Goal: Task Accomplishment & Management: Use online tool/utility

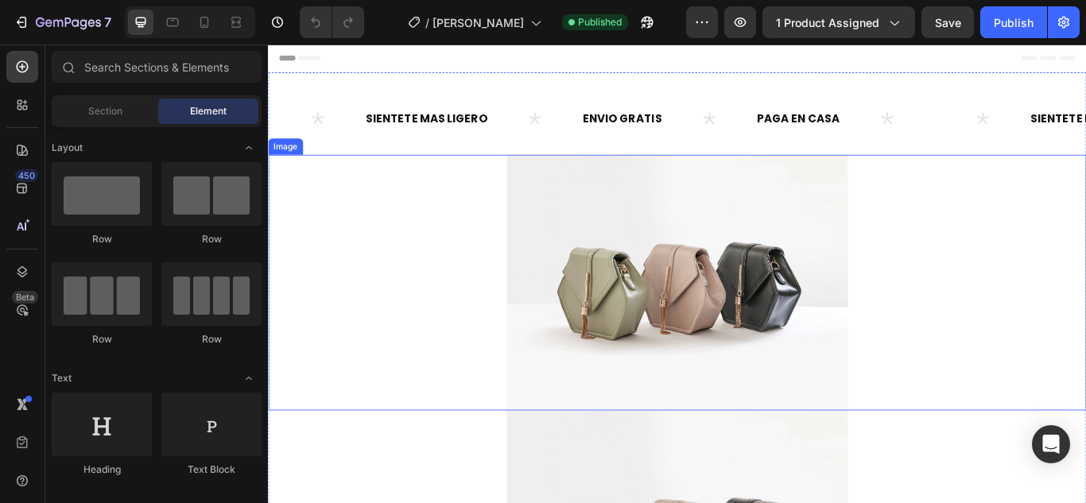
click at [978, 303] on div at bounding box center [745, 322] width 954 height 298
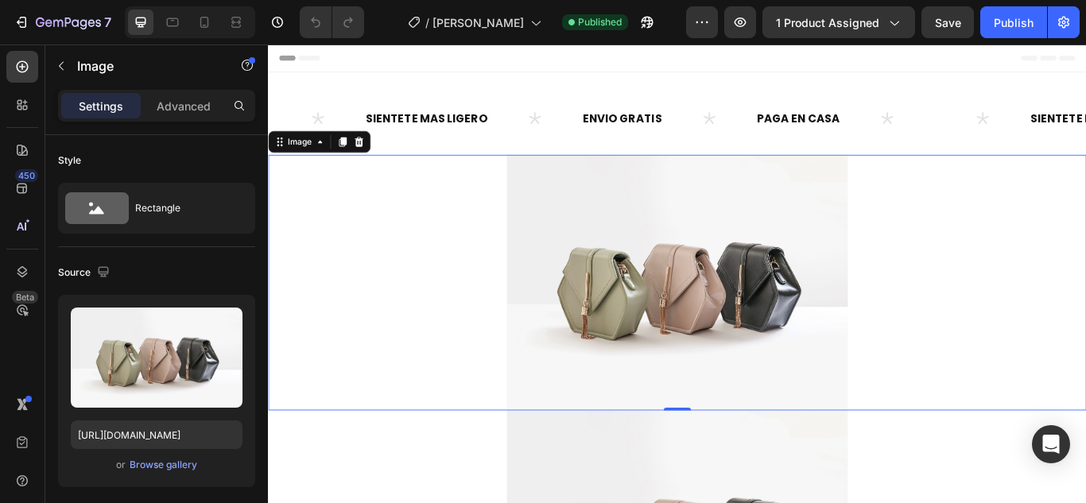
drag, startPoint x: 1350, startPoint y: 45, endPoint x: 687, endPoint y: 304, distance: 712.4
click at [687, 304] on img at bounding box center [744, 322] width 397 height 298
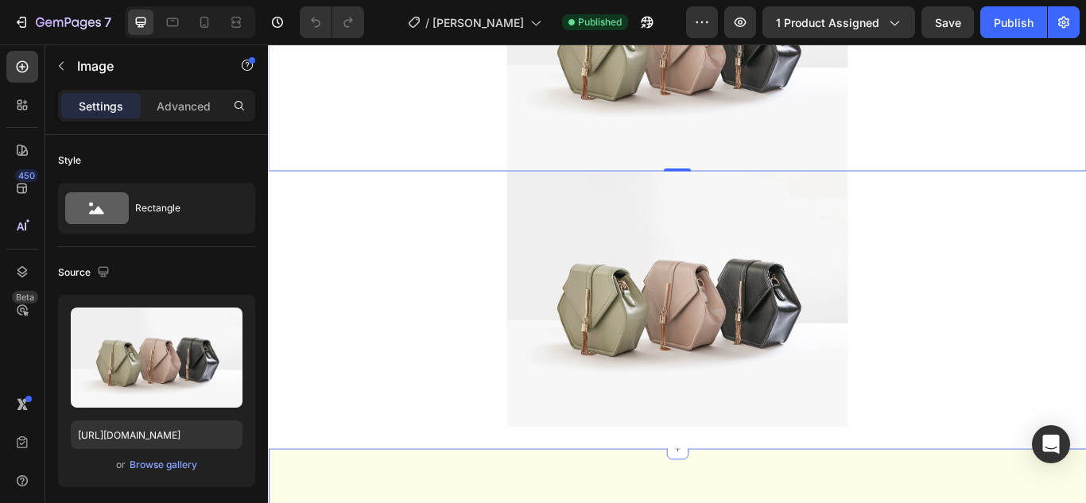
scroll to position [318, 0]
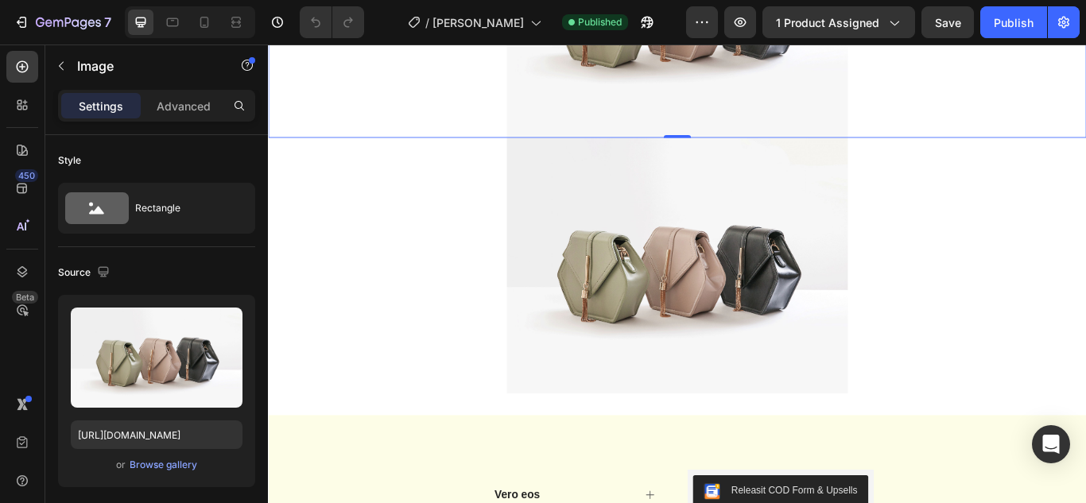
drag, startPoint x: 1282, startPoint y: 45, endPoint x: 511, endPoint y: 304, distance: 813.0
click at [511, 304] on div at bounding box center [745, 302] width 954 height 298
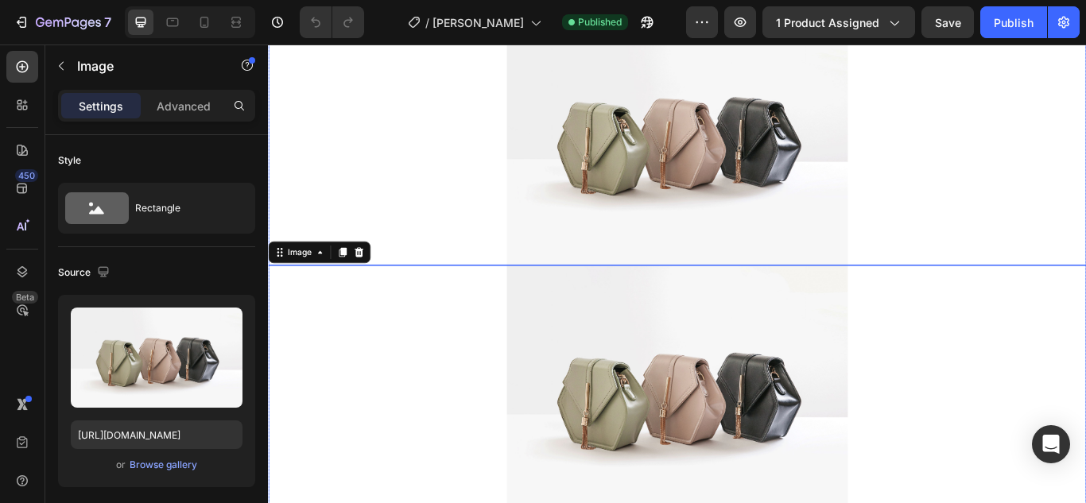
scroll to position [159, 0]
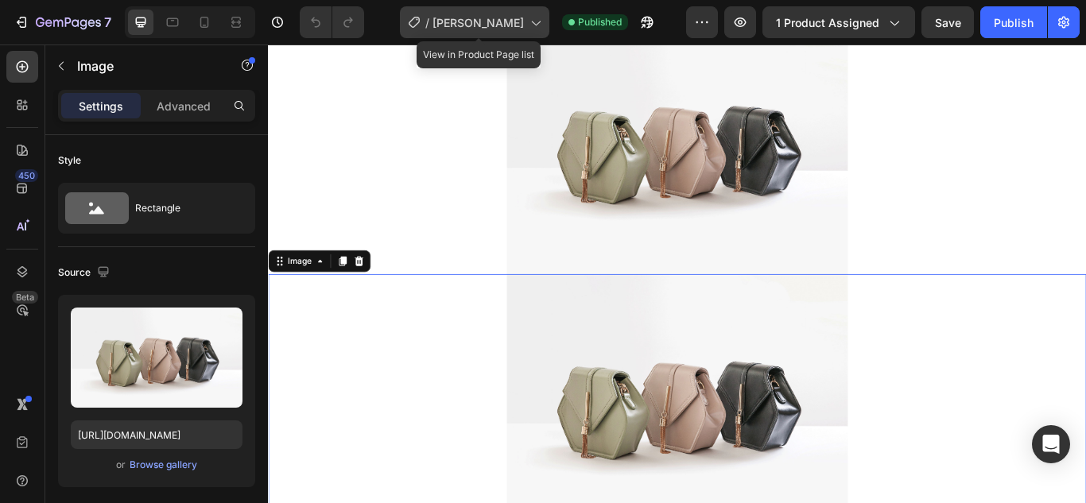
click at [530, 9] on div "/ Gomas Feromonas" at bounding box center [474, 22] width 149 height 32
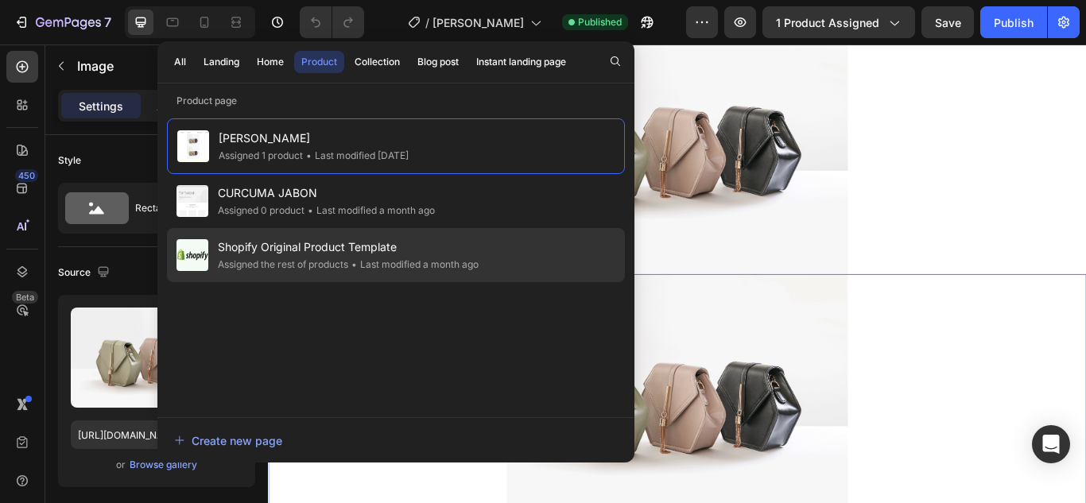
click at [357, 262] on span "•" at bounding box center [354, 264] width 6 height 12
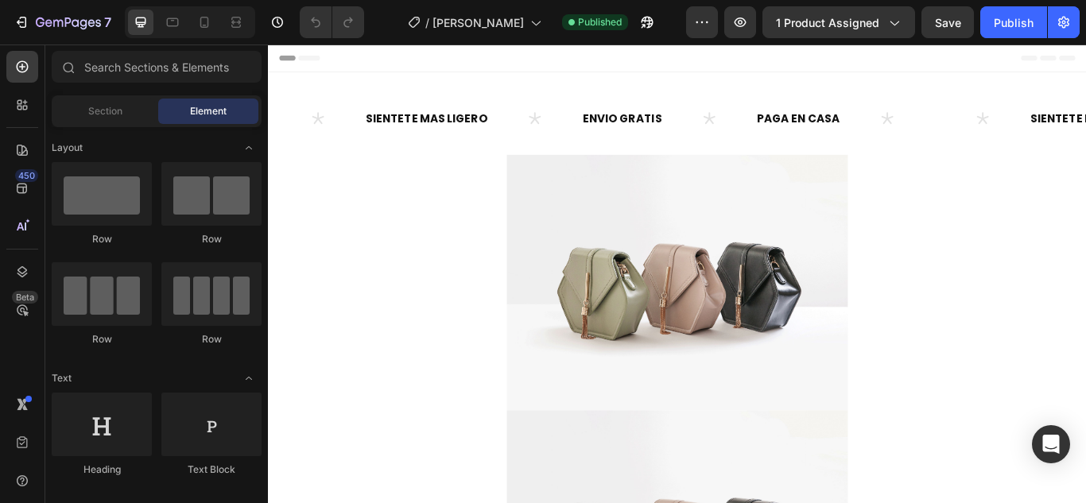
click at [0, 0] on allow-copy-helper at bounding box center [0, 0] width 0 height 0
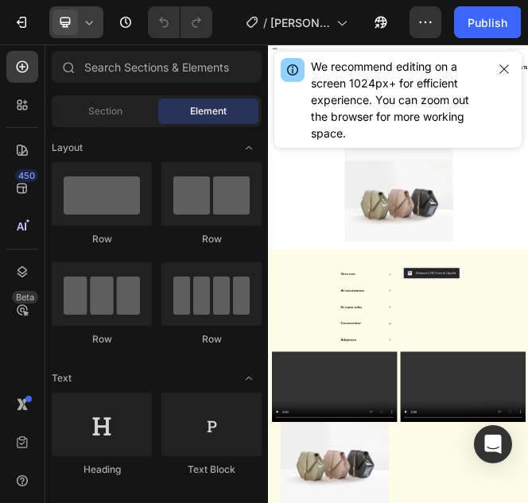
click at [93, 29] on icon at bounding box center [89, 22] width 16 height 16
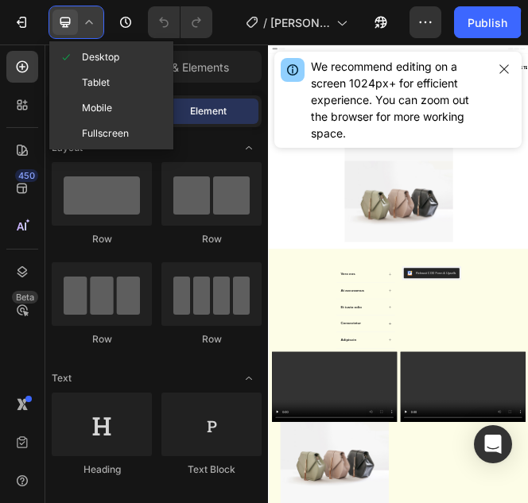
click at [114, 105] on div "Mobile" at bounding box center [111, 107] width 118 height 25
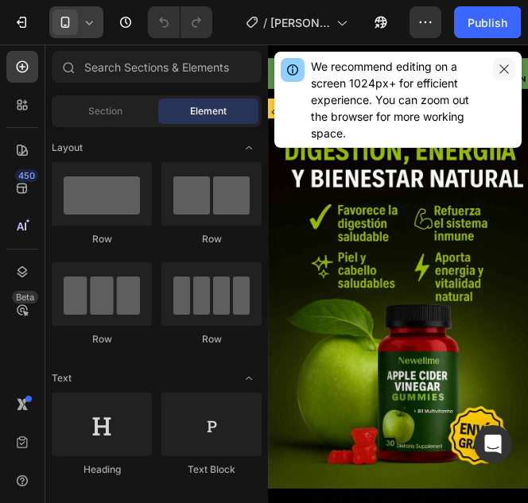
drag, startPoint x: 503, startPoint y: 62, endPoint x: 315, endPoint y: 84, distance: 189.7
click at [503, 62] on button "button" at bounding box center [504, 69] width 22 height 22
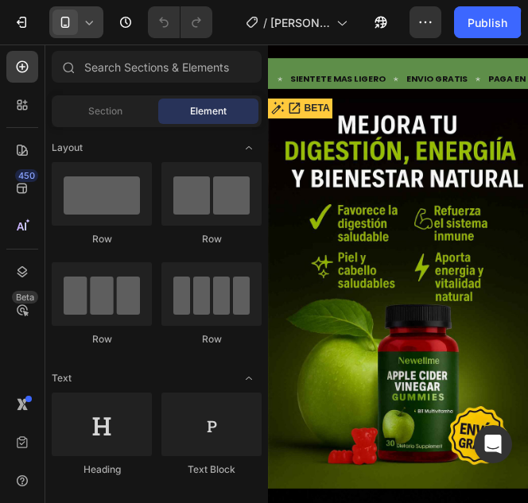
click at [545, 365] on img at bounding box center [439, 373] width 343 height 514
click at [492, 217] on img at bounding box center [439, 373] width 343 height 514
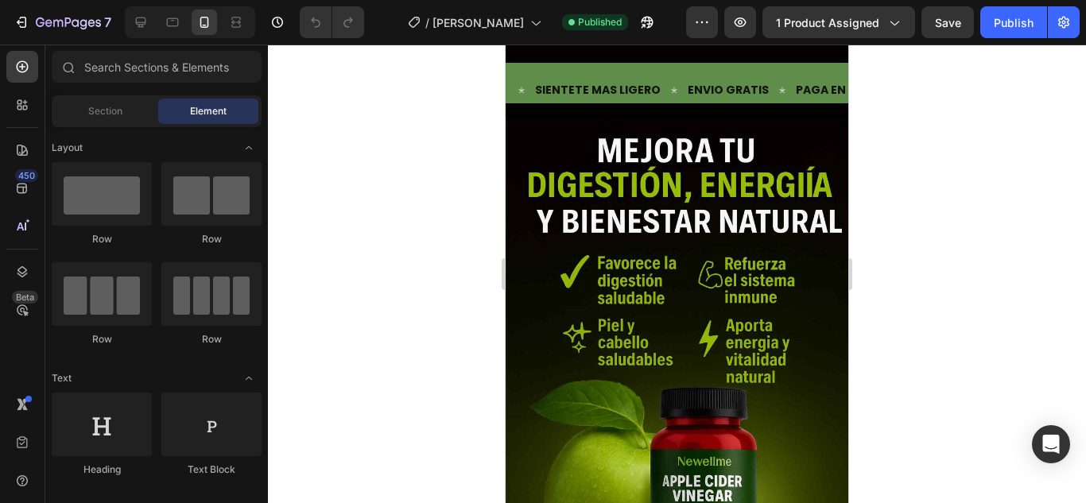
click at [641, 217] on img at bounding box center [676, 373] width 343 height 514
click at [711, 271] on img at bounding box center [676, 373] width 343 height 514
click at [712, 271] on img at bounding box center [676, 373] width 343 height 514
click at [29, 107] on icon at bounding box center [22, 105] width 16 height 16
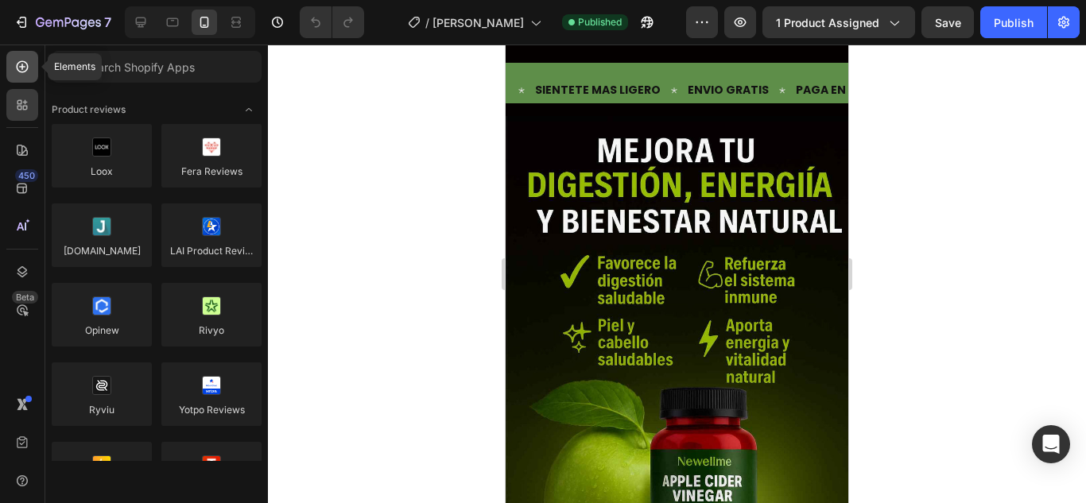
click at [17, 68] on icon at bounding box center [23, 67] width 12 height 12
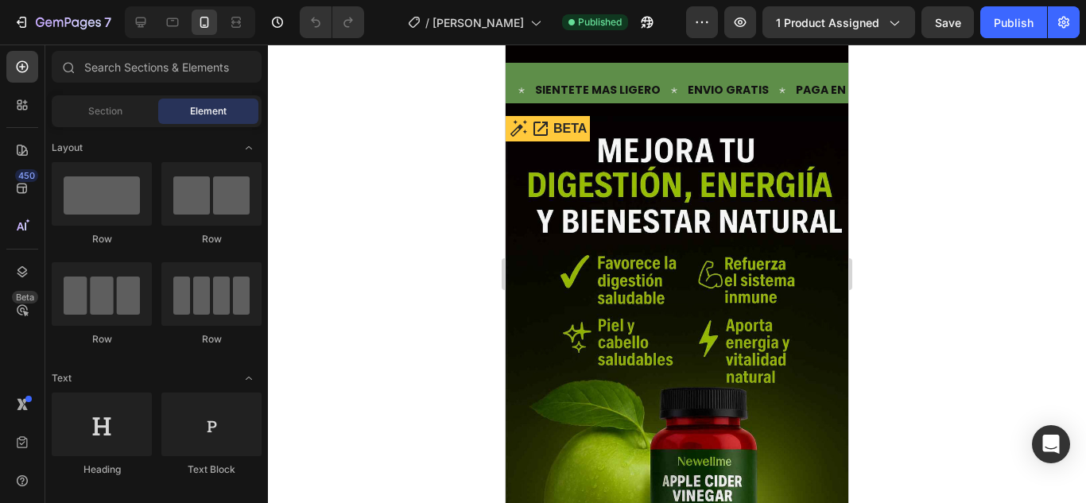
click at [708, 232] on img at bounding box center [676, 373] width 343 height 514
click at [664, 193] on img at bounding box center [676, 373] width 343 height 514
drag, startPoint x: 674, startPoint y: 255, endPoint x: 570, endPoint y: 256, distance: 104.1
click at [571, 257] on img at bounding box center [676, 373] width 343 height 514
click at [712, 232] on img at bounding box center [676, 373] width 343 height 514
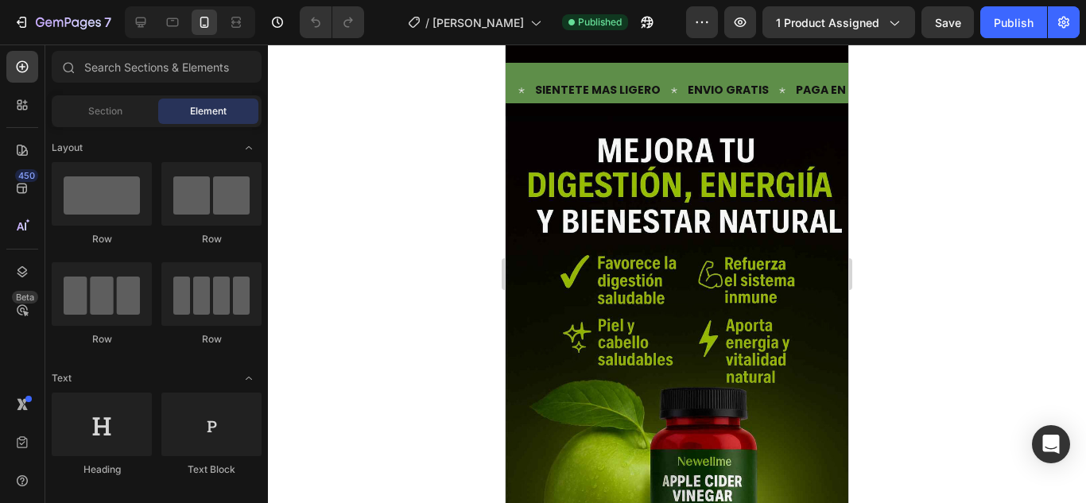
click at [640, 98] on div "Text SIENTETE MAS LIGERO Text ENVIO GRATIS Text PAGA EN CASA Text Text SIENTETE…" at bounding box center [676, 83] width 343 height 41
click at [635, 82] on p "SIENTETE MAS LIGERO" at bounding box center [598, 90] width 126 height 20
click at [144, 17] on icon at bounding box center [141, 22] width 16 height 16
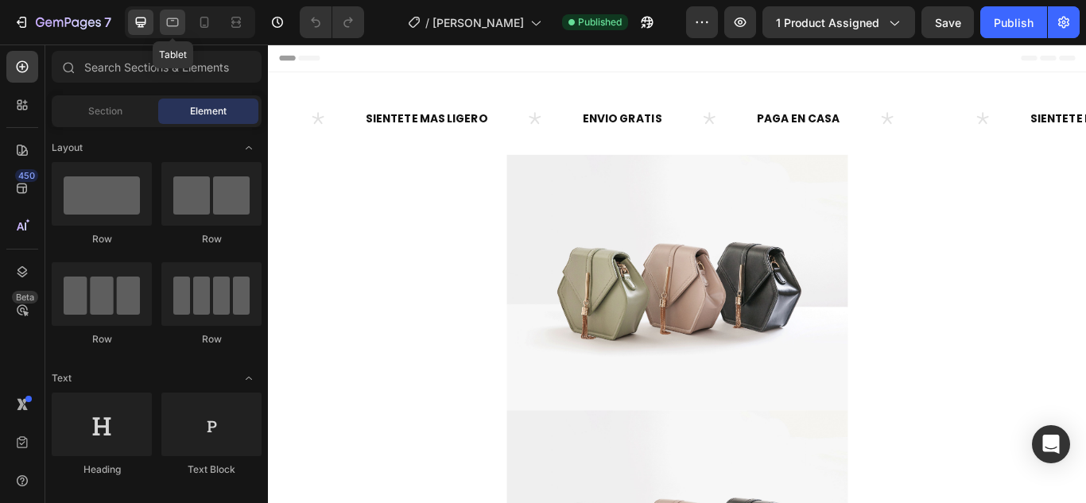
click at [165, 21] on icon at bounding box center [173, 22] width 16 height 16
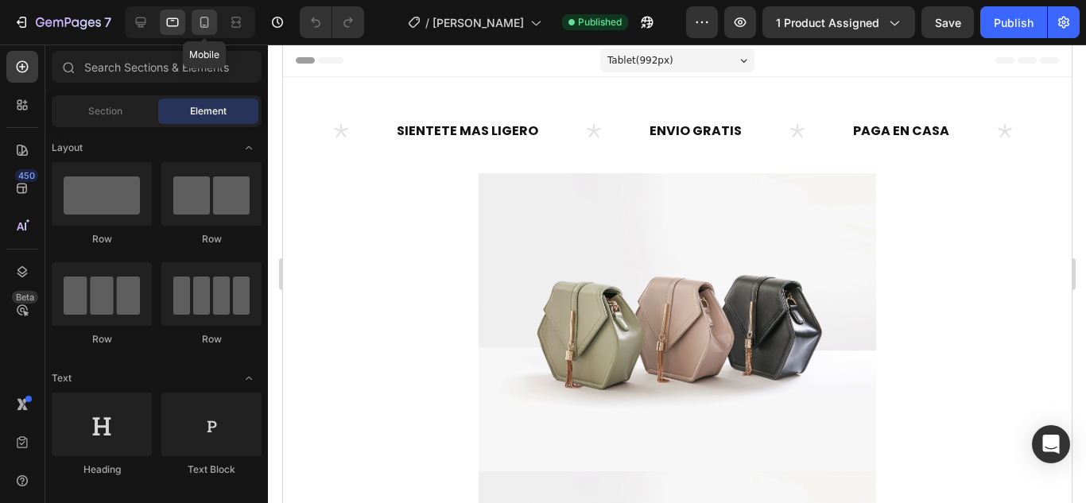
click at [198, 25] on icon at bounding box center [204, 22] width 16 height 16
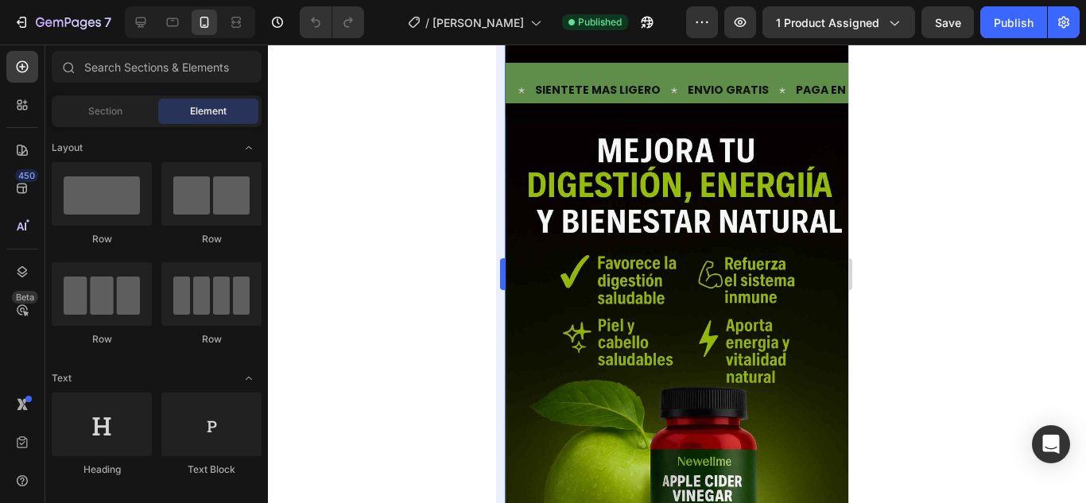
drag, startPoint x: 462, startPoint y: 119, endPoint x: 497, endPoint y: 134, distance: 38.1
click at [471, 126] on div "333333 100 % 333333 100 %" at bounding box center [677, 274] width 818 height 459
click at [591, 153] on img at bounding box center [676, 373] width 343 height 514
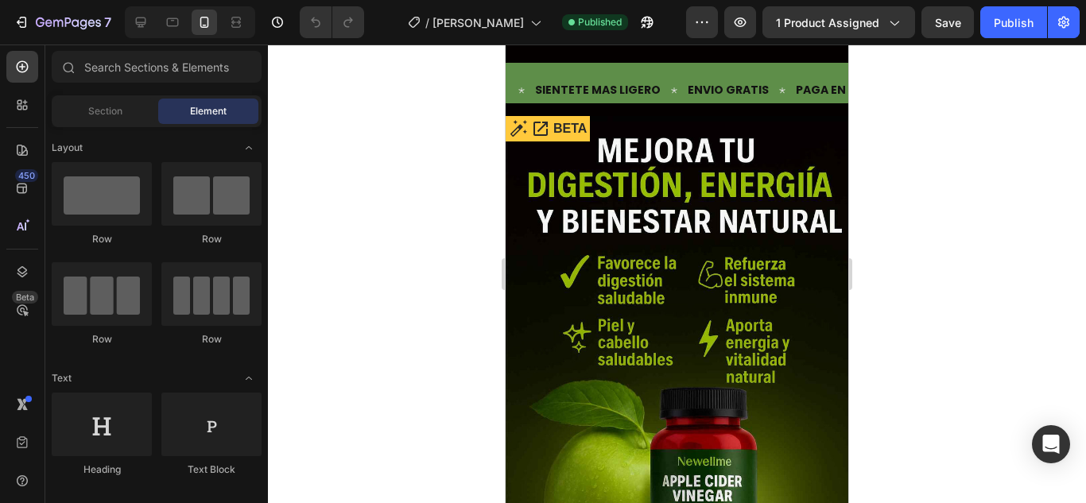
drag, startPoint x: 611, startPoint y: 151, endPoint x: 785, endPoint y: 119, distance: 176.9
click at [623, 150] on img at bounding box center [676, 373] width 343 height 514
click at [870, 27] on span "1 product assigned" at bounding box center [827, 22] width 103 height 17
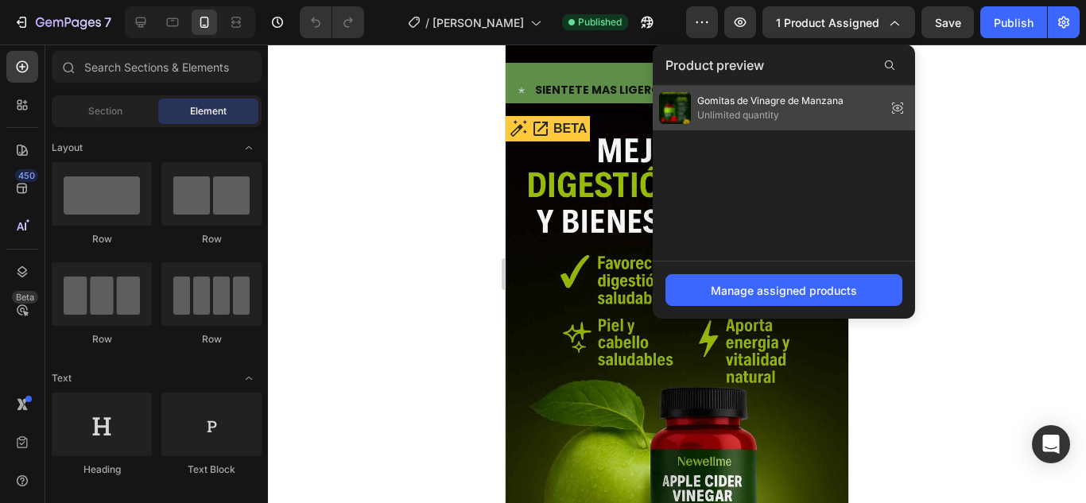
click at [773, 111] on span "Unlimited quantity" at bounding box center [770, 115] width 146 height 14
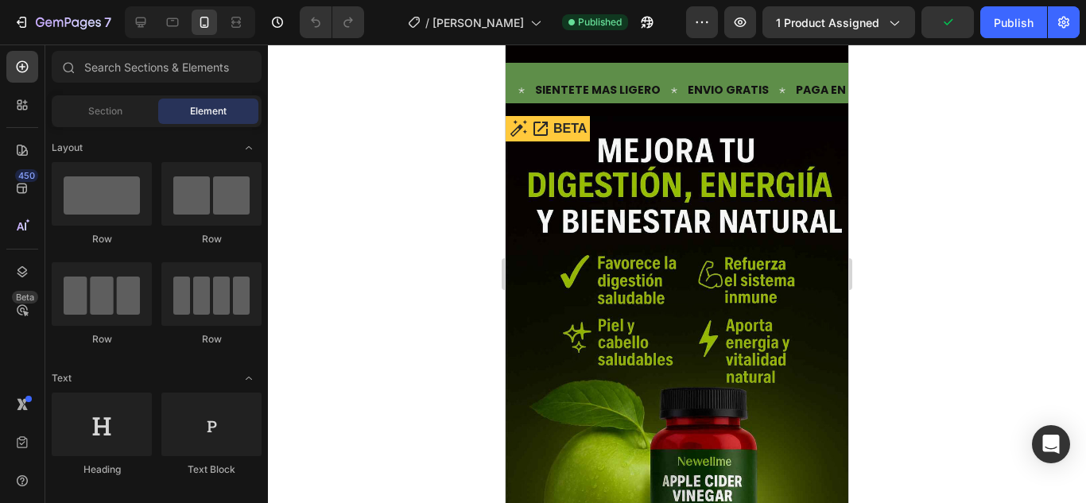
click at [731, 216] on img at bounding box center [676, 373] width 343 height 514
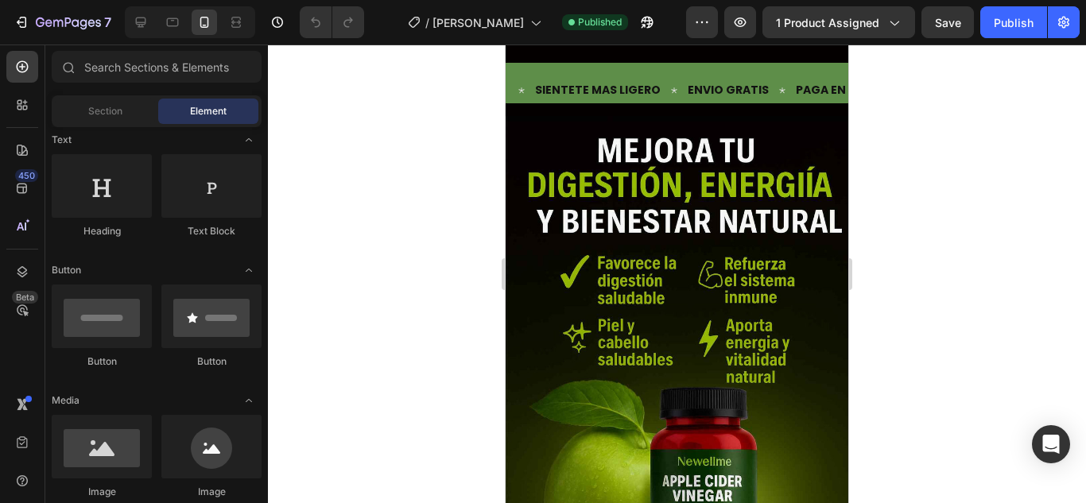
scroll to position [79, 0]
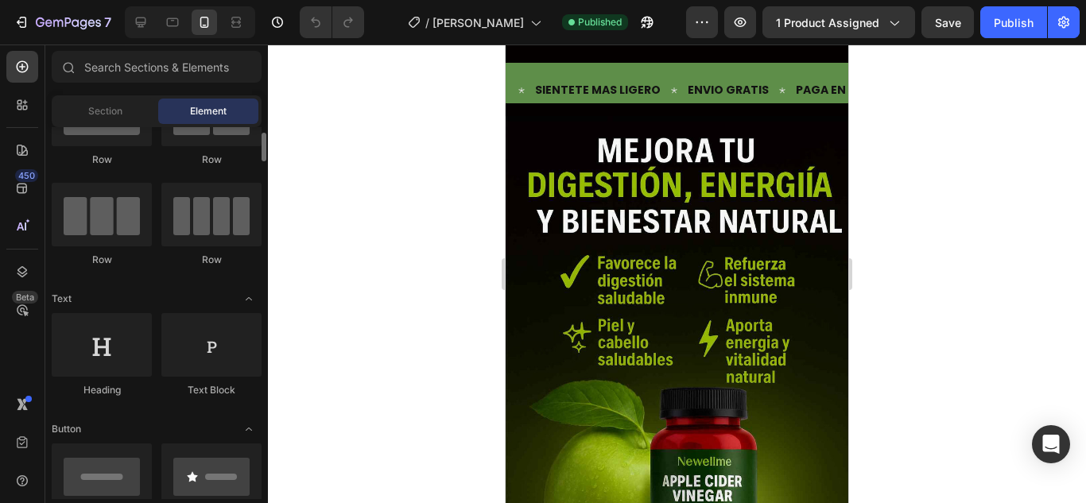
click at [734, 254] on img at bounding box center [676, 373] width 343 height 514
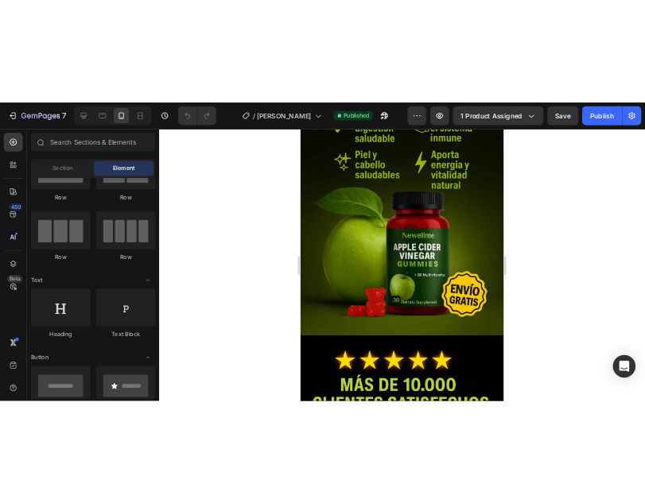
scroll to position [238, 0]
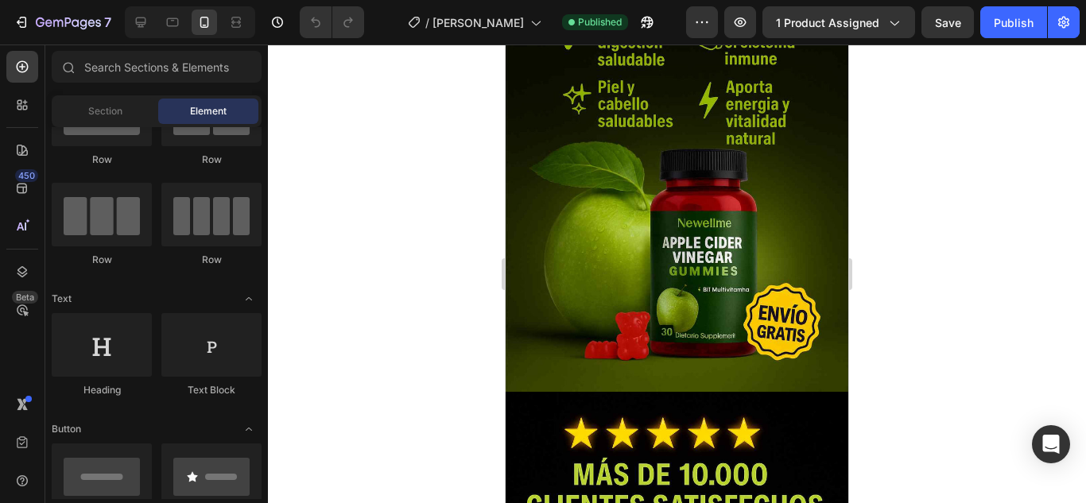
click at [734, 254] on img at bounding box center [676, 135] width 343 height 514
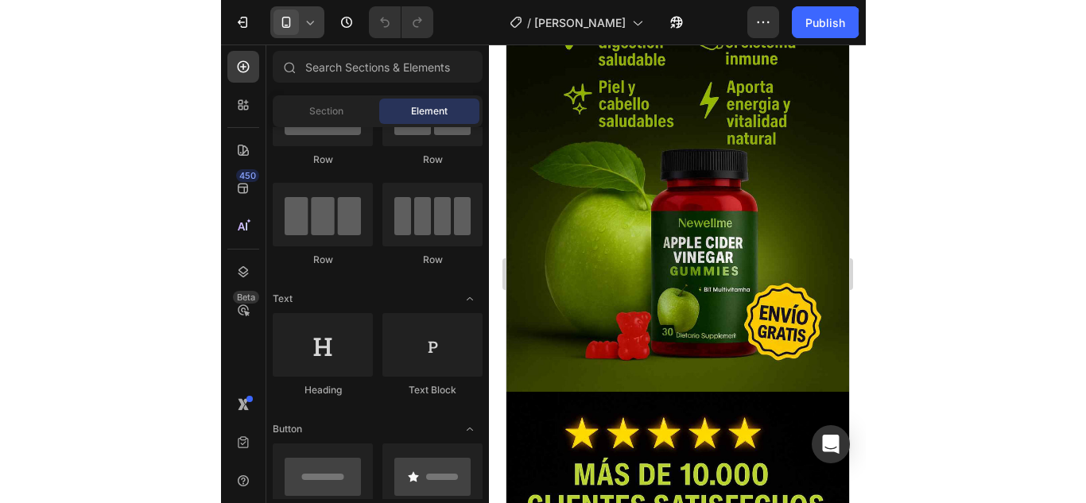
click at [749, 265] on img at bounding box center [676, 135] width 343 height 514
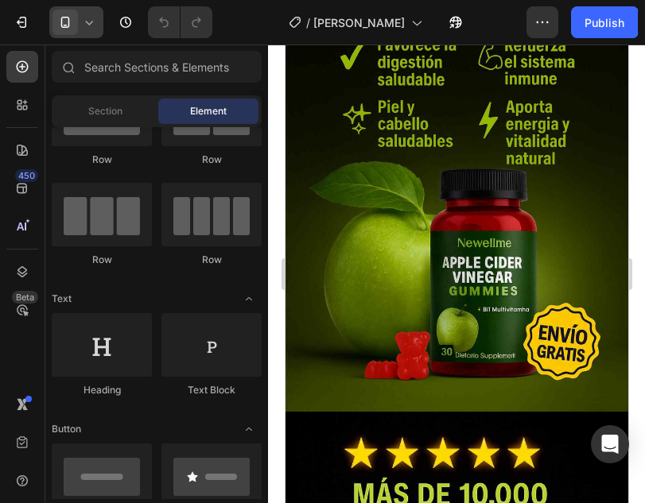
scroll to position [0, 0]
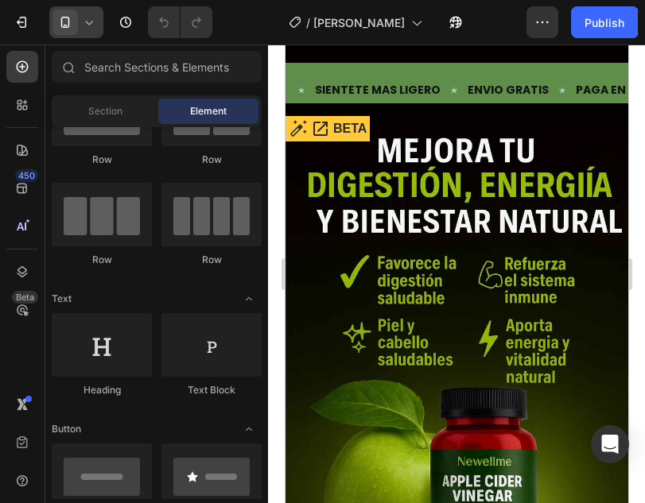
click at [525, 294] on img at bounding box center [456, 373] width 343 height 514
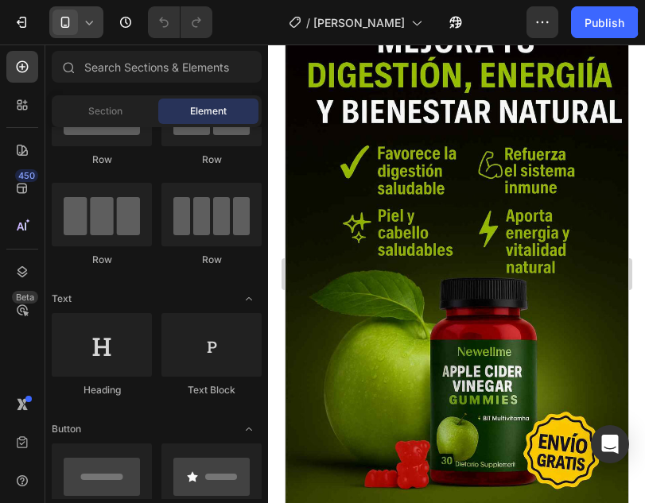
scroll to position [159, 0]
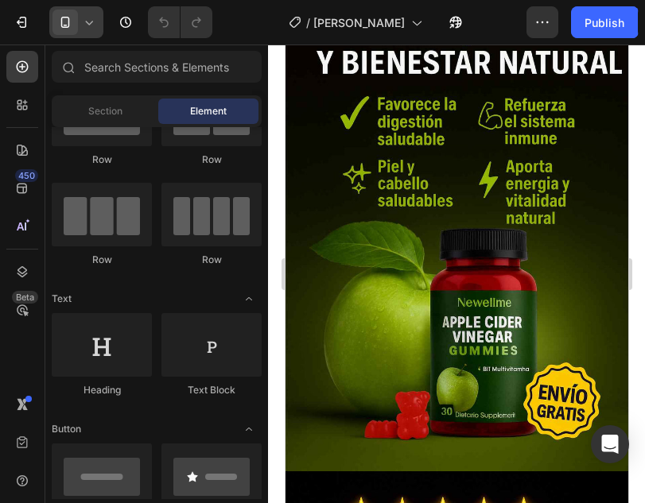
click at [455, 303] on img at bounding box center [456, 214] width 343 height 514
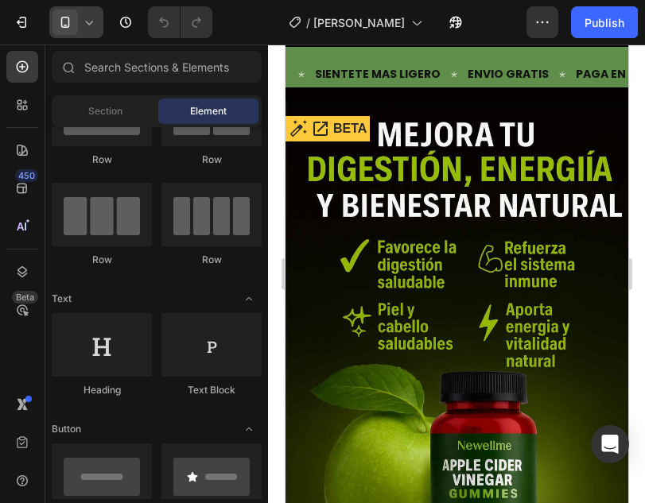
scroll to position [0, 0]
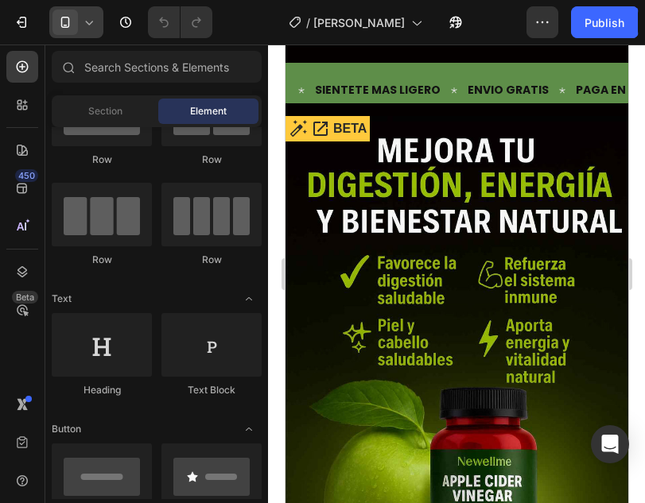
click at [402, 289] on img at bounding box center [456, 373] width 343 height 514
click at [403, 288] on img at bounding box center [456, 373] width 343 height 514
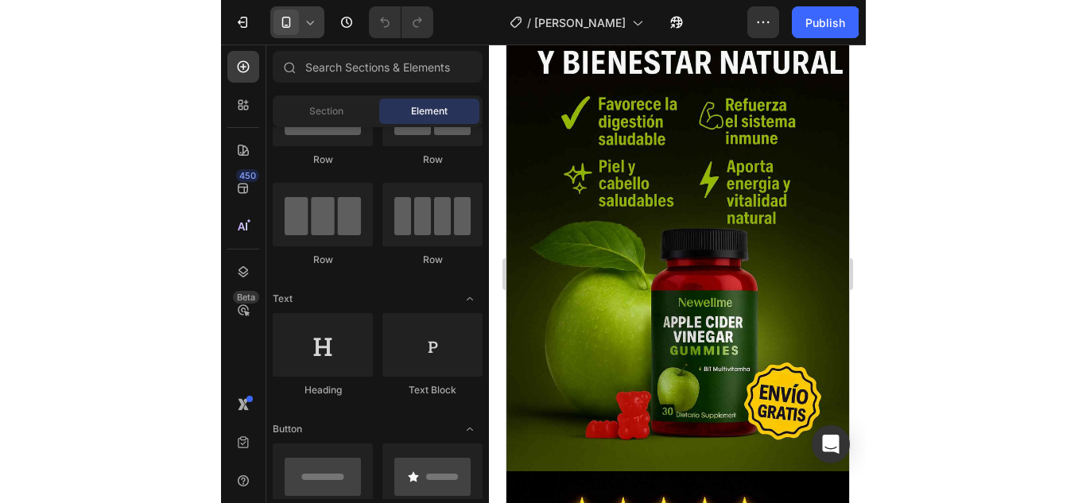
scroll to position [79, 0]
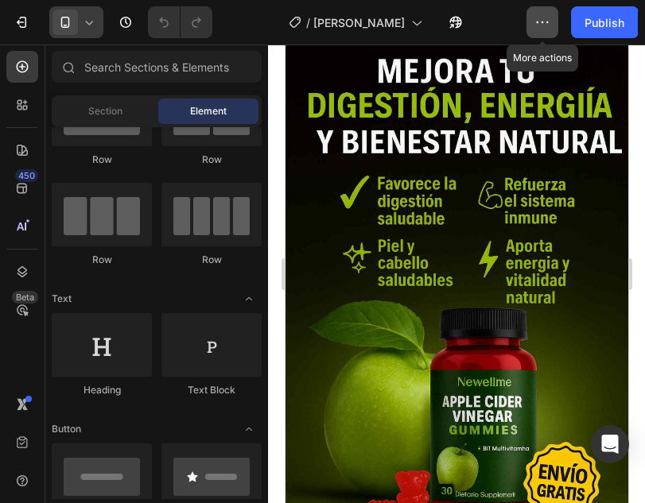
click at [537, 21] on icon "button" at bounding box center [537, 22] width 2 height 2
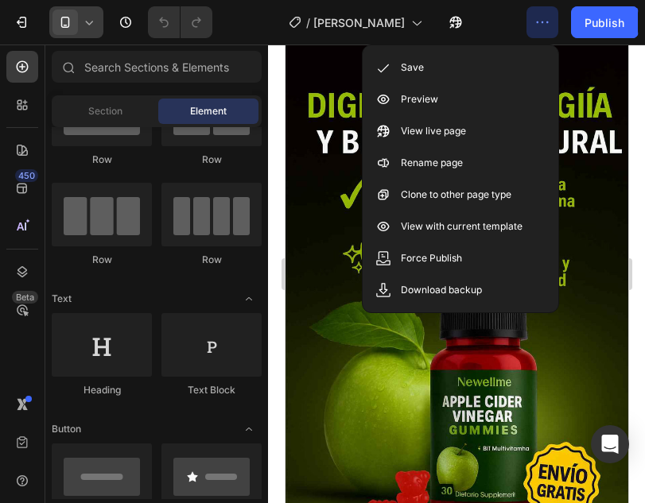
click at [537, 21] on icon "button" at bounding box center [537, 22] width 2 height 2
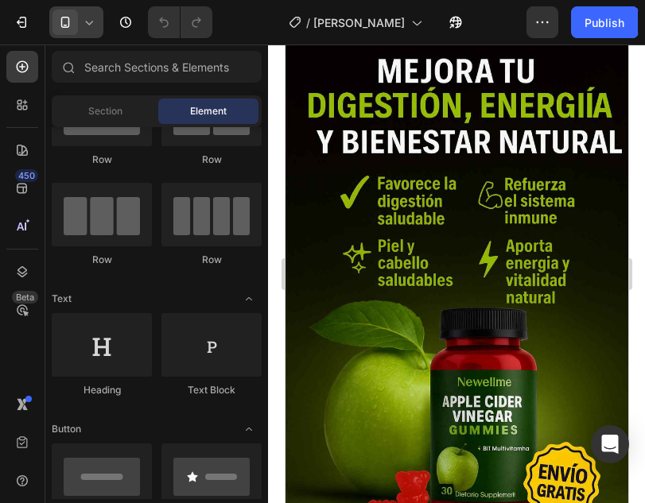
click at [478, 336] on img at bounding box center [456, 294] width 343 height 514
click at [594, 122] on img at bounding box center [456, 294] width 343 height 514
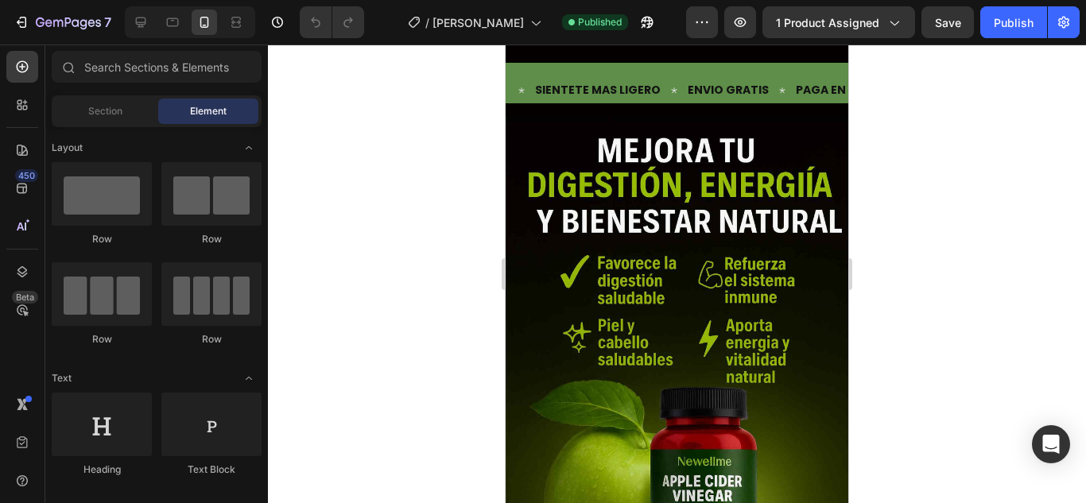
click at [625, 225] on img at bounding box center [676, 373] width 343 height 514
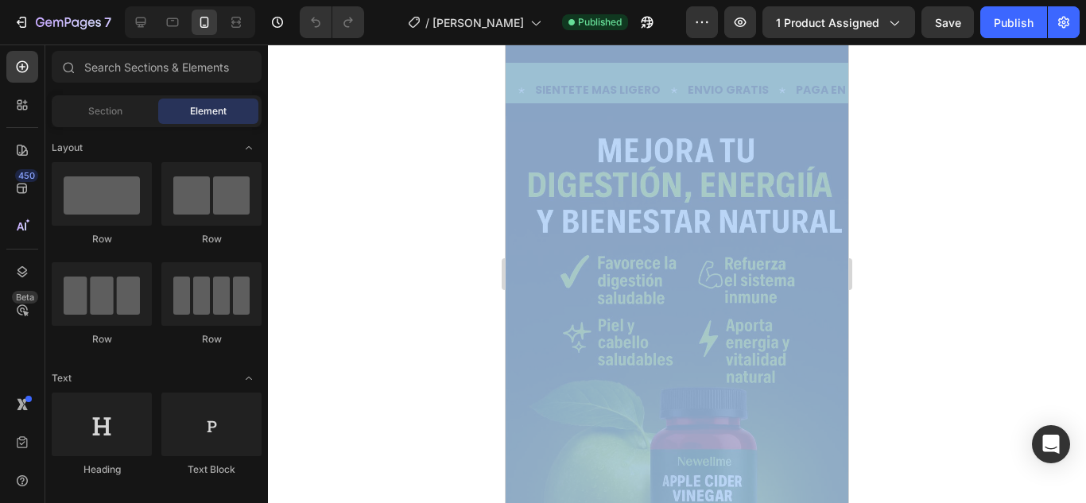
drag, startPoint x: 503, startPoint y: 265, endPoint x: 151, endPoint y: 195, distance: 359.1
click at [383, 239] on div "333333 100 % 333333 100 %" at bounding box center [677, 274] width 818 height 459
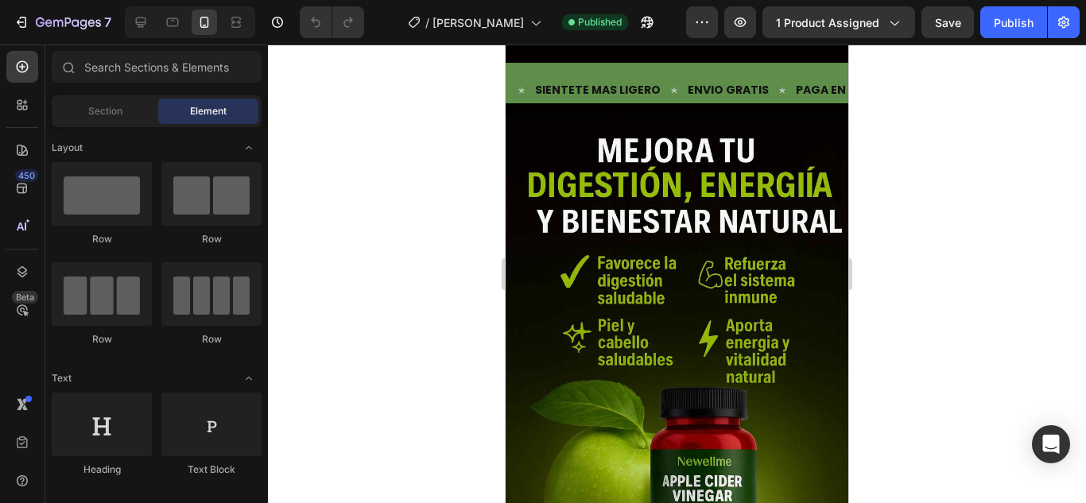
click at [697, 239] on img at bounding box center [676, 373] width 343 height 514
click at [697, 250] on img at bounding box center [676, 373] width 343 height 514
click at [739, 29] on icon "button" at bounding box center [740, 22] width 16 height 16
click at [637, 167] on img at bounding box center [676, 373] width 343 height 514
click at [151, 19] on div at bounding box center [140, 22] width 25 height 25
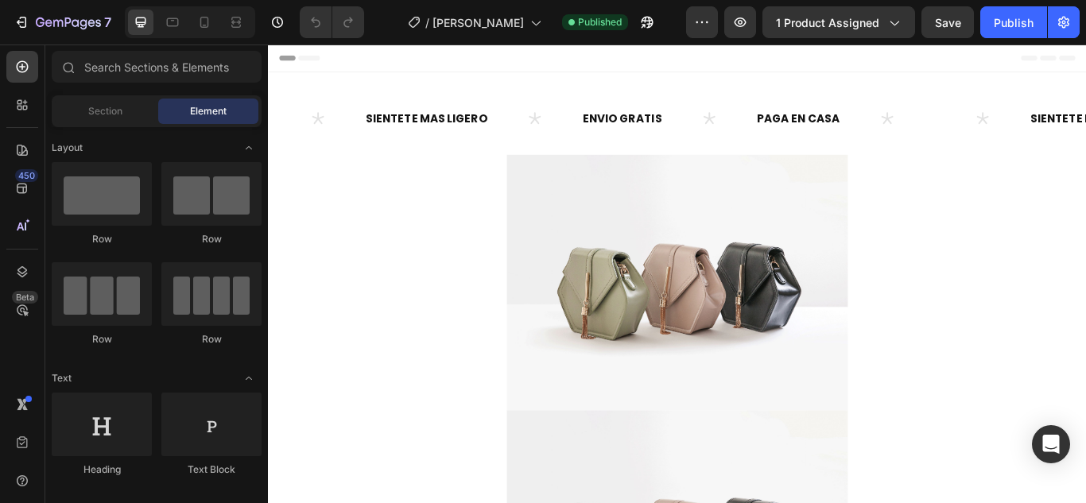
click at [745, 296] on img at bounding box center [744, 322] width 397 height 298
click at [746, 296] on img at bounding box center [744, 322] width 397 height 298
click at [638, 159] on div "Text SIENTETE MAS LIGERO Text ENVIO GRATIS Text PAGA EN CASA Text Text SIENTETE…" at bounding box center [745, 132] width 954 height 58
click at [656, 207] on img at bounding box center [744, 322] width 397 height 298
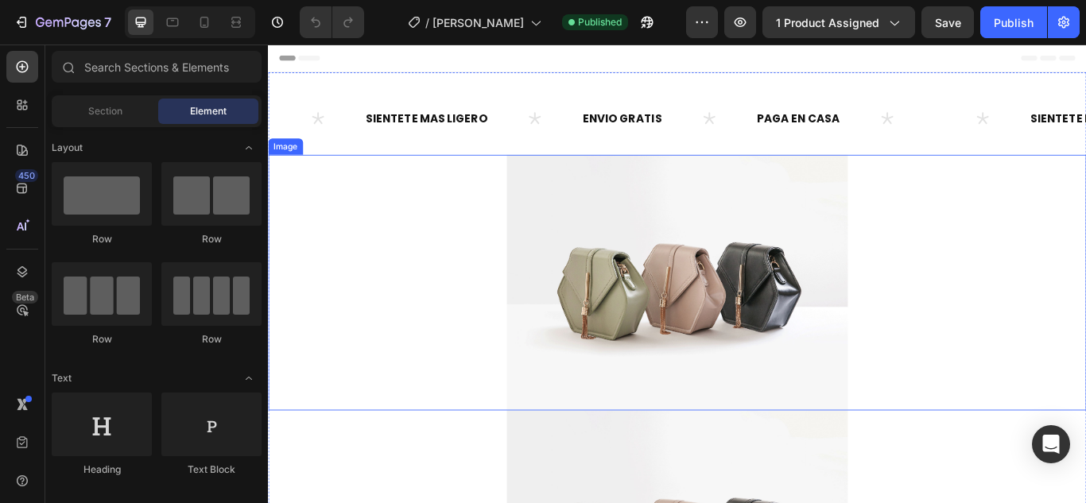
drag, startPoint x: 730, startPoint y: 304, endPoint x: 610, endPoint y: 303, distance: 120.0
click at [730, 304] on img at bounding box center [744, 322] width 397 height 298
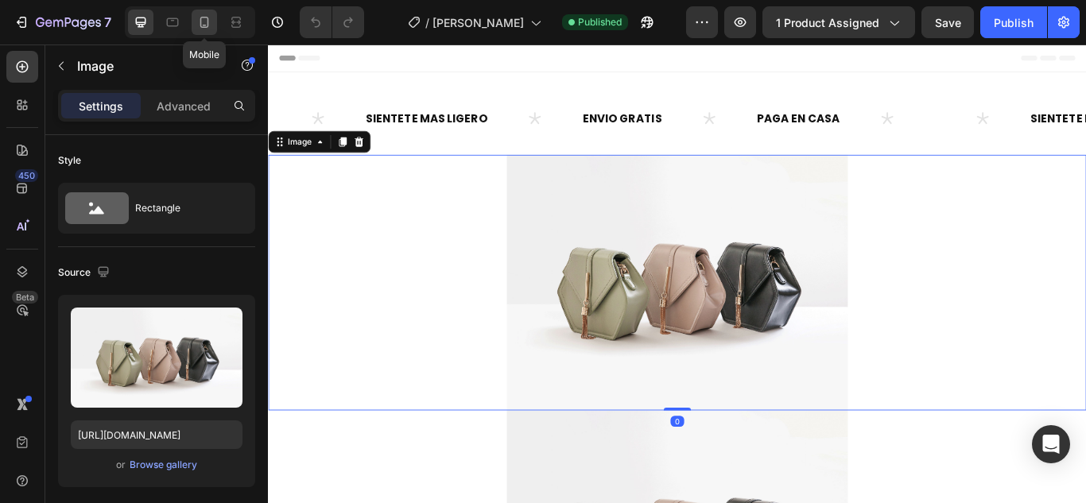
click at [208, 29] on icon at bounding box center [204, 22] width 16 height 16
type input "https://cdn.shopify.com/s/files/1/0773/4981/4516/files/gempages_581857734454936…"
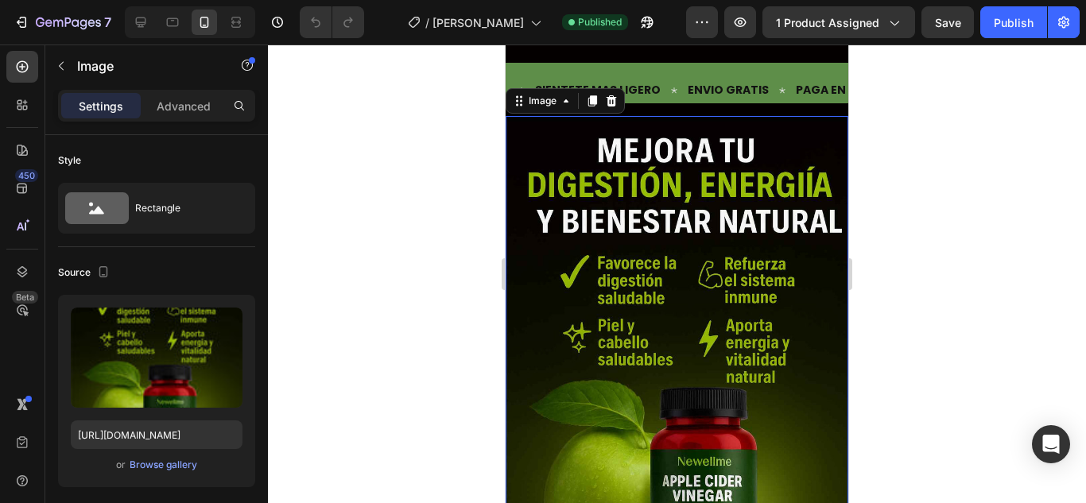
scroll to position [16, 0]
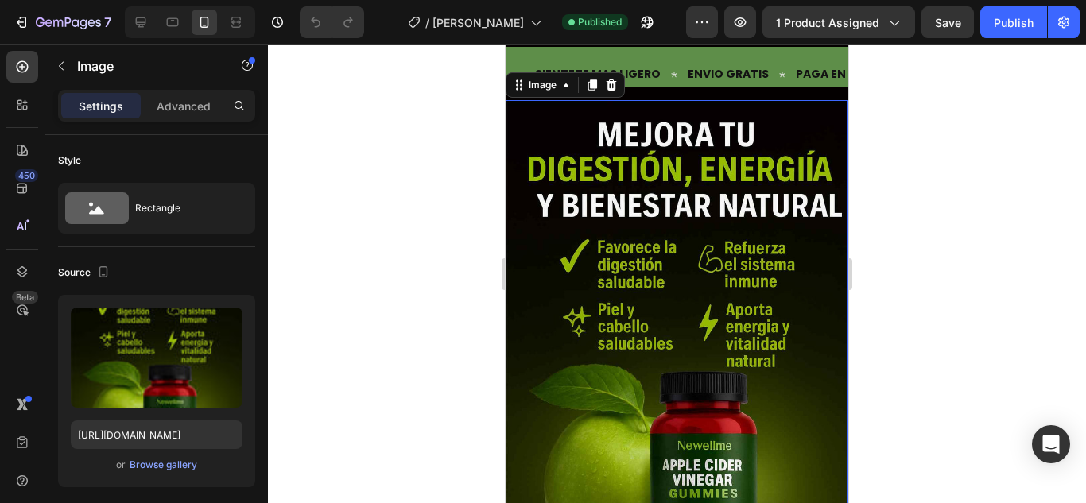
click at [593, 223] on img at bounding box center [676, 357] width 343 height 514
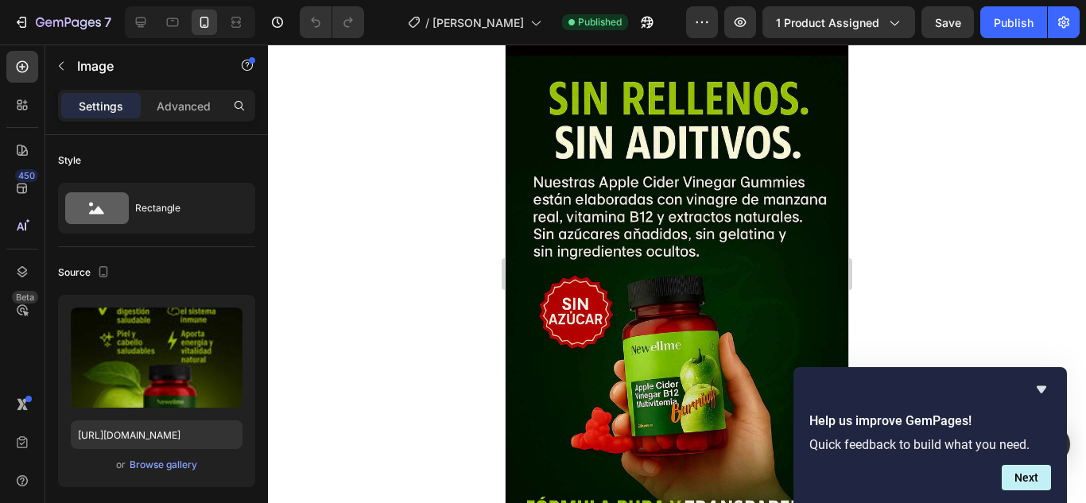
scroll to position [2271, 0]
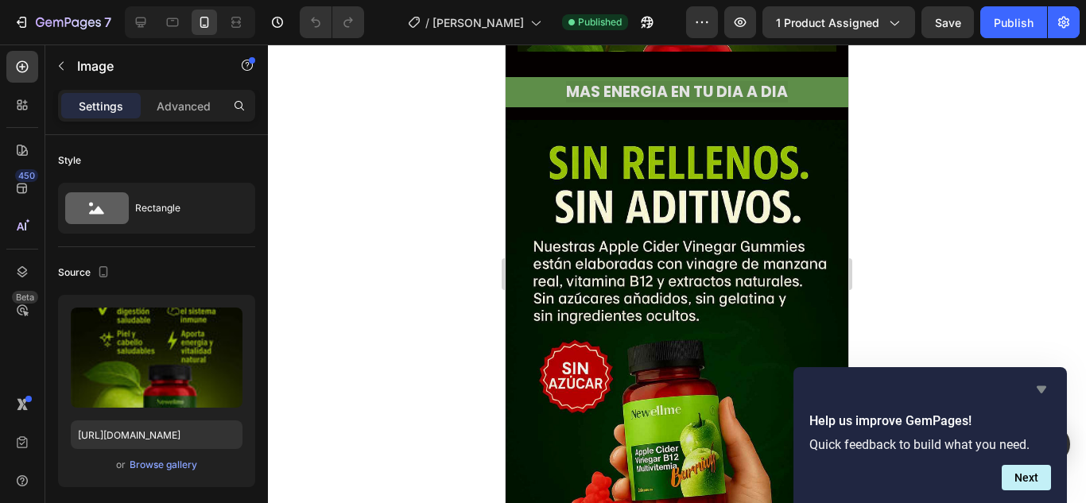
click at [1043, 387] on icon "Hide survey" at bounding box center [1041, 389] width 10 height 7
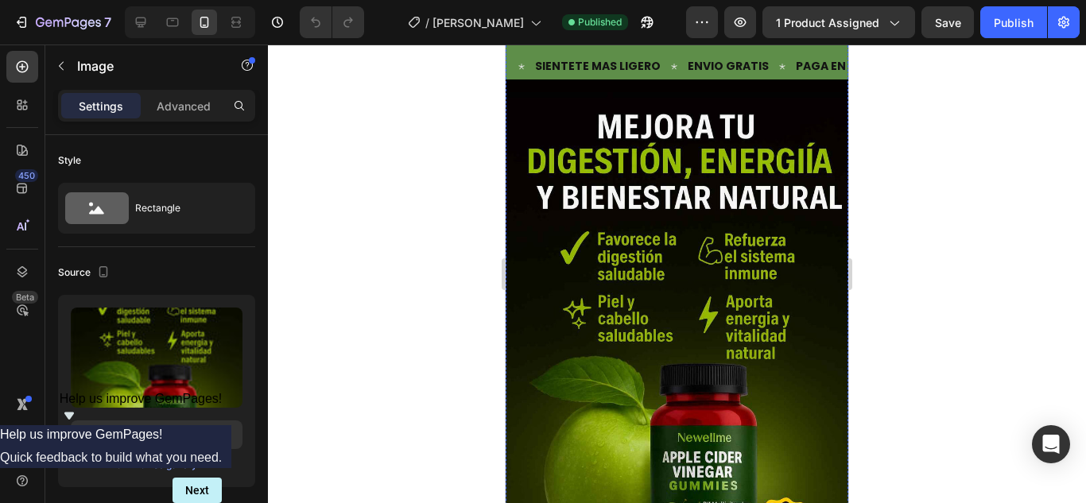
scroll to position [0, 0]
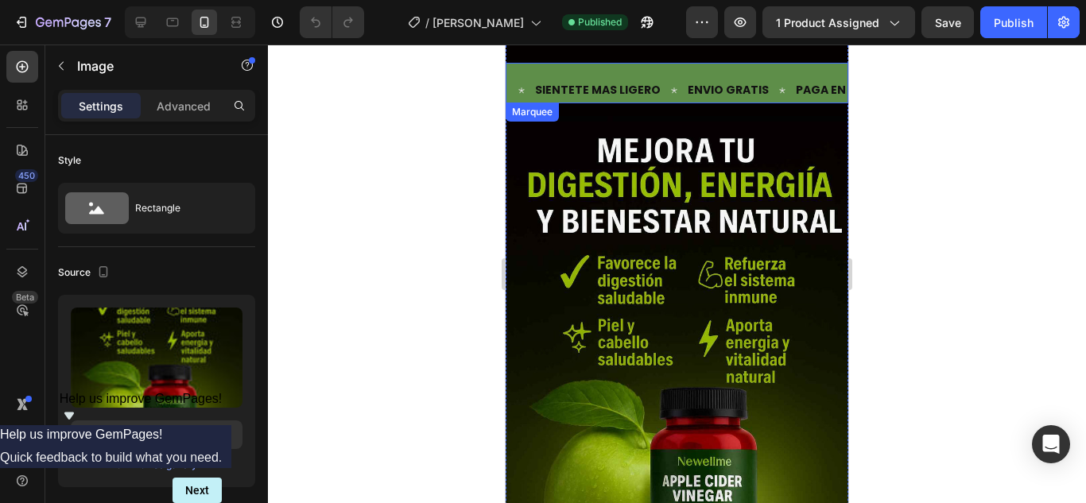
click at [583, 85] on p "SIENTETE MAS LIGERO" at bounding box center [598, 90] width 126 height 20
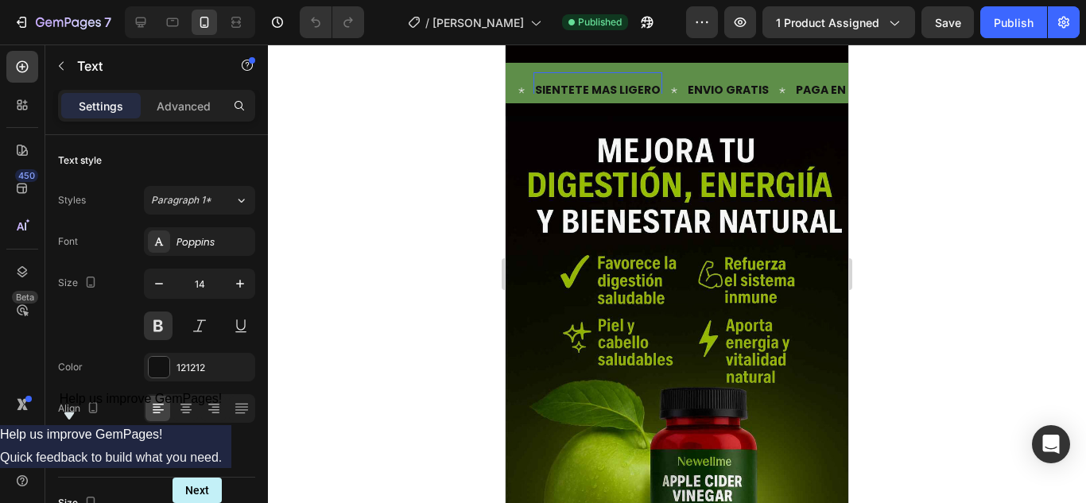
click at [644, 89] on p "SIENTETE MAS LIGERO" at bounding box center [598, 90] width 126 height 20
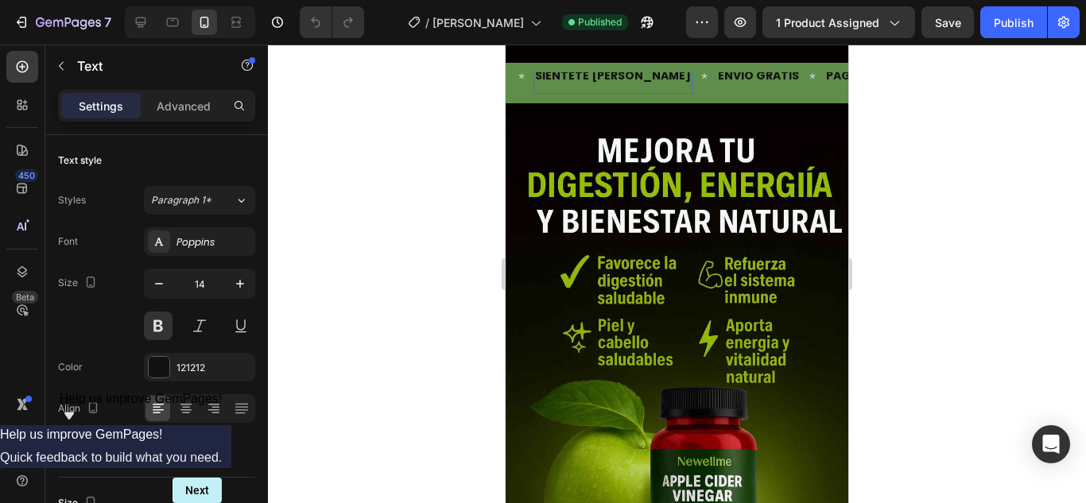
scroll to position [14, 0]
click at [614, 72] on p "SIENTETE MAO" at bounding box center [577, 76] width 84 height 20
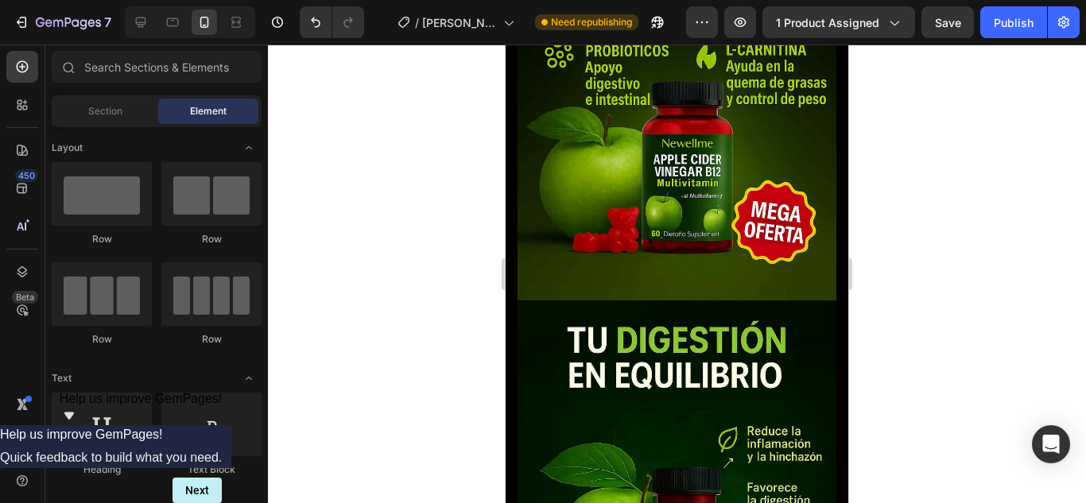
scroll to position [0, 0]
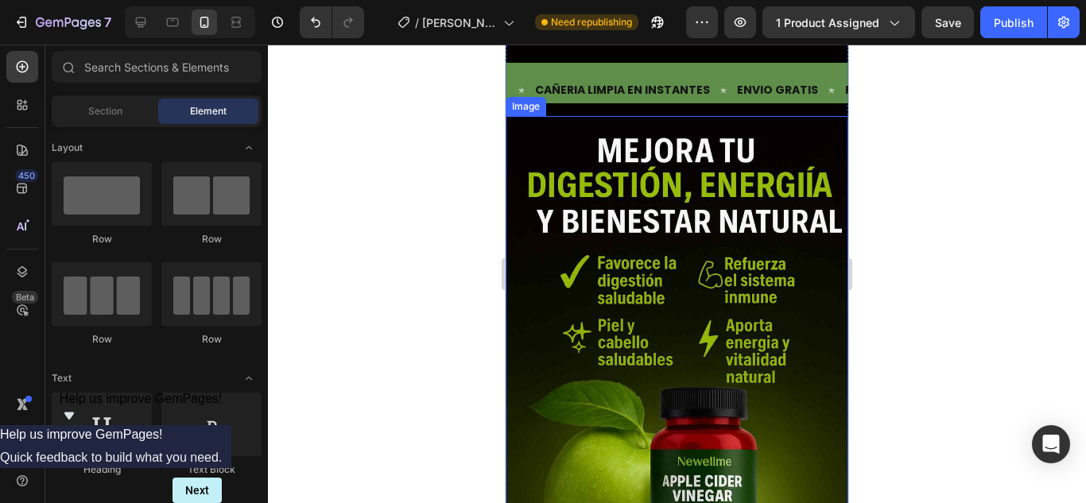
click at [696, 210] on img at bounding box center [676, 373] width 343 height 514
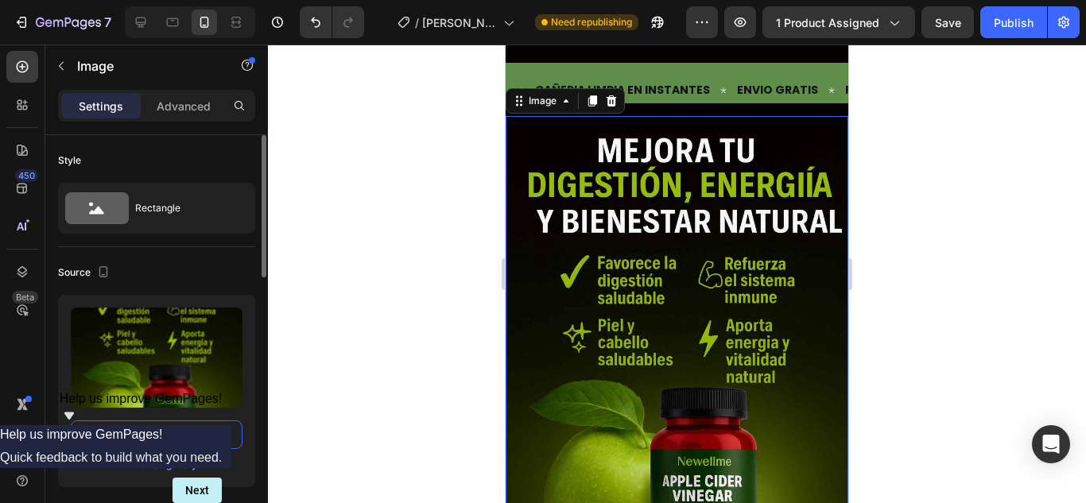
click at [161, 439] on input "https://cdn.shopify.com/s/files/1/0773/4981/4516/files/gempages_581857734454936…" at bounding box center [157, 434] width 172 height 29
click at [169, 468] on div "Browse gallery" at bounding box center [164, 465] width 68 height 14
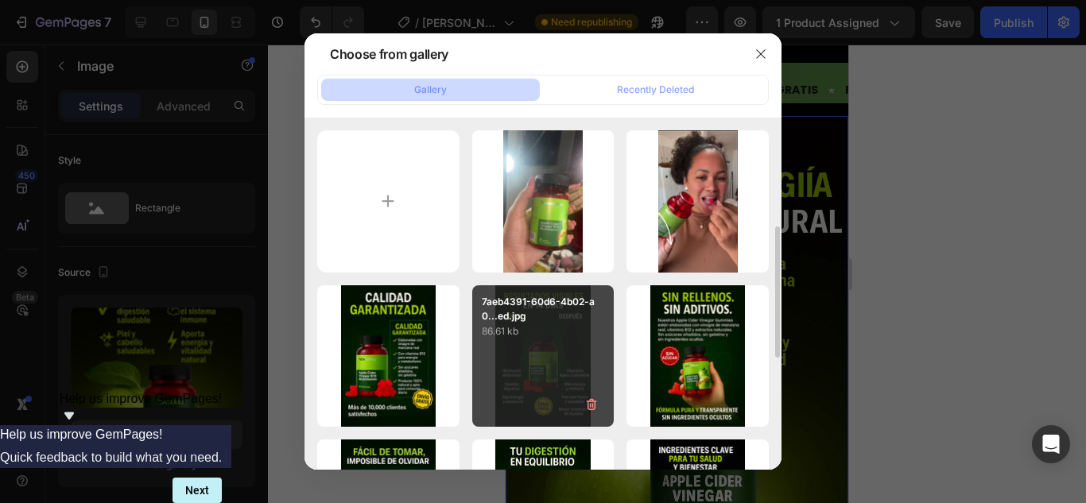
scroll to position [79, 0]
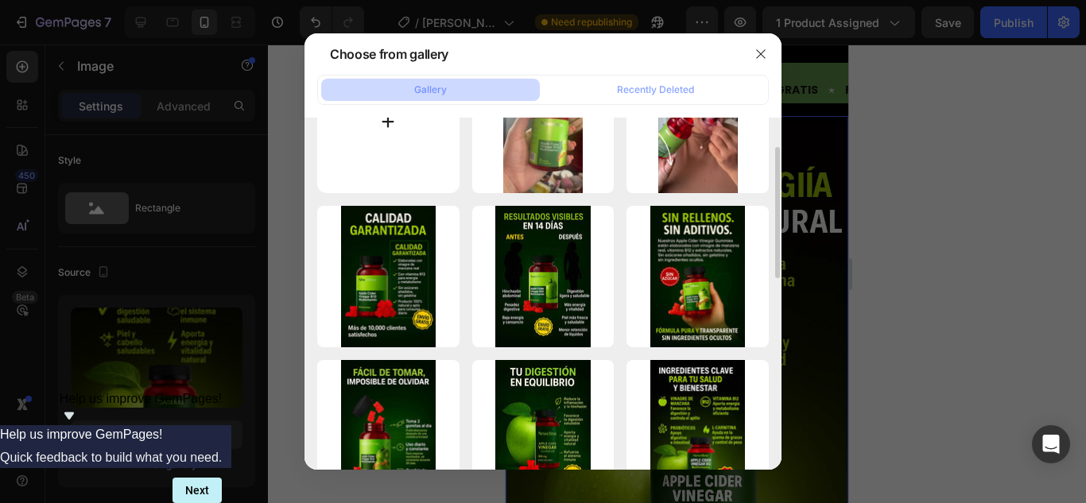
click at [399, 145] on input "file" at bounding box center [388, 122] width 142 height 142
type input "C:\fakepath\descarga (3).jpeg"
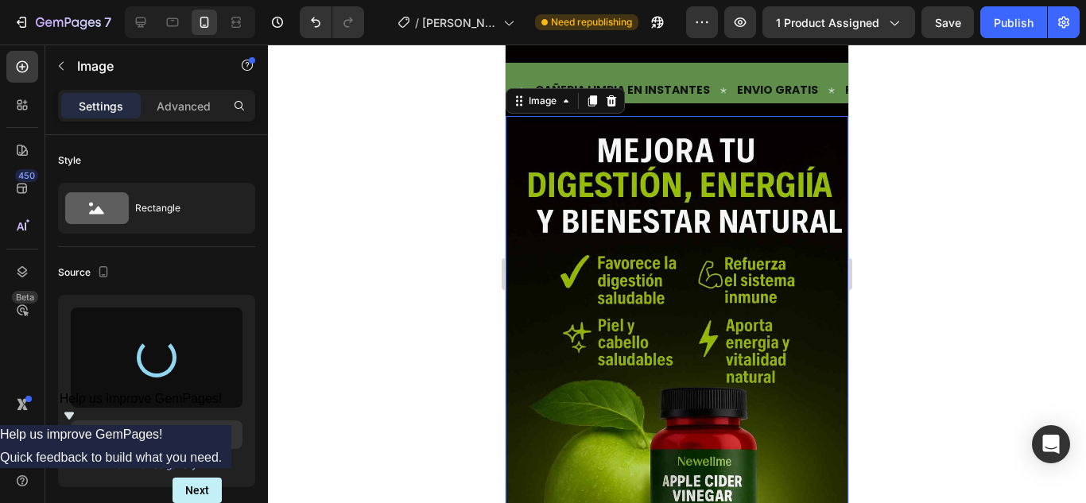
type input "https://cdn.shopify.com/s/files/1/0773/4981/4516/files/gempages_581857734454936…"
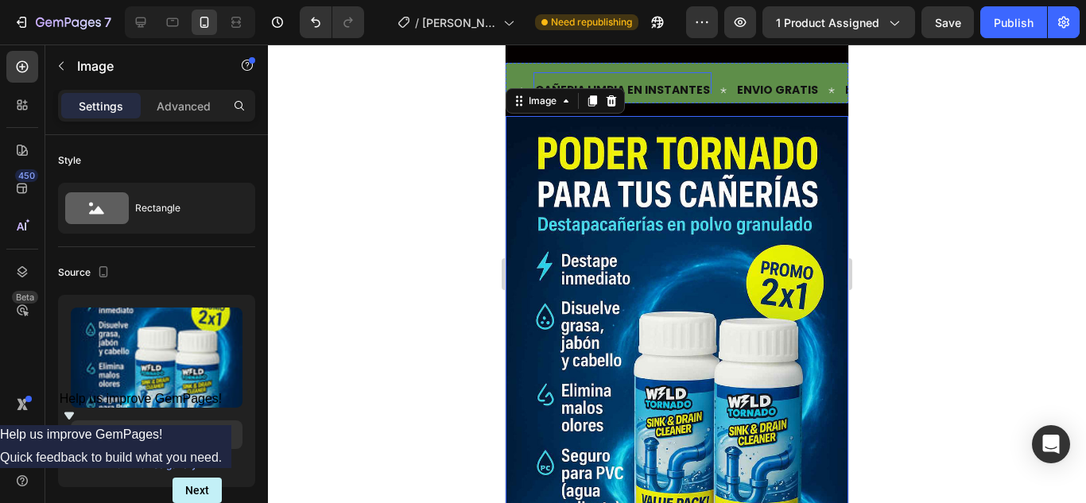
click at [647, 79] on div "CAÑERIA LIMPIA EN INSTANTES" at bounding box center [622, 90] width 178 height 23
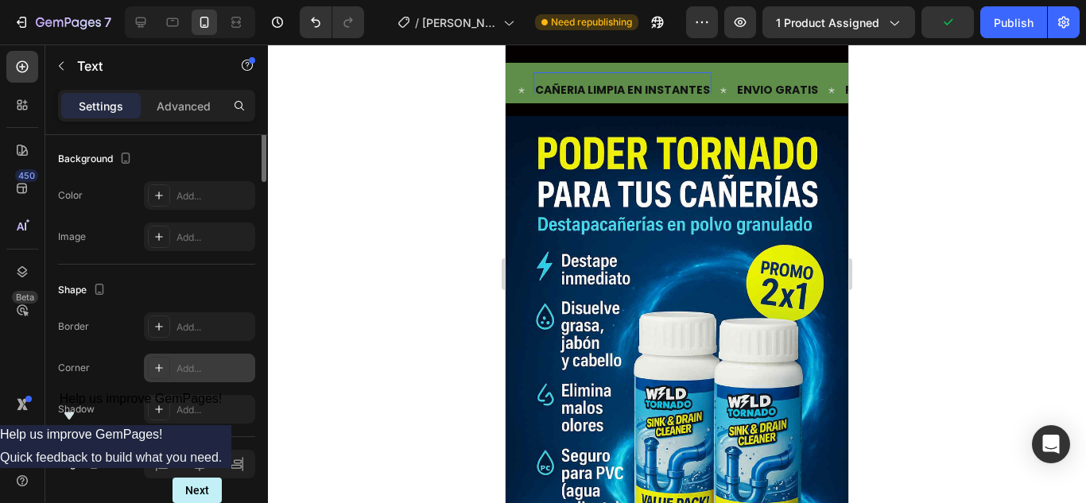
scroll to position [159, 0]
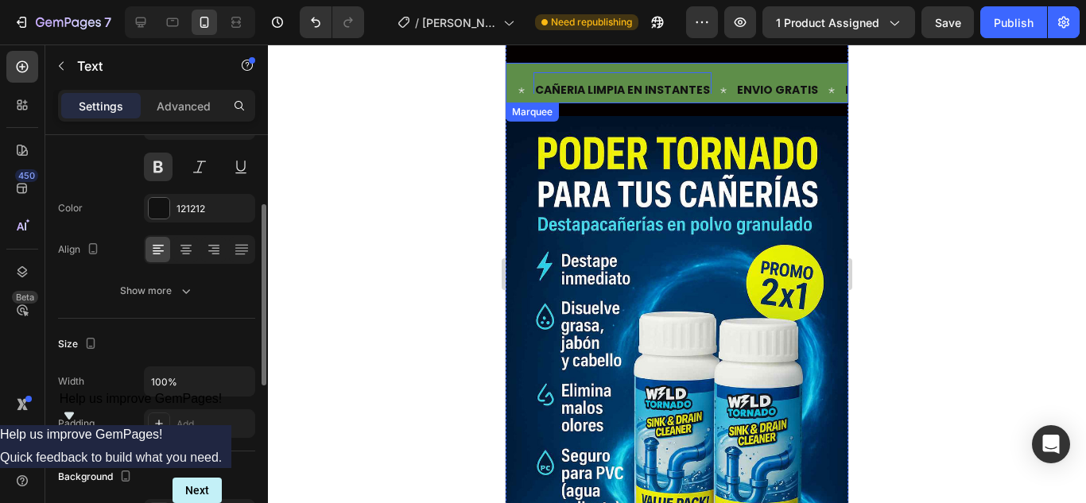
click at [526, 68] on div "Text CAÑERIA LIMPIA EN INSTANTES Text 0 ENVIO GRATIS Text PAGA EN CASA Text Tex…" at bounding box center [676, 83] width 343 height 41
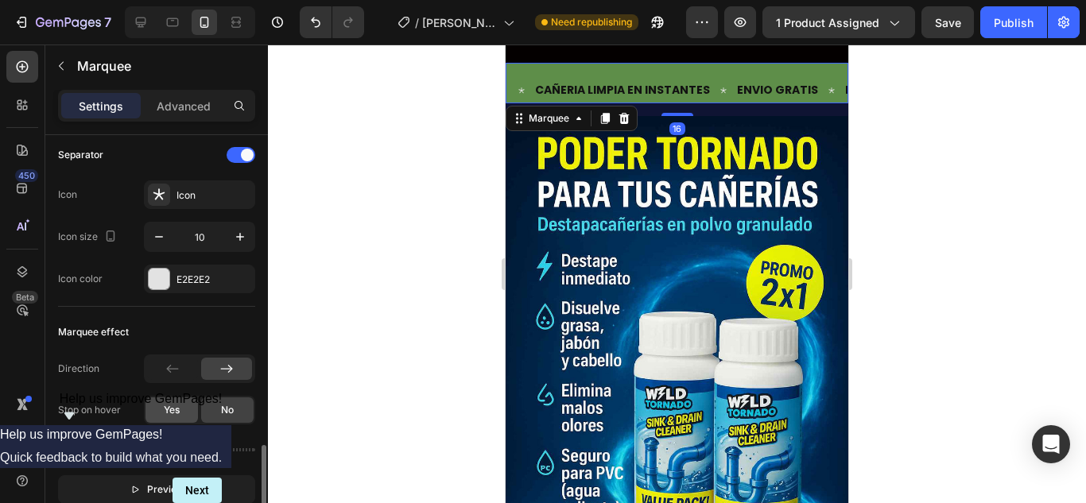
scroll to position [636, 0]
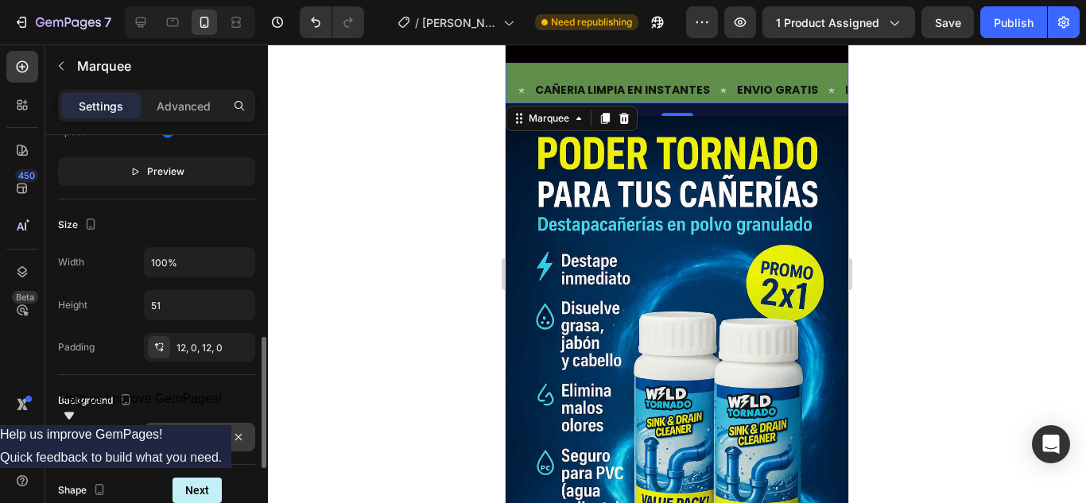
click at [156, 439] on div at bounding box center [159, 437] width 21 height 21
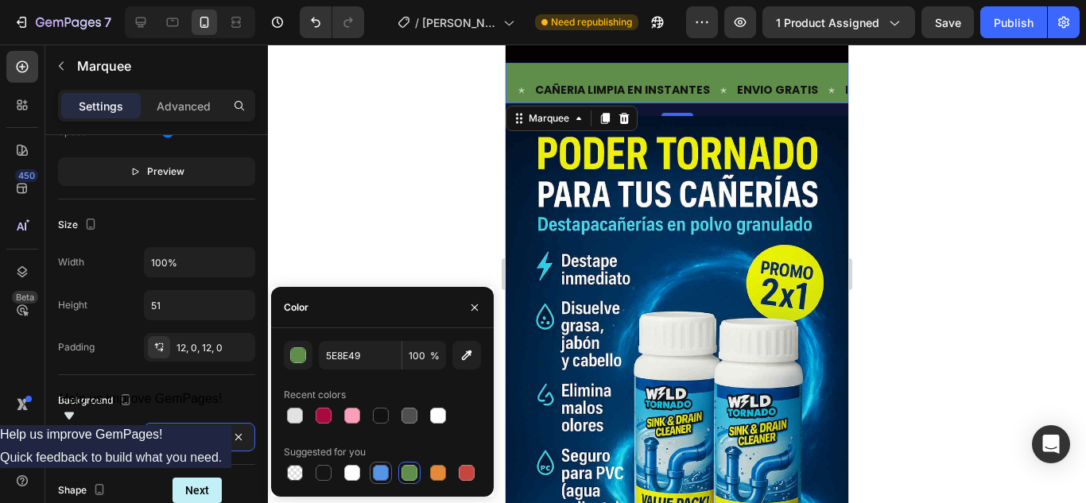
click at [384, 475] on div at bounding box center [381, 473] width 16 height 16
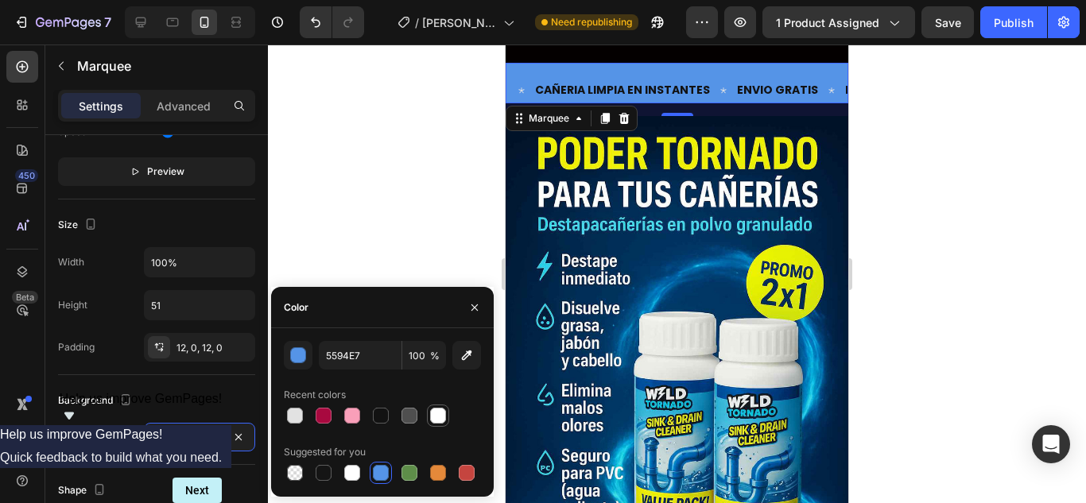
click at [436, 422] on div at bounding box center [438, 416] width 16 height 16
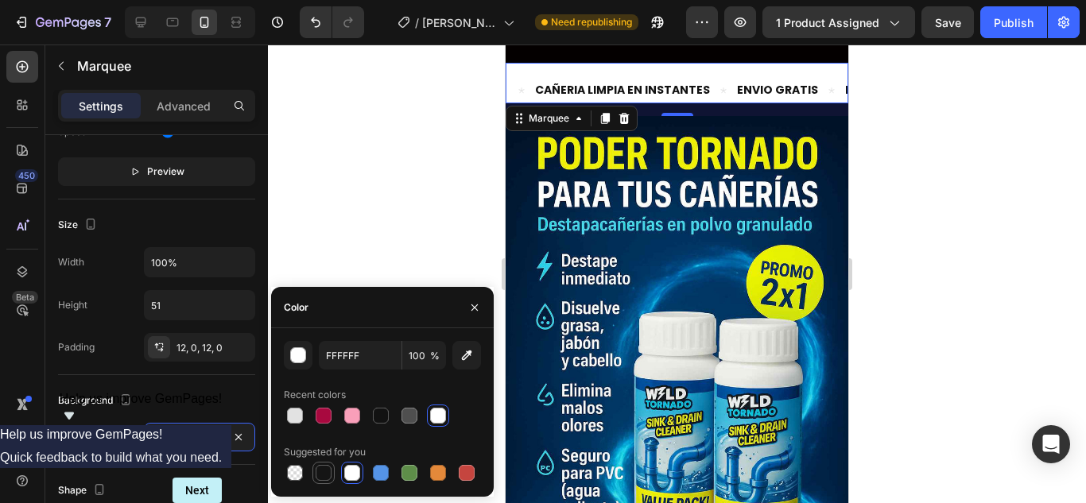
click at [324, 470] on div at bounding box center [324, 473] width 16 height 16
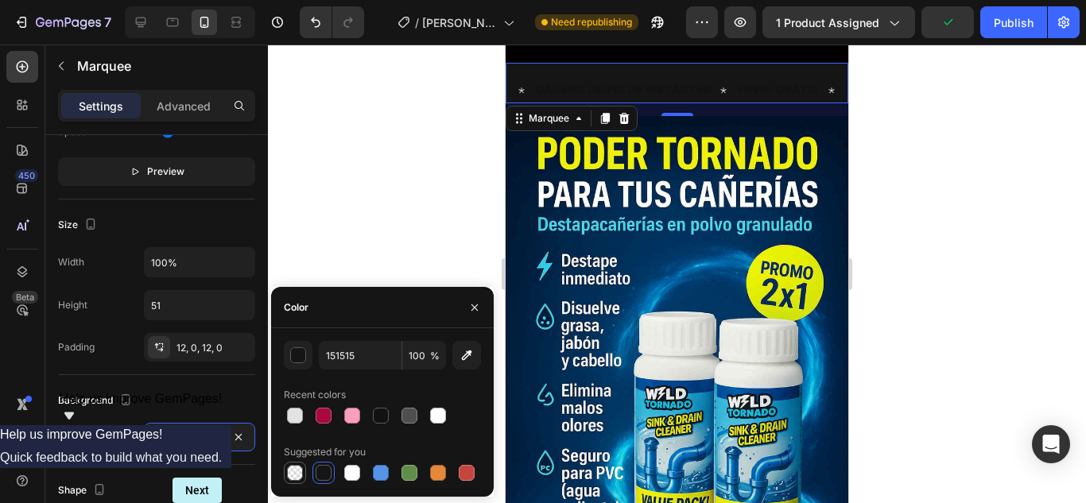
click at [295, 470] on div at bounding box center [295, 473] width 16 height 16
type input "000000"
type input "0"
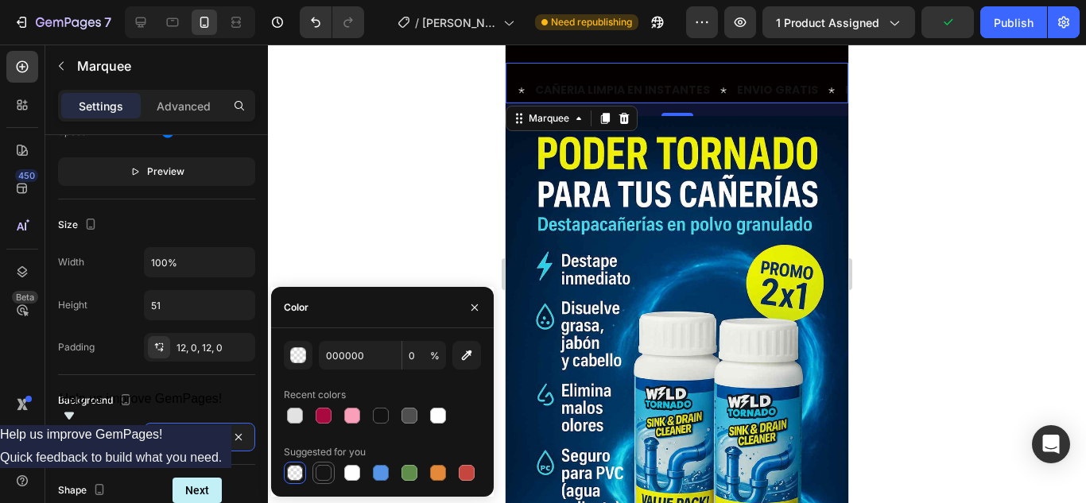
click at [328, 473] on div at bounding box center [324, 473] width 16 height 16
type input "151515"
type input "100"
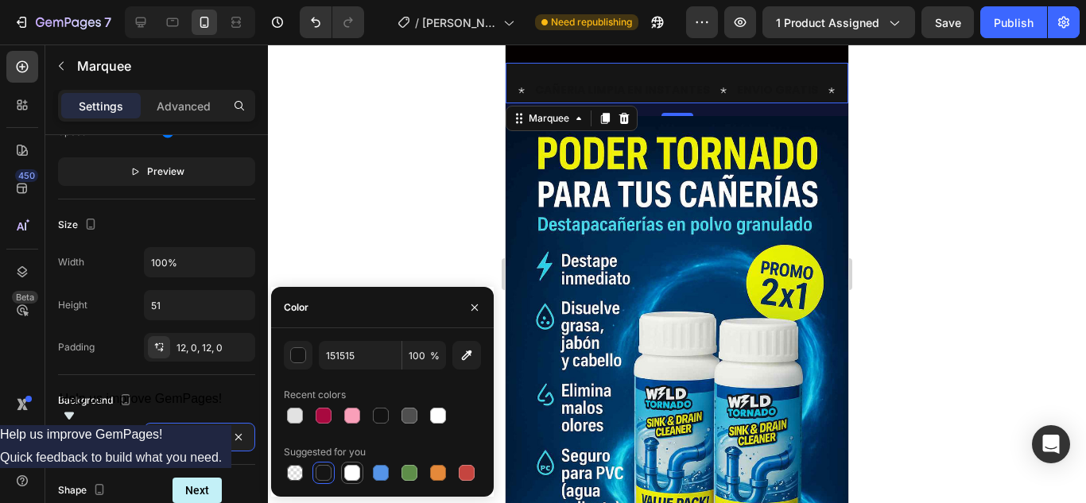
click at [358, 472] on div at bounding box center [352, 473] width 16 height 16
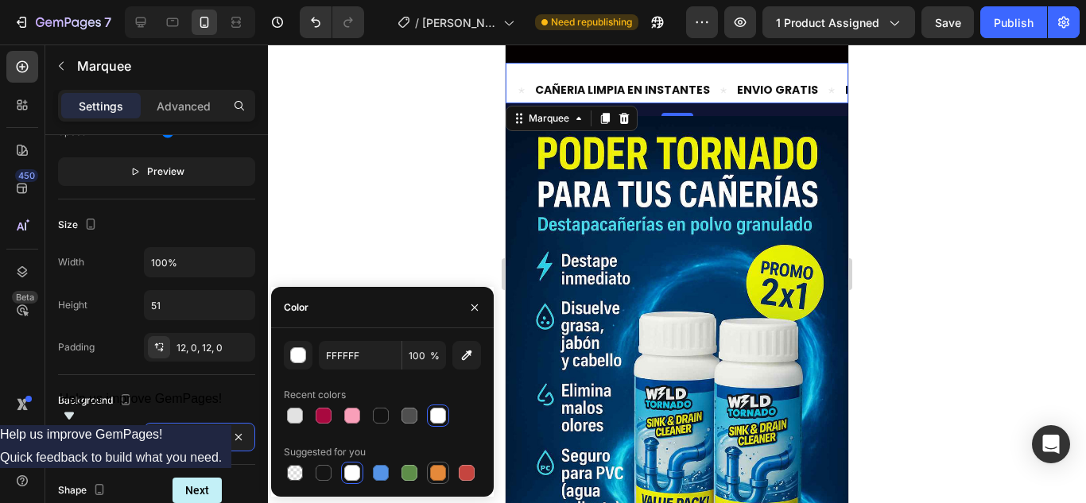
click at [441, 481] on div at bounding box center [437, 472] width 19 height 19
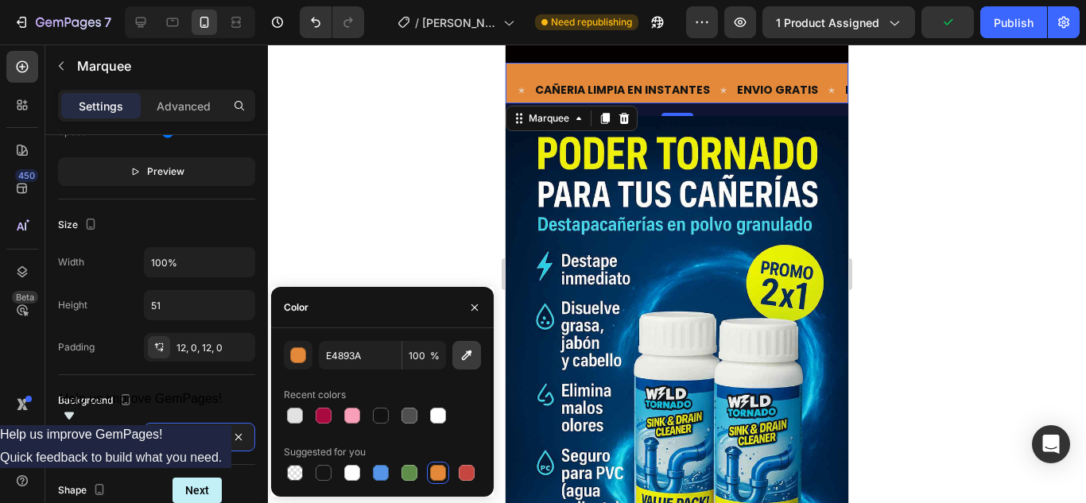
click at [466, 362] on icon "button" at bounding box center [467, 355] width 16 height 16
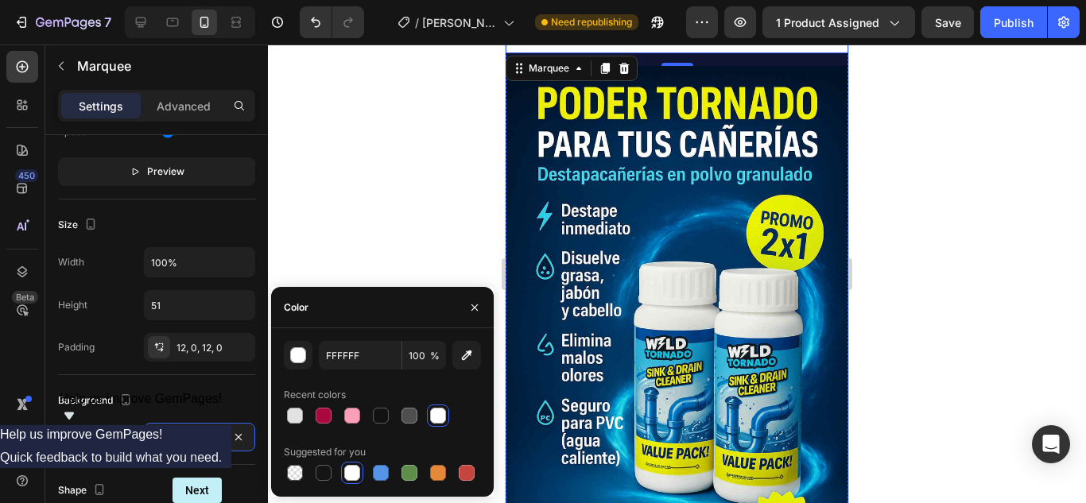
scroll to position [0, 0]
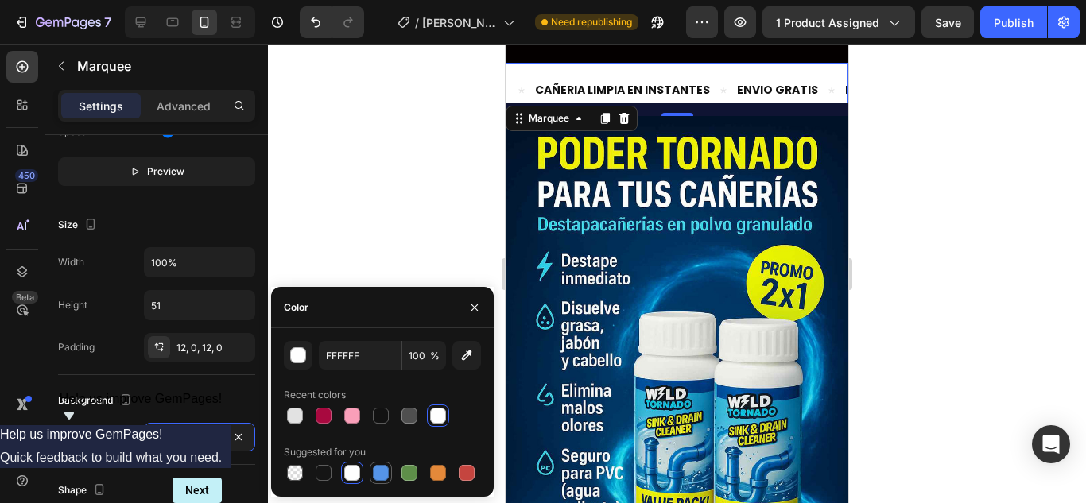
click at [380, 473] on div at bounding box center [381, 473] width 16 height 16
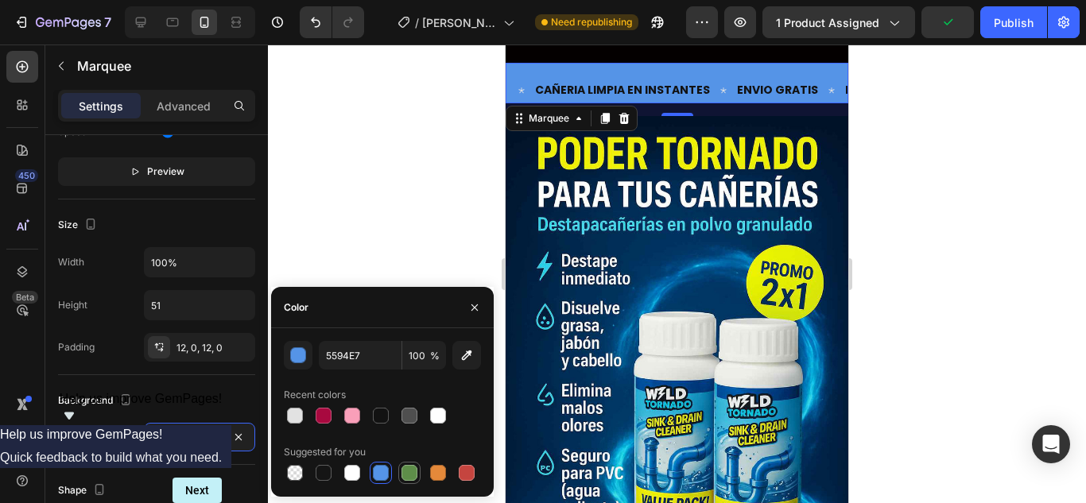
click at [413, 473] on div at bounding box center [409, 473] width 16 height 16
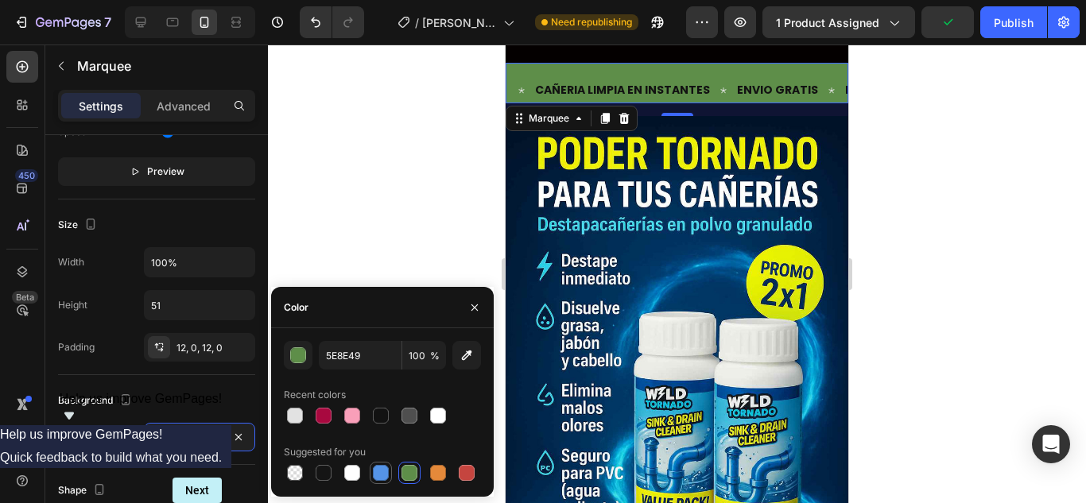
click at [386, 474] on div at bounding box center [381, 473] width 16 height 16
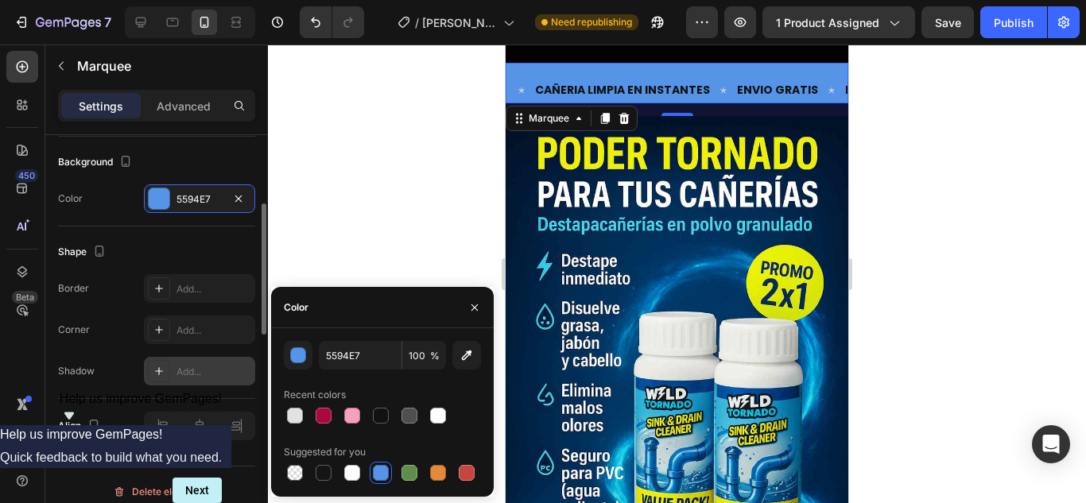
scroll to position [715, 0]
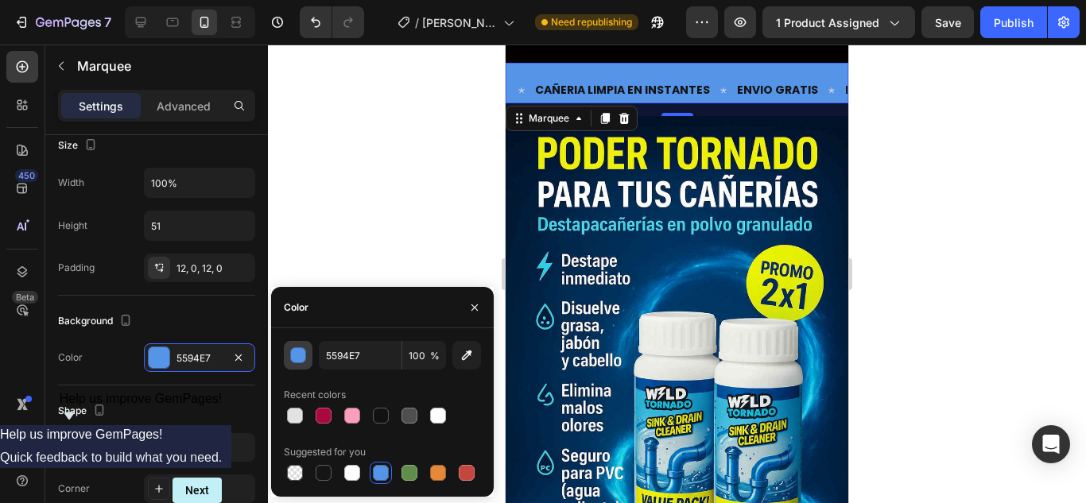
click at [299, 358] on div "button" at bounding box center [299, 356] width 16 height 16
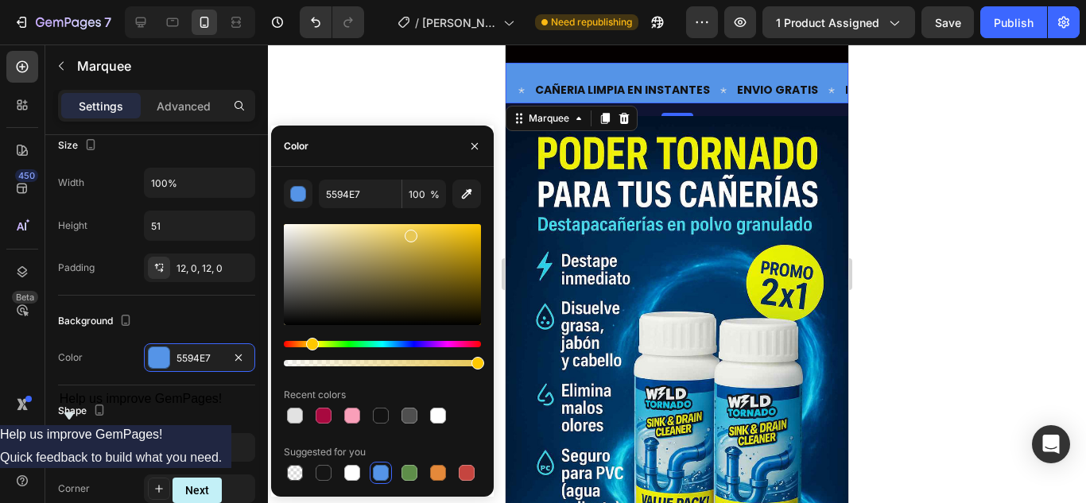
click at [310, 341] on div "Hue" at bounding box center [382, 344] width 197 height 6
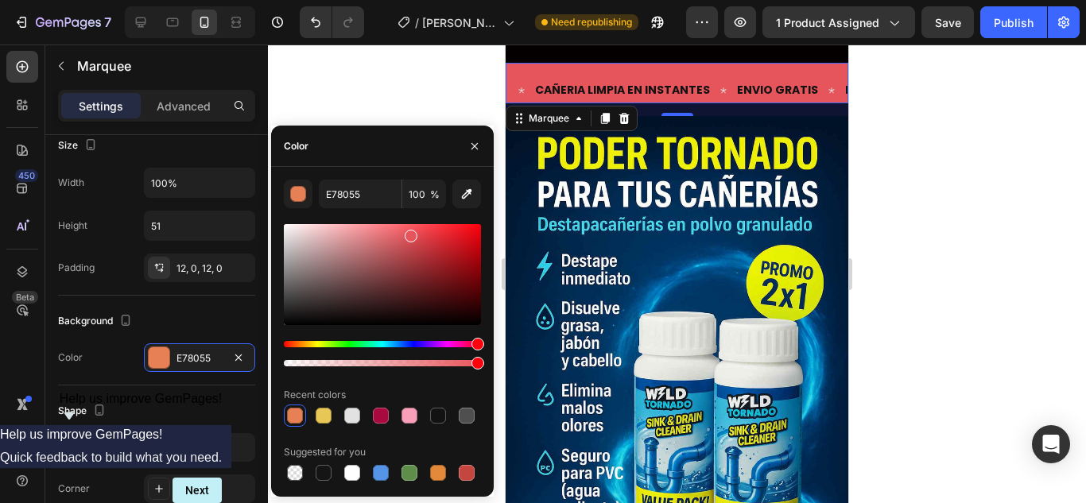
drag, startPoint x: 316, startPoint y: 344, endPoint x: 451, endPoint y: 269, distance: 154.8
click at [479, 347] on div "Hue" at bounding box center [477, 344] width 13 height 13
click at [469, 232] on div at bounding box center [382, 274] width 197 height 101
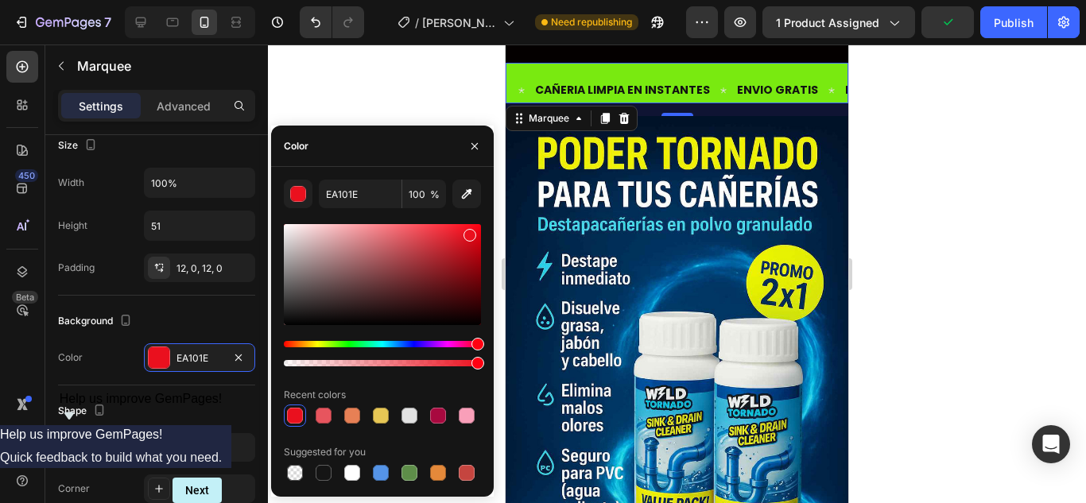
click at [334, 343] on div "Hue" at bounding box center [382, 344] width 197 height 6
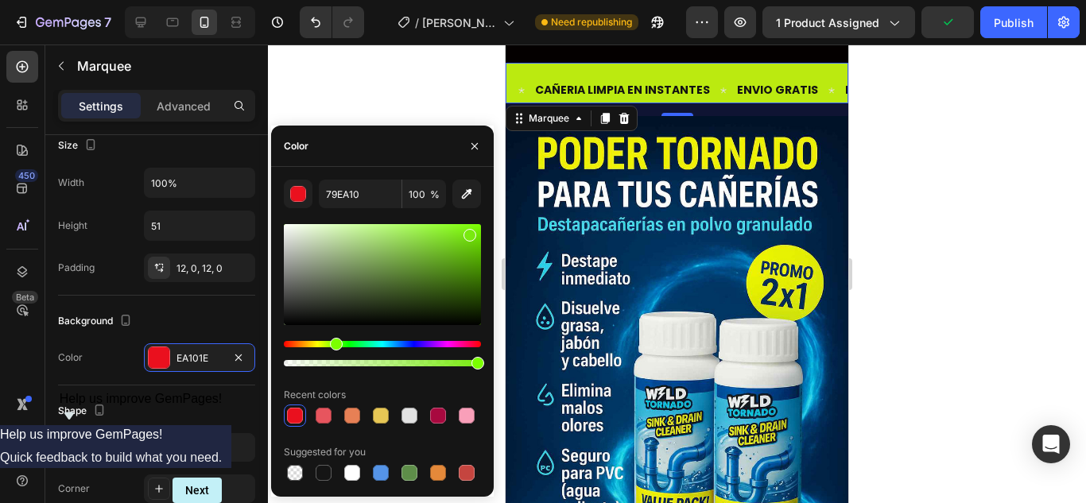
click at [324, 343] on div "Hue" at bounding box center [382, 344] width 197 height 6
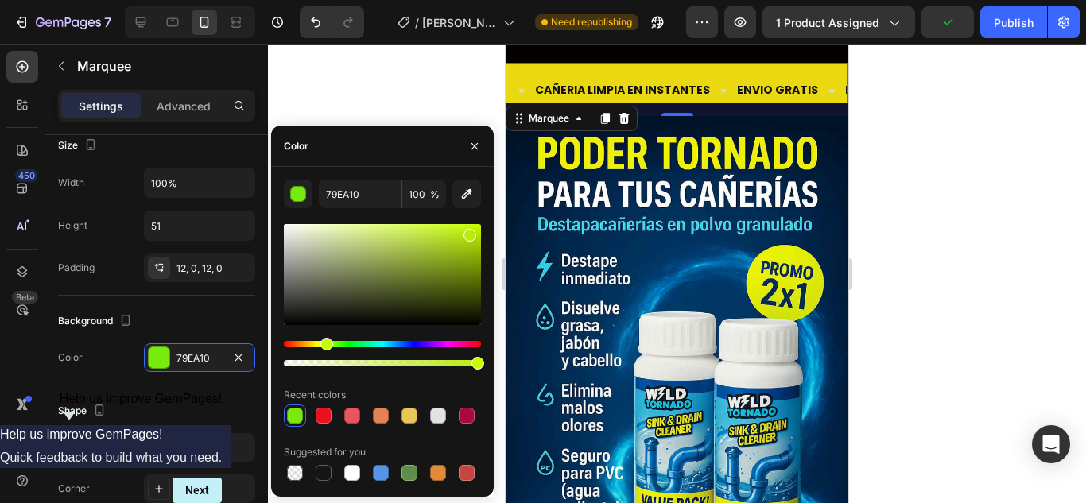
click at [314, 343] on div "Hue" at bounding box center [382, 344] width 197 height 6
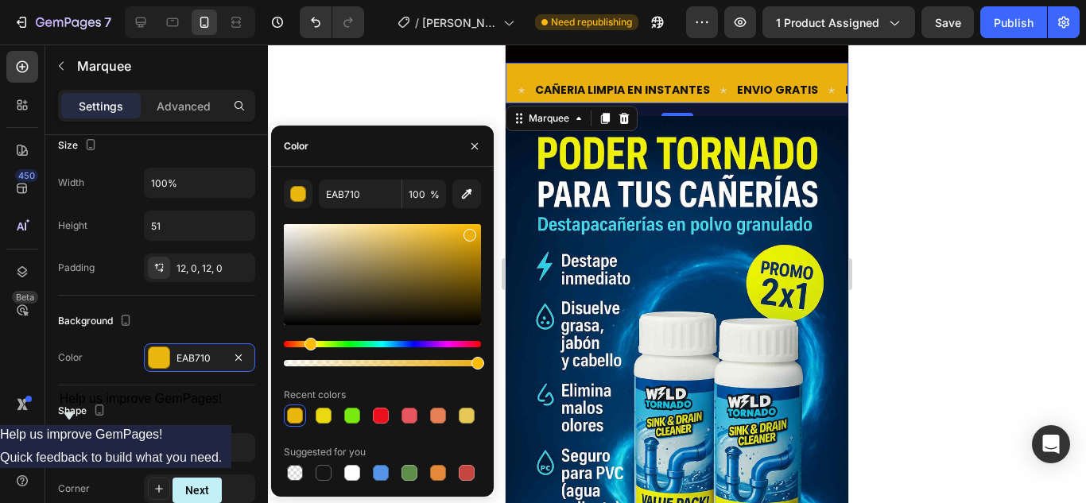
drag, startPoint x: 318, startPoint y: 344, endPoint x: 308, endPoint y: 338, distance: 11.5
click at [308, 338] on div "Hue" at bounding box center [310, 344] width 13 height 13
type input "EAB010"
click at [296, 364] on div at bounding box center [382, 363] width 197 height 6
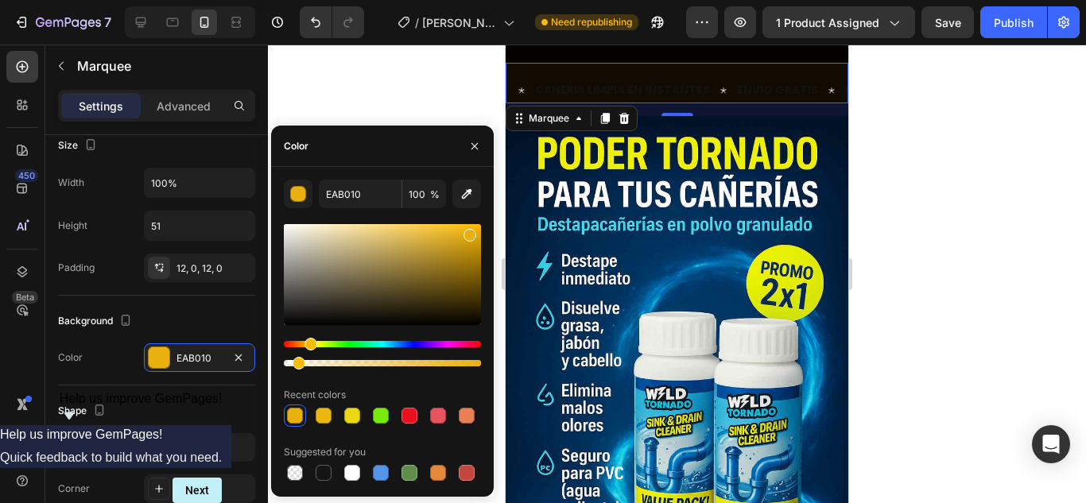
type input "6"
click at [308, 343] on div "Hue" at bounding box center [310, 344] width 13 height 13
click at [351, 474] on div at bounding box center [352, 473] width 16 height 16
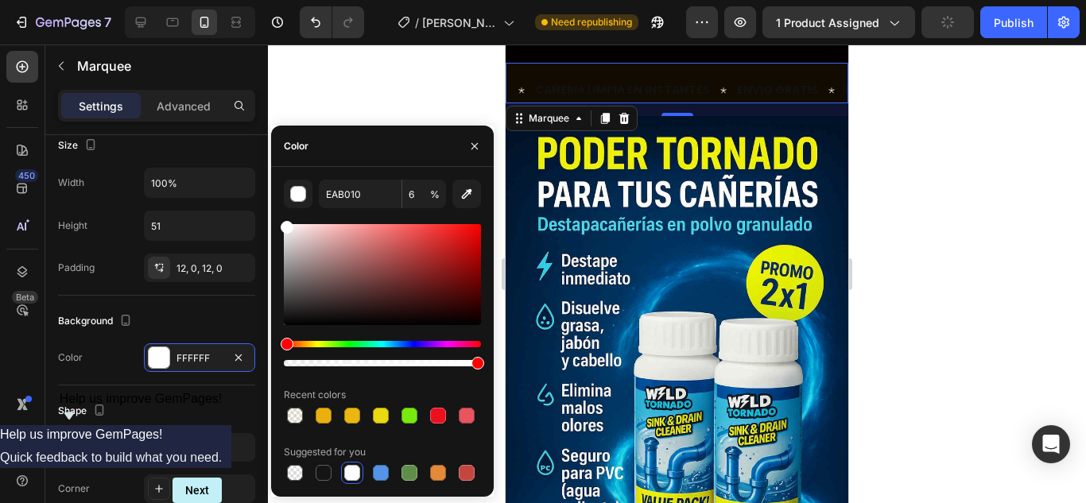
type input "FFFFFF"
type input "100"
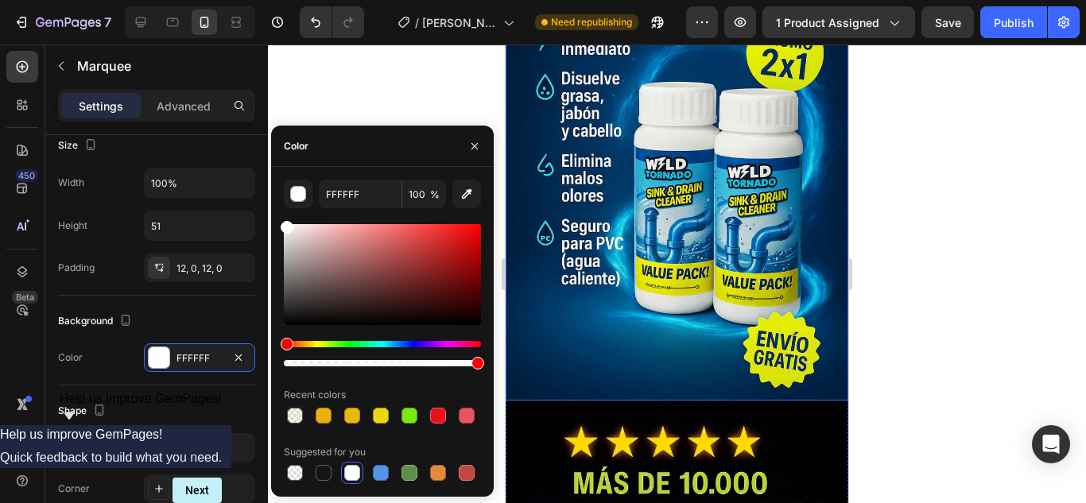
scroll to position [238, 0]
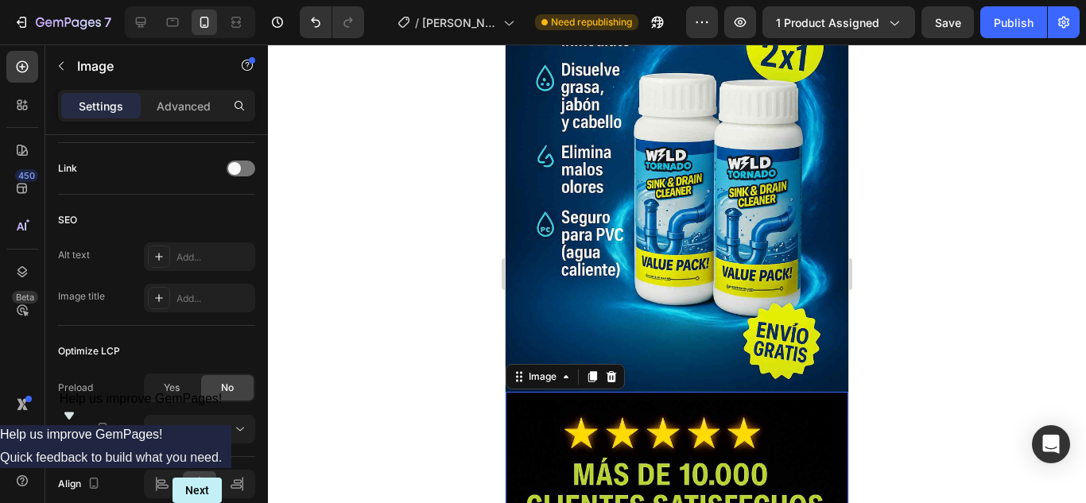
scroll to position [0, 0]
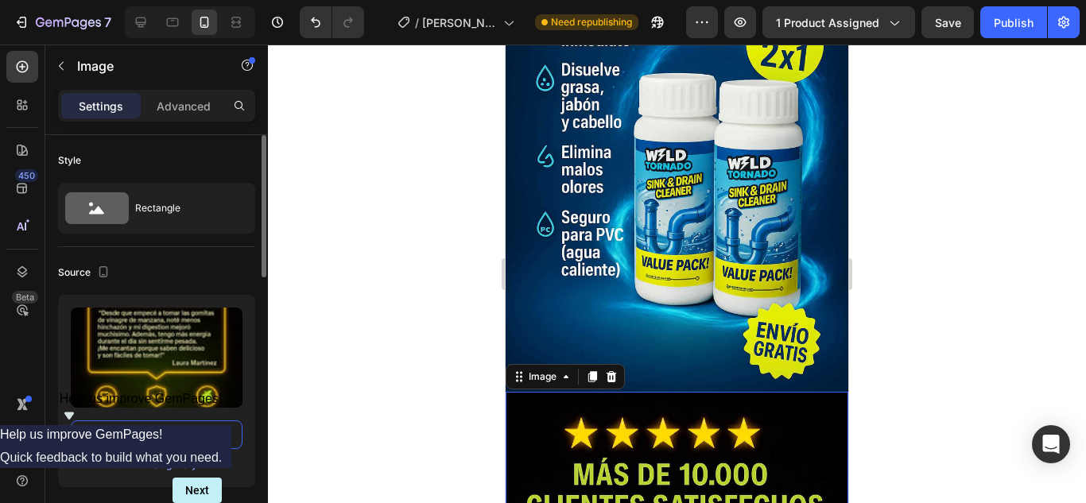
click at [165, 427] on input "https://cdn.shopify.com/s/files/1/0773/4981/4516/files/gempages_581857734454936…" at bounding box center [157, 434] width 172 height 29
click at [164, 465] on div "Browse gallery" at bounding box center [164, 465] width 68 height 14
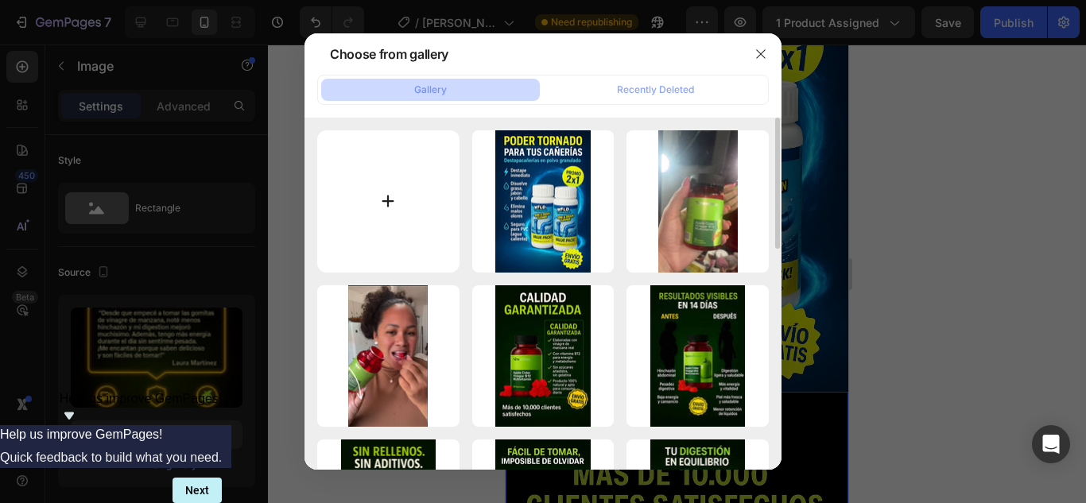
click at [408, 204] on input "file" at bounding box center [388, 201] width 142 height 142
type input "C:\fakepath\descarga (4).jpeg"
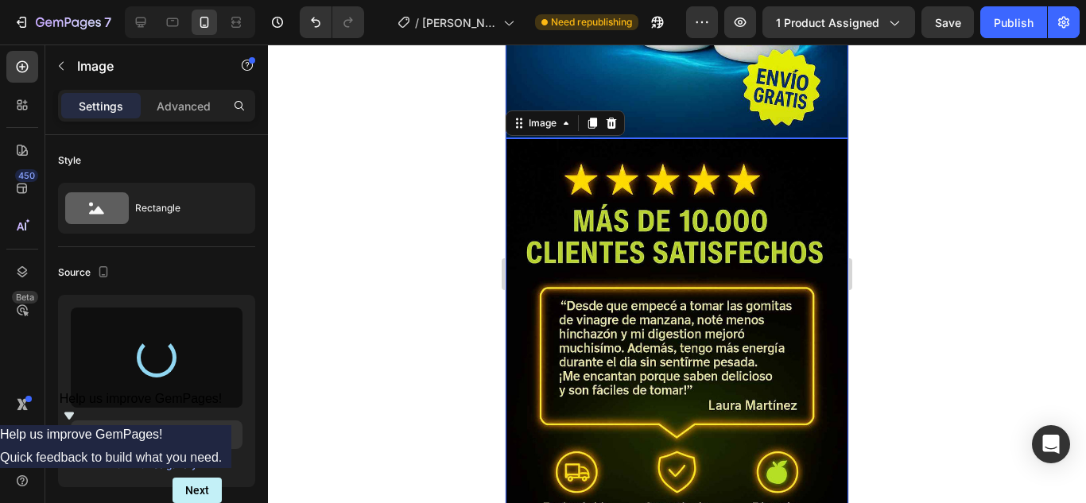
scroll to position [556, 0]
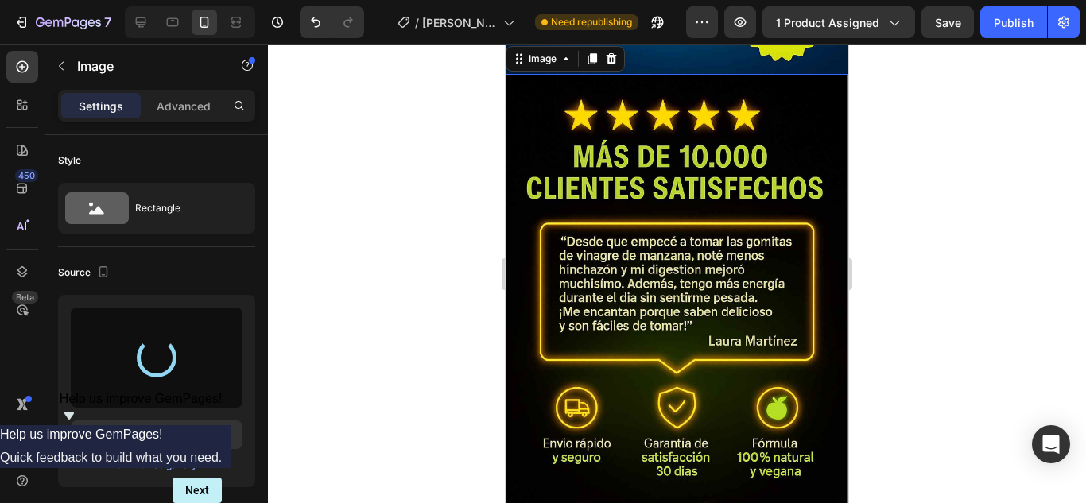
type input "https://cdn.shopify.com/s/files/1/0773/4981/4516/files/gempages_581857734454936…"
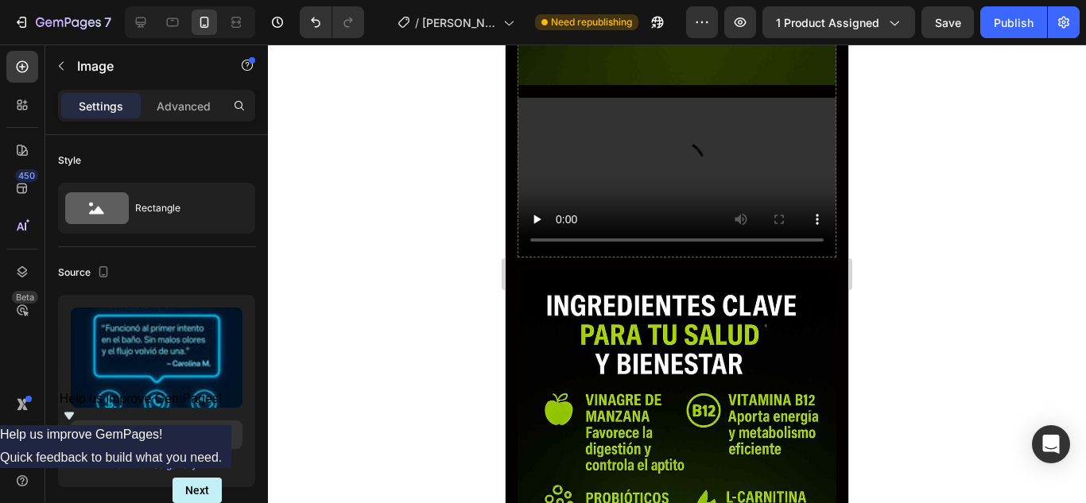
scroll to position [1748, 0]
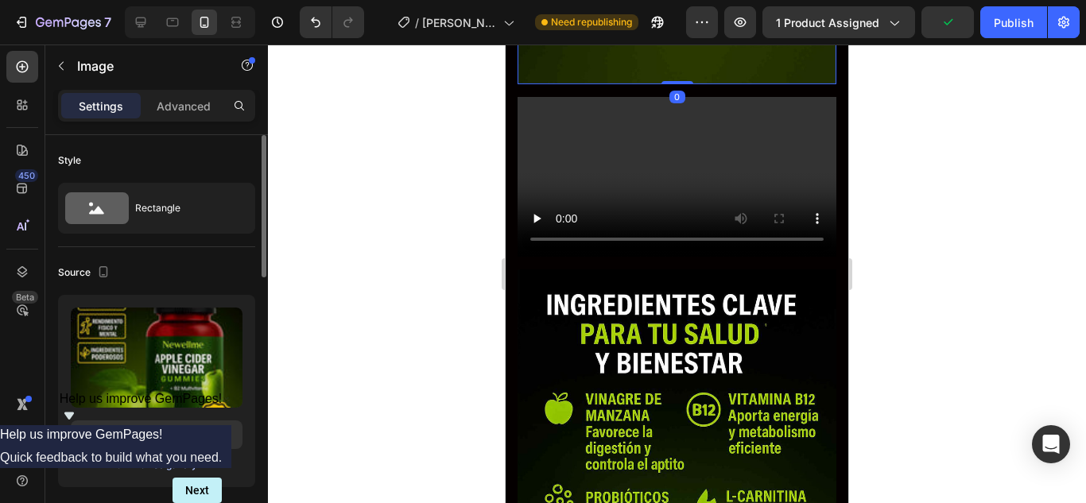
click at [143, 467] on div "Browse gallery" at bounding box center [164, 465] width 68 height 14
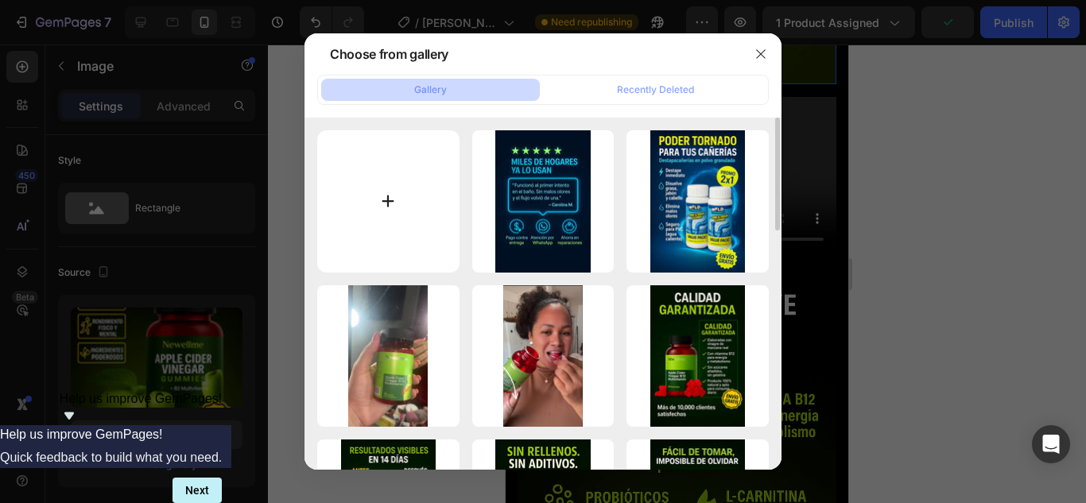
click at [384, 201] on input "file" at bounding box center [388, 201] width 142 height 142
type input "C:\fakepath\descarga (1).jpeg"
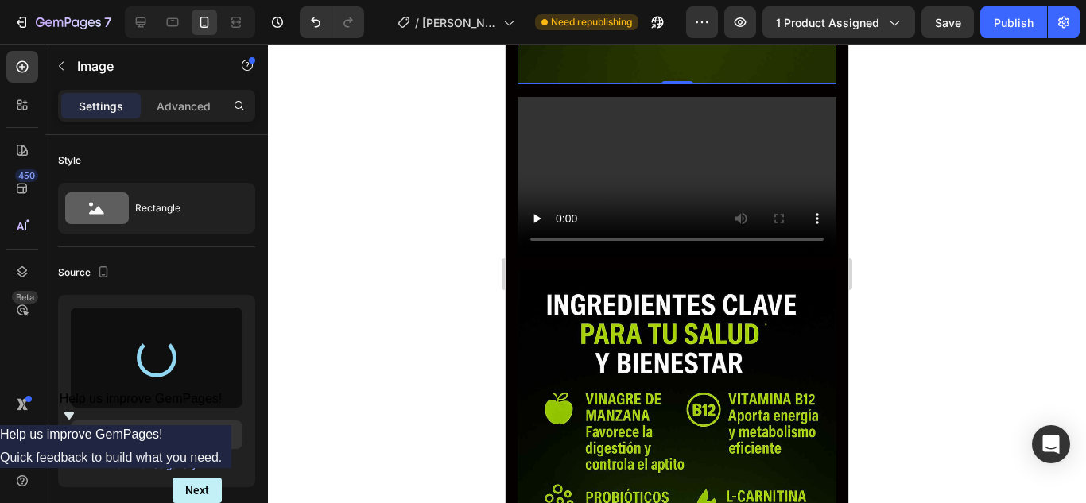
type input "https://cdn.shopify.com/s/files/1/0773/4981/4516/files/gempages_581857734454936…"
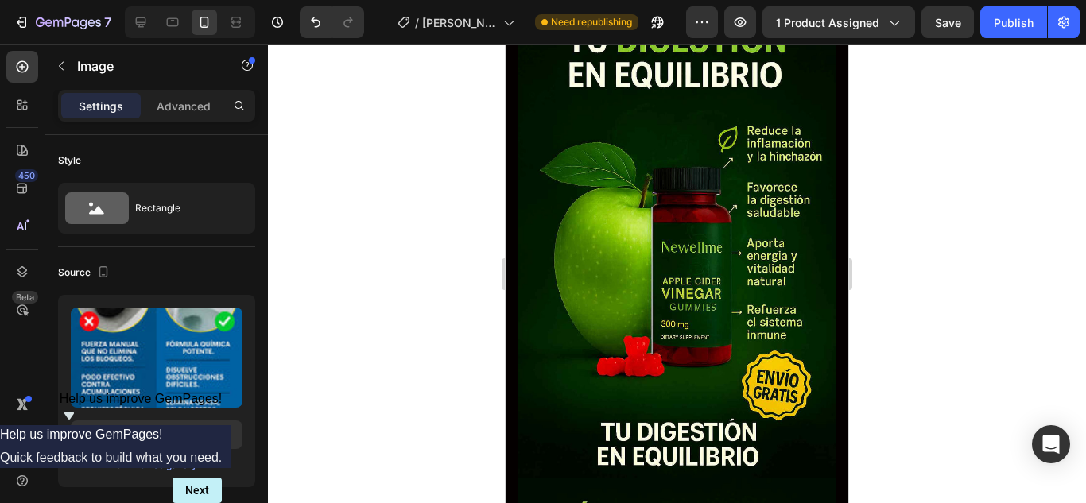
scroll to position [2543, 0]
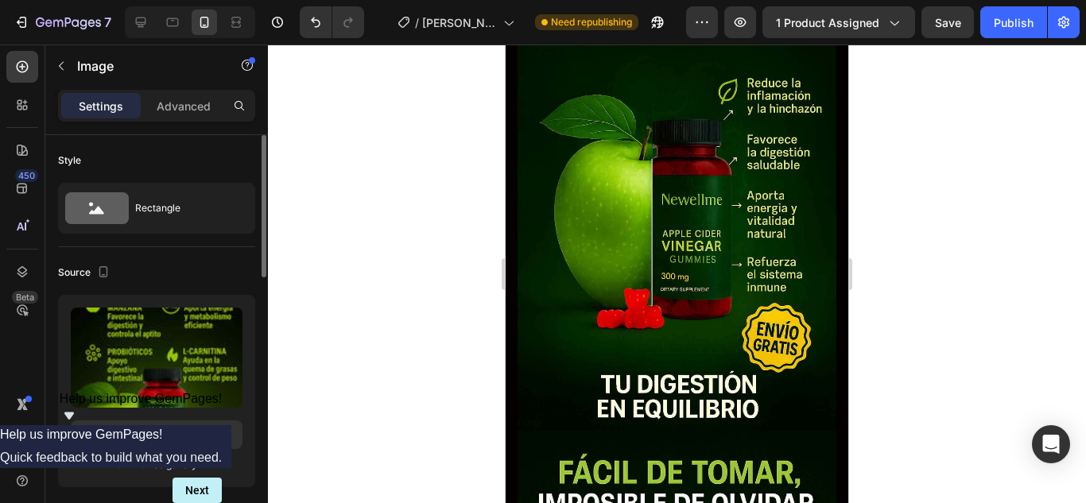
click at [185, 463] on div "Browse gallery" at bounding box center [164, 465] width 68 height 14
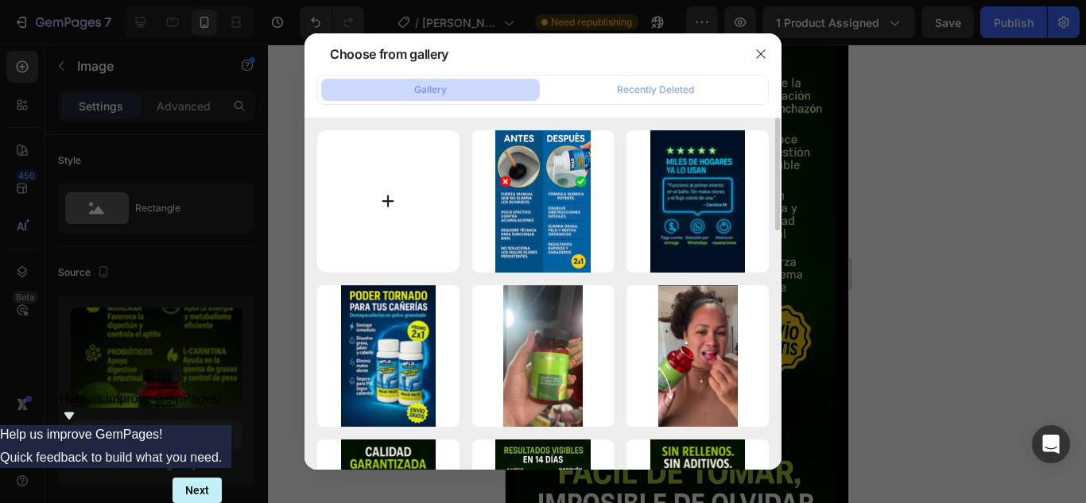
click at [380, 218] on input "file" at bounding box center [388, 201] width 142 height 142
type input "C:\fakepath\descarga (2).jpeg"
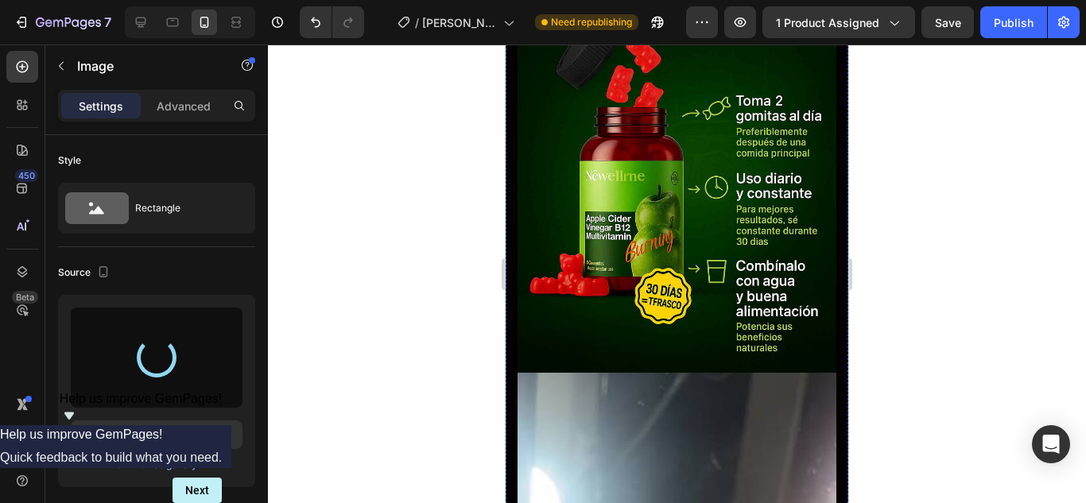
scroll to position [3179, 0]
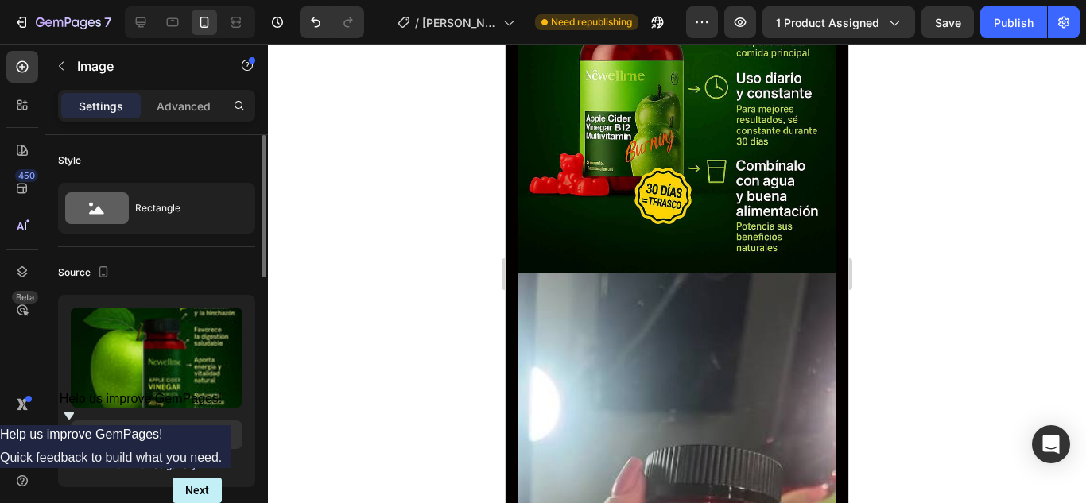
click at [165, 467] on div "Browse gallery" at bounding box center [164, 465] width 68 height 14
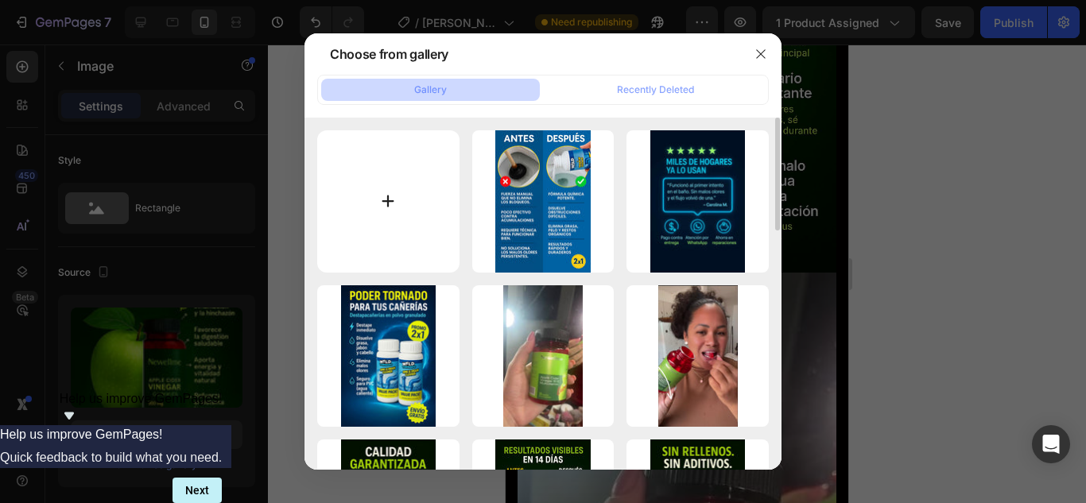
click at [395, 212] on input "file" at bounding box center [388, 201] width 142 height 142
type input "C:\fakepath\descarga.jpeg"
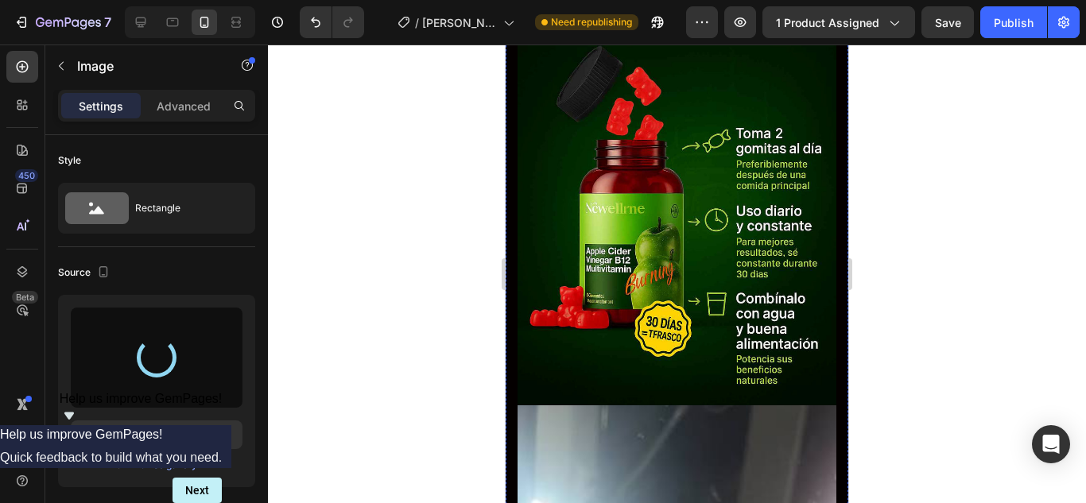
scroll to position [3099, 0]
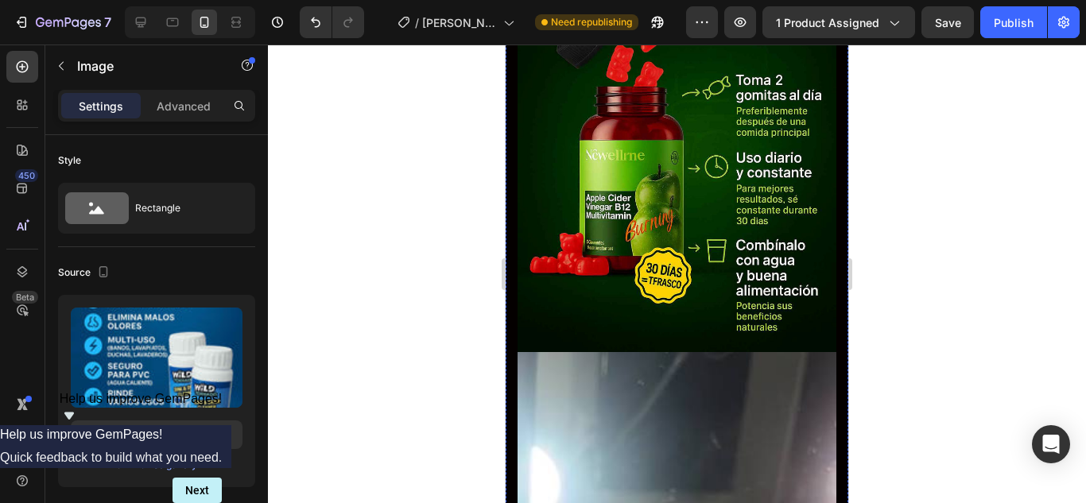
type input "https://cdn.shopify.com/s/files/1/0773/4981/4516/files/gempages_581857734454936…"
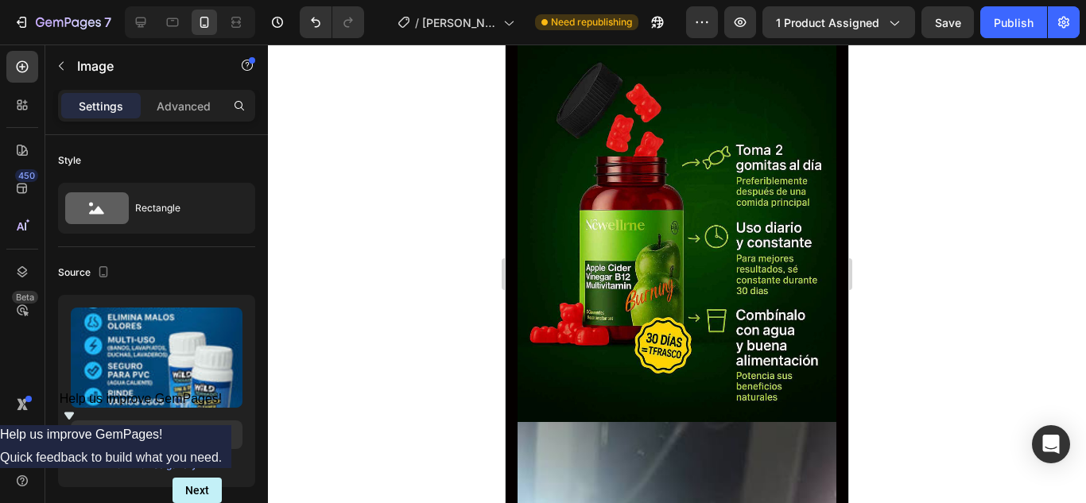
scroll to position [2941, 0]
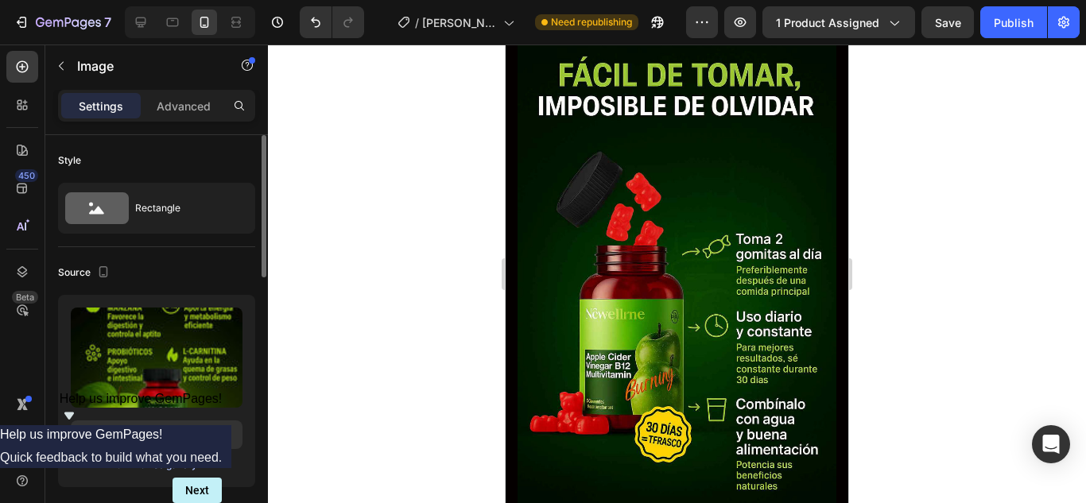
click at [135, 463] on div "Browse gallery" at bounding box center [164, 465] width 68 height 14
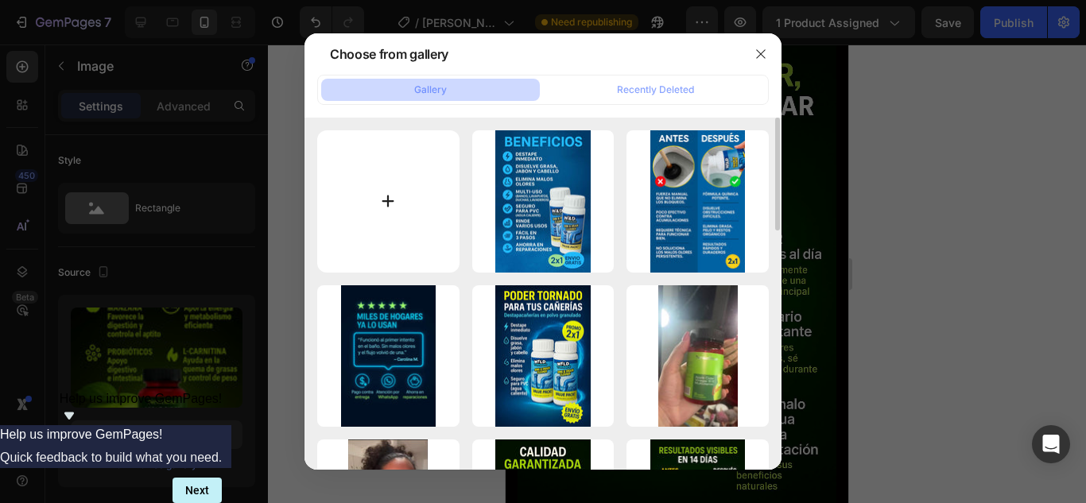
click at [403, 233] on input "file" at bounding box center [388, 201] width 142 height 142
type input "C:\fakepath\descarga (2).jpeg"
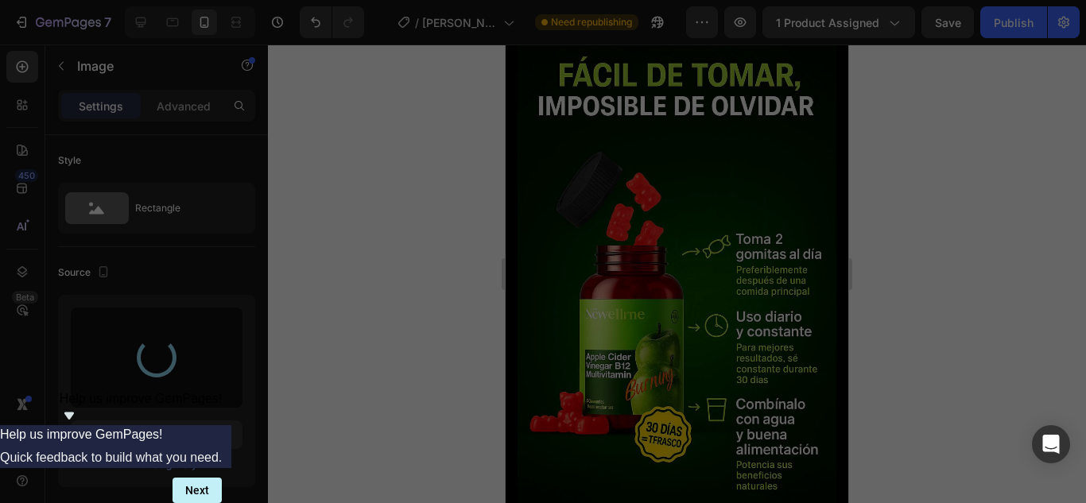
type input "https://cdn.shopify.com/s/files/1/0773/4981/4516/files/gempages_581857734454936…"
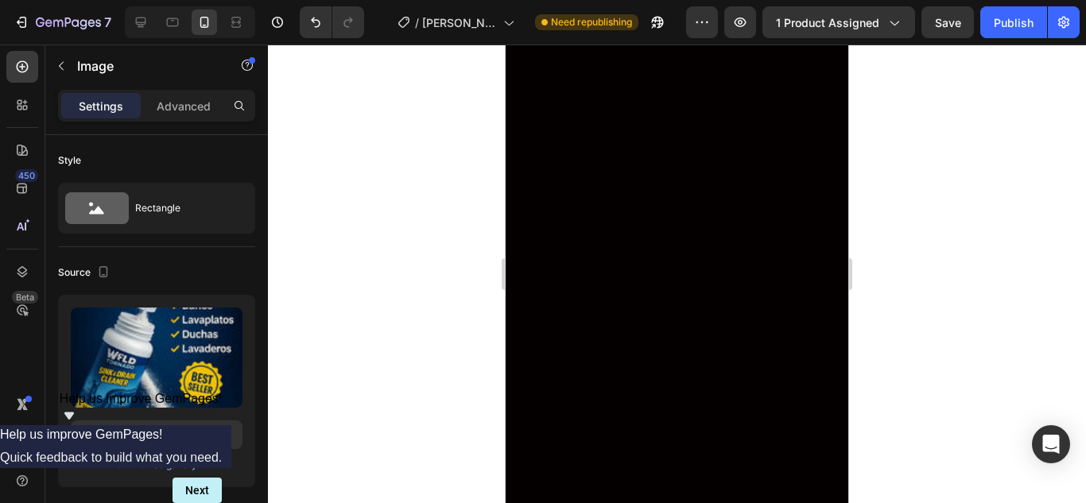
scroll to position [3735, 0]
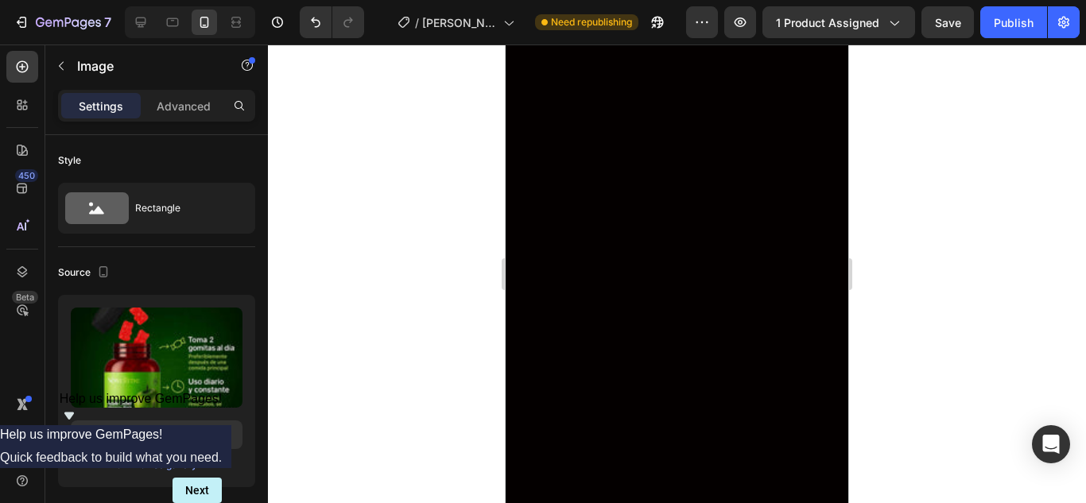
click at [164, 466] on div "Browse gallery" at bounding box center [164, 465] width 68 height 14
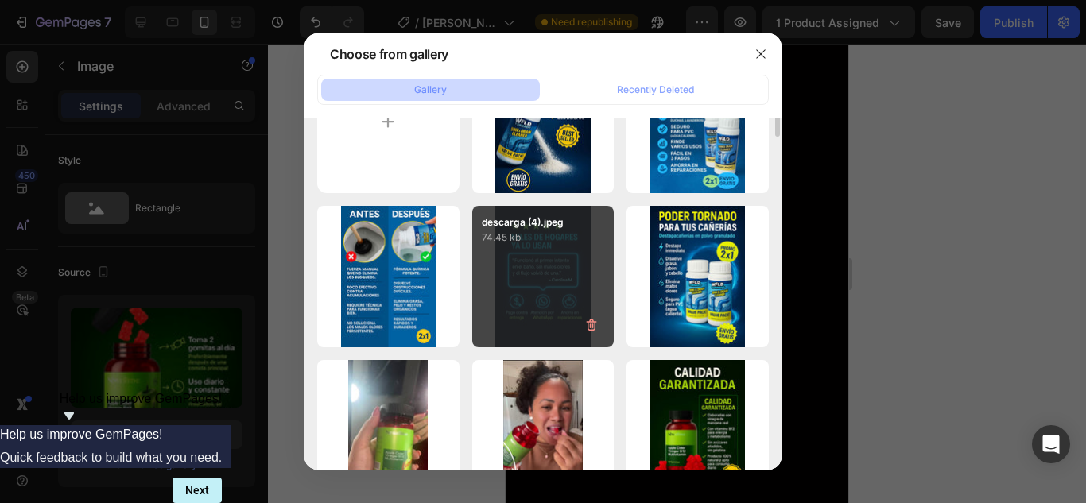
scroll to position [0, 0]
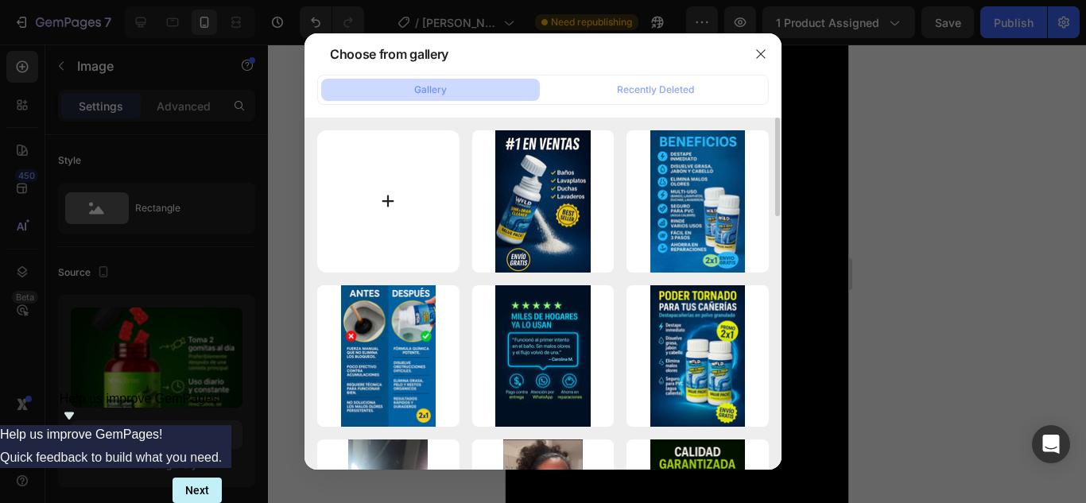
click at [389, 199] on input "file" at bounding box center [388, 201] width 142 height 142
type input "C:\fakepath\descarga (5).jpeg"
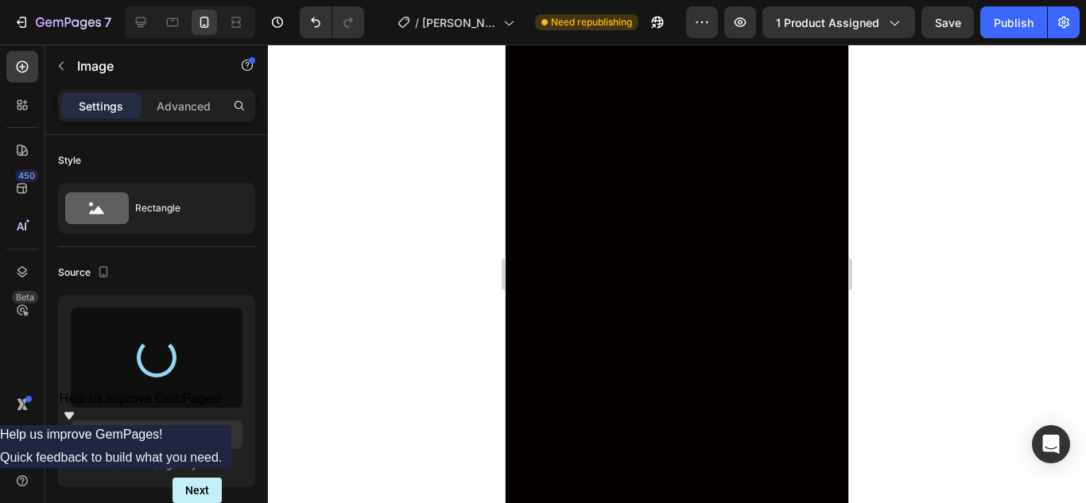
type input "https://cdn.shopify.com/s/files/1/0773/4981/4516/files/gempages_581857734454936…"
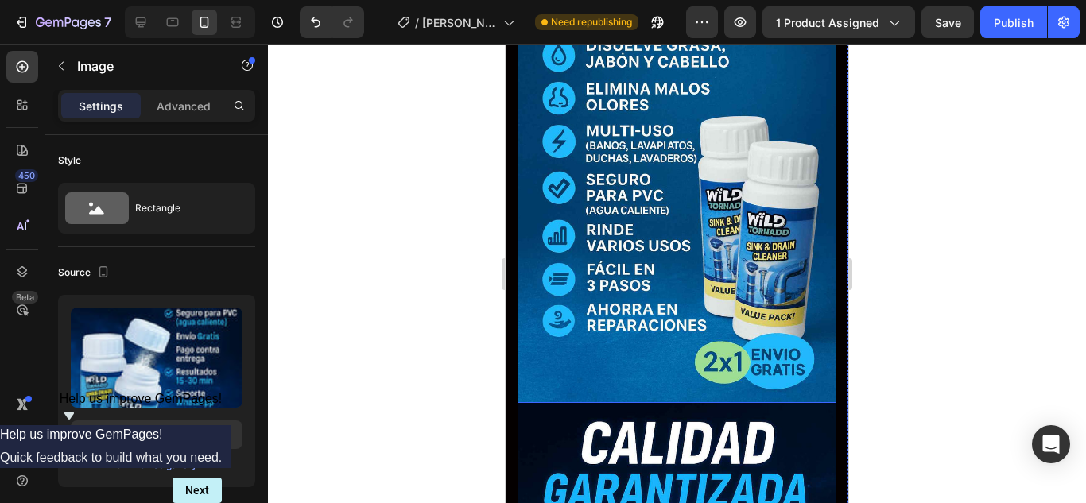
scroll to position [2543, 0]
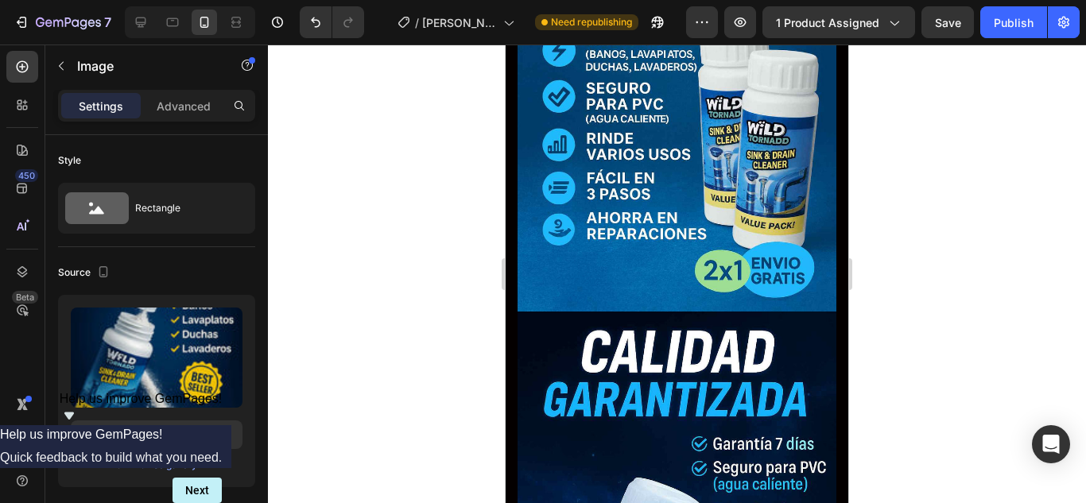
scroll to position [2702, 0]
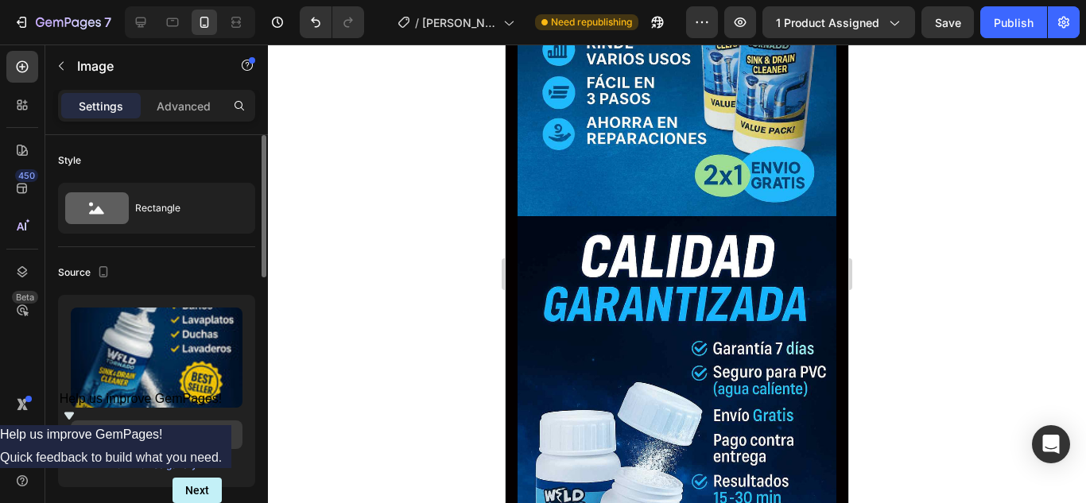
scroll to position [2782, 0]
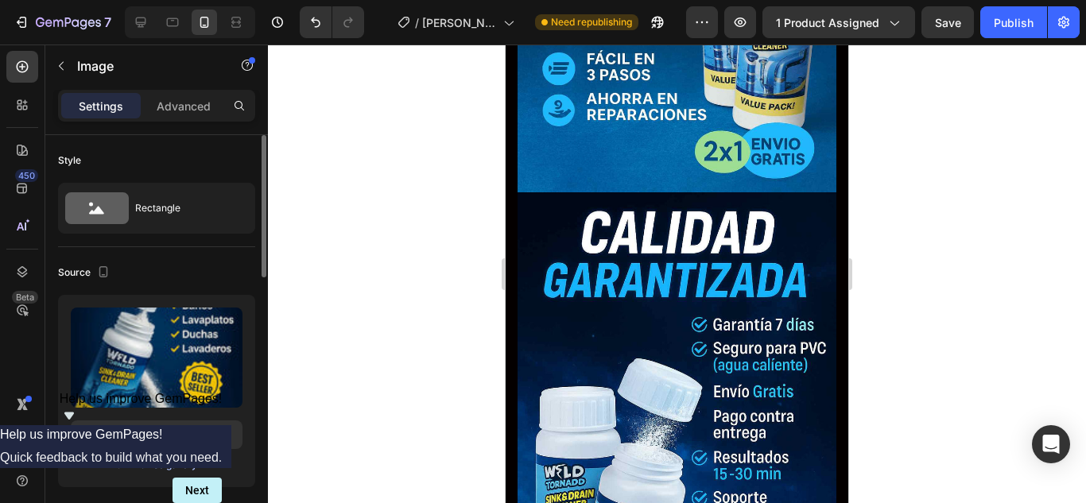
click at [180, 463] on div "Browse gallery" at bounding box center [164, 465] width 68 height 14
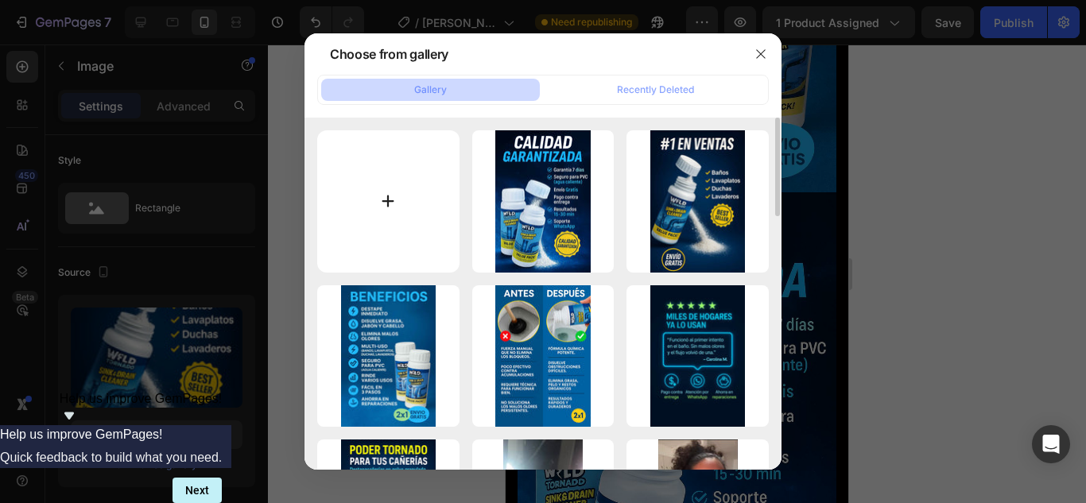
click at [402, 220] on input "file" at bounding box center [388, 201] width 142 height 142
type input "C:\fakepath\descarga (6).jpeg"
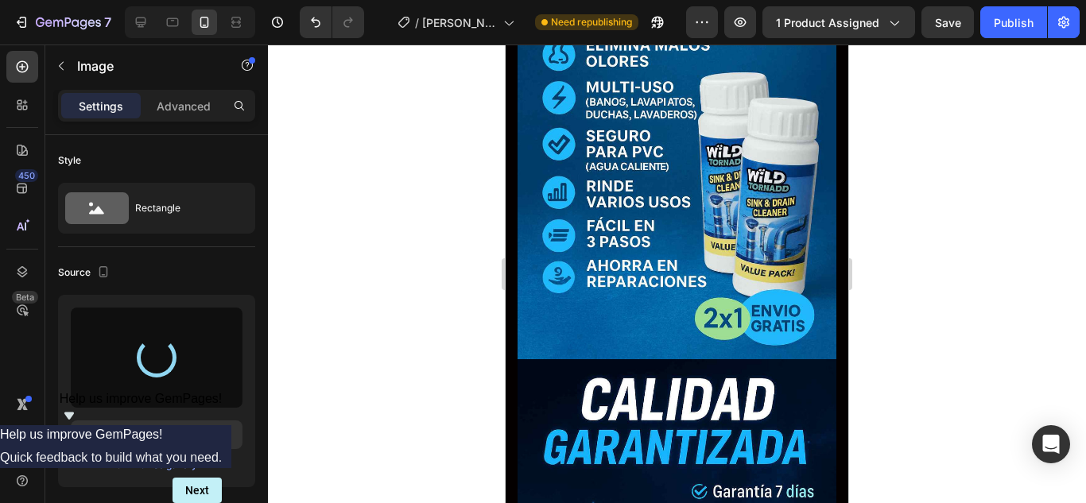
type input "https://cdn.shopify.com/s/files/1/0773/4981/4516/files/gempages_581857734454936…"
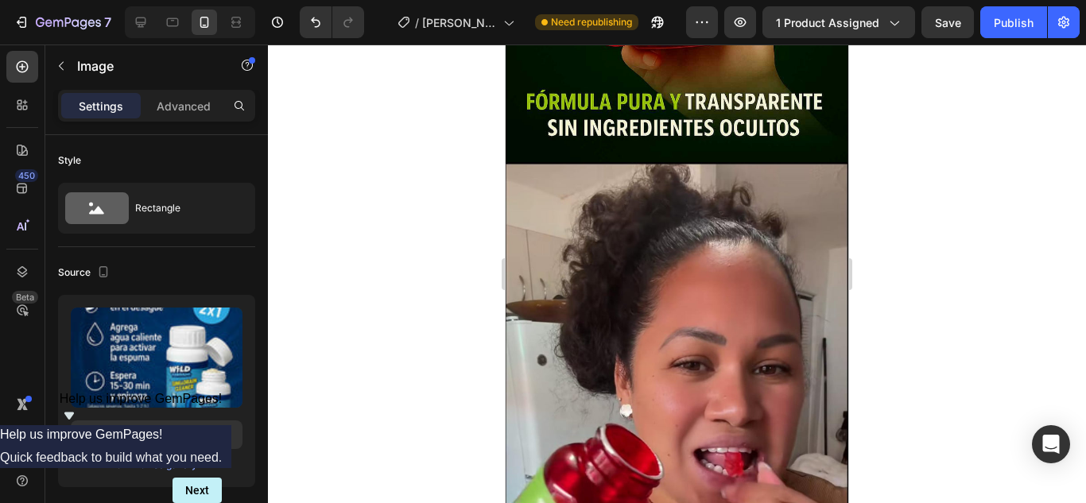
scroll to position [4768, 0]
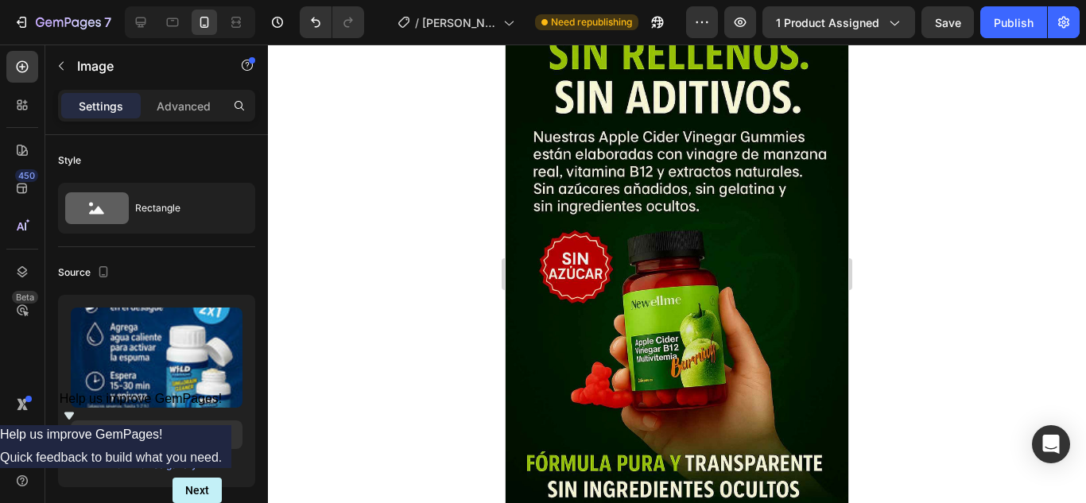
click at [674, 335] on img at bounding box center [676, 267] width 343 height 514
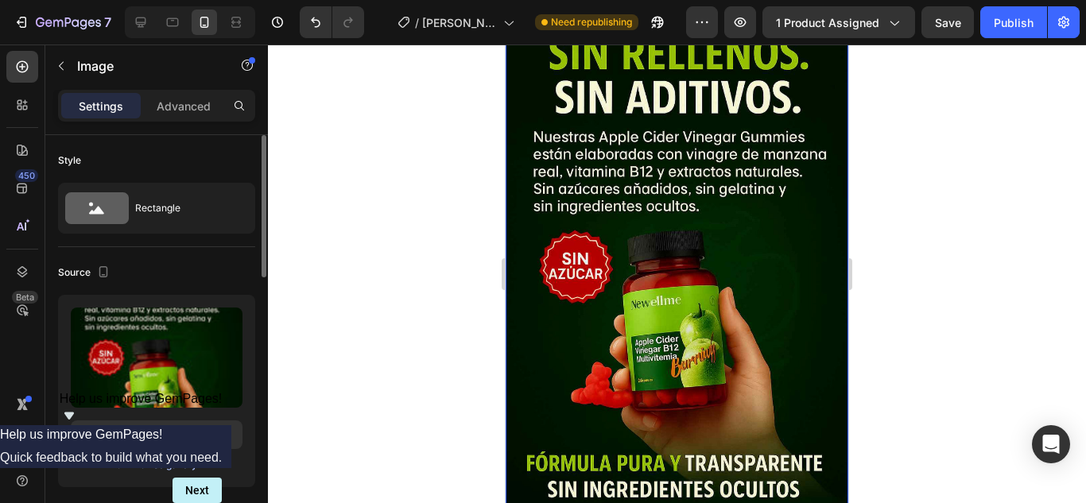
click at [166, 465] on div "Browse gallery" at bounding box center [164, 465] width 68 height 14
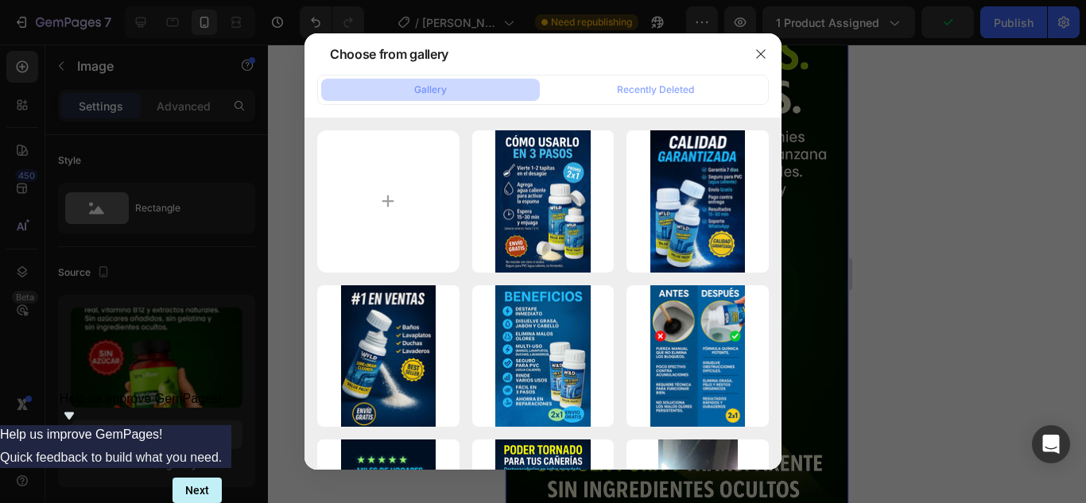
click at [945, 265] on div at bounding box center [543, 251] width 1086 height 503
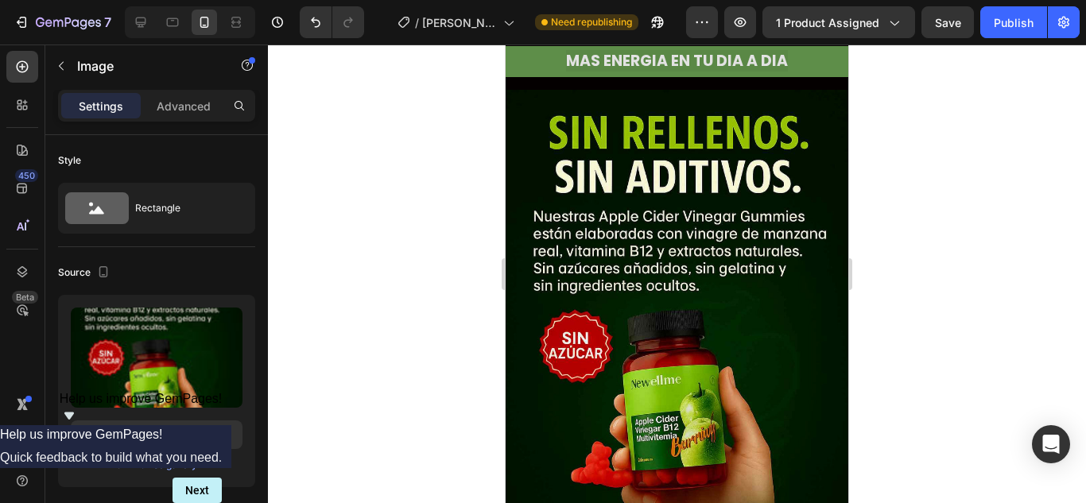
scroll to position [4848, 0]
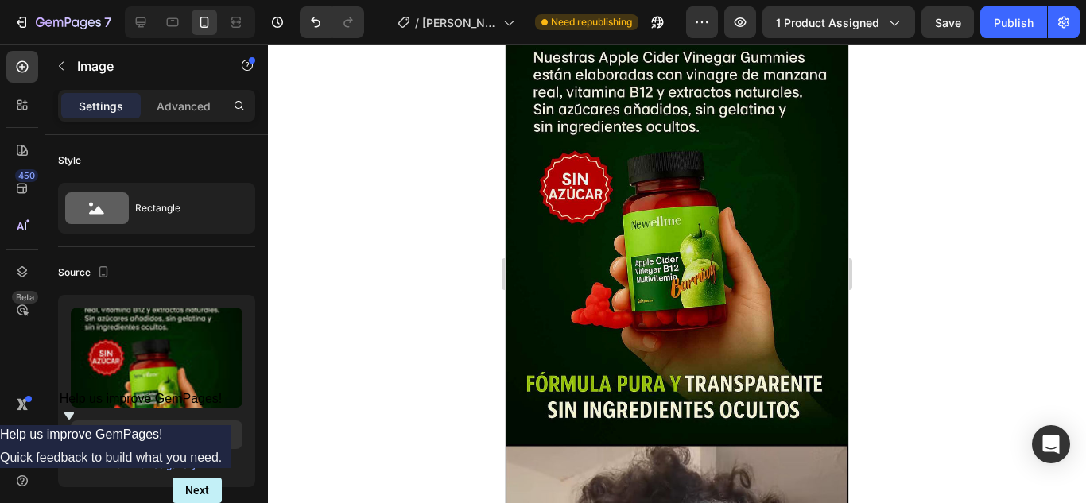
click at [676, 283] on img at bounding box center [676, 188] width 343 height 514
click at [173, 469] on div "Browse gallery" at bounding box center [164, 465] width 68 height 14
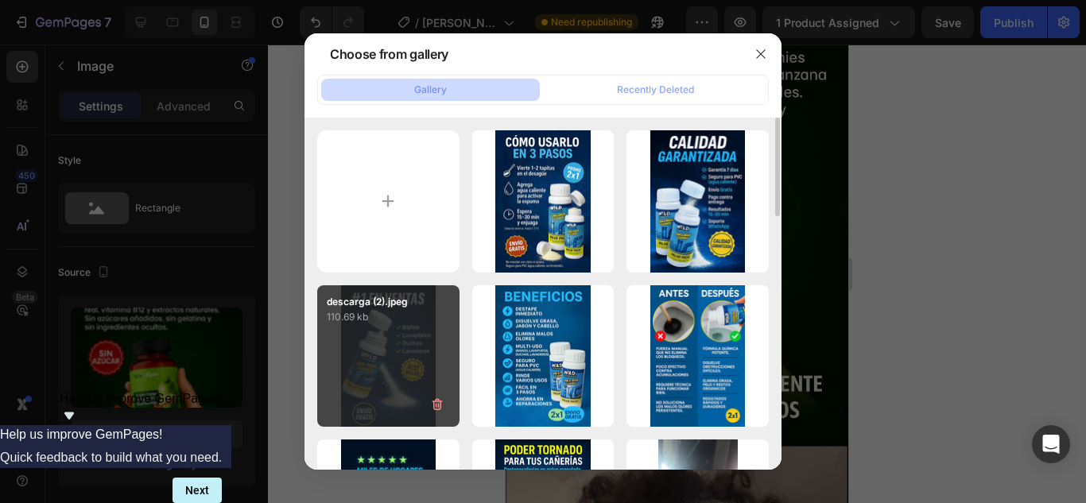
click at [392, 376] on div "descarga (2).jpeg 110.69 kb" at bounding box center [388, 356] width 142 height 142
type input "https://cdn.shopify.com/s/files/1/0773/4981/4516/files/gempages_581857734454936…"
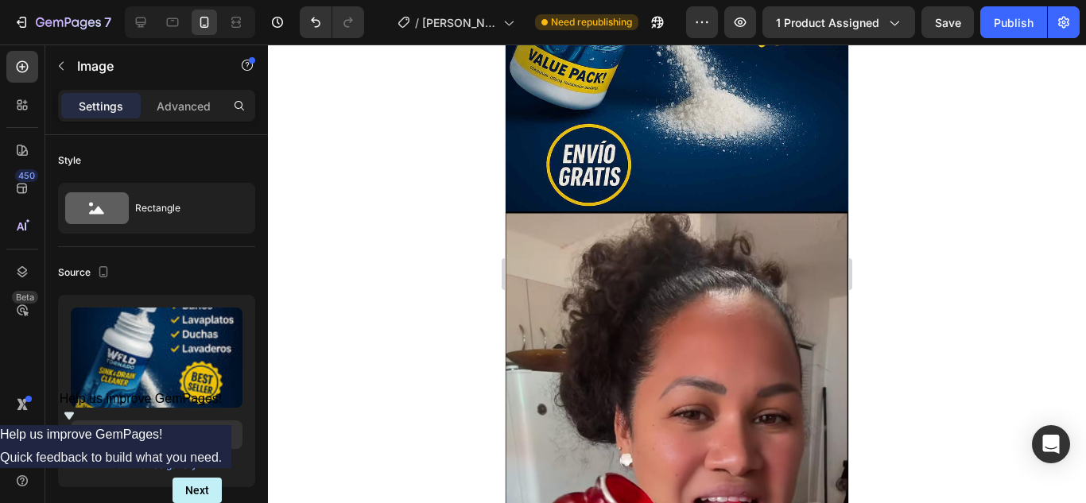
scroll to position [4488, 0]
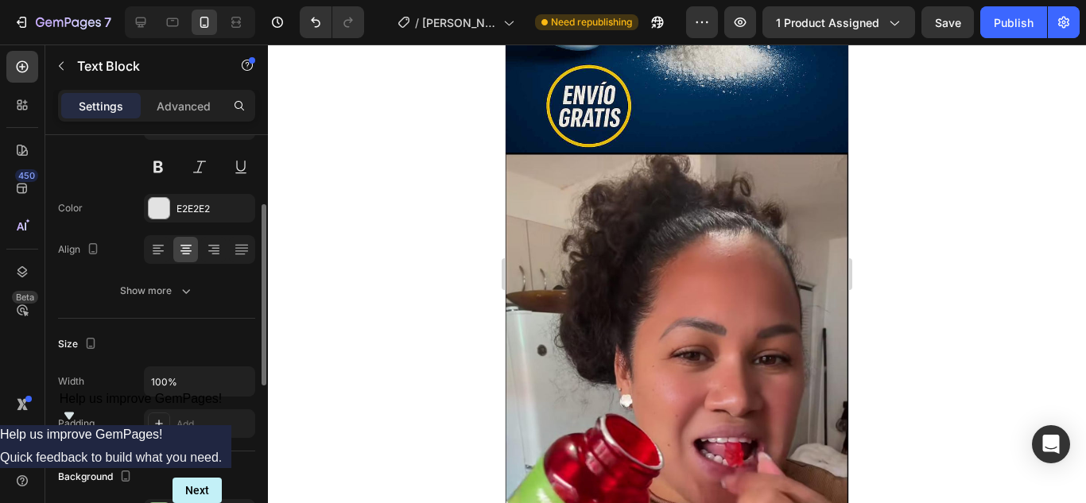
scroll to position [238, 0]
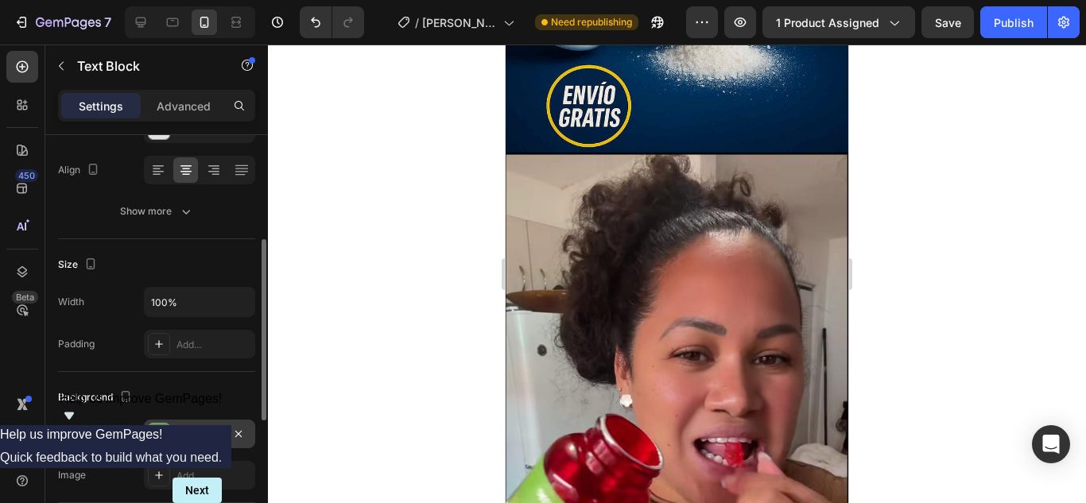
click at [168, 430] on div at bounding box center [159, 434] width 21 height 21
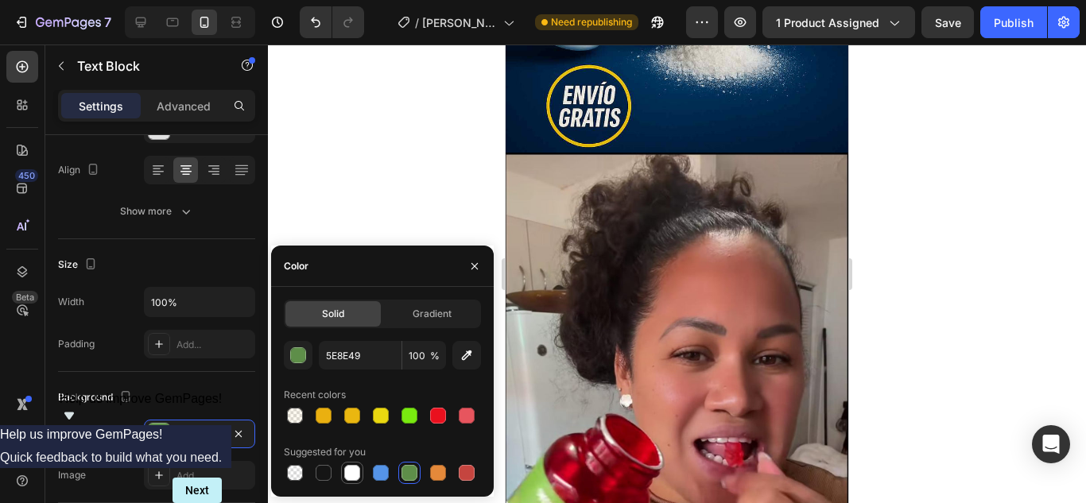
click at [356, 479] on div at bounding box center [352, 473] width 16 height 16
type input "FFFFFF"
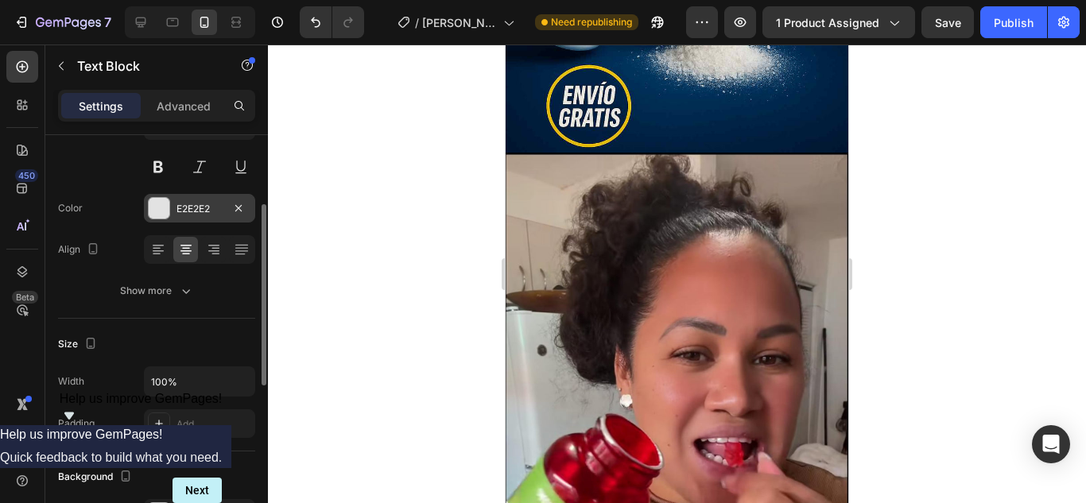
click at [155, 207] on div at bounding box center [159, 208] width 21 height 21
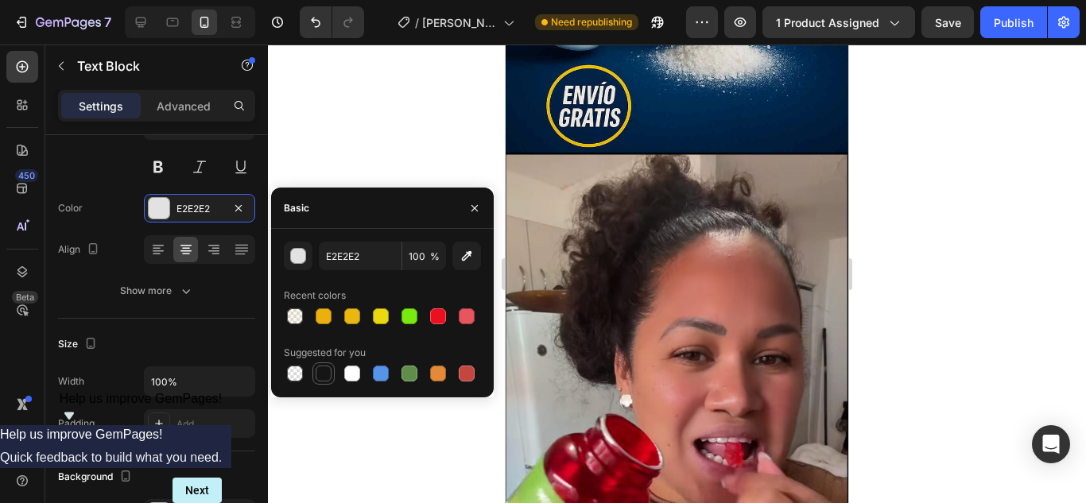
click at [328, 375] on div at bounding box center [324, 374] width 16 height 16
type input "151515"
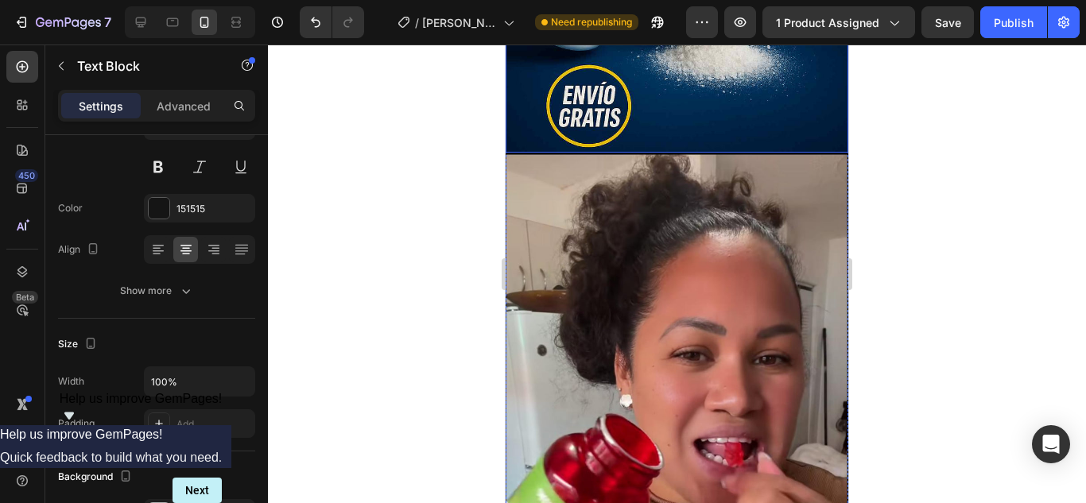
click at [999, 383] on div at bounding box center [677, 274] width 818 height 459
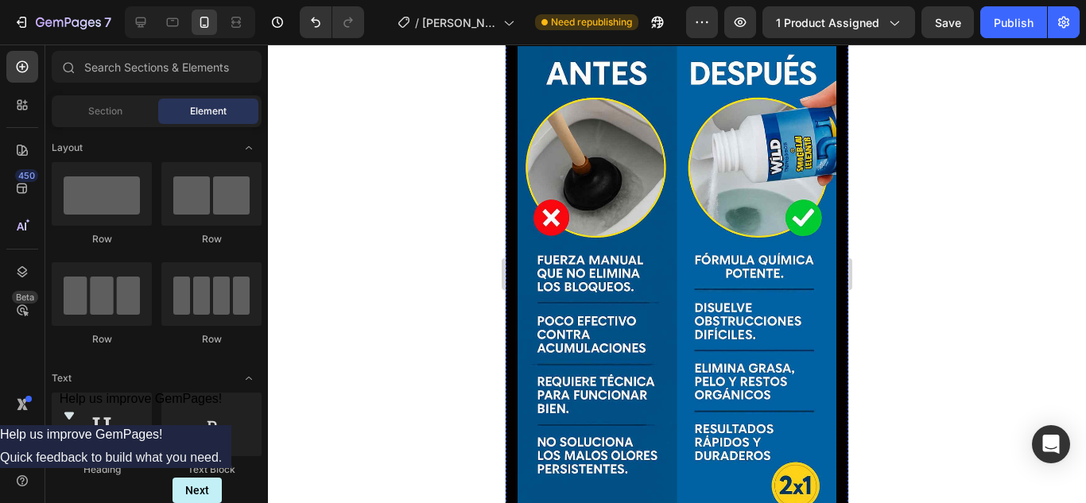
scroll to position [1229, 0]
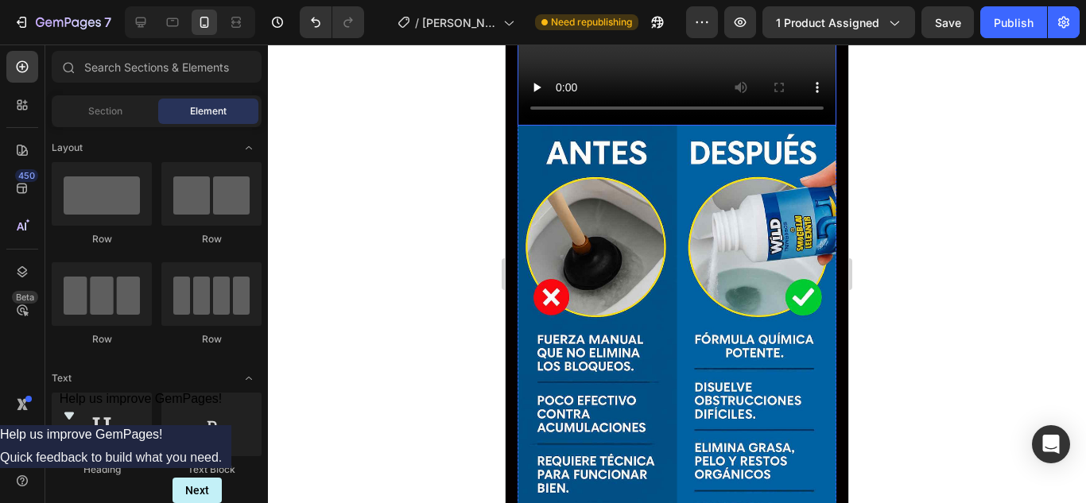
click at [671, 126] on video at bounding box center [676, 46] width 319 height 160
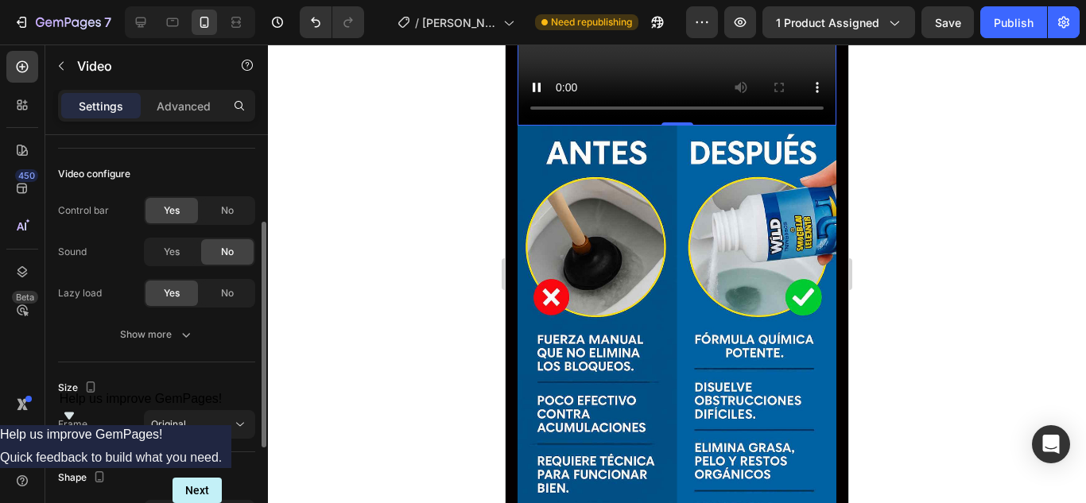
scroll to position [79, 0]
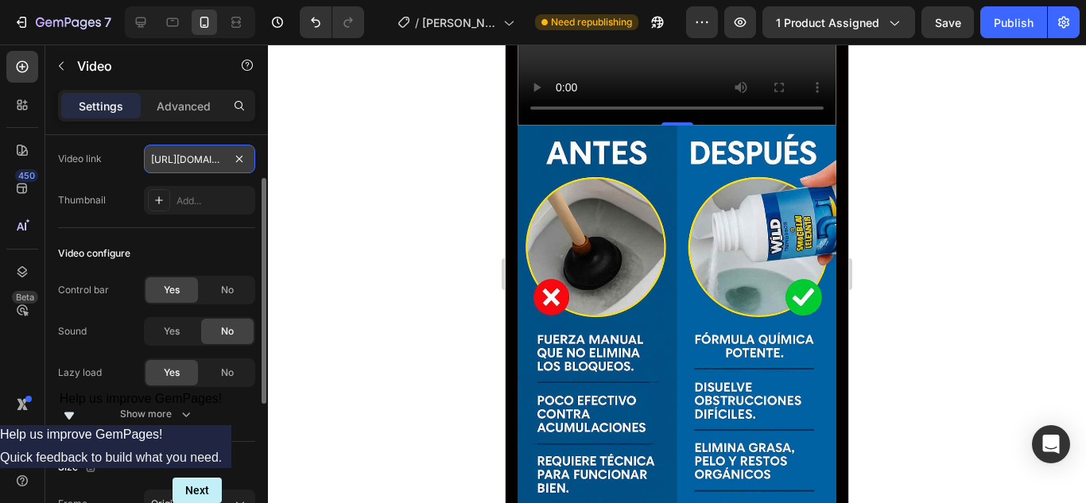
click at [196, 164] on input "https://cdn.shopify.com/videos/c/o/v/3e9741f388cd462bb7546e79133543d2.mp4" at bounding box center [199, 159] width 111 height 29
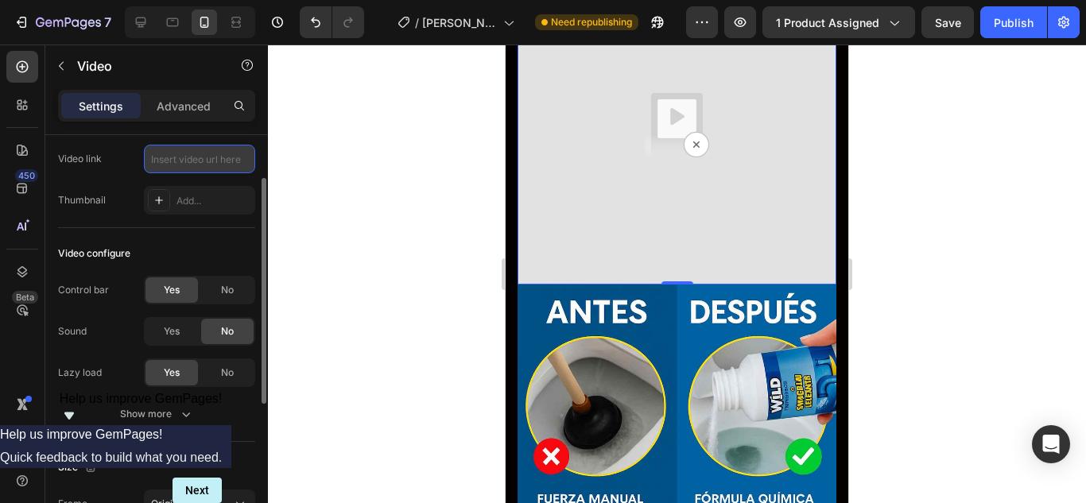
type input "https://cdn.shopify.com/videos/c/o/v/19c73fa829444177a19b5b6a993d71f3.mp4"
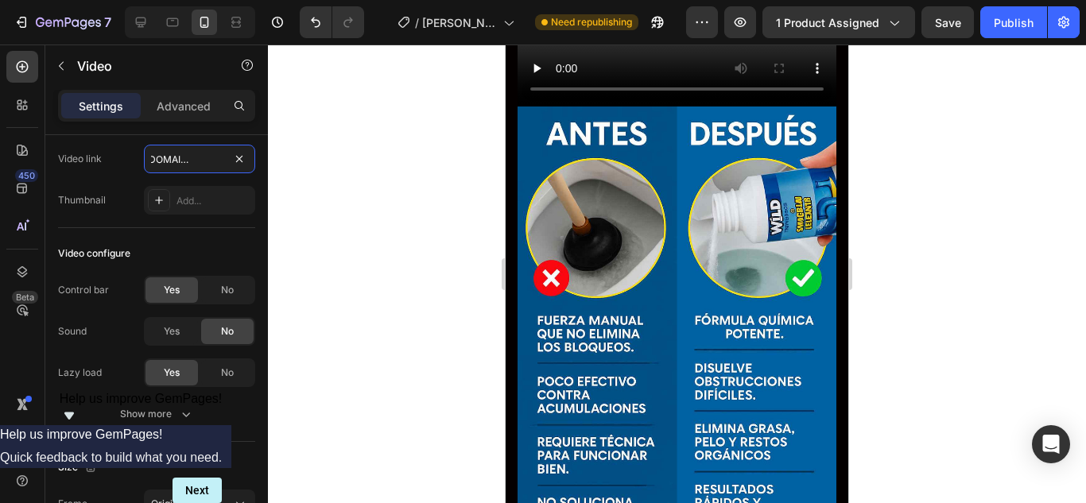
scroll to position [1033, 0]
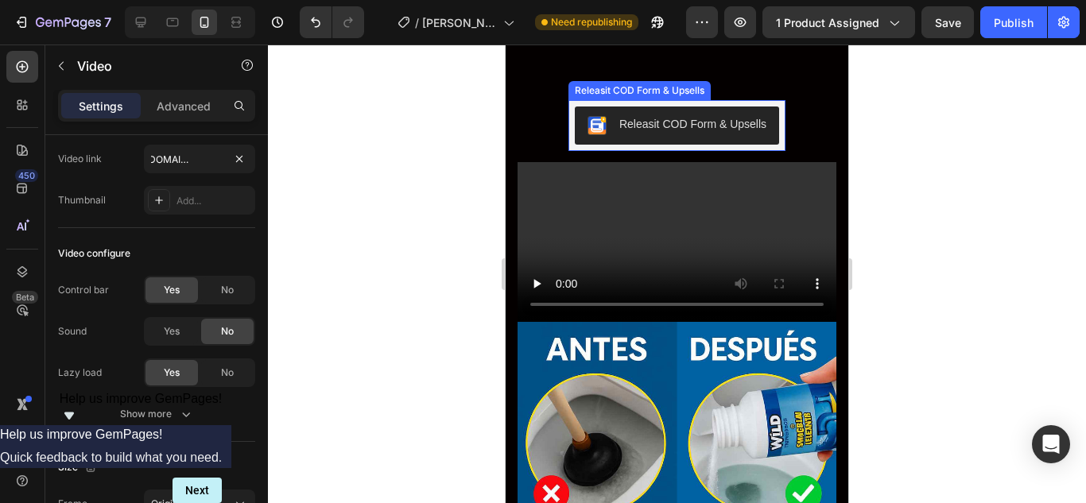
click at [672, 124] on div "Releasit COD Form & Upsells" at bounding box center [692, 124] width 147 height 17
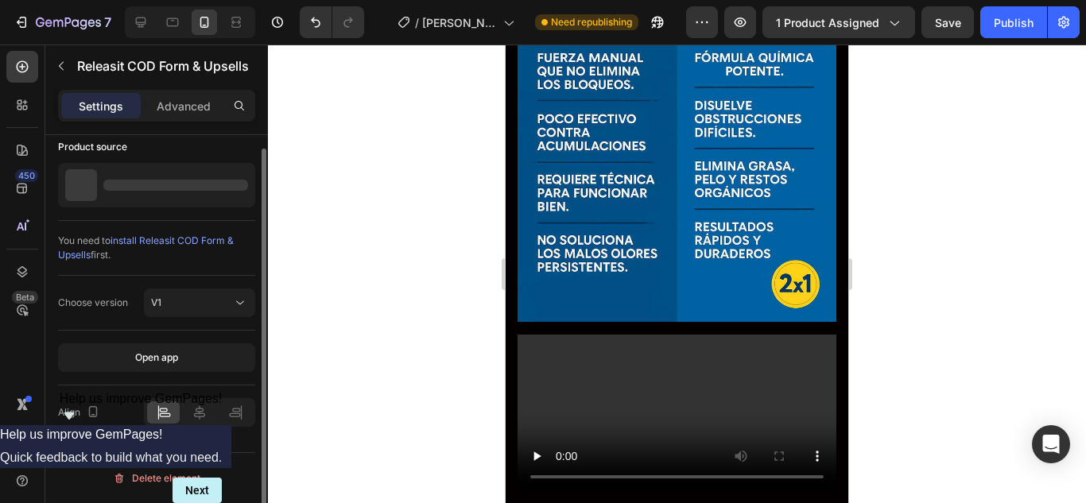
scroll to position [0, 0]
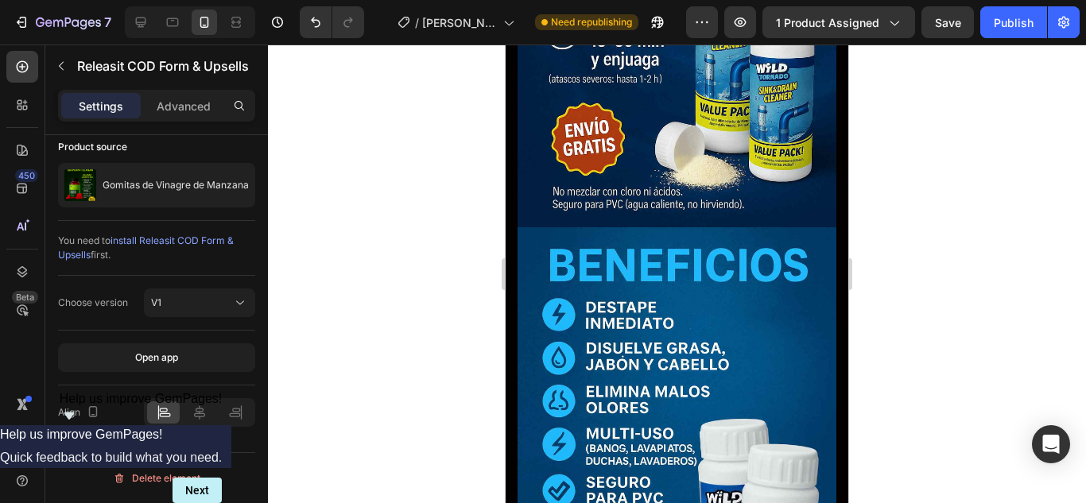
scroll to position [2225, 0]
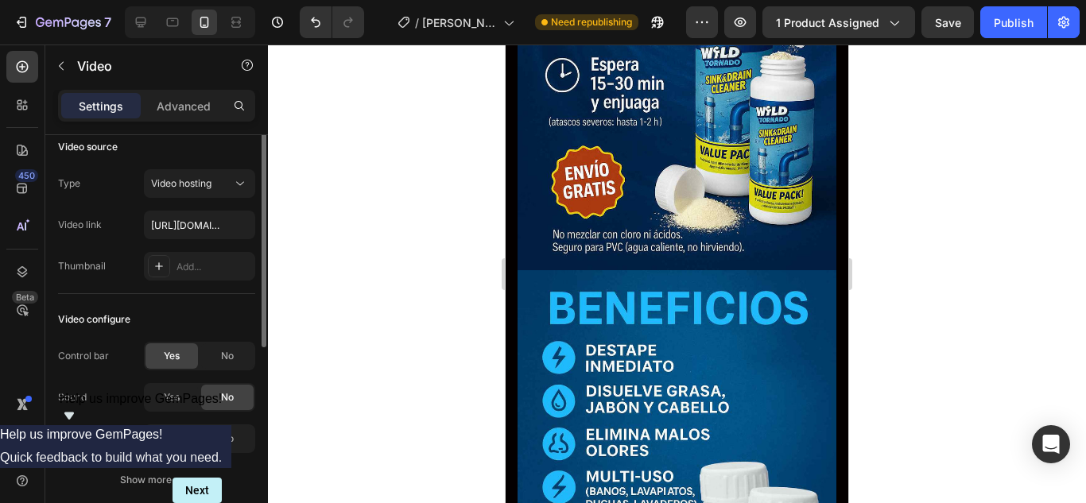
scroll to position [0, 0]
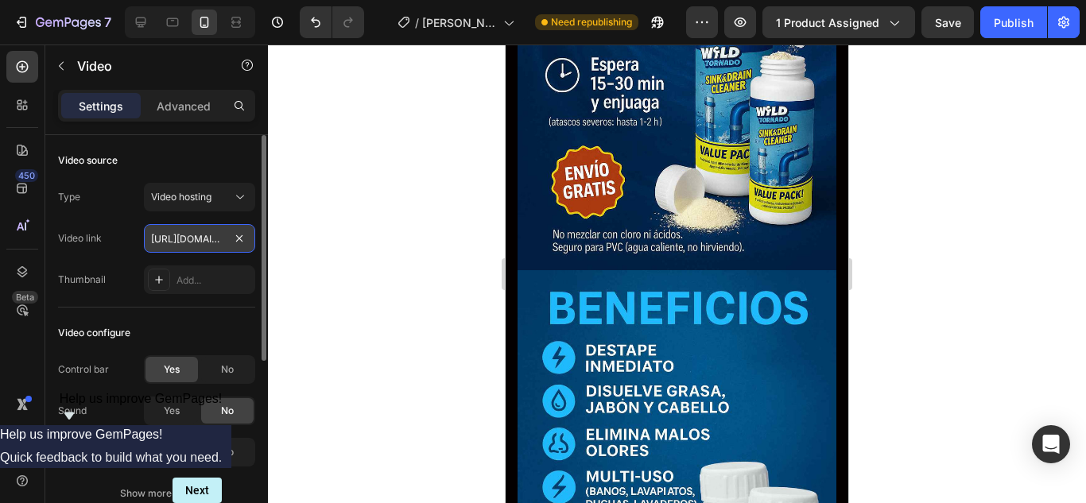
click at [210, 233] on input "https://cdn.shopify.com/videos/c/o/v/81b57511f0624dd6b78413d95c58cb76.mp4" at bounding box center [199, 238] width 111 height 29
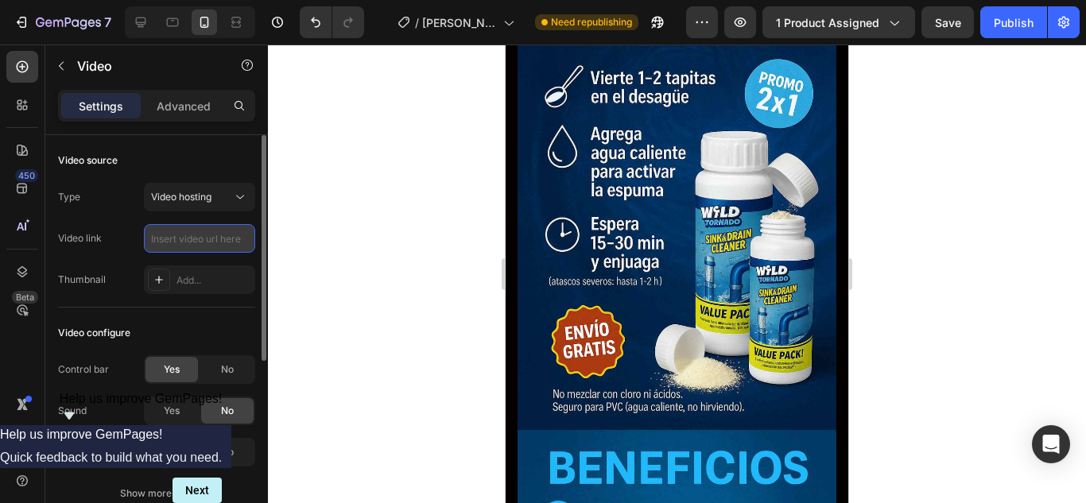
paste input "https://cdn.shopify.com/videos/c/o/v/7c4cfa1937584560a03b916303fa1278.mp4"
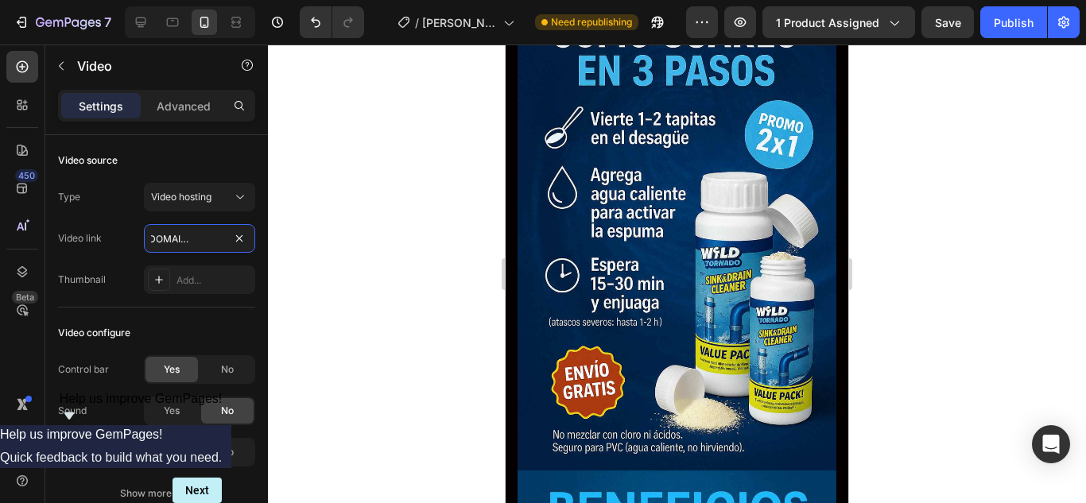
scroll to position [2146, 0]
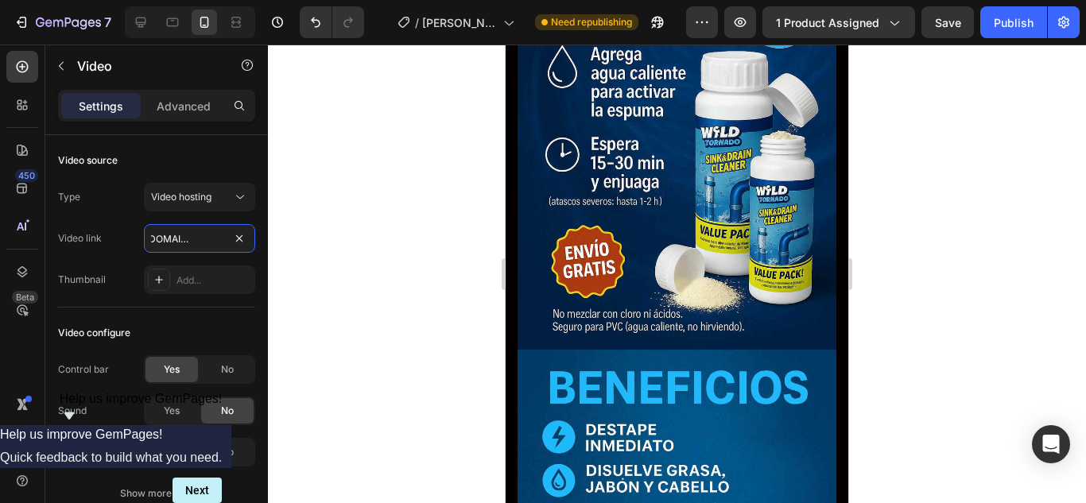
type input "https://cdn.shopify.com/videos/c/o/v/7c4cfa1937584560a03b916303fa1278.mp4"
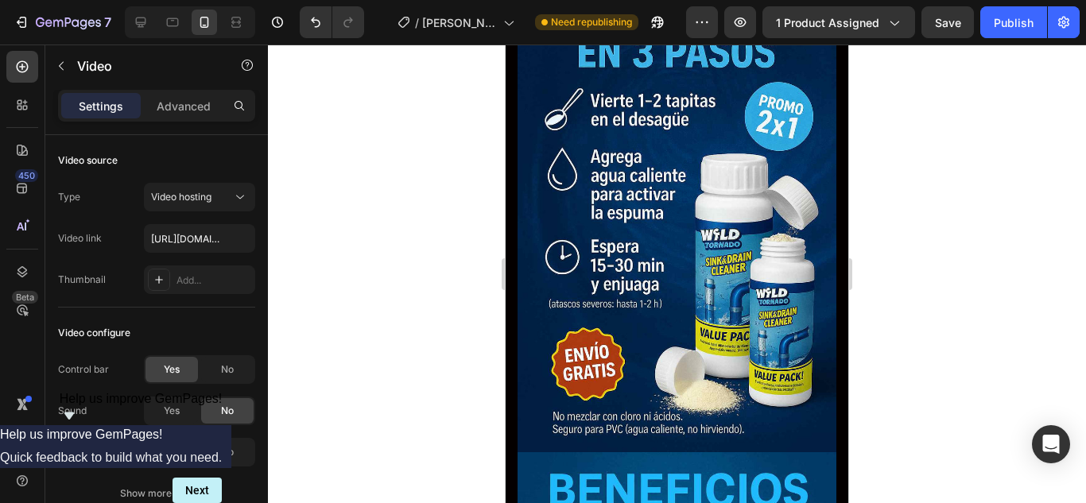
scroll to position [2066, 0]
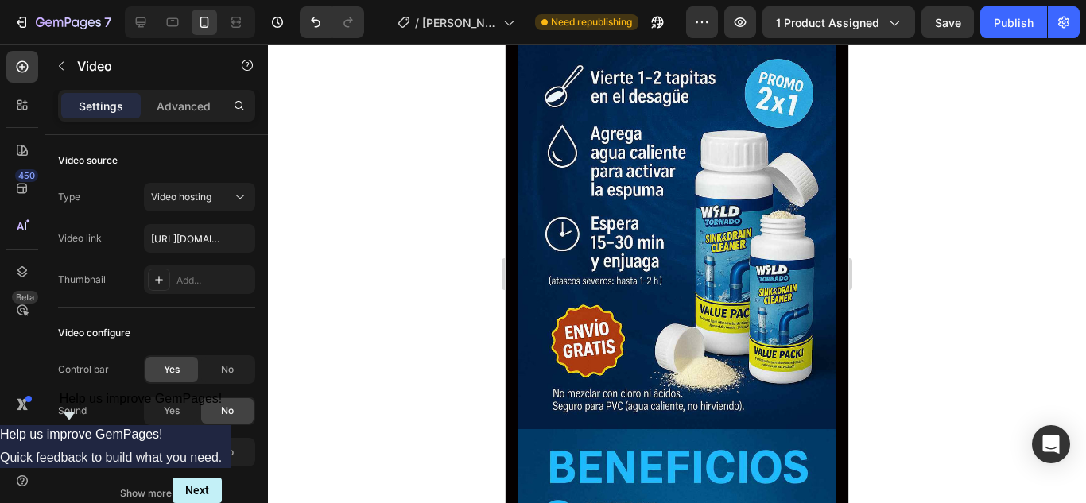
click at [204, 246] on input "https://cdn.shopify.com/videos/c/o/v/7c4cfa1937584560a03b916303fa1278.mp4" at bounding box center [199, 238] width 111 height 29
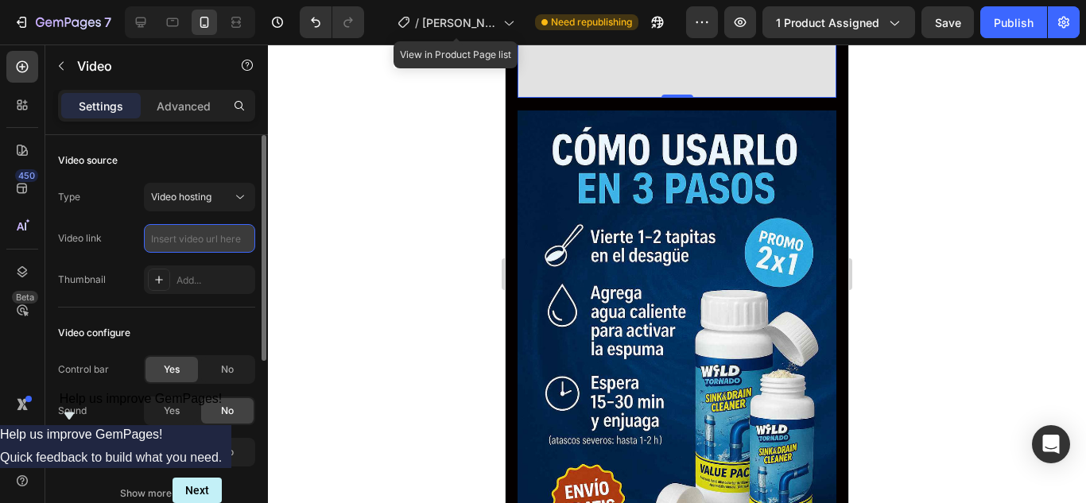
paste input "https://cdn.shopify.com/videos/c/o/v/8a6c2c98c39e4dab86a250ae72fb67a9.mp4"
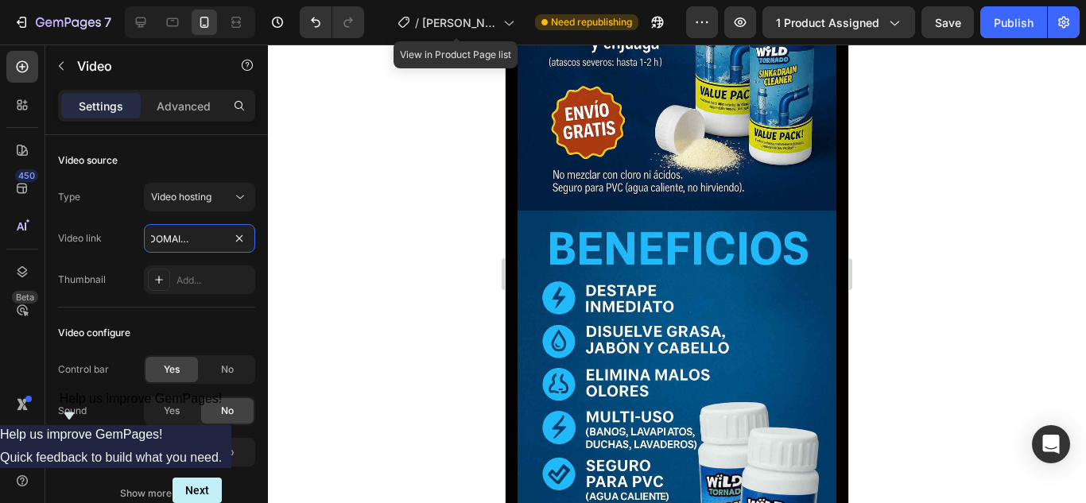
scroll to position [2305, 0]
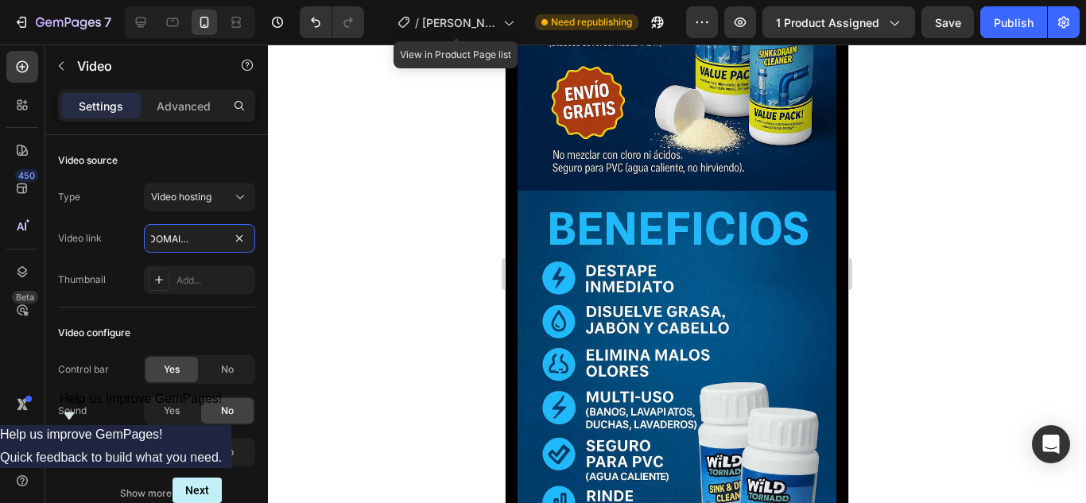
type input "https://cdn.shopify.com/videos/c/o/v/8a6c2c98c39e4dab86a250ae72fb67a9.mp4"
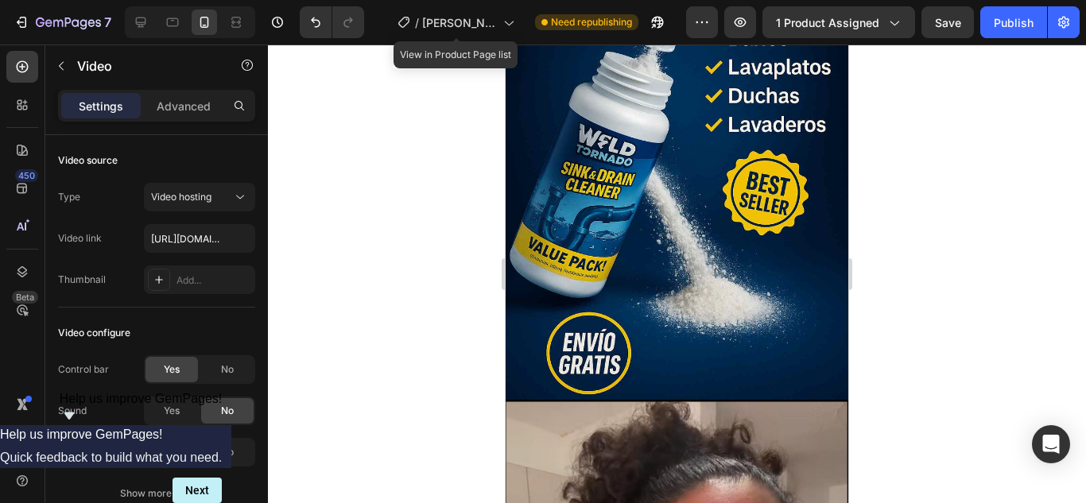
scroll to position [4212, 0]
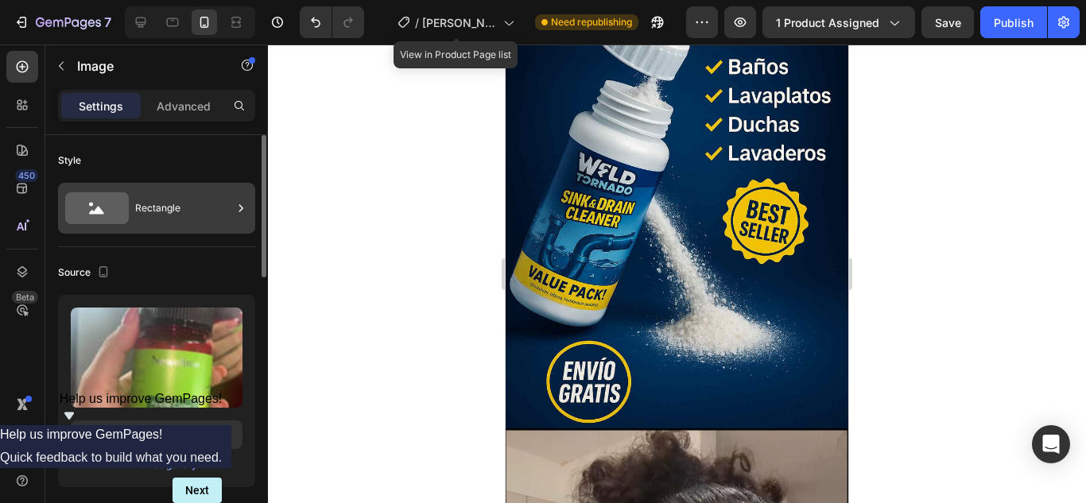
click at [205, 217] on div "Rectangle" at bounding box center [183, 208] width 97 height 37
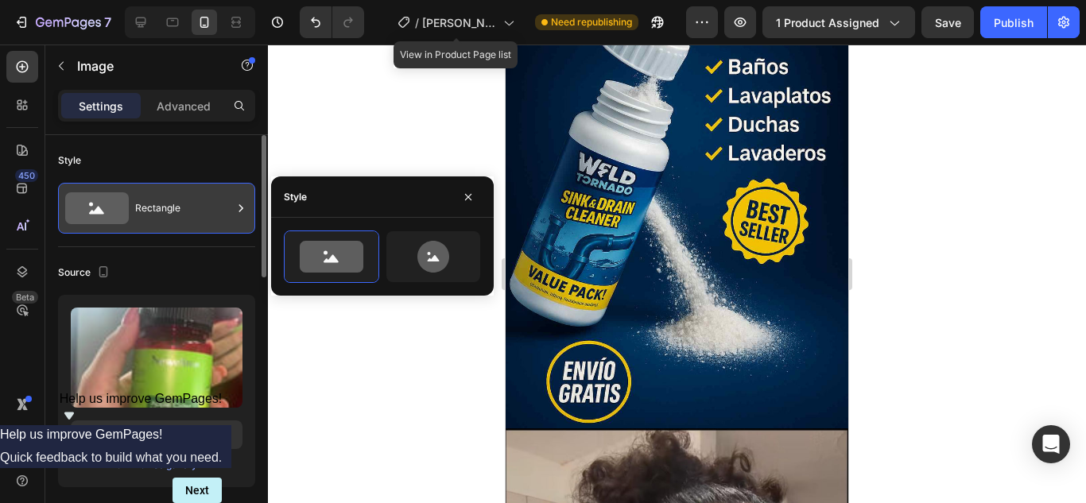
click at [208, 217] on div "Rectangle" at bounding box center [183, 208] width 97 height 37
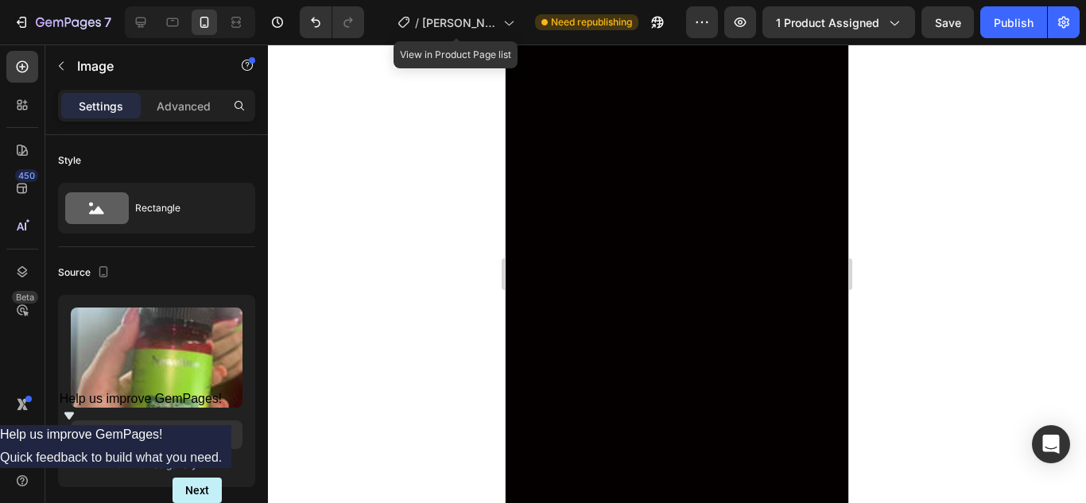
scroll to position [4053, 0]
click at [13, 110] on div at bounding box center [22, 105] width 32 height 32
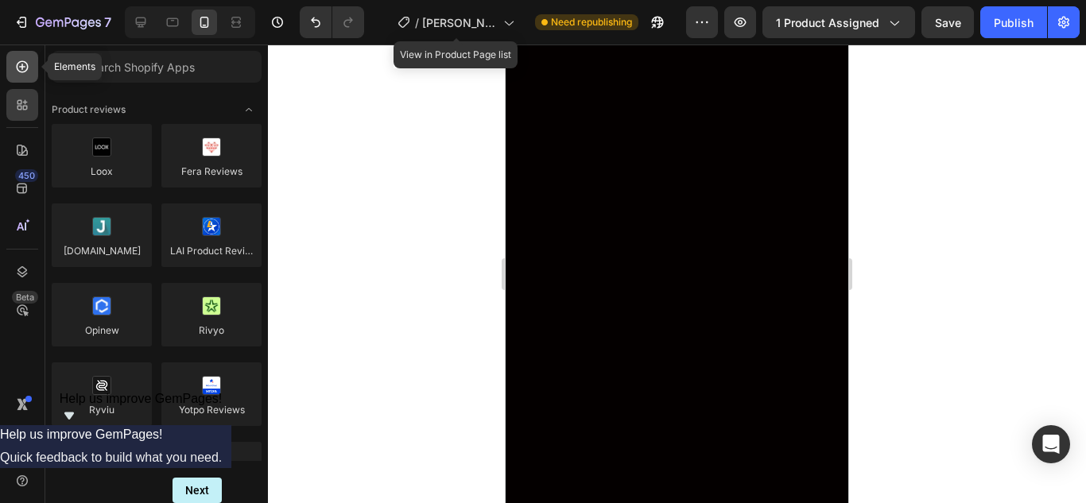
click at [17, 78] on div at bounding box center [22, 67] width 32 height 32
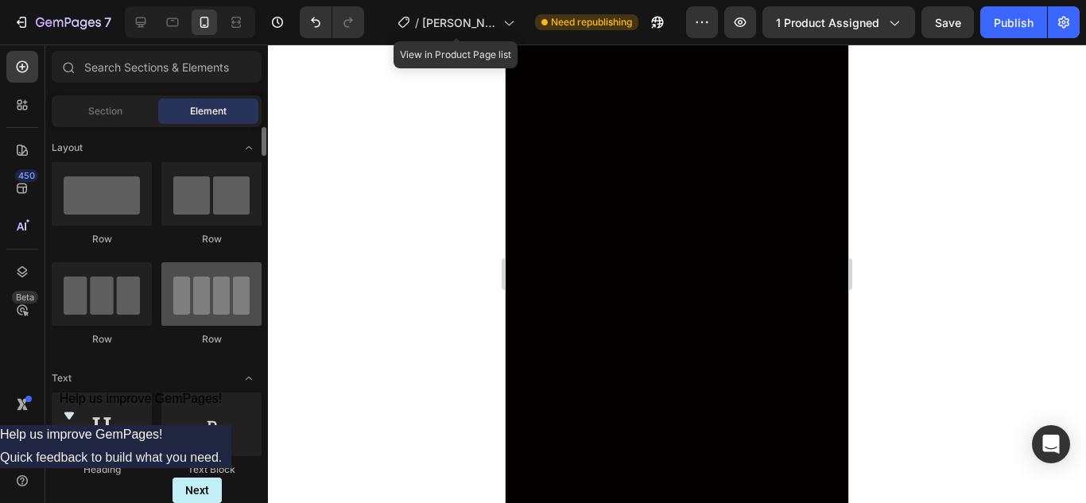
click at [222, 306] on div at bounding box center [211, 294] width 100 height 64
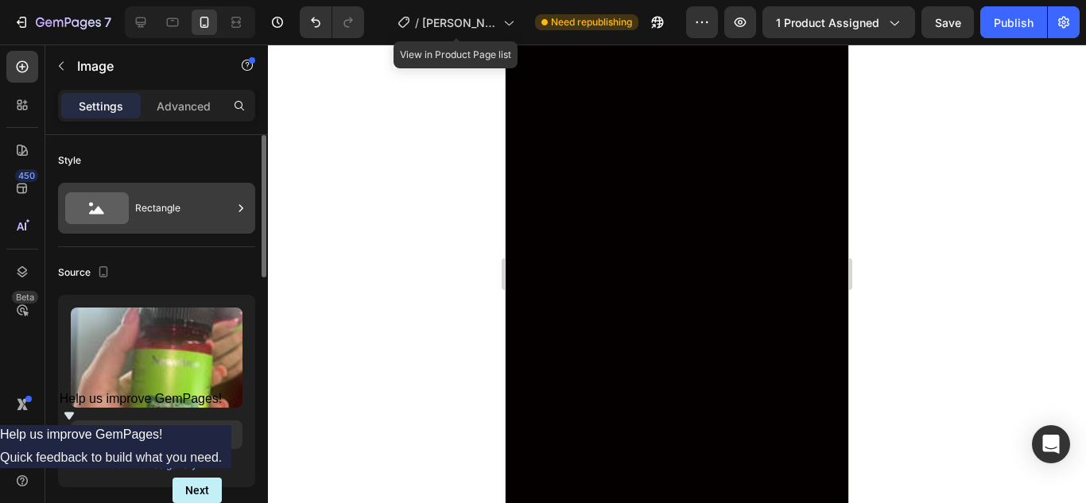
click at [125, 211] on icon at bounding box center [97, 208] width 64 height 32
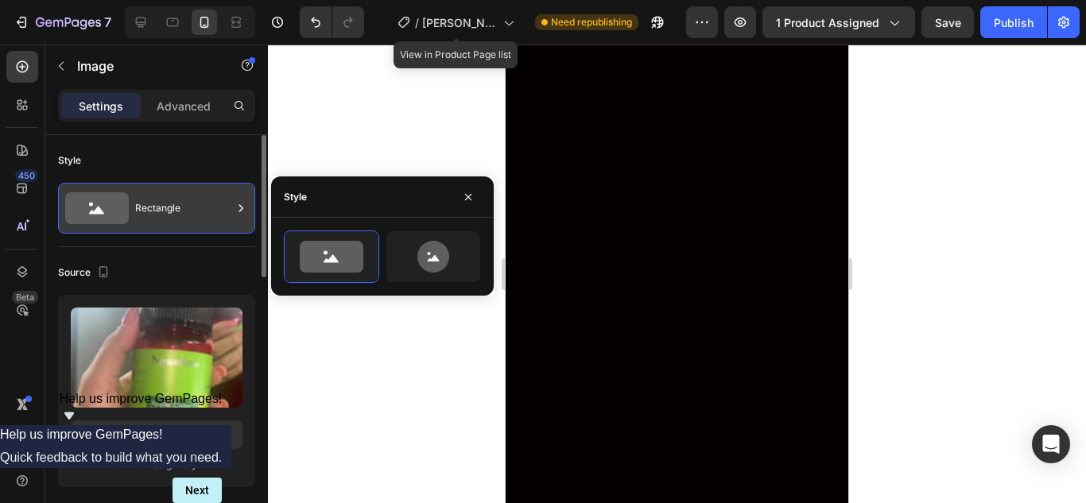
click at [207, 219] on div "Rectangle" at bounding box center [183, 208] width 97 height 37
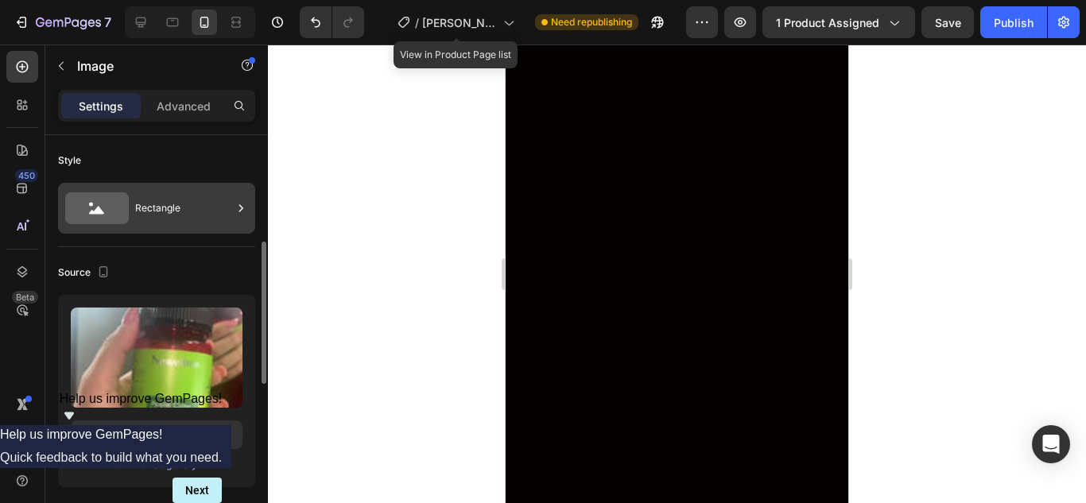
scroll to position [79, 0]
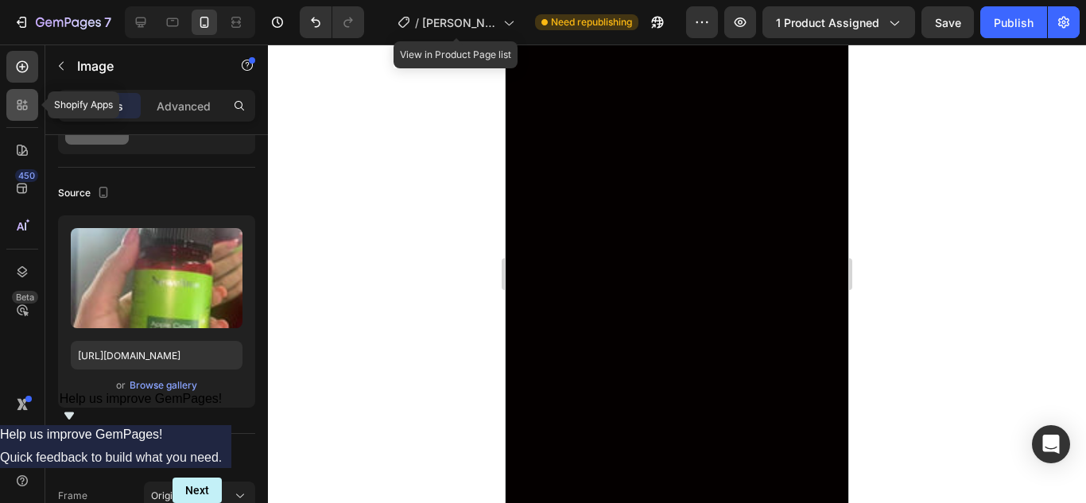
click at [14, 102] on icon at bounding box center [22, 105] width 16 height 16
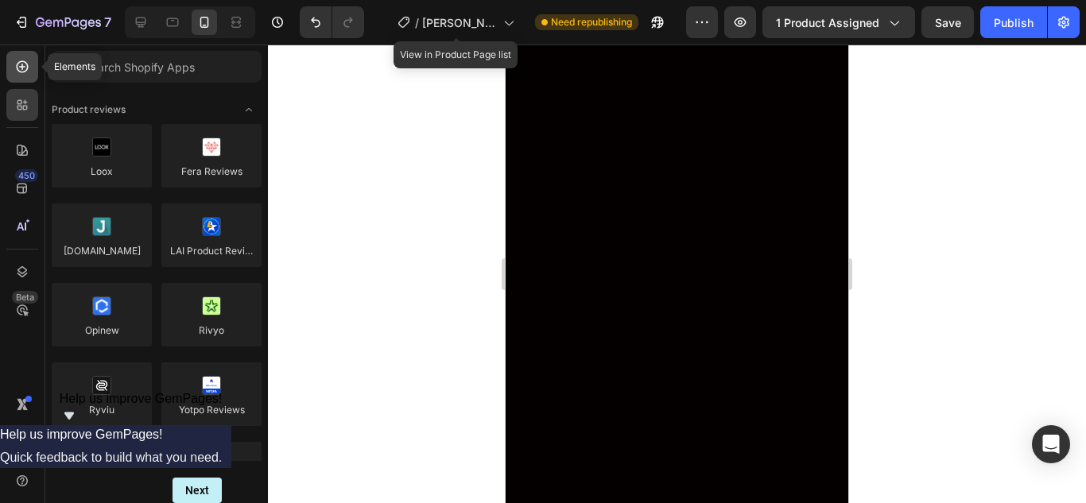
click at [10, 67] on div at bounding box center [22, 67] width 32 height 32
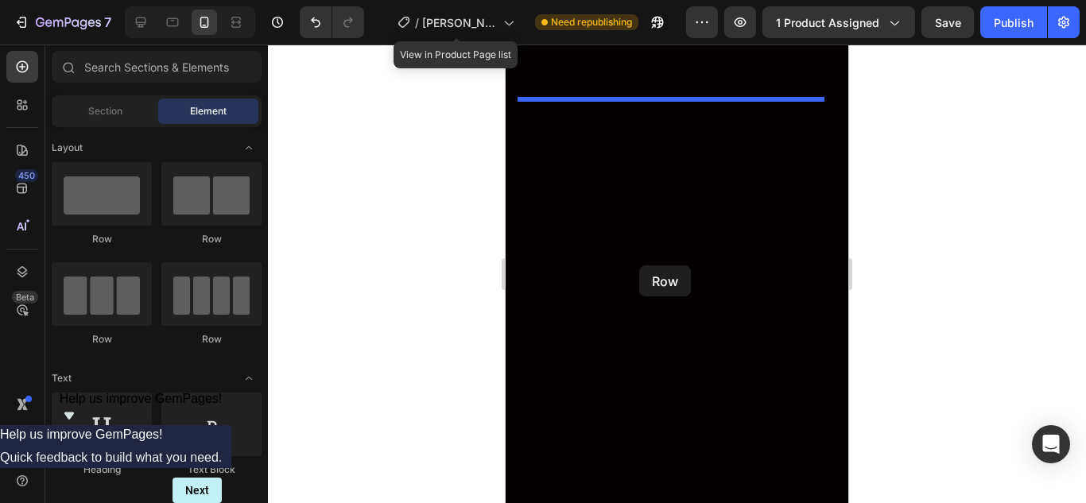
drag, startPoint x: 717, startPoint y: 345, endPoint x: 639, endPoint y: 265, distance: 111.3
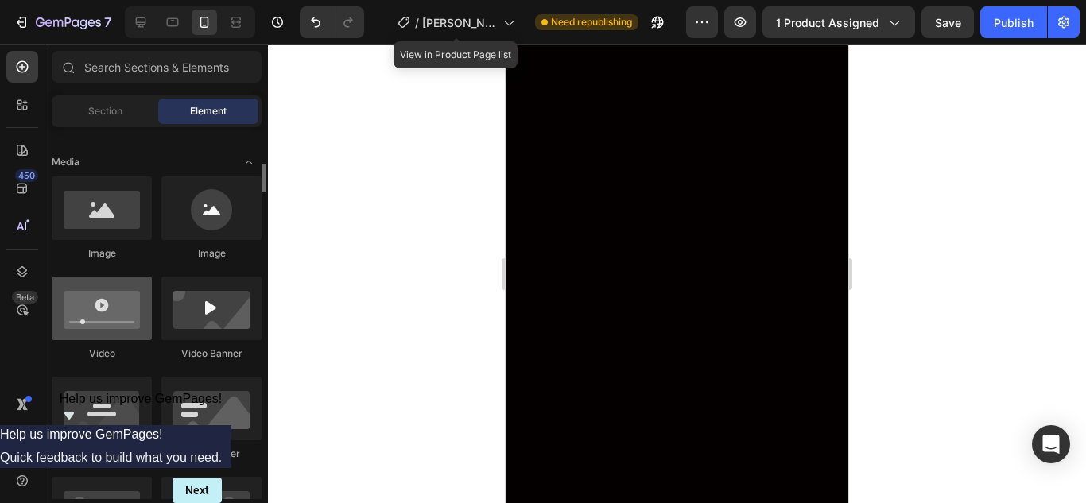
scroll to position [318, 0]
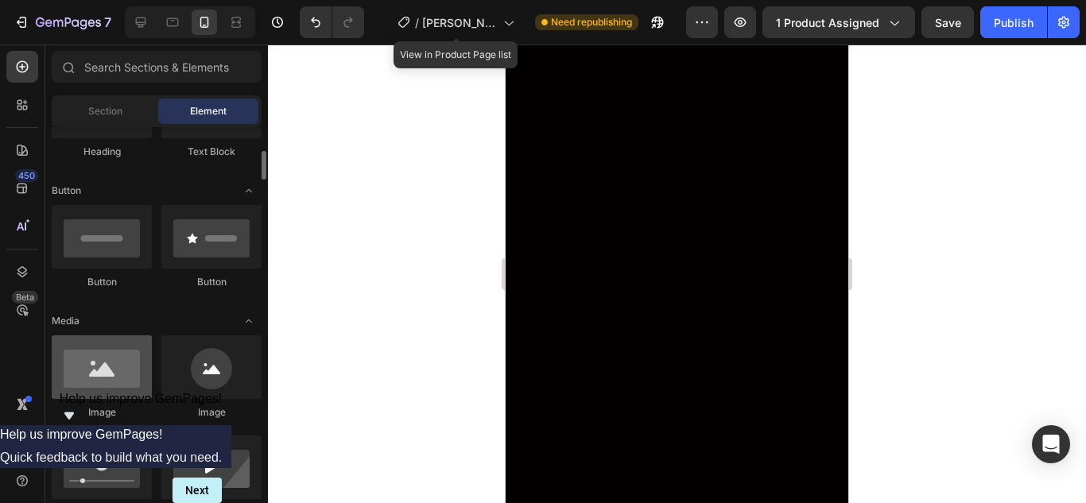
click at [104, 377] on div at bounding box center [102, 367] width 100 height 64
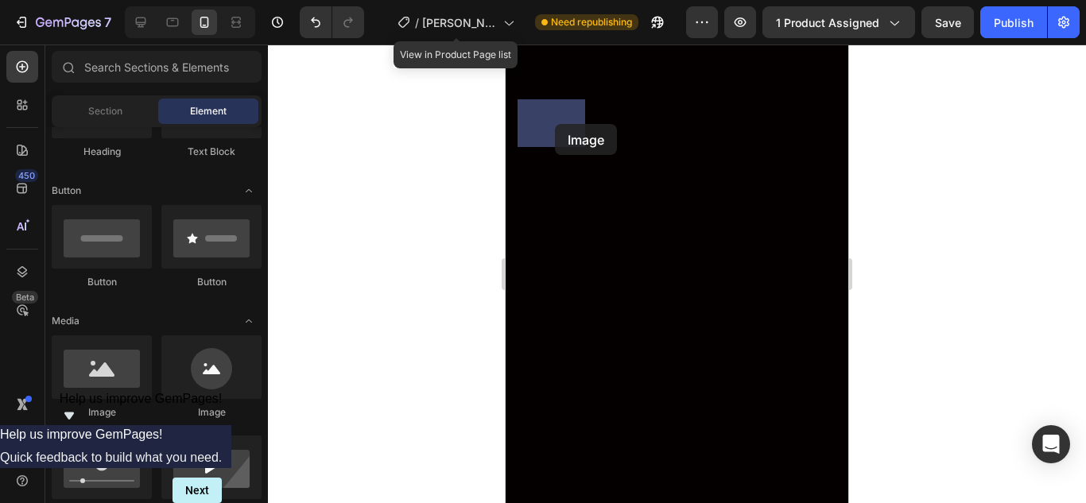
drag, startPoint x: 617, startPoint y: 419, endPoint x: 555, endPoint y: 125, distance: 300.5
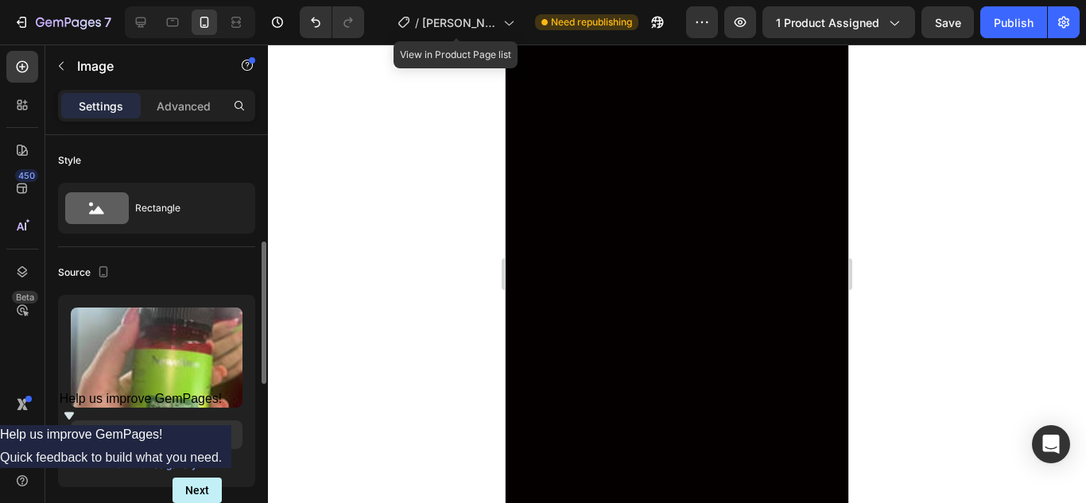
scroll to position [79, 0]
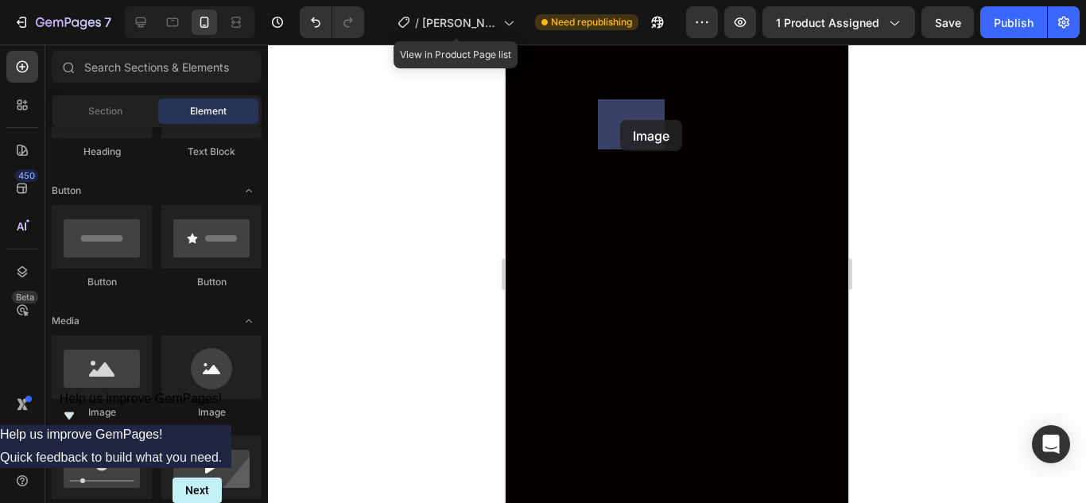
drag, startPoint x: 613, startPoint y: 424, endPoint x: 577, endPoint y: 144, distance: 282.0
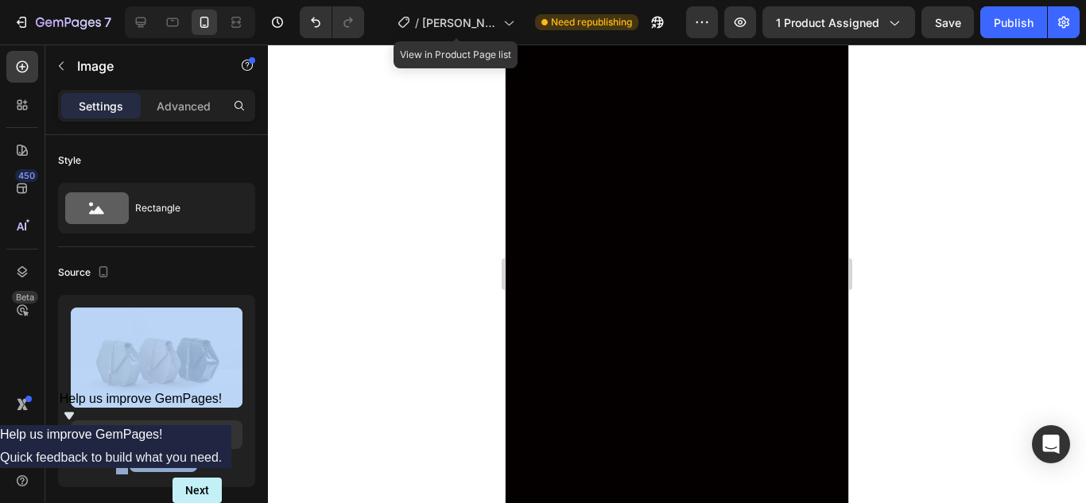
drag, startPoint x: 659, startPoint y: 387, endPoint x: 703, endPoint y: 122, distance: 268.2
drag, startPoint x: 152, startPoint y: 372, endPoint x: 254, endPoint y: 310, distance: 119.1
click at [187, 348] on div "Upload Image" at bounding box center [157, 358] width 172 height 100
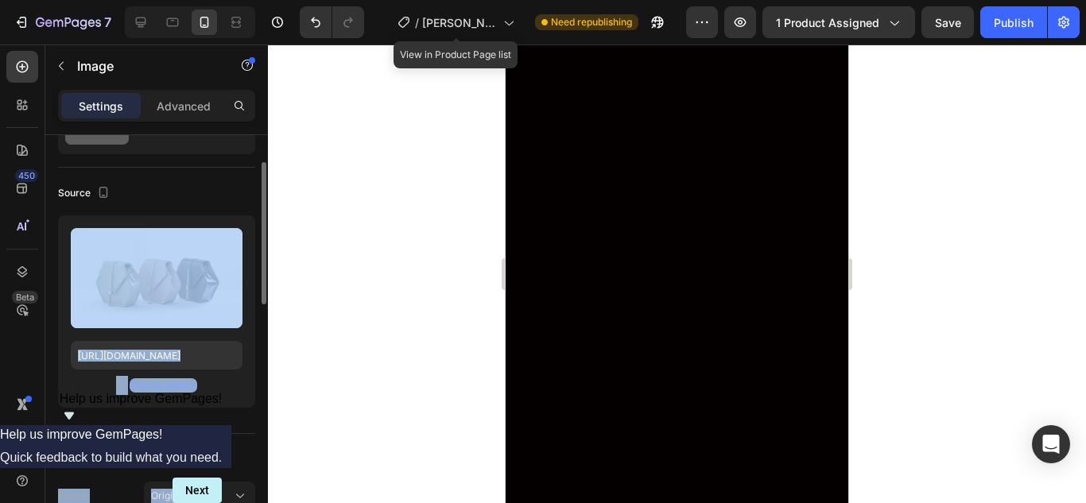
click at [228, 379] on div "or Browse gallery" at bounding box center [157, 385] width 172 height 19
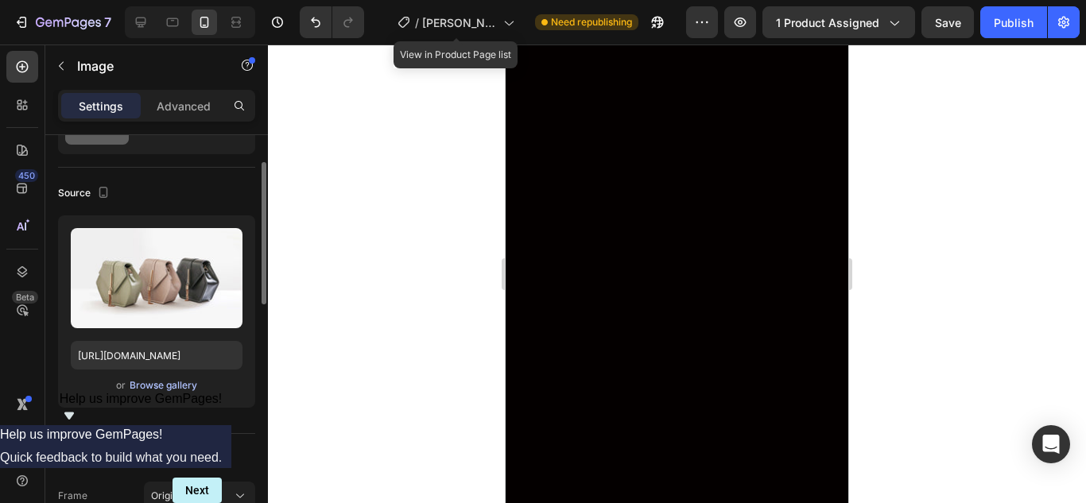
click at [185, 385] on div "Browse gallery" at bounding box center [164, 385] width 68 height 14
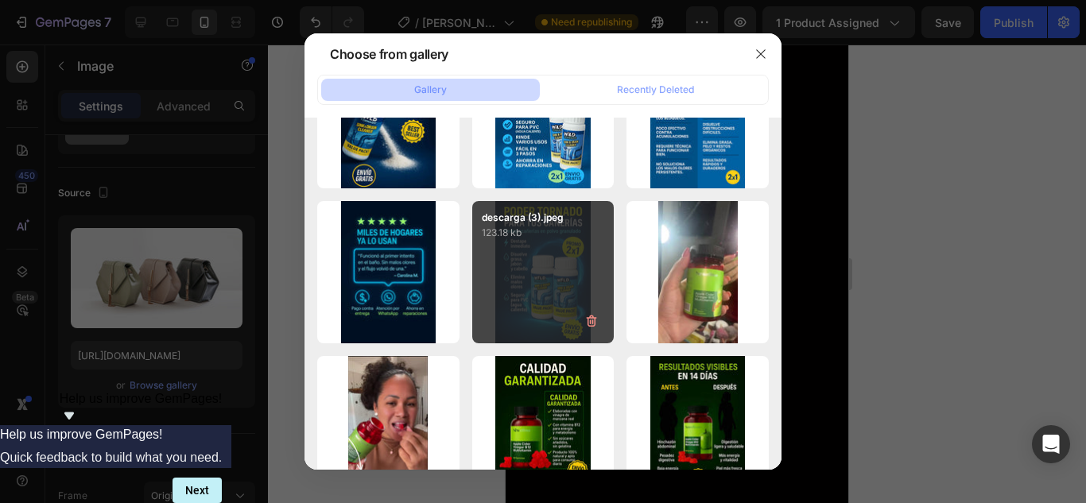
scroll to position [0, 0]
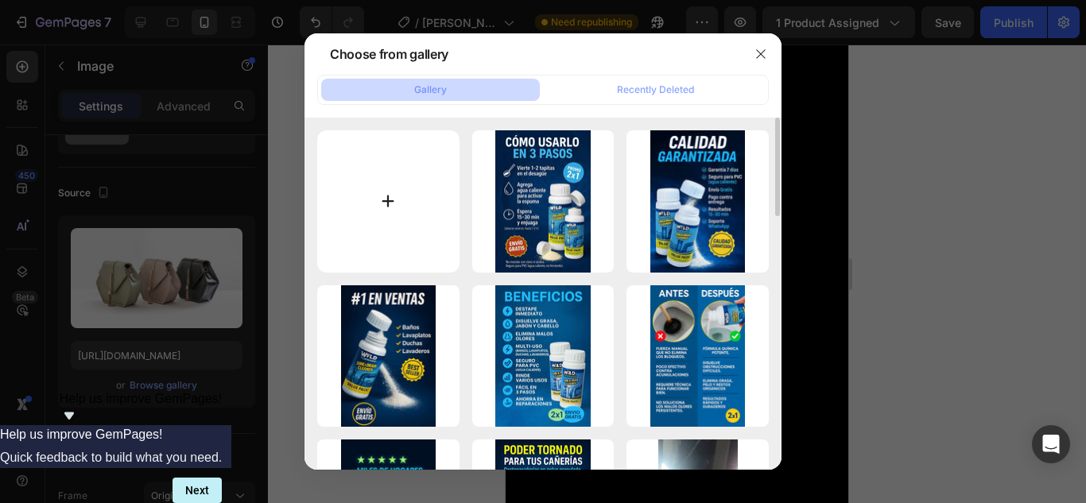
click at [405, 207] on input "file" at bounding box center [388, 201] width 142 height 142
type input "C:\fakepath\descarga (7).jpeg"
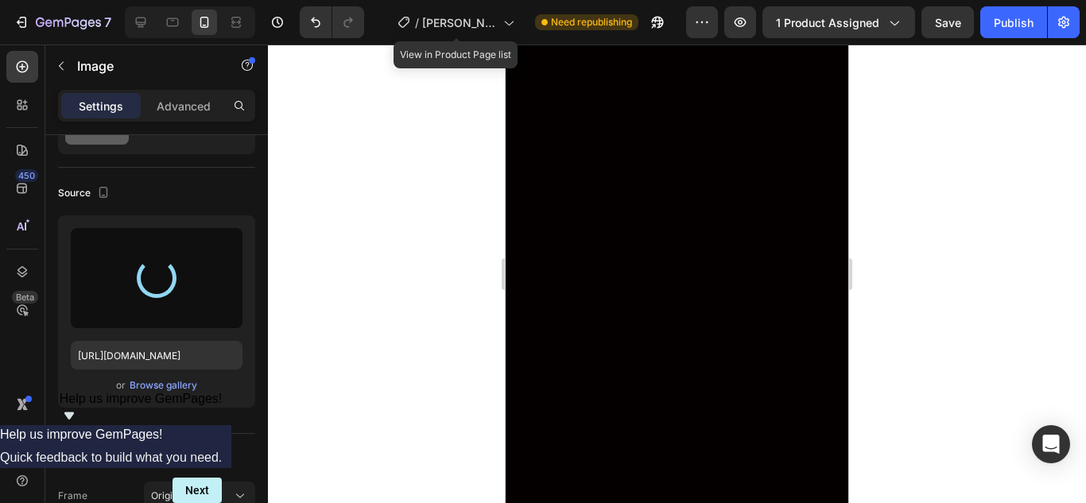
type input "[URL][DOMAIN_NAME]"
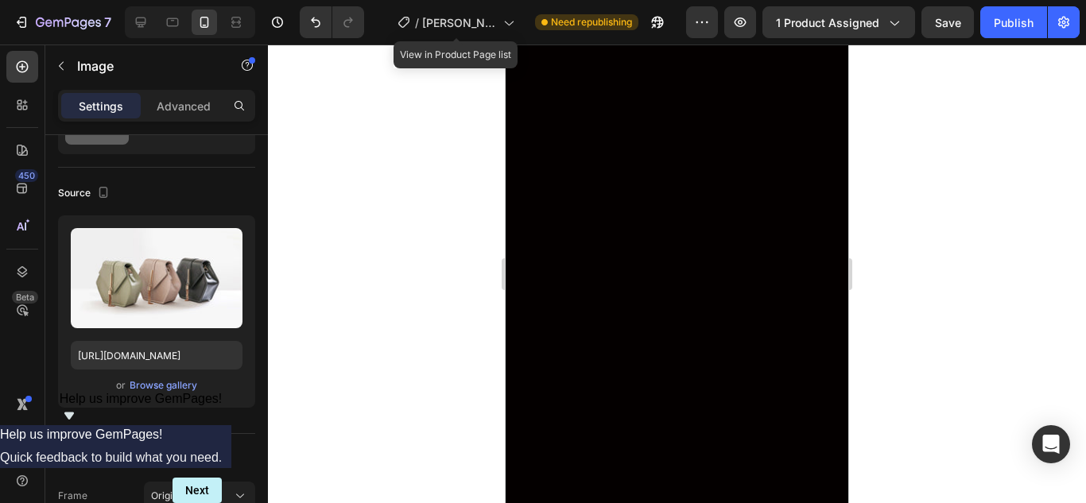
click at [132, 385] on div "Browse gallery" at bounding box center [164, 385] width 68 height 14
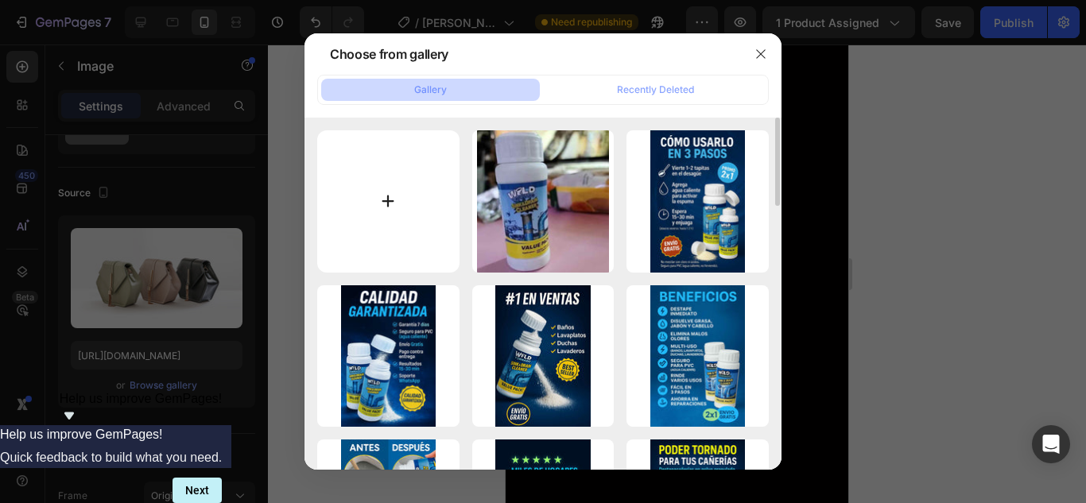
click at [385, 183] on input "file" at bounding box center [388, 201] width 142 height 142
type input "C:\fakepath\descarga (9).jpeg"
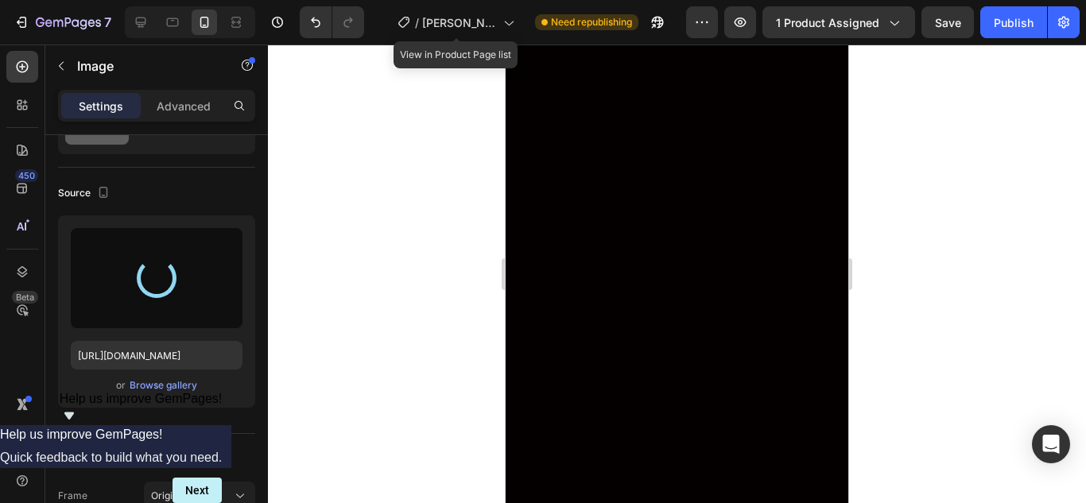
type input "https://cdn.shopify.com/s/files/1/0773/4981/4516/files/gempages_581857734454936…"
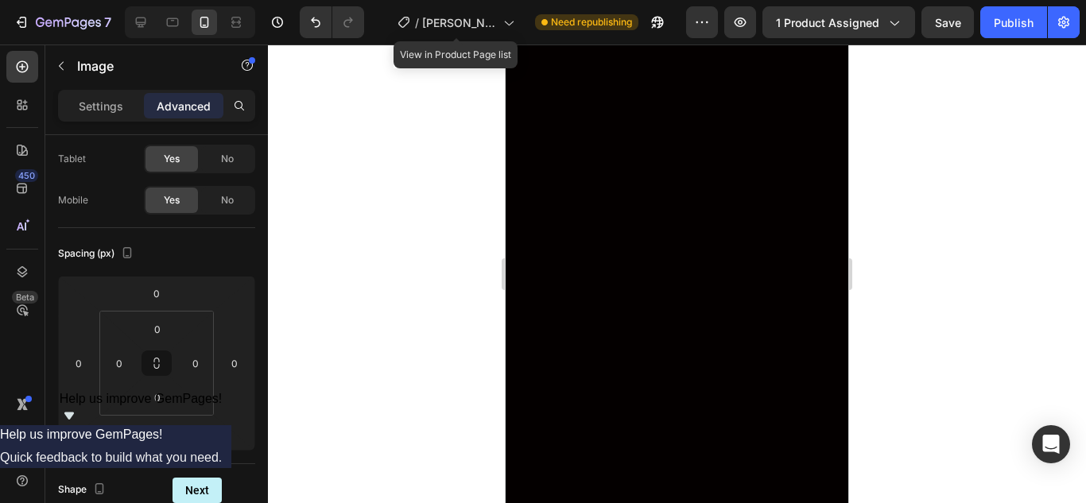
drag, startPoint x: 636, startPoint y: 215, endPoint x: 638, endPoint y: 168, distance: 47.0
drag, startPoint x: 548, startPoint y: 167, endPoint x: 554, endPoint y: 209, distance: 42.5
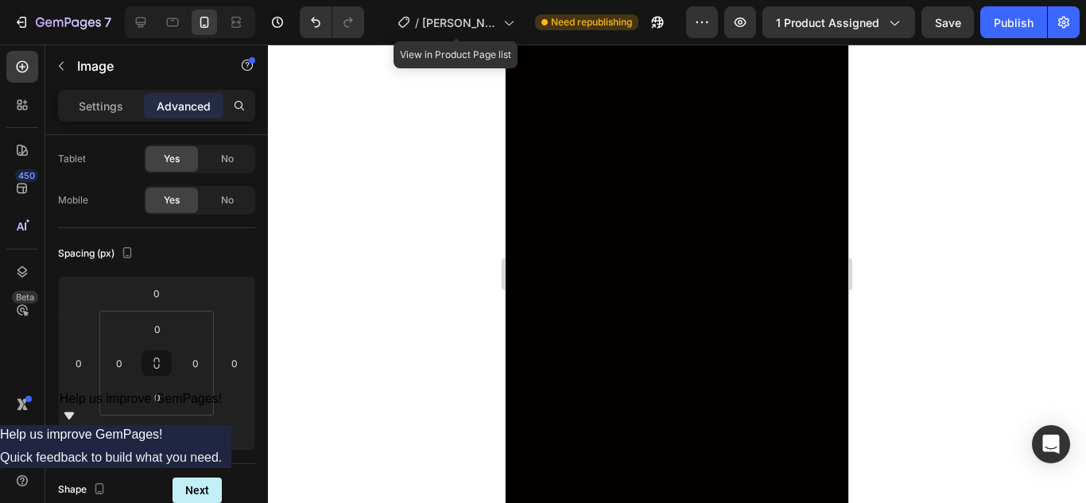
type input "53"
click at [563, 247] on div at bounding box center [676, 171] width 343 height 1279
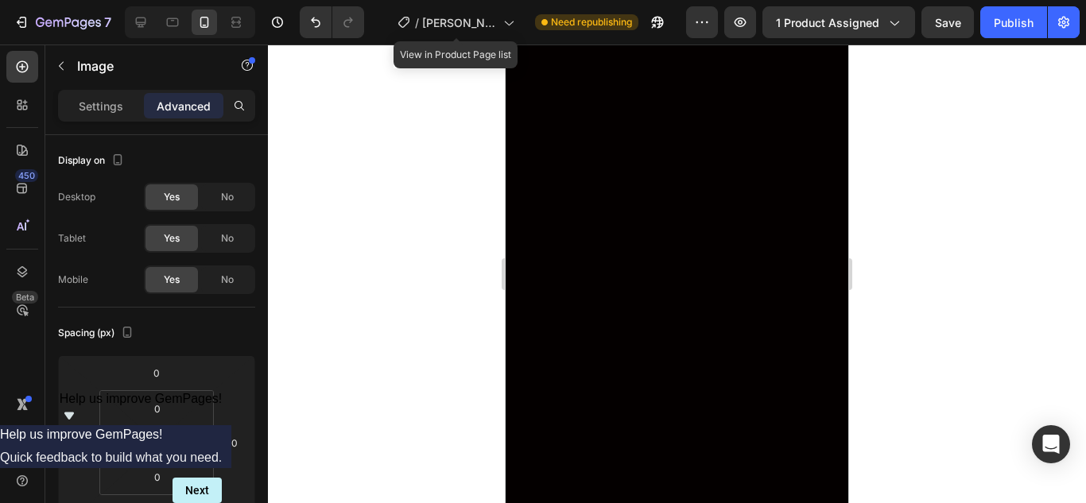
drag, startPoint x: 630, startPoint y: 215, endPoint x: 636, endPoint y: 170, distance: 44.9
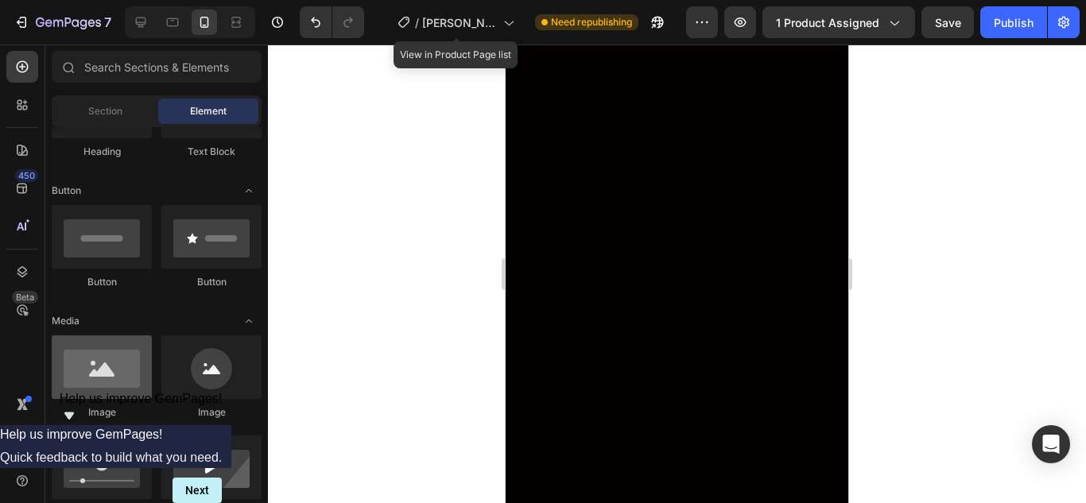
click at [87, 374] on div at bounding box center [102, 367] width 100 height 64
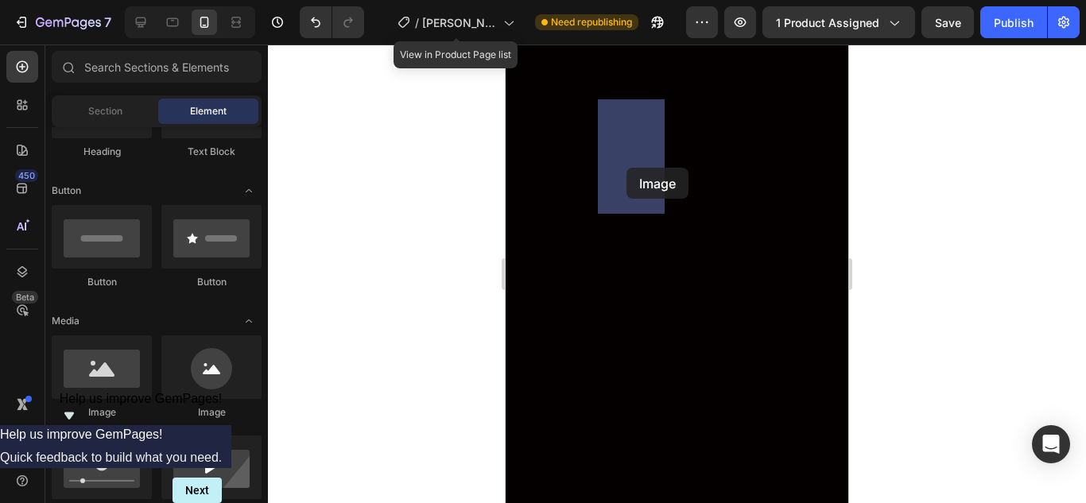
drag, startPoint x: 628, startPoint y: 425, endPoint x: 626, endPoint y: 168, distance: 257.5
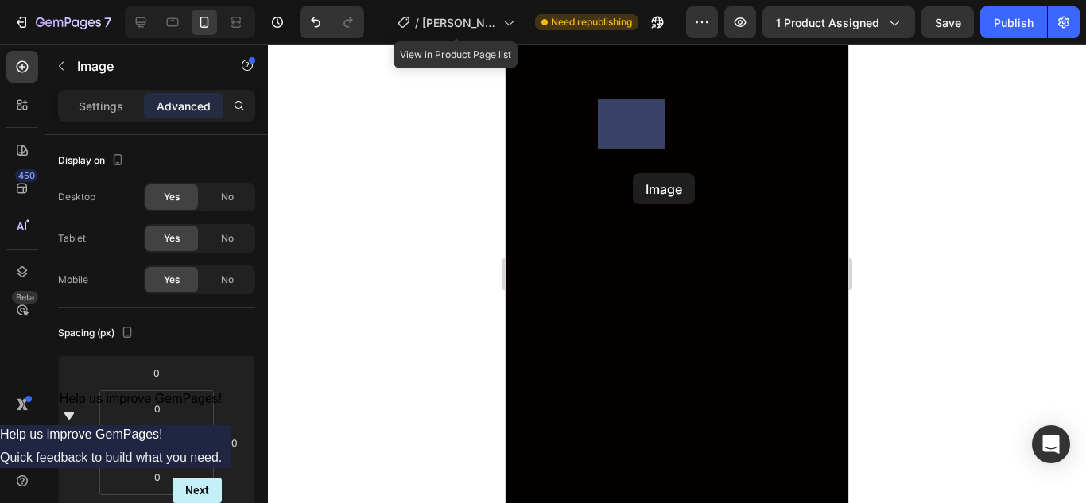
drag, startPoint x: 633, startPoint y: 149, endPoint x: 633, endPoint y: 173, distance: 23.8
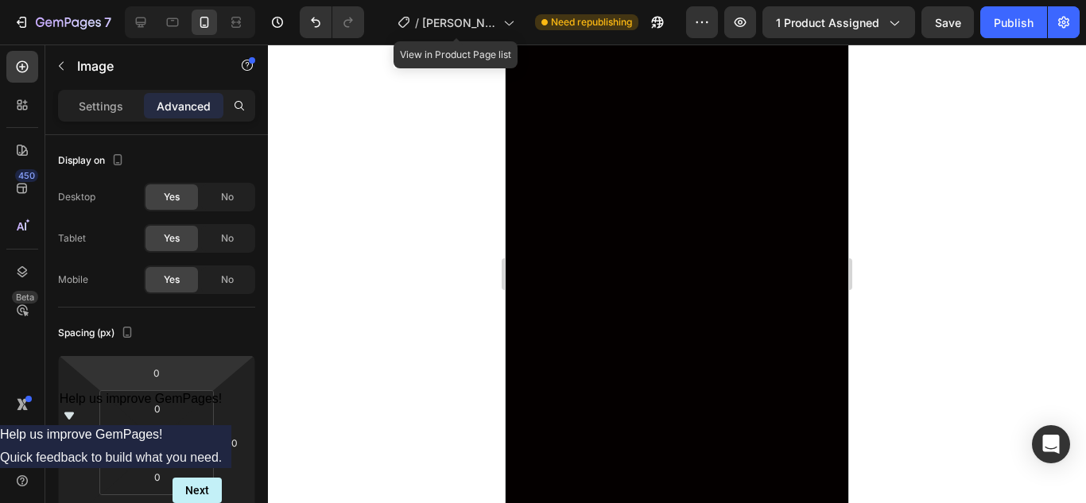
click at [121, 108] on p "Settings" at bounding box center [101, 106] width 45 height 17
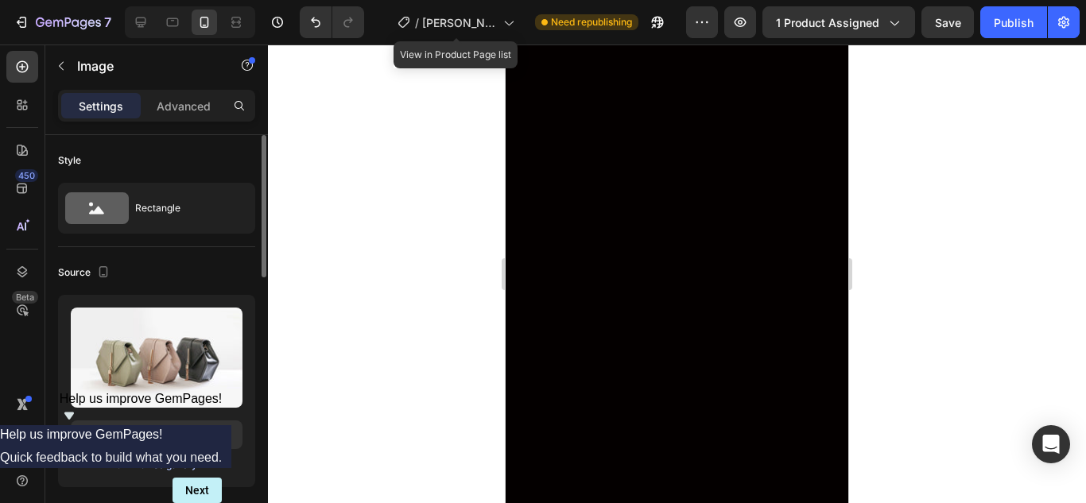
click at [175, 467] on div "Browse gallery" at bounding box center [164, 465] width 68 height 14
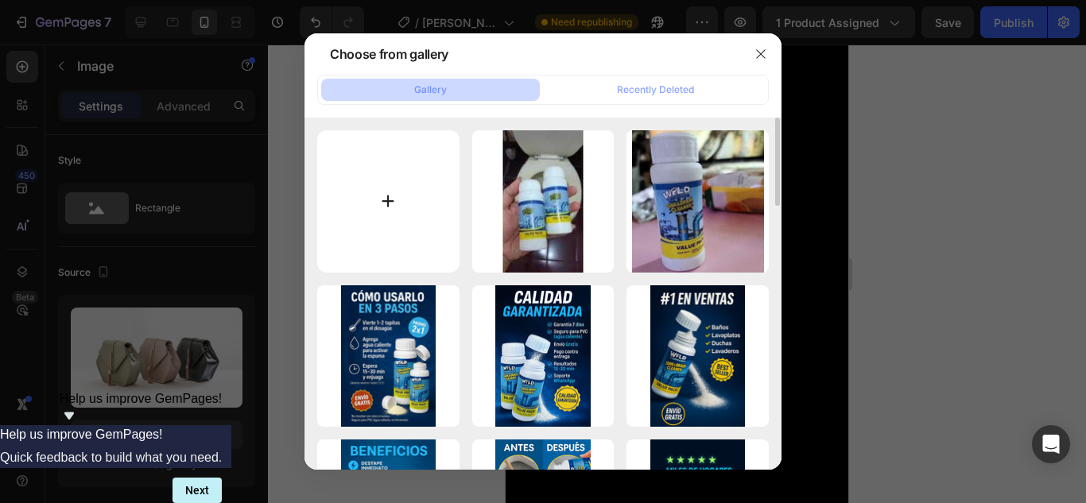
click at [408, 192] on input "file" at bounding box center [388, 201] width 142 height 142
type input "C:\fakepath\descarga (8).jpeg"
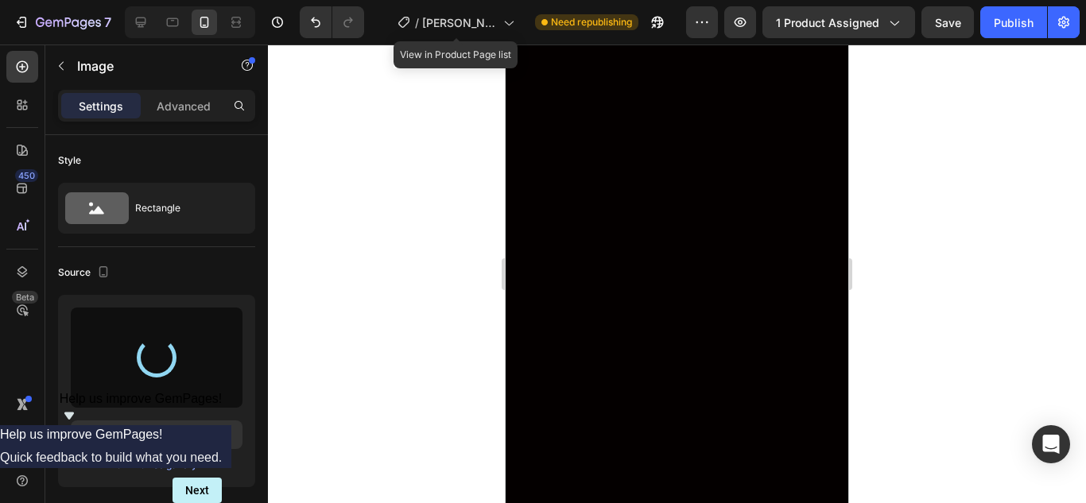
type input "[URL][DOMAIN_NAME]"
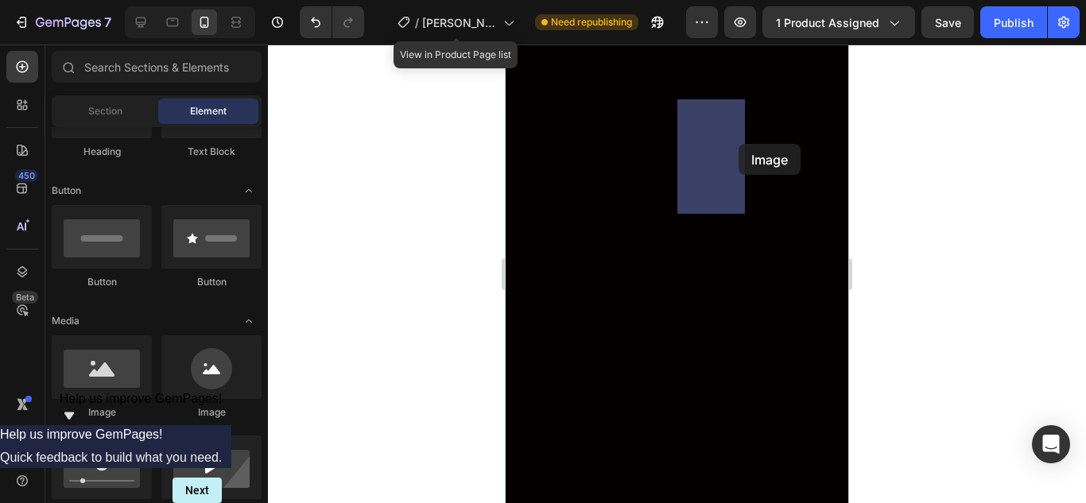
drag, startPoint x: 621, startPoint y: 411, endPoint x: 719, endPoint y: 157, distance: 271.7
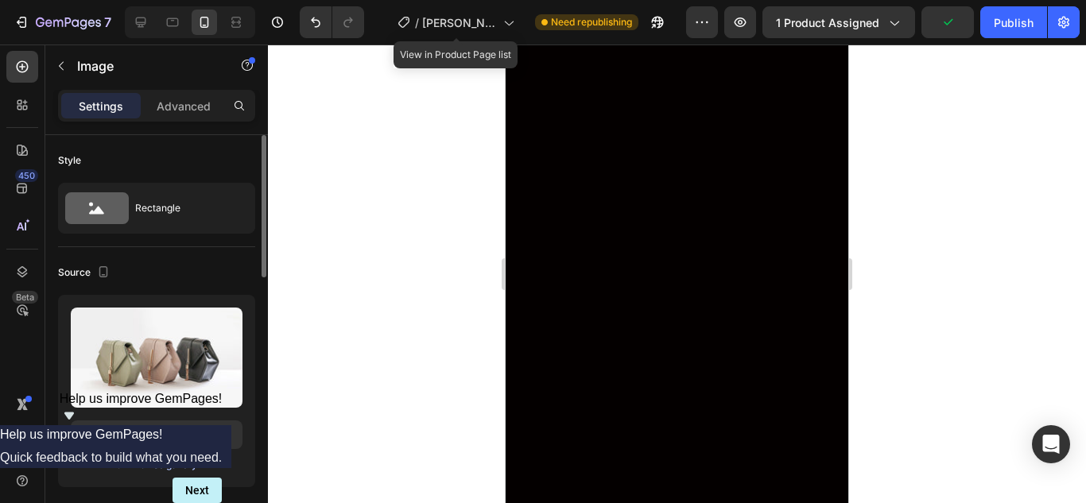
click at [157, 459] on div "Browse gallery" at bounding box center [164, 465] width 68 height 14
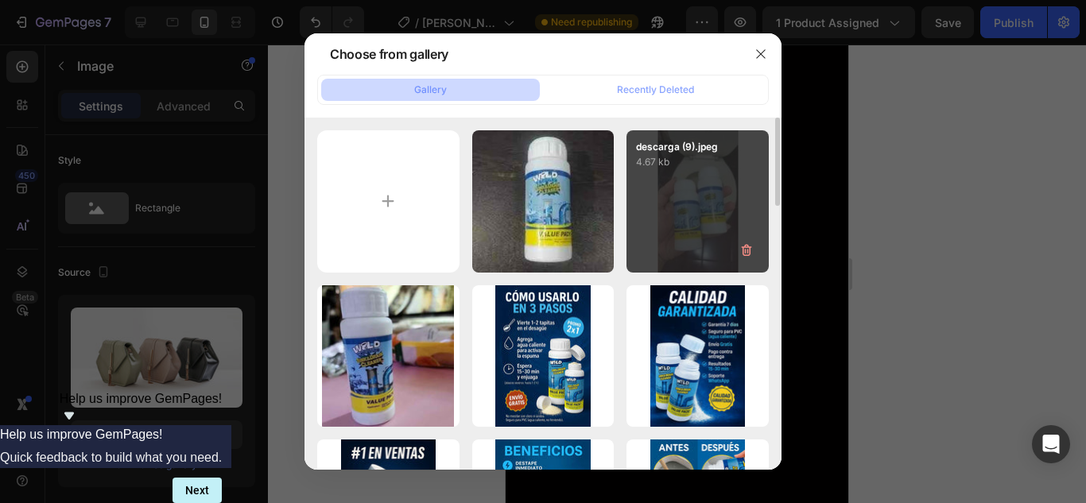
click at [686, 214] on div "descarga (9).jpeg 4.67 kb" at bounding box center [697, 201] width 142 height 142
type input "[URL][DOMAIN_NAME]"
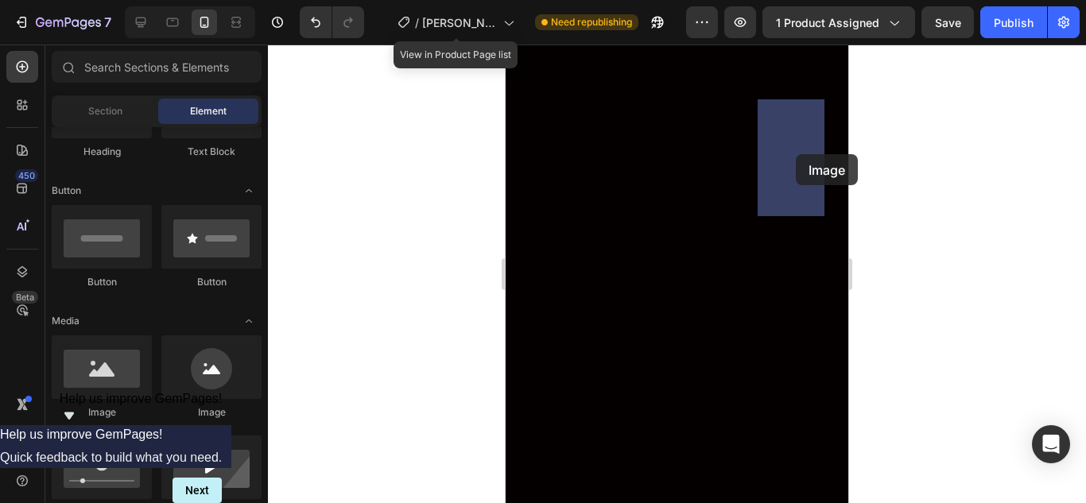
drag, startPoint x: 629, startPoint y: 403, endPoint x: 789, endPoint y: 158, distance: 292.7
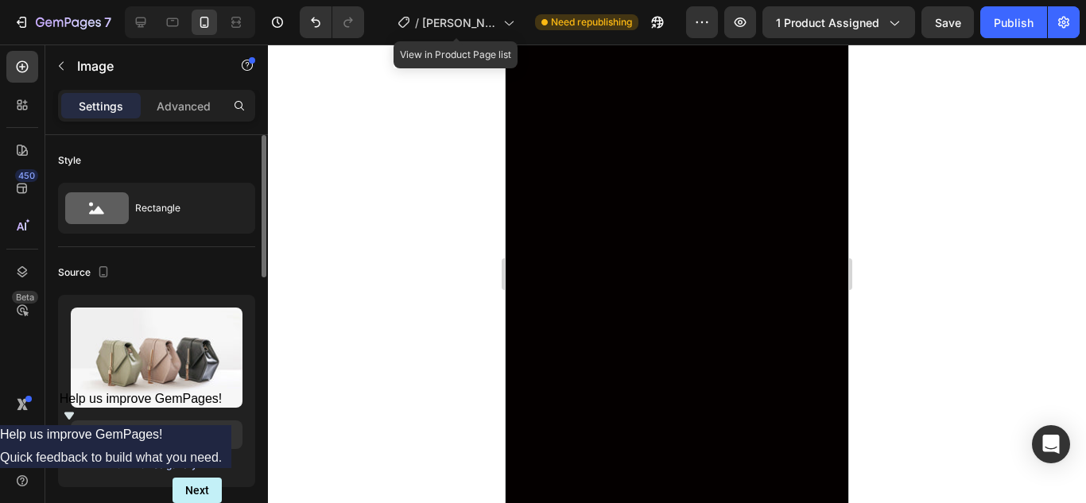
click at [159, 463] on div "Browse gallery" at bounding box center [164, 465] width 68 height 14
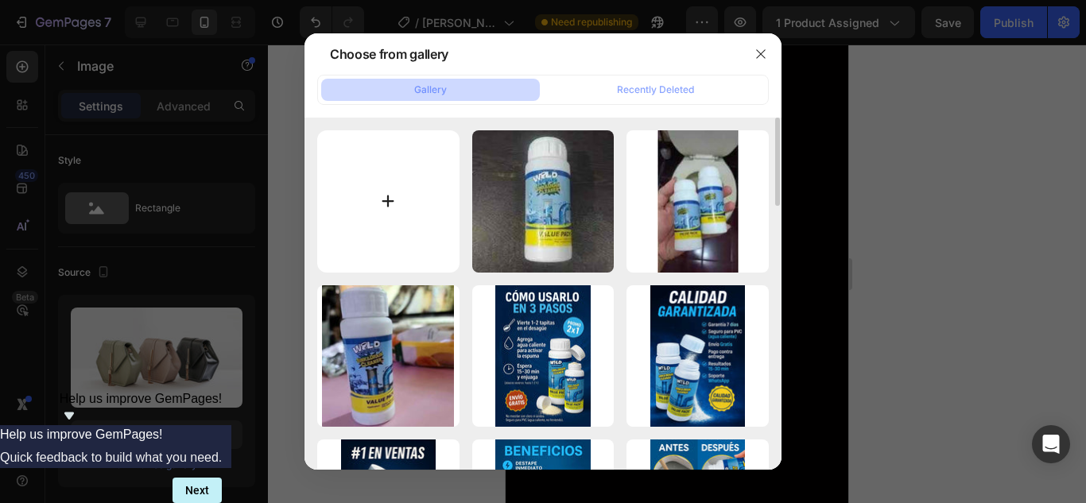
click at [389, 211] on input "file" at bounding box center [388, 201] width 142 height 142
type input "C:\fakepath\descarga (10).jpeg"
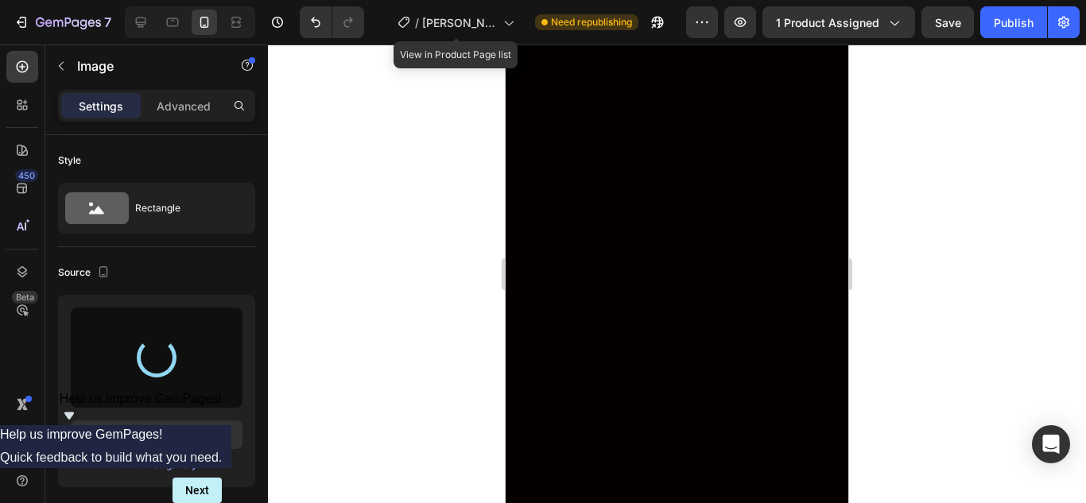
type input "[URL][DOMAIN_NAME]"
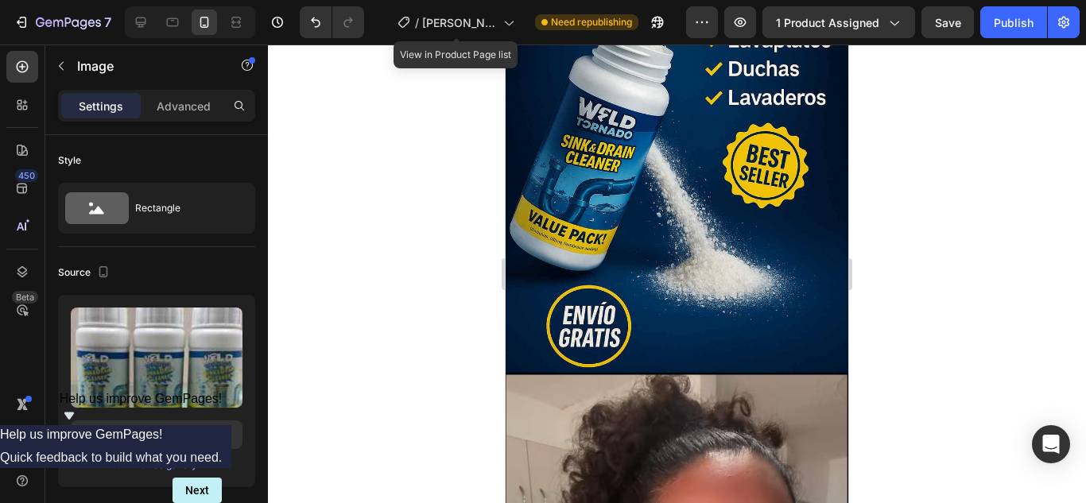
scroll to position [3815, 0]
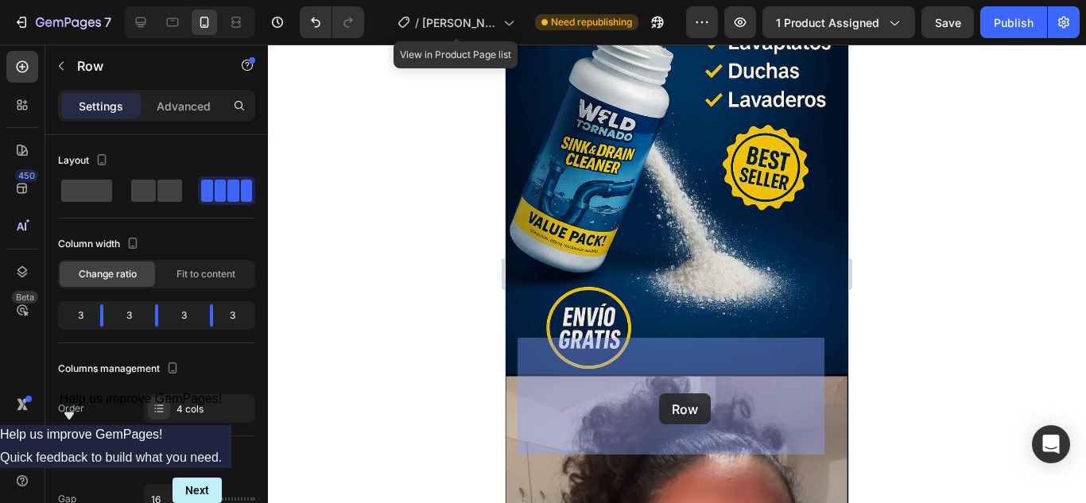
drag, startPoint x: 665, startPoint y: 339, endPoint x: 661, endPoint y: 368, distance: 29.7
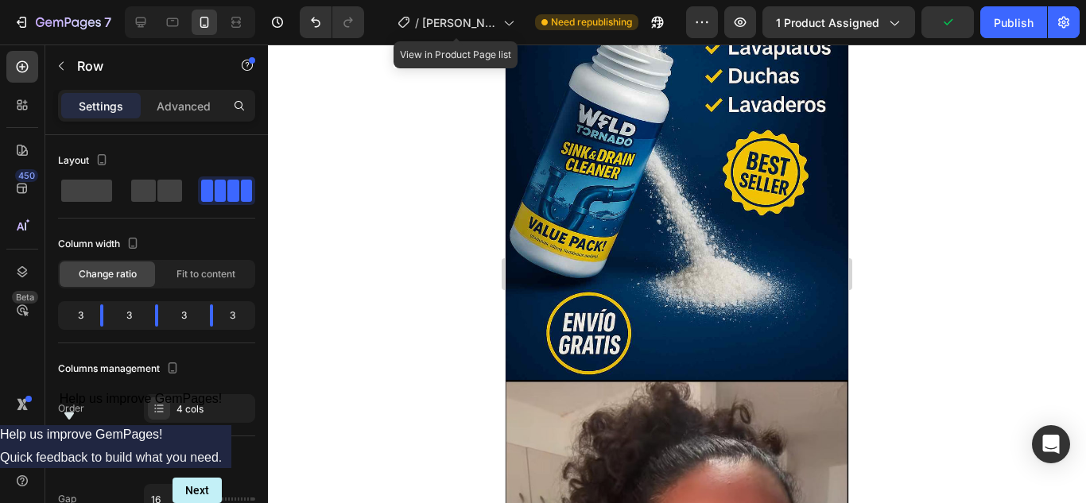
drag, startPoint x: 679, startPoint y: 453, endPoint x: 691, endPoint y: 411, distance: 44.0
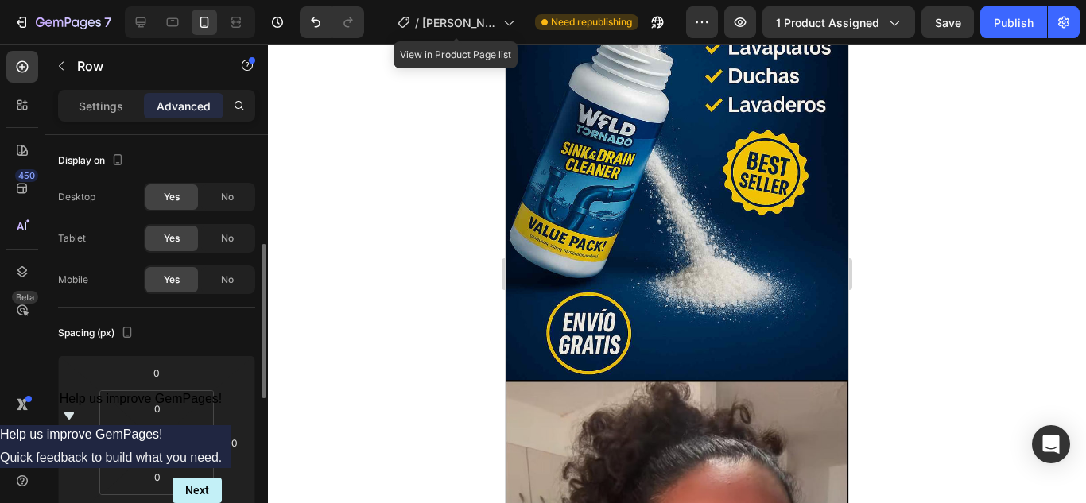
scroll to position [79, 0]
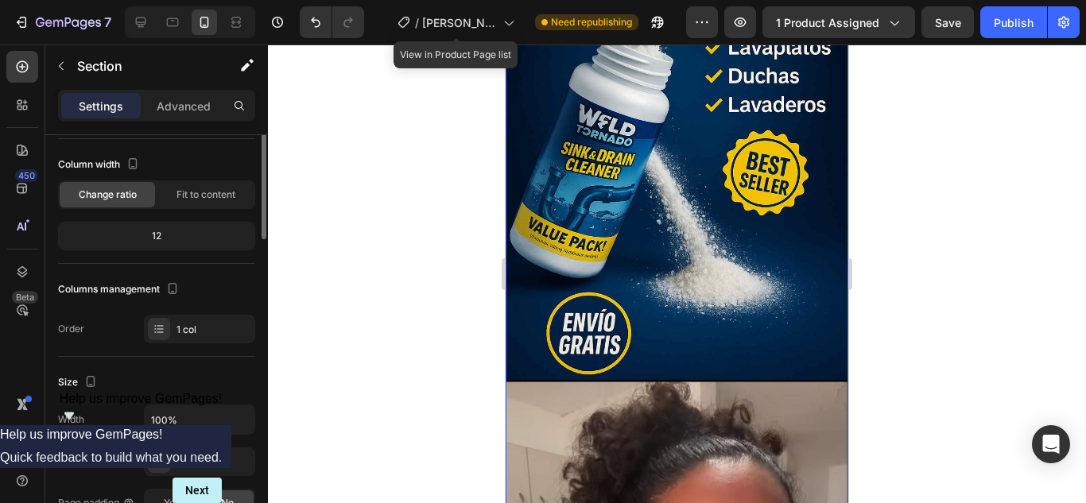
scroll to position [0, 0]
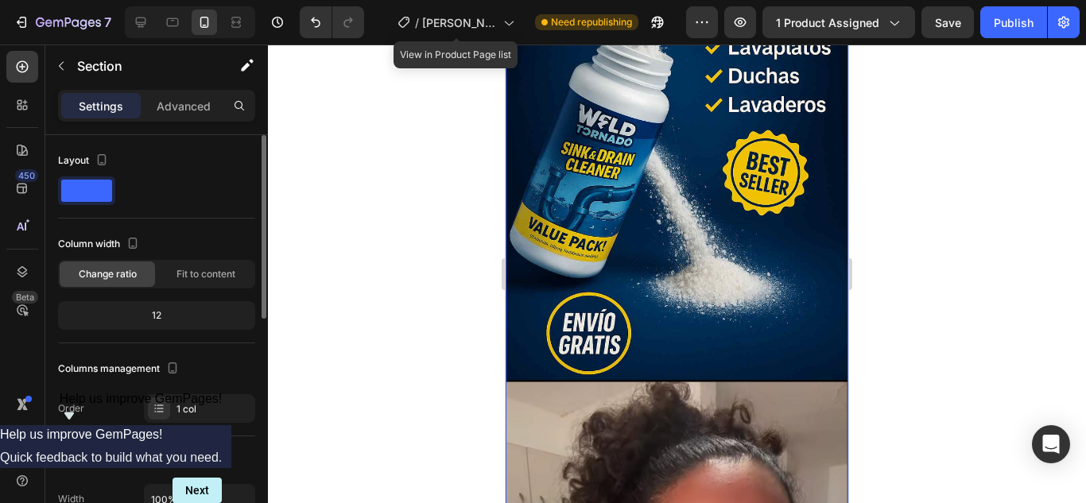
click at [591, 468] on div "SOLUCION DEFINITIVA A TU CAÑERIA TAPADA , ADIOS MAL OLOR. Text Block Image Imag…" at bounding box center [676, 429] width 343 height 1318
click at [420, 350] on div at bounding box center [677, 274] width 818 height 459
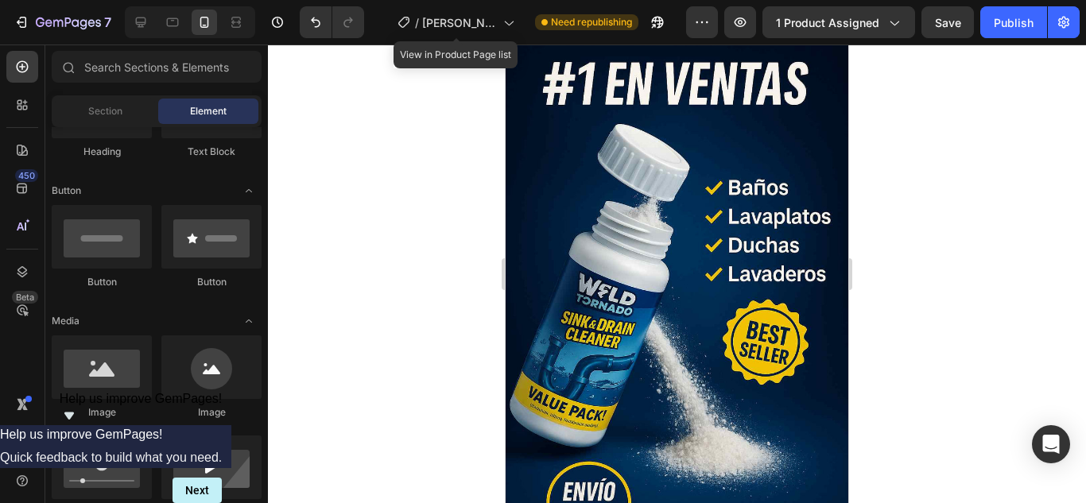
scroll to position [3974, 0]
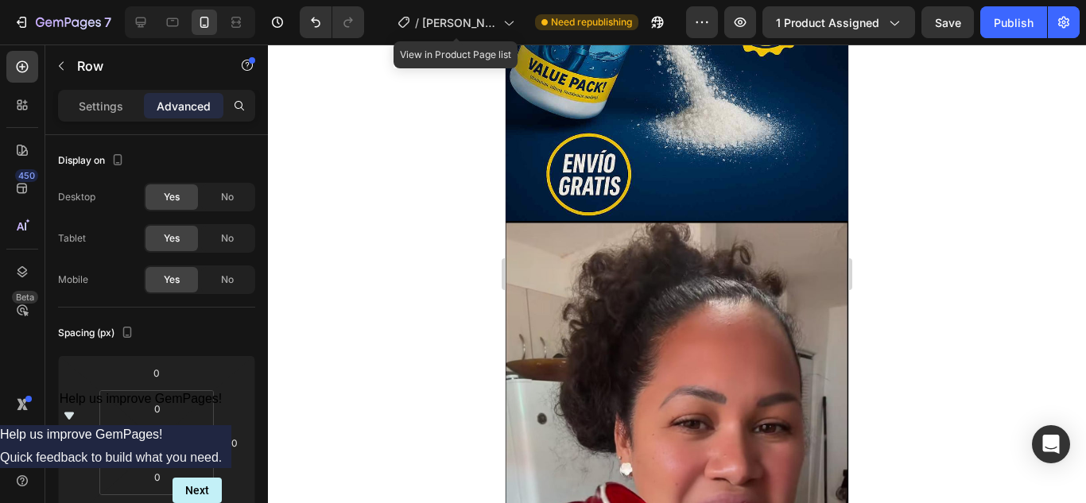
click at [355, 294] on div at bounding box center [677, 274] width 818 height 459
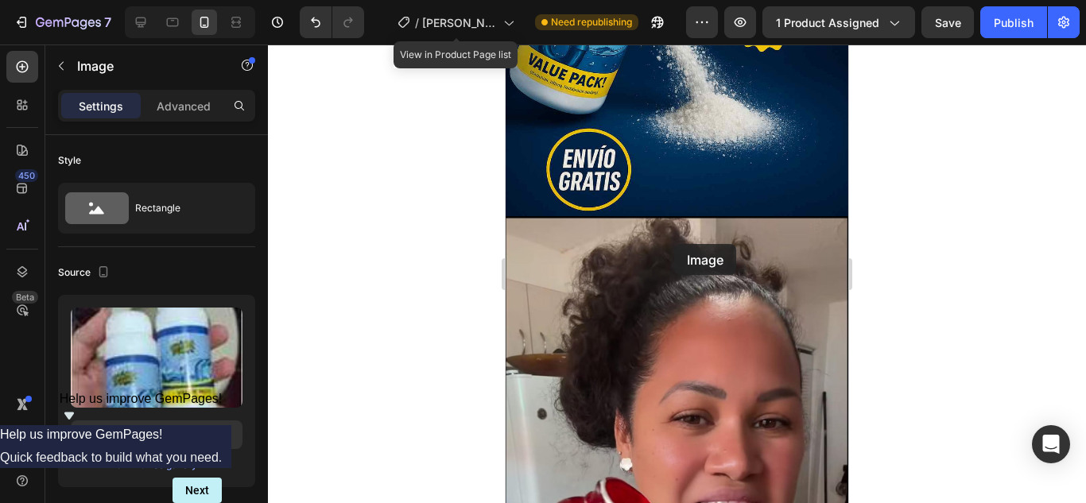
drag, startPoint x: 690, startPoint y: 248, endPoint x: 674, endPoint y: 244, distance: 16.4
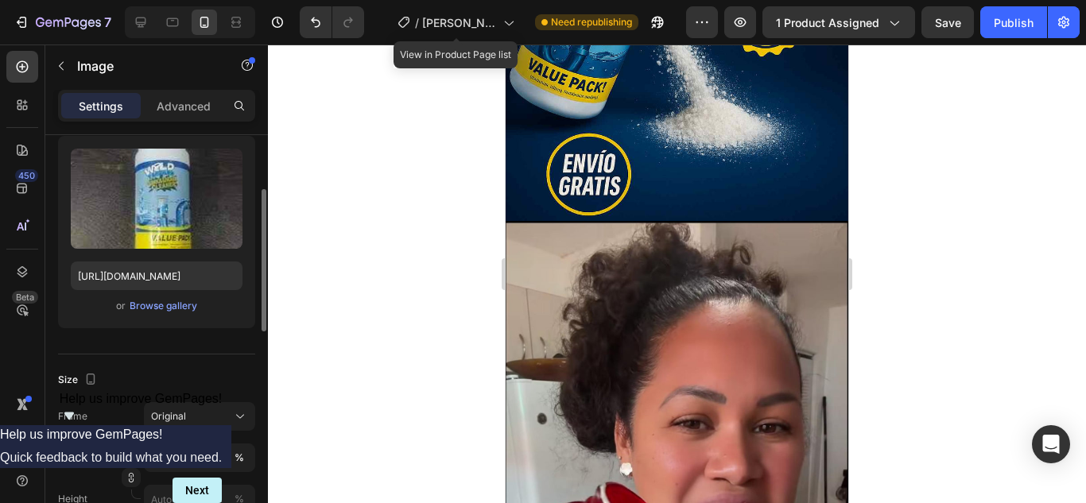
scroll to position [318, 0]
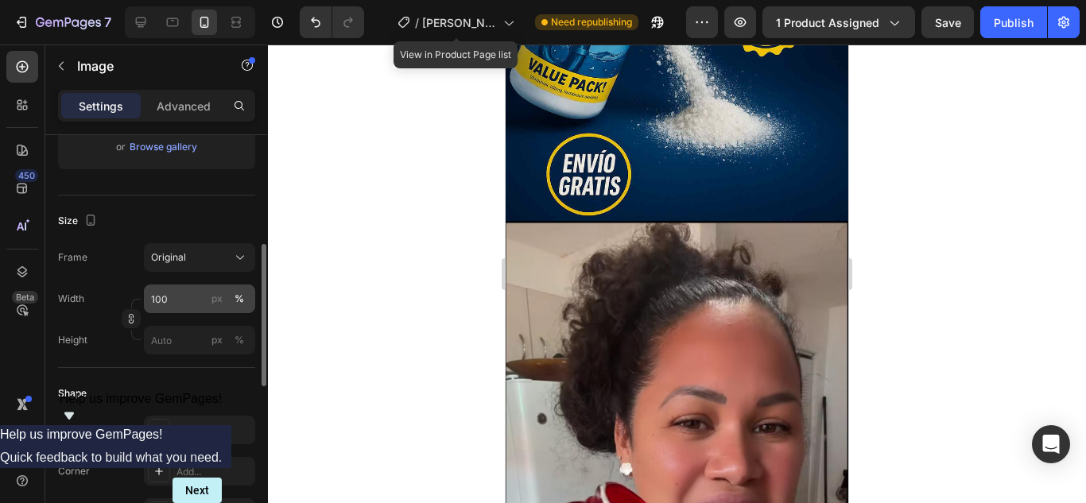
click at [242, 299] on div "%" at bounding box center [239, 299] width 10 height 14
type input "3"
type input "100"
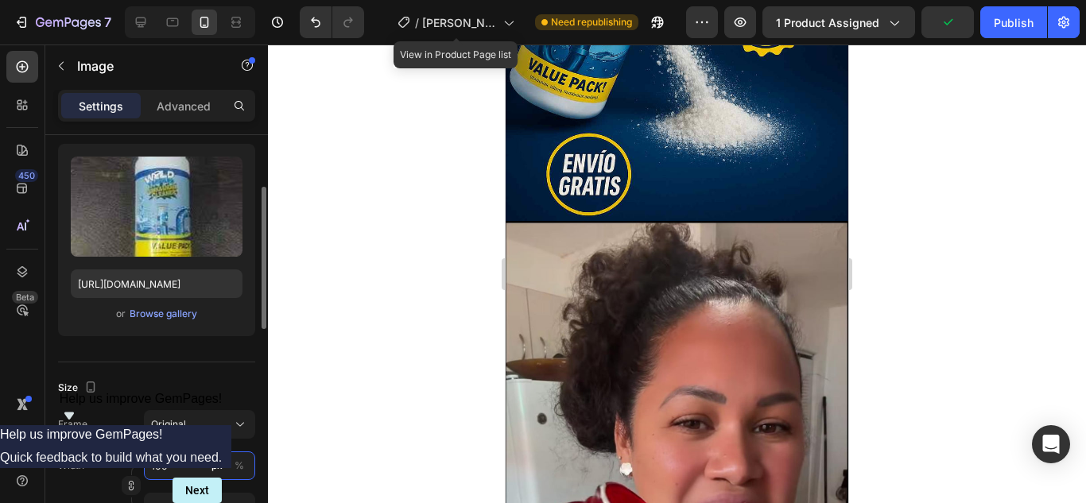
scroll to position [0, 0]
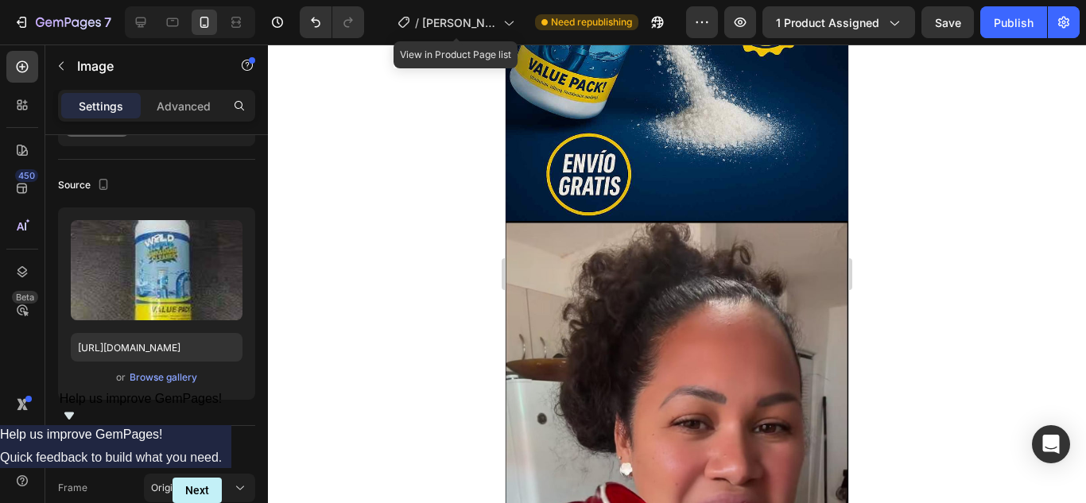
drag, startPoint x: 261, startPoint y: 261, endPoint x: 281, endPoint y: 290, distance: 35.5
click at [281, 0] on div "7 / Gomas Feromonas View in Product Page list Need republishing Preview 1 produ…" at bounding box center [543, 0] width 1086 height 0
drag, startPoint x: 646, startPoint y: 212, endPoint x: 649, endPoint y: 259, distance: 47.0
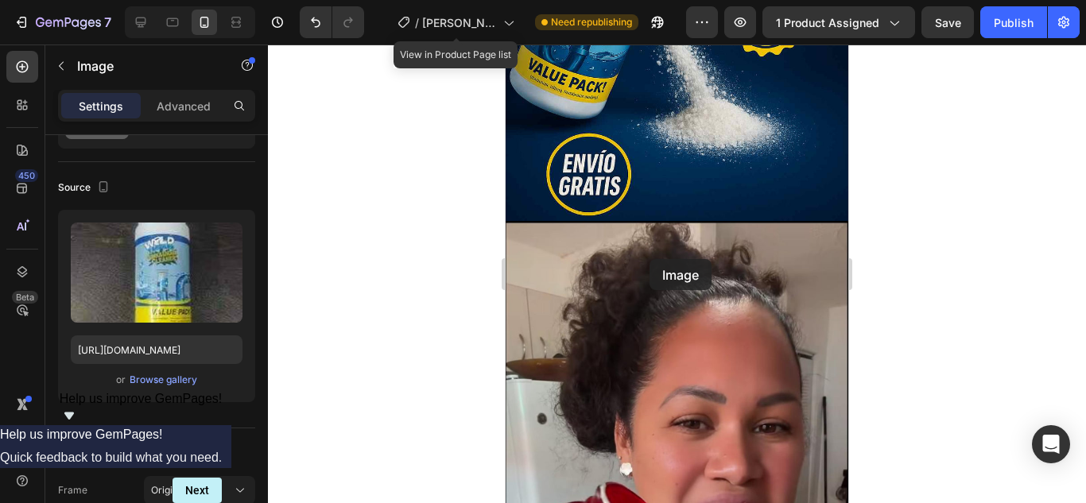
drag, startPoint x: 618, startPoint y: 246, endPoint x: 621, endPoint y: 274, distance: 28.8
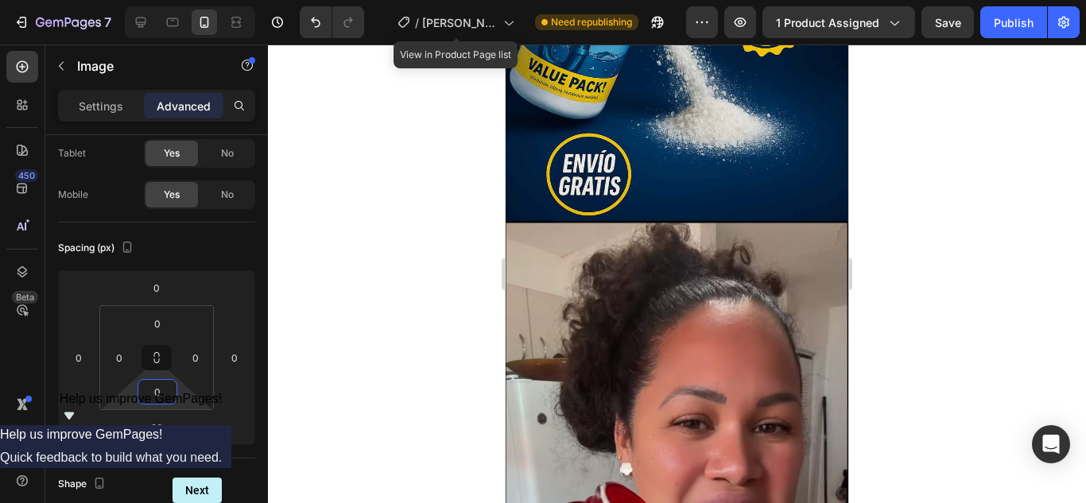
drag, startPoint x: 157, startPoint y: 408, endPoint x: 157, endPoint y: 428, distance: 19.1
click at [157, 0] on html "7 / Gomas Feromonas View in Product Page list Need republishing Preview 1 produ…" at bounding box center [543, 0] width 1086 height 0
click at [167, 431] on input "36" at bounding box center [157, 428] width 32 height 24
type input "50"
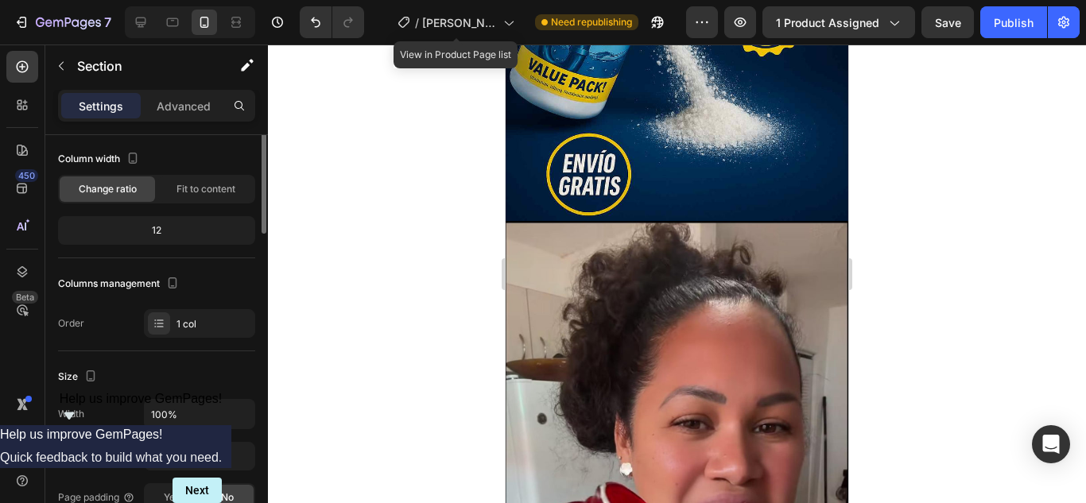
scroll to position [0, 0]
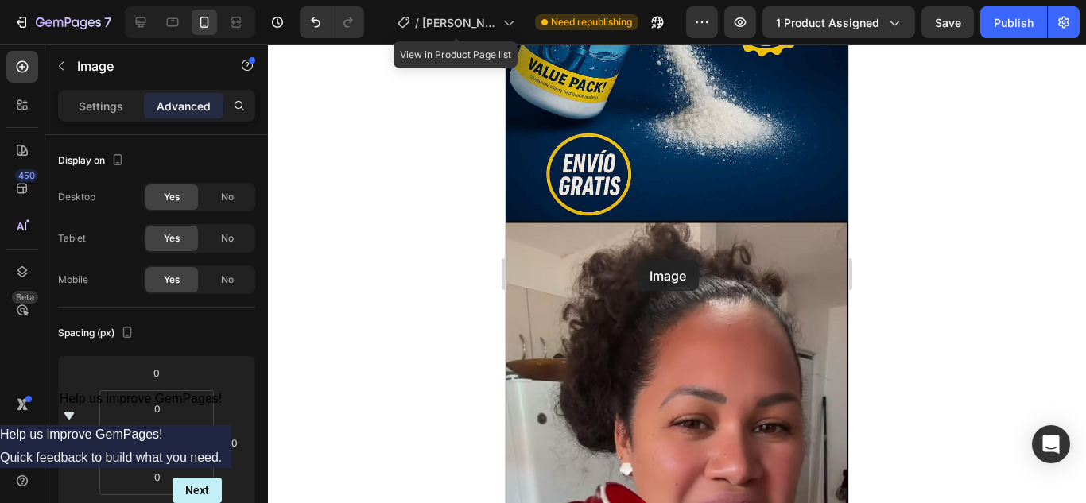
drag, startPoint x: 633, startPoint y: 230, endPoint x: 636, endPoint y: 254, distance: 24.8
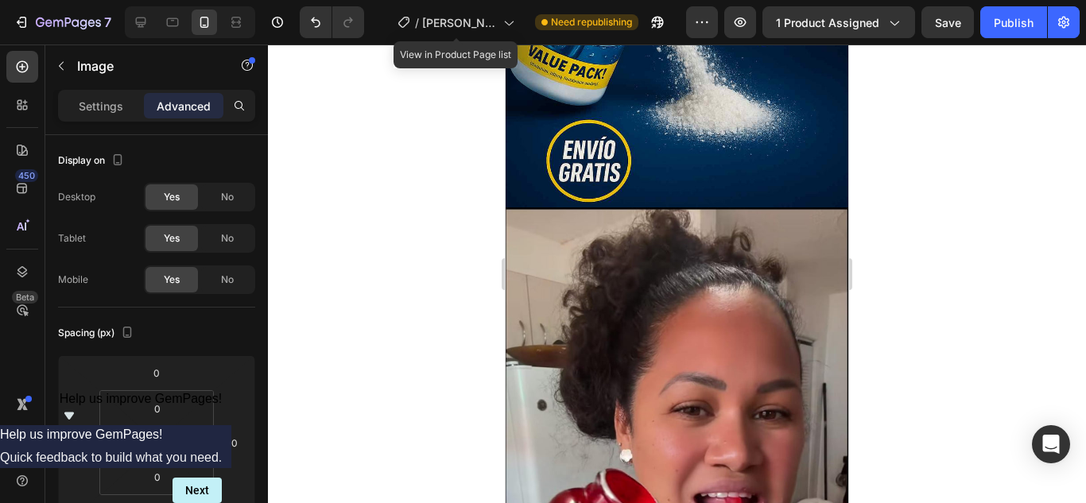
scroll to position [3974, 0]
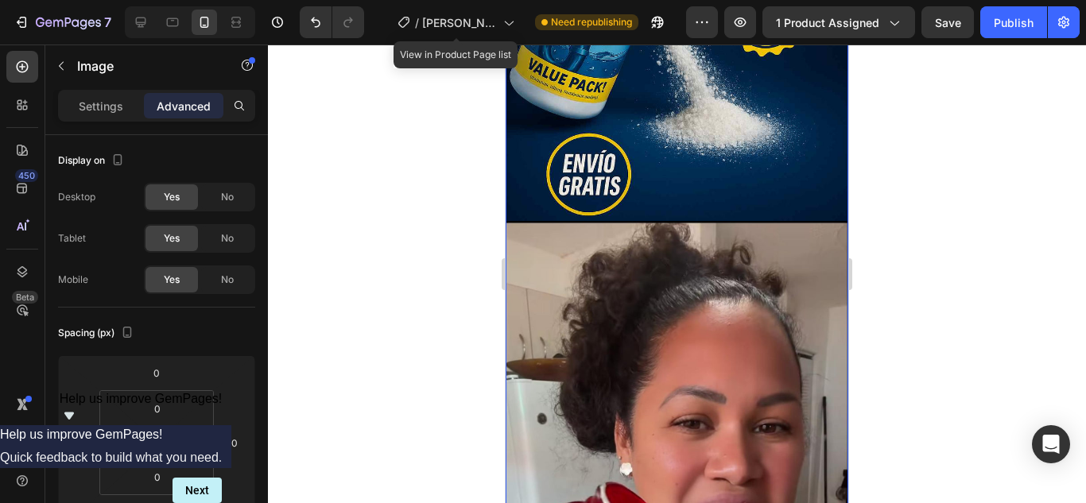
click at [399, 307] on div at bounding box center [677, 274] width 818 height 459
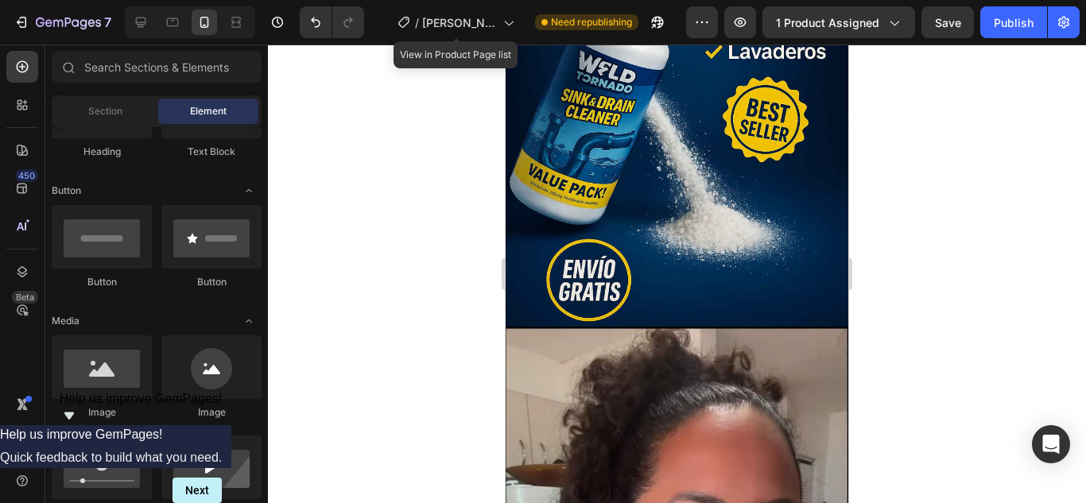
scroll to position [3894, 0]
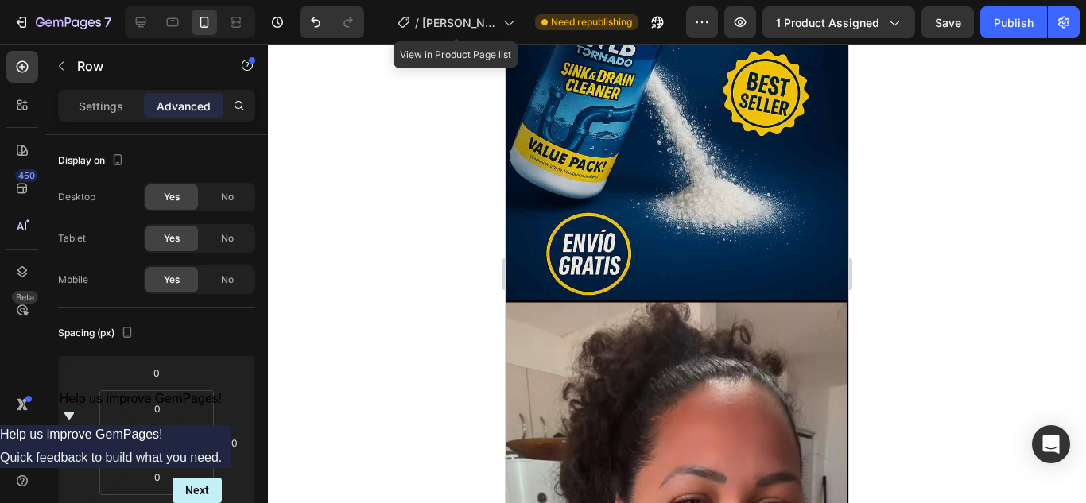
drag, startPoint x: 661, startPoint y: 374, endPoint x: 662, endPoint y: 345, distance: 28.6
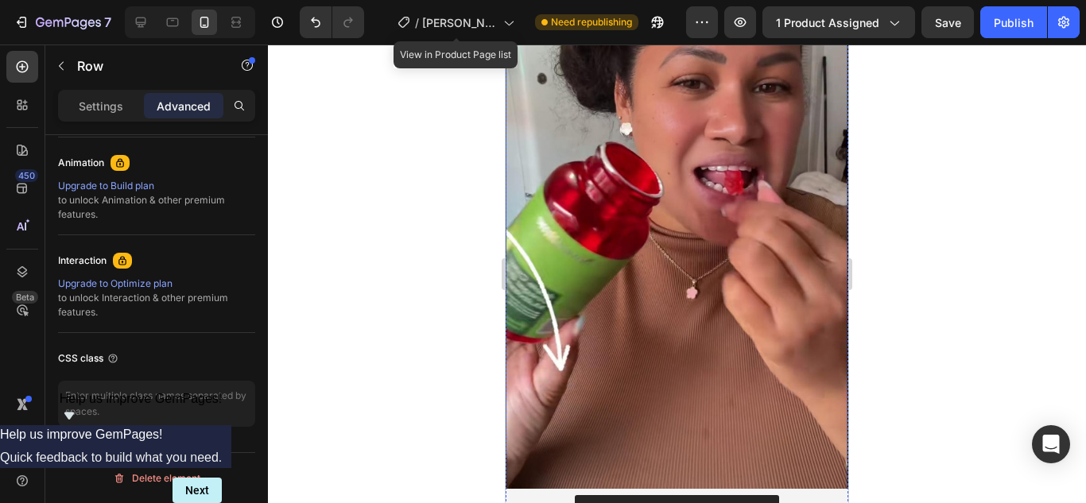
scroll to position [4927, 0]
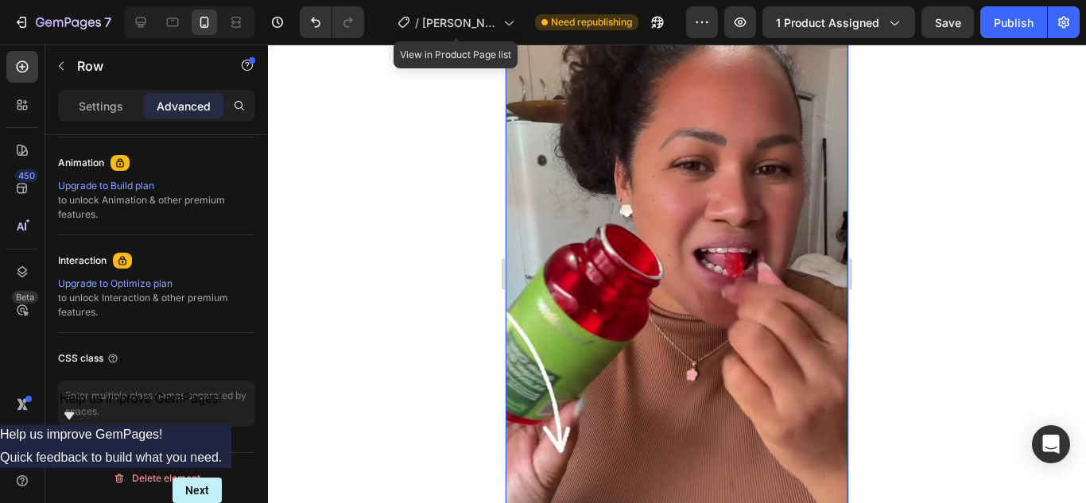
click at [699, 358] on img at bounding box center [676, 267] width 343 height 608
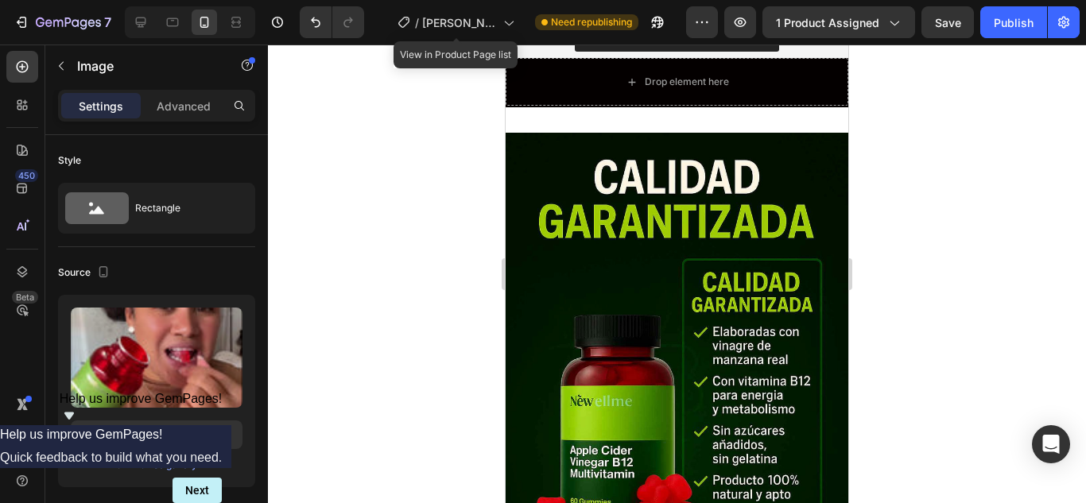
scroll to position [3576, 0]
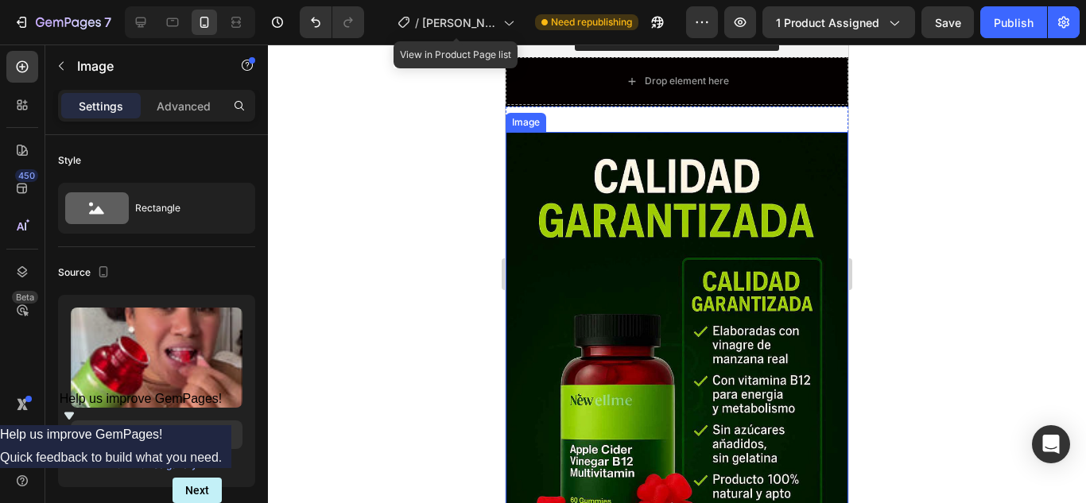
click at [726, 304] on img at bounding box center [676, 389] width 343 height 514
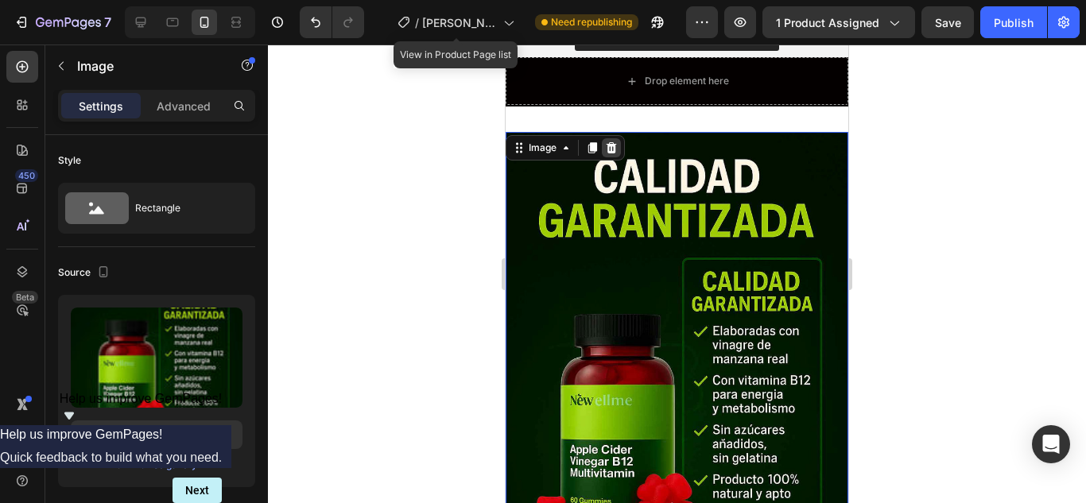
click at [610, 141] on icon at bounding box center [611, 147] width 13 height 13
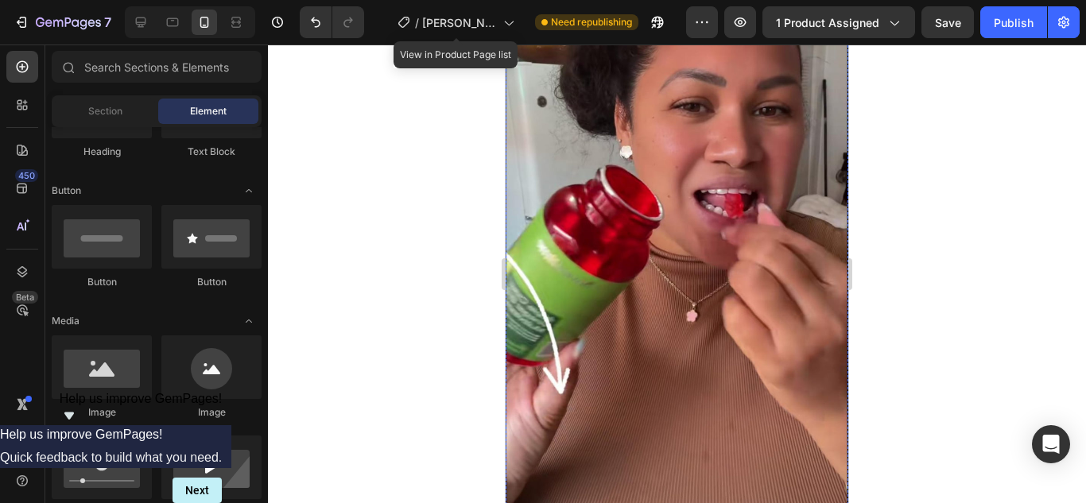
scroll to position [5007, 0]
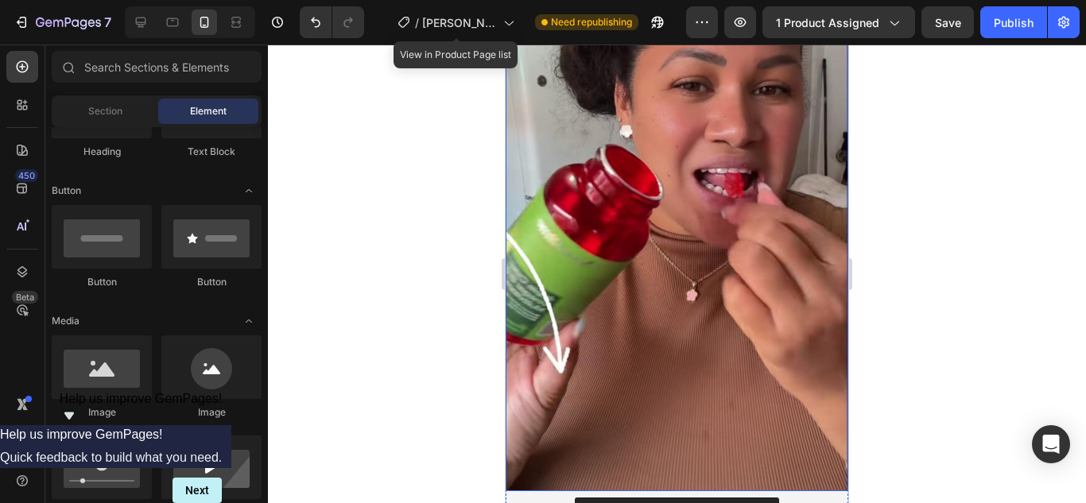
click at [736, 294] on img at bounding box center [676, 187] width 343 height 608
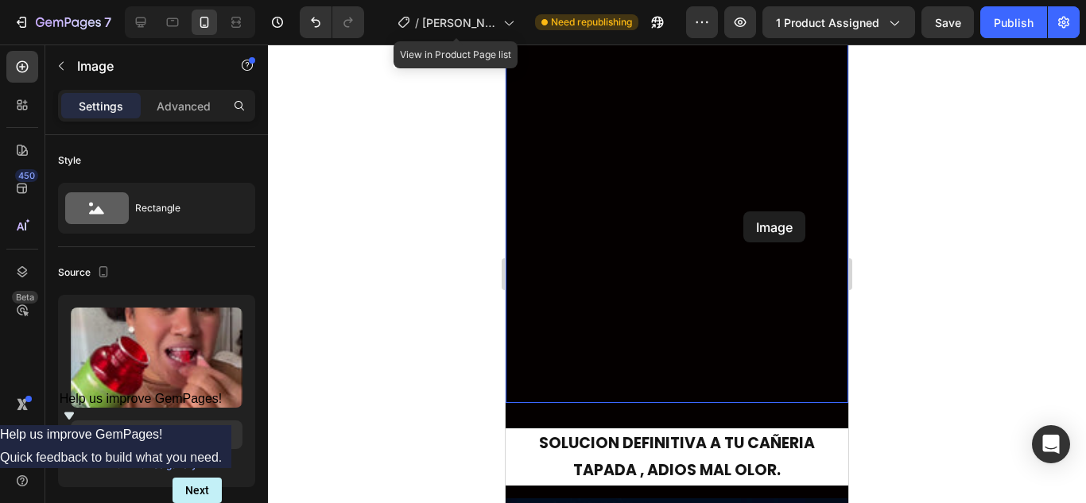
scroll to position [3798, 0]
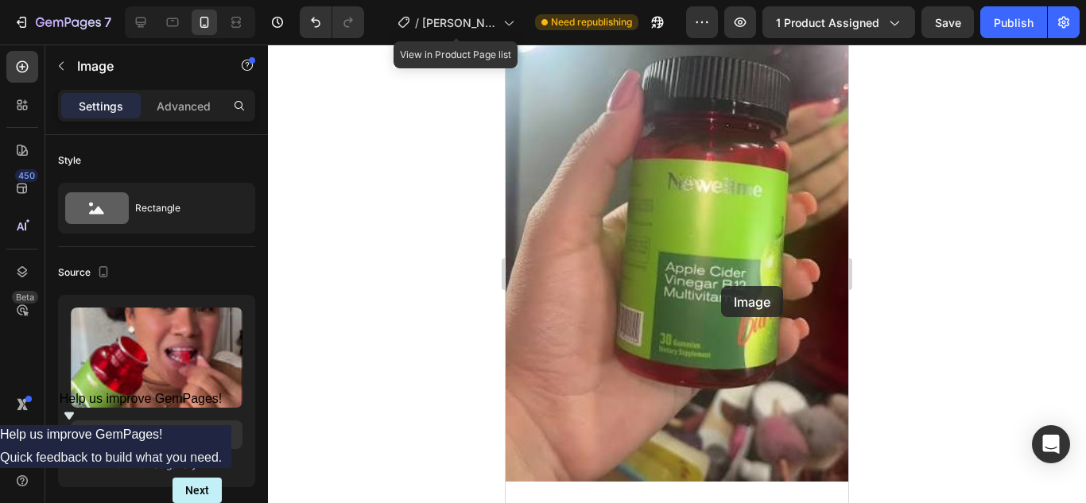
drag, startPoint x: 724, startPoint y: 346, endPoint x: 803, endPoint y: 458, distance: 137.4
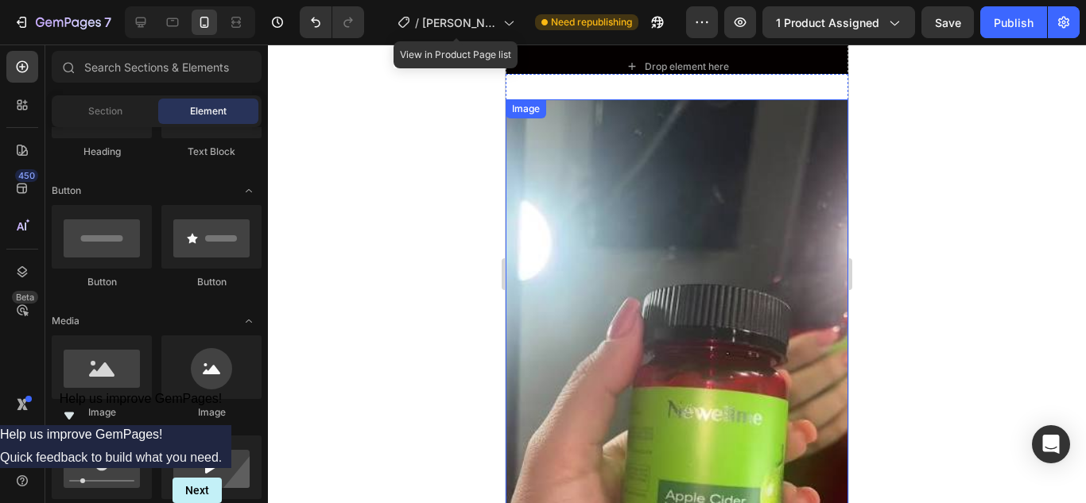
scroll to position [2889, 0]
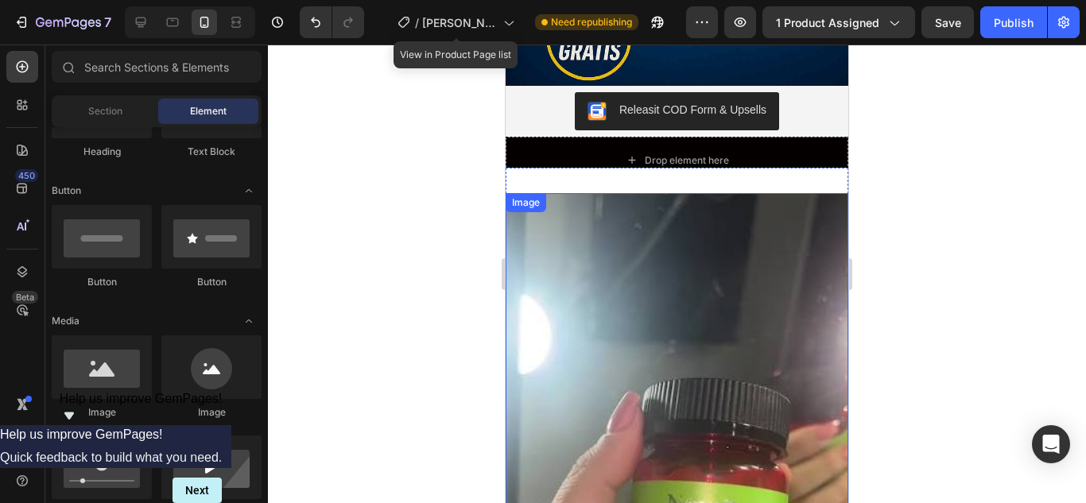
click at [758, 355] on img at bounding box center [676, 498] width 343 height 610
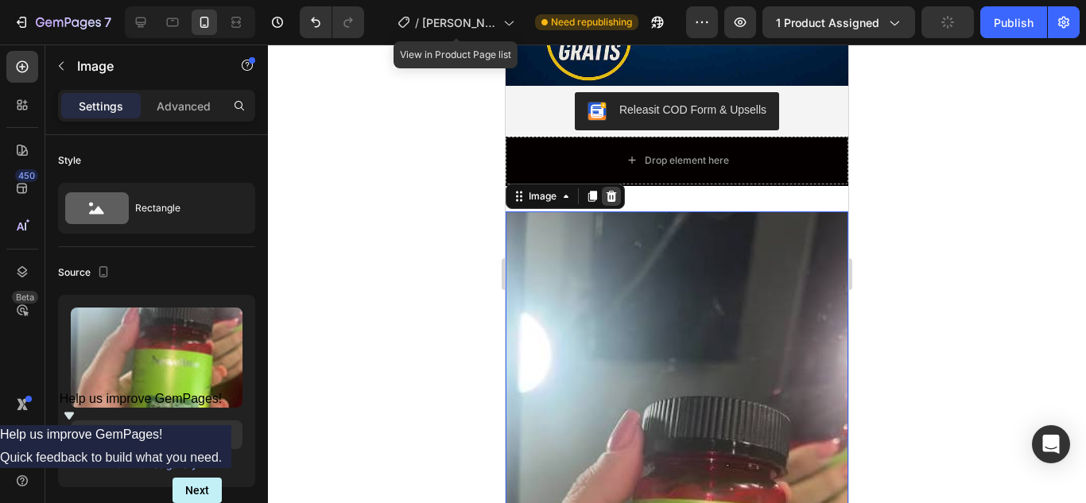
click at [612, 190] on icon at bounding box center [611, 196] width 13 height 13
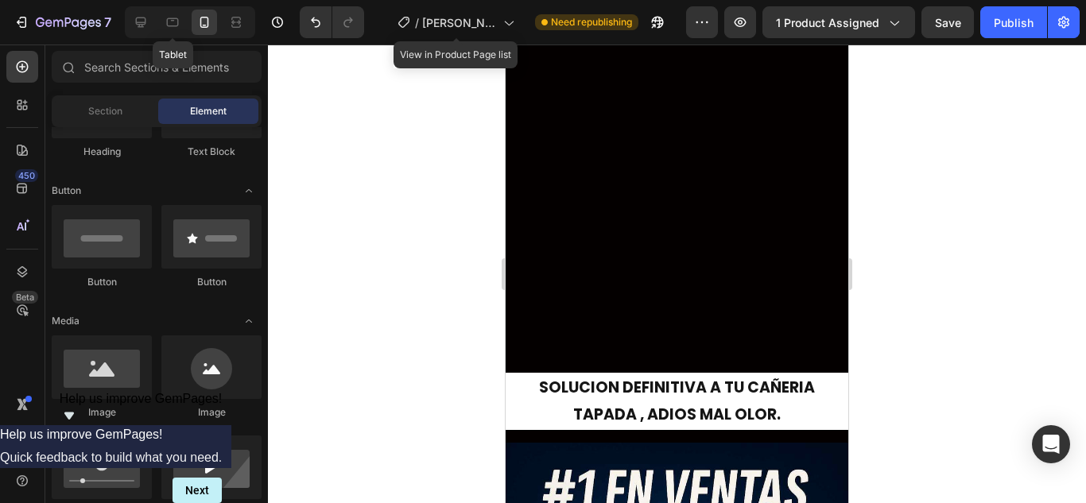
scroll to position [2871, 0]
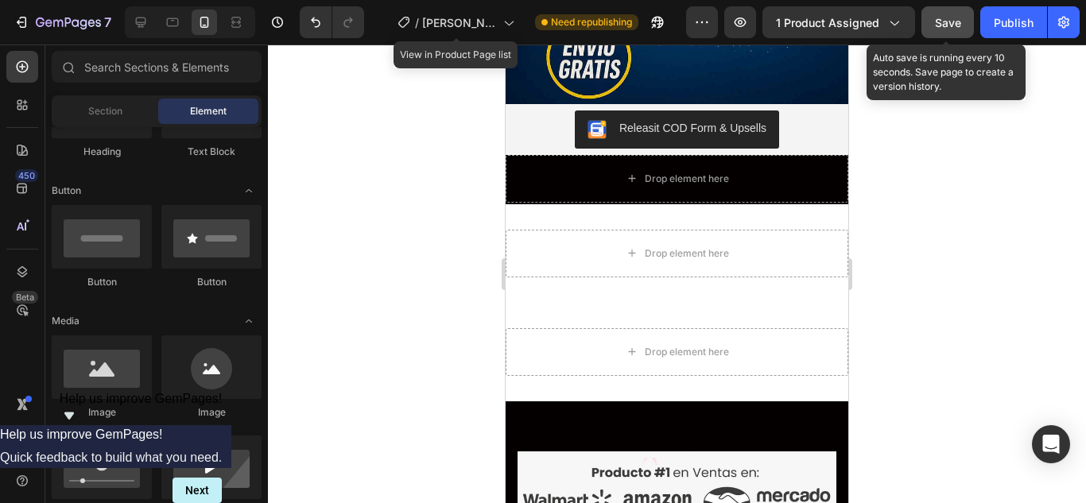
click at [949, 37] on button "Save" at bounding box center [947, 22] width 52 height 32
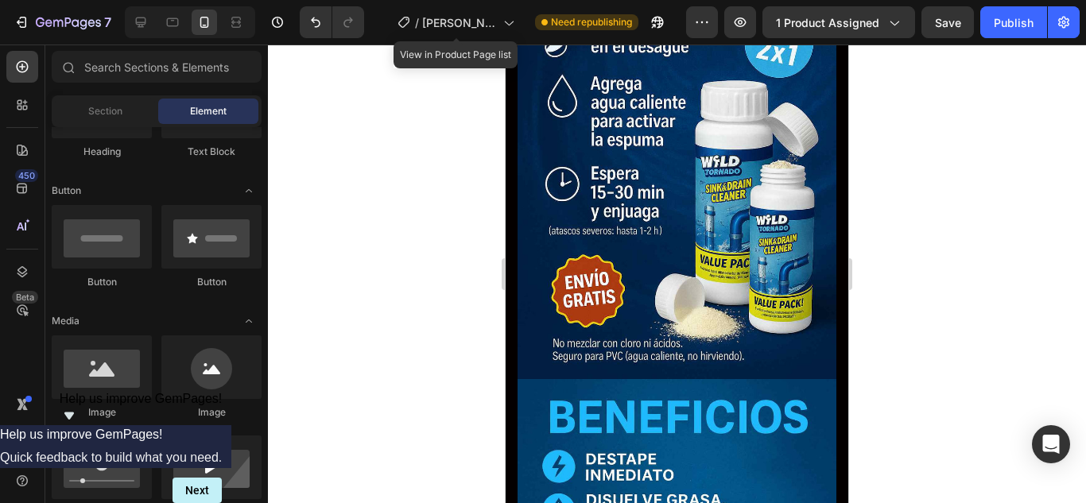
scroll to position [2091, 0]
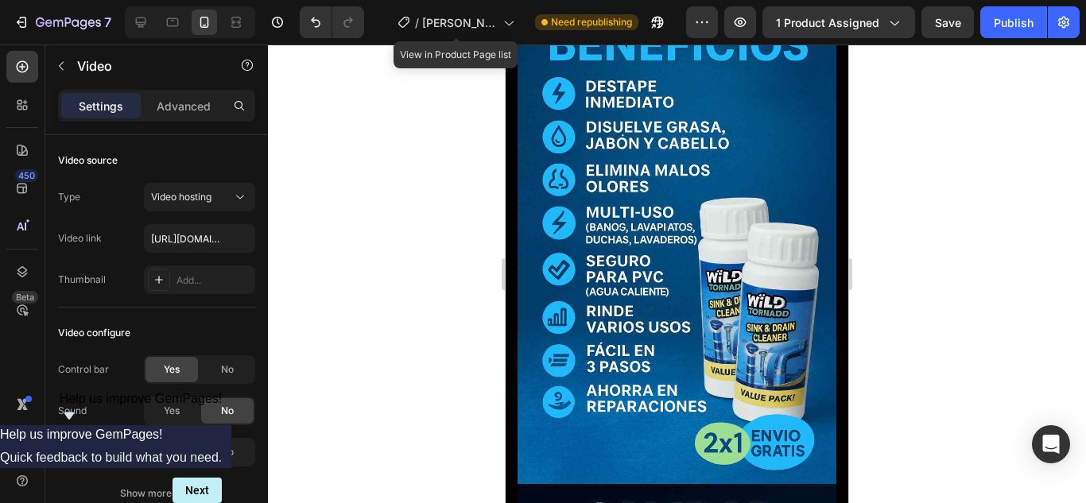
scroll to position [2659, 0]
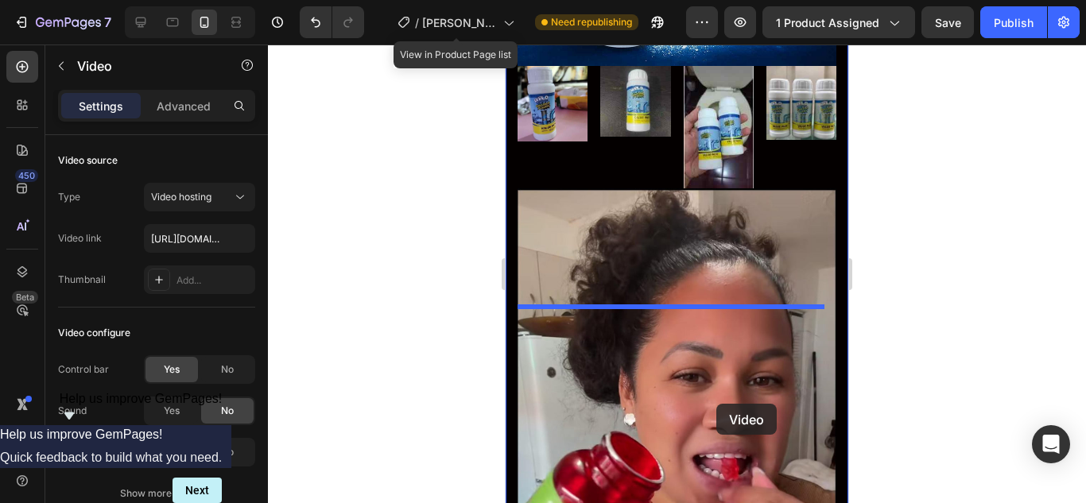
drag, startPoint x: 693, startPoint y: 250, endPoint x: 716, endPoint y: 404, distance: 155.9
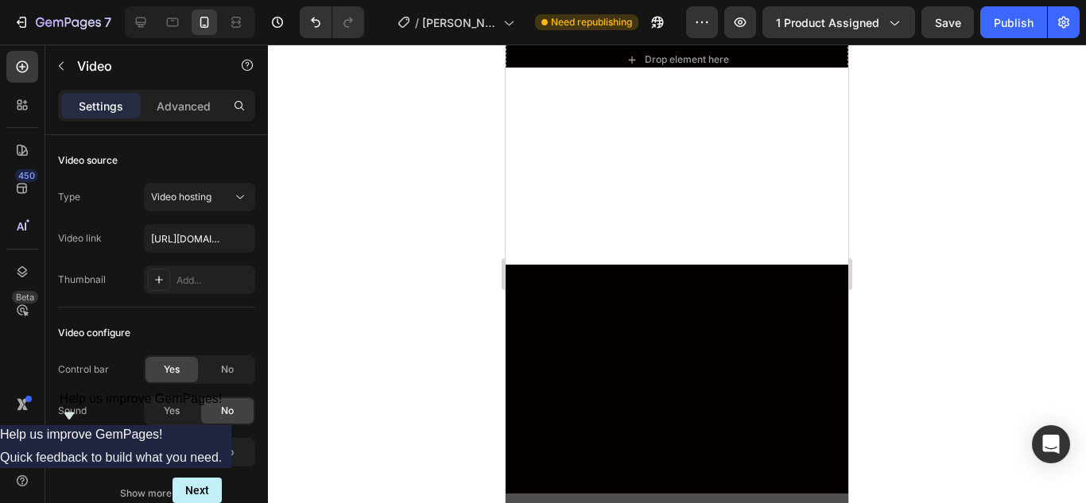
scroll to position [5004, 0]
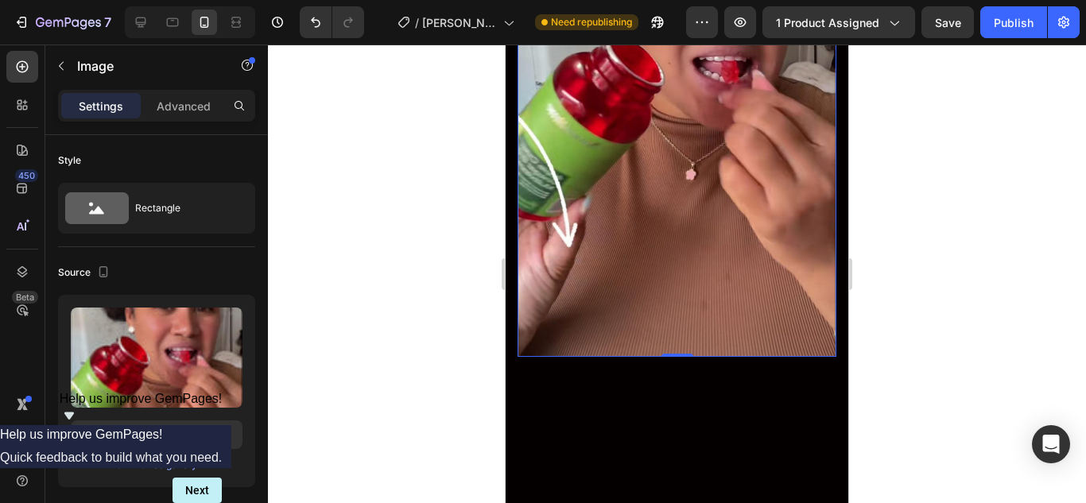
scroll to position [3494, 0]
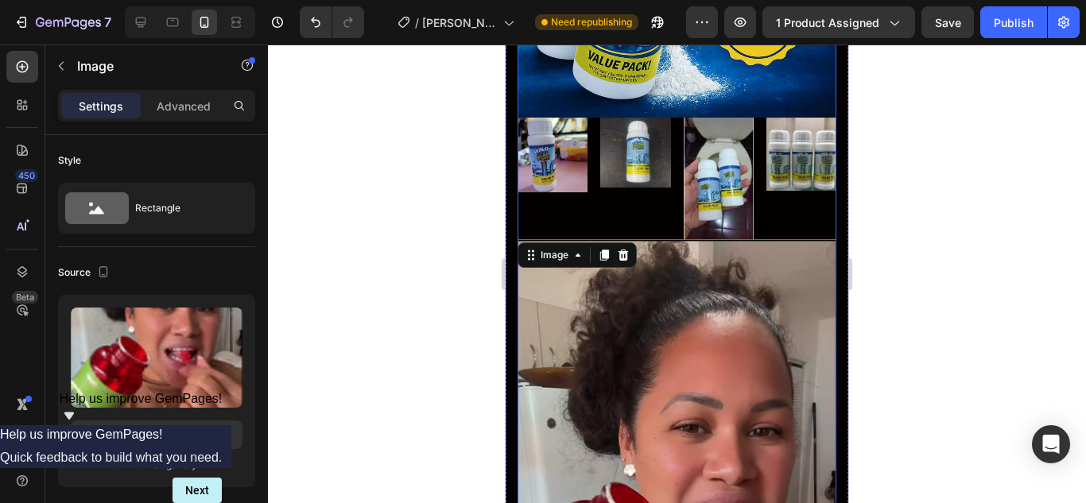
drag, startPoint x: 656, startPoint y: 233, endPoint x: 652, endPoint y: 243, distance: 11.1
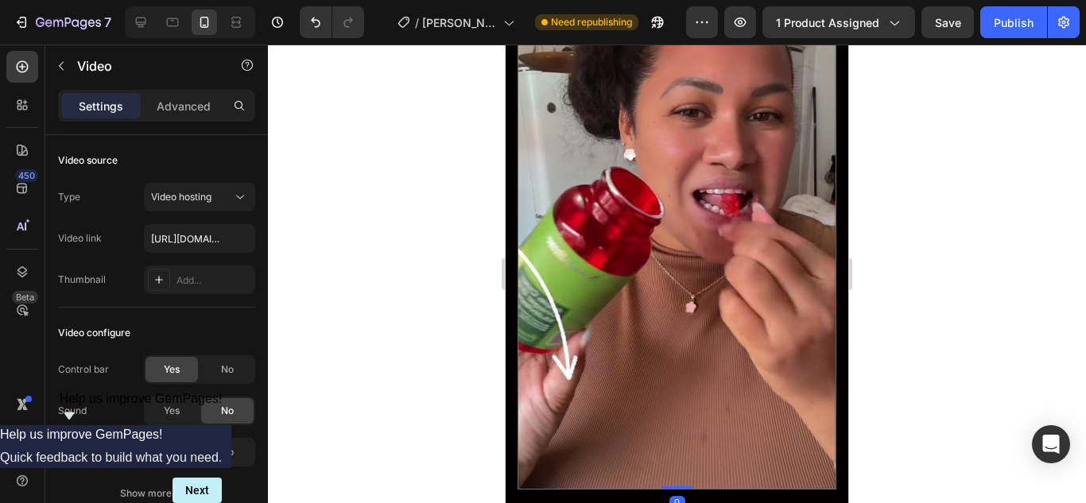
scroll to position [3812, 0]
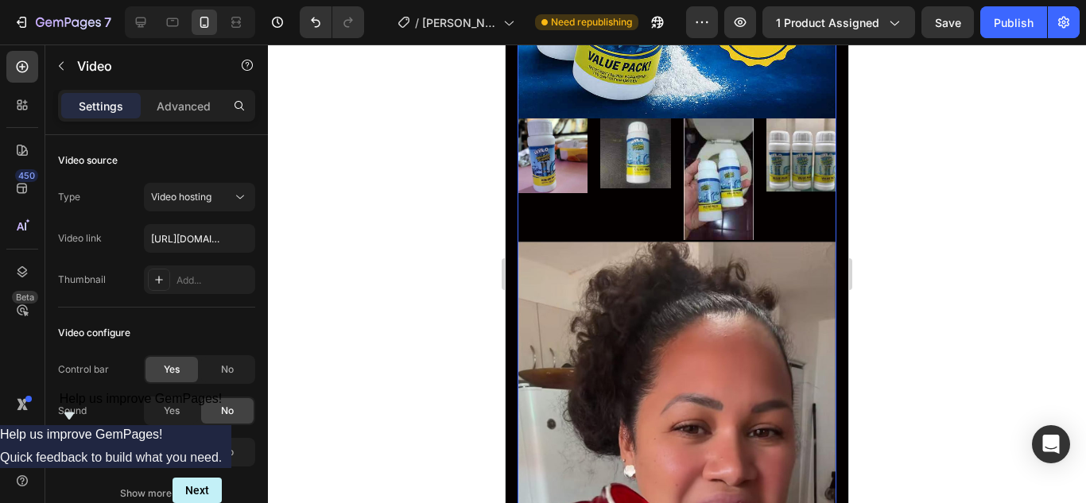
scroll to position [3494, 0]
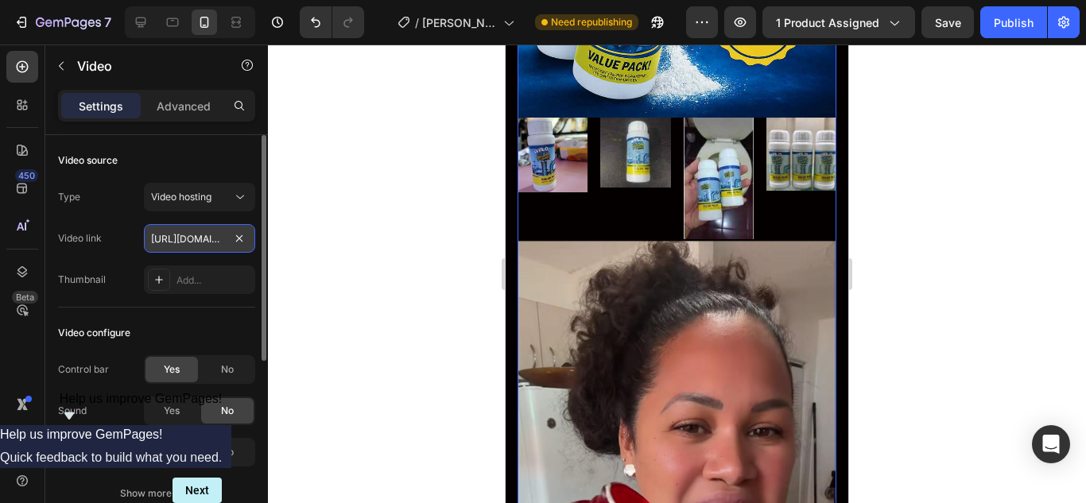
click at [215, 252] on input "https://cdn.shopify.com/videos/c/o/v/8a6c2c98c39e4dab86a250ae72fb67a9.mp4" at bounding box center [199, 238] width 111 height 29
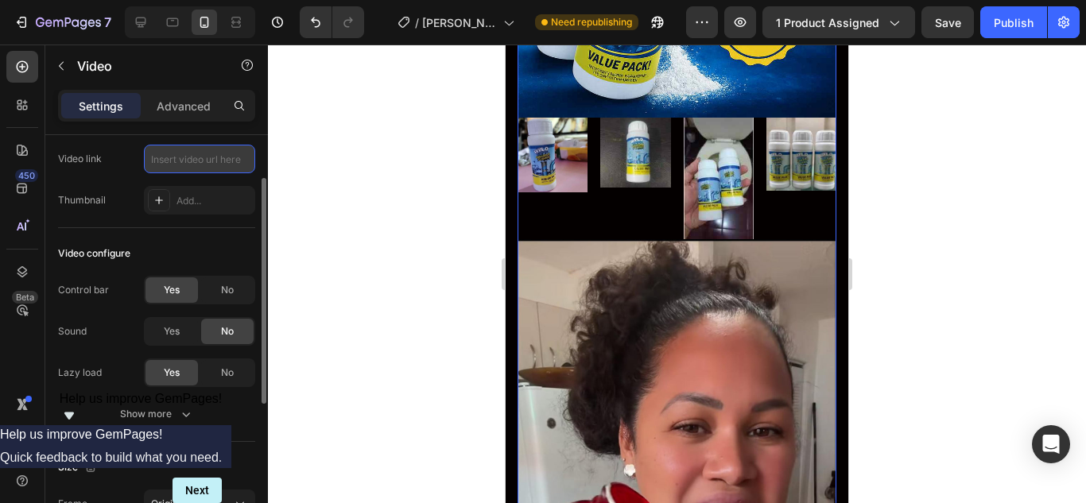
paste input "https://cdn.shopify.com/videos/c/o/v/7c4cfa1937584560a03b916303fa1278.mp4"
type input "https://cdn.shopify.com/videos/c/o/v/7c4cfa1937584560a03b916303fa1278.mp4"
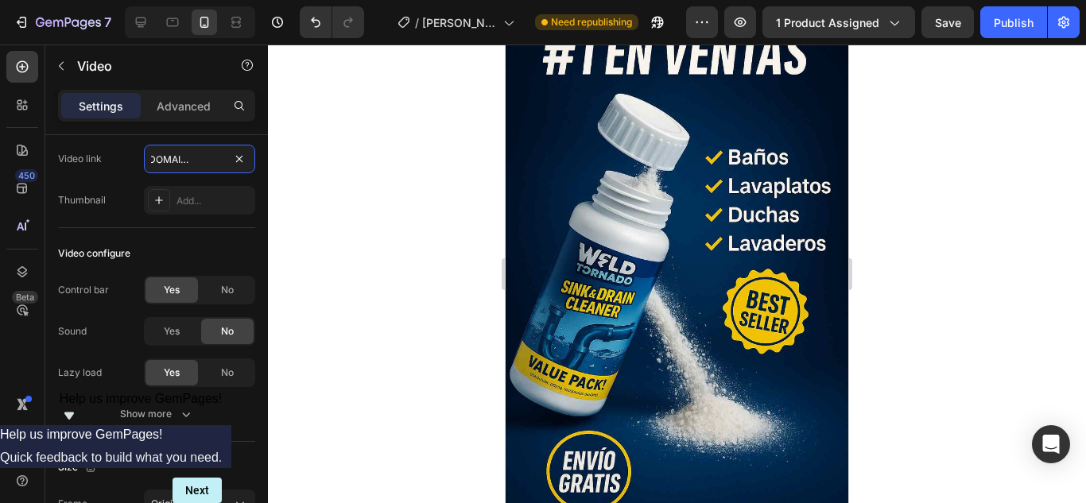
scroll to position [4686, 0]
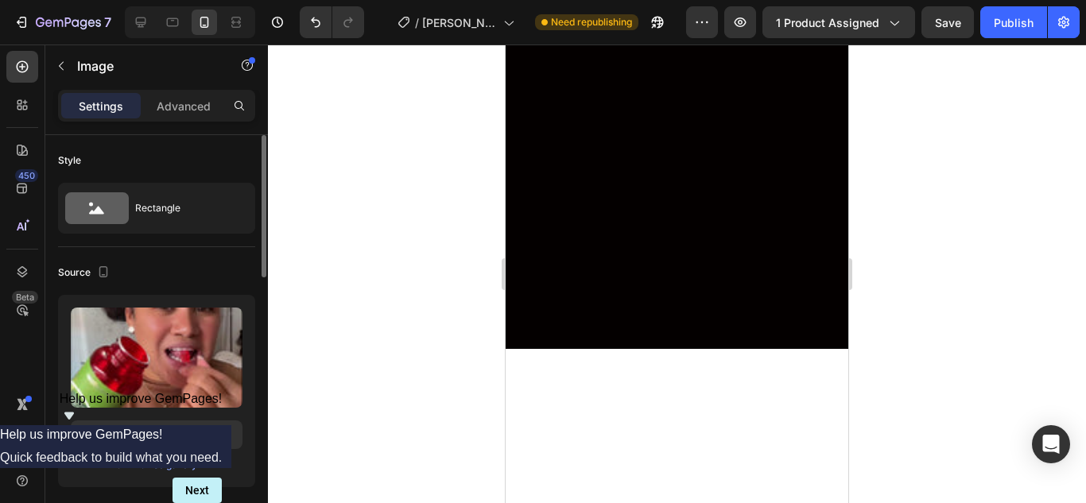
scroll to position [4447, 0]
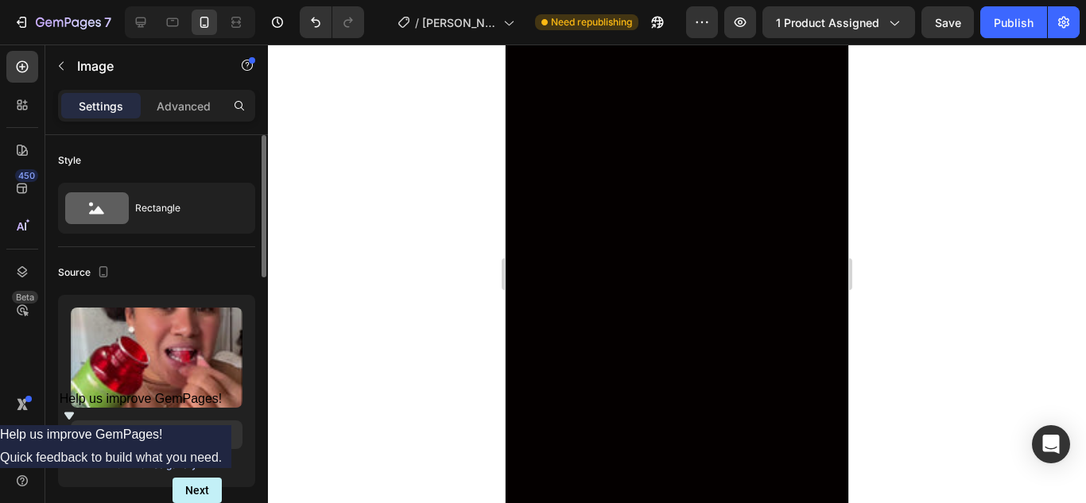
click at [165, 463] on div "Browse gallery" at bounding box center [164, 465] width 68 height 14
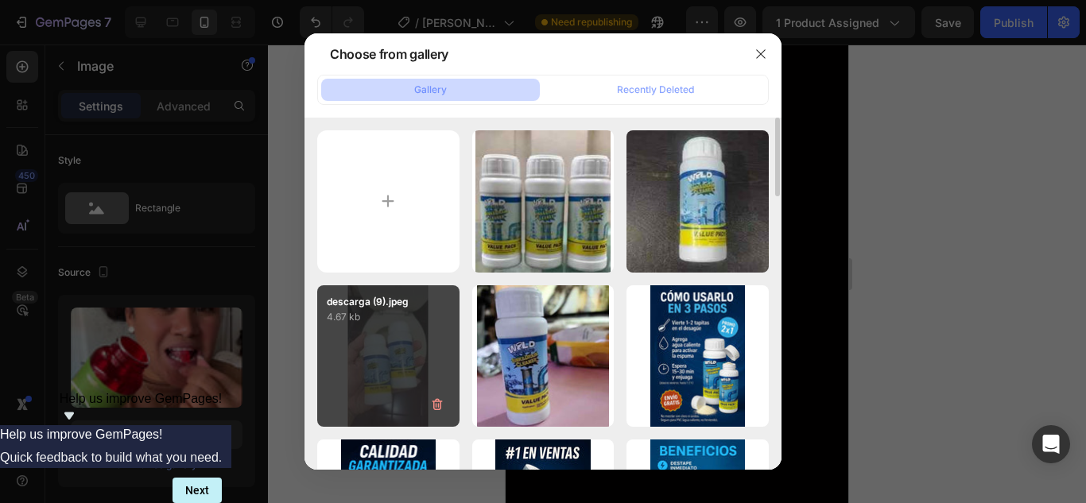
click at [406, 374] on div "descarga (9).jpeg 4.67 kb" at bounding box center [388, 356] width 142 height 142
type input "https://cdn.shopify.com/s/files/1/0773/4981/4516/files/gempages_581857734454936…"
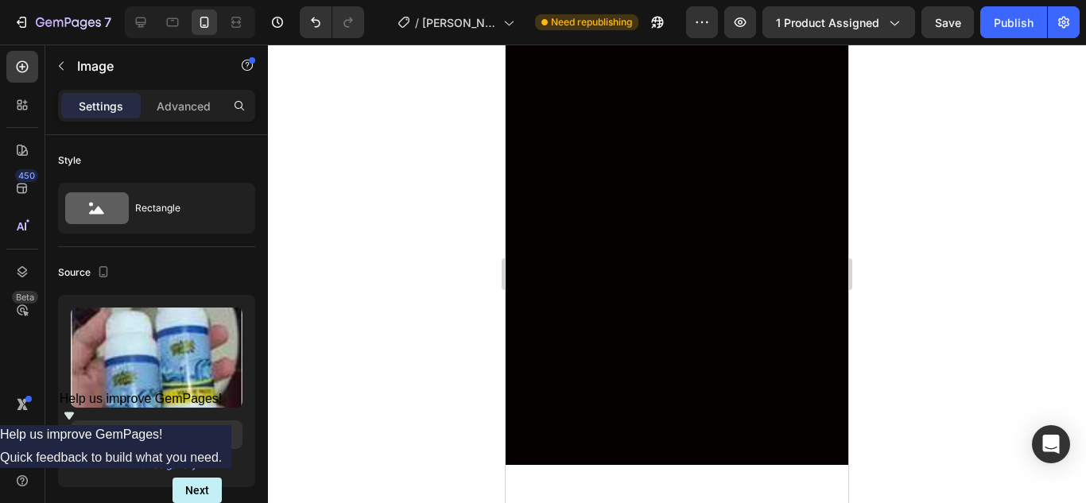
scroll to position [4527, 0]
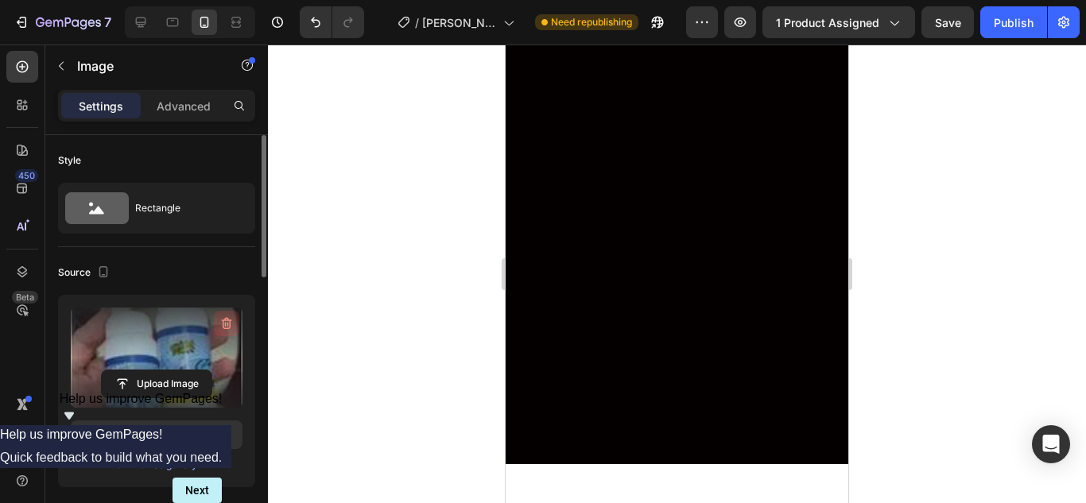
click at [230, 323] on icon "button" at bounding box center [227, 324] width 10 height 12
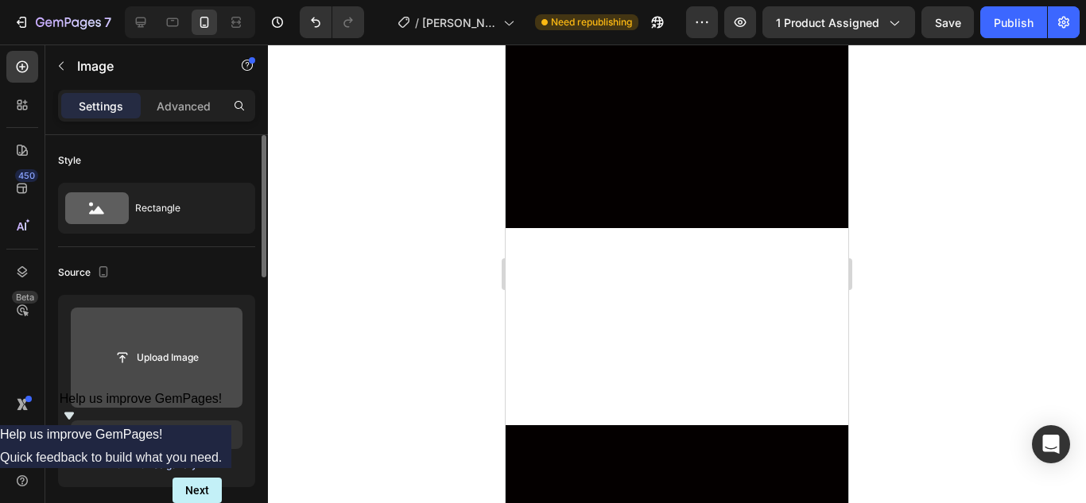
click at [153, 463] on div "Browse gallery" at bounding box center [164, 465] width 68 height 14
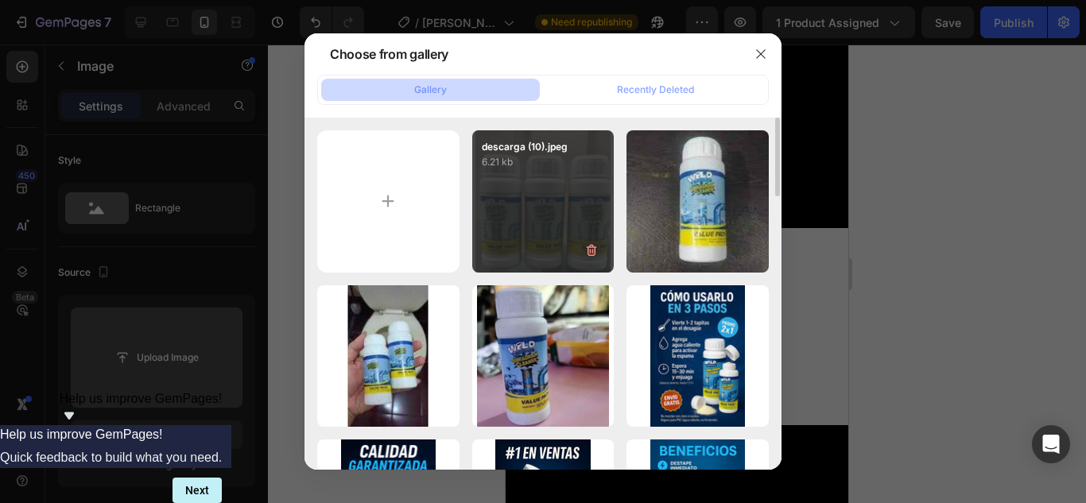
click at [528, 237] on div "descarga (10).jpeg 6.21 kb" at bounding box center [543, 201] width 142 height 142
type input "https://cdn.shopify.com/s/files/1/0773/4981/4516/files/gempages_581857734454936…"
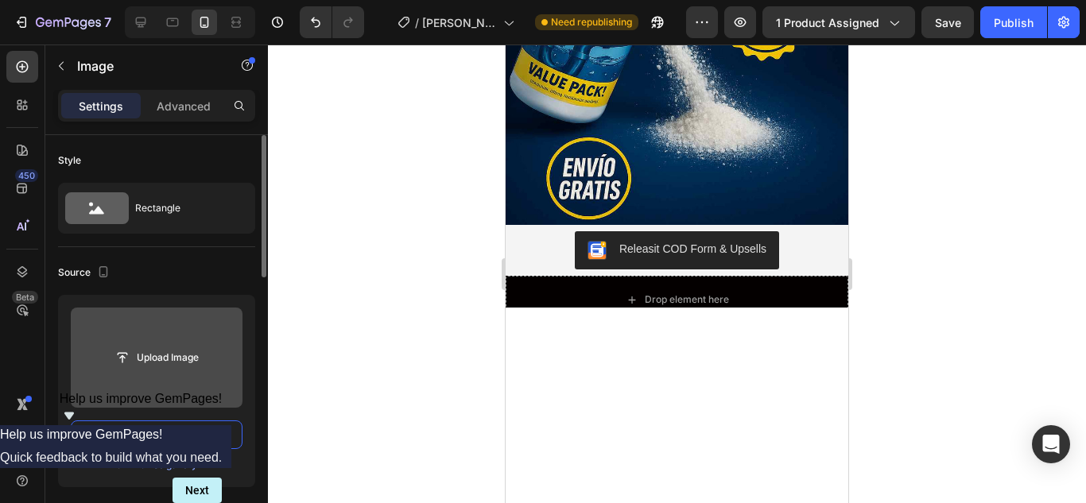
scroll to position [0, 0]
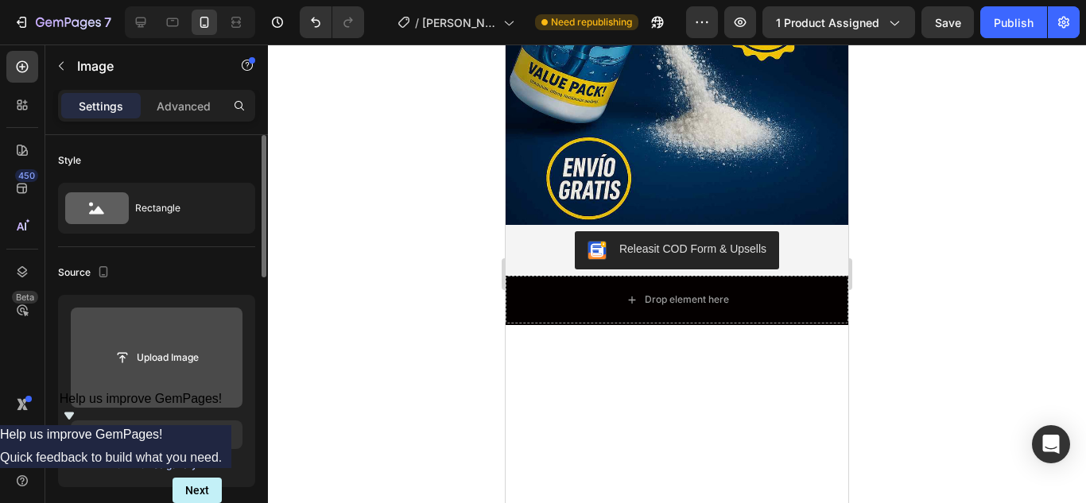
click at [164, 463] on div "Browse gallery" at bounding box center [164, 465] width 68 height 14
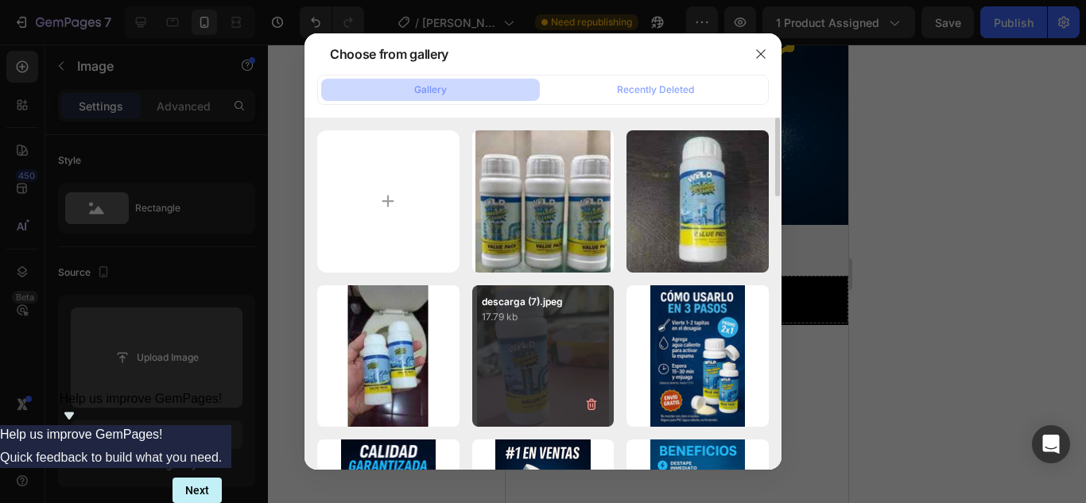
click at [559, 358] on div "descarga (7).jpeg 17.79 kb" at bounding box center [543, 356] width 142 height 142
type input "https://cdn.shopify.com/s/files/1/0773/4981/4516/files/gempages_581857734454936…"
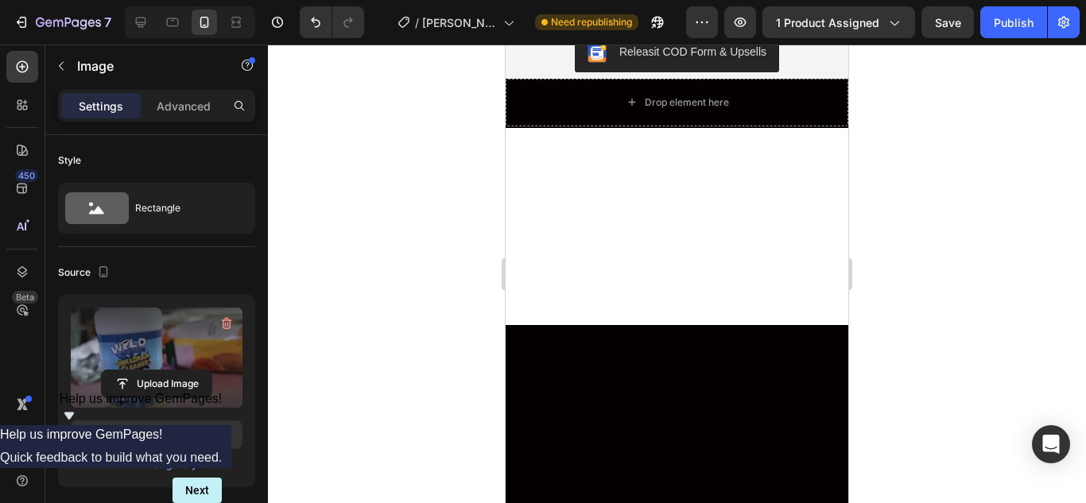
scroll to position [4686, 0]
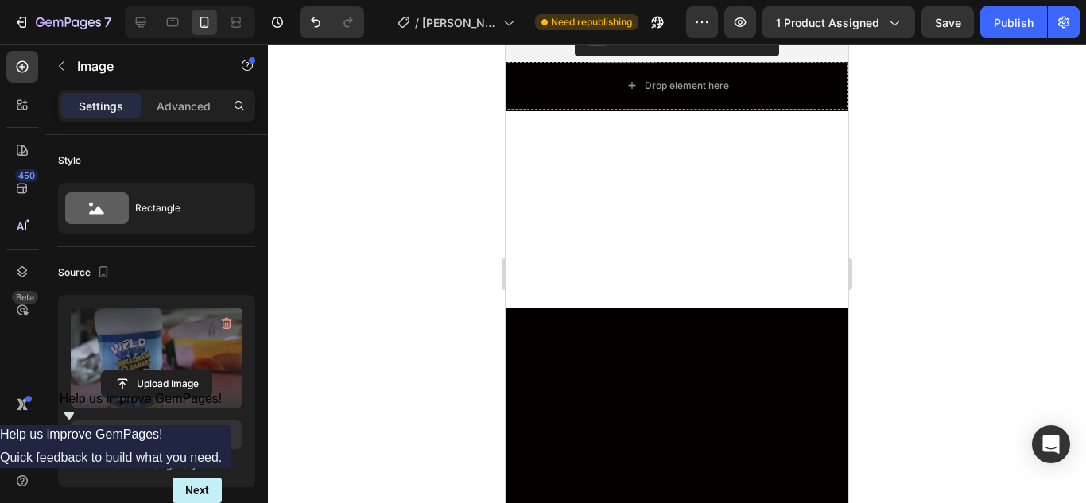
drag, startPoint x: 664, startPoint y: 216, endPoint x: 666, endPoint y: 205, distance: 11.4
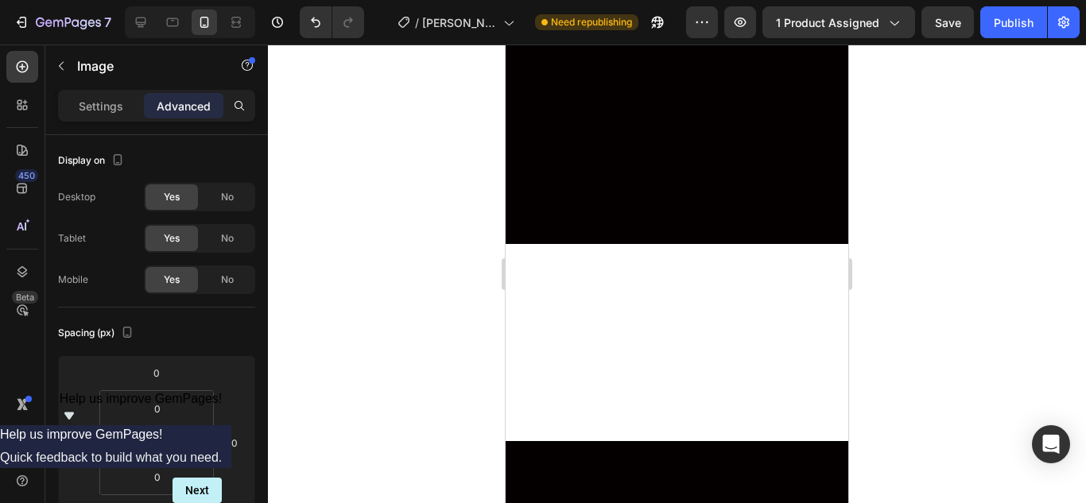
scroll to position [4368, 0]
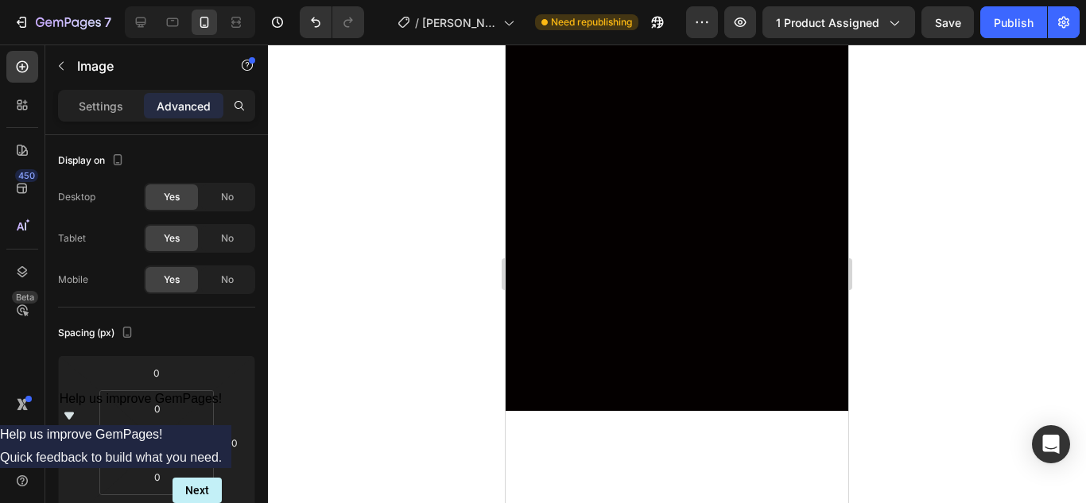
click at [948, 230] on div at bounding box center [677, 274] width 818 height 459
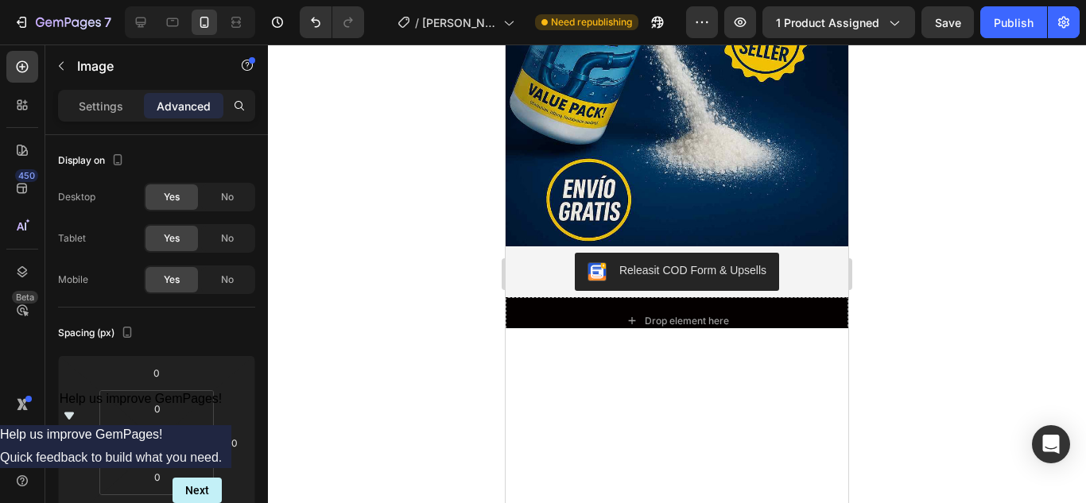
scroll to position [4606, 0]
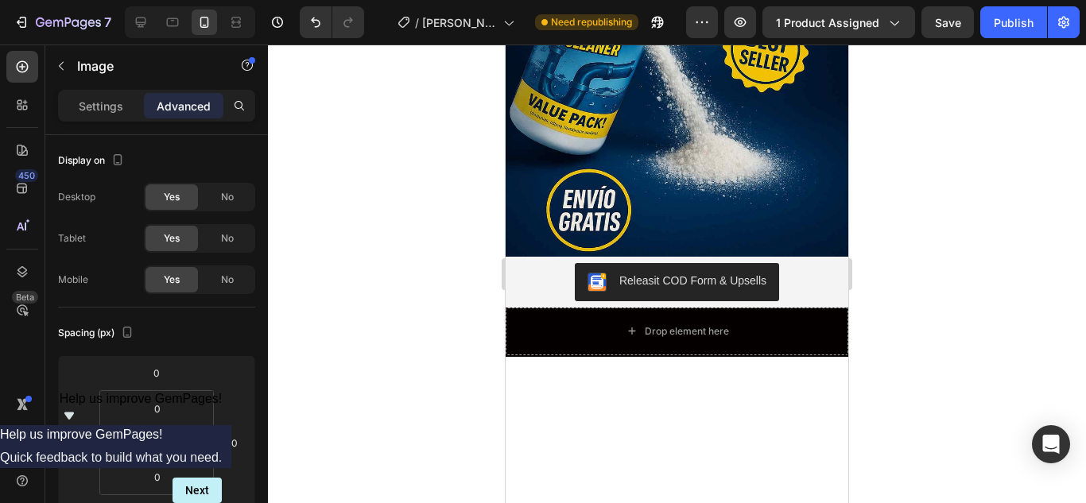
scroll to position [4368, 0]
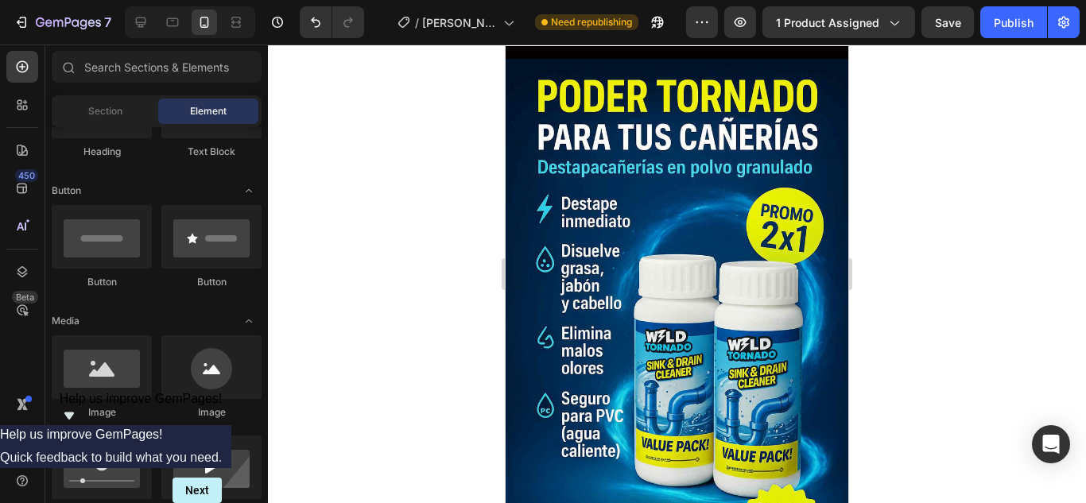
scroll to position [0, 0]
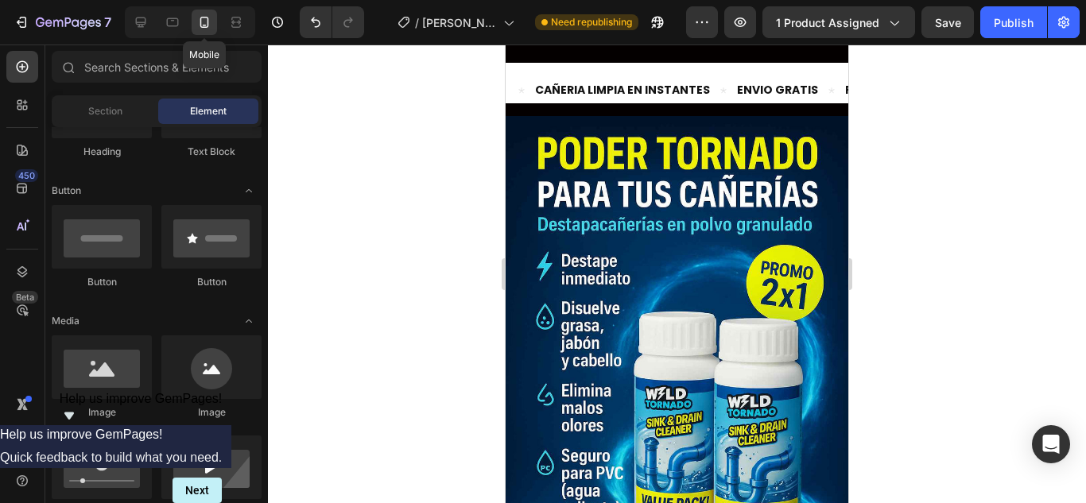
click at [205, 17] on icon at bounding box center [204, 22] width 9 height 11
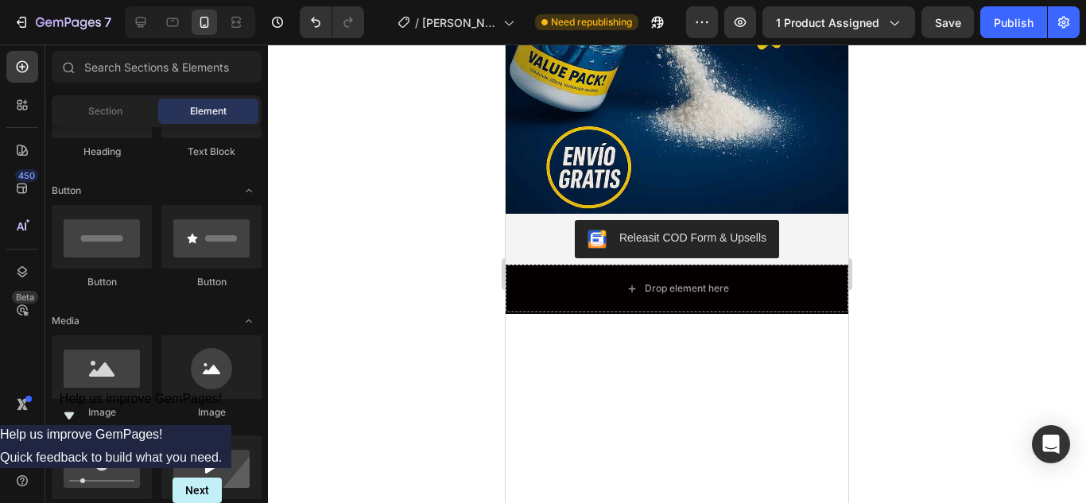
scroll to position [4133, 0]
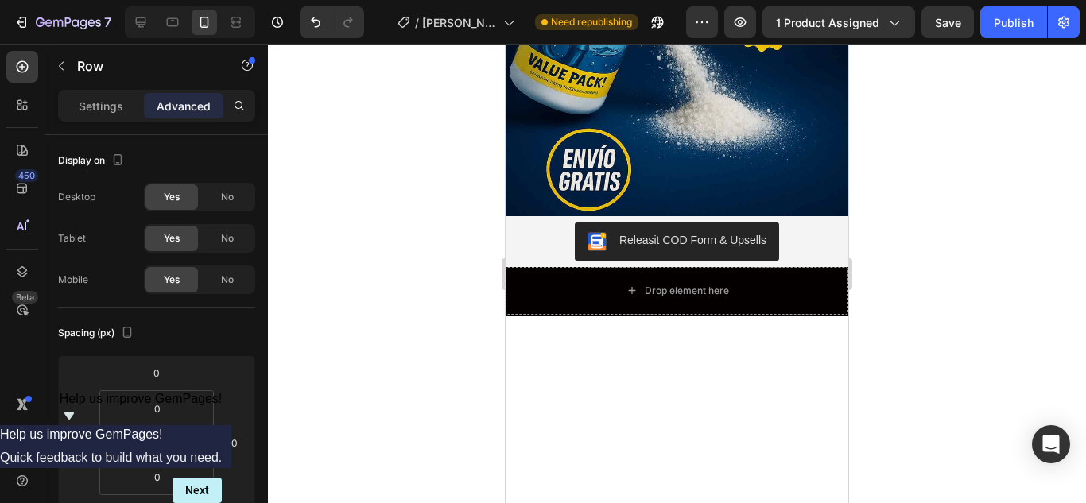
drag, startPoint x: 796, startPoint y: 422, endPoint x: 787, endPoint y: 461, distance: 39.9
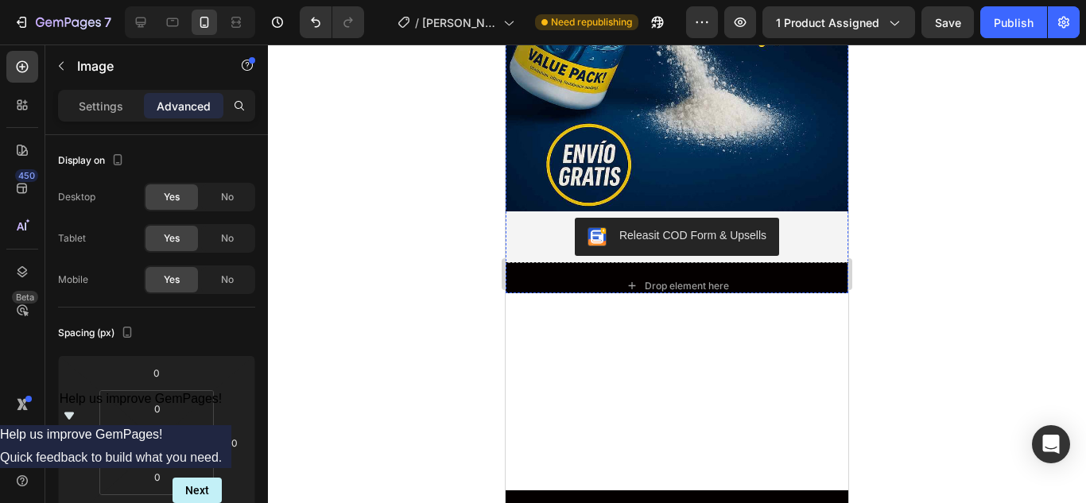
scroll to position [4371, 0]
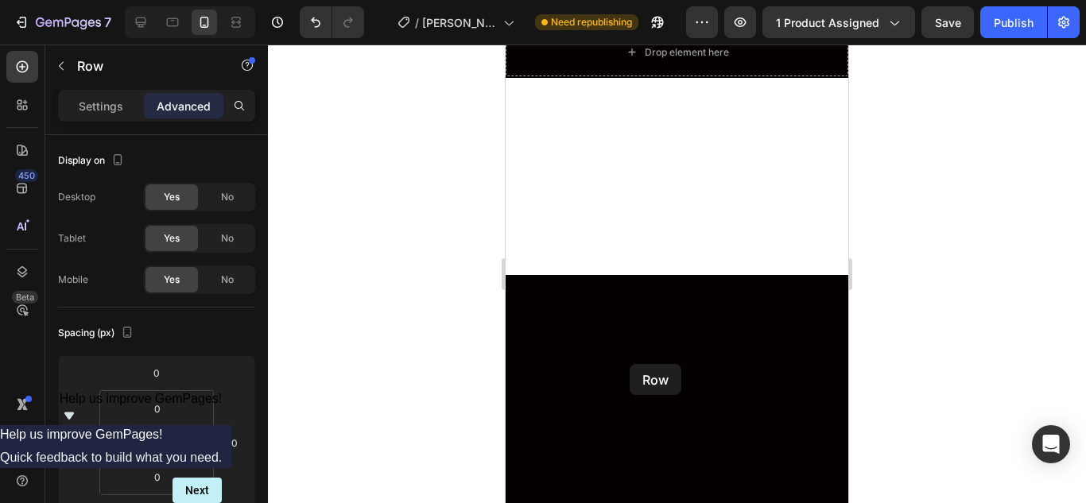
drag, startPoint x: 641, startPoint y: 203, endPoint x: 699, endPoint y: 153, distance: 75.5
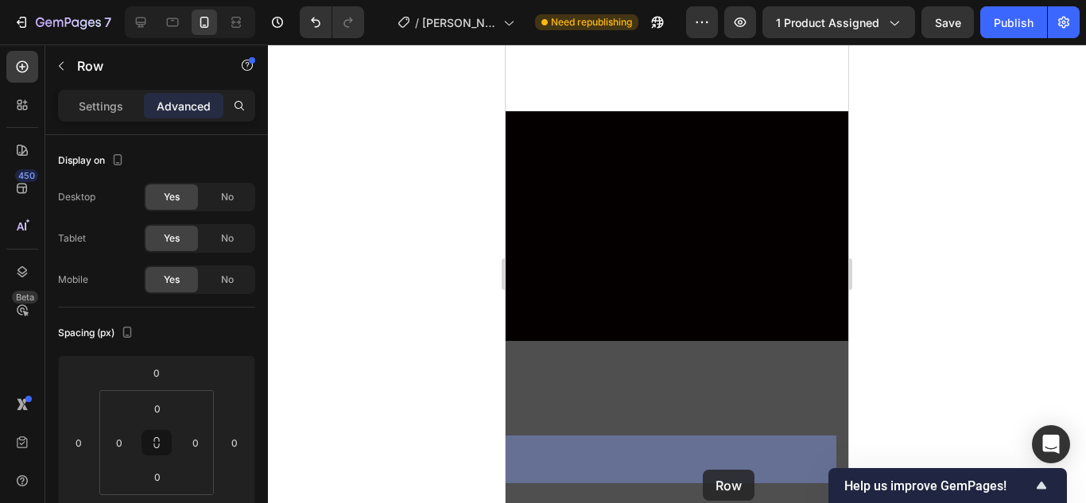
scroll to position [4927, 0]
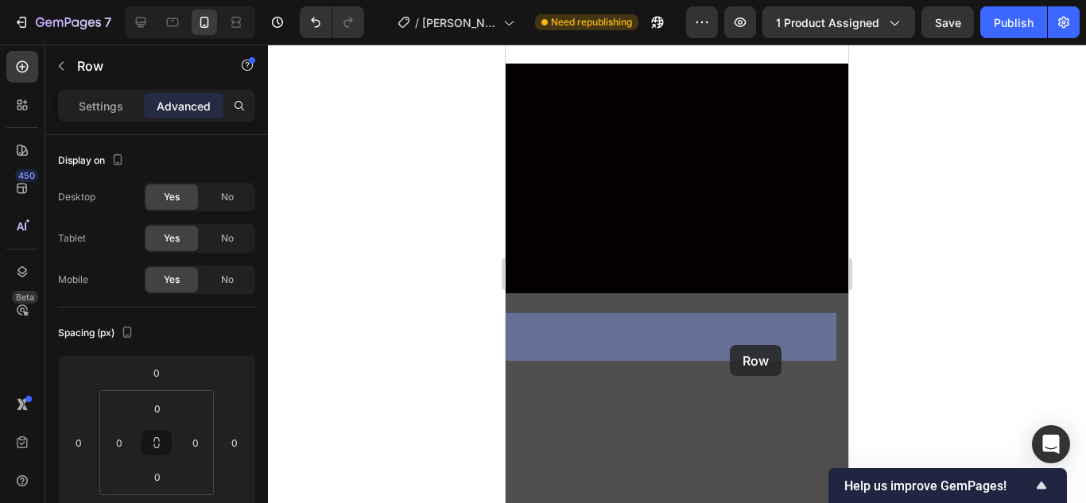
drag, startPoint x: 602, startPoint y: 285, endPoint x: 730, endPoint y: 345, distance: 141.5
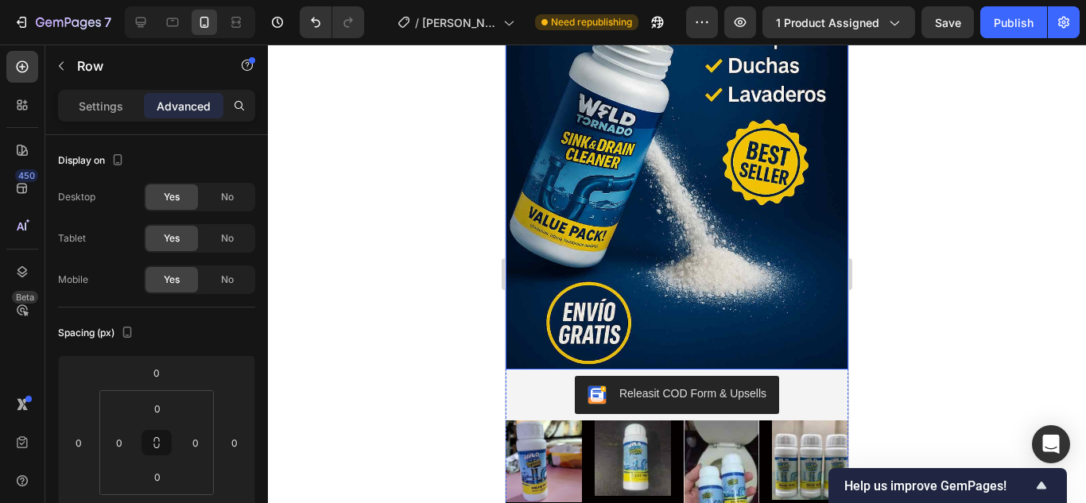
scroll to position [4640, 0]
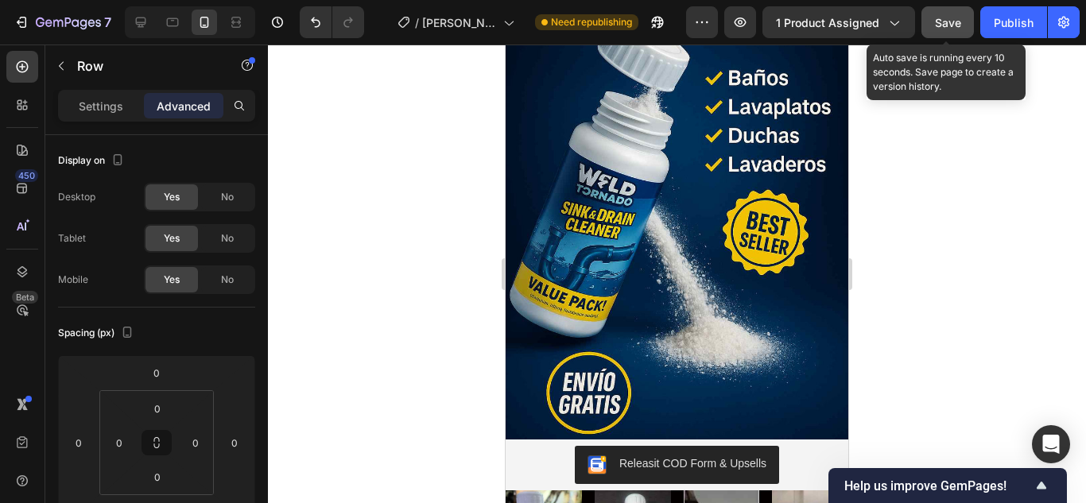
click at [942, 27] on span "Save" at bounding box center [948, 23] width 26 height 14
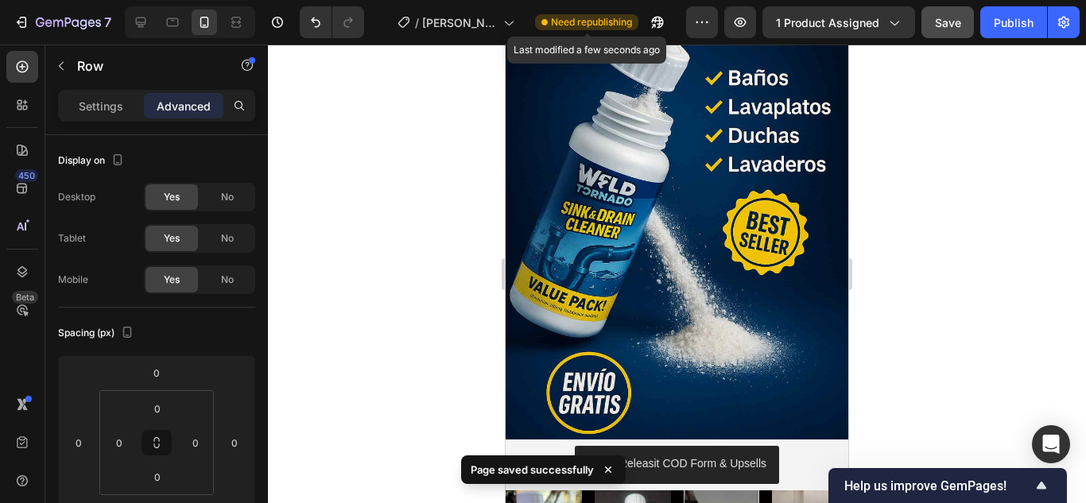
click at [622, 16] on span "Need republishing" at bounding box center [591, 22] width 81 height 14
click at [548, 23] on div "Need republishing" at bounding box center [586, 22] width 103 height 16
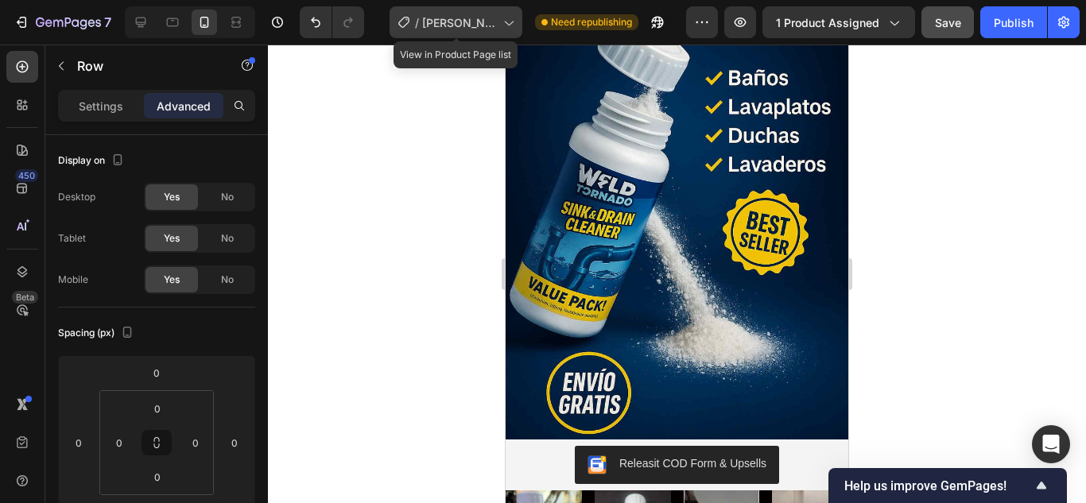
click at [502, 20] on icon at bounding box center [508, 22] width 16 height 16
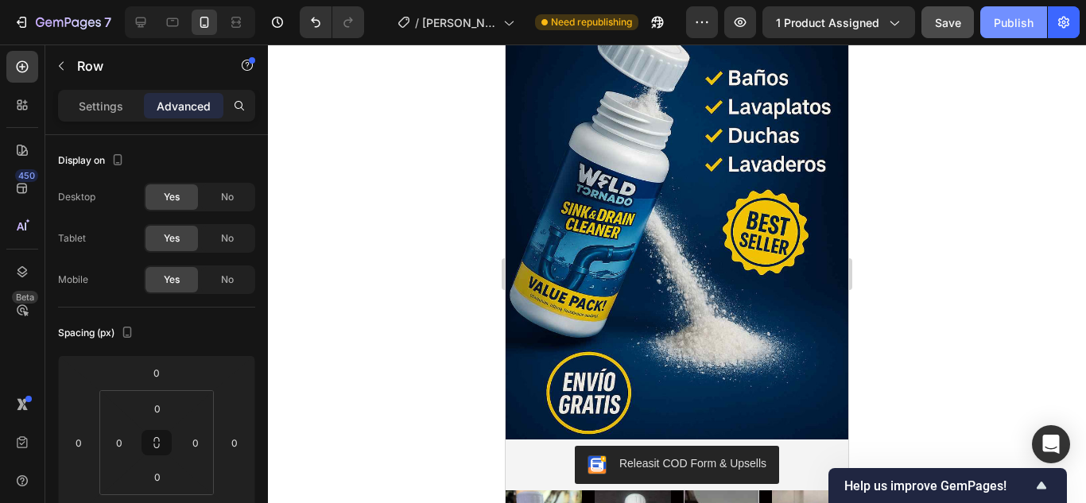
click at [1012, 25] on div "Publish" at bounding box center [1013, 22] width 40 height 17
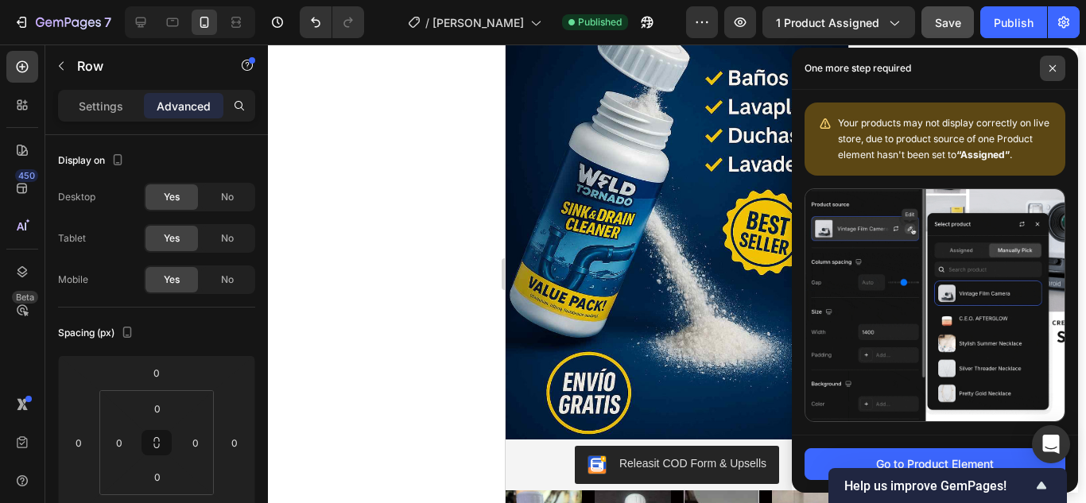
click at [1047, 66] on span at bounding box center [1052, 68] width 25 height 25
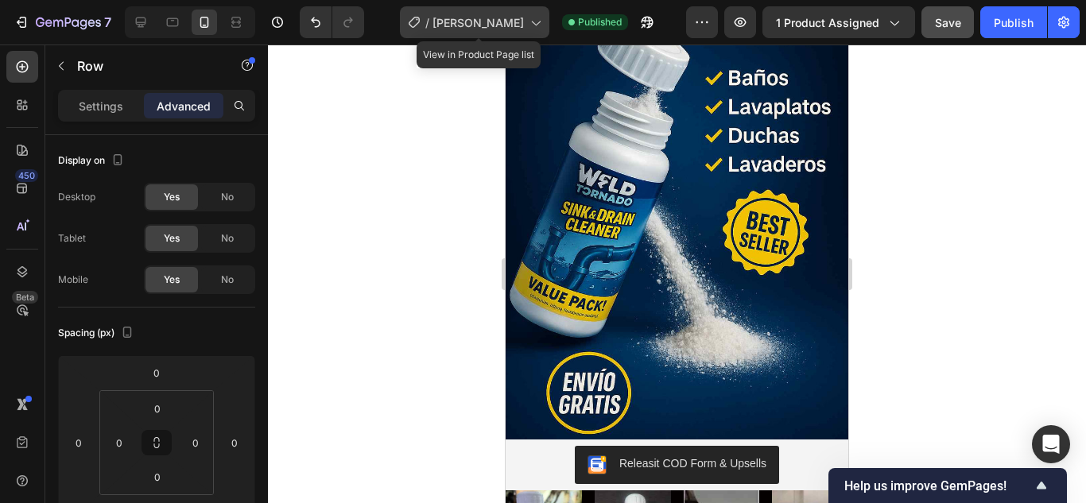
click at [549, 18] on div "/ [PERSON_NAME]" at bounding box center [474, 22] width 149 height 32
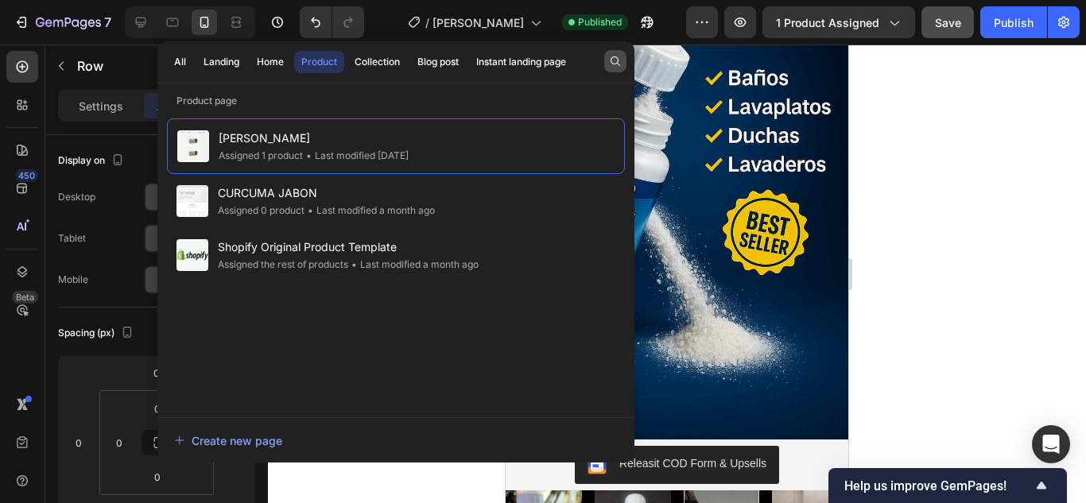
click at [612, 58] on icon "button" at bounding box center [615, 61] width 10 height 10
click at [314, 60] on div "Product" at bounding box center [319, 62] width 36 height 14
click at [378, 68] on div "Collection" at bounding box center [376, 62] width 45 height 14
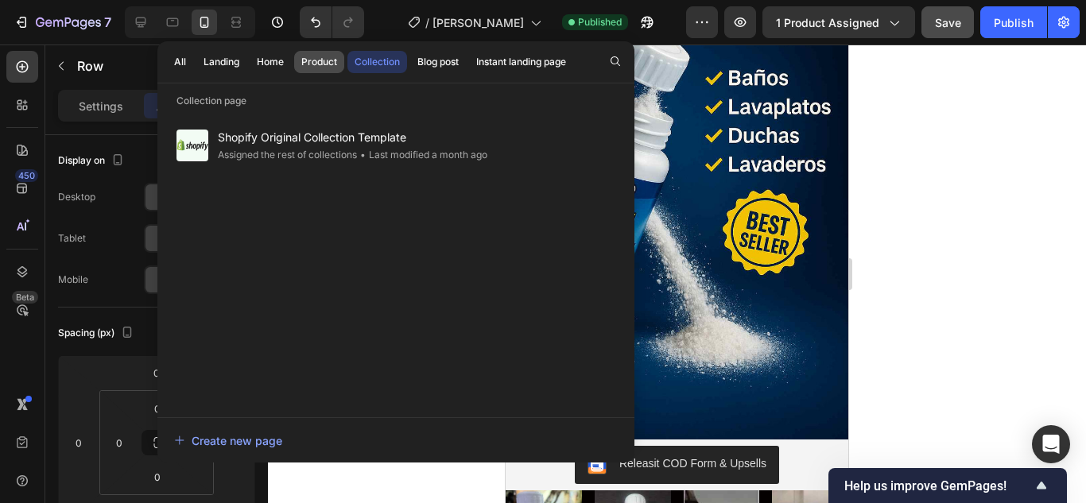
click at [336, 58] on div "Product" at bounding box center [319, 62] width 36 height 14
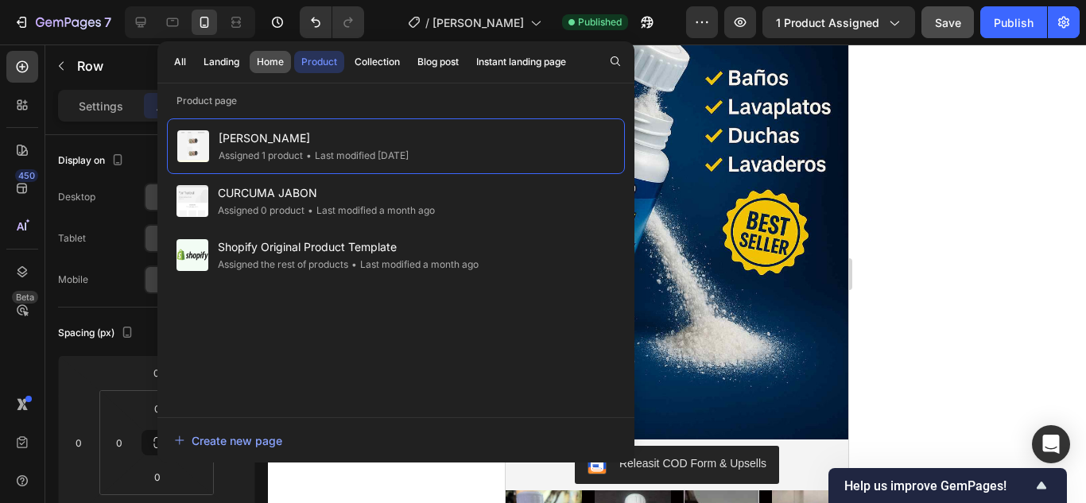
click at [270, 54] on button "Home" at bounding box center [270, 62] width 41 height 22
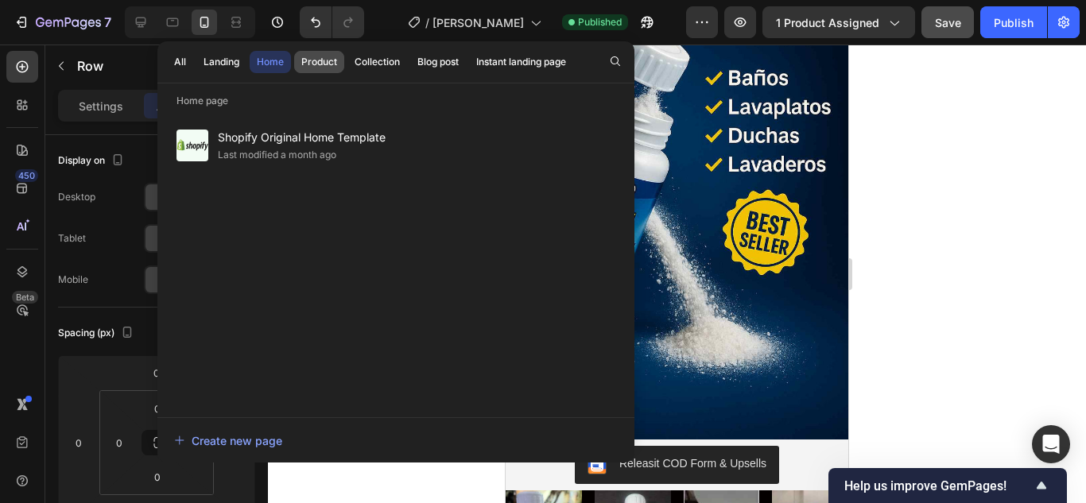
click at [323, 58] on div "Product" at bounding box center [319, 62] width 36 height 14
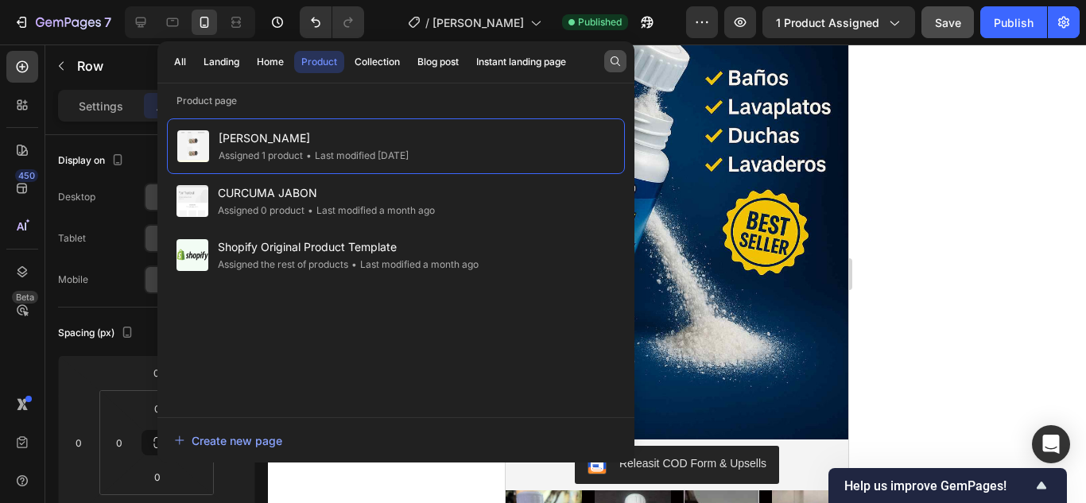
click at [614, 64] on icon "button" at bounding box center [615, 61] width 13 height 13
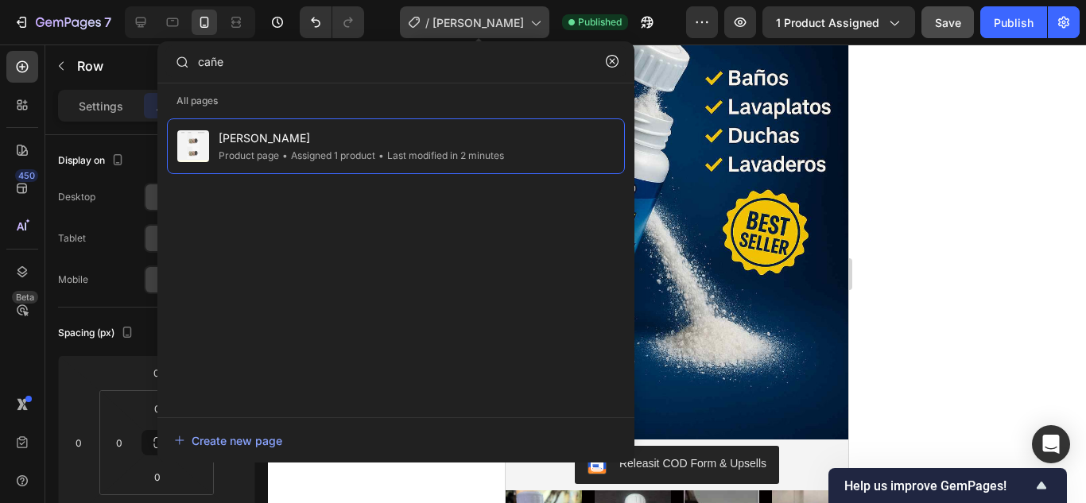
type input "cañe"
click at [549, 24] on div "/ [PERSON_NAME]" at bounding box center [474, 22] width 149 height 32
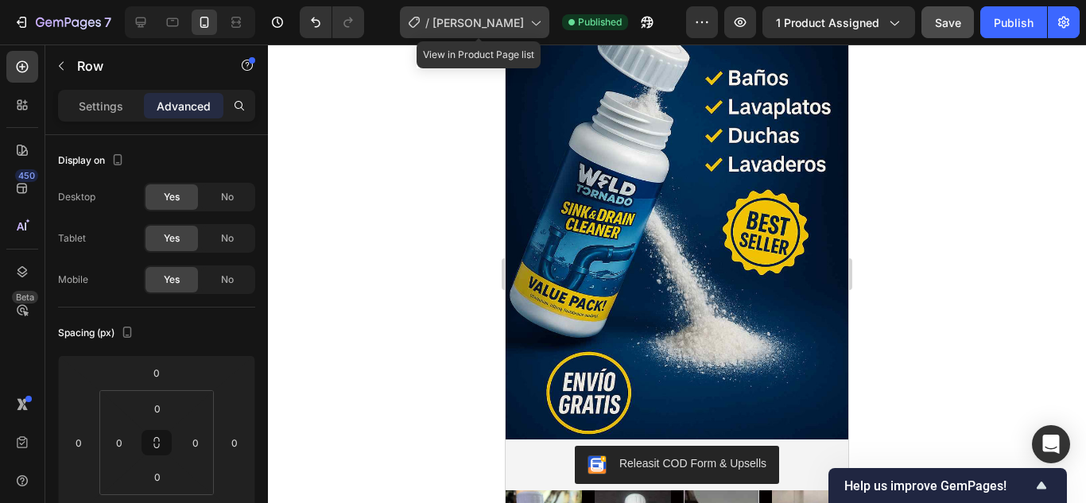
click at [549, 23] on div "/ [PERSON_NAME]" at bounding box center [474, 22] width 149 height 32
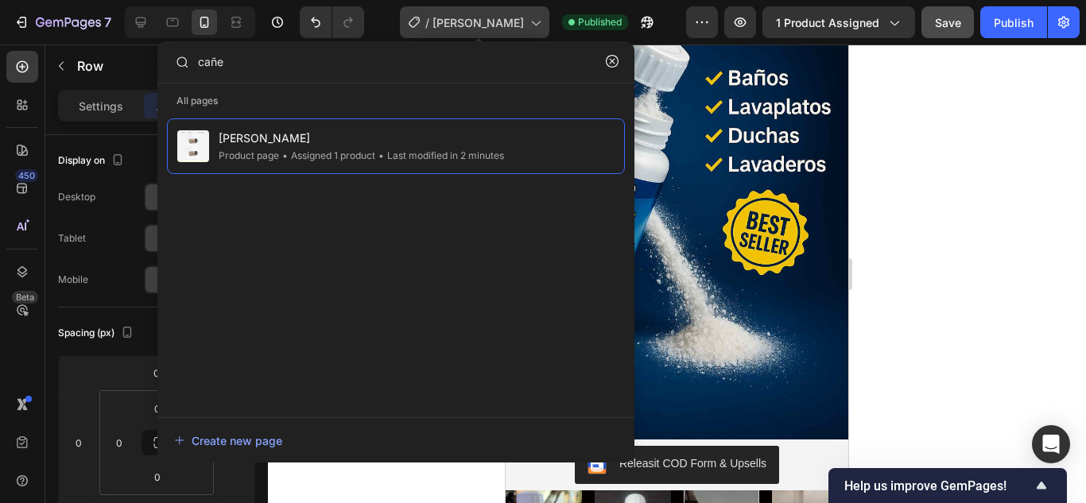
click at [549, 23] on div "/ [PERSON_NAME]" at bounding box center [474, 22] width 149 height 32
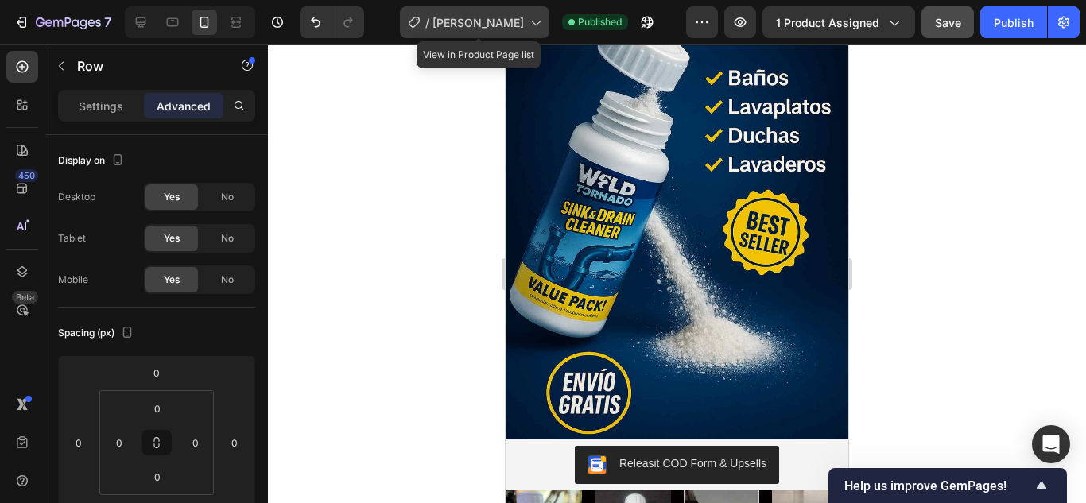
click at [549, 23] on div "/ [PERSON_NAME]" at bounding box center [474, 22] width 149 height 32
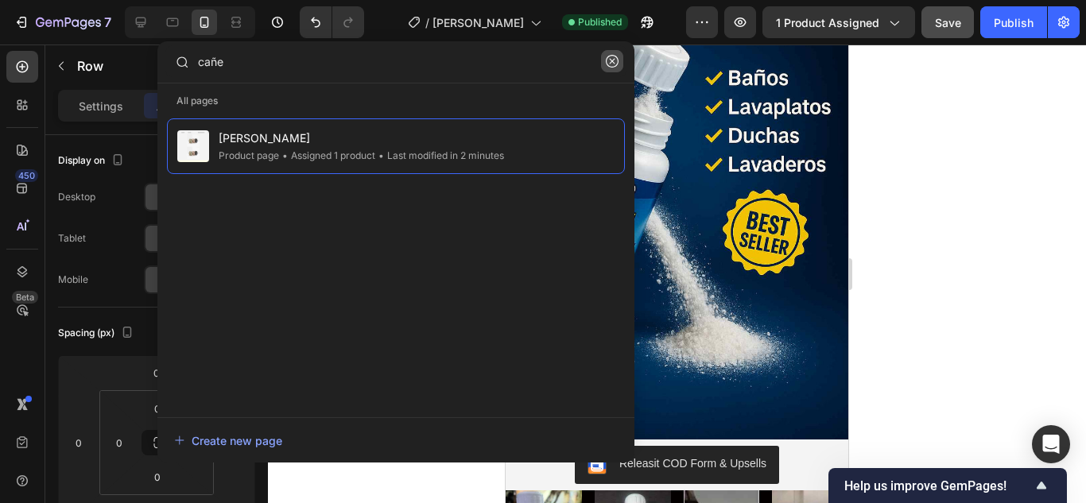
click at [606, 56] on icon "button" at bounding box center [612, 61] width 13 height 13
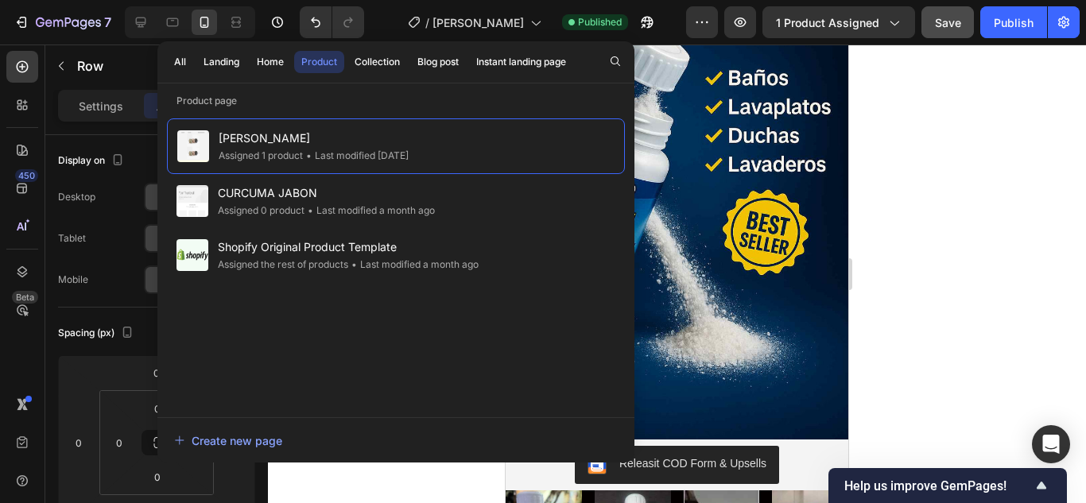
click at [327, 55] on div "Product" at bounding box center [319, 62] width 36 height 14
click at [312, 2] on div "7 / [PERSON_NAME] Published Preview 1 product assigned Save Publish" at bounding box center [543, 22] width 1086 height 45
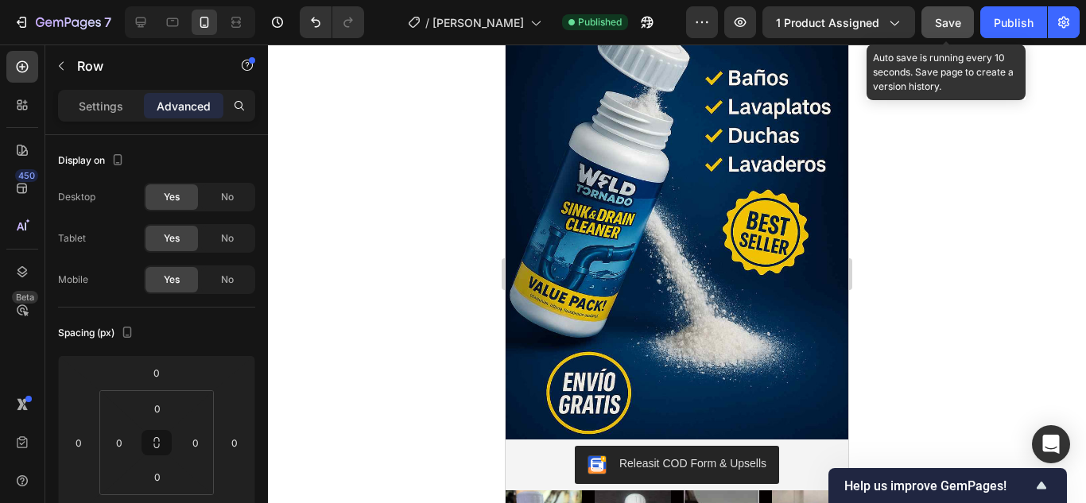
click at [949, 25] on span "Save" at bounding box center [948, 23] width 26 height 14
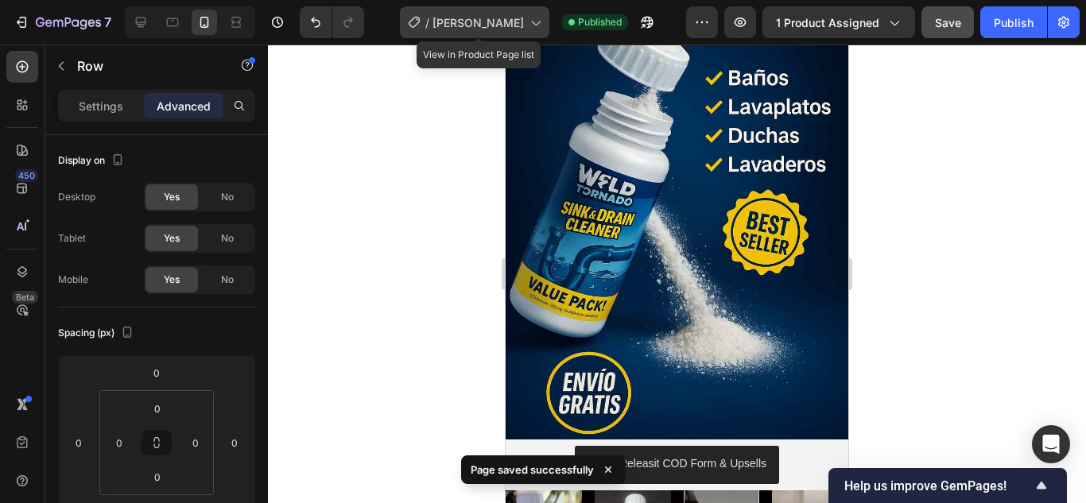
click at [536, 20] on icon at bounding box center [535, 22] width 16 height 16
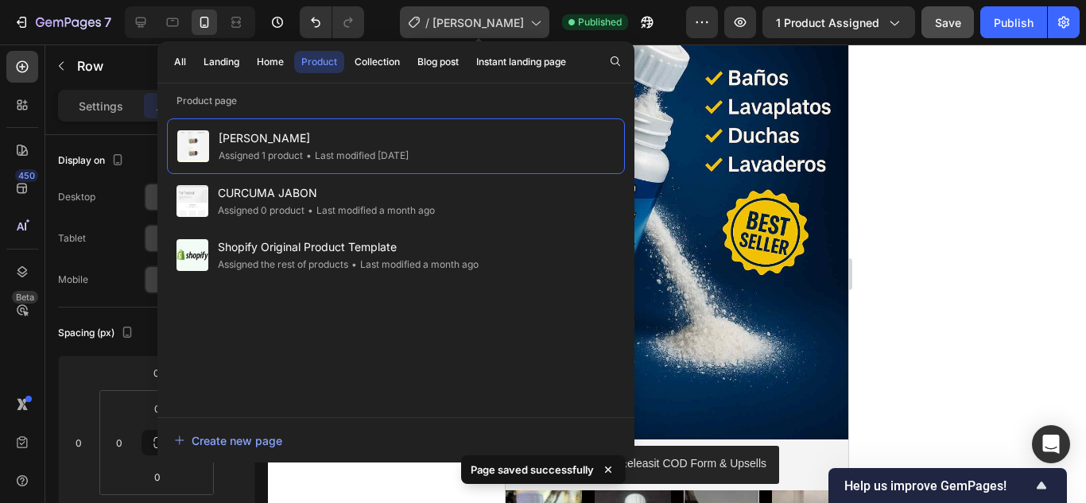
click at [536, 20] on icon at bounding box center [535, 22] width 16 height 16
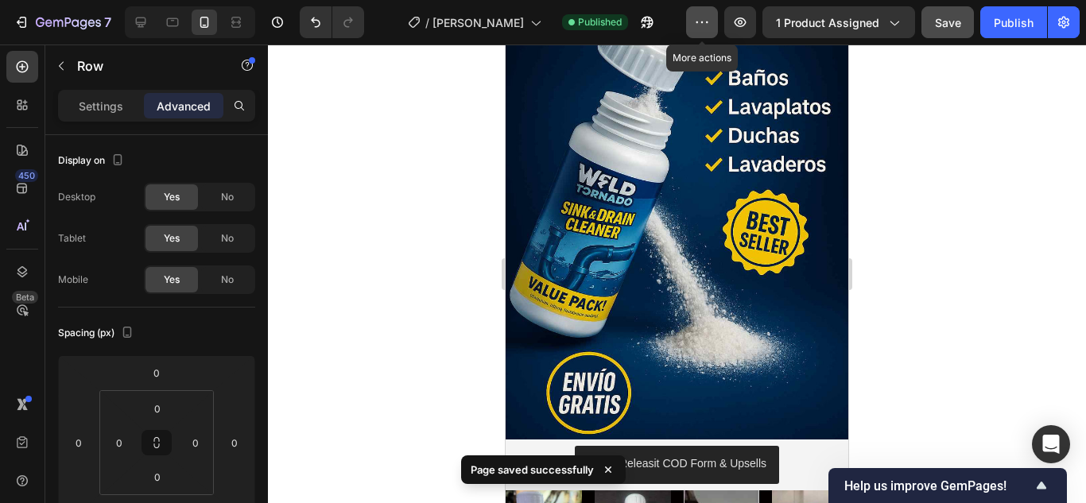
click at [706, 17] on icon "button" at bounding box center [702, 22] width 16 height 16
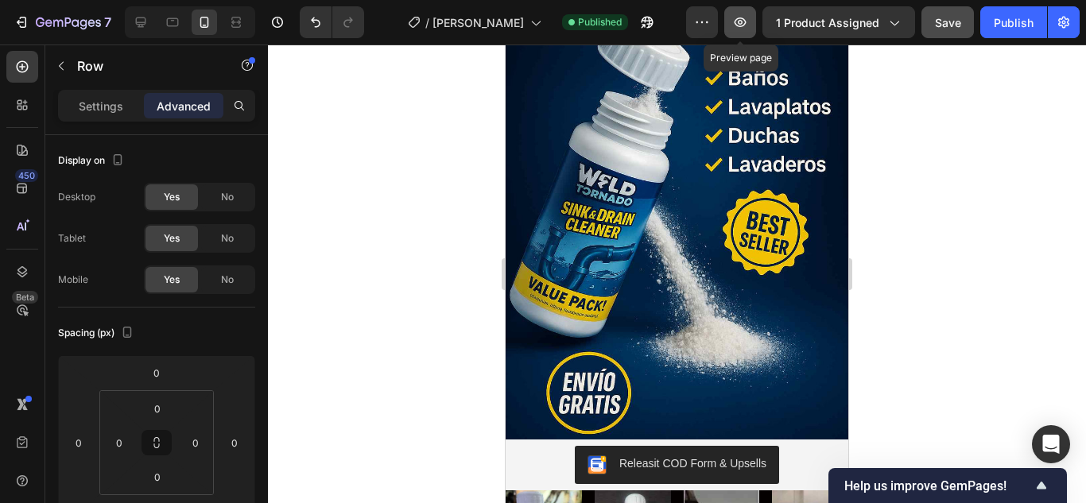
click at [730, 23] on button "button" at bounding box center [740, 22] width 32 height 32
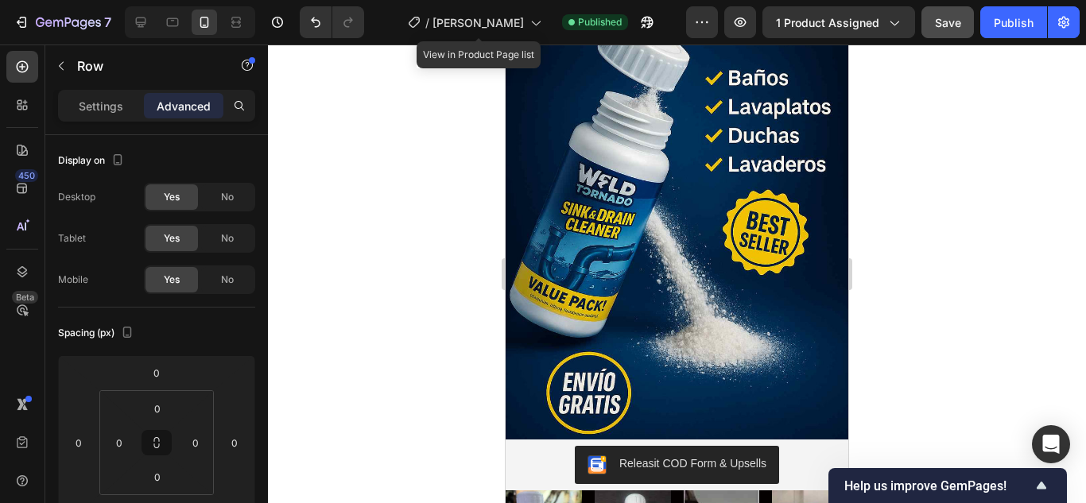
click at [501, 38] on div "/ [PERSON_NAME]" at bounding box center [474, 22] width 149 height 38
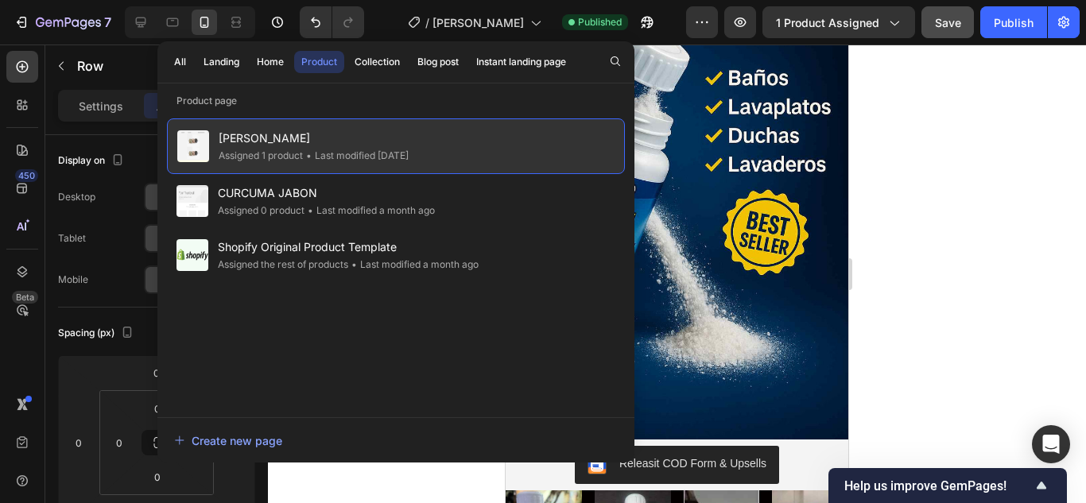
click at [291, 152] on div "Assigned 1 product" at bounding box center [261, 156] width 84 height 16
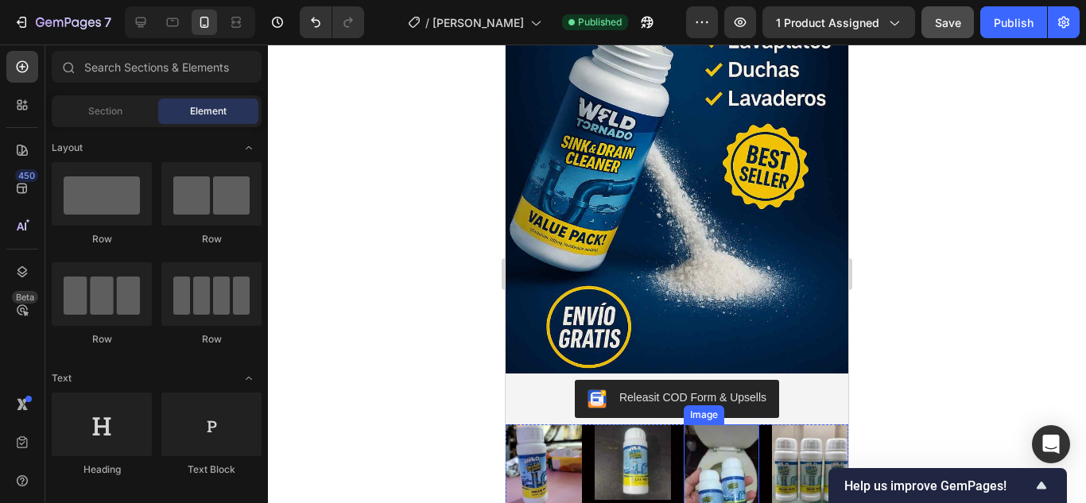
scroll to position [4720, 0]
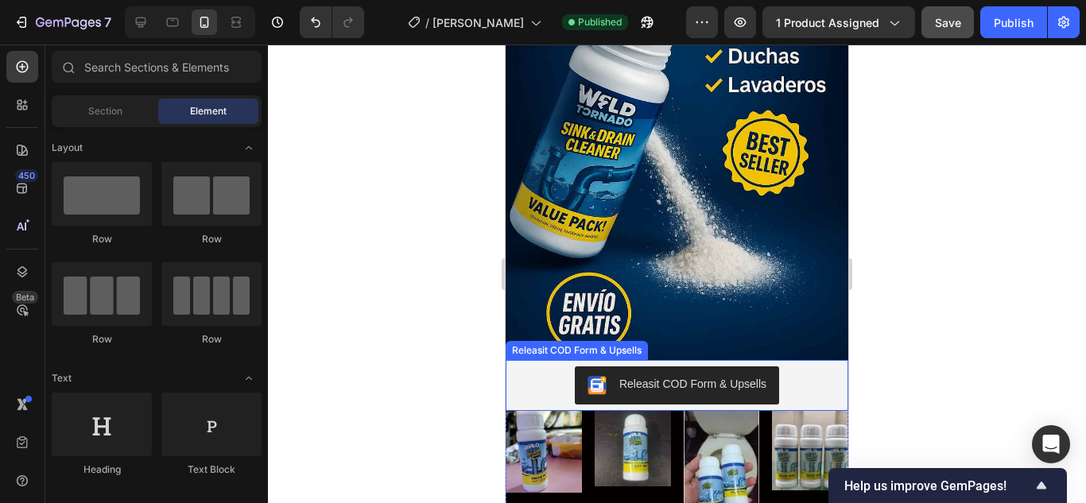
click at [702, 376] on div "Releasit COD Form & Upsells" at bounding box center [692, 384] width 147 height 17
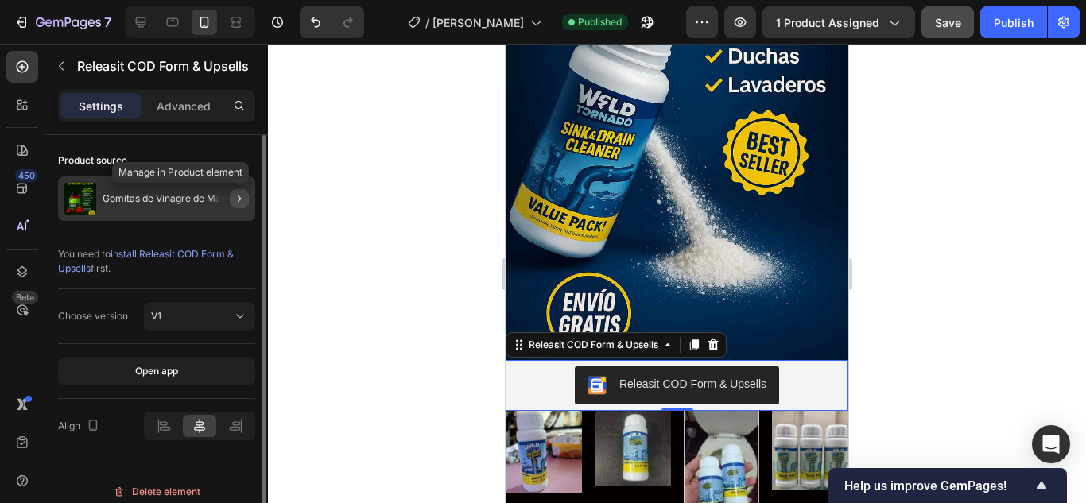
click at [233, 195] on icon "button" at bounding box center [239, 198] width 13 height 13
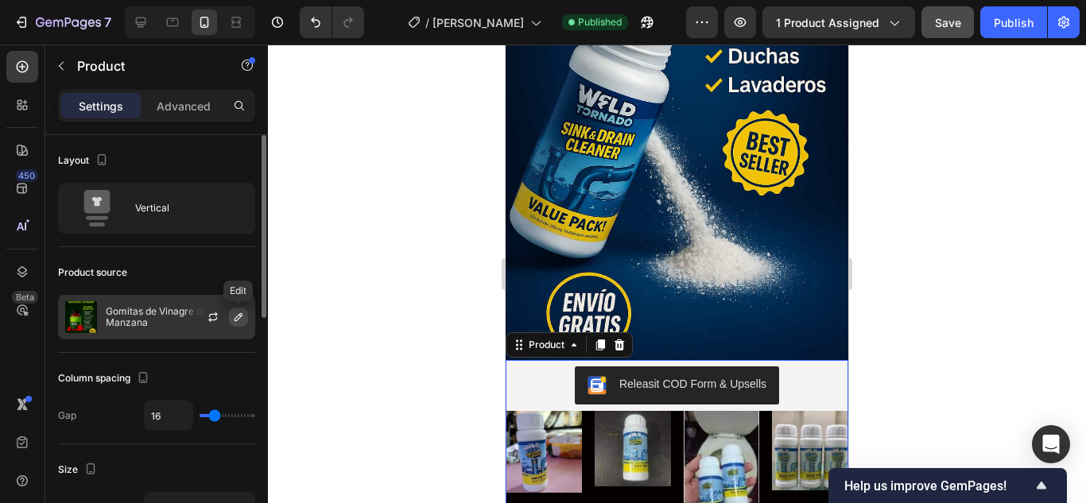
click at [238, 319] on icon "button" at bounding box center [238, 317] width 8 height 8
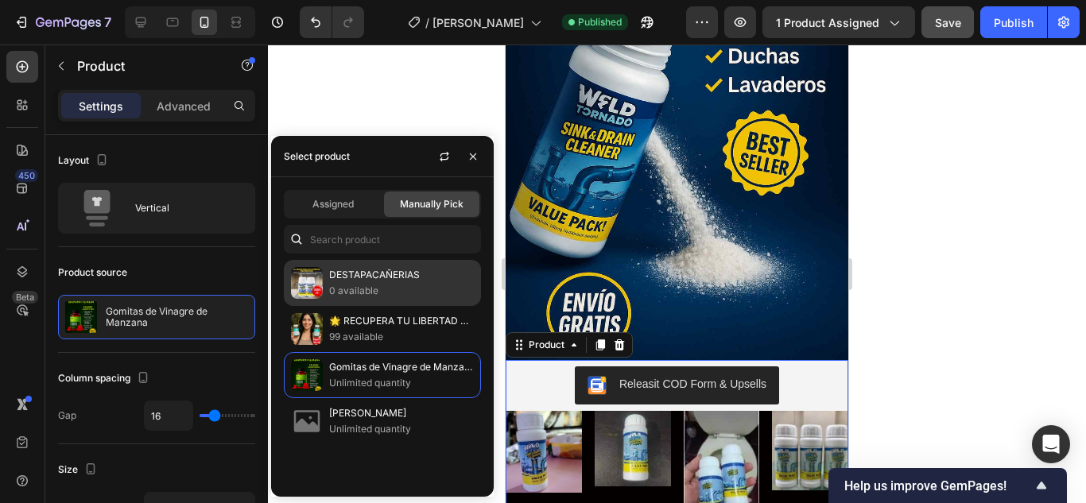
click at [312, 287] on img at bounding box center [307, 283] width 32 height 32
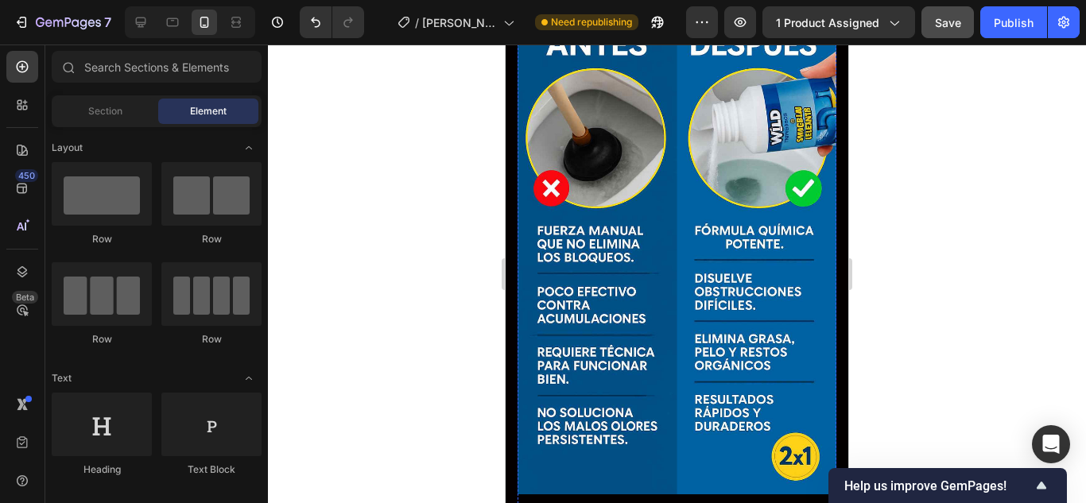
scroll to position [959, 0]
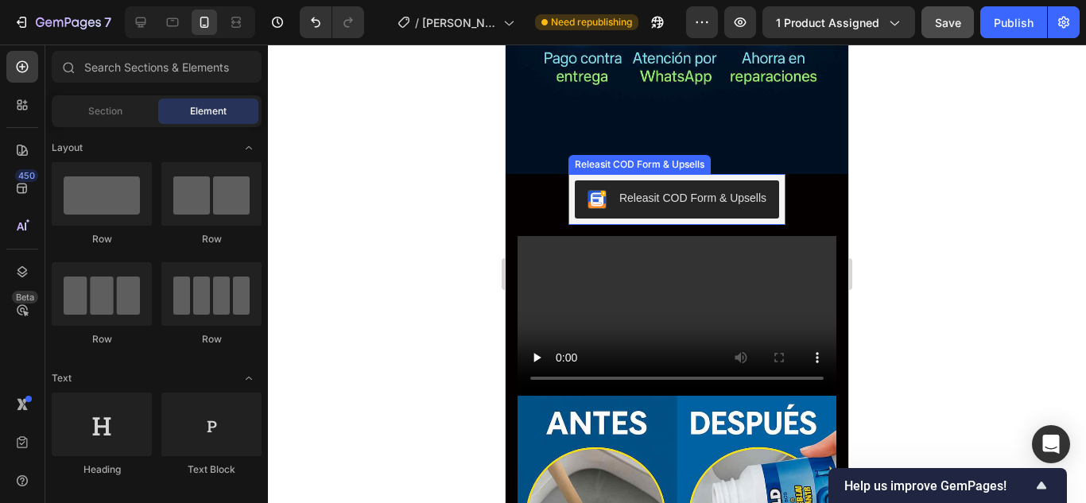
click at [683, 214] on button "Releasit COD Form & Upsells" at bounding box center [677, 199] width 204 height 38
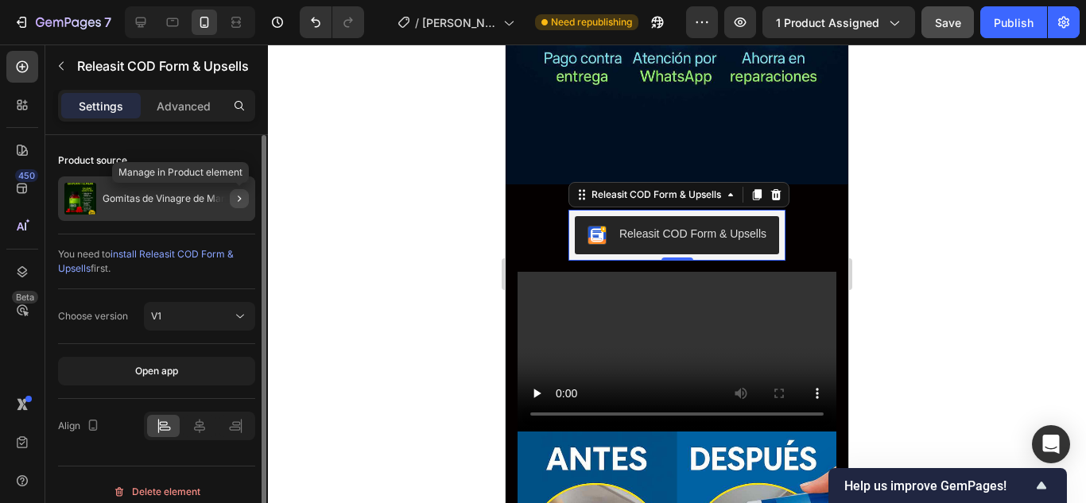
click at [235, 202] on icon "button" at bounding box center [239, 198] width 13 height 13
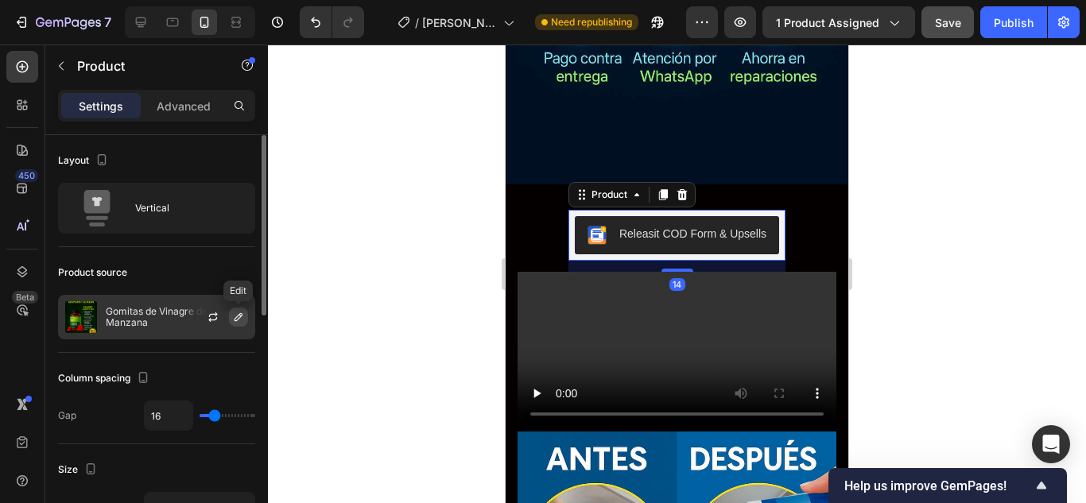
click at [242, 313] on icon "button" at bounding box center [238, 317] width 13 height 13
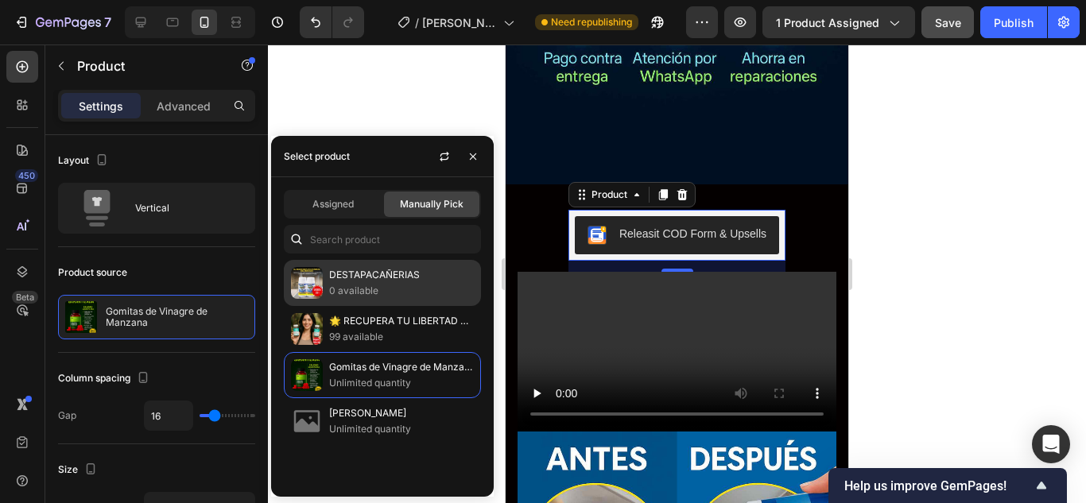
click at [336, 282] on p "DESTAPACAÑERIAS" at bounding box center [401, 275] width 145 height 16
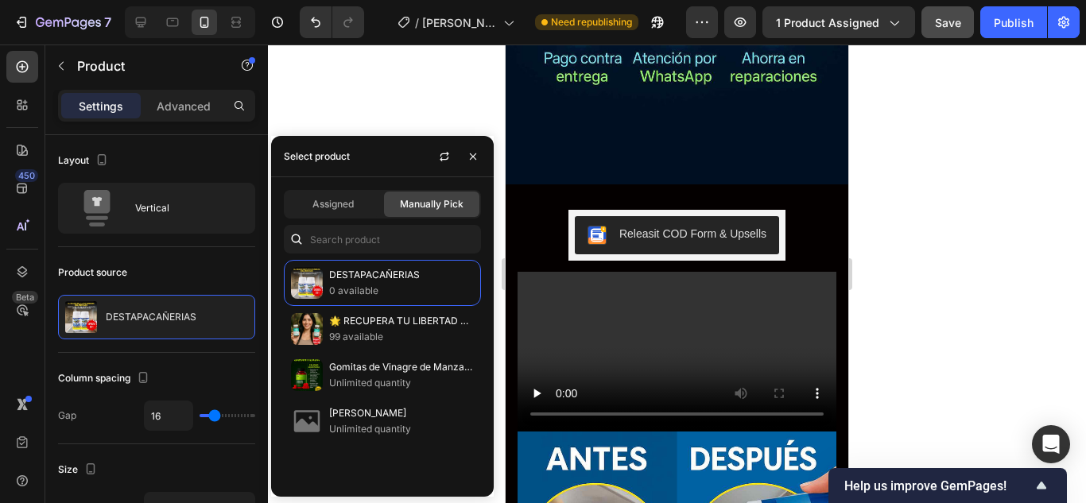
click at [463, 204] on div "Manually Pick" at bounding box center [431, 204] width 95 height 25
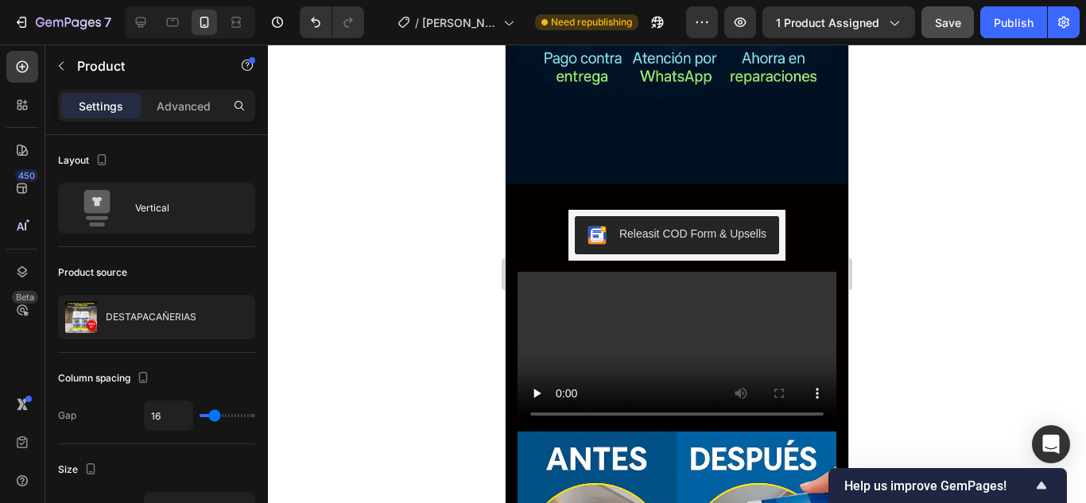
click at [878, 205] on div at bounding box center [677, 274] width 818 height 459
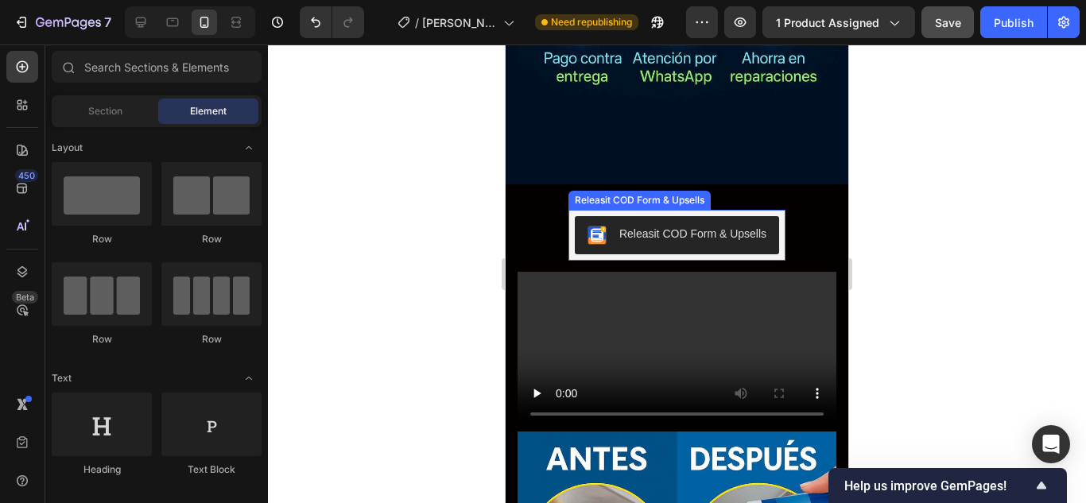
click at [668, 226] on div "Releasit COD Form & Upsells" at bounding box center [692, 234] width 147 height 17
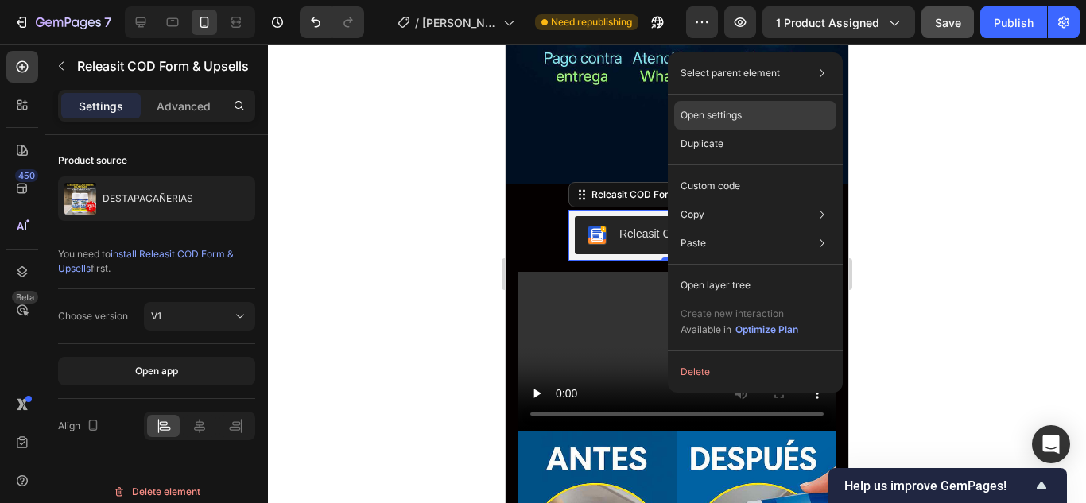
click at [711, 114] on p "Open settings" at bounding box center [710, 115] width 61 height 14
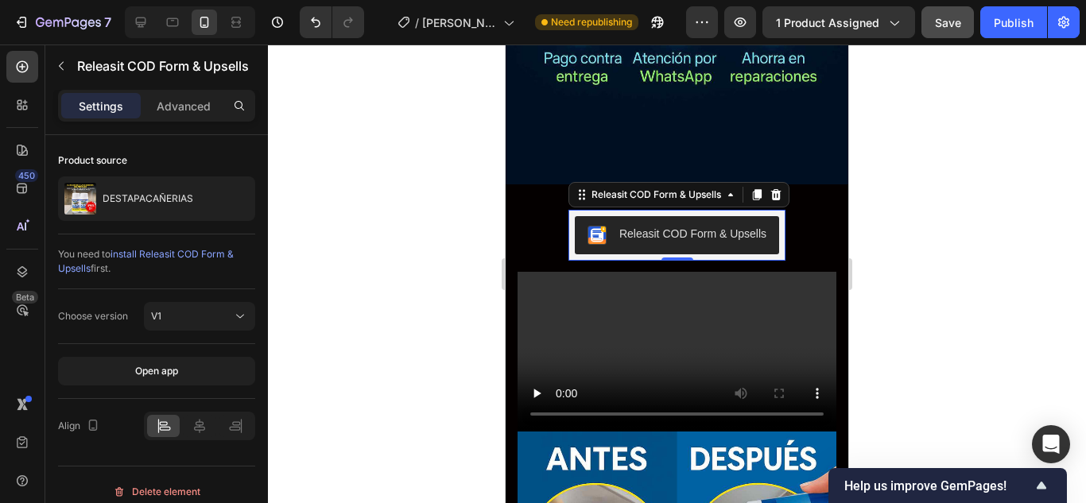
click at [353, 157] on div at bounding box center [677, 274] width 818 height 459
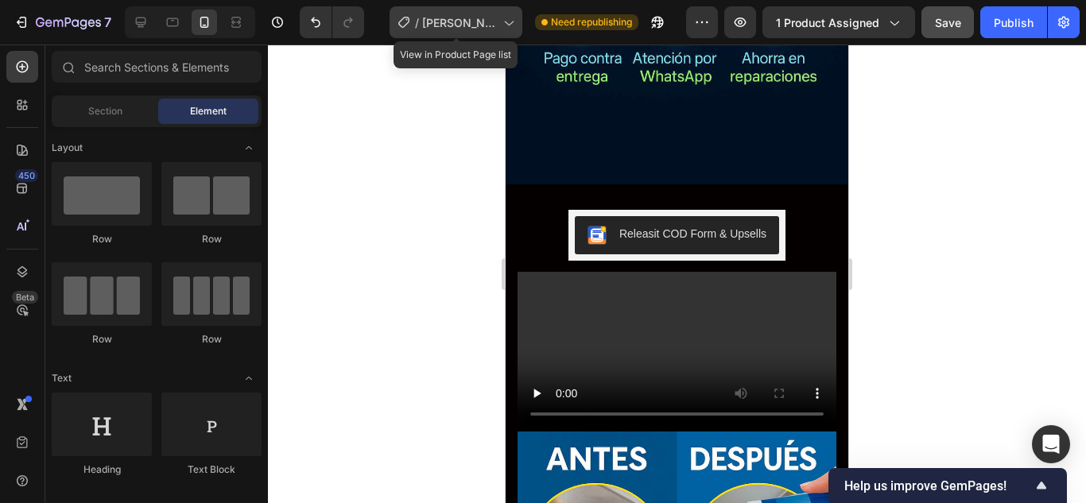
click at [447, 25] on span "[PERSON_NAME]" at bounding box center [459, 22] width 75 height 17
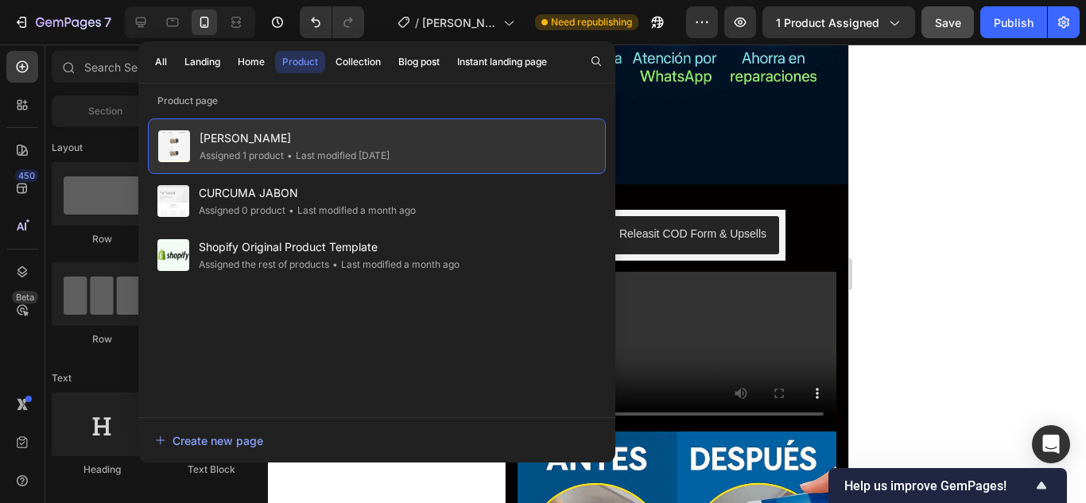
click at [330, 155] on div "• Last modified 10 days ago" at bounding box center [337, 156] width 106 height 16
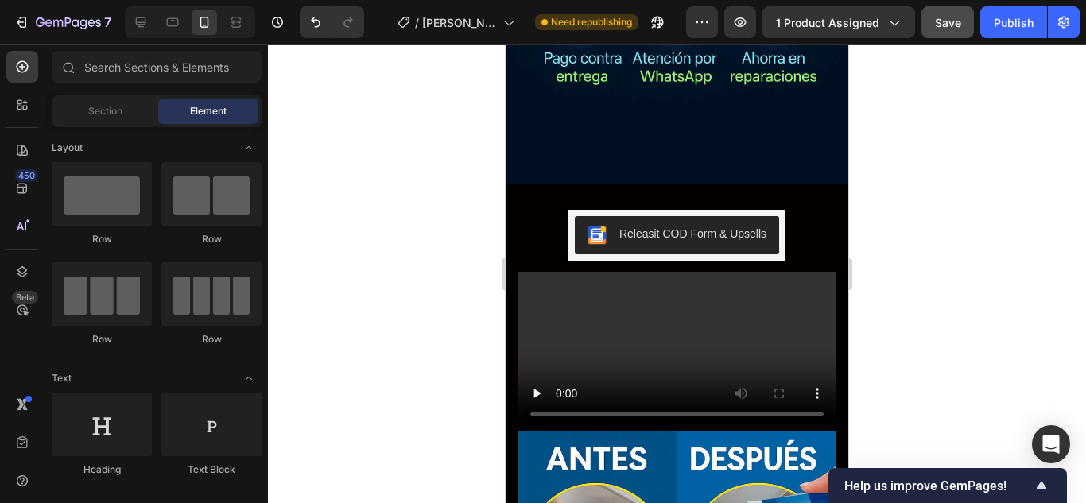
click at [528, 15] on div "Need republishing" at bounding box center [583, 22] width 110 height 16
click at [616, 33] on div "/ Gomas Feromonas Need republishing" at bounding box center [531, 22] width 309 height 32
click at [619, 26] on span "Need republishing" at bounding box center [591, 22] width 81 height 14
click at [660, 22] on icon "button" at bounding box center [657, 22] width 16 height 16
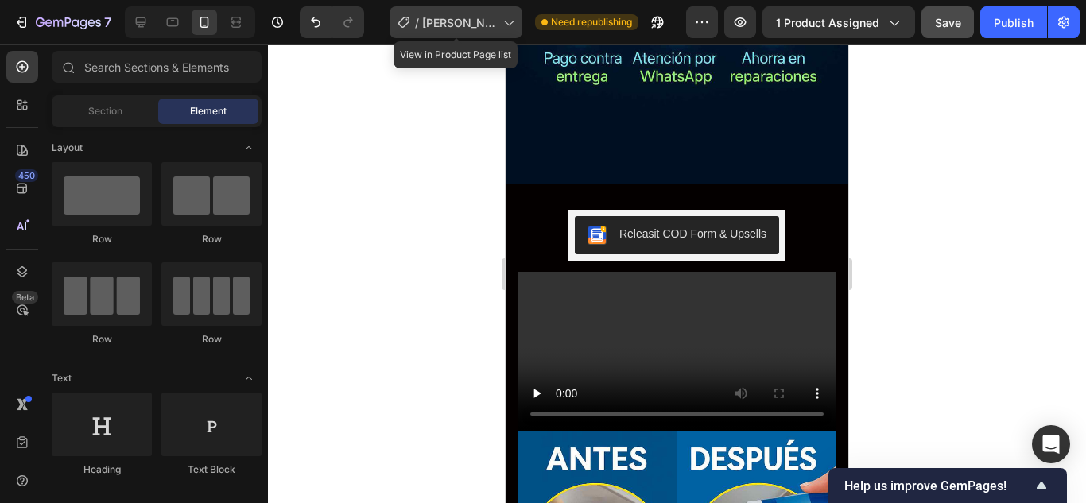
click at [501, 17] on icon at bounding box center [508, 22] width 16 height 16
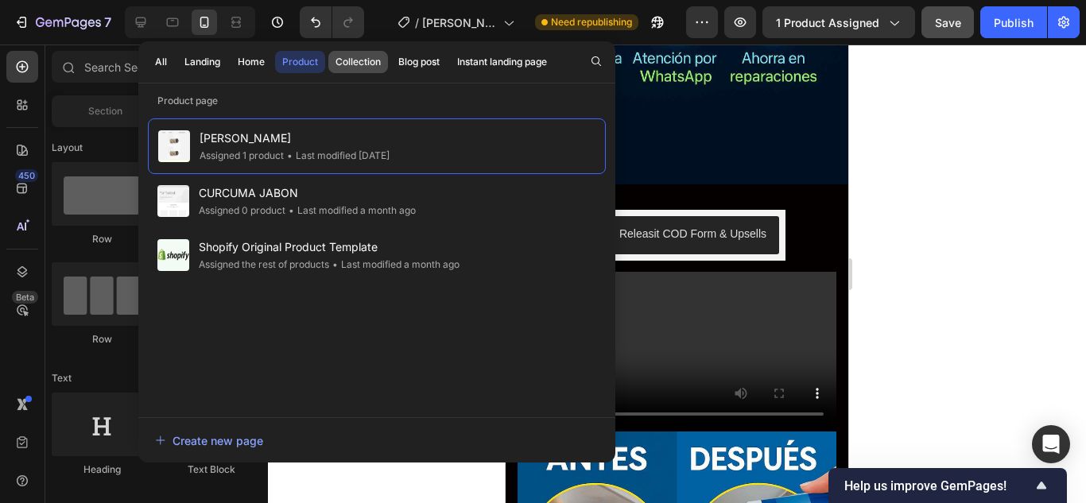
click at [350, 65] on div "Collection" at bounding box center [357, 62] width 45 height 14
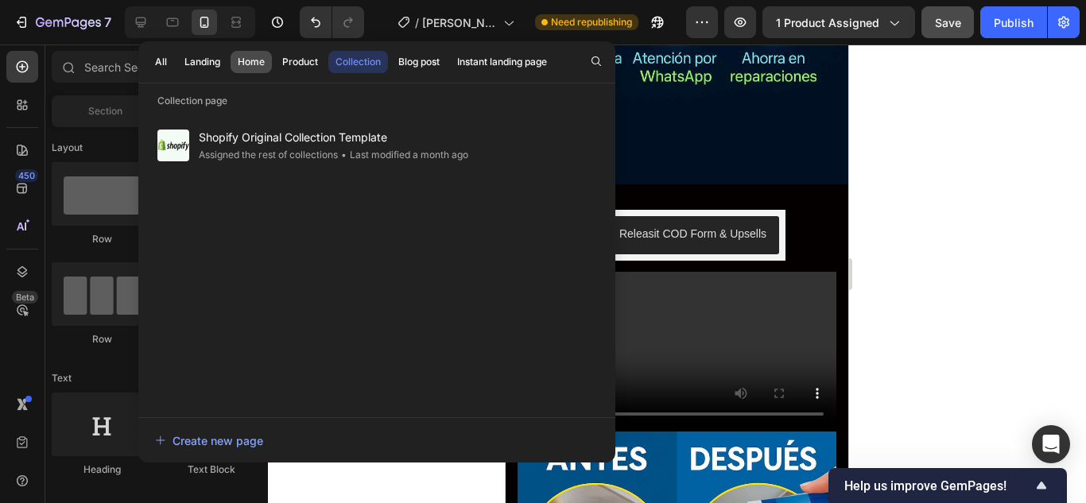
click at [250, 56] on div "Home" at bounding box center [251, 62] width 27 height 14
click at [205, 58] on div "Landing" at bounding box center [202, 62] width 36 height 14
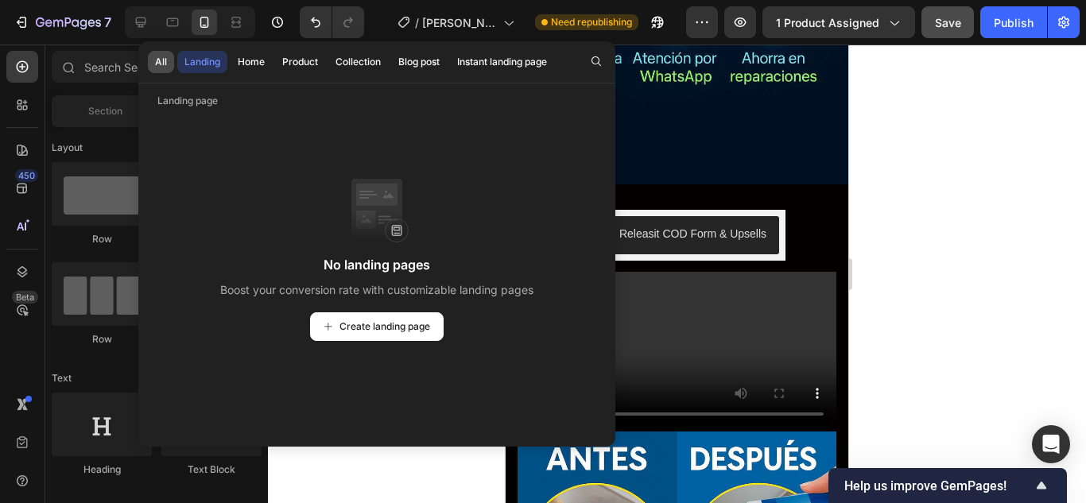
click at [171, 58] on button "All" at bounding box center [161, 62] width 26 height 22
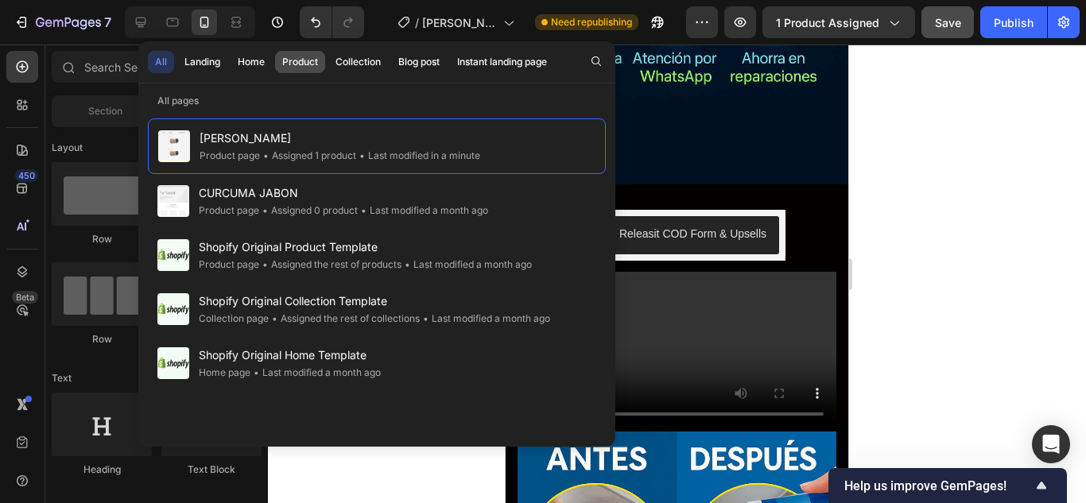
click at [309, 64] on div "Product" at bounding box center [300, 62] width 36 height 14
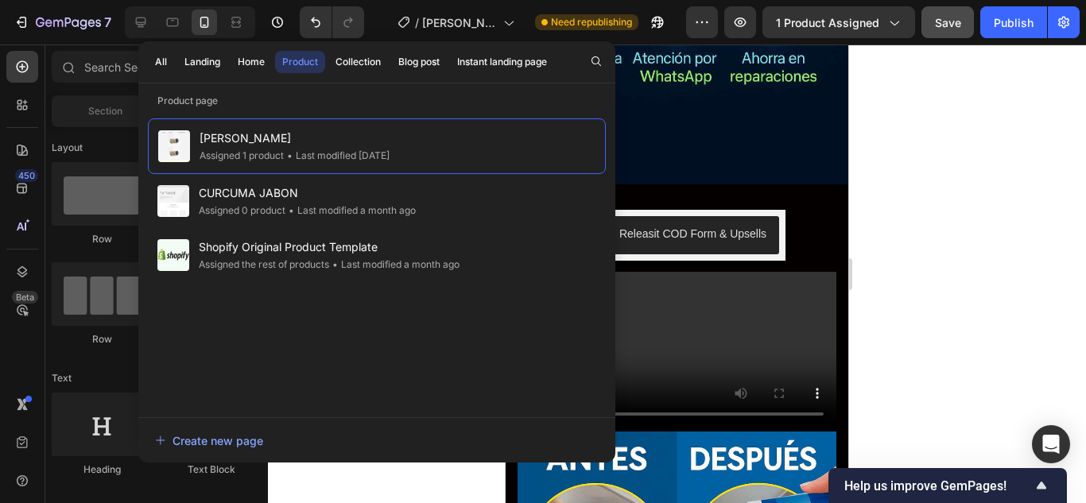
click at [872, 205] on div at bounding box center [677, 274] width 818 height 459
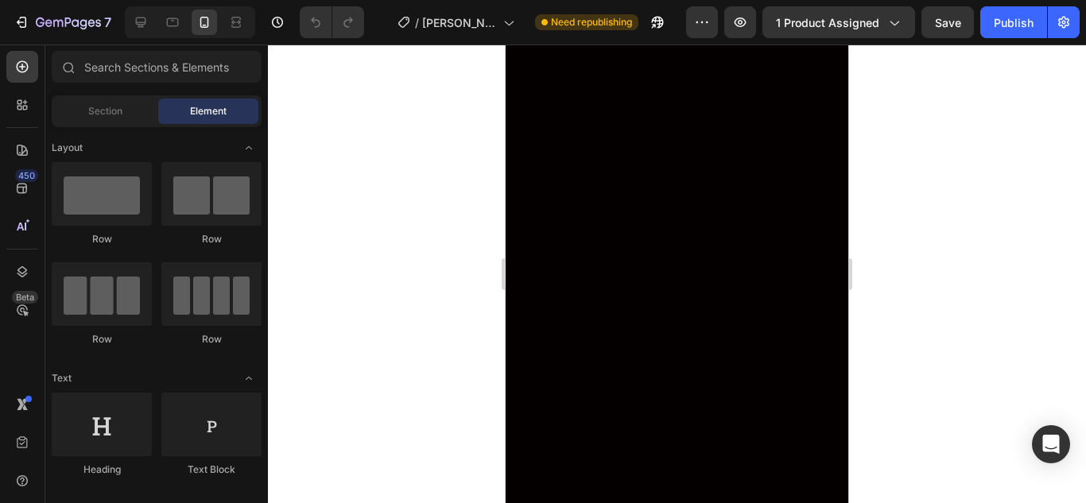
scroll to position [954, 0]
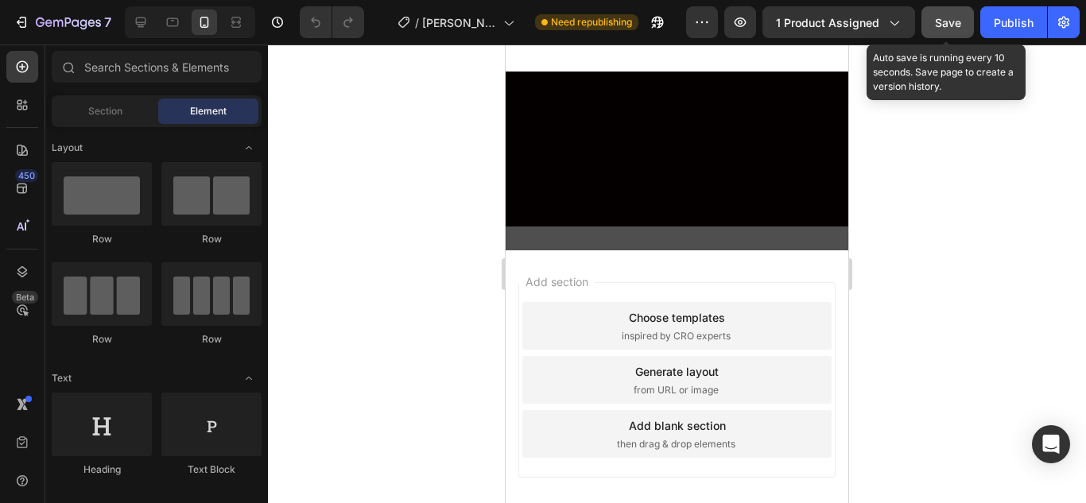
click at [945, 27] on span "Save" at bounding box center [948, 23] width 26 height 14
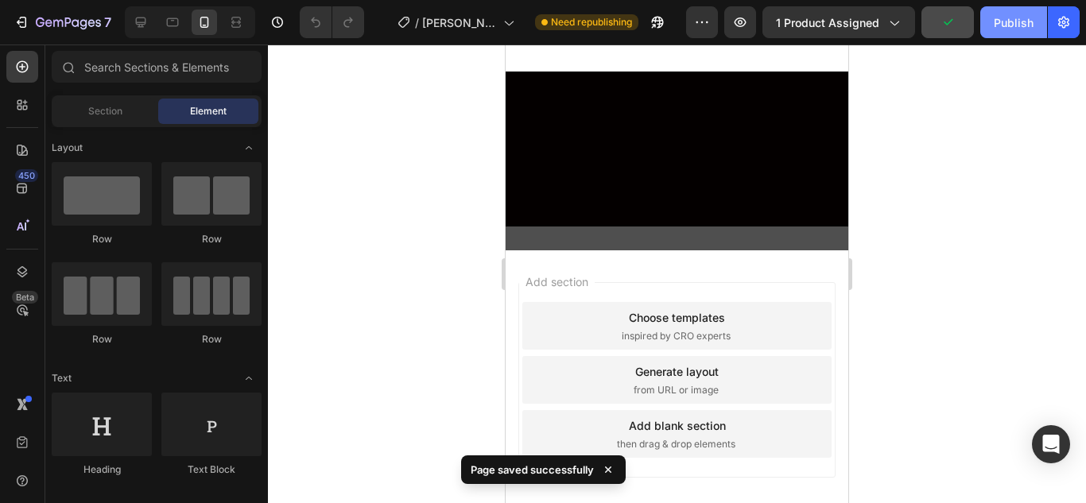
click at [1021, 19] on div "Publish" at bounding box center [1013, 22] width 40 height 17
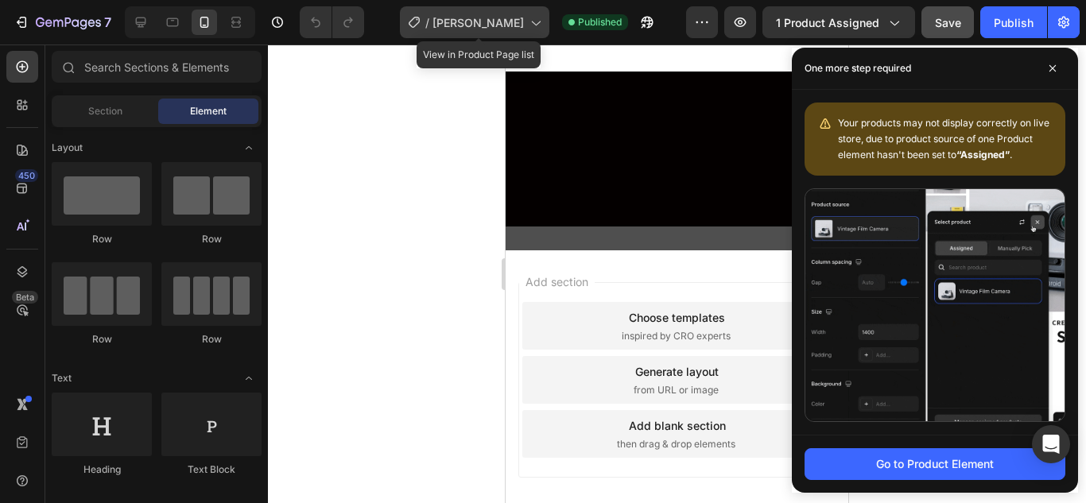
click at [459, 30] on span "[PERSON_NAME]" at bounding box center [477, 22] width 91 height 17
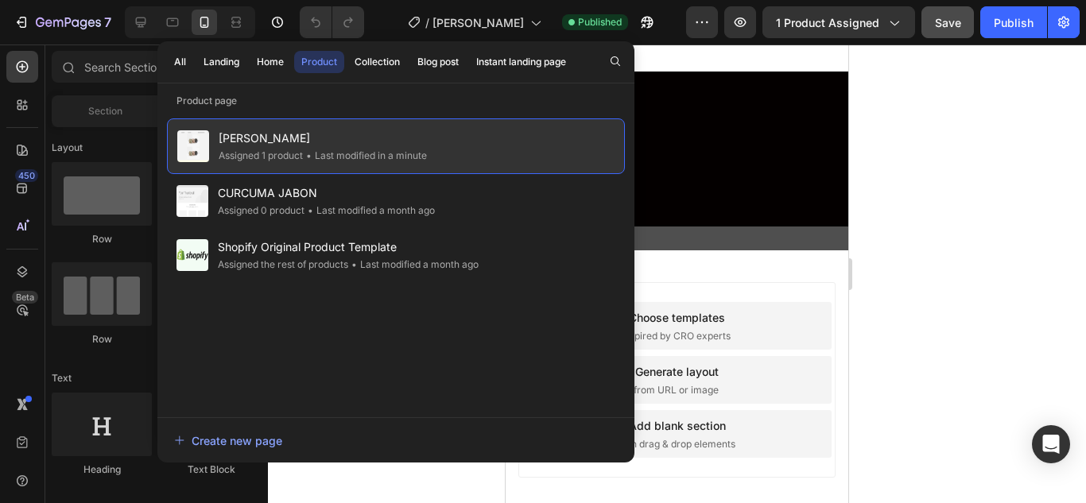
click at [332, 142] on span "[PERSON_NAME]" at bounding box center [323, 138] width 208 height 19
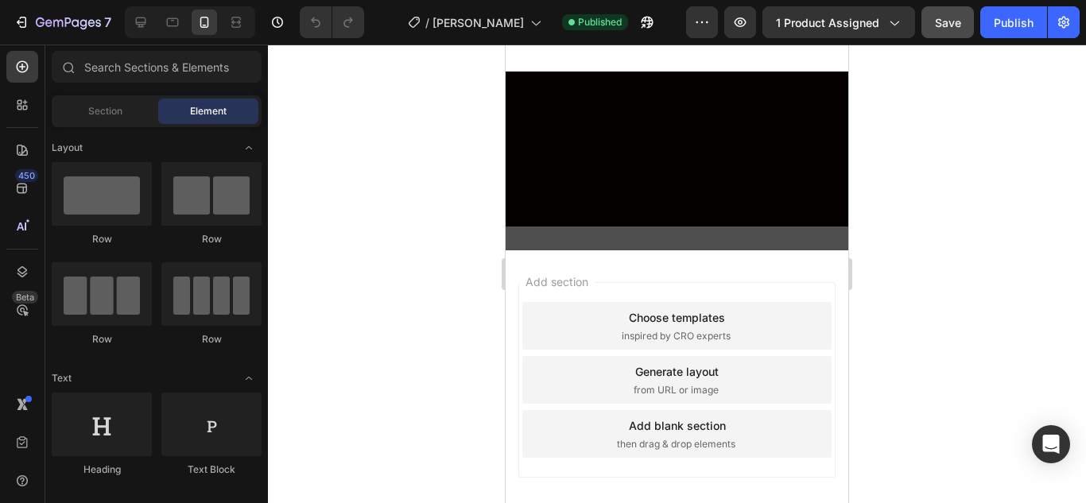
drag, startPoint x: 332, startPoint y: 142, endPoint x: 275, endPoint y: 136, distance: 57.6
click at [275, 136] on div at bounding box center [677, 274] width 818 height 459
click at [949, 38] on div "7 / [PERSON_NAME] Published Preview 1 product assigned Save Publish" at bounding box center [543, 22] width 1086 height 45
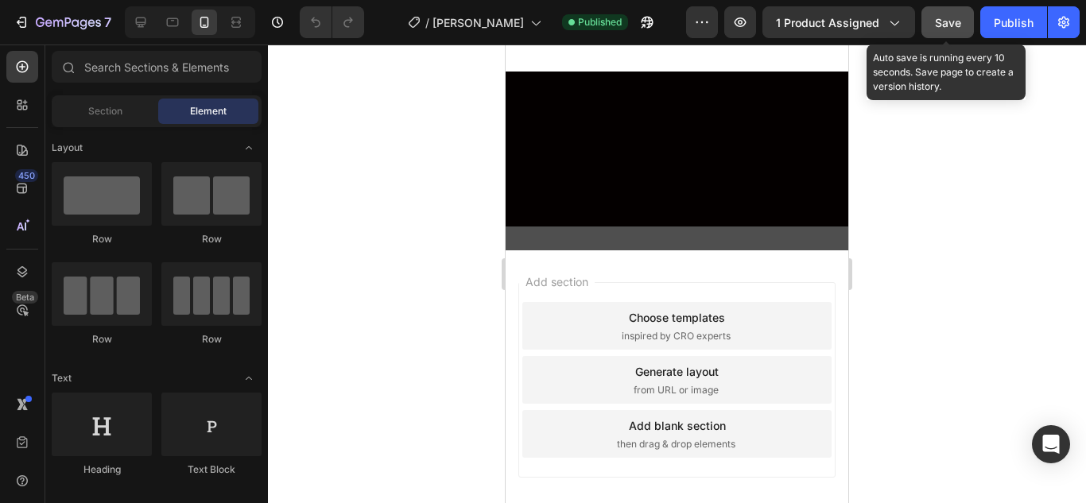
click at [950, 24] on span "Save" at bounding box center [948, 23] width 26 height 14
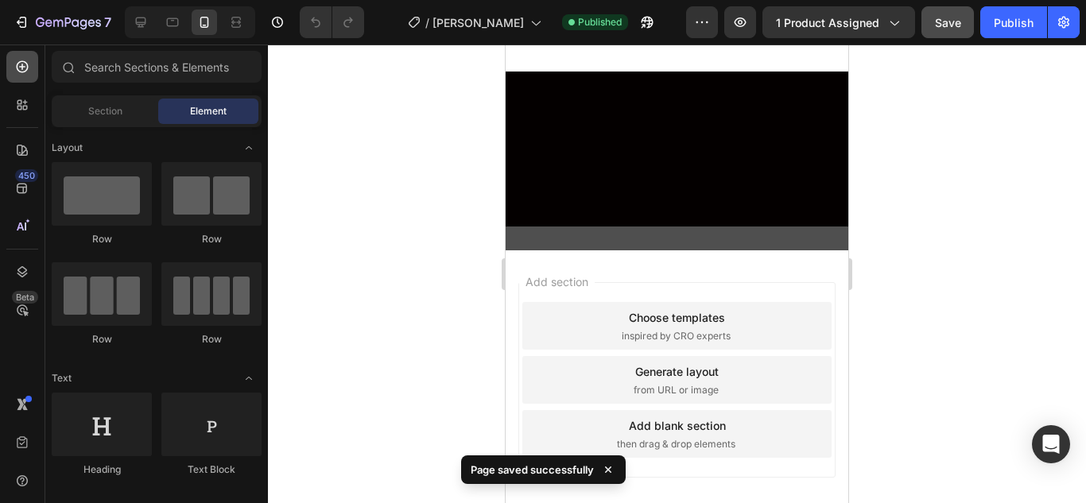
click at [27, 76] on div at bounding box center [22, 67] width 32 height 32
click at [28, 102] on icon at bounding box center [22, 105] width 16 height 16
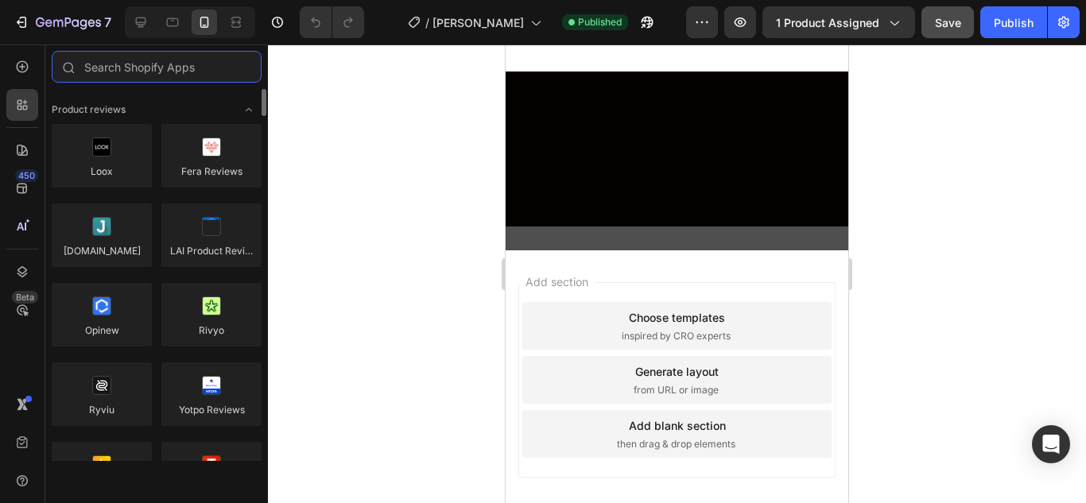
scroll to position [79, 0]
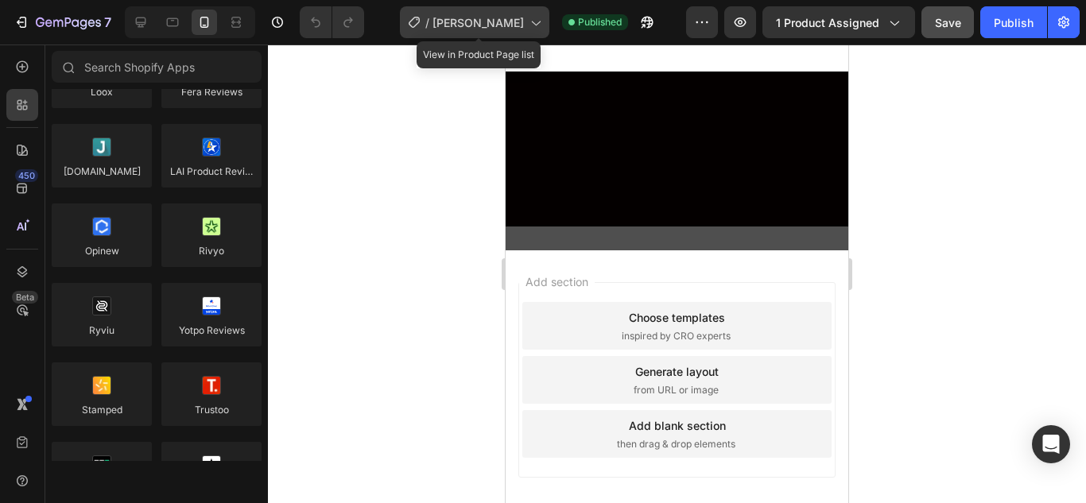
click at [530, 25] on div "/ [PERSON_NAME]" at bounding box center [474, 22] width 149 height 32
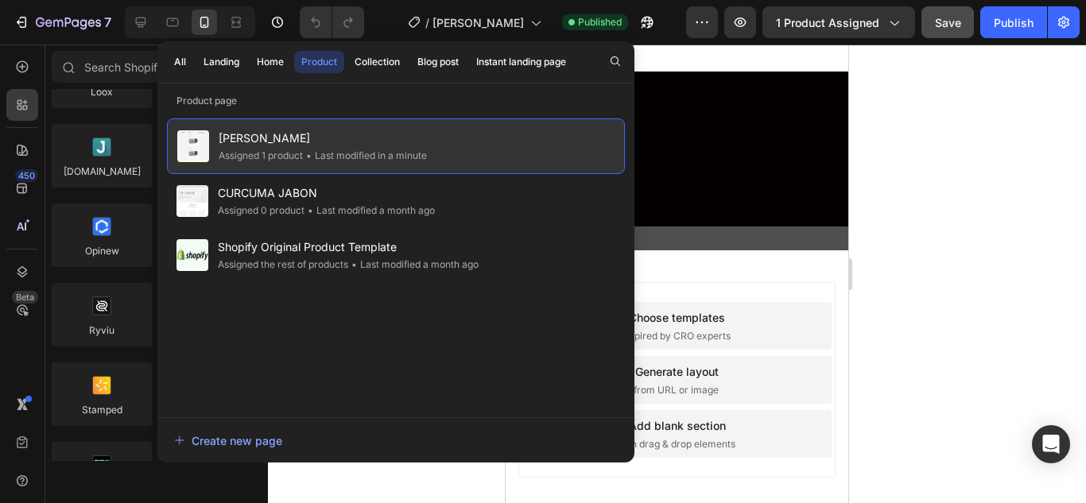
click at [249, 142] on span "[PERSON_NAME]" at bounding box center [323, 138] width 208 height 19
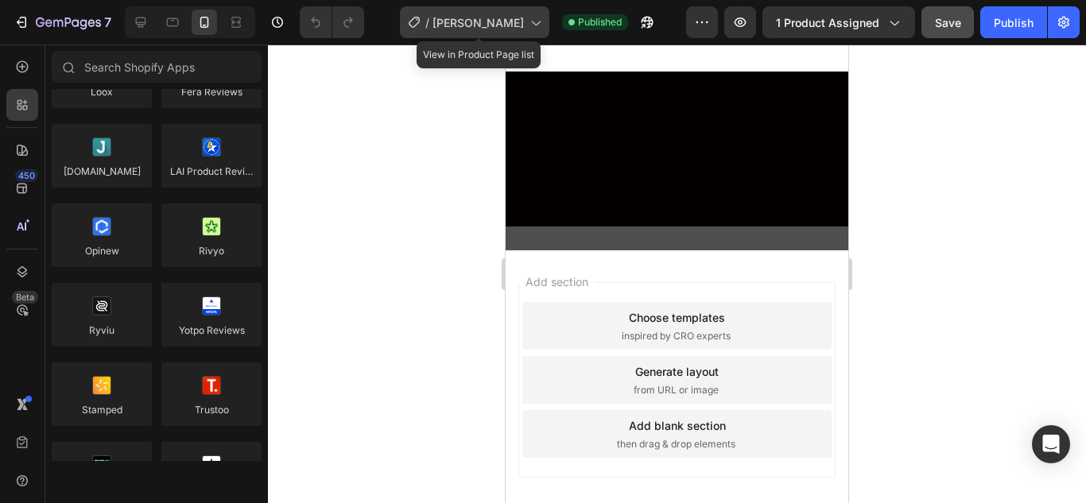
click at [528, 10] on div "/ [PERSON_NAME]" at bounding box center [474, 22] width 149 height 32
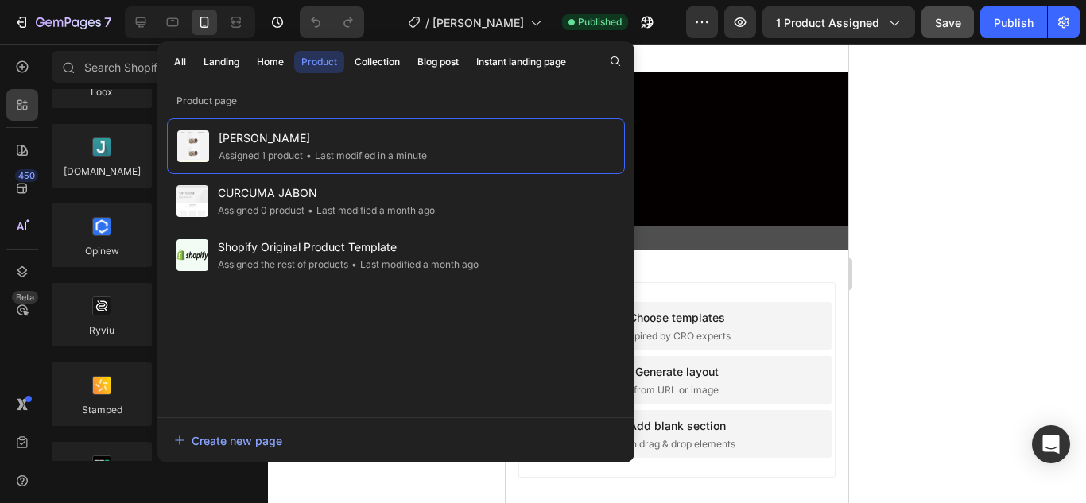
click at [310, 70] on button "Product" at bounding box center [319, 62] width 50 height 22
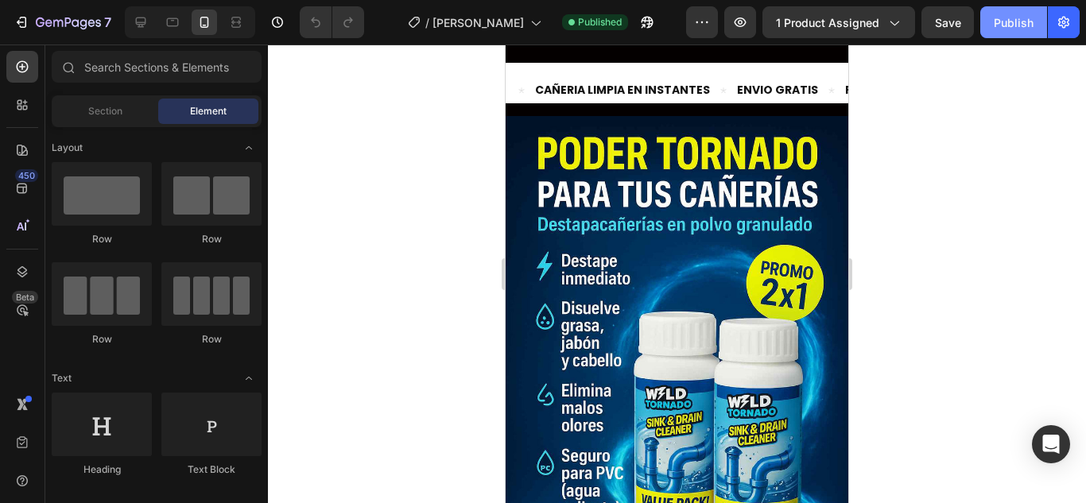
click at [1007, 14] on button "Publish" at bounding box center [1013, 22] width 67 height 32
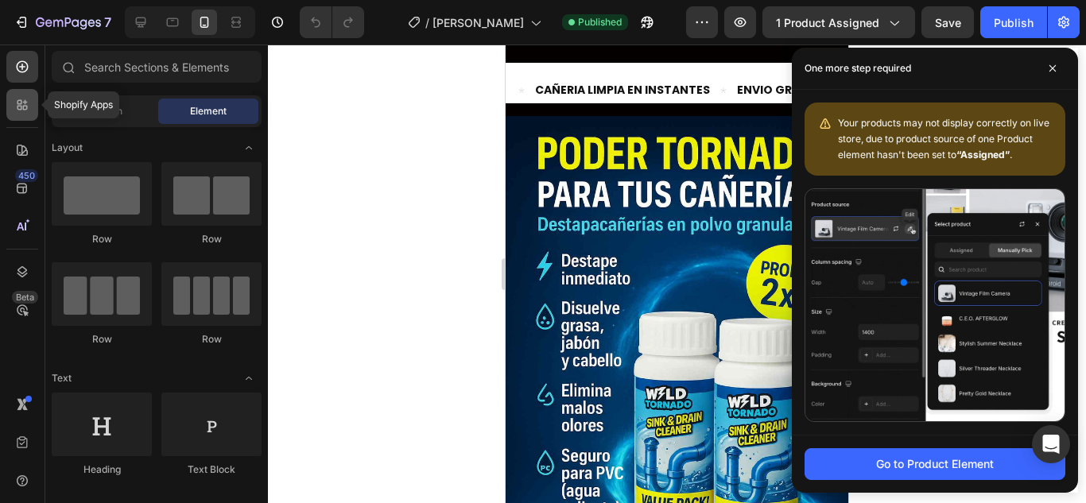
click at [28, 102] on icon at bounding box center [22, 105] width 16 height 16
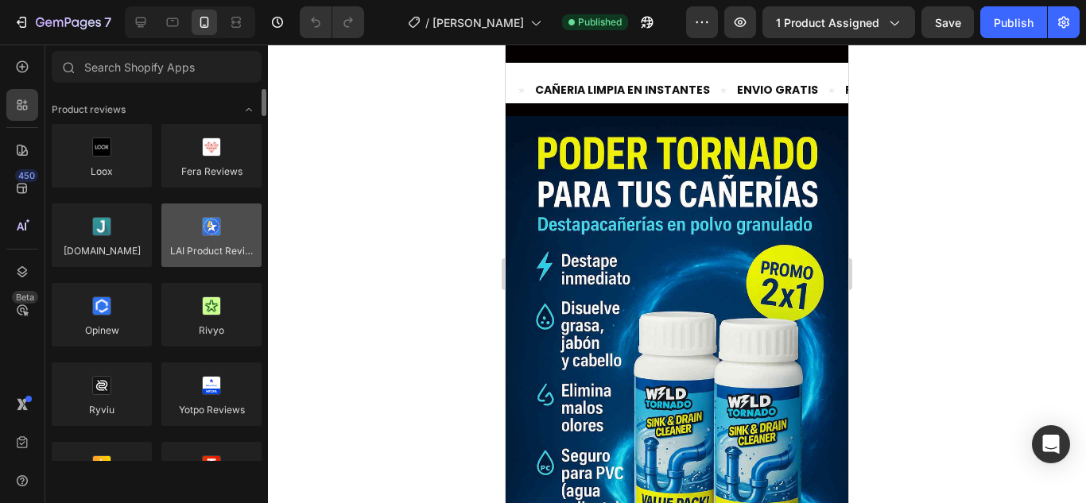
click at [216, 245] on div at bounding box center [211, 235] width 100 height 64
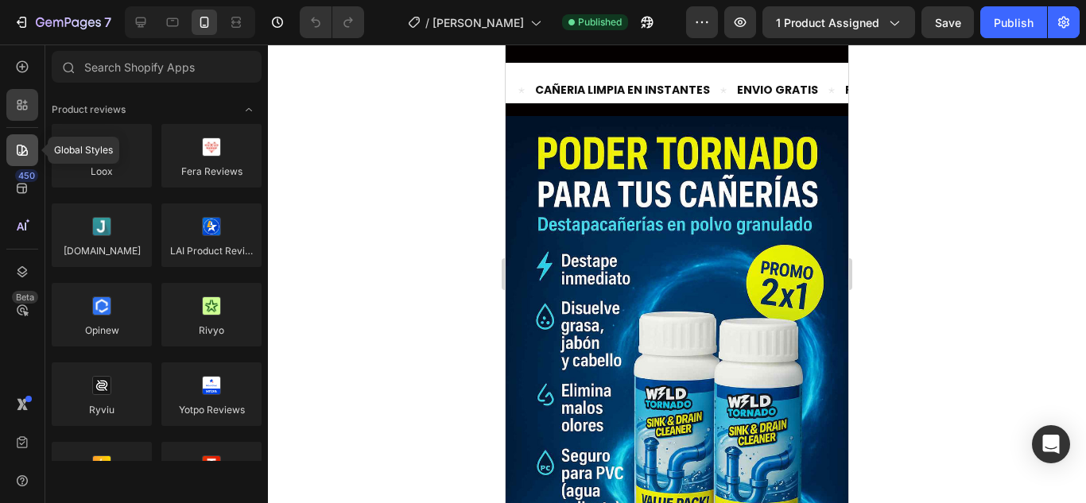
click at [16, 149] on icon at bounding box center [22, 150] width 16 height 16
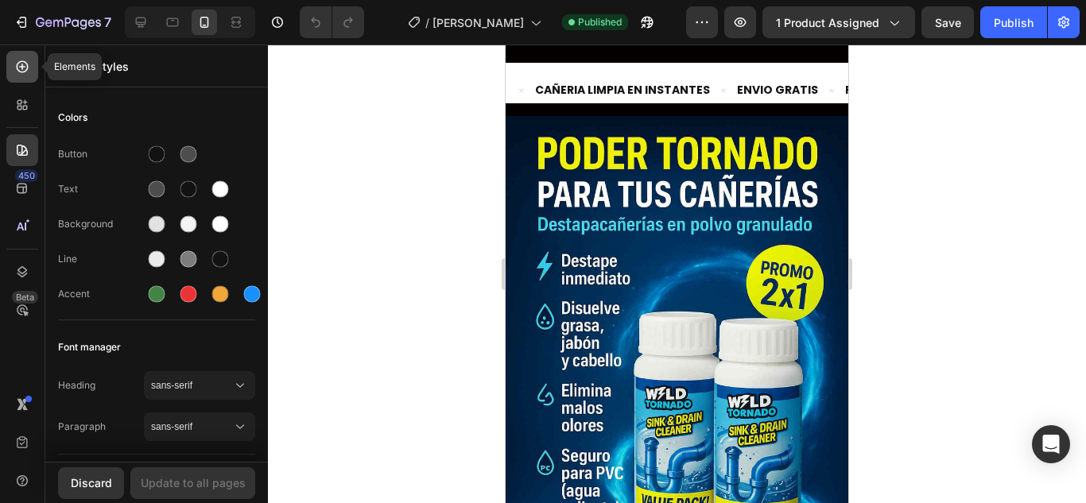
click at [25, 73] on icon at bounding box center [22, 67] width 16 height 16
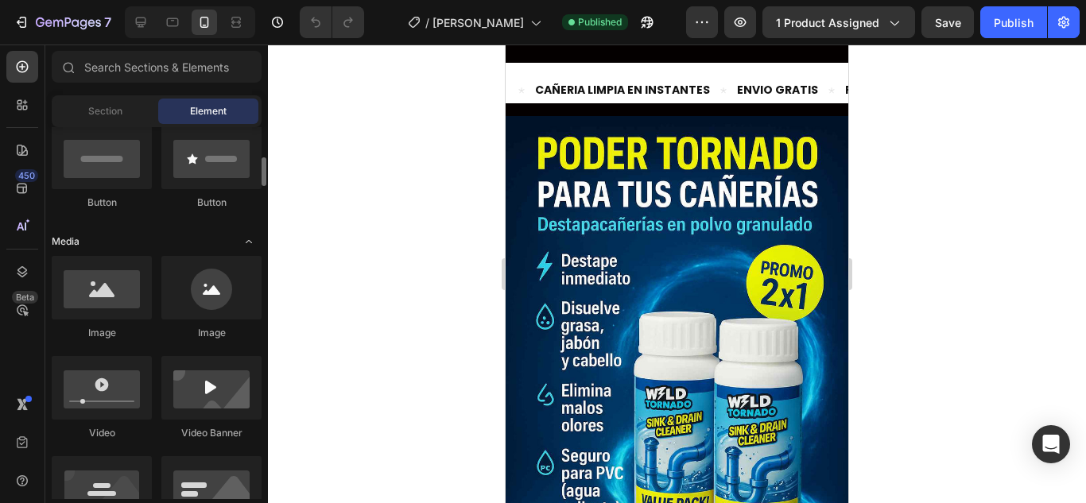
scroll to position [477, 0]
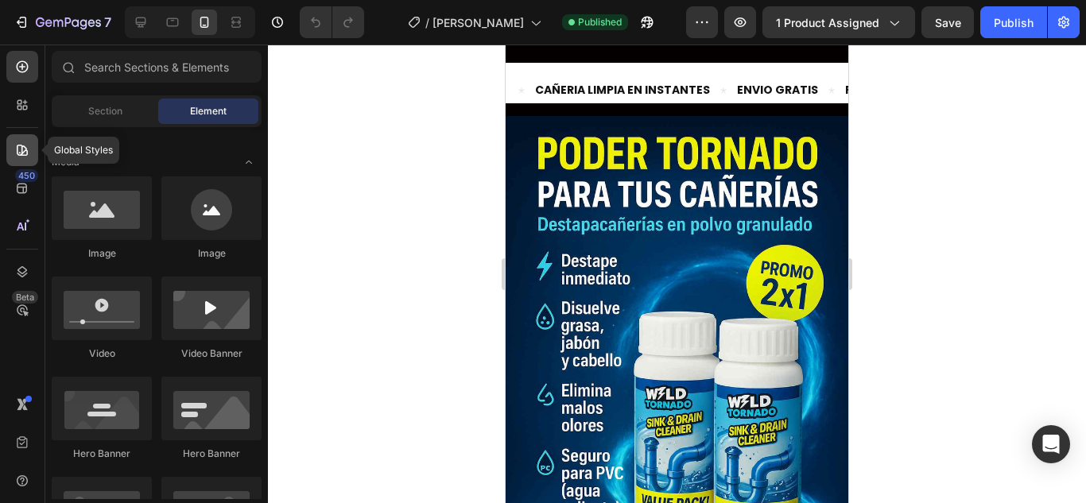
click at [25, 149] on icon at bounding box center [22, 150] width 11 height 11
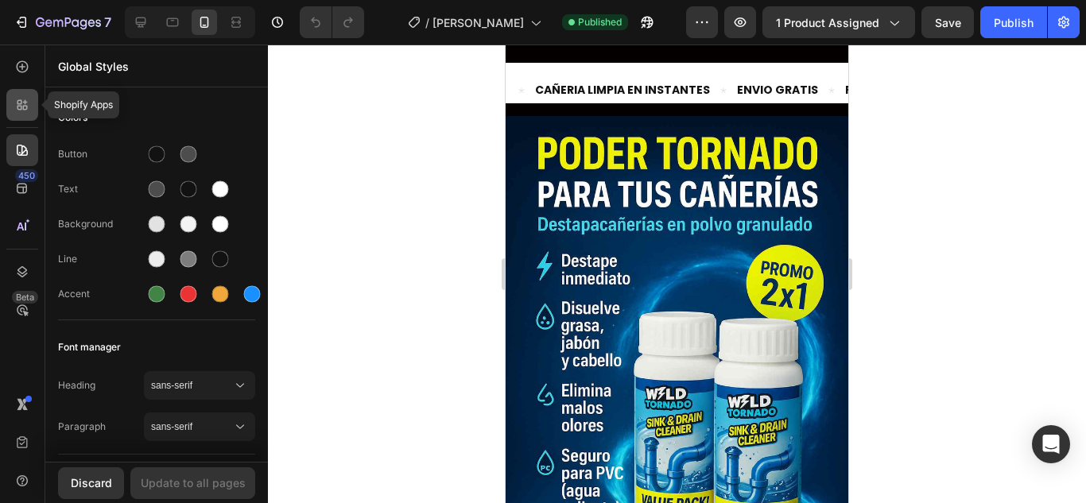
click at [17, 103] on icon at bounding box center [22, 105] width 16 height 16
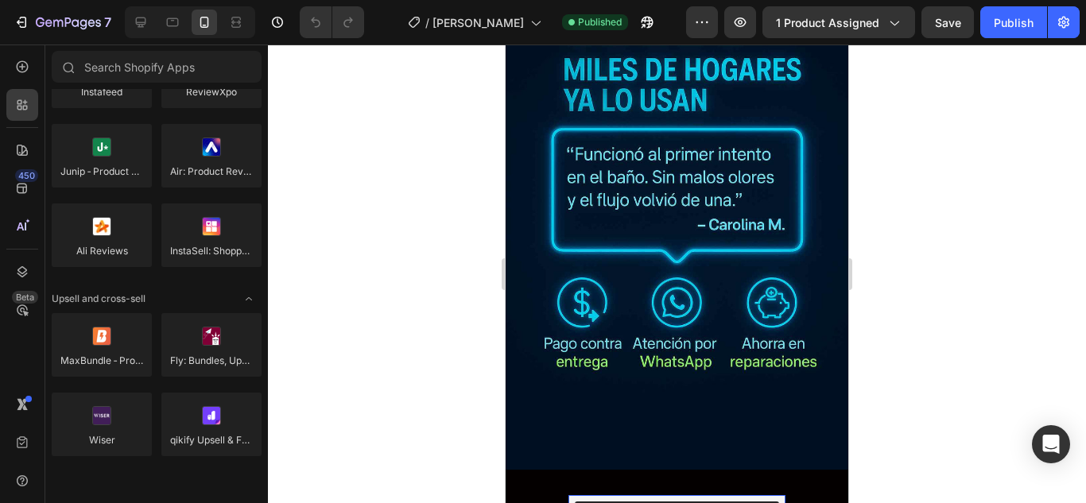
scroll to position [715, 0]
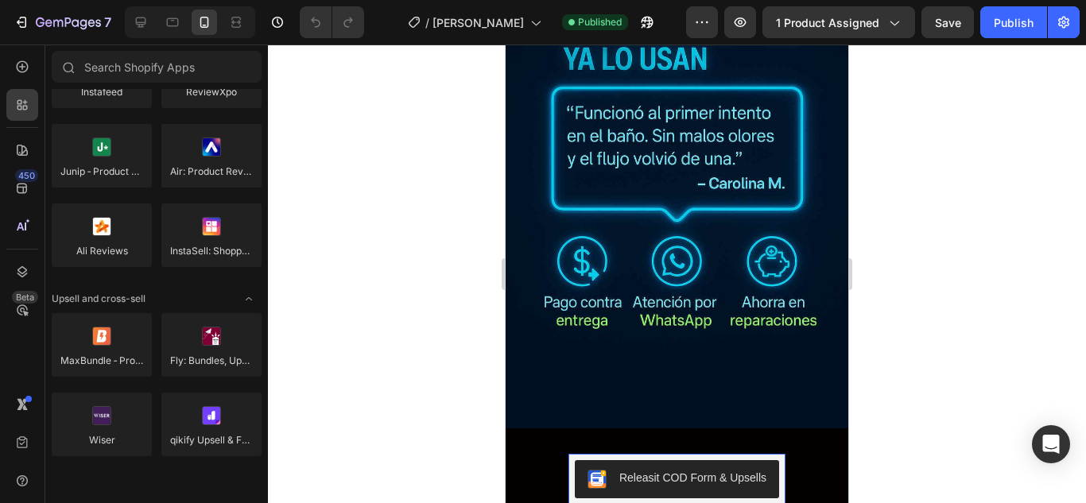
click at [650, 470] on div "Releasit COD Form & Upsells" at bounding box center [692, 478] width 147 height 17
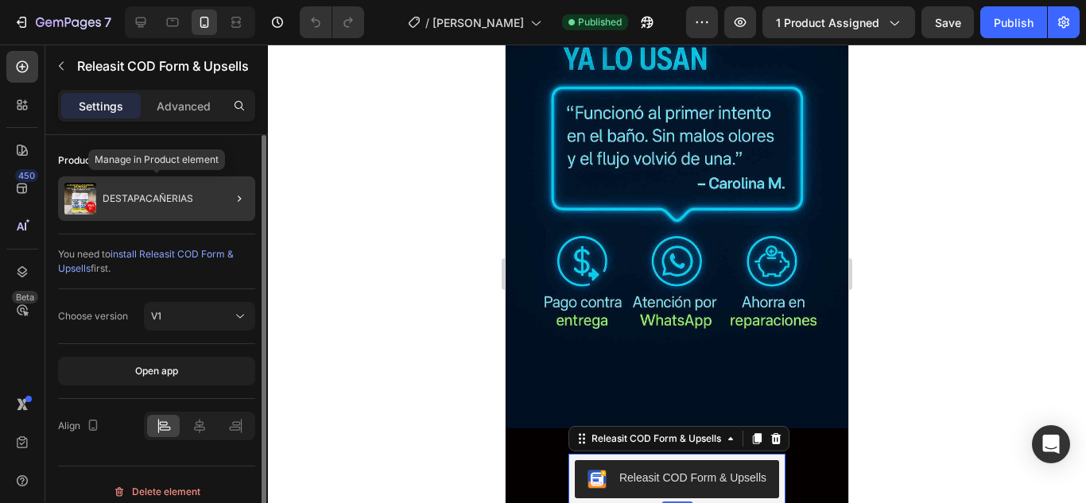
click at [183, 198] on p "DESTAPACAÑERIAS" at bounding box center [148, 198] width 91 height 11
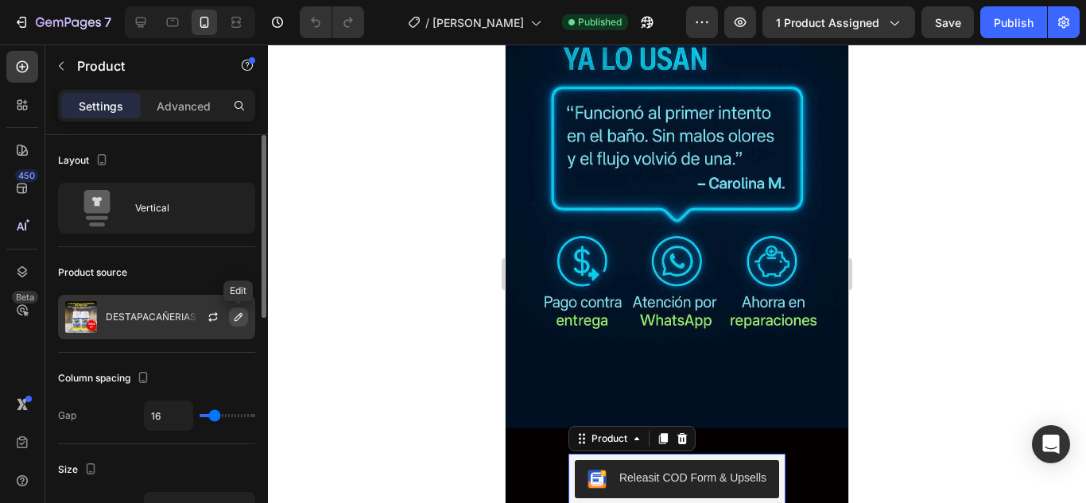
click at [239, 320] on icon "button" at bounding box center [238, 317] width 13 height 13
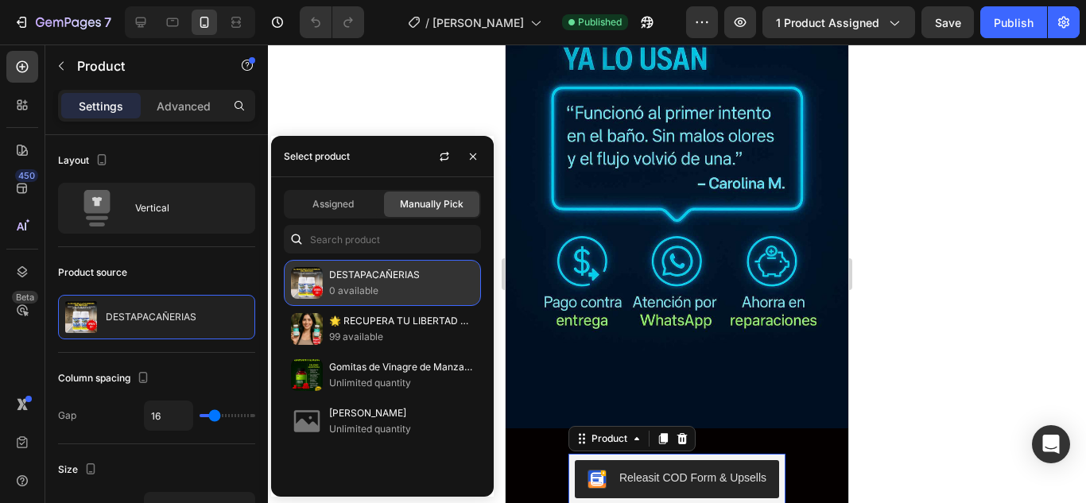
click at [331, 273] on p "DESTAPACAÑERIAS" at bounding box center [401, 275] width 145 height 16
click at [339, 282] on p "DESTAPACAÑERIAS" at bounding box center [401, 275] width 145 height 16
click at [362, 292] on p "0 available" at bounding box center [401, 291] width 145 height 16
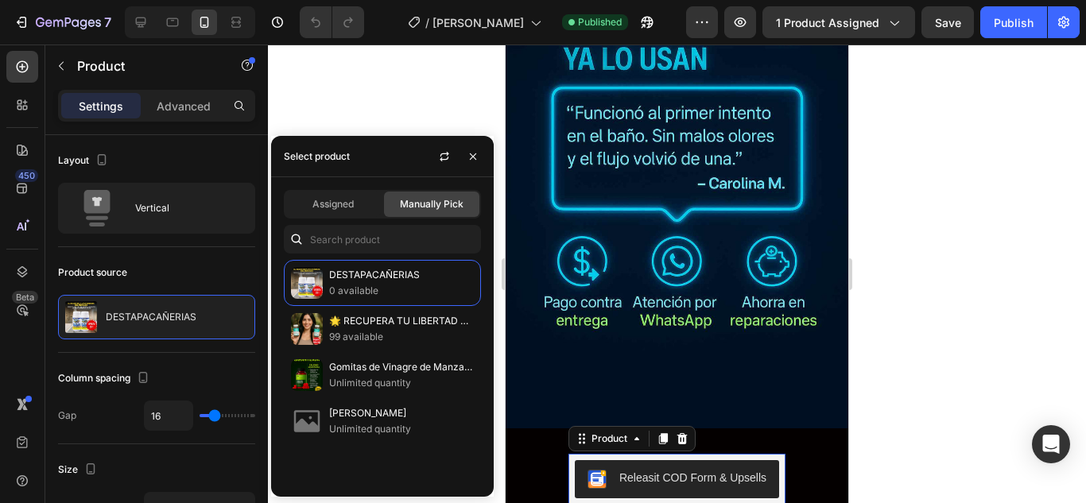
click at [327, 191] on div "Assigned Manually Pick" at bounding box center [382, 204] width 197 height 29
click at [331, 196] on div "Assigned" at bounding box center [332, 204] width 95 height 25
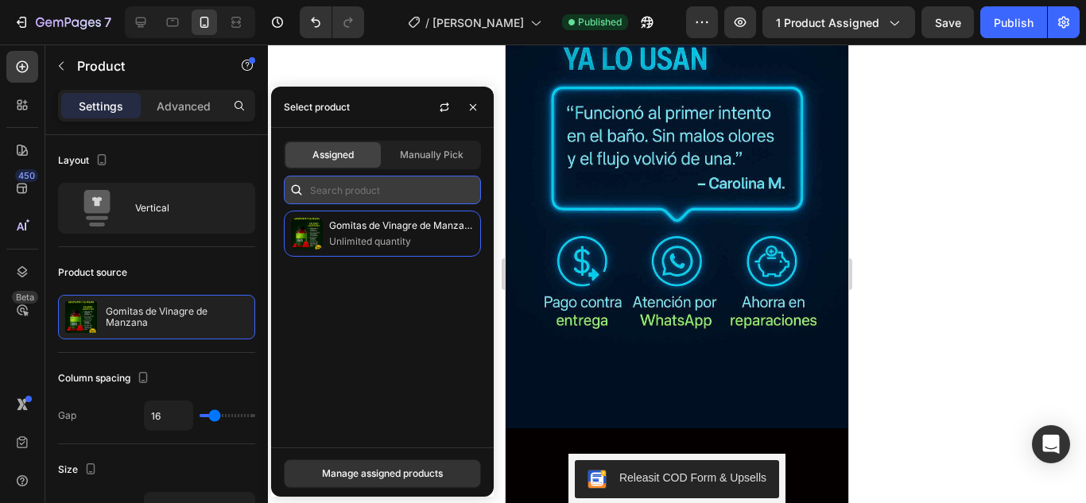
click at [378, 196] on input "text" at bounding box center [382, 190] width 197 height 29
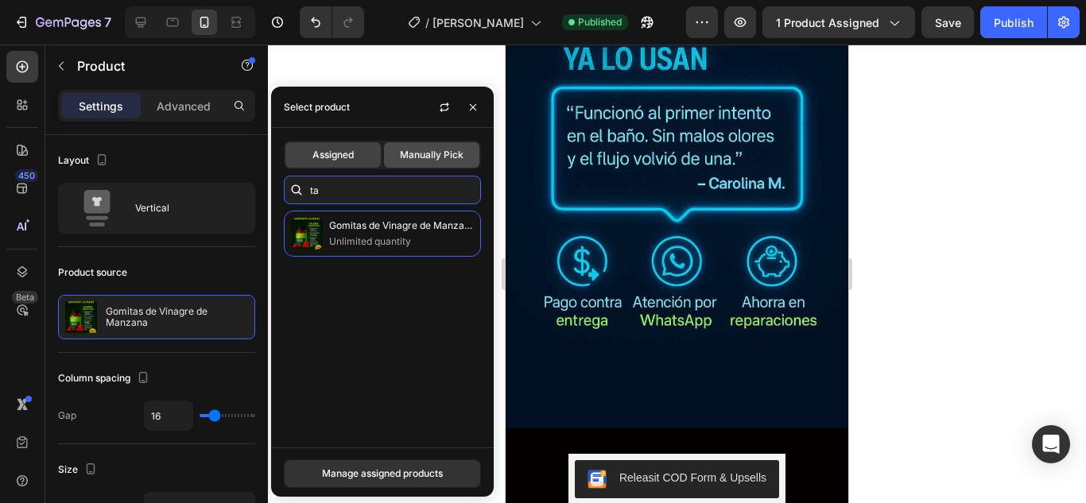
type input "ta"
click at [416, 153] on span "Manually Pick" at bounding box center [432, 155] width 64 height 14
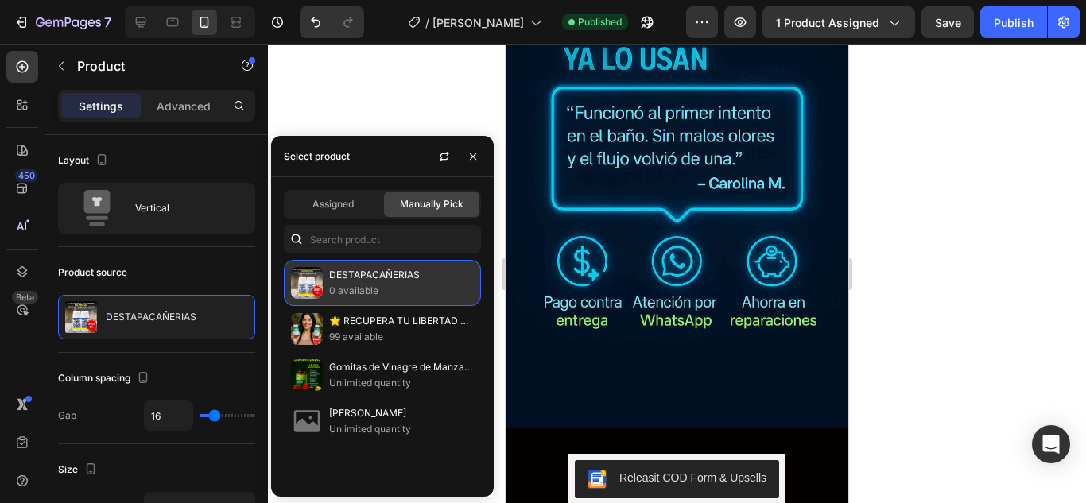
click at [376, 282] on p "DESTAPACAÑERIAS" at bounding box center [401, 275] width 145 height 16
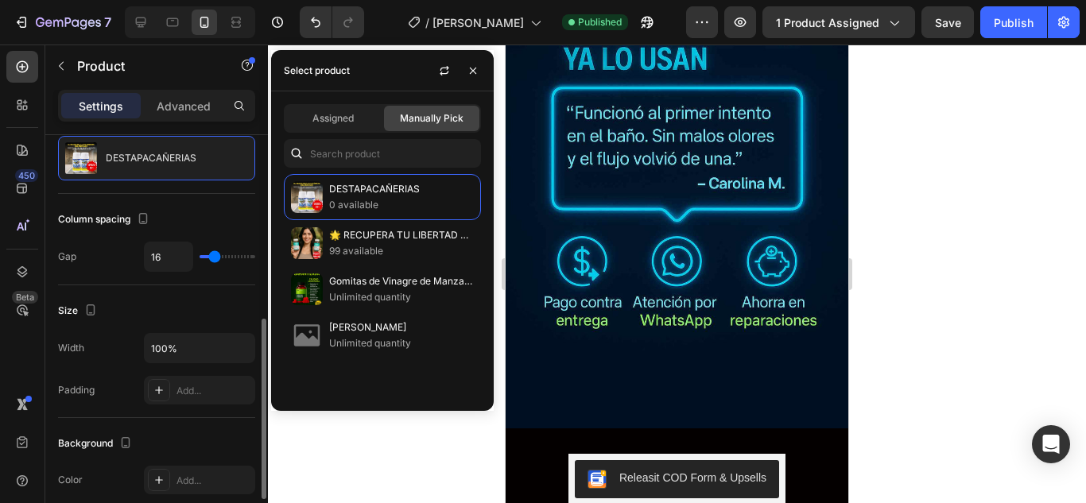
scroll to position [318, 0]
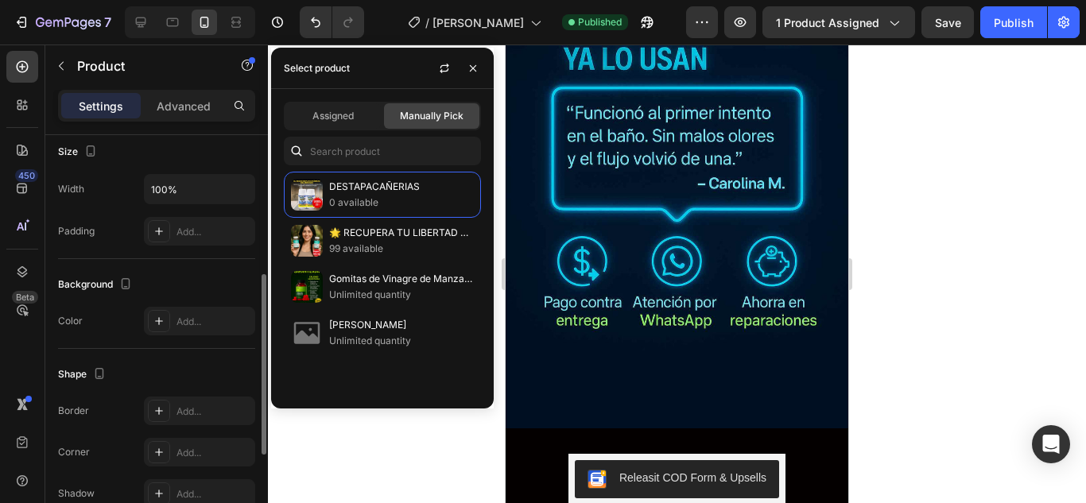
click at [951, 323] on div at bounding box center [677, 274] width 818 height 459
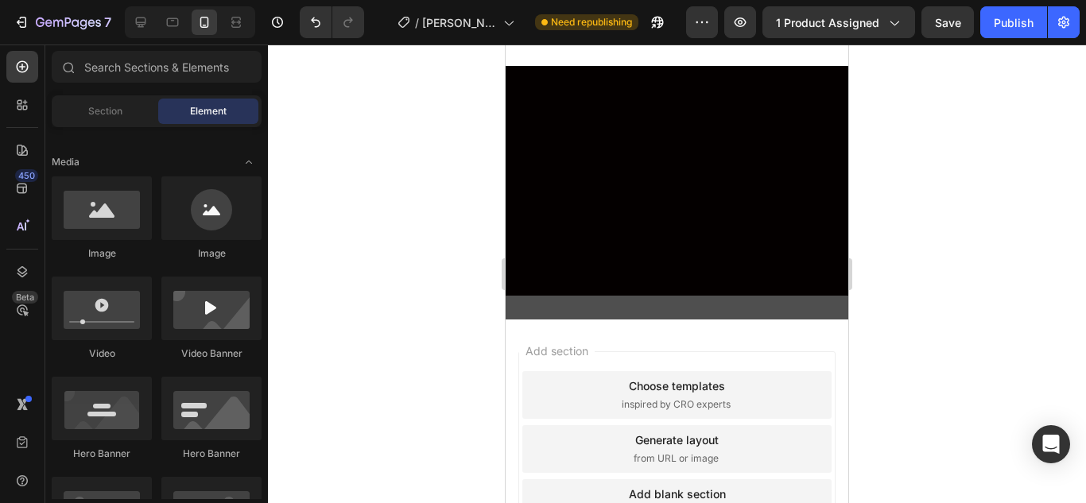
scroll to position [4848, 0]
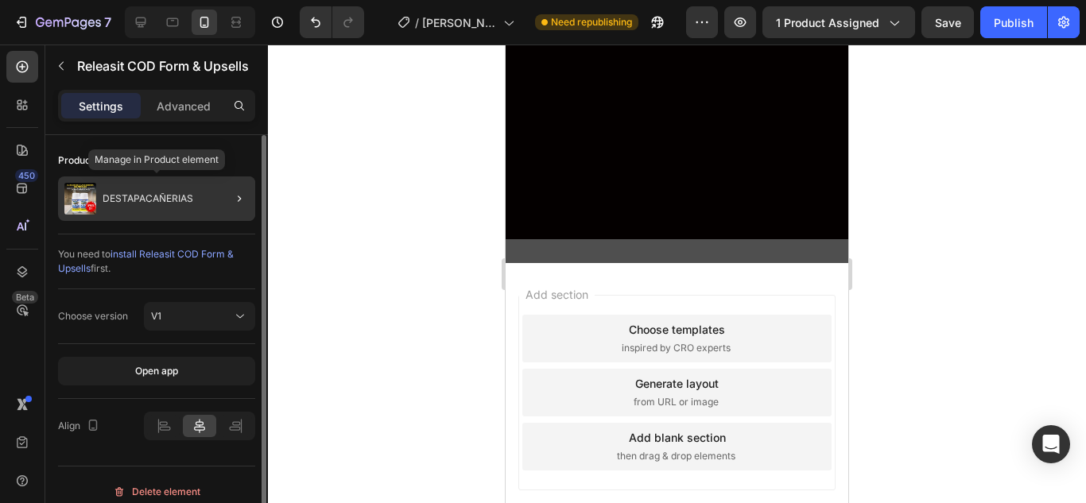
click at [136, 210] on div "DESTAPACAÑERIAS" at bounding box center [156, 198] width 197 height 45
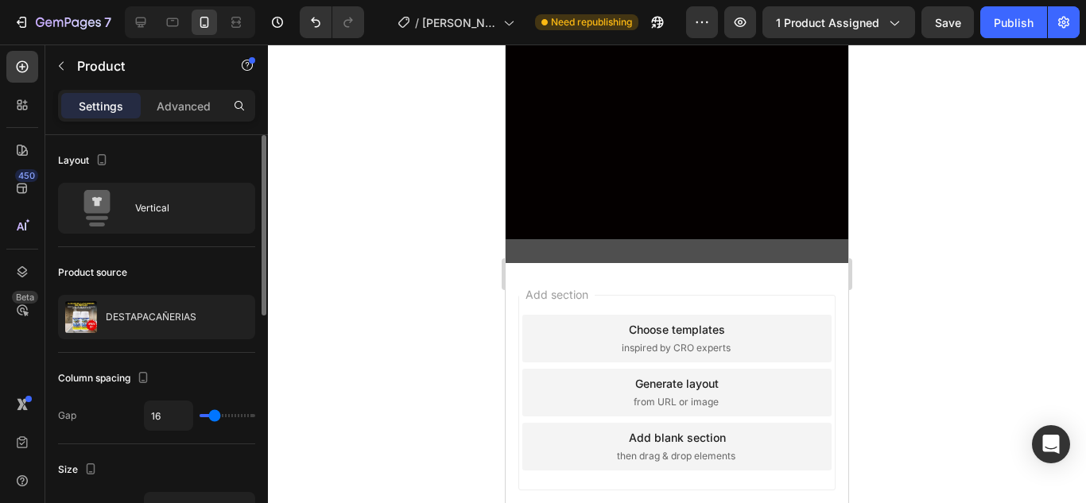
click at [362, 204] on div at bounding box center [677, 274] width 818 height 459
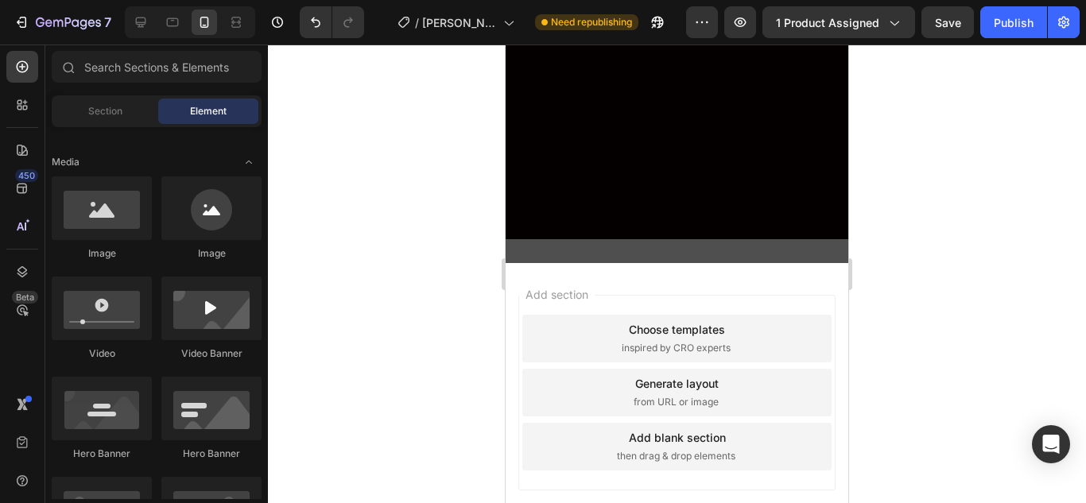
click at [920, 316] on div at bounding box center [677, 274] width 818 height 459
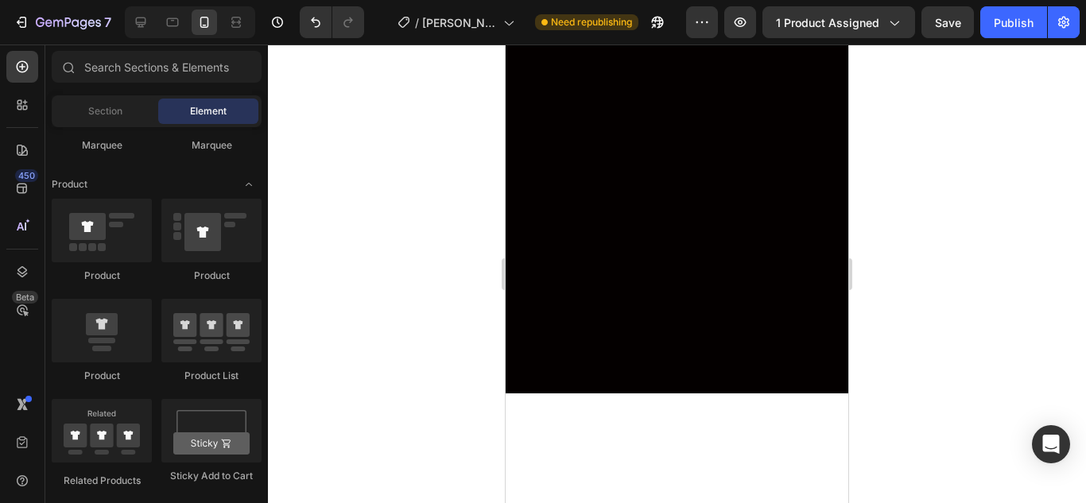
scroll to position [1241, 0]
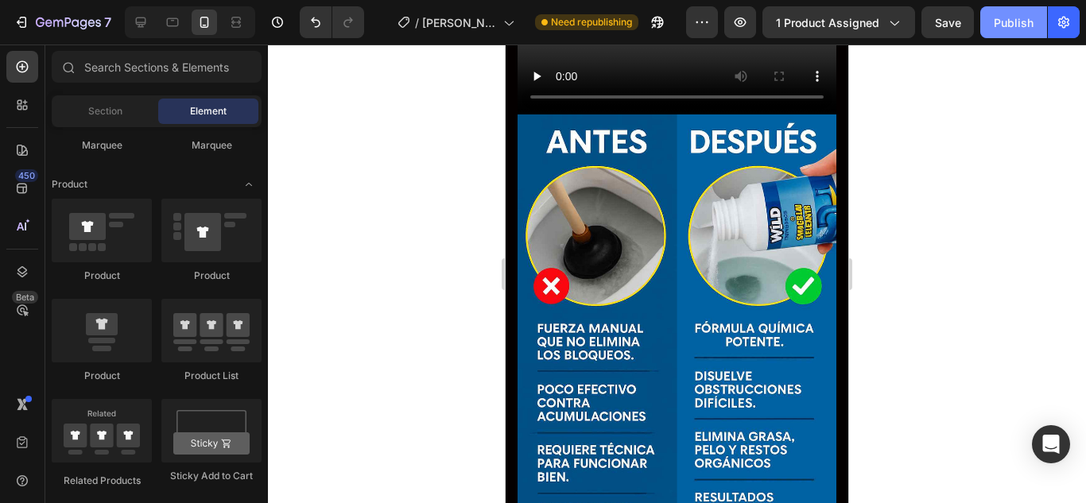
click at [1012, 19] on div "Publish" at bounding box center [1013, 22] width 40 height 17
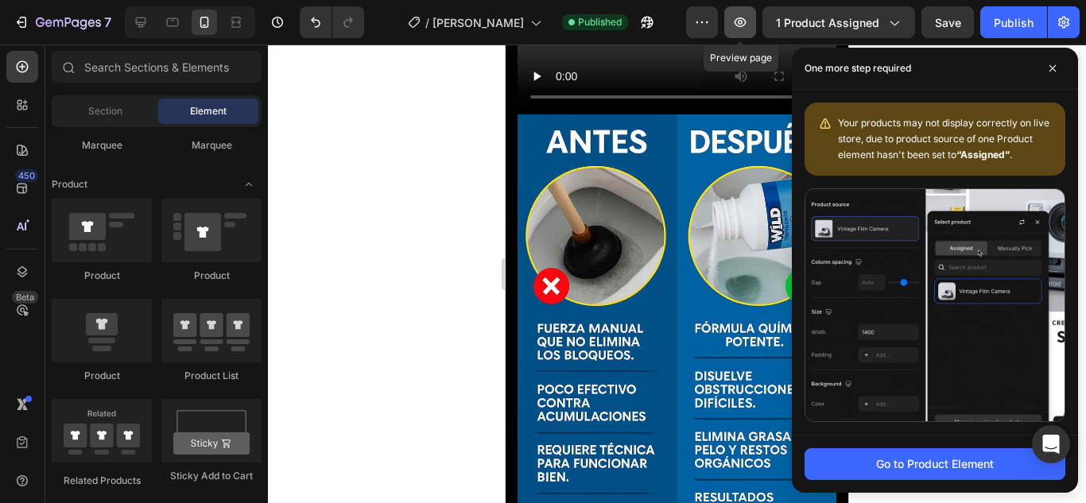
click at [748, 24] on icon "button" at bounding box center [740, 22] width 16 height 16
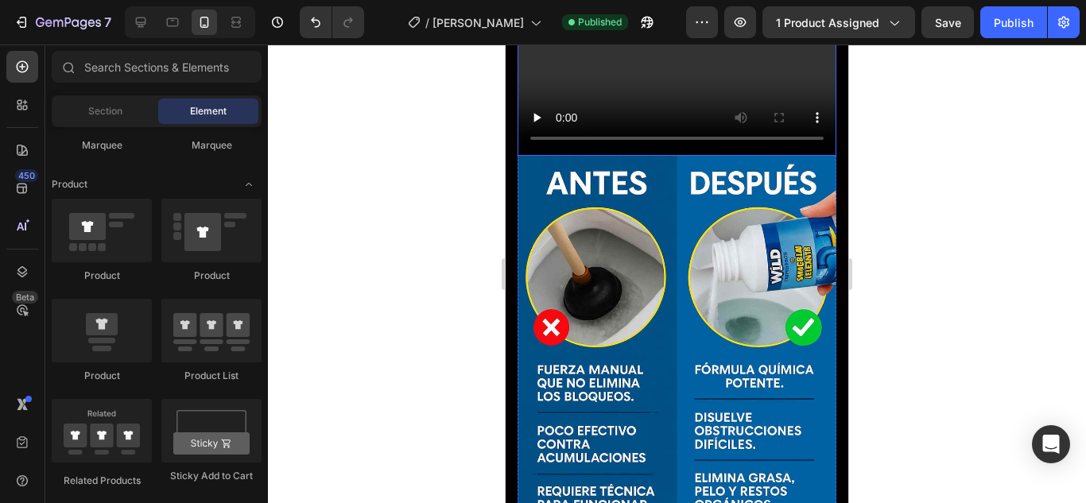
scroll to position [1161, 0]
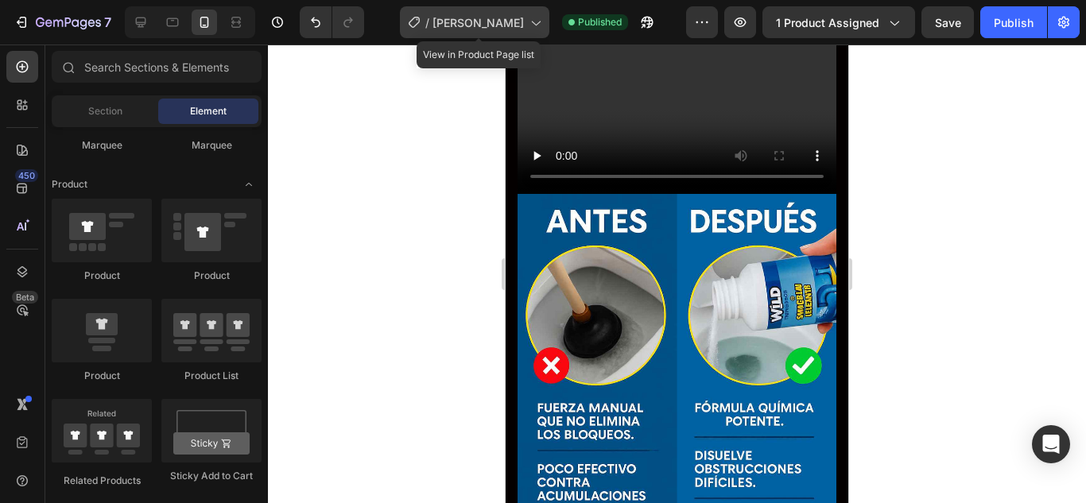
click at [509, 24] on span "[PERSON_NAME]" at bounding box center [477, 22] width 91 height 17
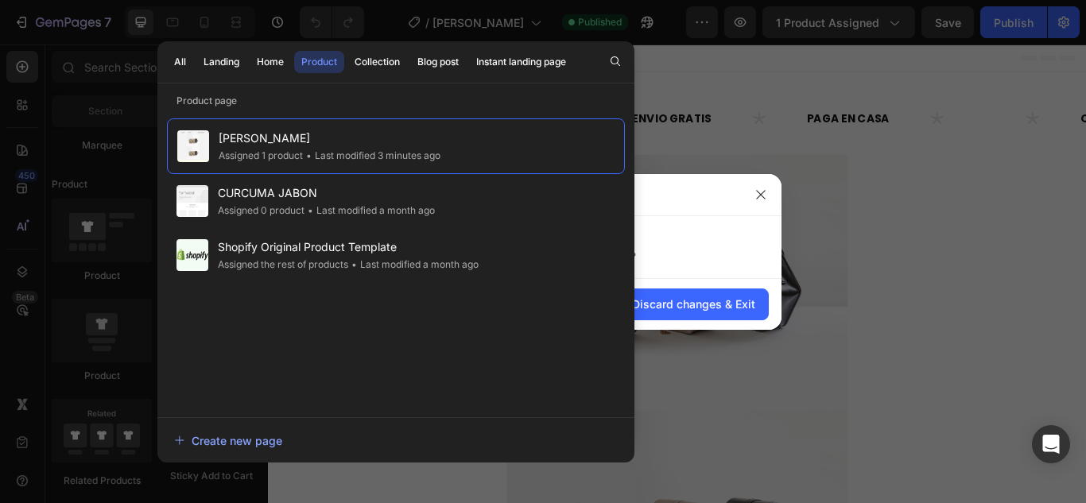
drag, startPoint x: 304, startPoint y: 149, endPoint x: 952, endPoint y: 154, distance: 647.7
click at [952, 154] on div at bounding box center [543, 251] width 1086 height 503
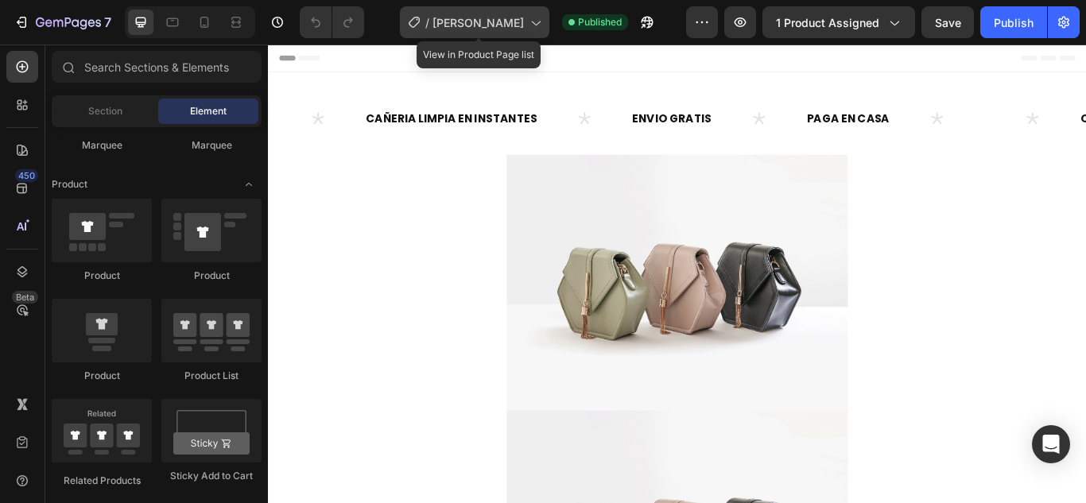
click at [441, 29] on span "[PERSON_NAME]" at bounding box center [477, 22] width 91 height 17
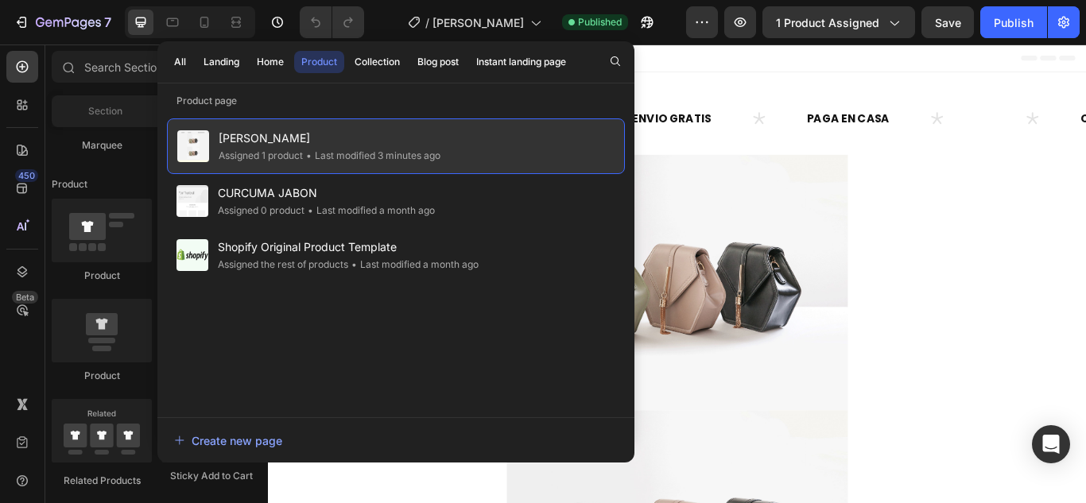
click at [362, 145] on span "[PERSON_NAME]" at bounding box center [330, 138] width 222 height 19
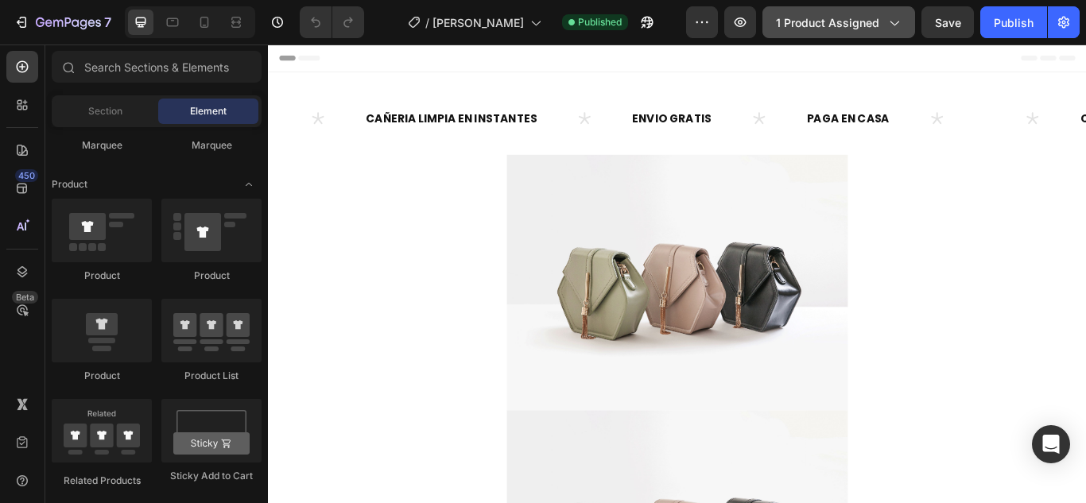
click at [865, 29] on span "1 product assigned" at bounding box center [827, 22] width 103 height 17
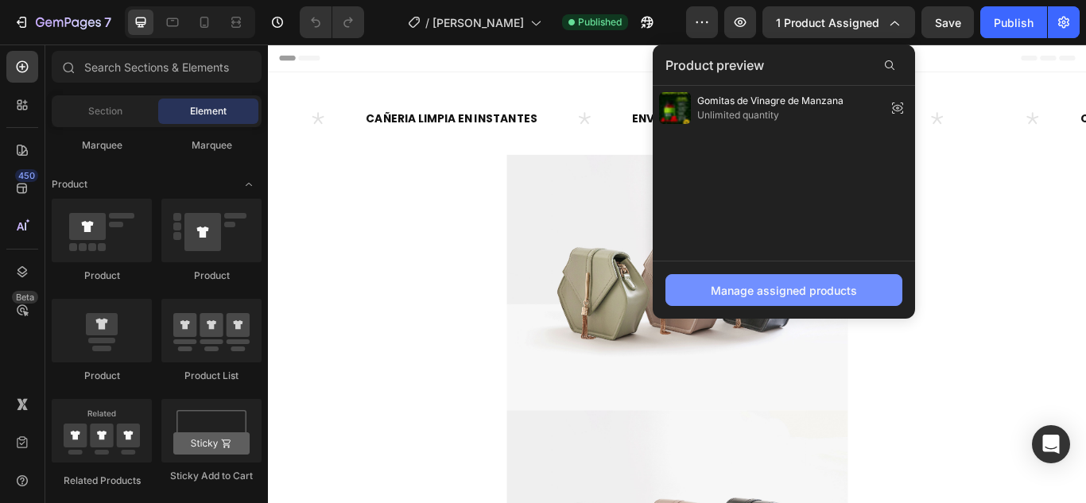
click at [827, 290] on div "Manage assigned products" at bounding box center [783, 290] width 146 height 17
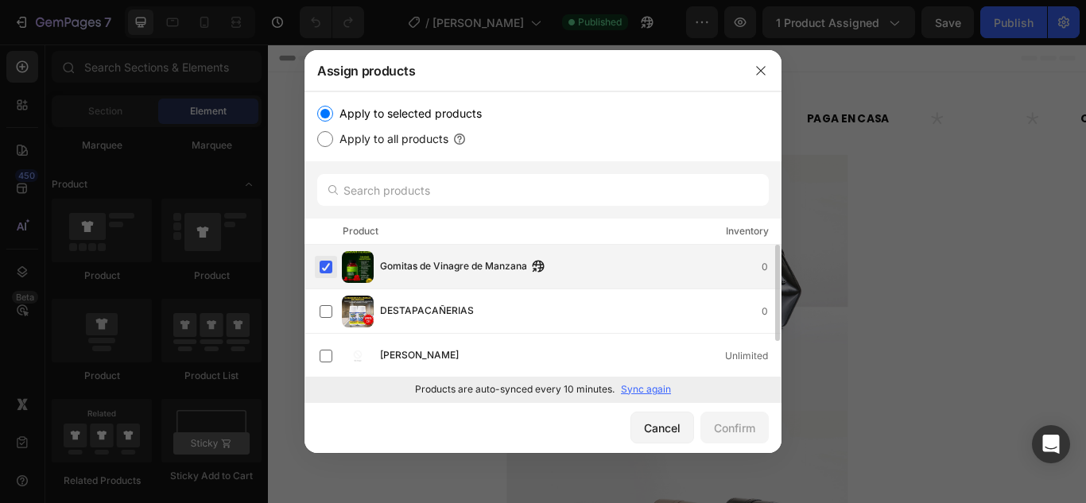
click at [332, 270] on label at bounding box center [325, 267] width 13 height 13
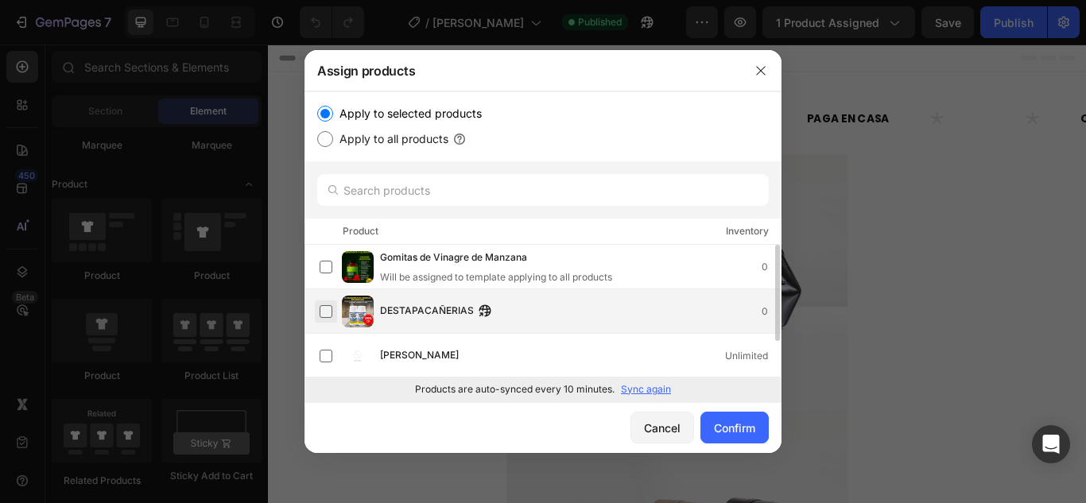
click at [332, 311] on label at bounding box center [325, 311] width 13 height 13
click at [752, 429] on div "Confirm" at bounding box center [734, 428] width 41 height 17
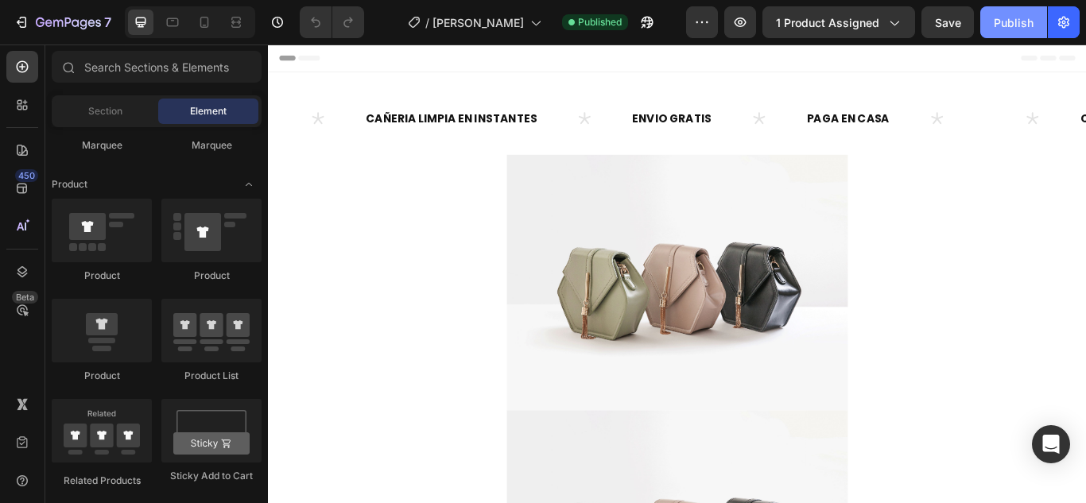
click at [1017, 25] on div "Publish" at bounding box center [1013, 22] width 40 height 17
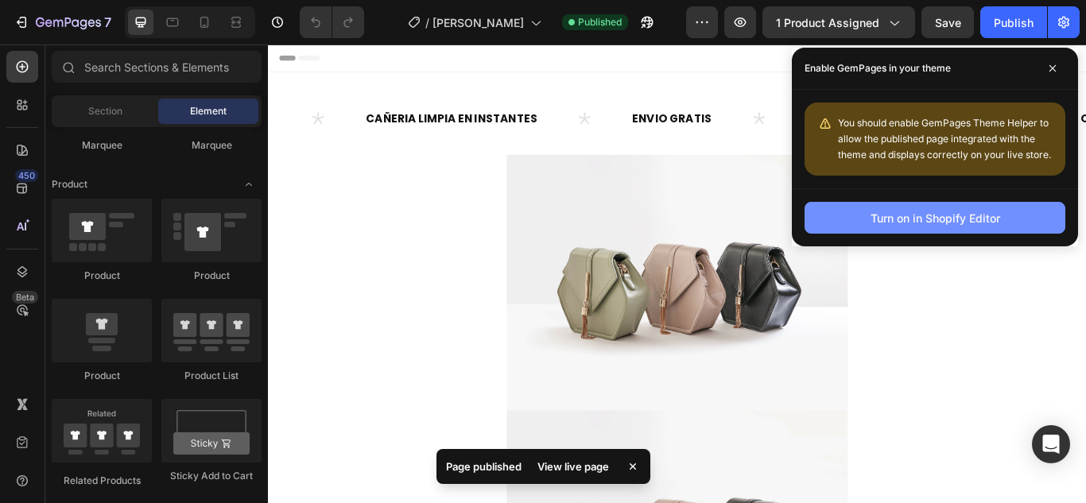
click at [972, 219] on div "Turn on in Shopify Editor" at bounding box center [935, 218] width 130 height 17
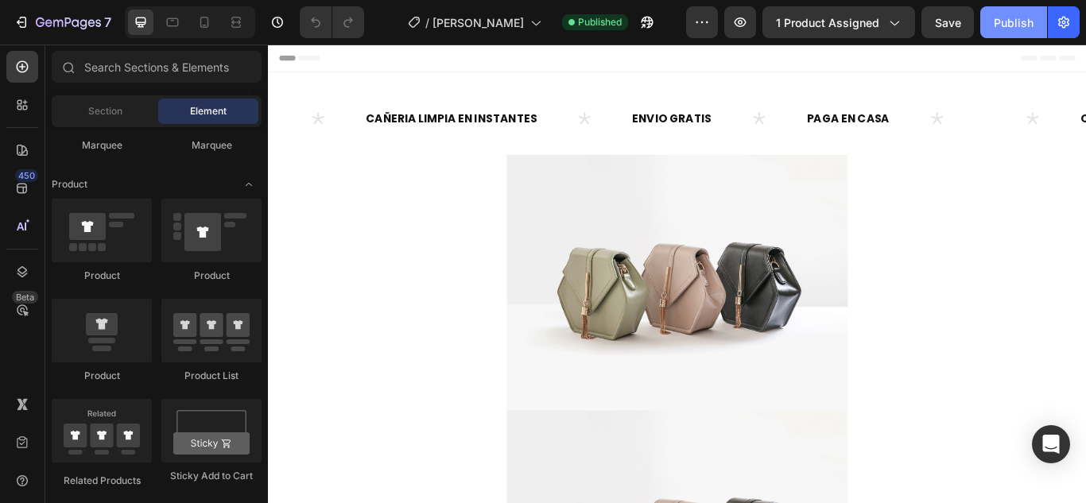
click at [1004, 14] on div "Publish" at bounding box center [1013, 22] width 40 height 17
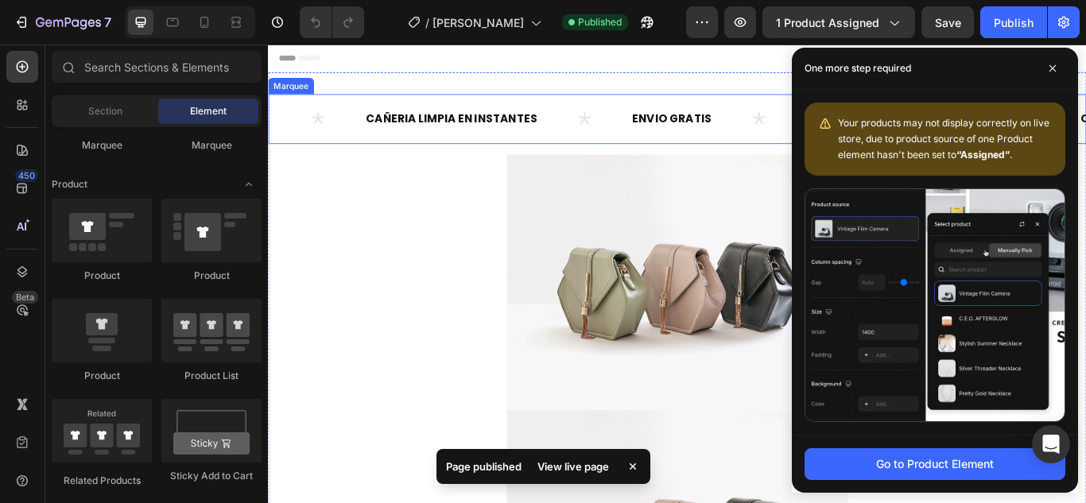
click at [576, 106] on div "Text CAÑERIA LIMPIA EN INSTANTES Text ENVIO GRATIS Text PAGA EN CASA Text Text …" at bounding box center [745, 132] width 954 height 58
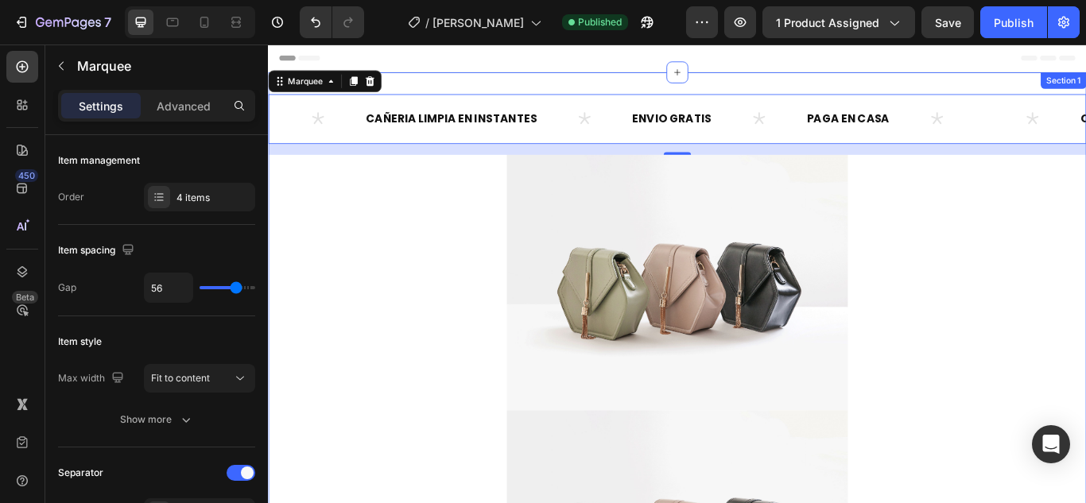
click at [1085, 70] on div "Header" at bounding box center [745, 61] width 928 height 32
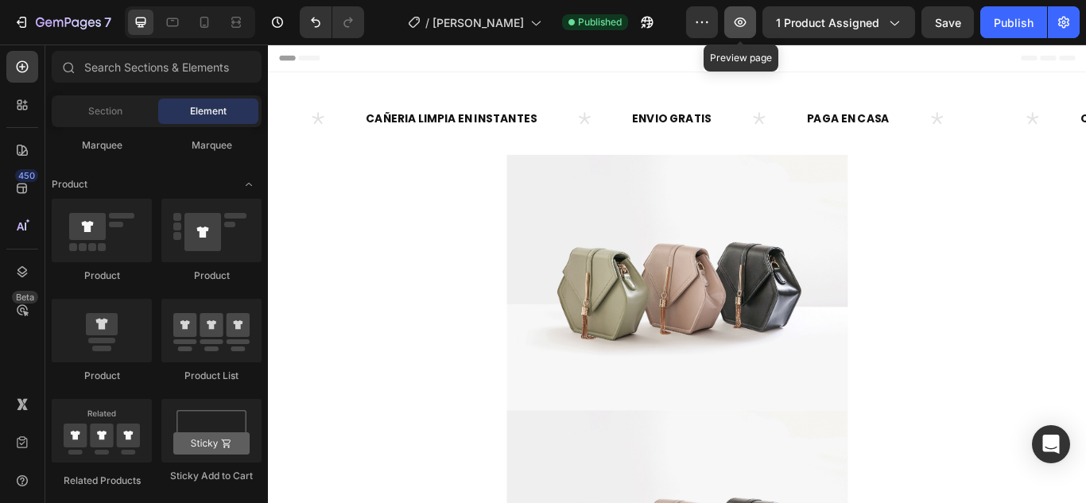
click at [746, 24] on icon "button" at bounding box center [740, 22] width 12 height 10
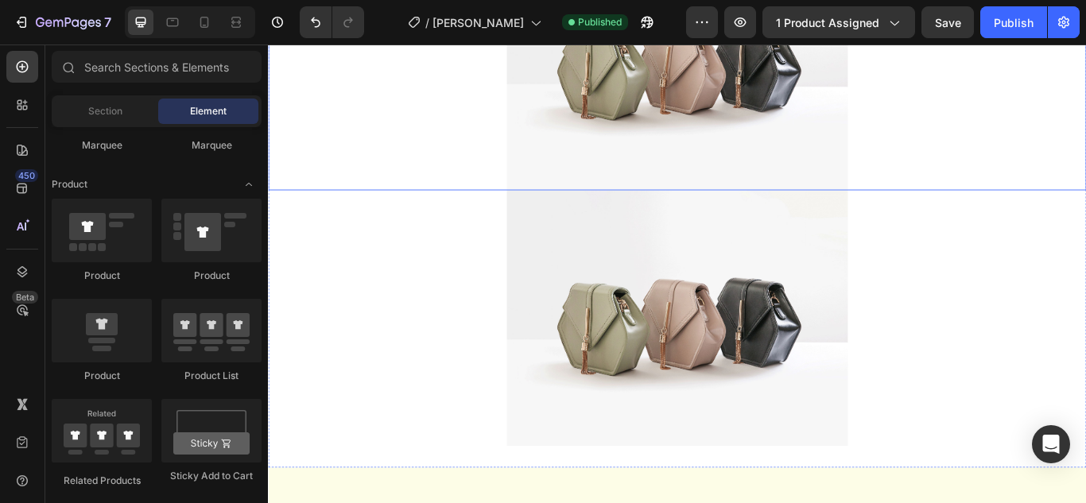
scroll to position [397, 0]
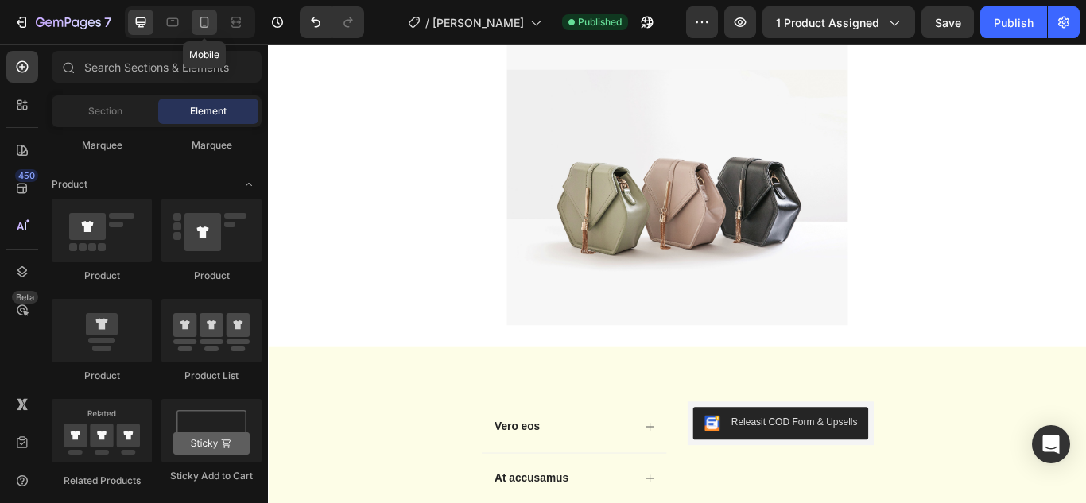
click at [204, 25] on icon at bounding box center [205, 26] width 4 height 2
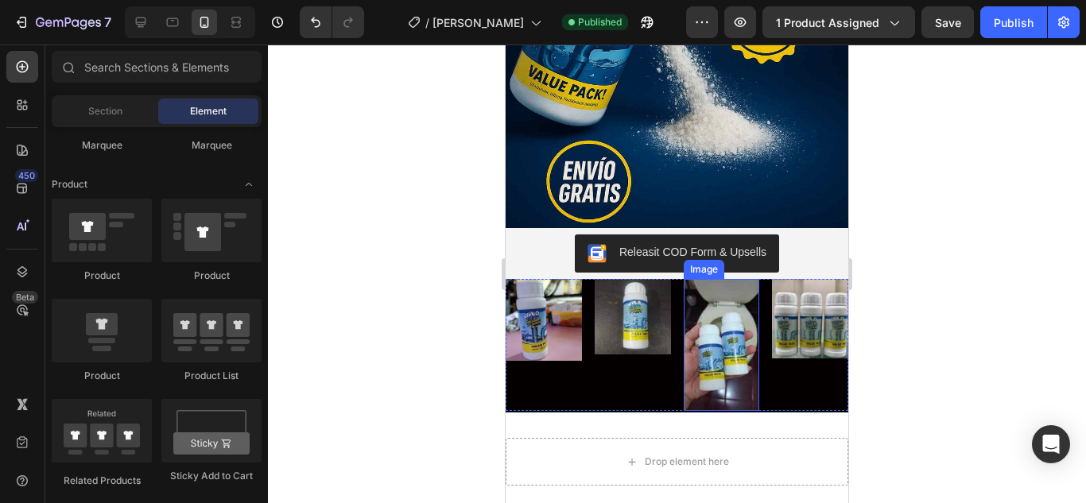
scroll to position [5249, 0]
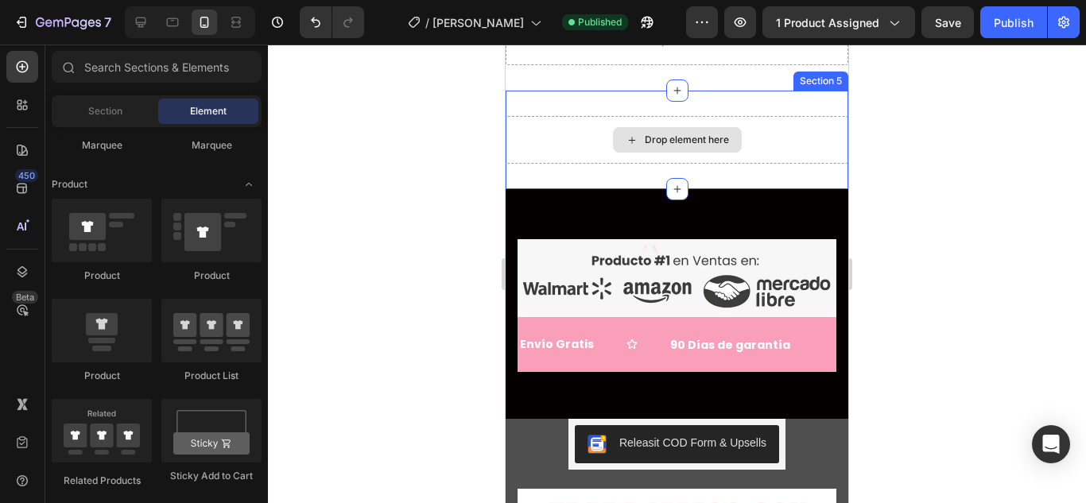
click at [687, 157] on div "Drop element here" at bounding box center [676, 140] width 343 height 48
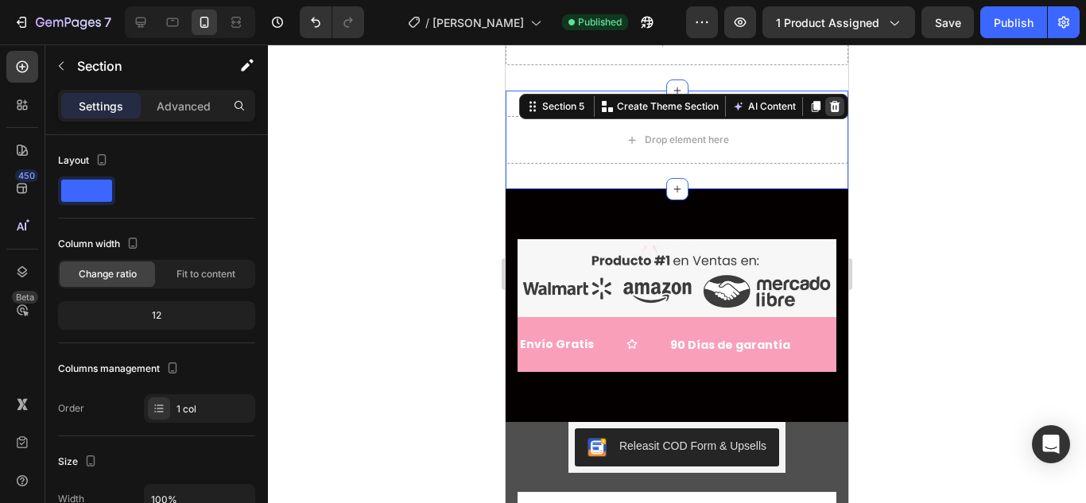
click at [830, 110] on icon at bounding box center [835, 106] width 10 height 11
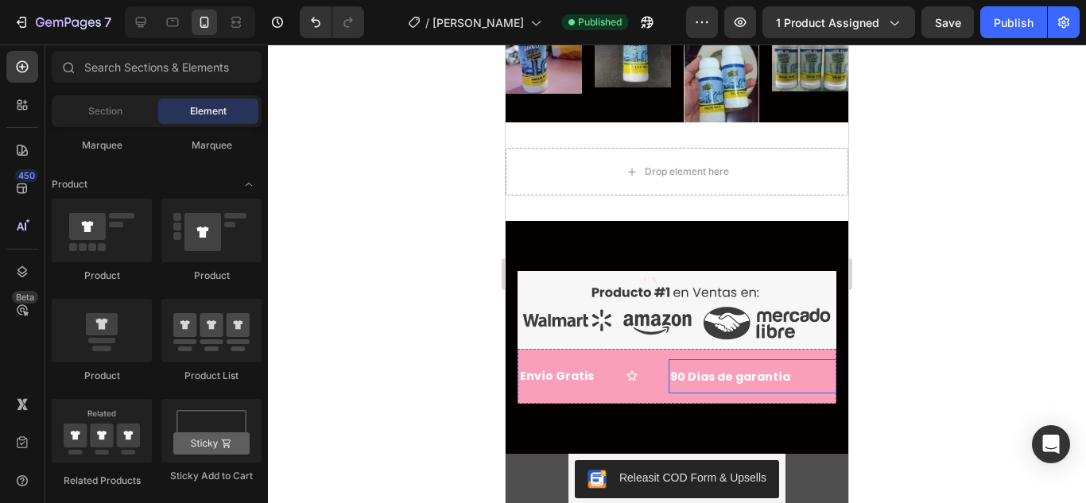
scroll to position [5090, 0]
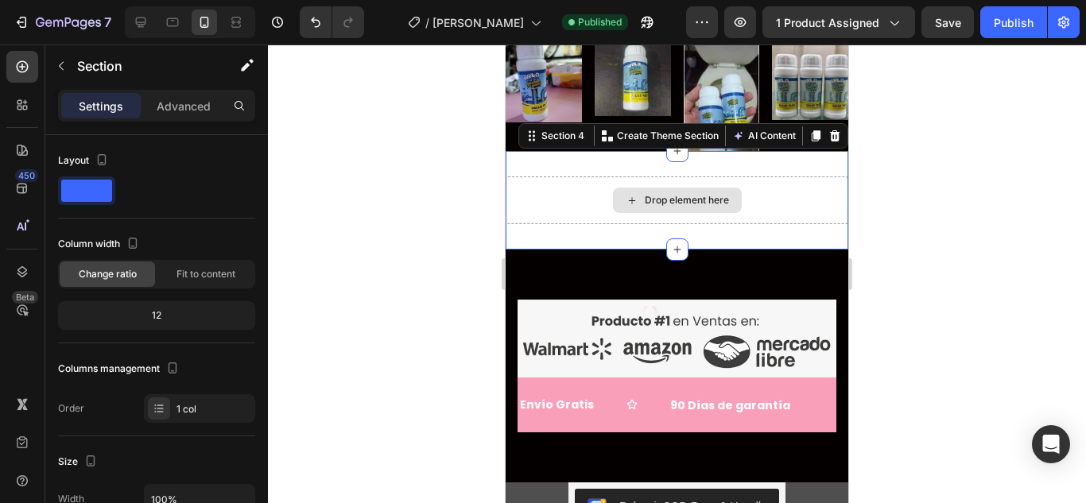
click at [742, 200] on div "Drop element here" at bounding box center [676, 200] width 343 height 48
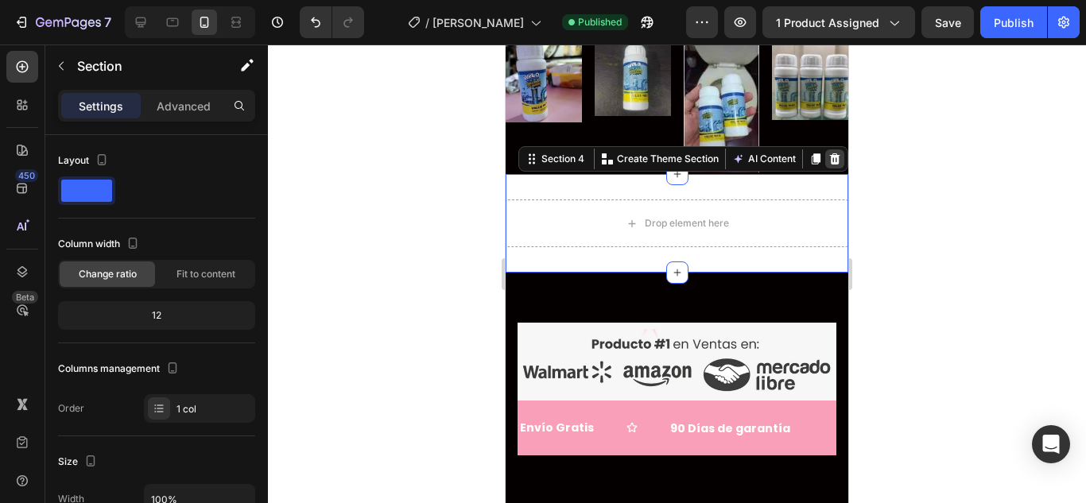
click at [828, 153] on icon at bounding box center [834, 159] width 13 height 13
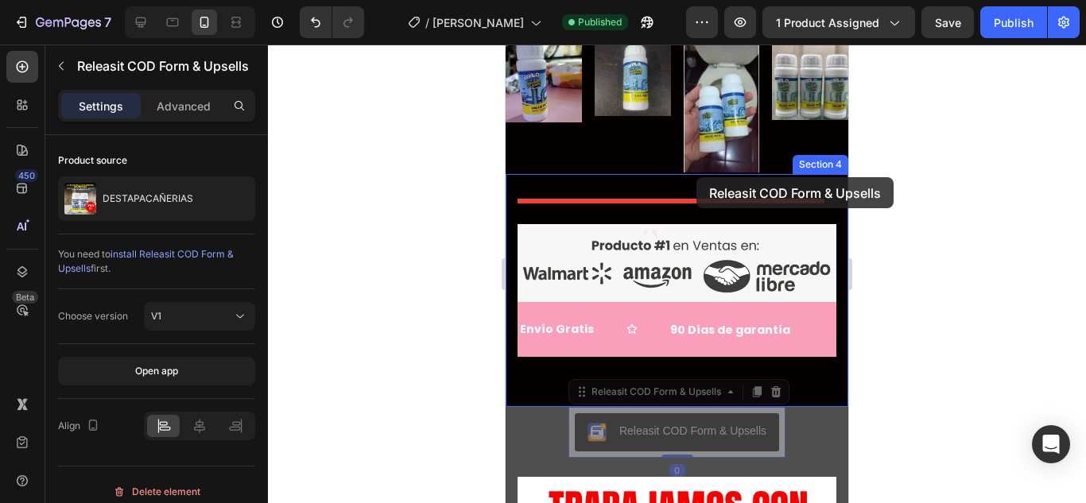
drag, startPoint x: 719, startPoint y: 401, endPoint x: 696, endPoint y: 177, distance: 225.3
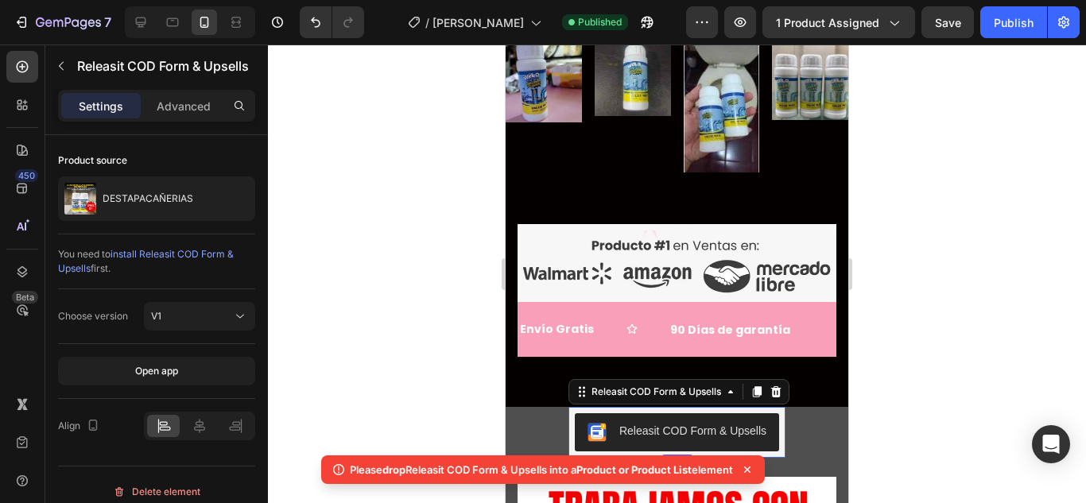
click at [688, 423] on div "Releasit COD Form & Upsells" at bounding box center [692, 431] width 147 height 17
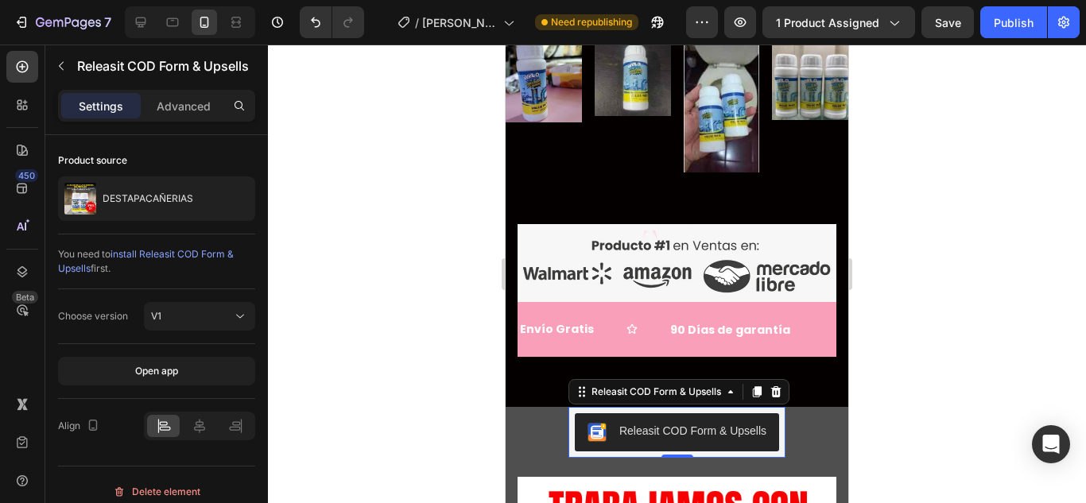
click at [1042, 312] on div at bounding box center [677, 274] width 818 height 459
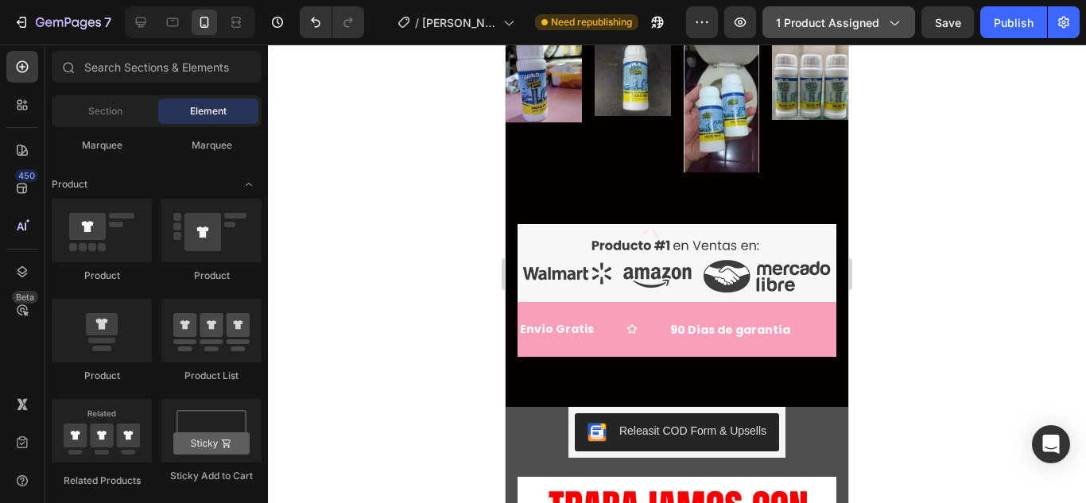
click at [829, 20] on span "1 product assigned" at bounding box center [827, 22] width 103 height 17
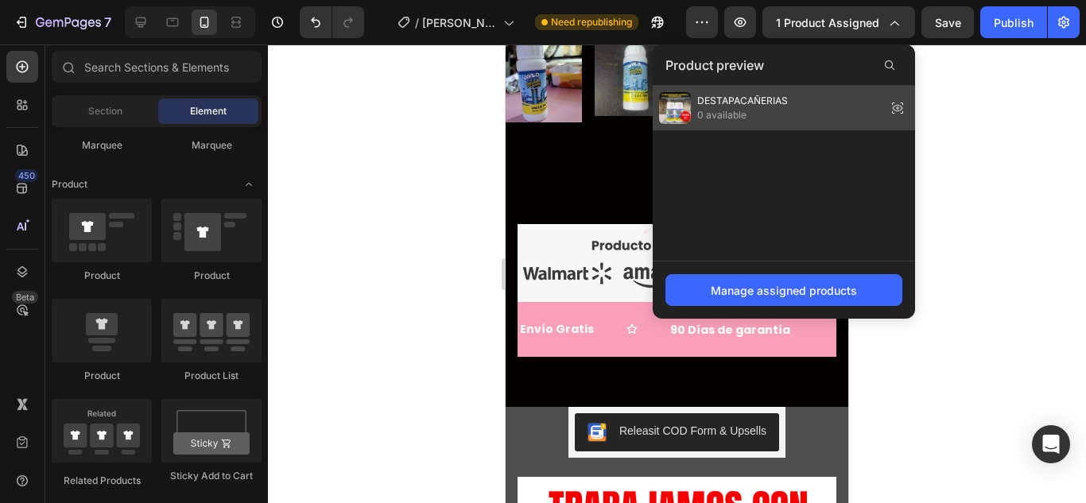
click at [807, 111] on div "DESTAPACAÑERIAS 0 available" at bounding box center [783, 108] width 262 height 45
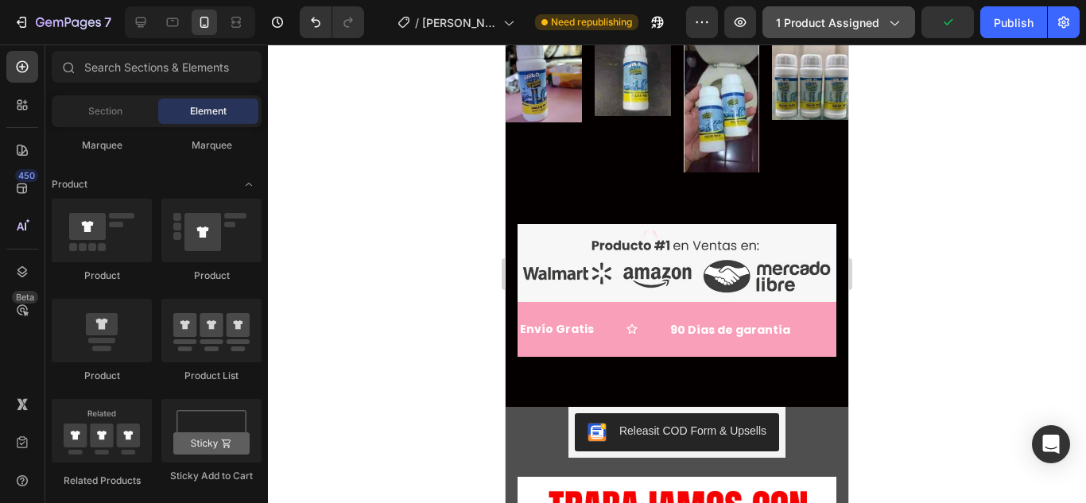
click at [867, 23] on span "1 product assigned" at bounding box center [827, 22] width 103 height 17
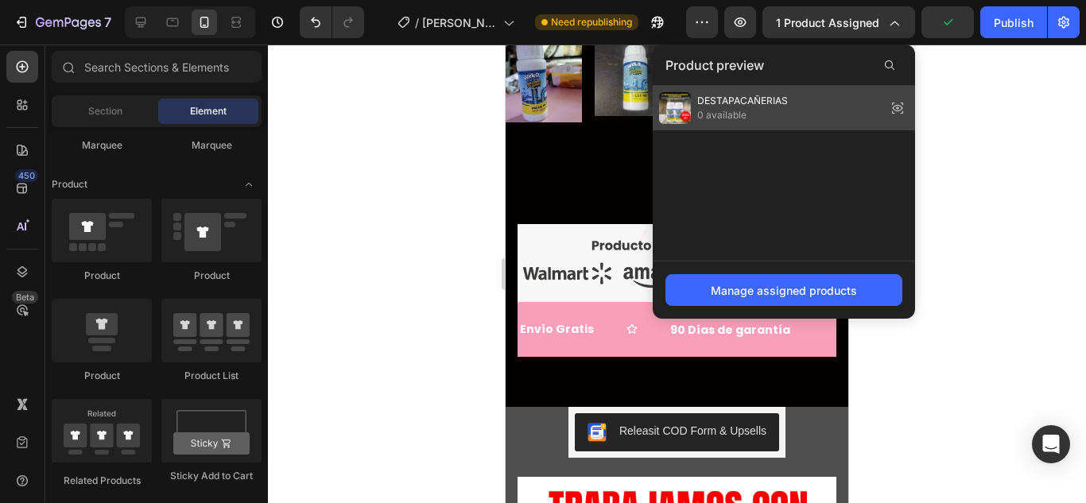
click at [904, 113] on icon at bounding box center [897, 108] width 22 height 22
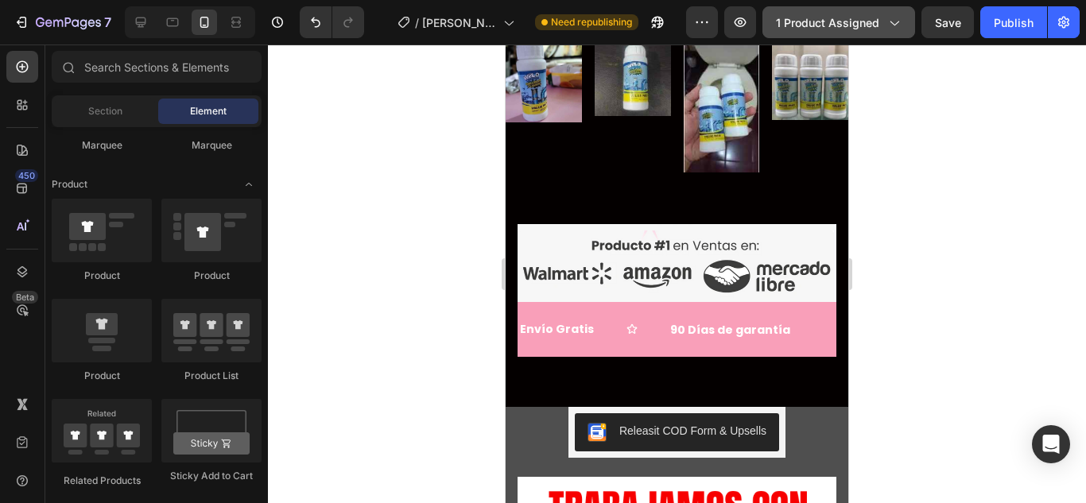
click at [882, 23] on div "1 product assigned" at bounding box center [839, 22] width 126 height 17
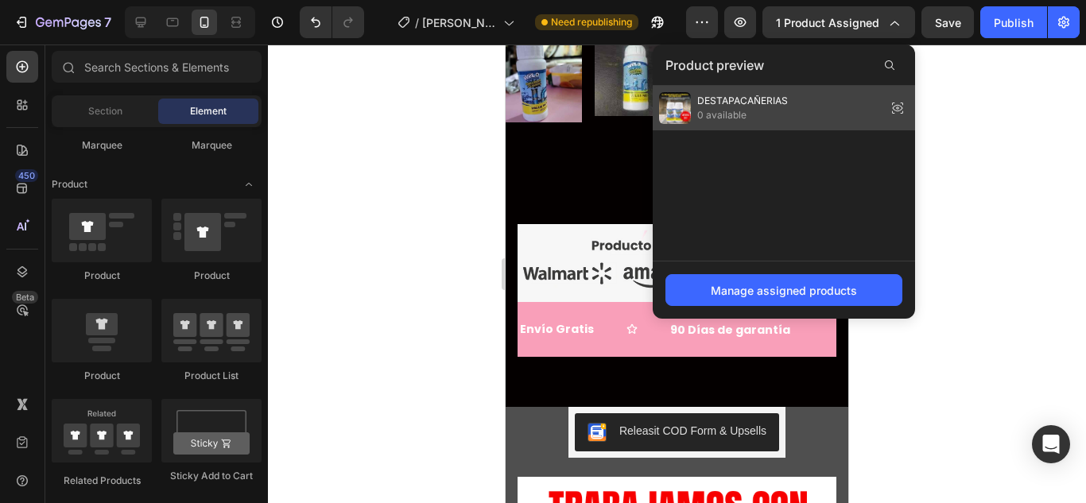
click at [900, 109] on icon at bounding box center [897, 108] width 22 height 22
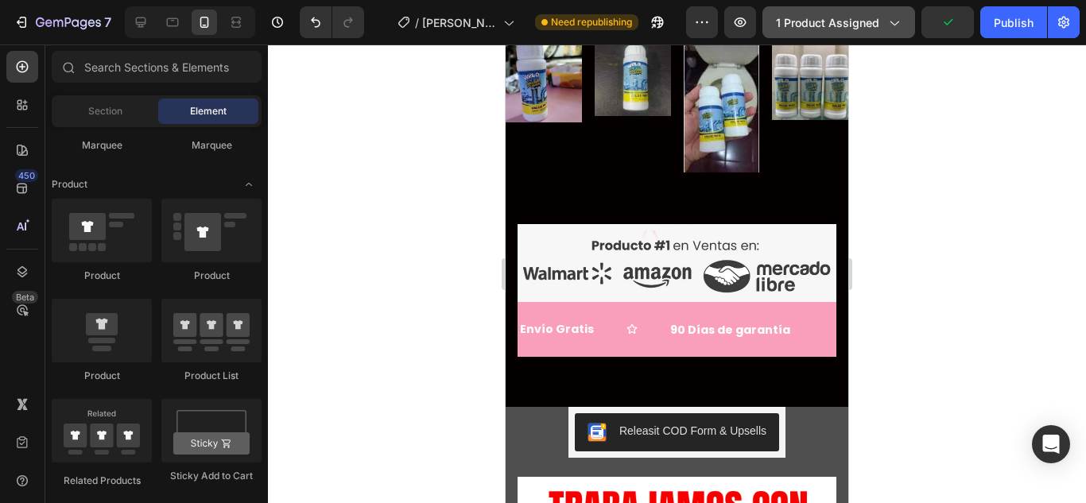
click at [834, 21] on span "1 product assigned" at bounding box center [827, 22] width 103 height 17
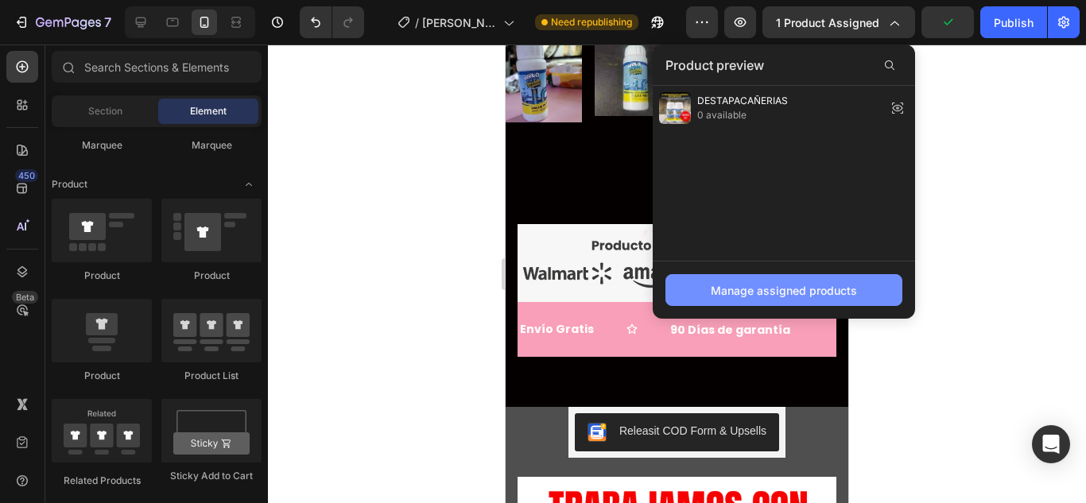
click at [835, 295] on div "Manage assigned products" at bounding box center [783, 290] width 146 height 17
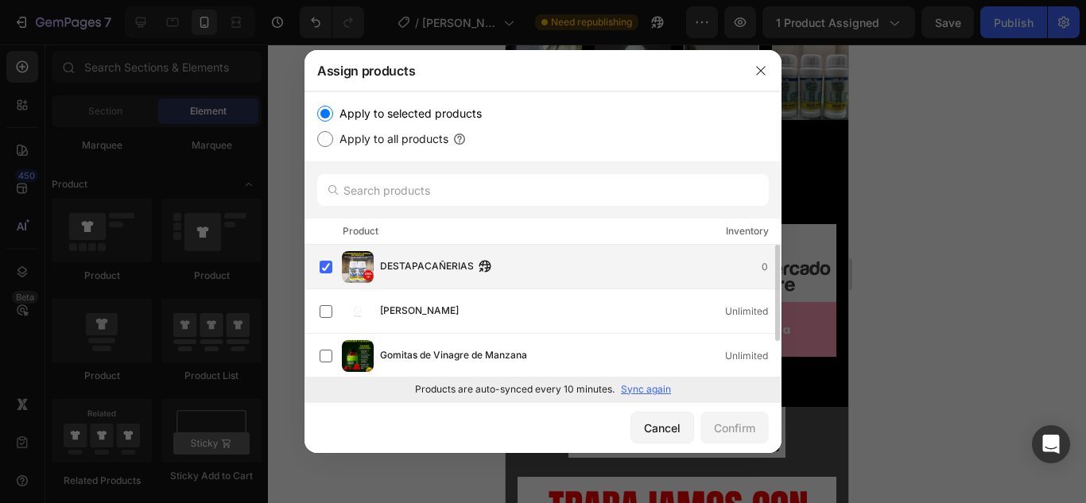
click at [634, 278] on div "DESTAPACAÑERIAS 0" at bounding box center [549, 267] width 461 height 32
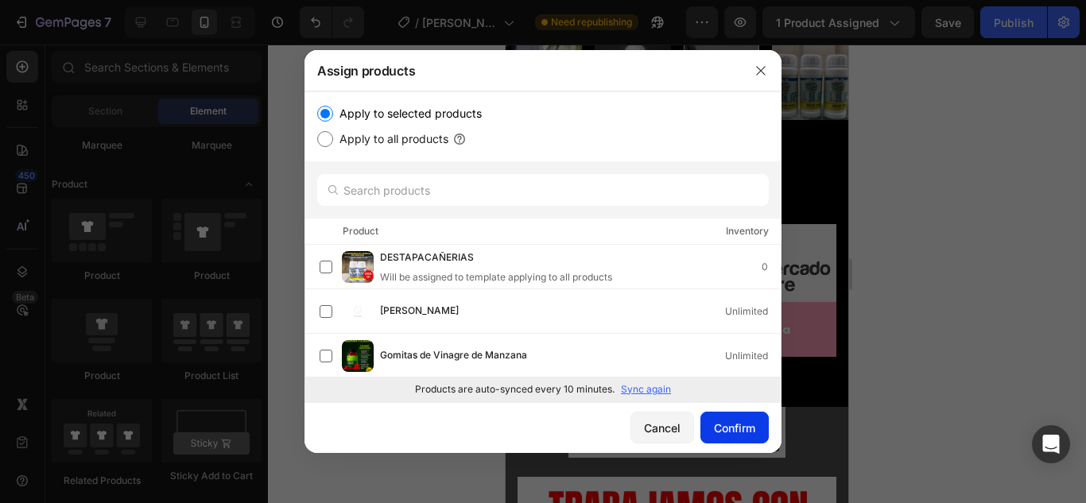
click at [736, 430] on div "Confirm" at bounding box center [734, 428] width 41 height 17
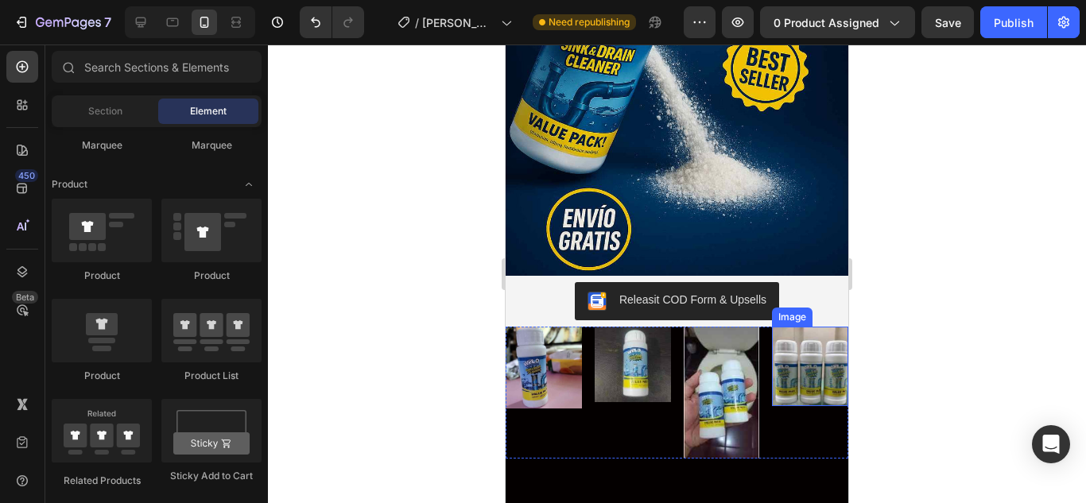
scroll to position [4772, 0]
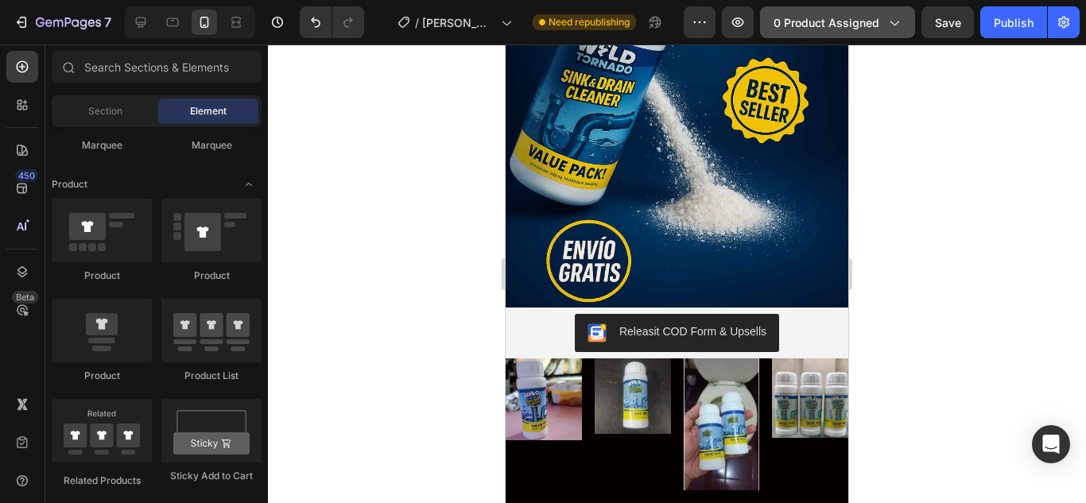
click at [912, 17] on button "0 product assigned" at bounding box center [837, 22] width 155 height 32
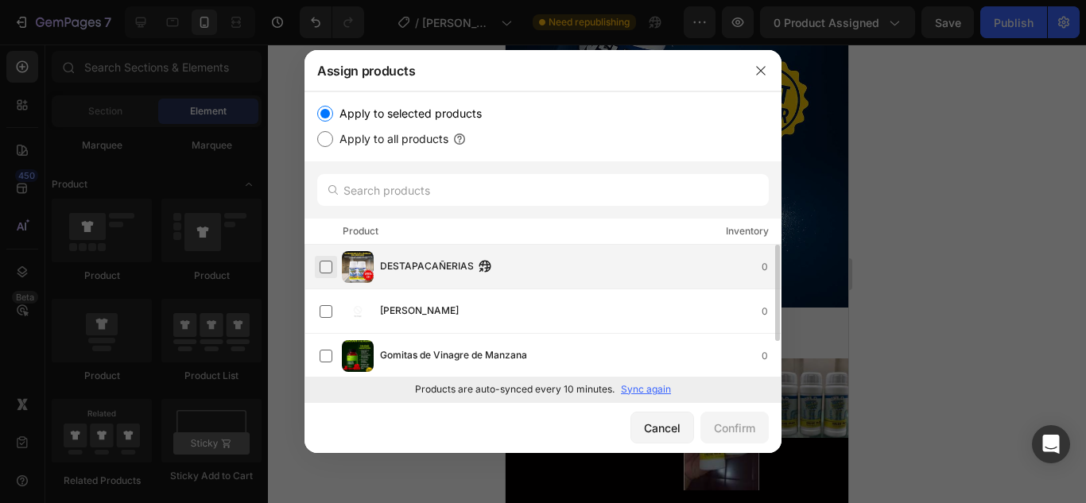
click at [327, 267] on label at bounding box center [325, 267] width 13 height 13
click at [744, 427] on div "Confirm" at bounding box center [734, 428] width 41 height 17
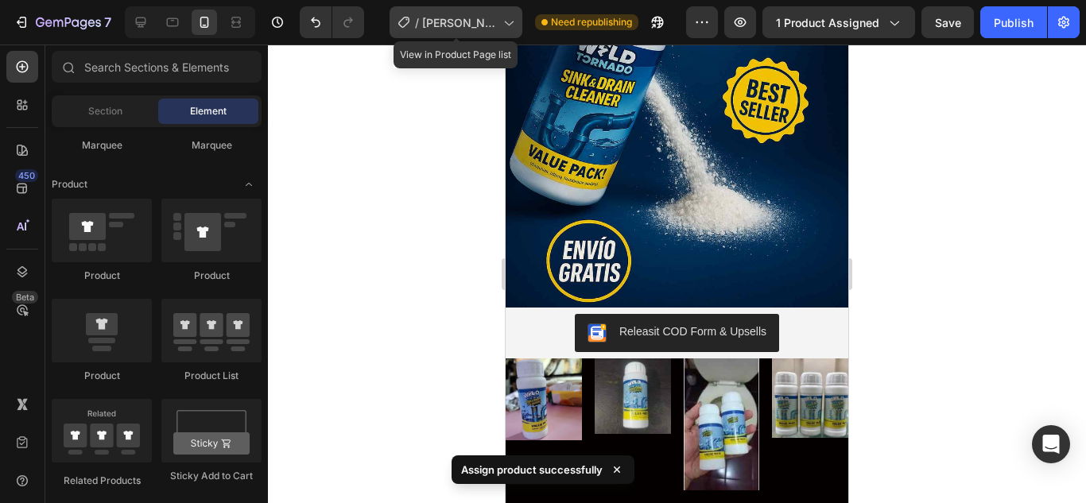
click at [510, 21] on icon at bounding box center [508, 22] width 16 height 16
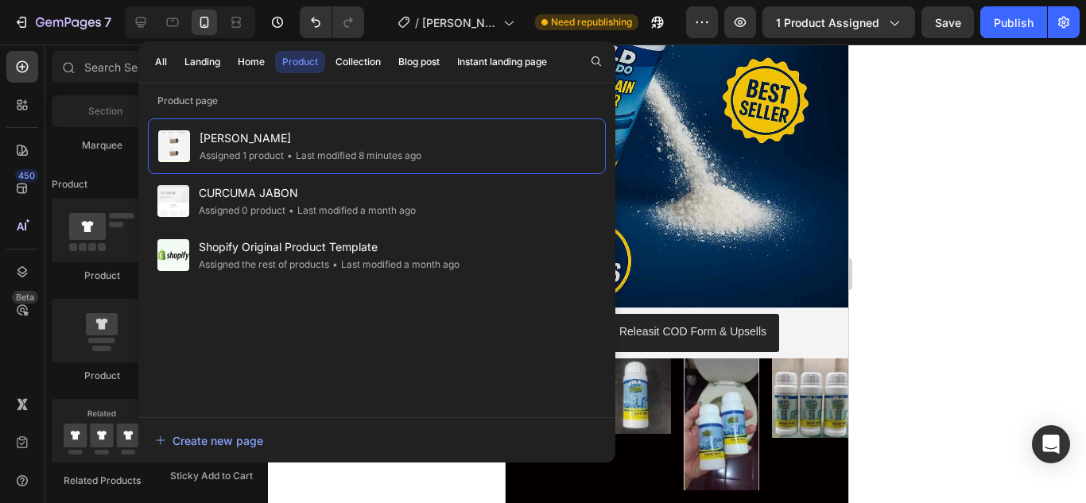
click at [298, 61] on div "Product" at bounding box center [300, 62] width 36 height 14
click at [1023, 136] on div at bounding box center [677, 274] width 818 height 459
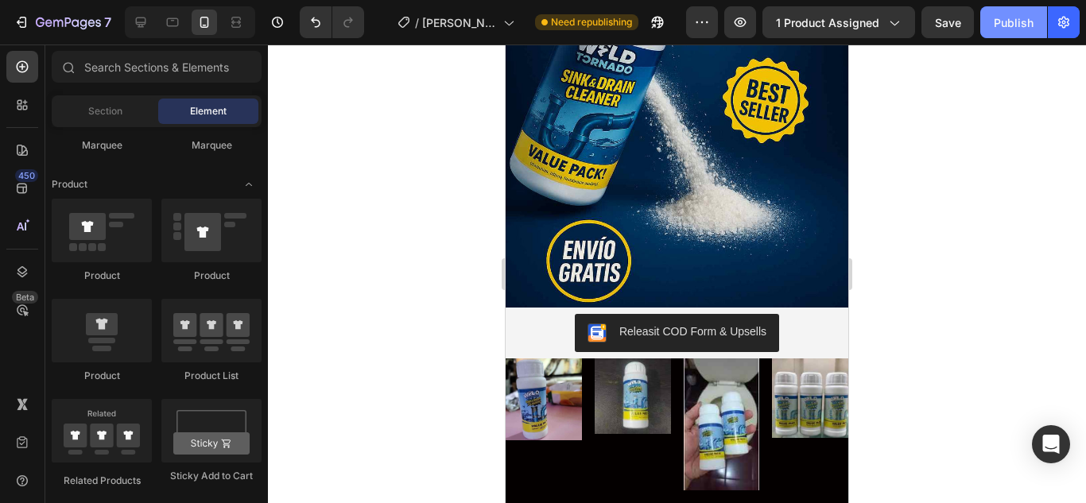
click at [1041, 21] on button "Publish" at bounding box center [1013, 22] width 67 height 32
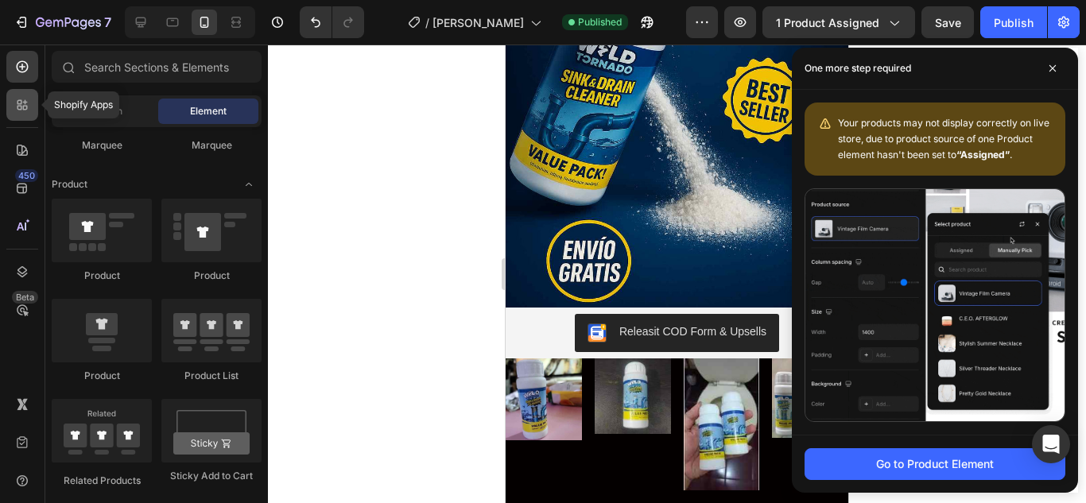
click at [20, 109] on icon at bounding box center [19, 108] width 5 height 5
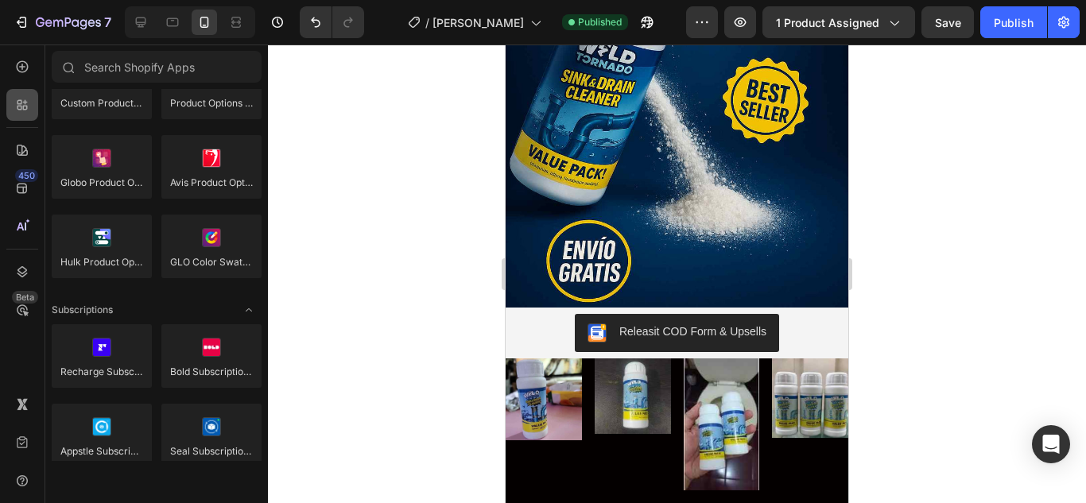
click at [20, 109] on icon at bounding box center [19, 108] width 5 height 5
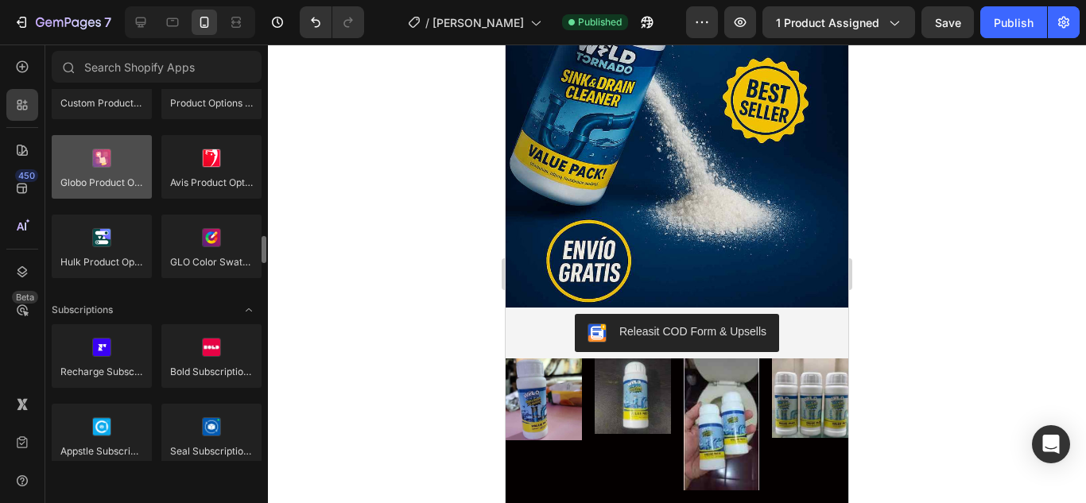
click at [113, 198] on div at bounding box center [102, 167] width 100 height 64
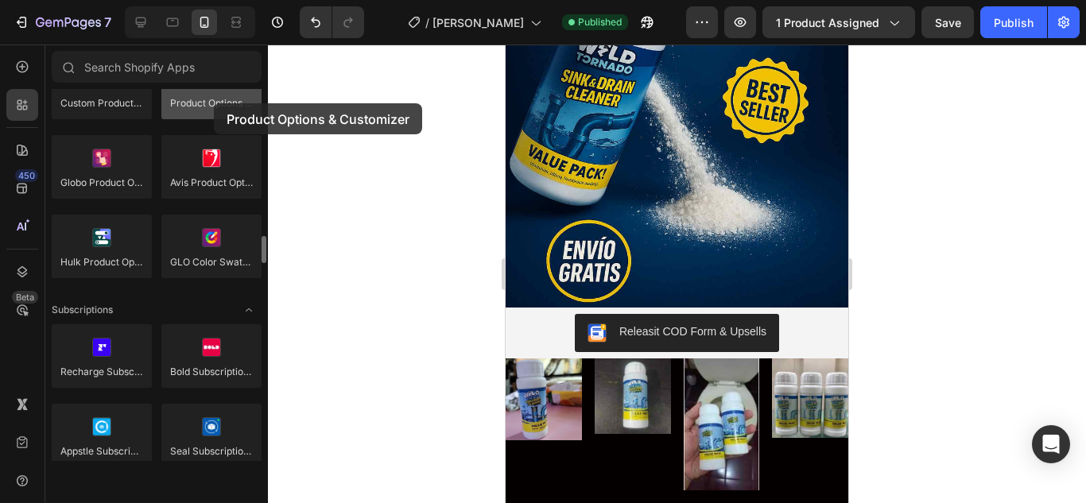
click at [214, 103] on div at bounding box center [211, 88] width 100 height 64
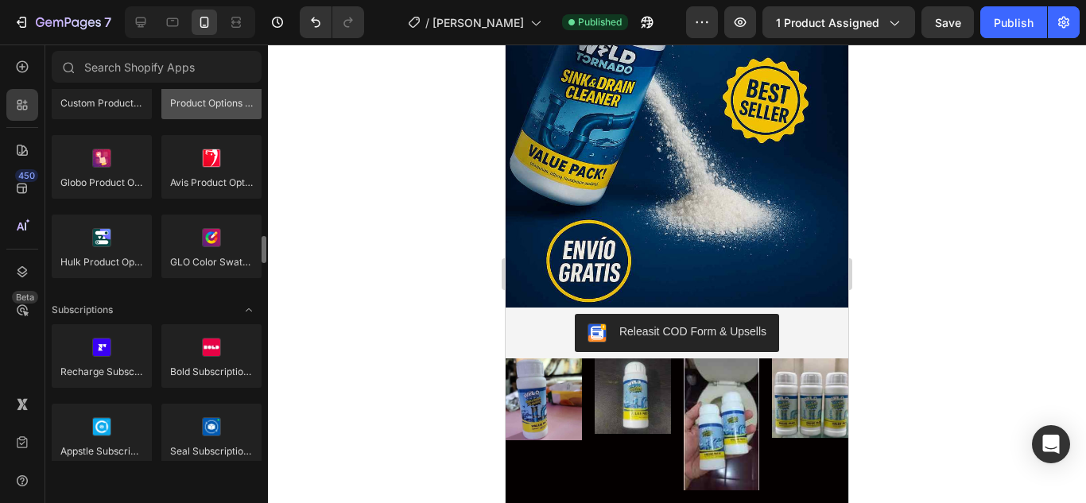
click at [214, 106] on div at bounding box center [211, 88] width 100 height 64
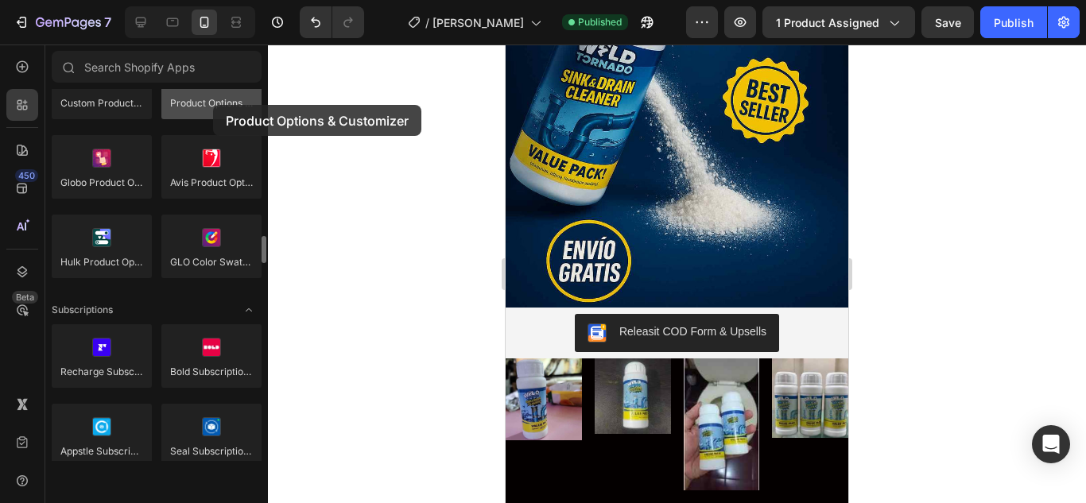
click at [213, 105] on div at bounding box center [211, 88] width 100 height 64
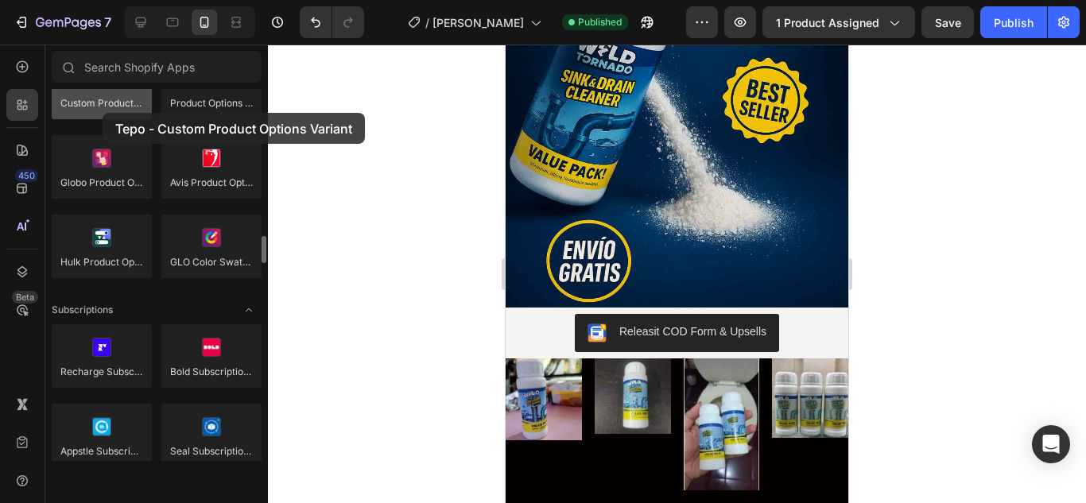
click at [103, 113] on div at bounding box center [102, 88] width 100 height 64
click at [100, 111] on div at bounding box center [102, 88] width 100 height 64
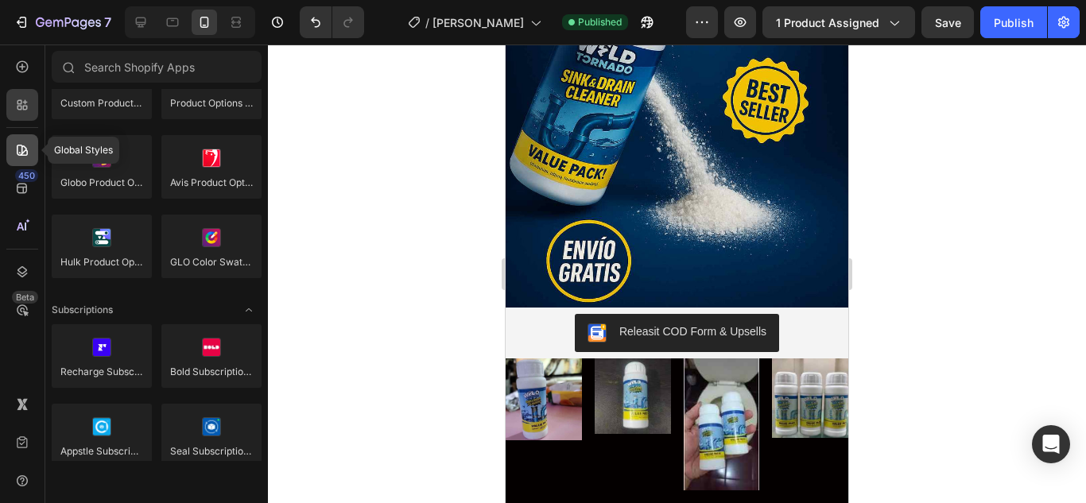
click at [21, 157] on icon at bounding box center [22, 150] width 16 height 16
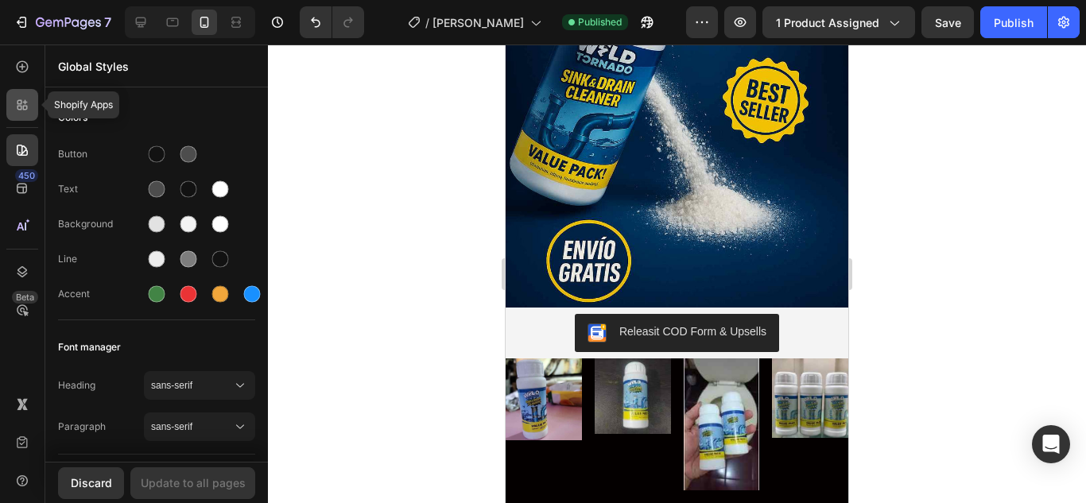
click at [21, 107] on icon at bounding box center [19, 108] width 5 height 5
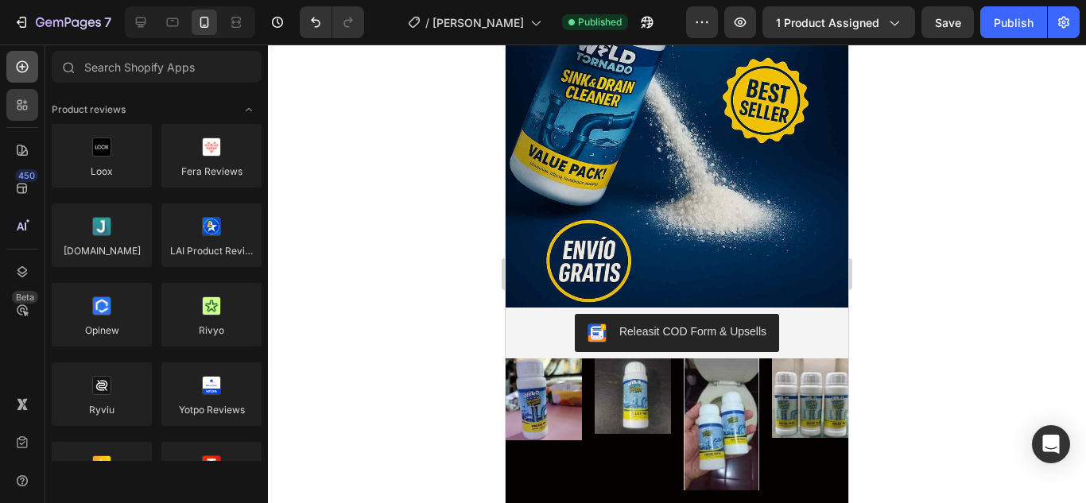
scroll to position [1987, 0]
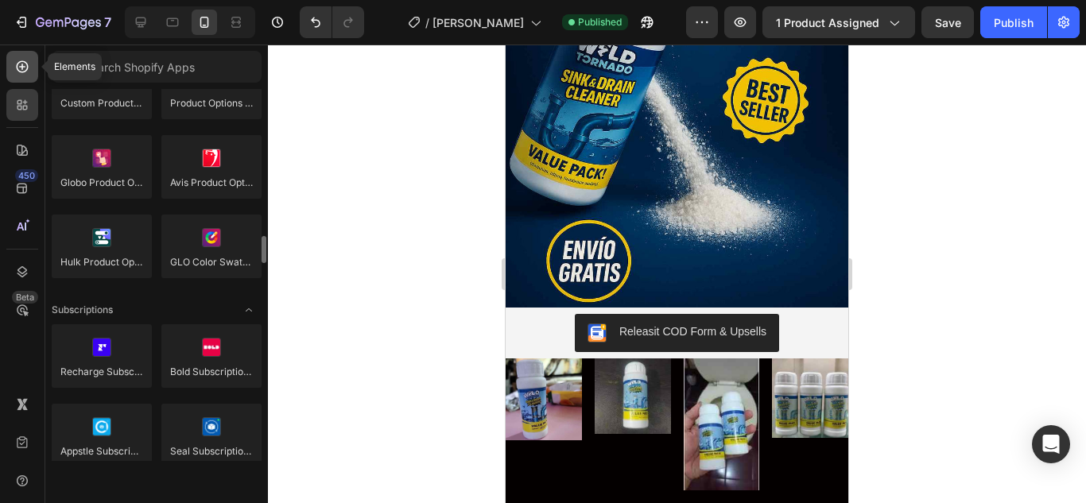
click at [21, 52] on div at bounding box center [22, 67] width 32 height 32
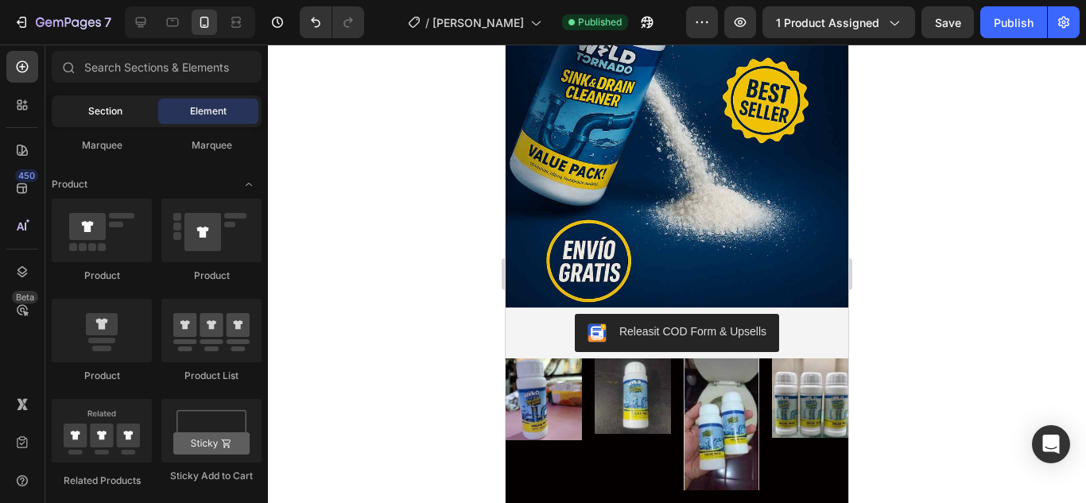
click at [109, 116] on span "Section" at bounding box center [105, 111] width 34 height 14
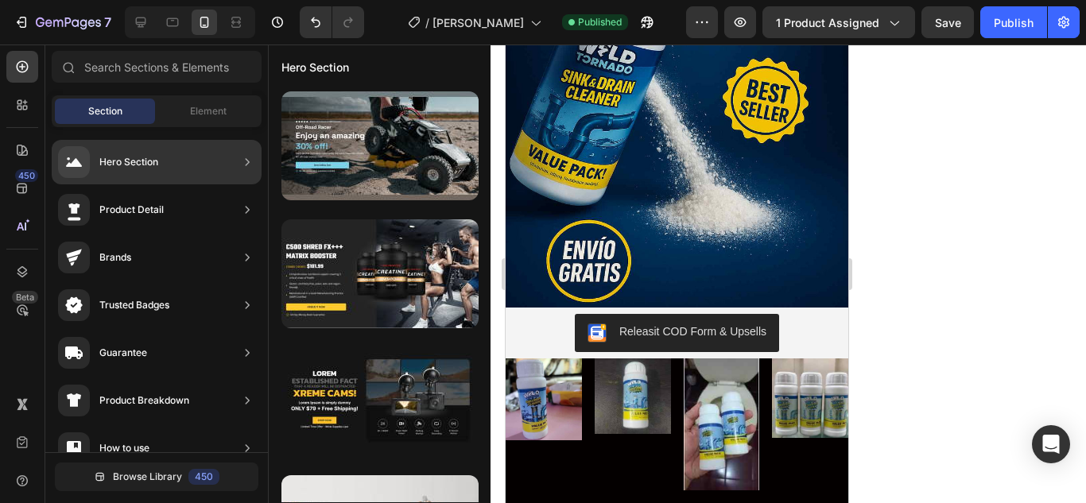
click at [192, 215] on div "Product Detail" at bounding box center [157, 210] width 210 height 45
click at [241, 209] on icon at bounding box center [247, 210] width 16 height 16
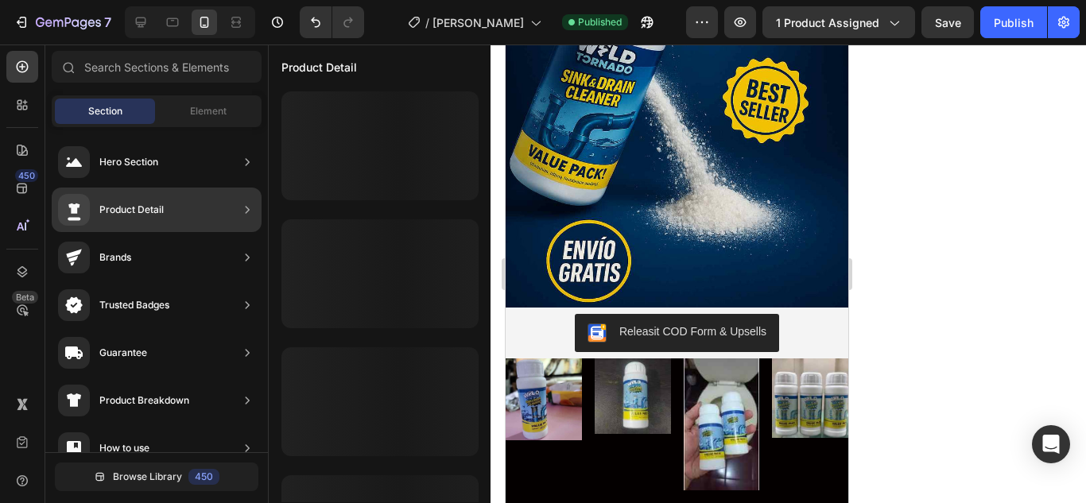
click at [243, 212] on icon at bounding box center [247, 210] width 16 height 16
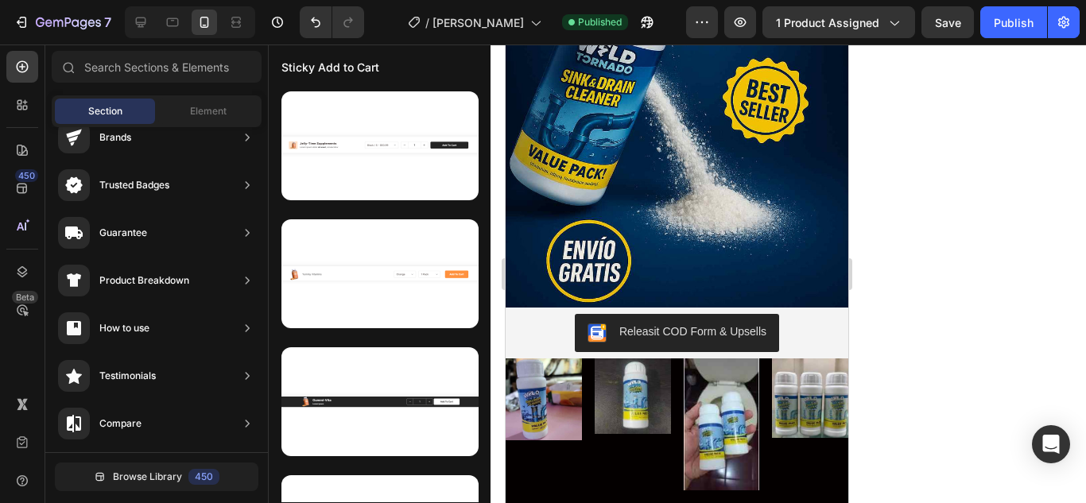
scroll to position [438, 0]
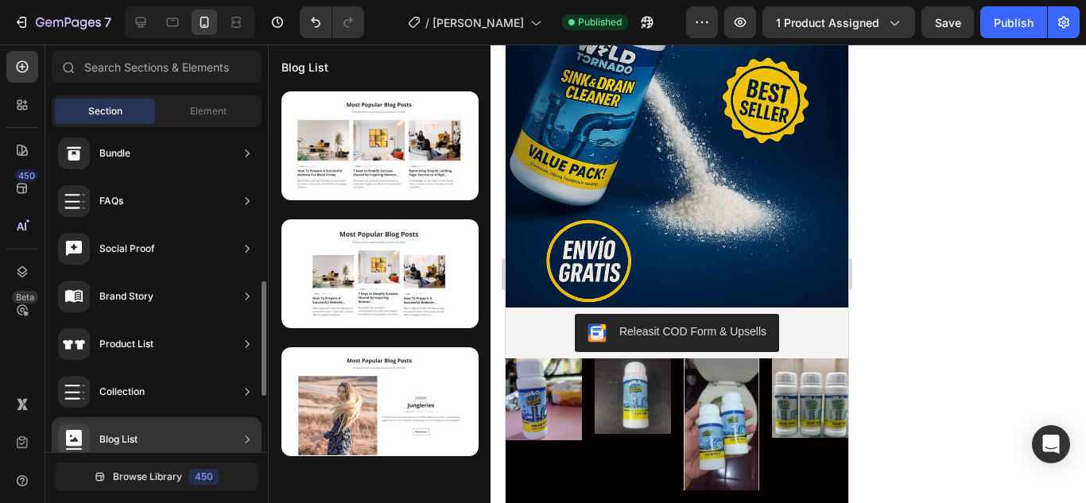
click at [198, 370] on div "Collection" at bounding box center [157, 392] width 210 height 45
click at [220, 394] on div "Collection" at bounding box center [157, 392] width 210 height 45
click at [188, 390] on div "Collection" at bounding box center [157, 392] width 210 height 45
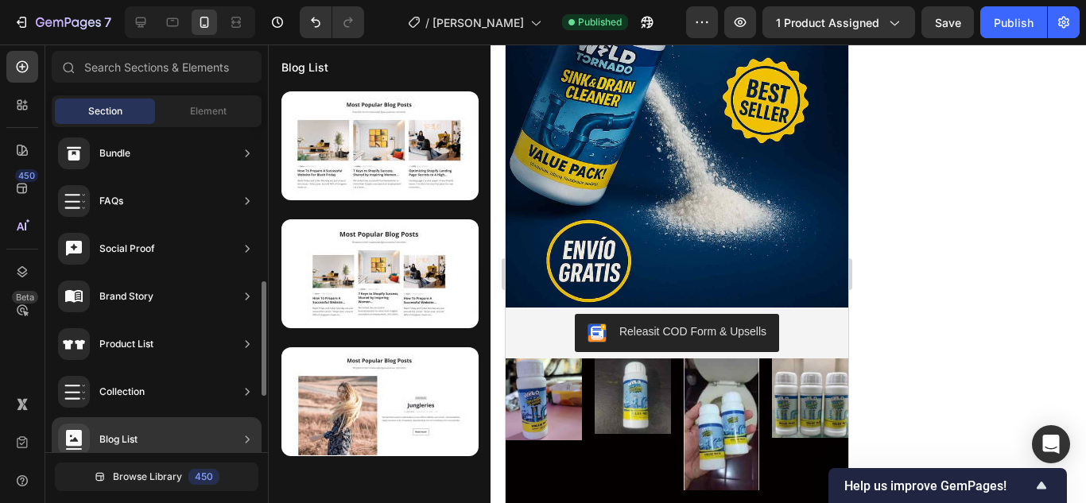
click at [188, 390] on div "Collection" at bounding box center [157, 392] width 210 height 45
click at [251, 389] on icon at bounding box center [247, 392] width 16 height 16
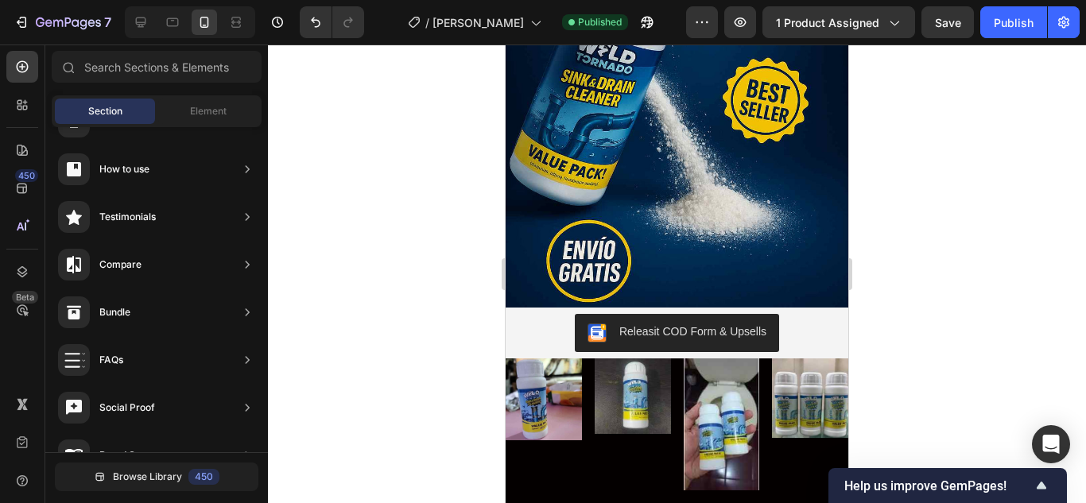
scroll to position [597, 0]
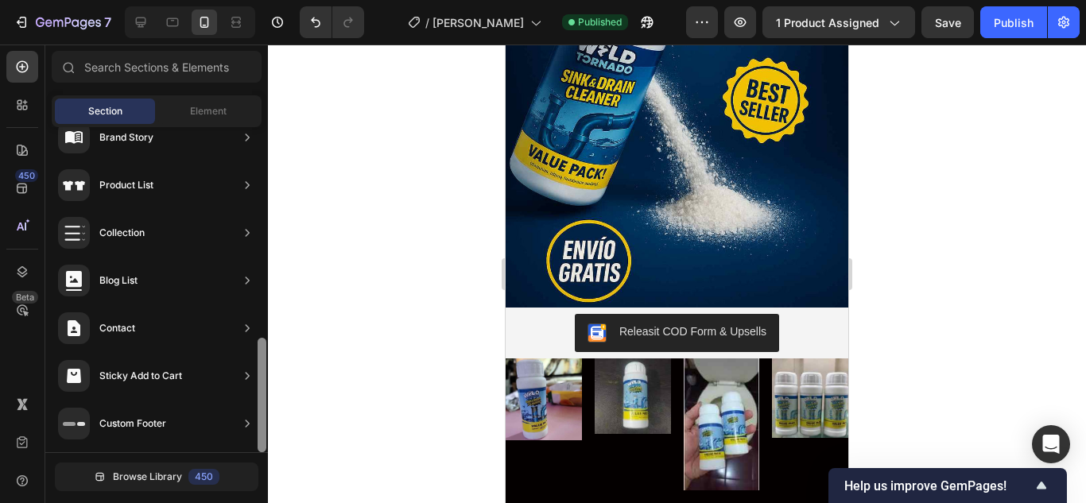
drag, startPoint x: 257, startPoint y: 313, endPoint x: 257, endPoint y: 196, distance: 117.6
click at [257, 196] on div at bounding box center [262, 289] width 12 height 325
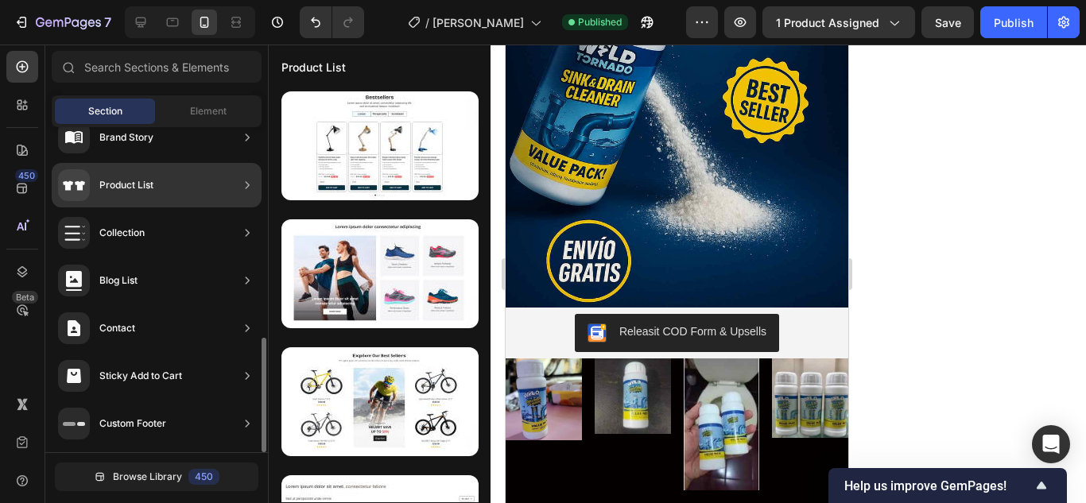
click at [190, 180] on div "Product List" at bounding box center [157, 185] width 210 height 45
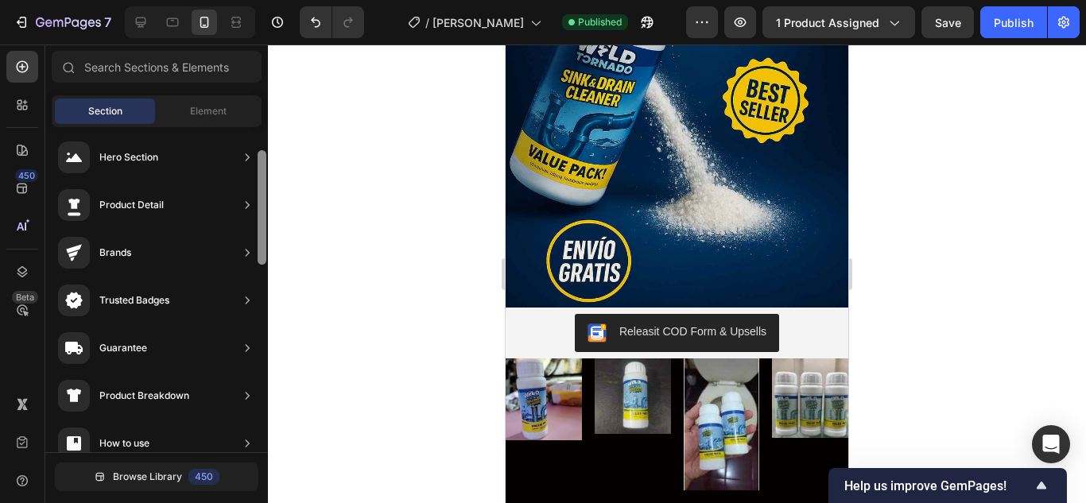
scroll to position [0, 0]
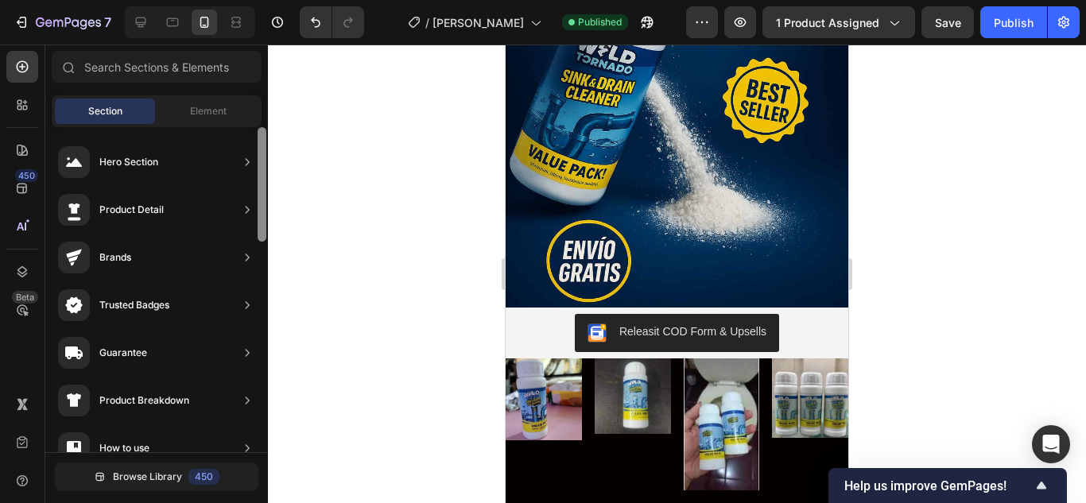
drag, startPoint x: 261, startPoint y: 347, endPoint x: 273, endPoint y: 130, distance: 218.1
click at [273, 0] on div "7 / Gomas Feromonas Published Preview 1 product assigned Save Publish 450 Beta …" at bounding box center [543, 0] width 1086 height 0
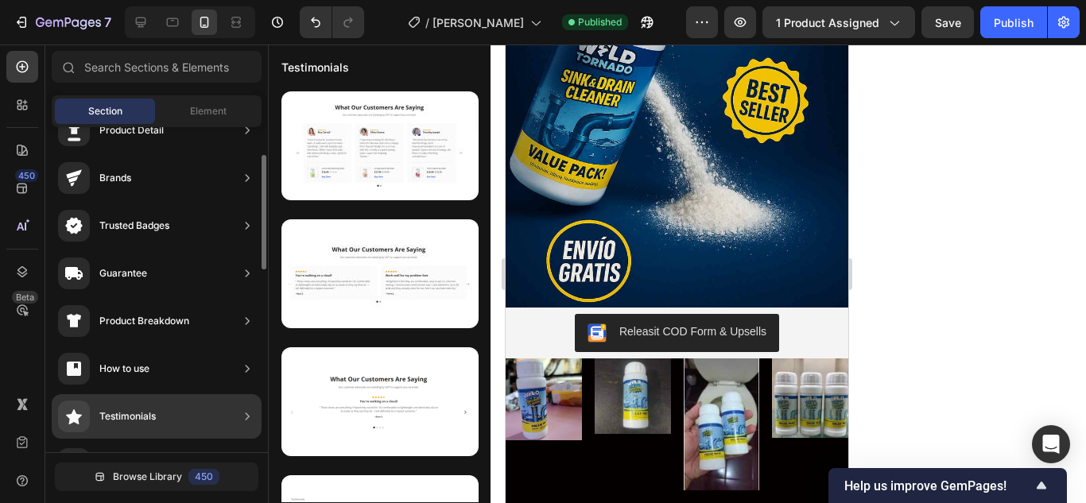
scroll to position [238, 0]
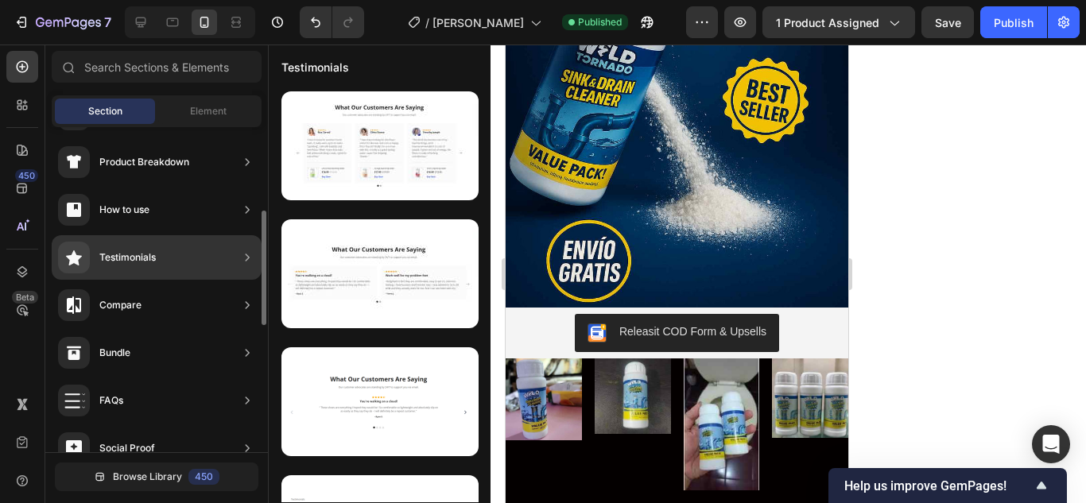
click at [180, 265] on div "Testimonials" at bounding box center [157, 257] width 210 height 45
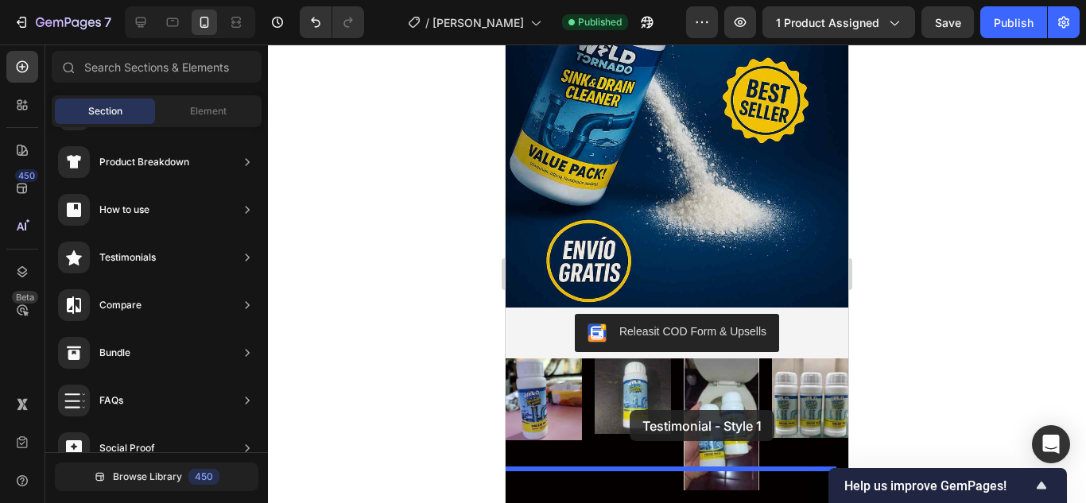
drag, startPoint x: 867, startPoint y: 199, endPoint x: 629, endPoint y: 410, distance: 318.1
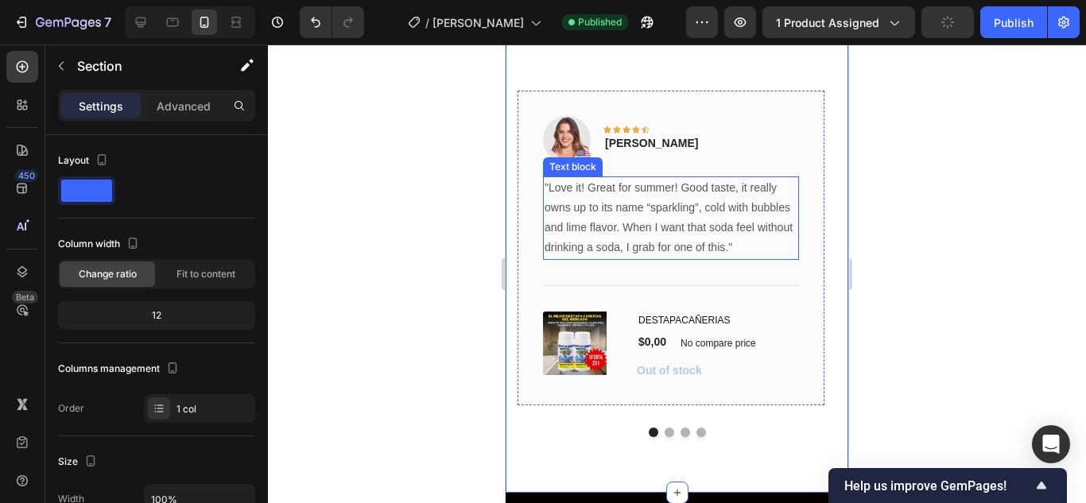
scroll to position [5380, 0]
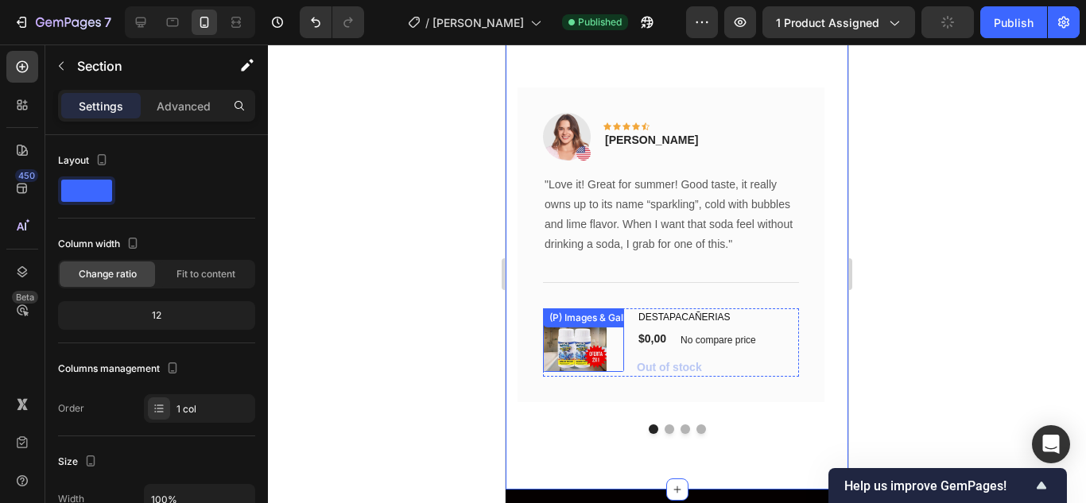
click at [560, 350] on img at bounding box center [575, 340] width 64 height 64
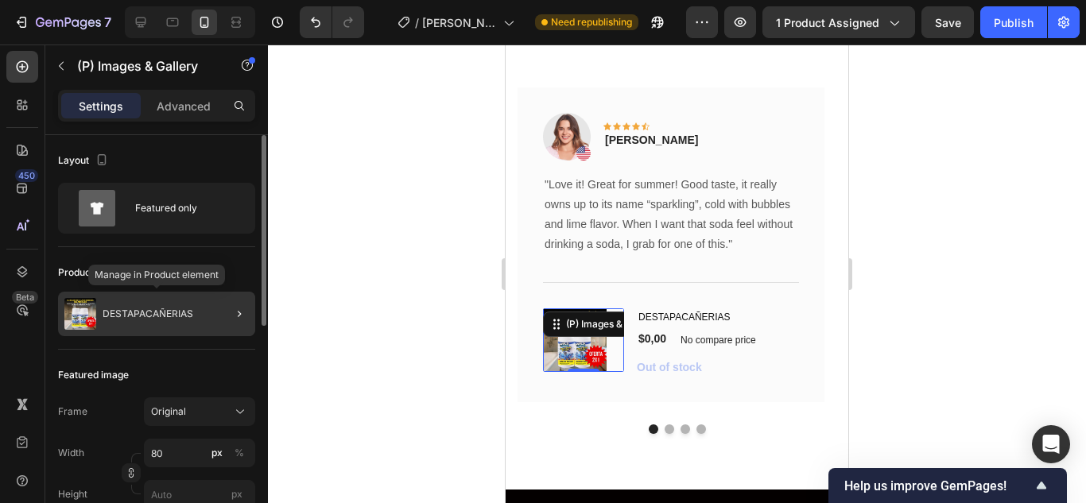
click at [189, 325] on div "DESTAPACAÑERIAS" at bounding box center [156, 314] width 197 height 45
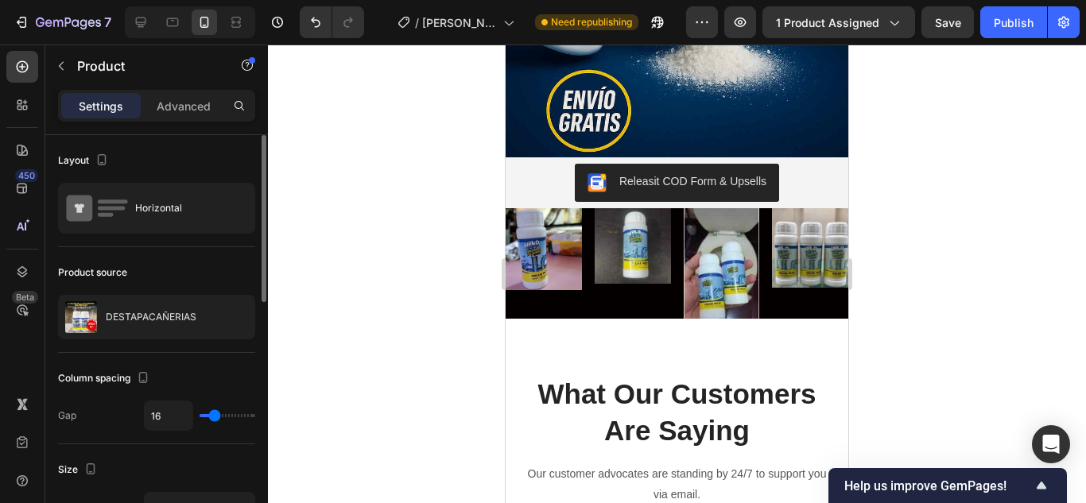
scroll to position [4903, 0]
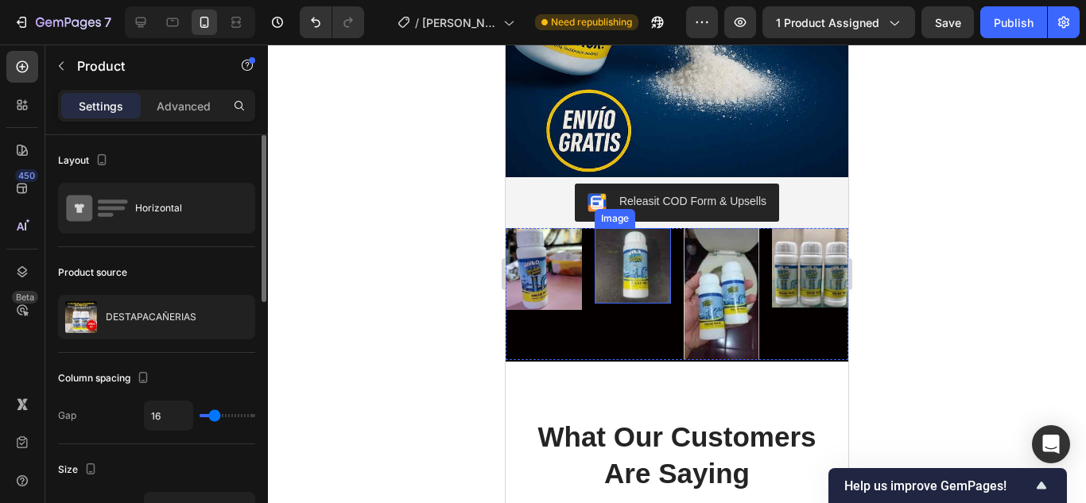
click at [624, 266] on img at bounding box center [632, 266] width 76 height 76
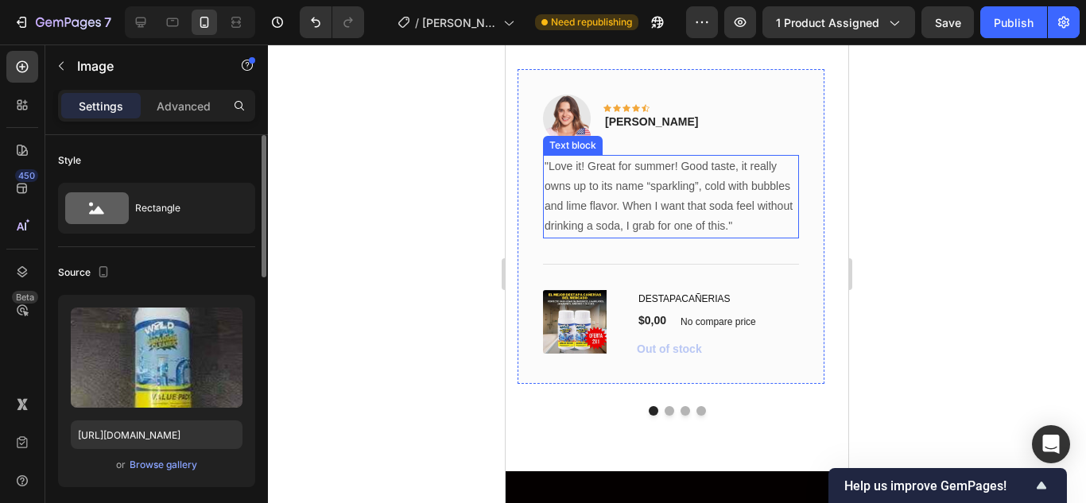
scroll to position [5459, 0]
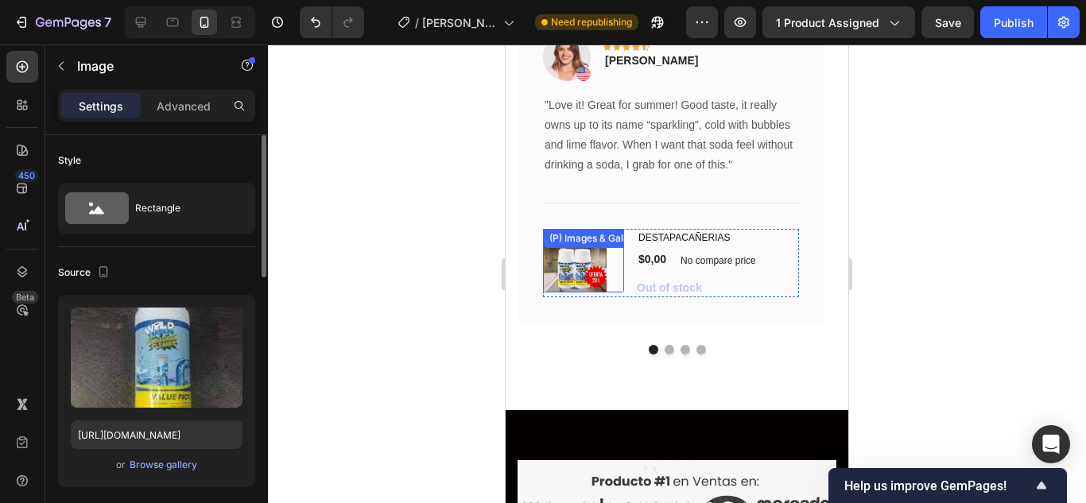
click at [594, 273] on img at bounding box center [575, 261] width 64 height 64
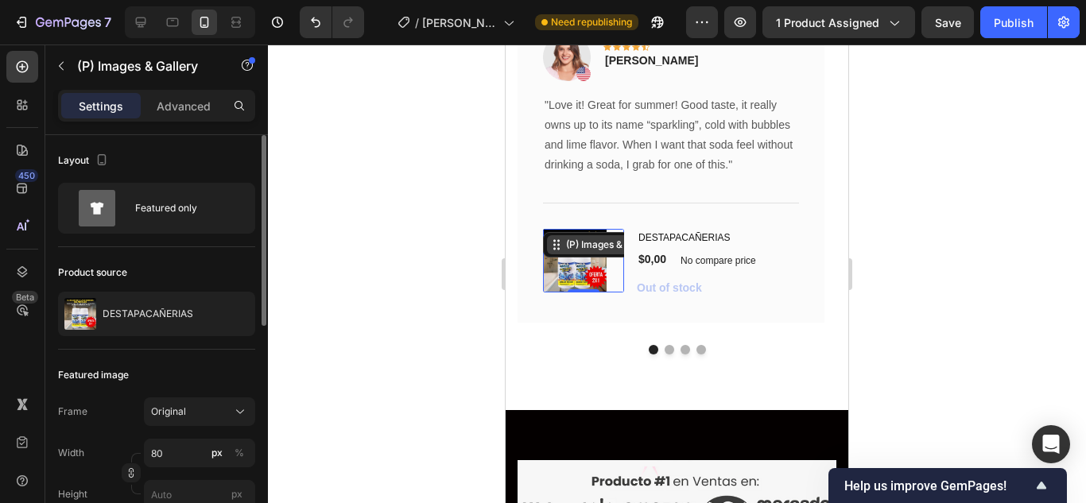
click at [576, 253] on div "(P) Images & Gallery" at bounding box center [612, 244] width 130 height 19
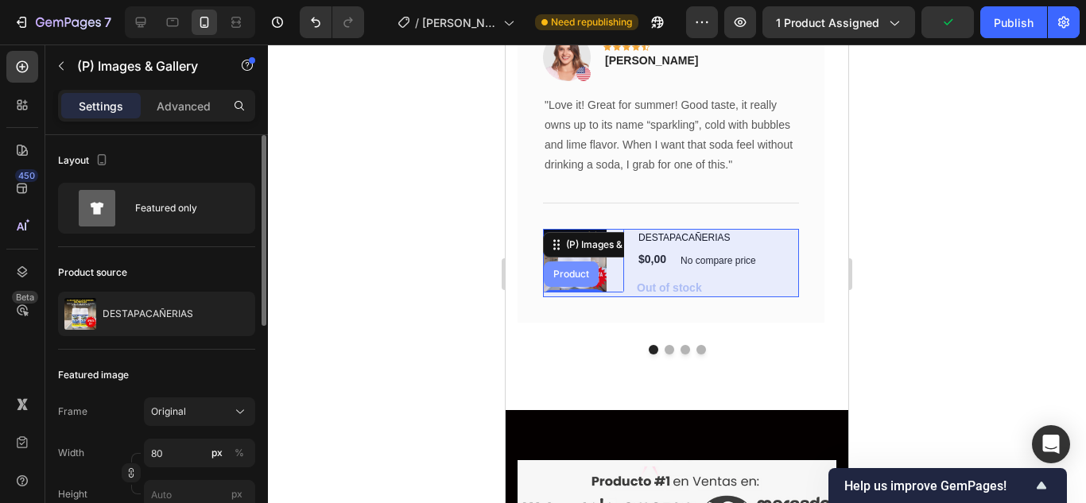
click at [579, 276] on div "Product" at bounding box center [571, 274] width 42 height 10
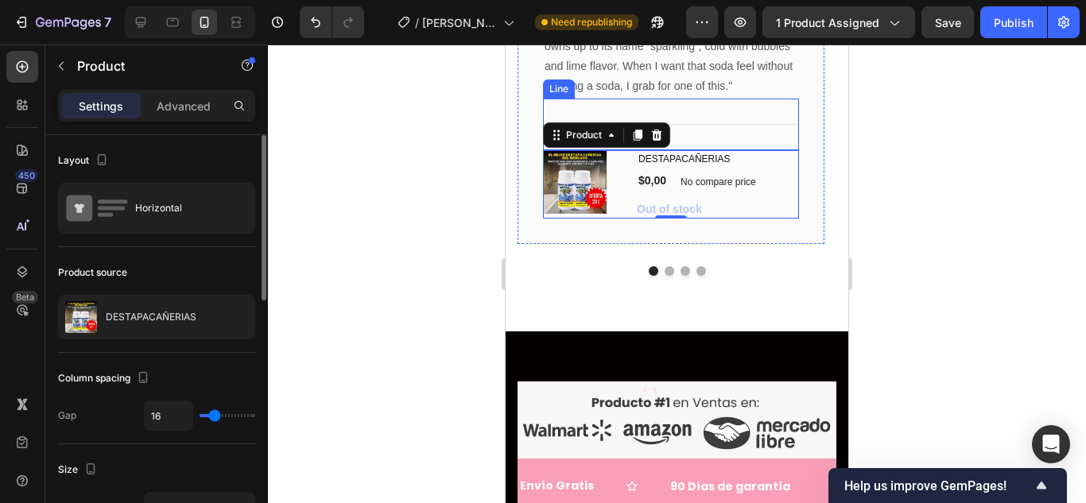
scroll to position [5539, 0]
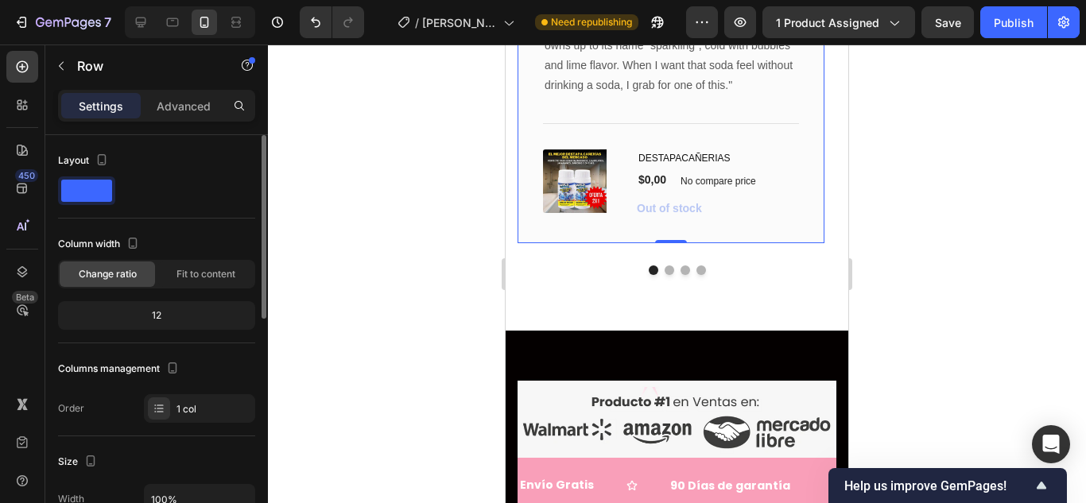
click at [726, 242] on div "Image Icon Icon Icon Icon Icon Row Rita Carroll Text block Row "Love it! Great …" at bounding box center [670, 85] width 307 height 315
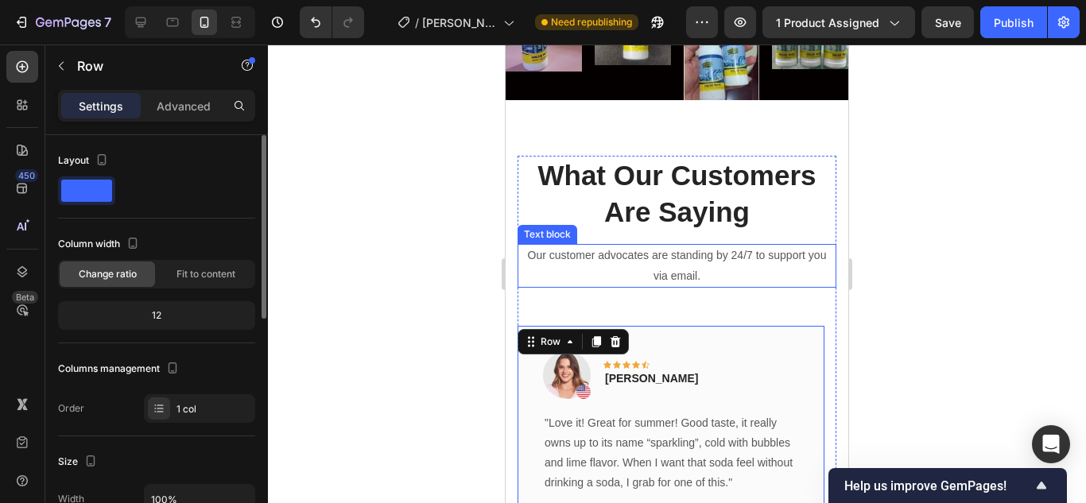
scroll to position [5062, 0]
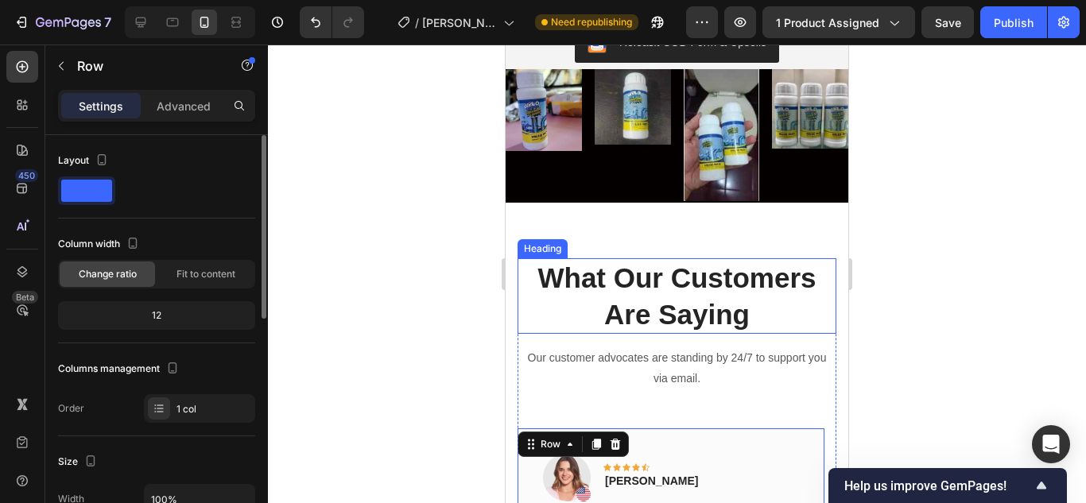
click at [695, 286] on p "What Our Customers Are Saying" at bounding box center [677, 296] width 316 height 72
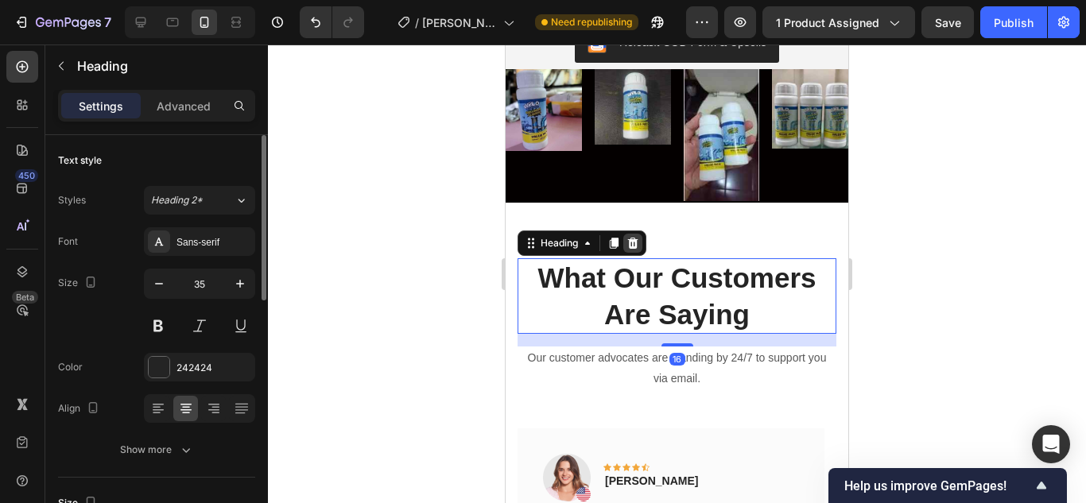
click at [635, 238] on icon at bounding box center [633, 243] width 10 height 11
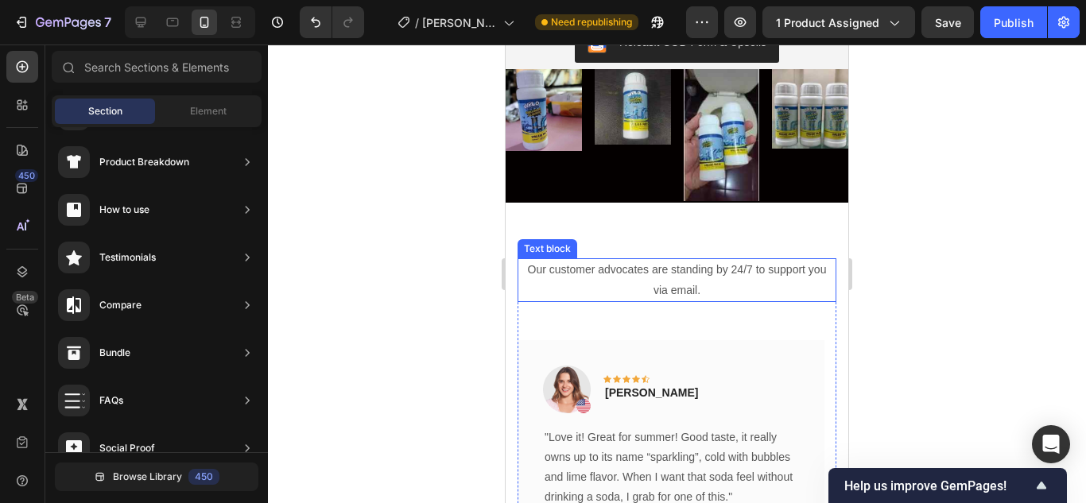
click at [667, 267] on p "Our customer advocates are standing by 24/7 to support you via email." at bounding box center [677, 280] width 316 height 40
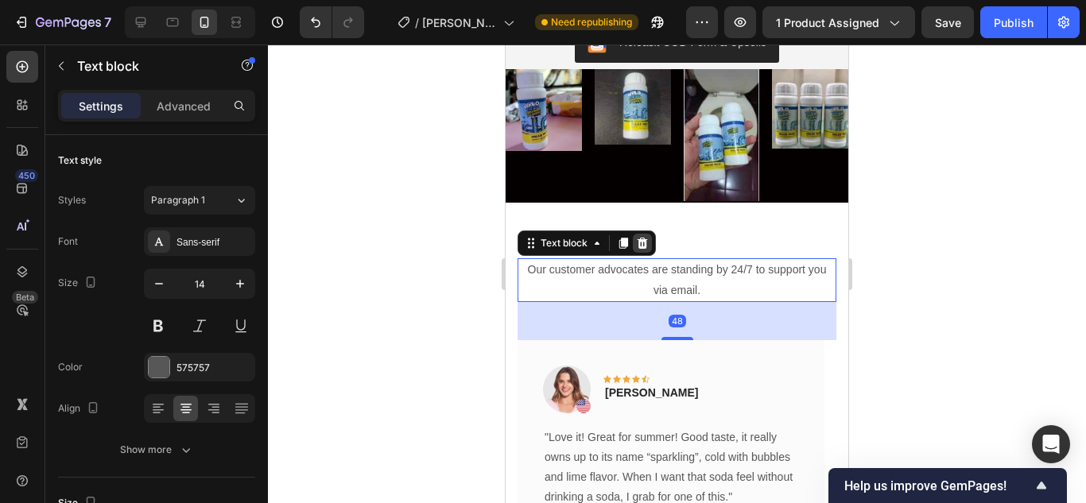
click at [638, 237] on icon at bounding box center [642, 243] width 13 height 13
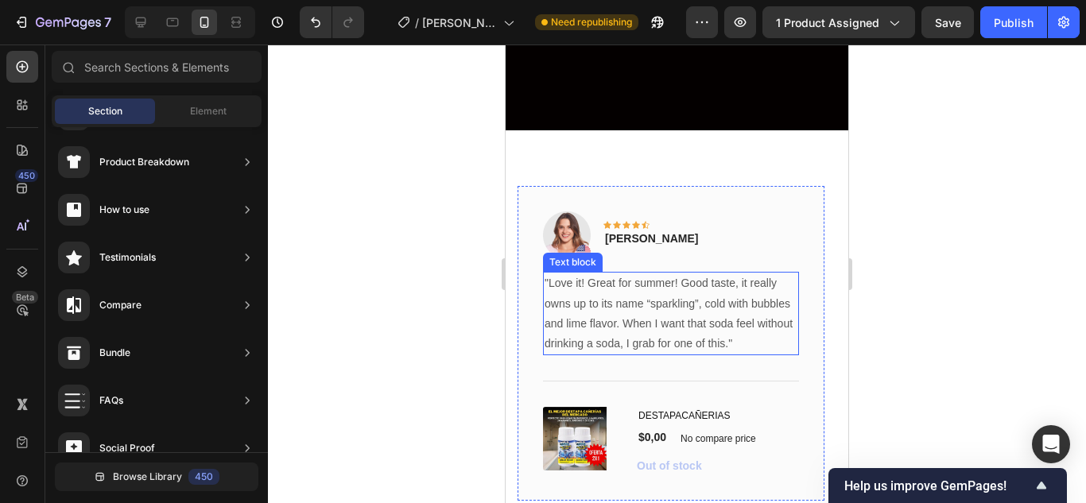
scroll to position [5221, 0]
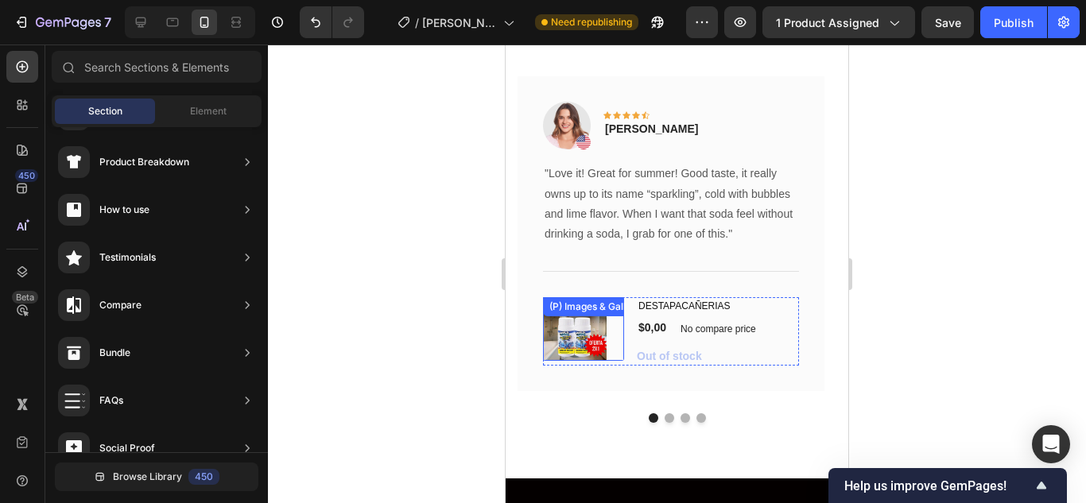
click at [604, 332] on img at bounding box center [575, 329] width 64 height 64
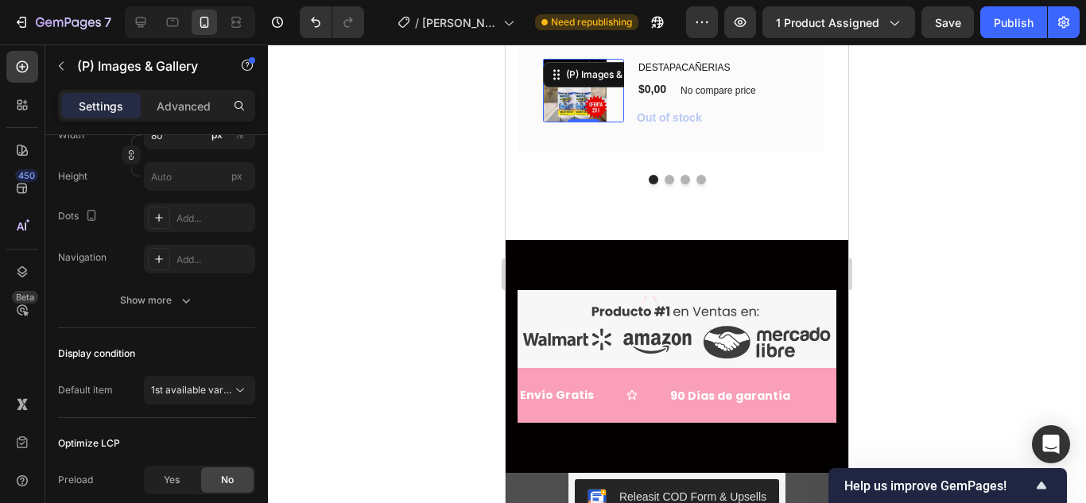
scroll to position [0, 0]
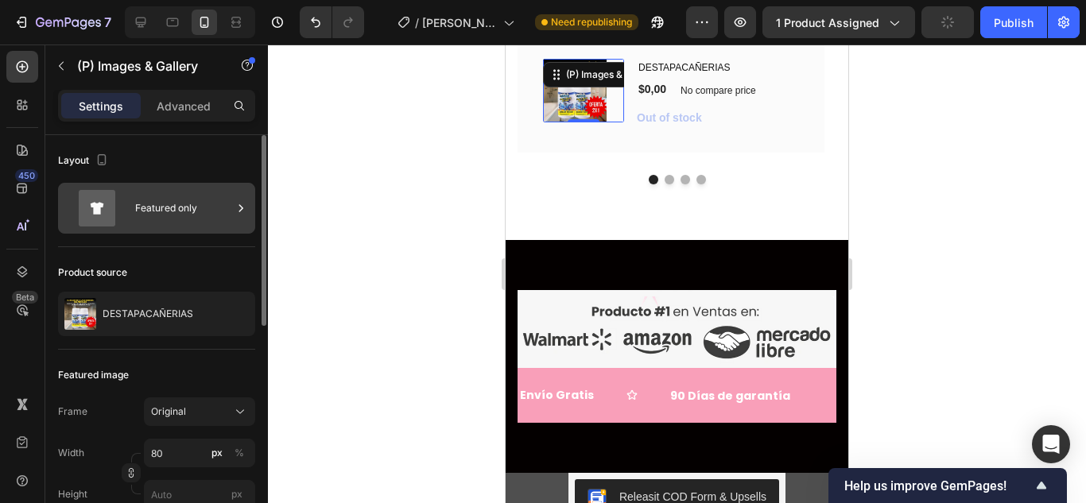
click at [155, 207] on div "Featured only" at bounding box center [183, 208] width 97 height 37
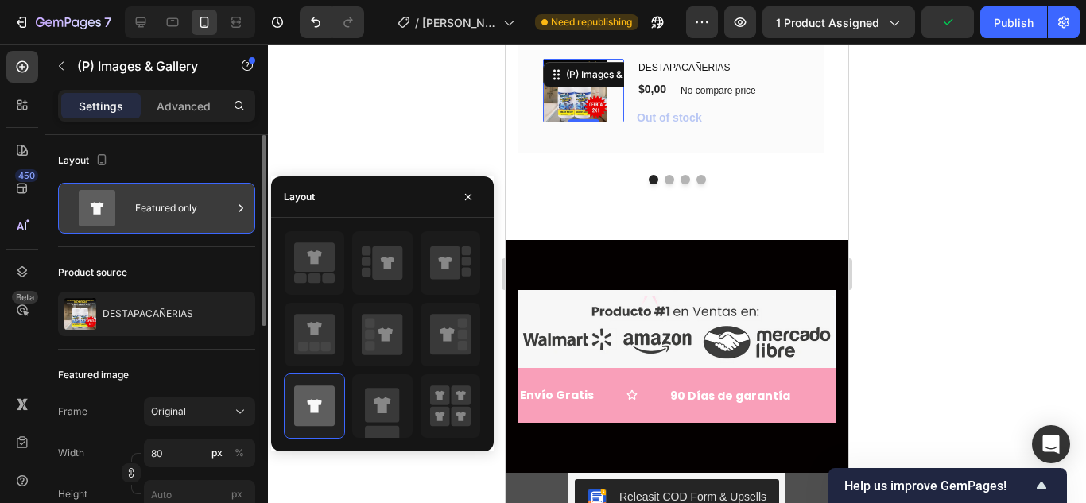
click at [155, 207] on div "Featured only" at bounding box center [183, 208] width 97 height 37
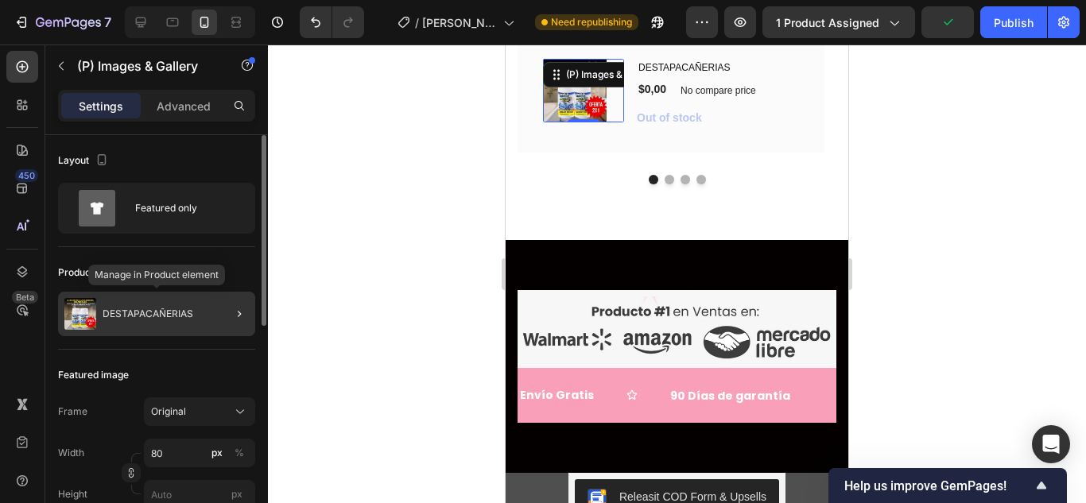
click at [182, 304] on div "DESTAPACAÑERIAS" at bounding box center [156, 314] width 197 height 45
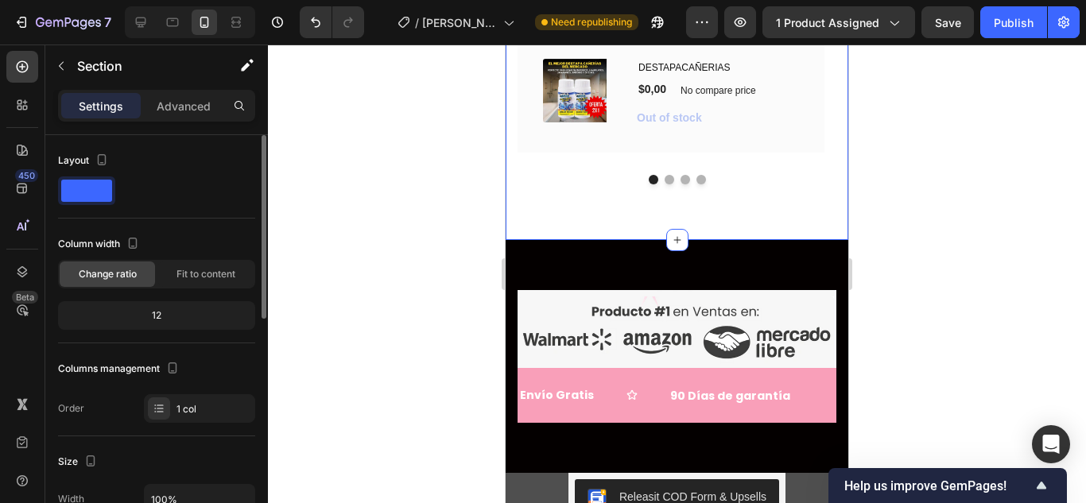
click at [609, 203] on div "Image Icon Icon Icon Icon Icon Row Rita Carroll Text block Row "Love it! Great …" at bounding box center [676, 11] width 343 height 458
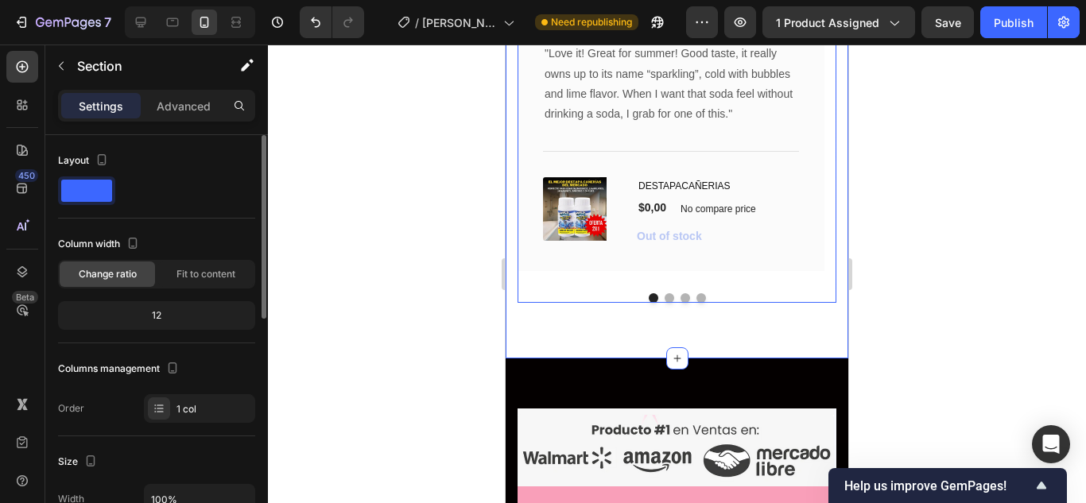
scroll to position [5300, 0]
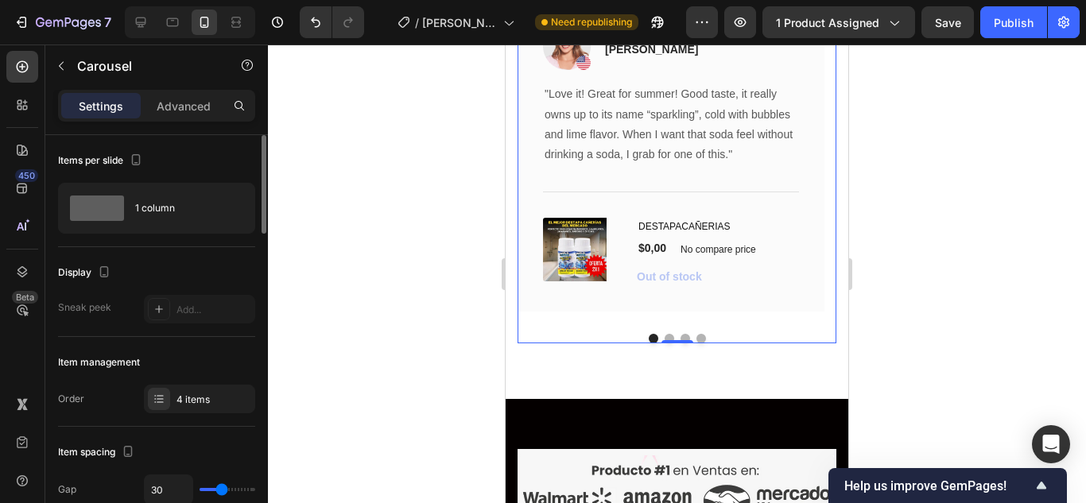
click at [664, 336] on button "Dot" at bounding box center [669, 339] width 10 height 10
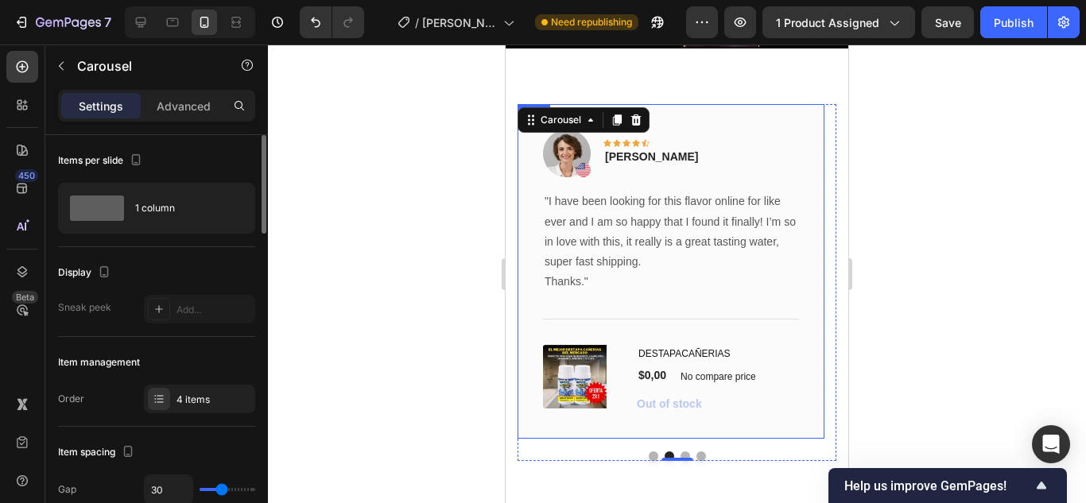
scroll to position [5221, 0]
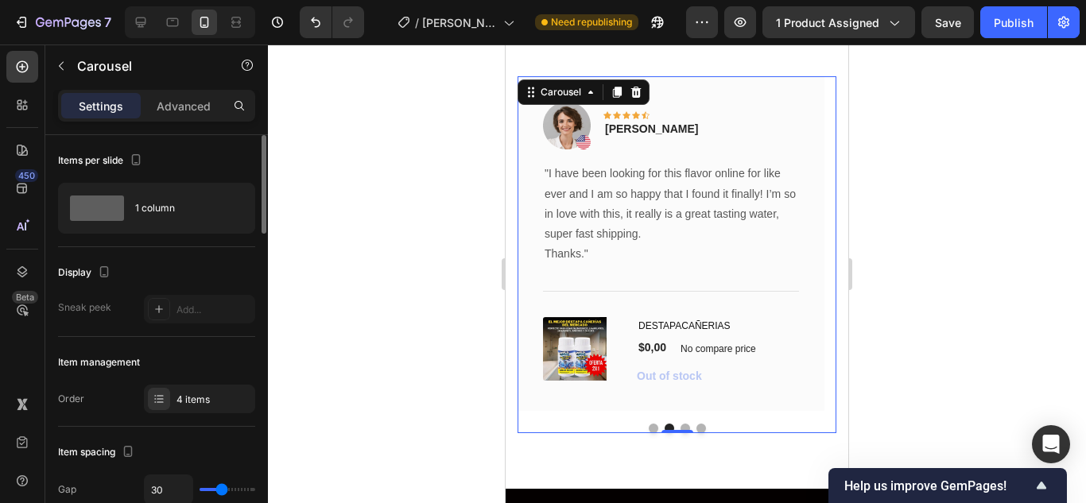
click at [682, 427] on button "Dot" at bounding box center [685, 429] width 10 height 10
click at [699, 421] on div "Image Icon Icon Icon Icon Icon Row Rita Carroll Text block Row "Love it! Great …" at bounding box center [676, 254] width 319 height 357
click at [696, 430] on button "Dot" at bounding box center [701, 429] width 10 height 10
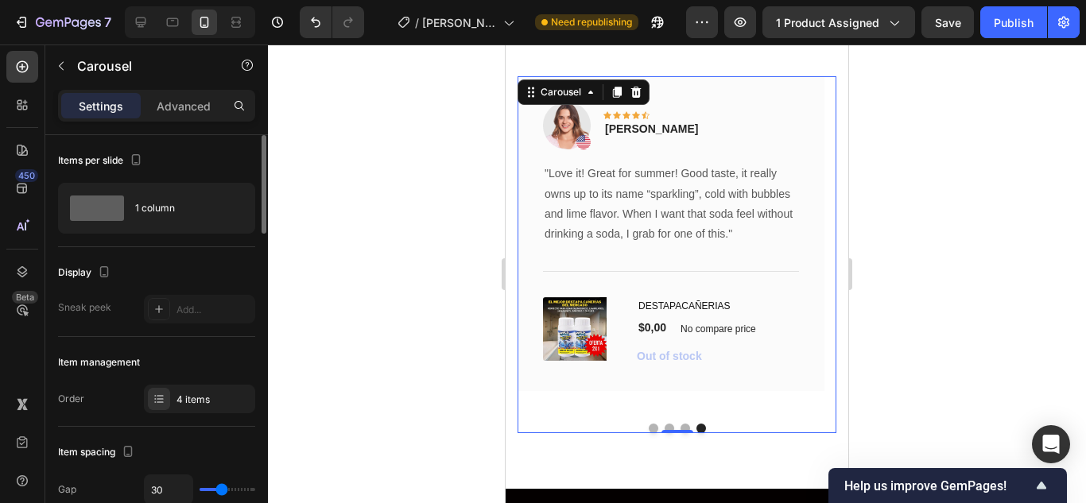
click at [649, 426] on button "Dot" at bounding box center [654, 429] width 10 height 10
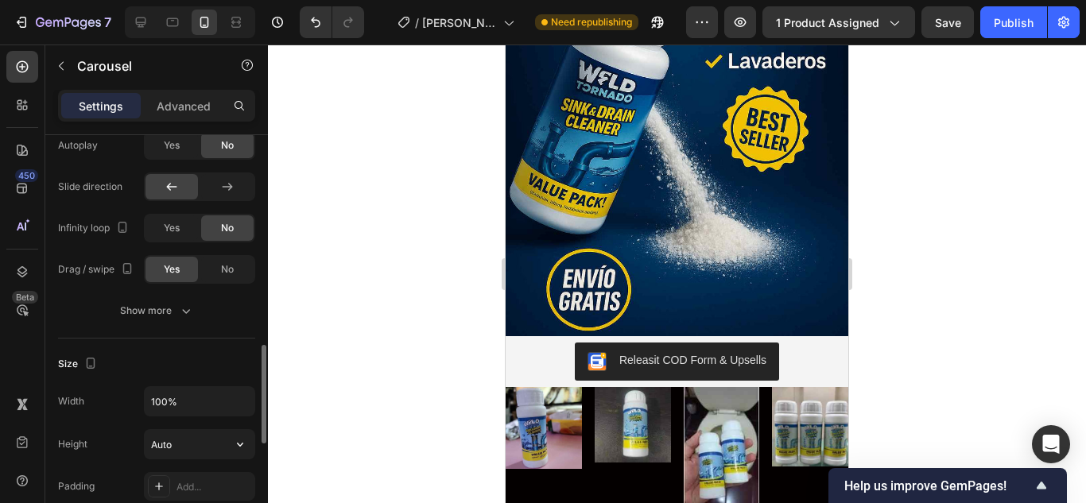
scroll to position [715, 0]
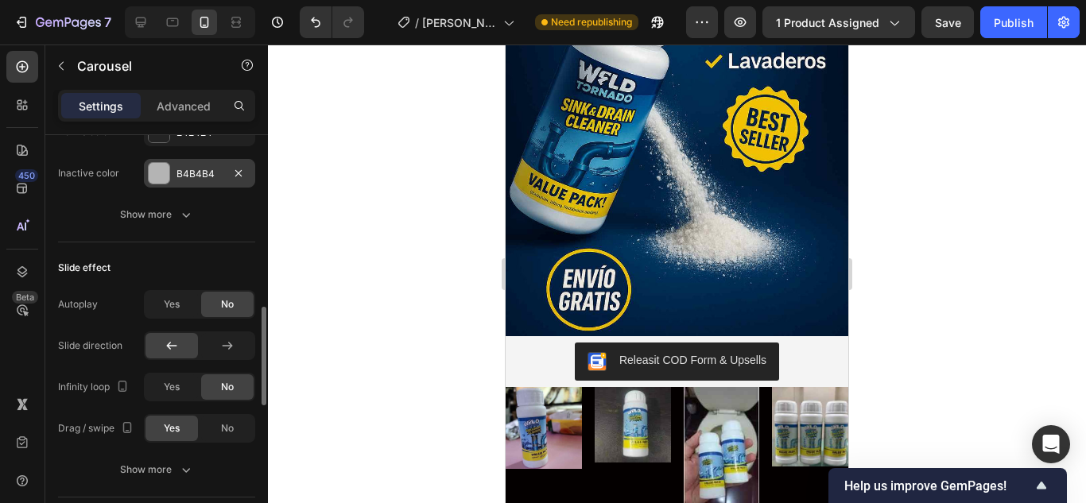
click at [153, 180] on div at bounding box center [159, 173] width 21 height 21
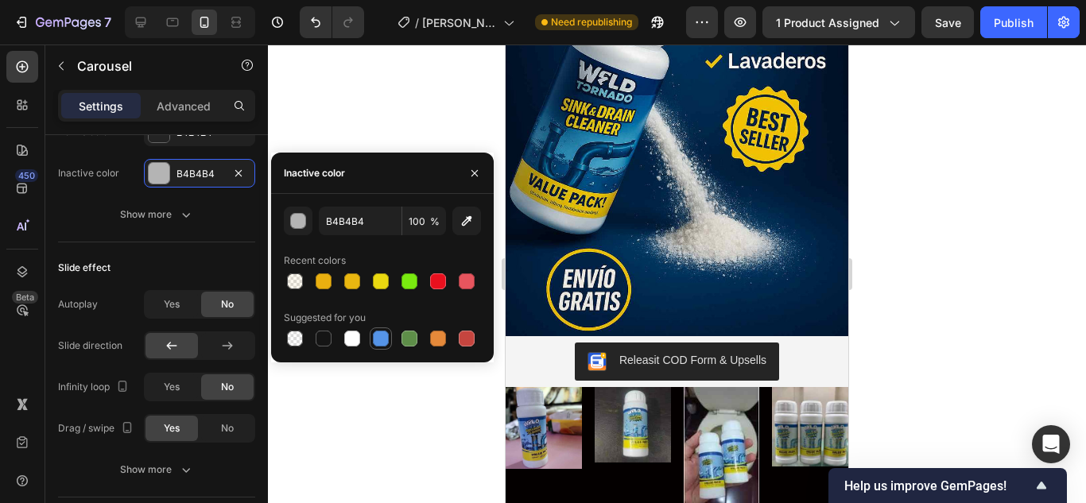
click at [381, 343] on div at bounding box center [381, 339] width 16 height 16
type input "5594E7"
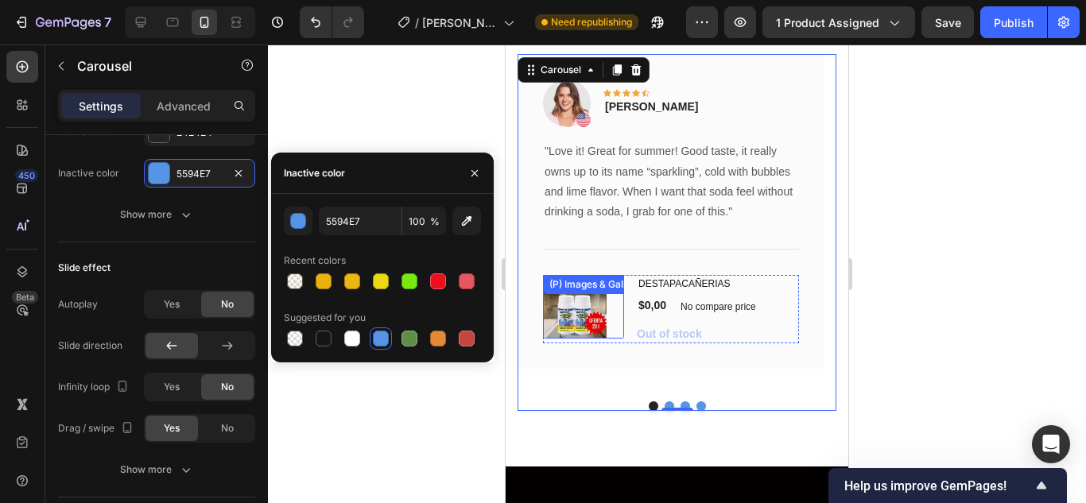
scroll to position [5141, 0]
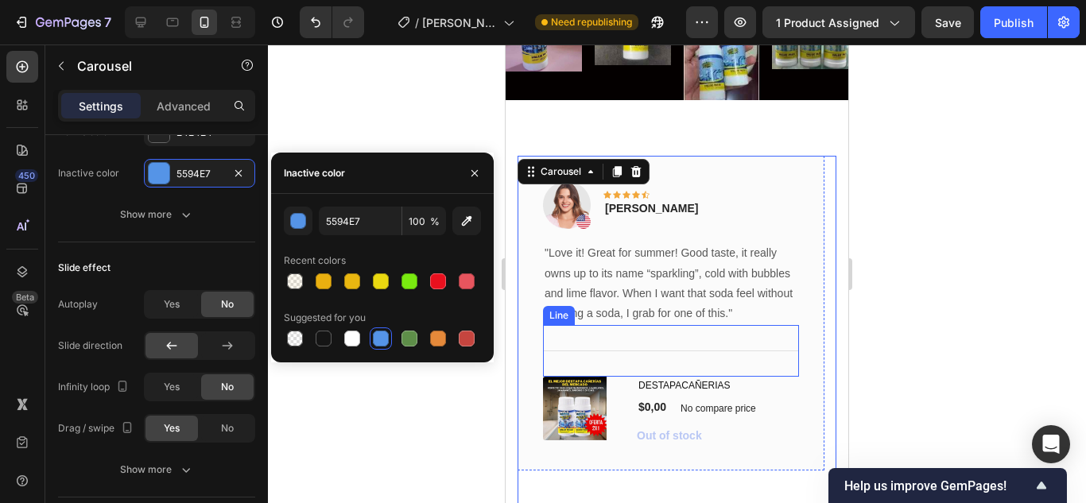
click at [604, 347] on div "Title Line" at bounding box center [671, 351] width 256 height 52
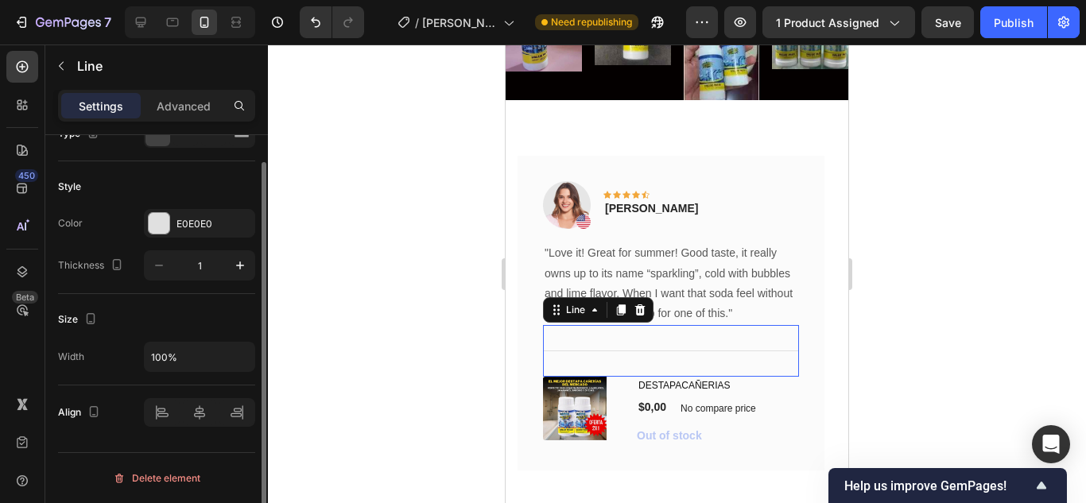
scroll to position [0, 0]
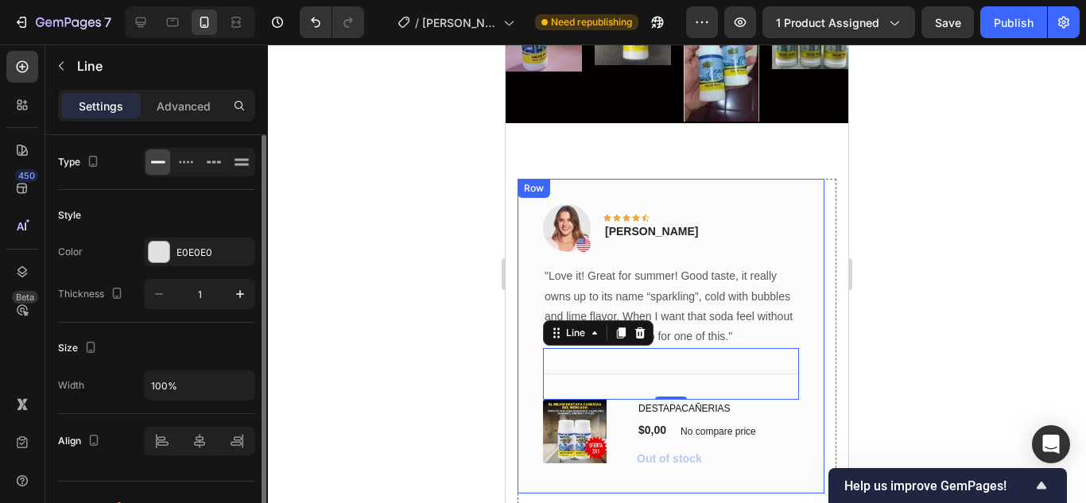
click at [530, 230] on div "Image Icon Icon Icon Icon Icon Row Rita Carroll Text block Row "Love it! Great …" at bounding box center [670, 336] width 307 height 315
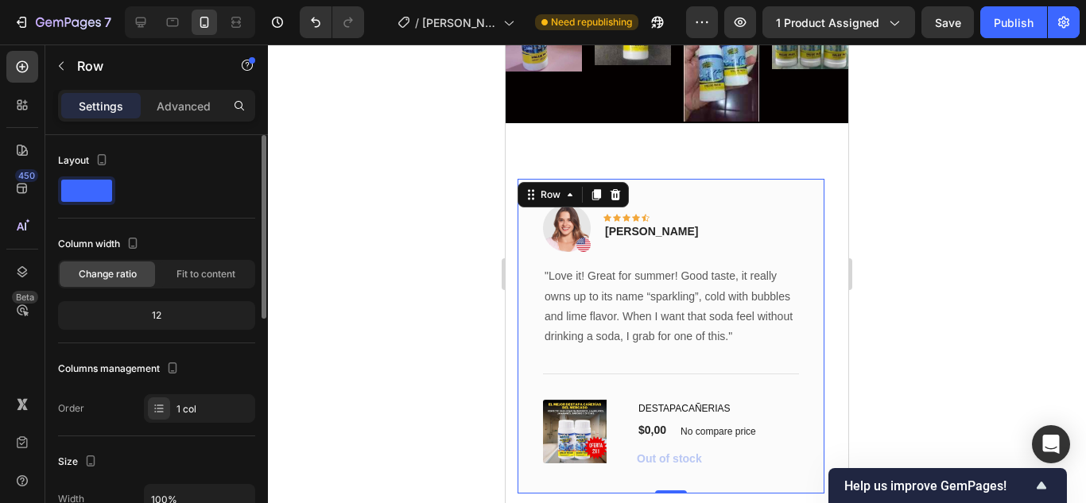
scroll to position [238, 0]
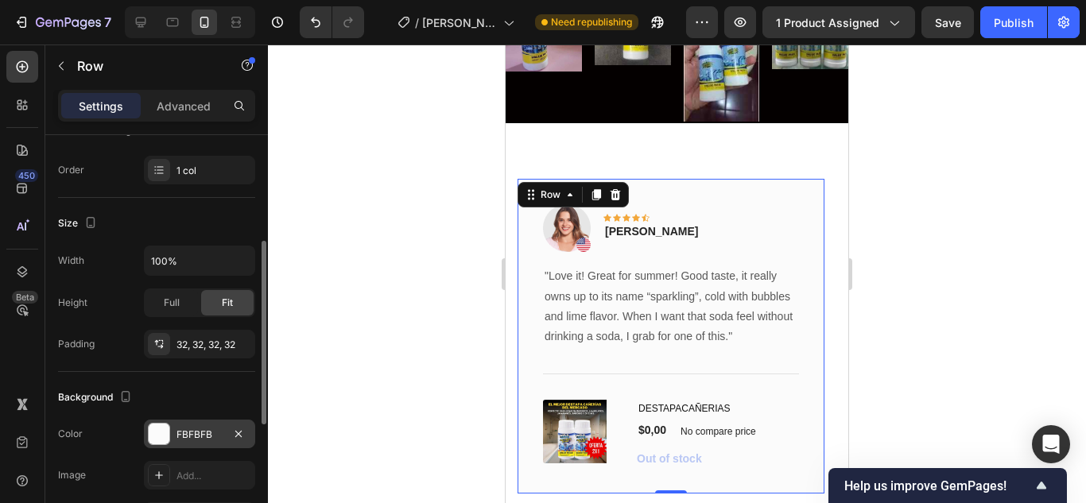
click at [163, 434] on div at bounding box center [159, 434] width 21 height 21
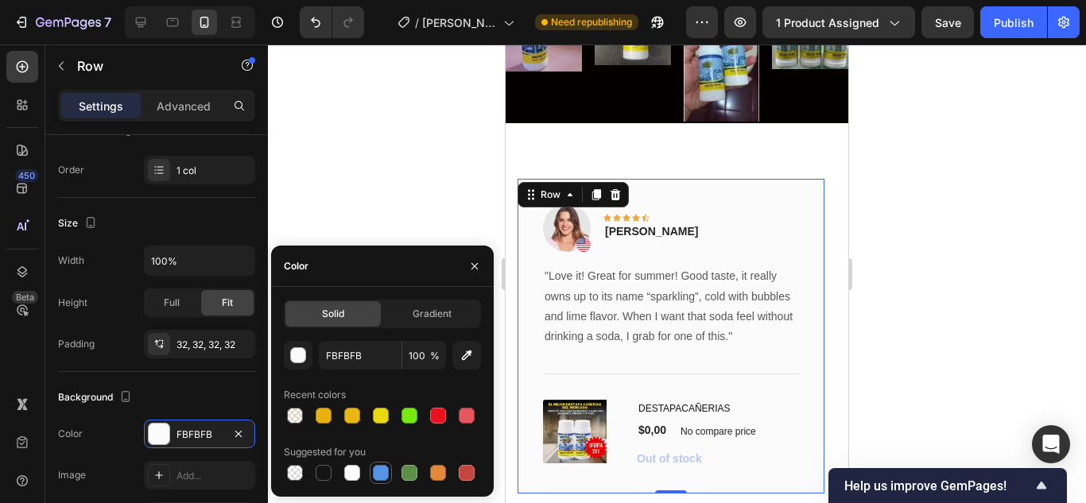
click at [384, 475] on div at bounding box center [381, 473] width 16 height 16
type input "5594E7"
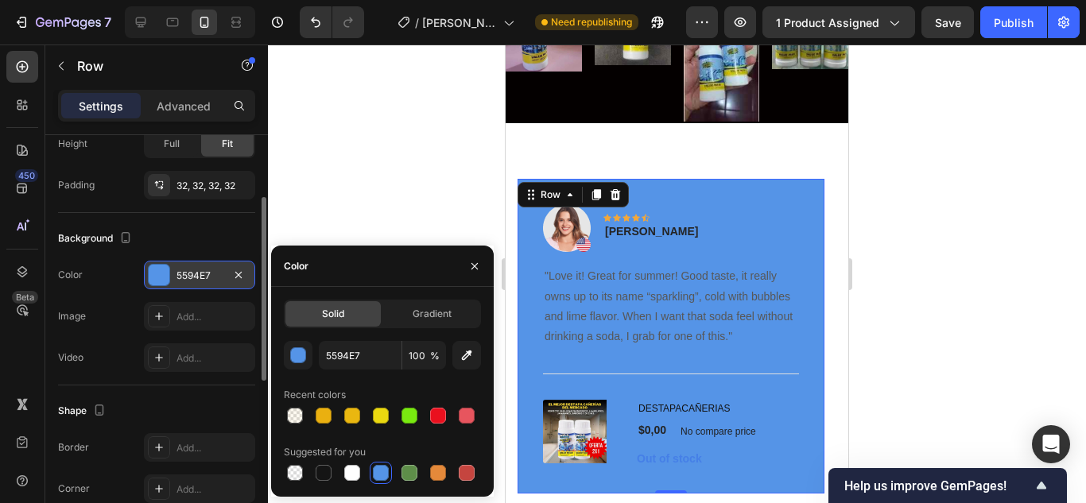
scroll to position [477, 0]
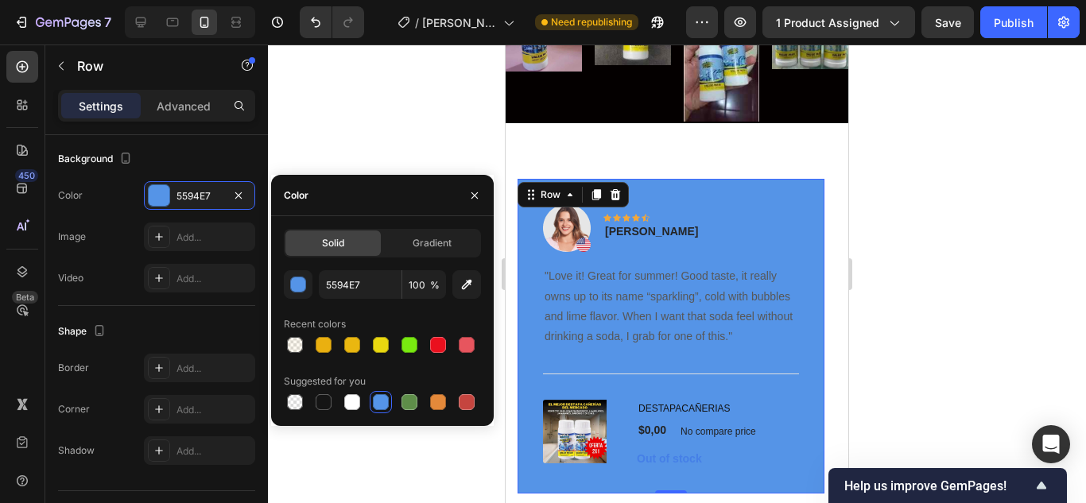
click at [402, 103] on div at bounding box center [677, 274] width 818 height 459
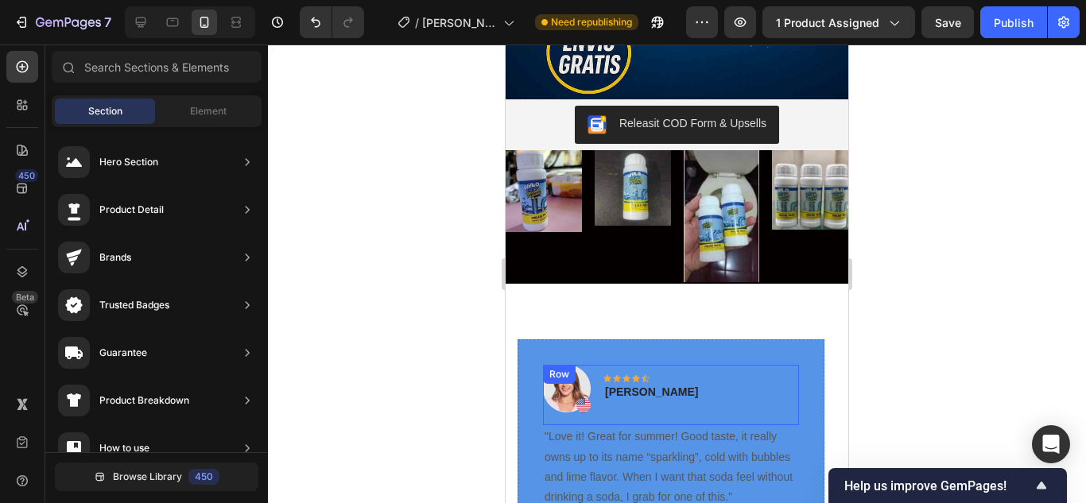
scroll to position [4903, 0]
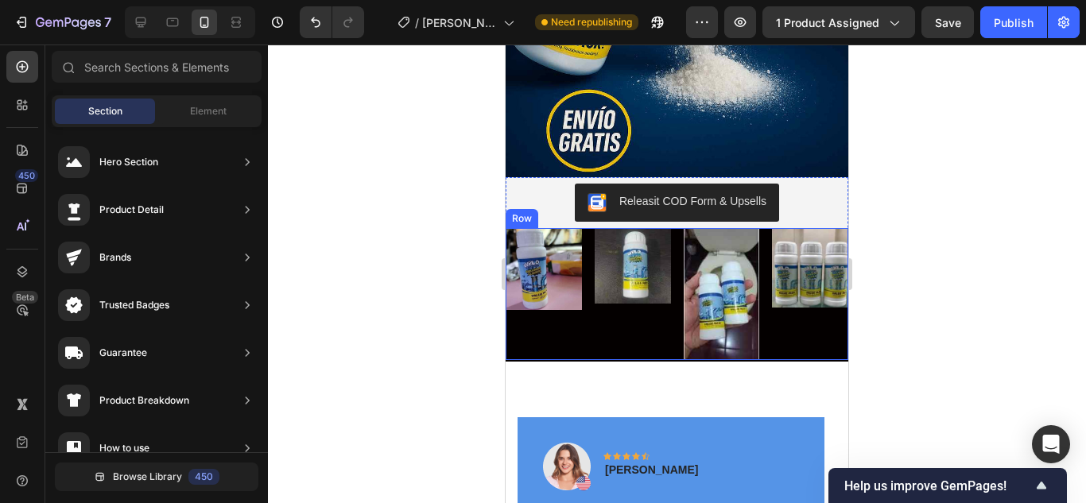
click at [594, 290] on div "Image" at bounding box center [632, 294] width 76 height 133
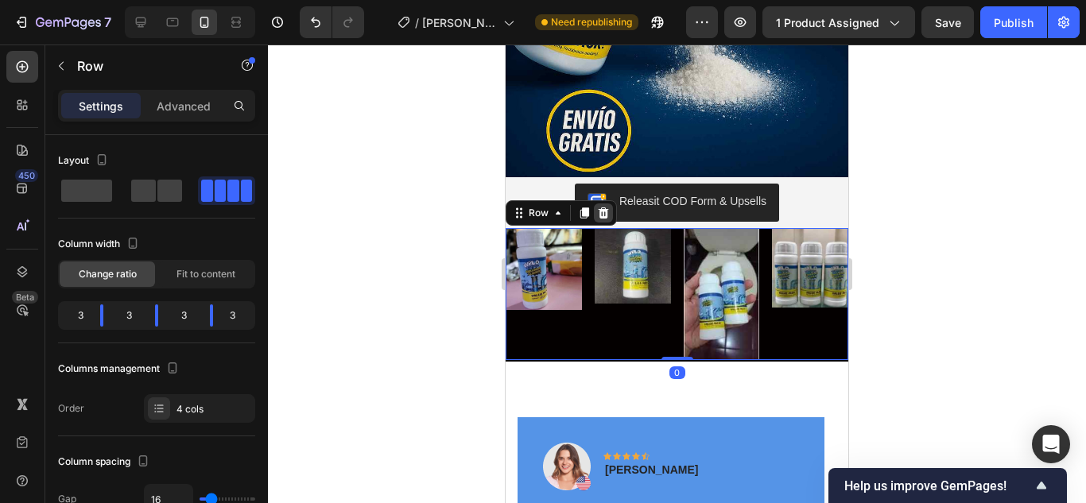
click at [599, 207] on icon at bounding box center [603, 212] width 10 height 11
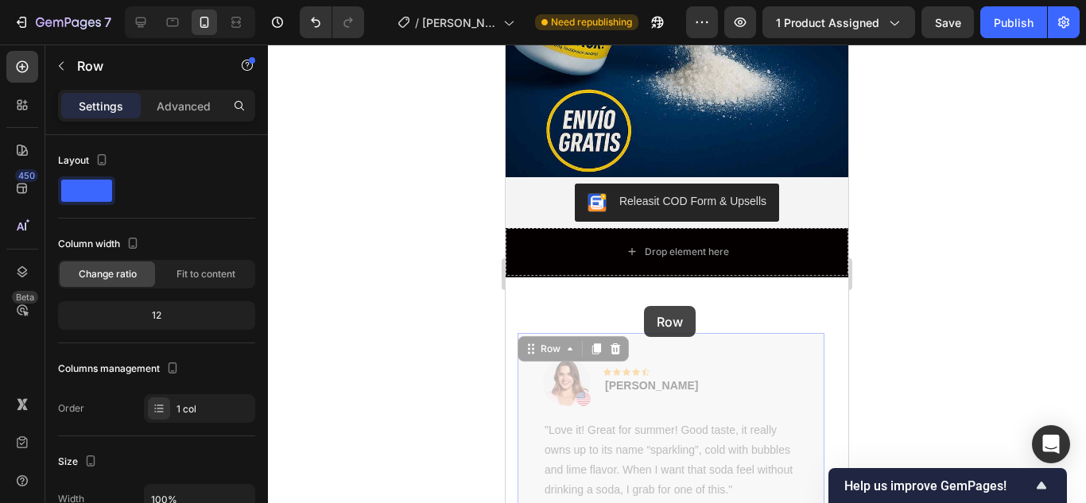
drag, startPoint x: 645, startPoint y: 328, endPoint x: 644, endPoint y: 306, distance: 22.3
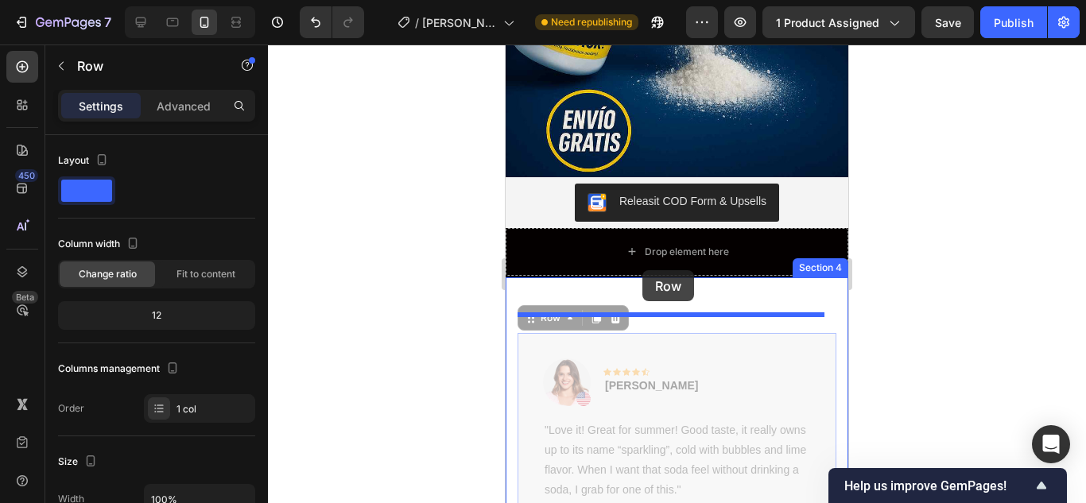
drag, startPoint x: 647, startPoint y: 316, endPoint x: 642, endPoint y: 270, distance: 45.6
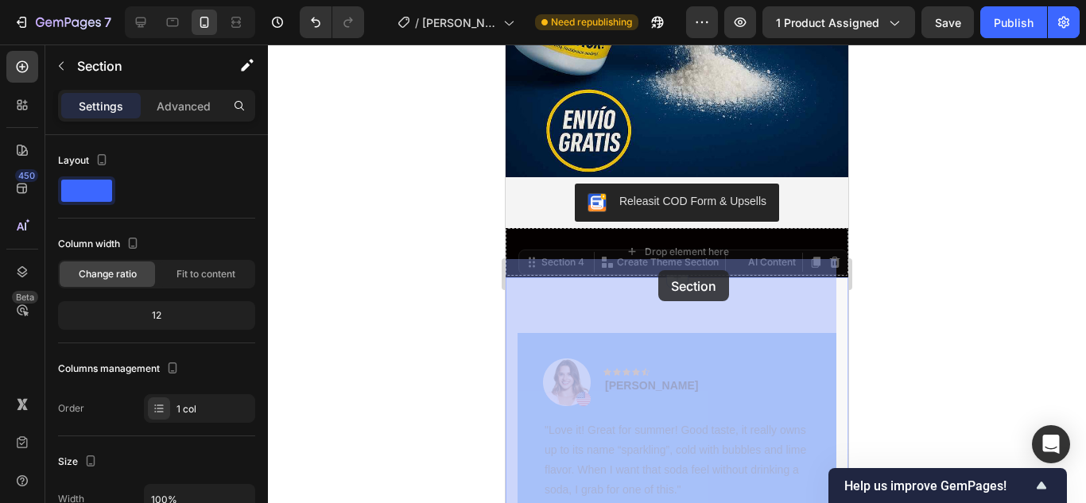
drag, startPoint x: 676, startPoint y: 298, endPoint x: 658, endPoint y: 270, distance: 32.9
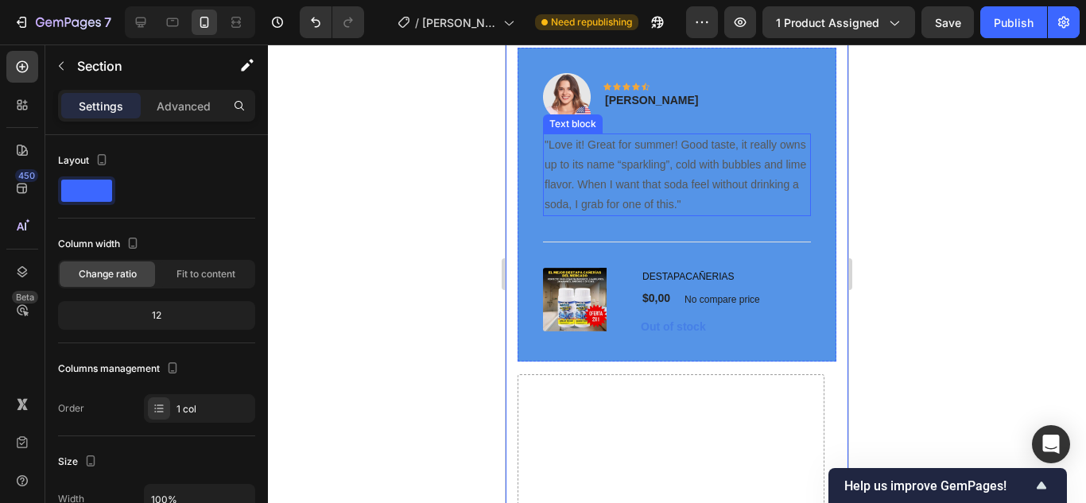
scroll to position [5221, 0]
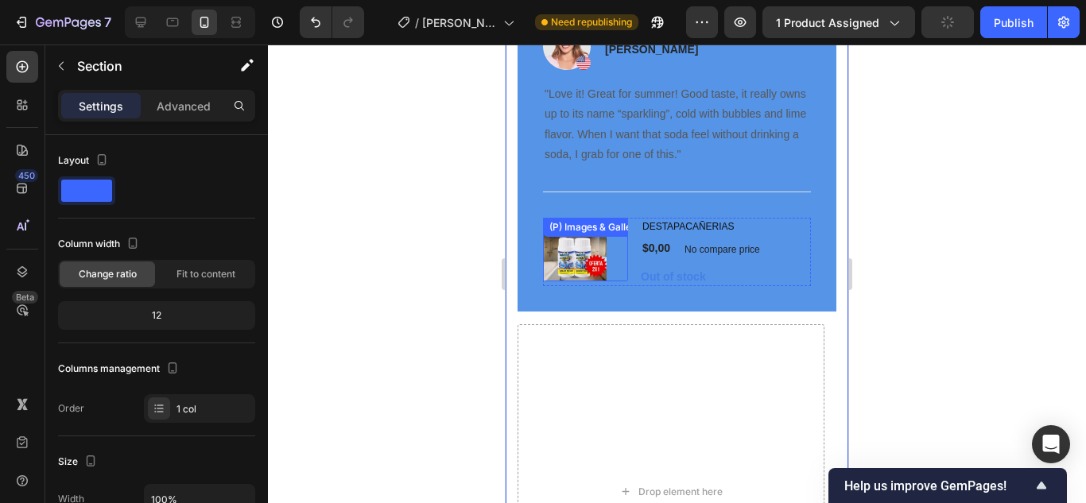
click at [610, 257] on div at bounding box center [585, 250] width 85 height 64
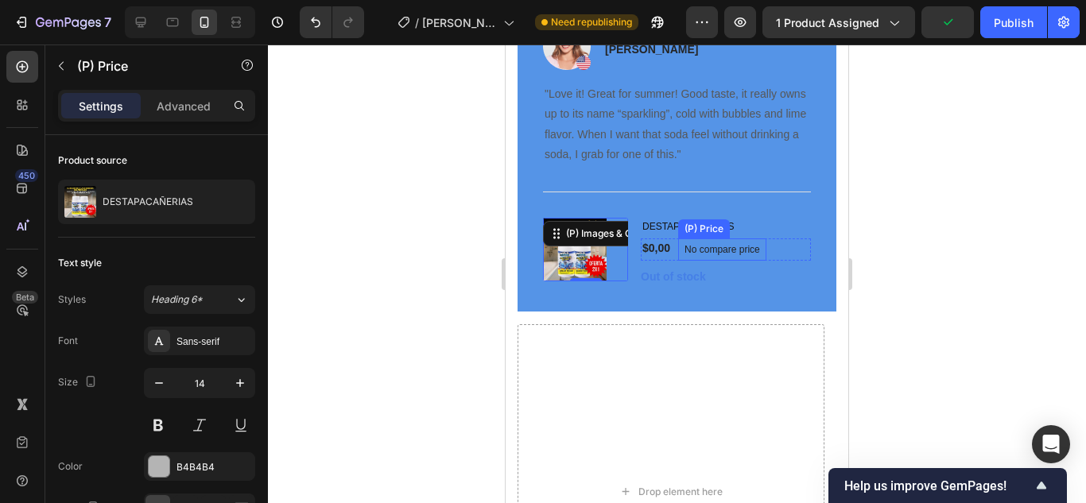
click at [678, 245] on div "No compare price" at bounding box center [722, 249] width 88 height 22
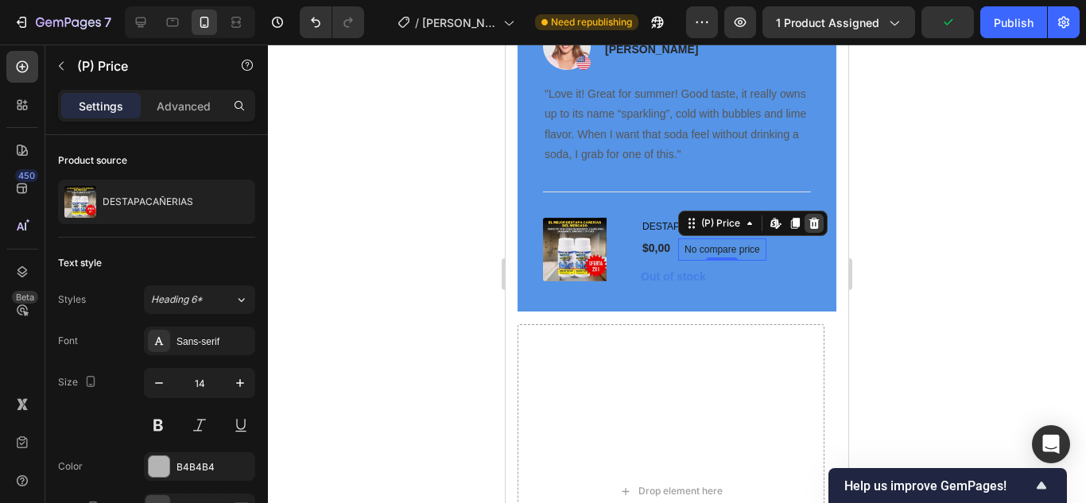
click at [804, 215] on div at bounding box center [813, 223] width 19 height 19
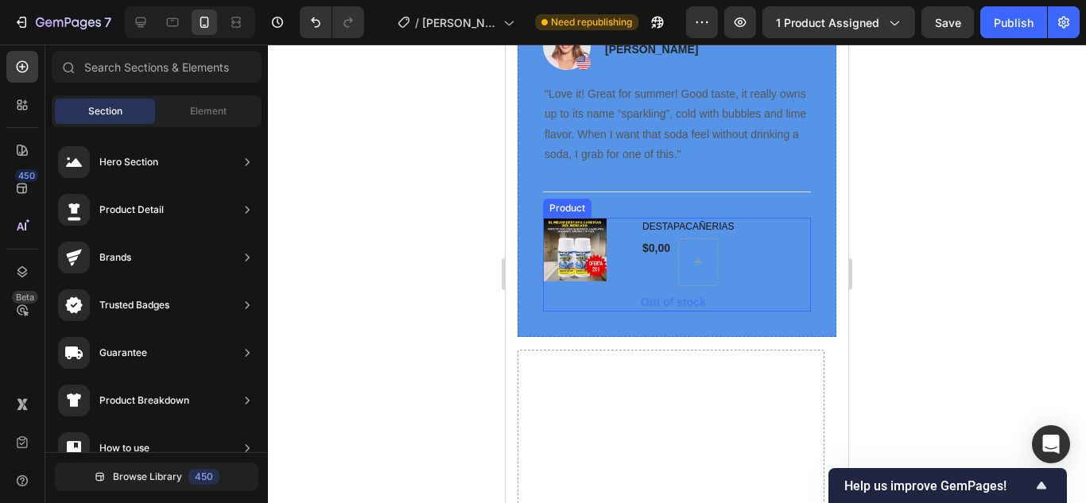
click at [678, 239] on div at bounding box center [698, 262] width 40 height 48
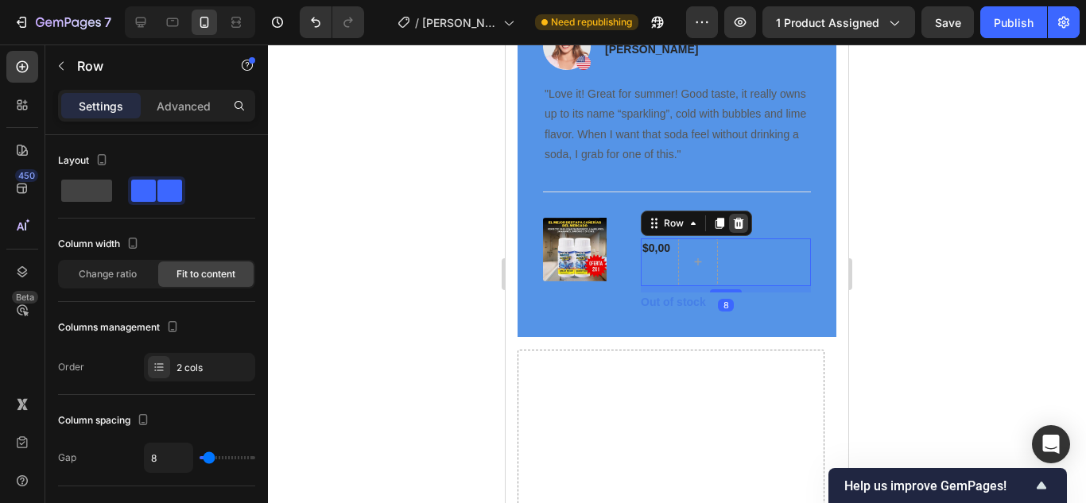
click at [738, 222] on icon at bounding box center [738, 223] width 13 height 13
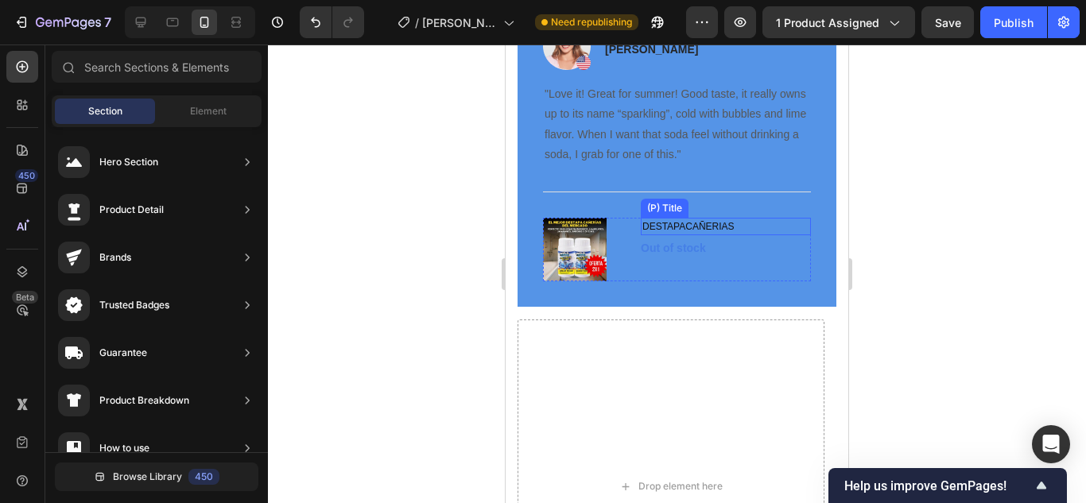
click at [712, 227] on h1 "DESTAPACAÑERIAS" at bounding box center [726, 226] width 170 height 17
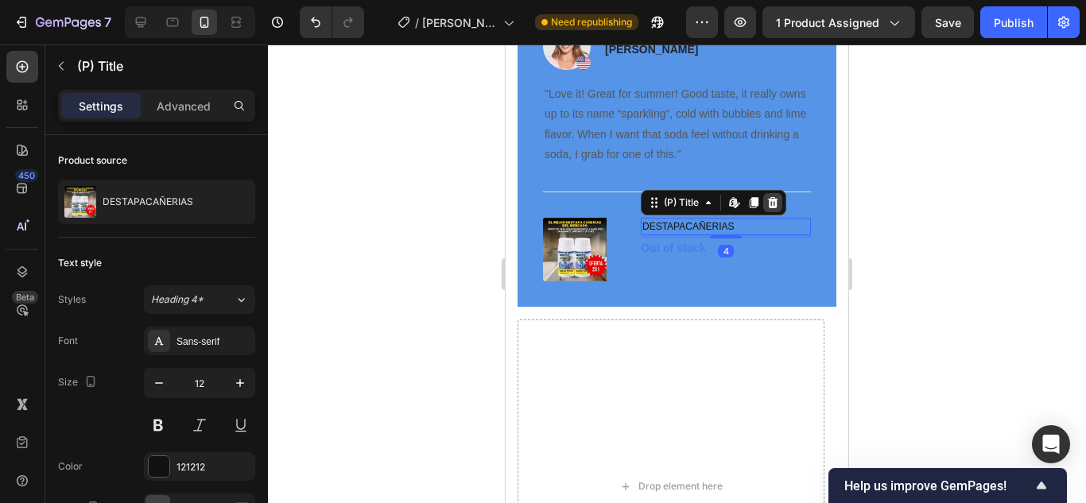
click at [772, 199] on icon at bounding box center [773, 202] width 10 height 11
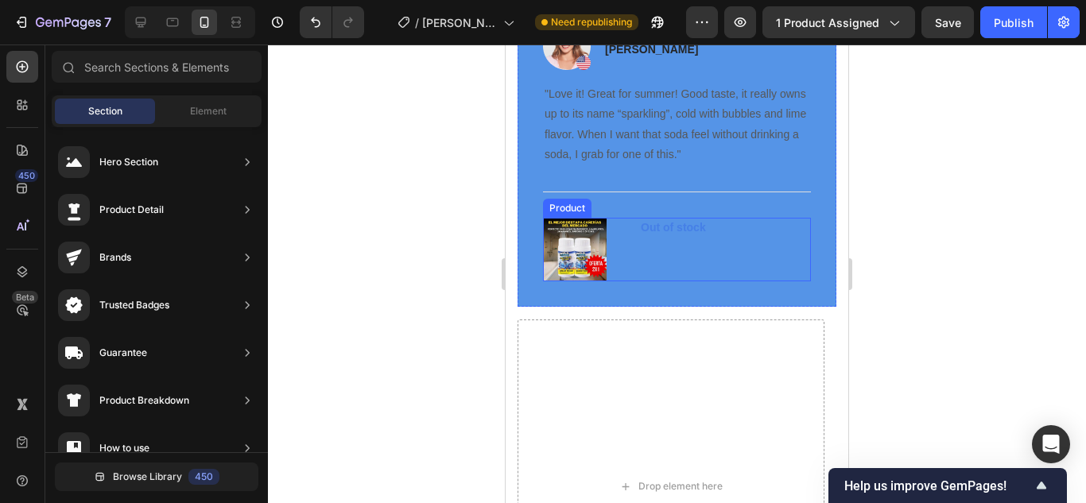
click at [679, 244] on div "Out of stock (P) Cart Button" at bounding box center [726, 250] width 170 height 64
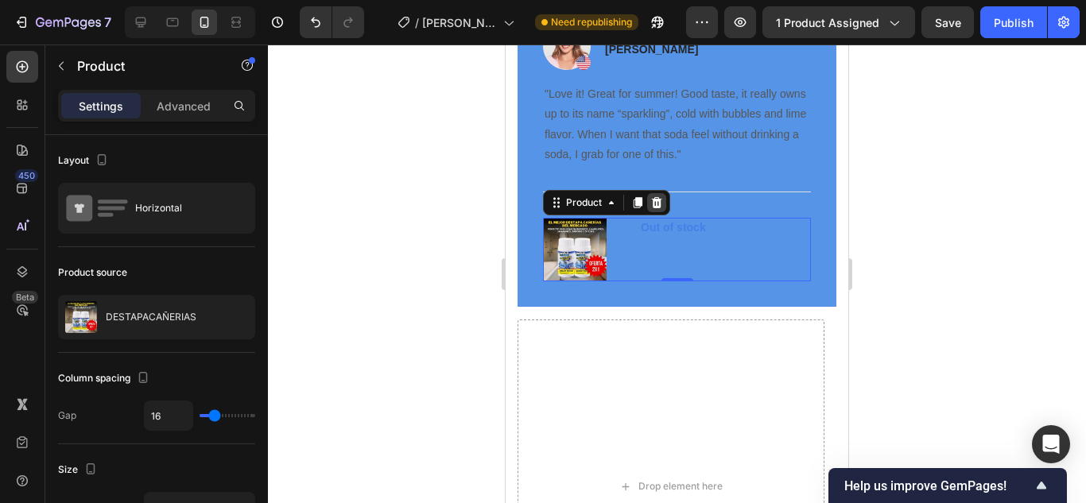
click at [664, 204] on div at bounding box center [656, 202] width 19 height 19
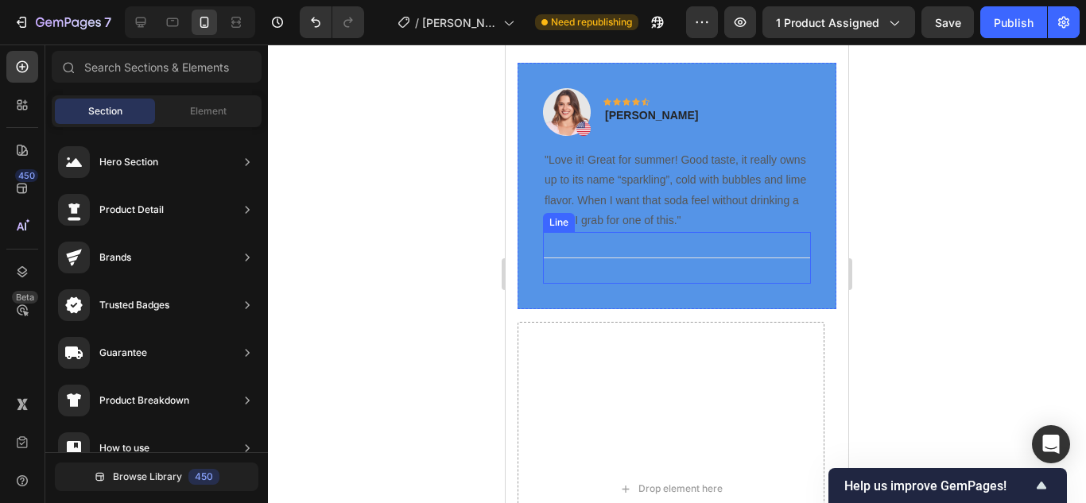
scroll to position [5062, 0]
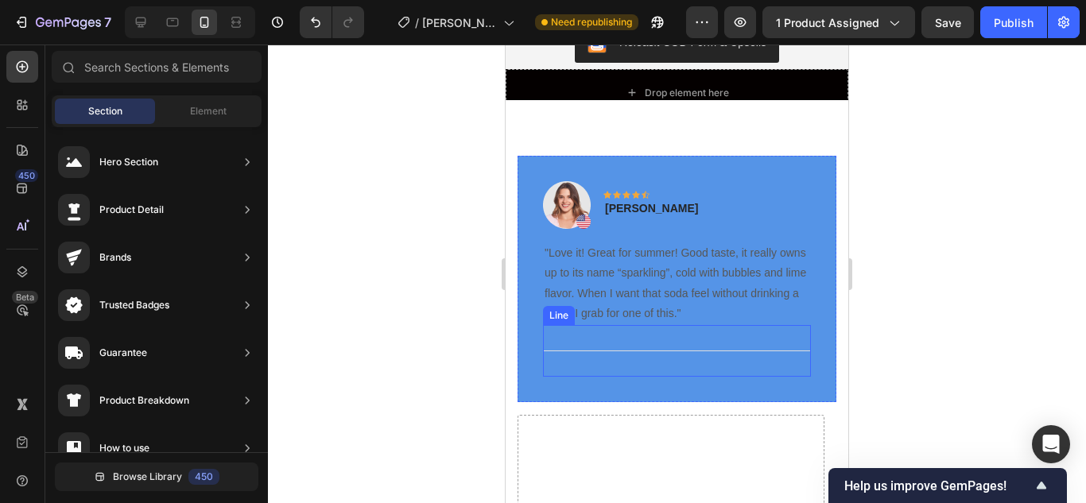
click at [665, 351] on div "Title Line" at bounding box center [677, 351] width 268 height 52
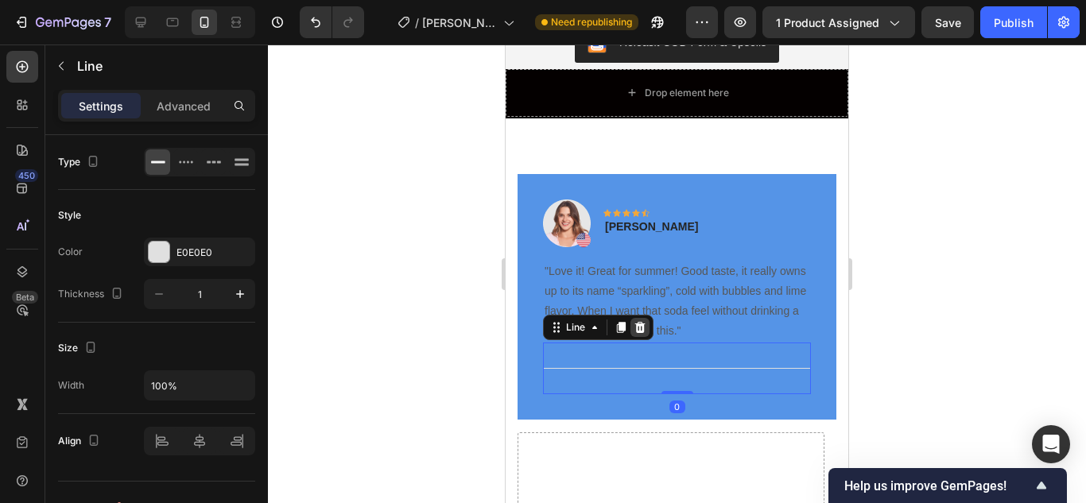
click at [645, 321] on icon at bounding box center [639, 327] width 13 height 13
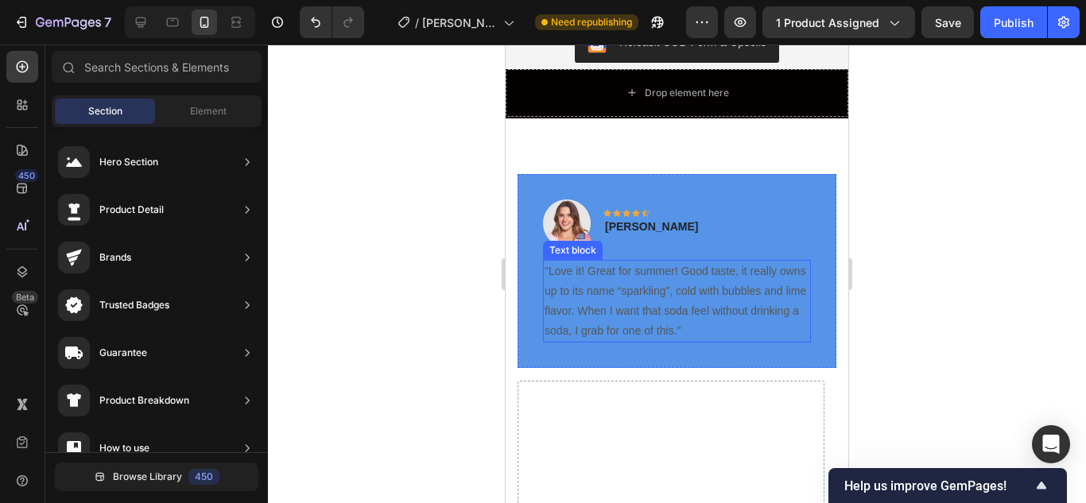
click at [657, 304] on p ""Love it! Great for summer! Good taste, it really owns up to its name “sparklin…" at bounding box center [676, 301] width 265 height 80
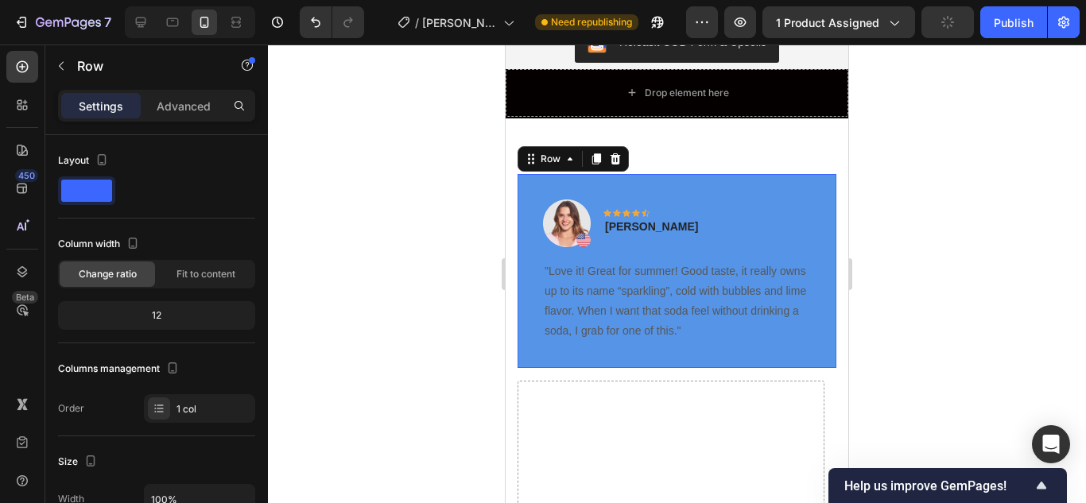
click at [737, 329] on div "Image Icon Icon Icon Icon Icon Row Rita Carroll Text block Row "Love it! Great …" at bounding box center [676, 271] width 319 height 195
click at [724, 321] on p ""Love it! Great for summer! Good taste, it really owns up to its name “sparklin…" at bounding box center [676, 301] width 265 height 80
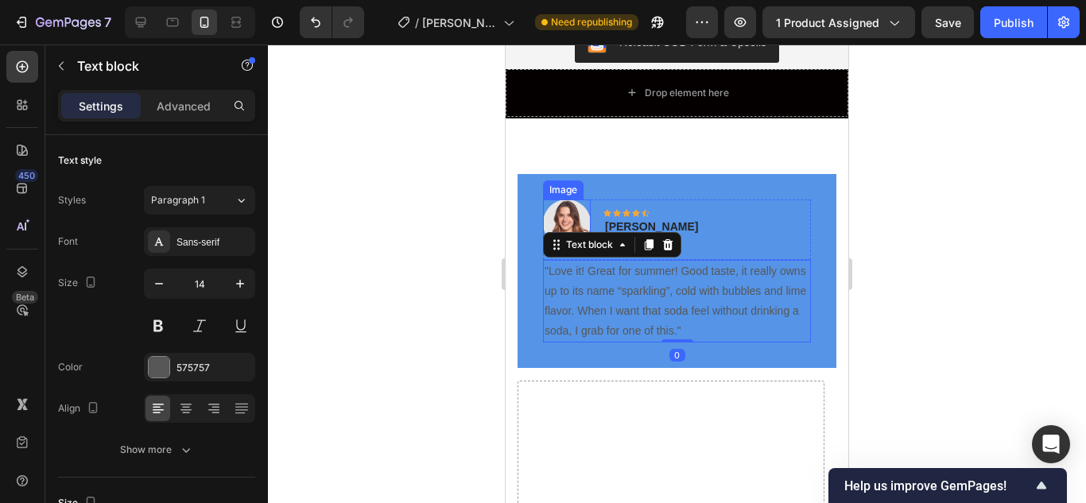
click at [565, 200] on img at bounding box center [567, 223] width 48 height 48
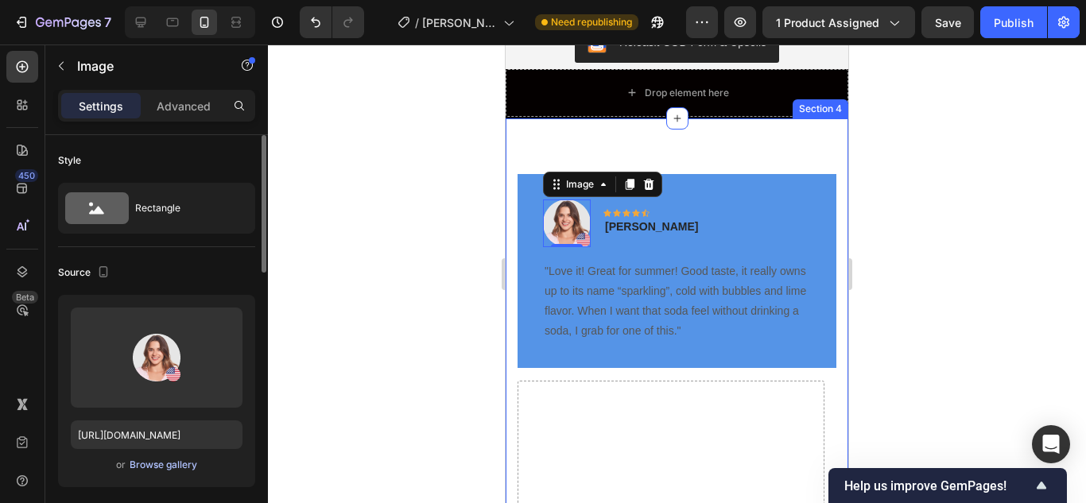
click at [171, 467] on div "Browse gallery" at bounding box center [164, 465] width 68 height 14
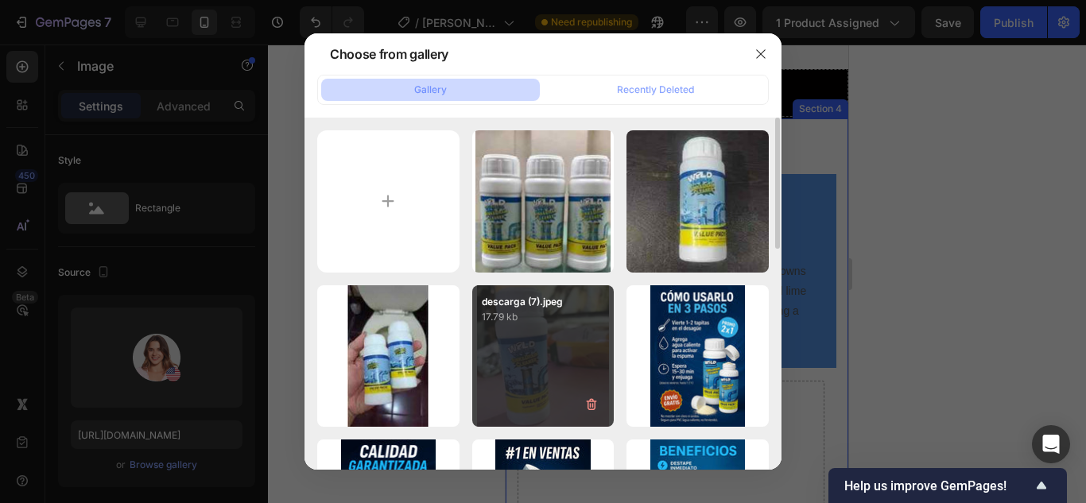
click at [544, 330] on div "descarga (7).jpeg 17.79 kb" at bounding box center [543, 356] width 142 height 142
type input "[URL][DOMAIN_NAME]"
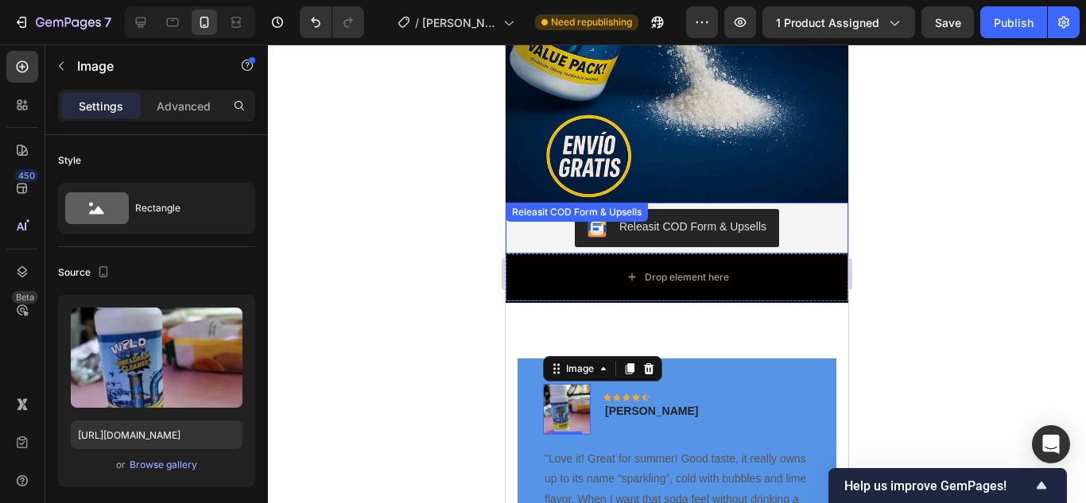
scroll to position [4823, 0]
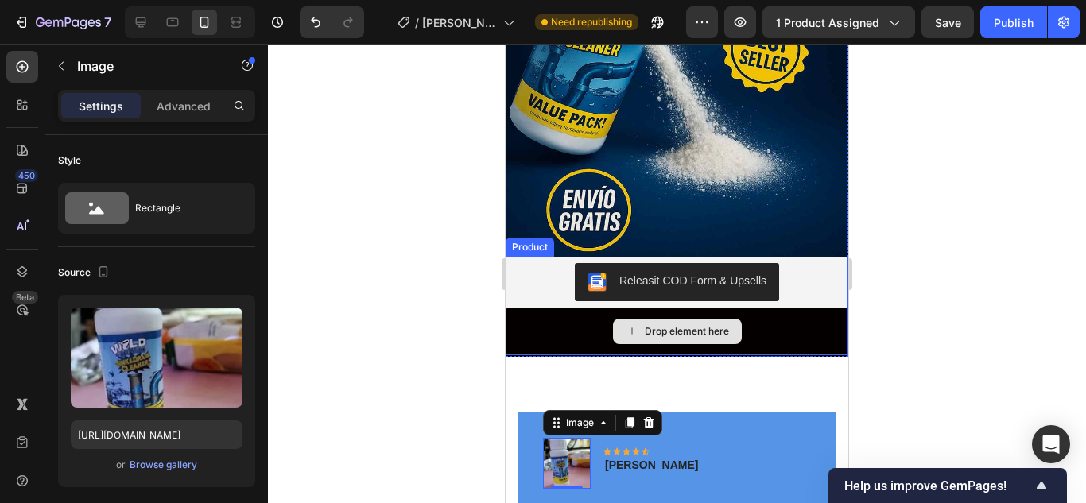
click at [708, 325] on div "Drop element here" at bounding box center [687, 331] width 84 height 13
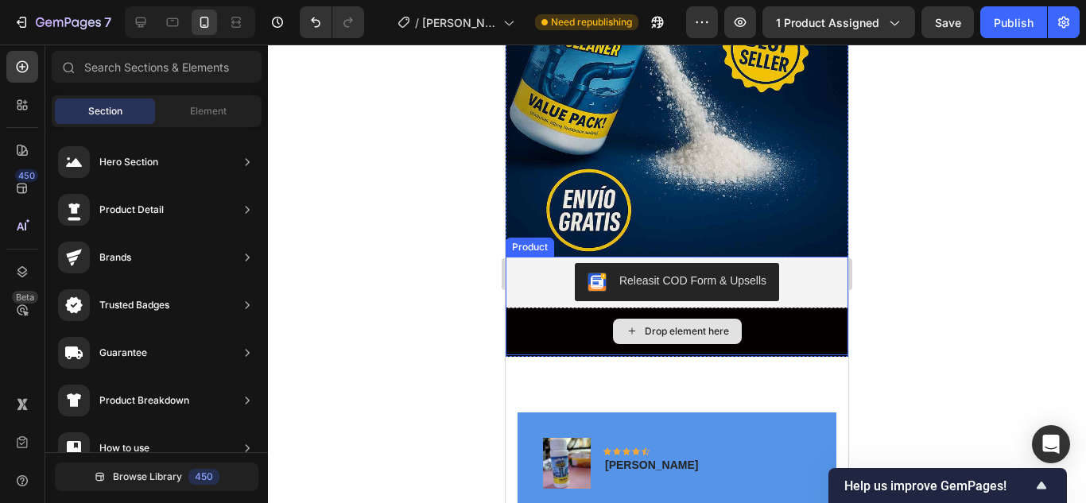
click at [764, 308] on div "Drop element here" at bounding box center [676, 332] width 343 height 48
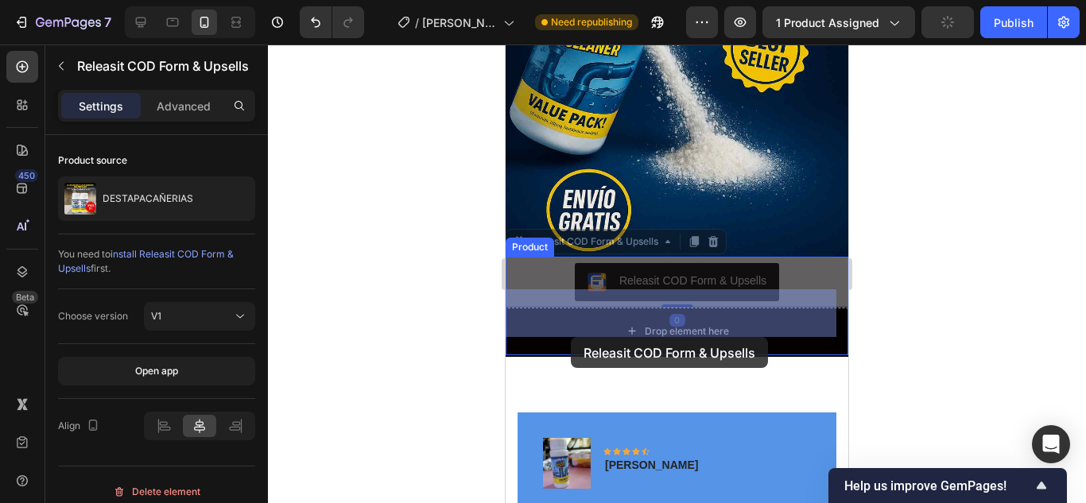
drag, startPoint x: 570, startPoint y: 288, endPoint x: 571, endPoint y: 338, distance: 49.3
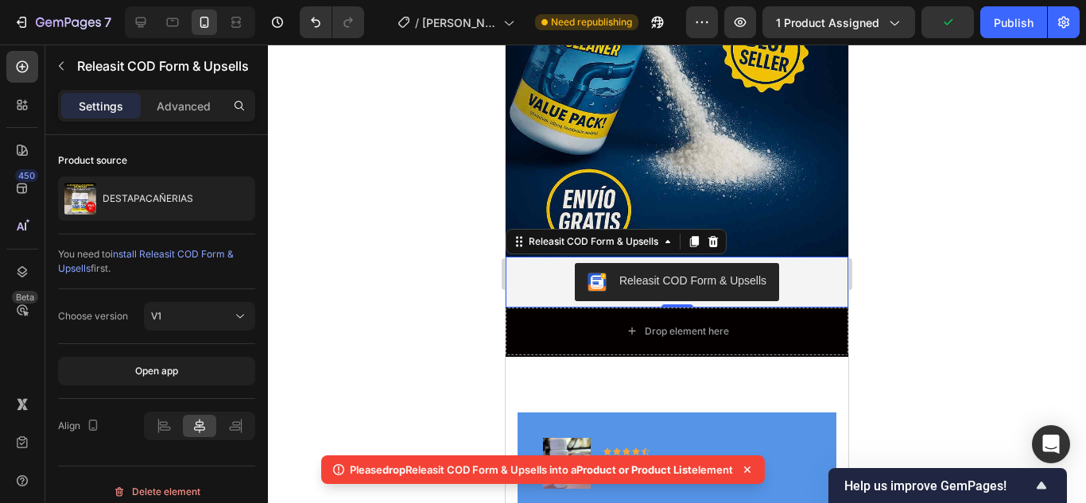
click at [420, 266] on div at bounding box center [677, 274] width 818 height 459
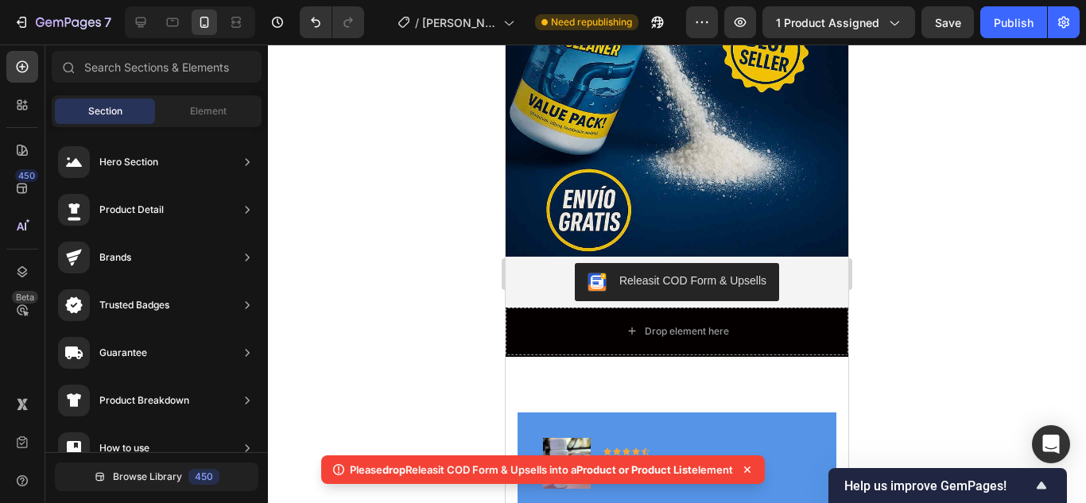
click at [317, 263] on div at bounding box center [677, 274] width 818 height 459
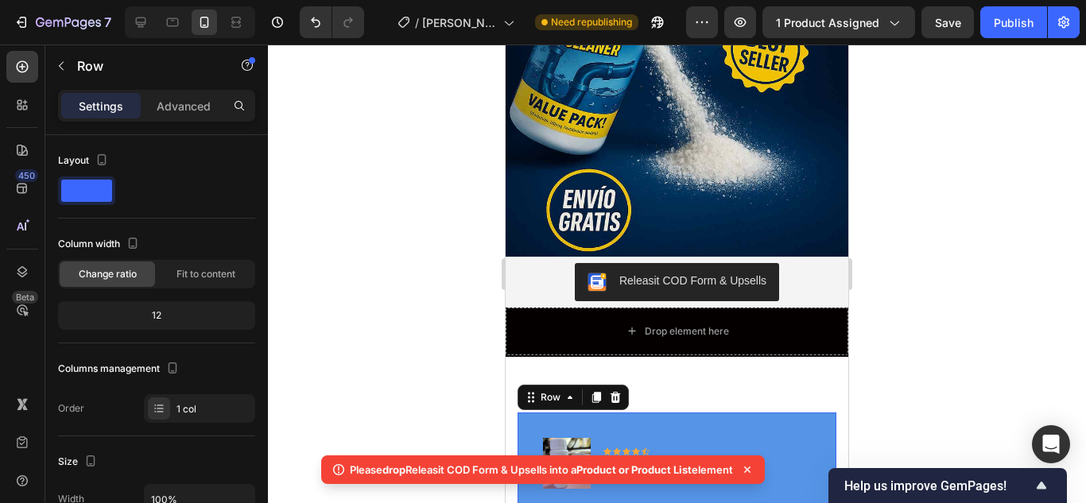
click at [630, 412] on div "Image Icon Icon Icon Icon Icon Row Rita Carroll Text block Row "Love it! Great …" at bounding box center [676, 511] width 319 height 198
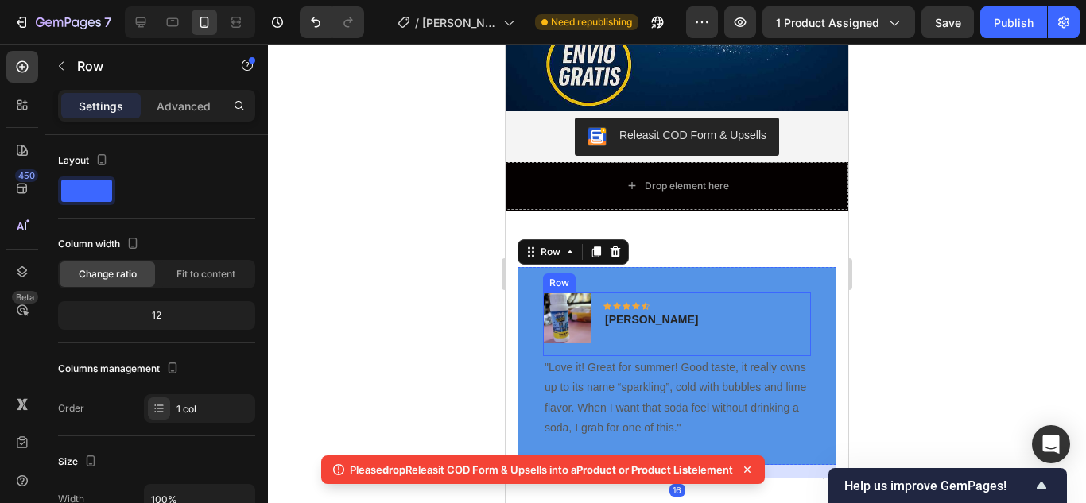
scroll to position [4982, 0]
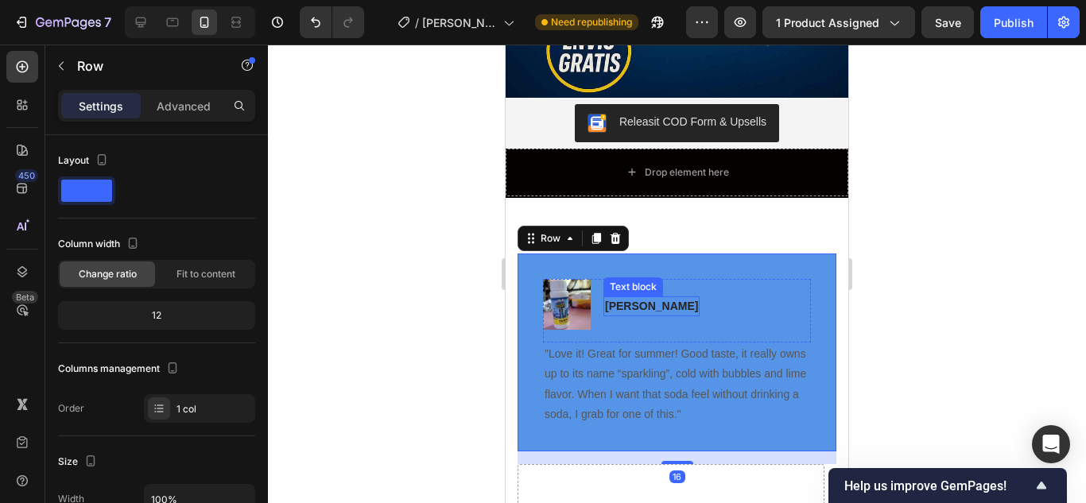
click at [654, 298] on p "[PERSON_NAME]" at bounding box center [651, 306] width 93 height 17
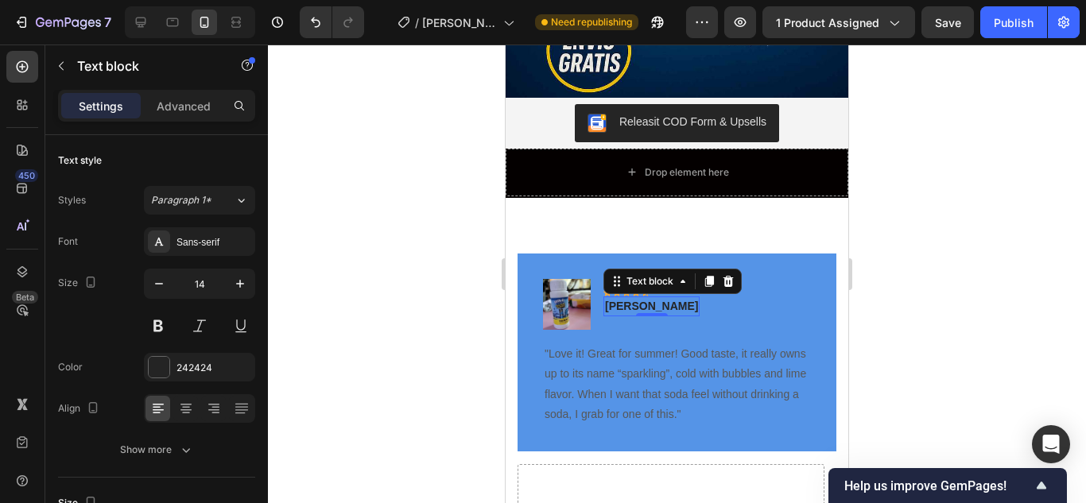
click at [663, 298] on p "[PERSON_NAME]" at bounding box center [651, 306] width 93 height 17
click at [665, 296] on div "[PERSON_NAME]" at bounding box center [651, 306] width 96 height 20
click at [737, 384] on p ""Love it! Great for summer! Good taste, it really owns up to its name “sparklin…" at bounding box center [676, 384] width 265 height 80
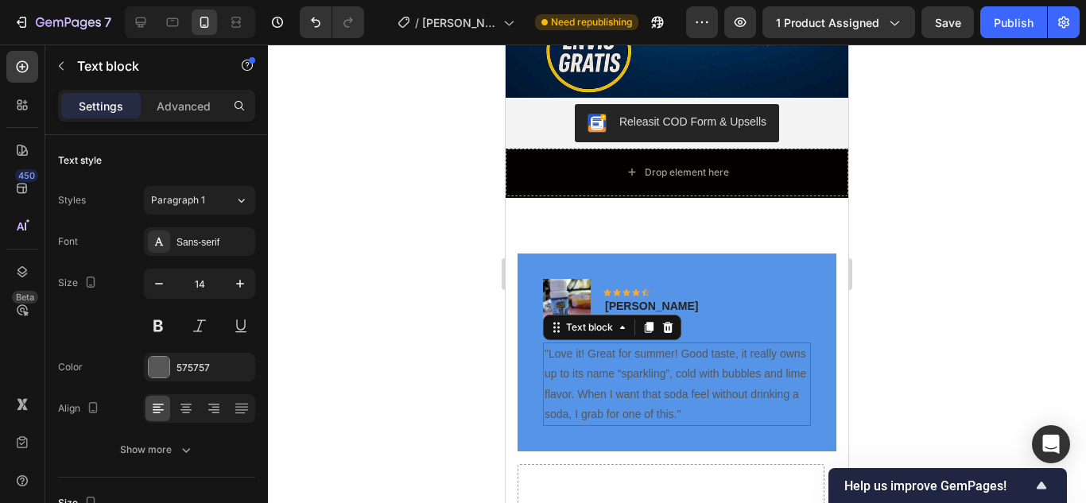
scroll to position [477, 0]
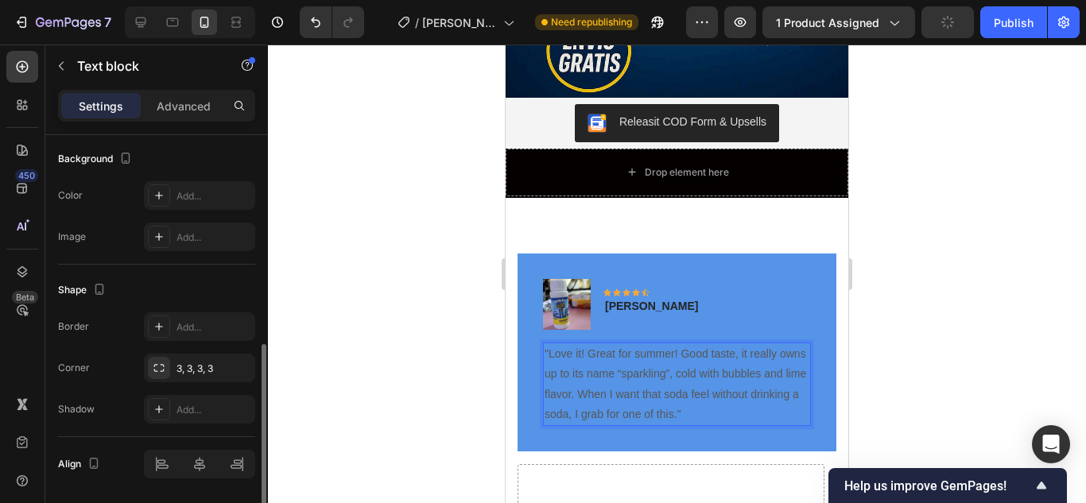
click at [729, 393] on p ""Love it! Great for summer! Good taste, it really owns up to its name “sparklin…" at bounding box center [676, 384] width 265 height 80
click at [739, 394] on p ""Love it! Great for summer! Good taste, it really owns up to its name “sparklin…" at bounding box center [676, 384] width 265 height 80
click at [727, 397] on p ""Love it! Great for summer! Good taste, it really owns up to its name “sparklin…" at bounding box center [676, 384] width 265 height 80
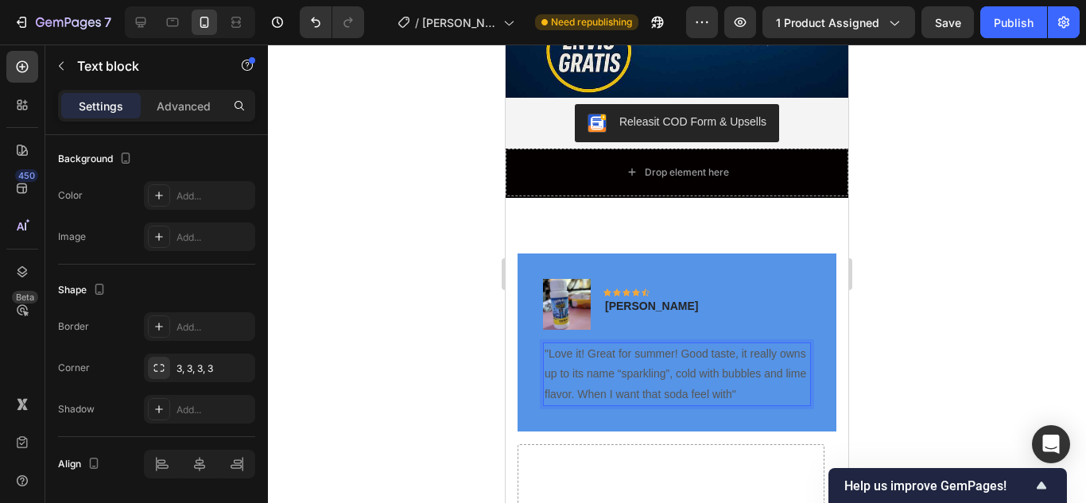
click at [672, 355] on p ""Love it! Great for summer! Good taste, it really owns up to its name “sparklin…" at bounding box center [676, 374] width 265 height 60
click at [696, 371] on p ""Love it! Great for summer! Good taste, it really owns up to its name “sparklin…" at bounding box center [676, 374] width 265 height 60
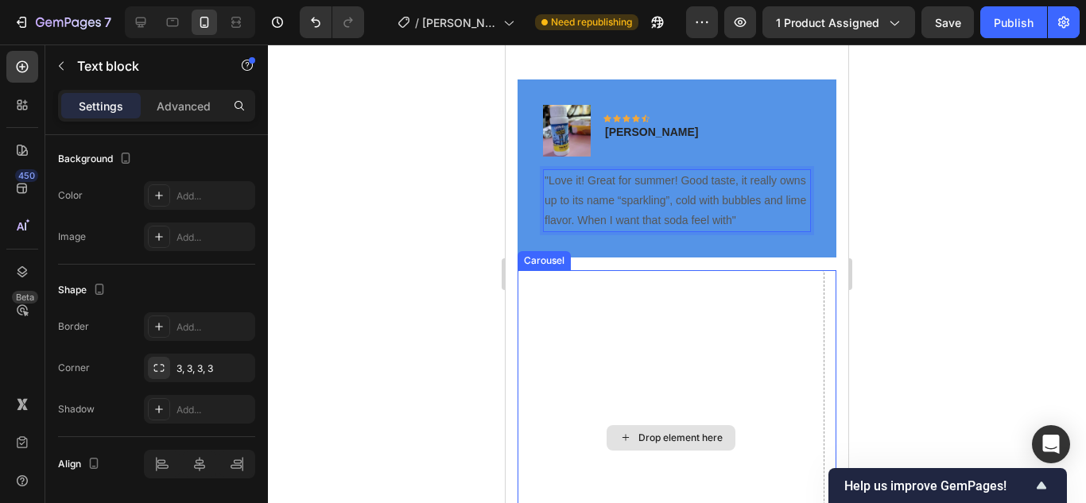
scroll to position [5141, 0]
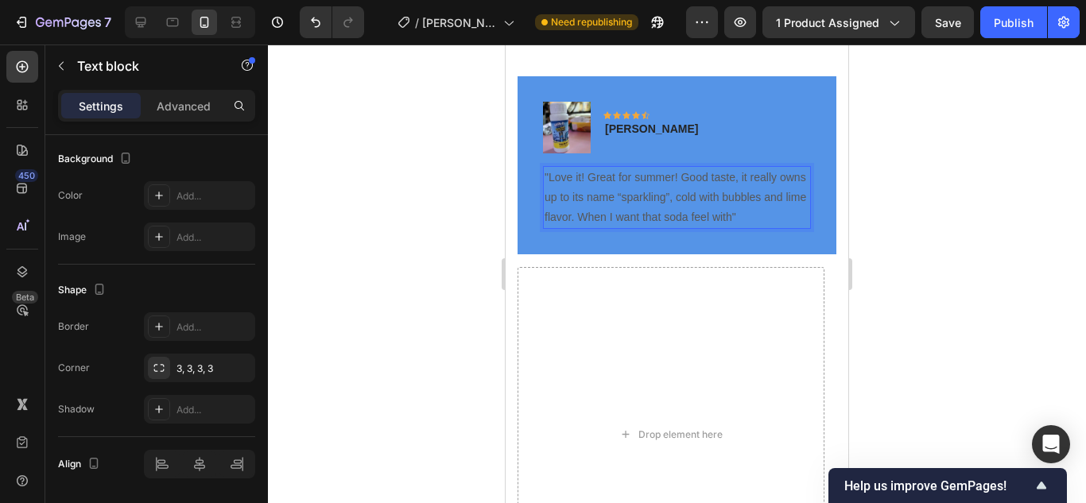
drag, startPoint x: 784, startPoint y: 217, endPoint x: 772, endPoint y: 219, distance: 11.2
click at [780, 217] on p ""Love it! Great for summer! Good taste, it really owns up to its name “sparklin…" at bounding box center [676, 198] width 265 height 60
click at [775, 218] on p ""Love it! Great for summer! Good taste, it really owns up to its name “sparklin…" at bounding box center [676, 198] width 265 height 60
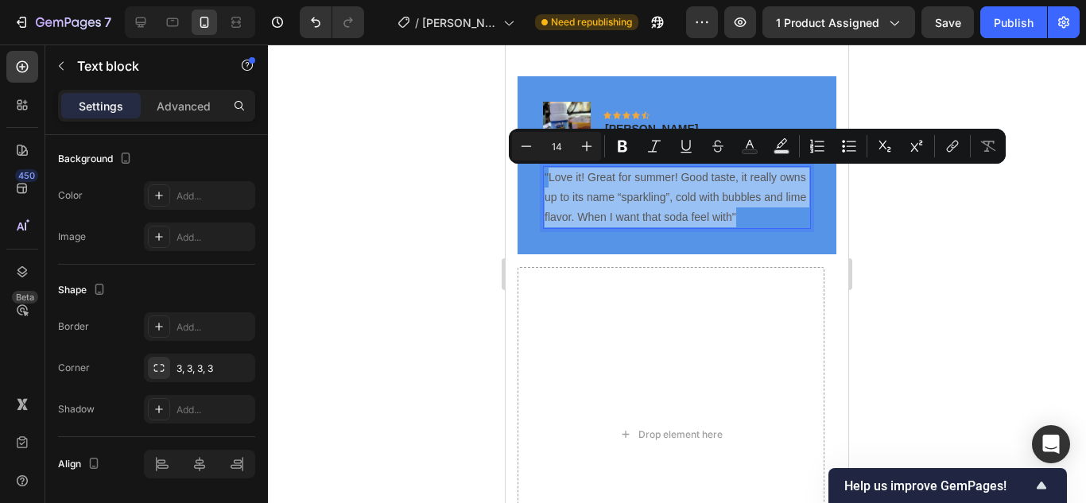
drag, startPoint x: 776, startPoint y: 217, endPoint x: 549, endPoint y: 179, distance: 229.7
click at [549, 179] on p ""Love it! Great for summer! Good taste, it really owns up to its name “sparklin…" at bounding box center [676, 198] width 265 height 60
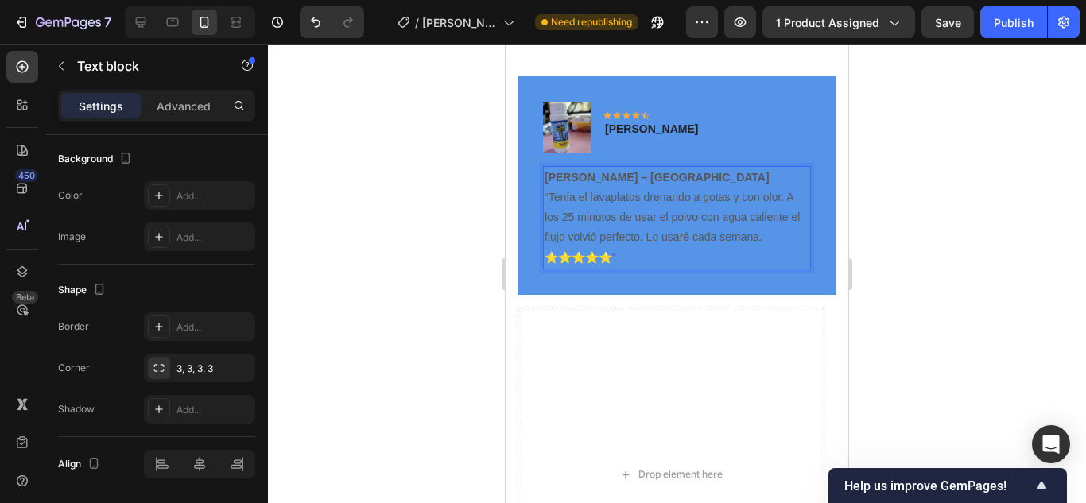
click at [631, 184] on p "Carolina M. – Medellín “Tenía el lavaplatos drenando a gotas y con olor. A los …" at bounding box center [676, 218] width 265 height 100
click at [676, 130] on div "Image Icon Icon Icon Icon Icon Row Marta zapata Text block Row" at bounding box center [677, 134] width 268 height 64
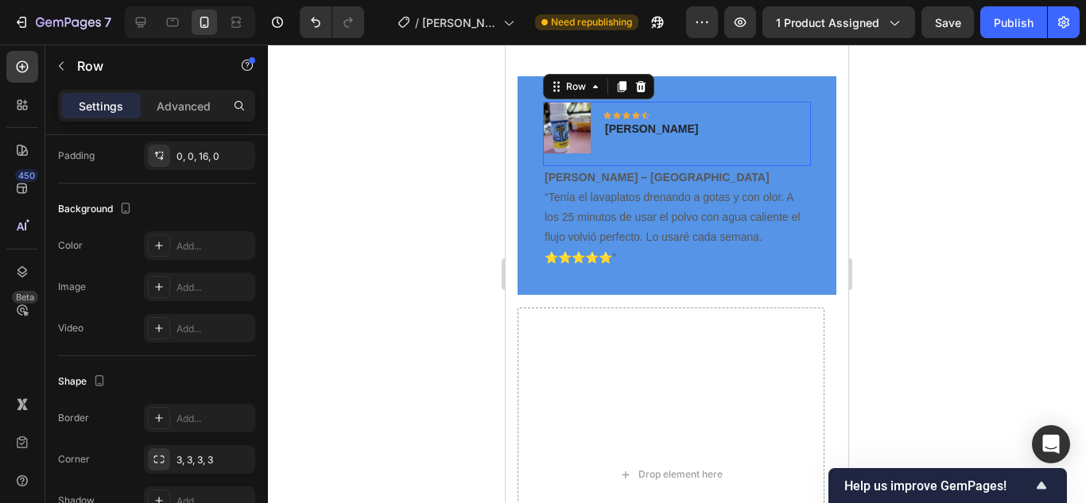
scroll to position [0, 0]
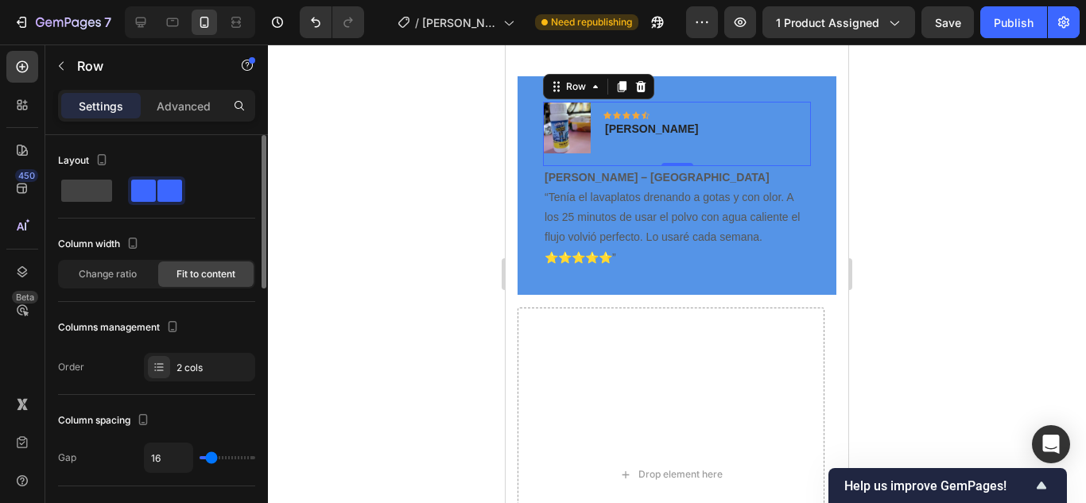
click at [676, 126] on div "Image Icon Icon Icon Icon Icon Row Marta zapata Text block Row 0" at bounding box center [677, 134] width 268 height 64
click at [672, 128] on p "Marta zapata" at bounding box center [651, 129] width 93 height 17
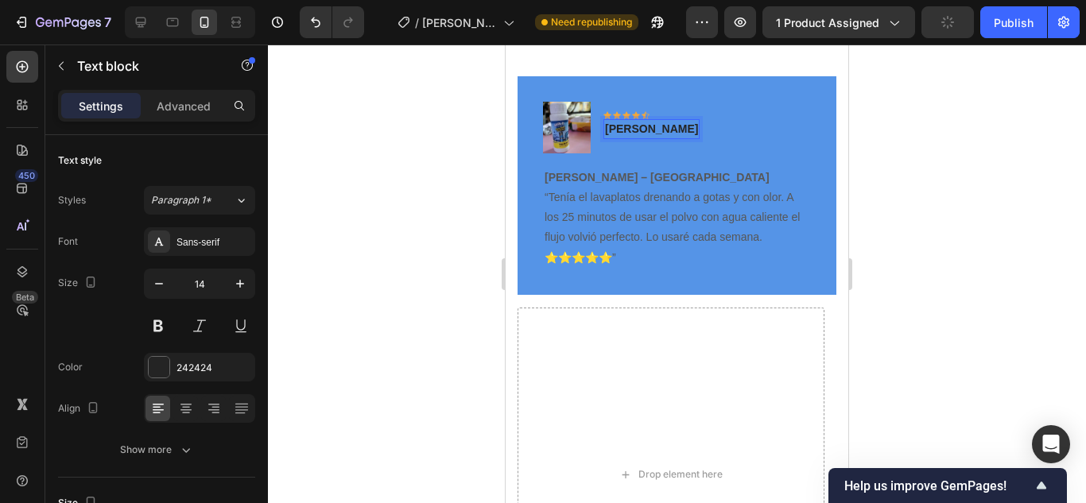
click at [667, 128] on p "Marta zapata" at bounding box center [651, 129] width 93 height 17
click at [669, 130] on p "Marta zapata" at bounding box center [651, 129] width 93 height 17
click at [692, 127] on p "Marta zapata - medellin" at bounding box center [651, 129] width 93 height 17
click at [649, 176] on strong "Carolina M. – Medellín" at bounding box center [656, 177] width 225 height 13
click at [656, 173] on strong "Carolina M. – Medellín" at bounding box center [656, 177] width 225 height 13
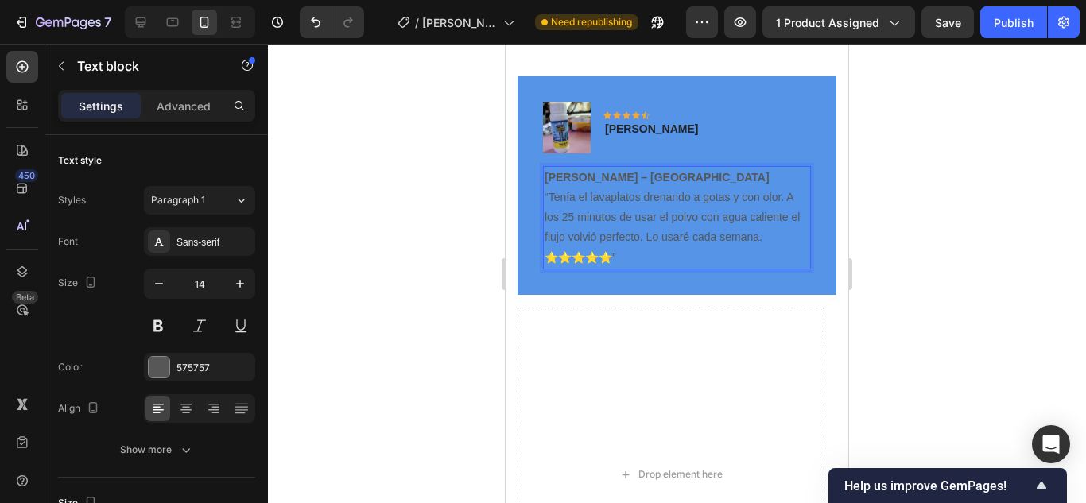
click at [652, 176] on strong "Carolina M. – Medellín" at bounding box center [656, 177] width 225 height 13
click at [617, 182] on p "Carolinaín “Tenía el lavaplatos drenando a gotas y con olor. A los 25 minutos d…" at bounding box center [676, 218] width 265 height 100
click at [551, 184] on p "⁠⁠⁠⁠⁠⁠⁠ “Tenía el lavaplatos drenando a gotas y con olor. A los 25 minutos de u…" at bounding box center [676, 218] width 265 height 100
click at [543, 199] on div "⁠⁠⁠⁠⁠⁠⁠ “Tenía el lavaplatos drenando a gotas y con olor. A los 25 minutos de u…" at bounding box center [677, 217] width 268 height 103
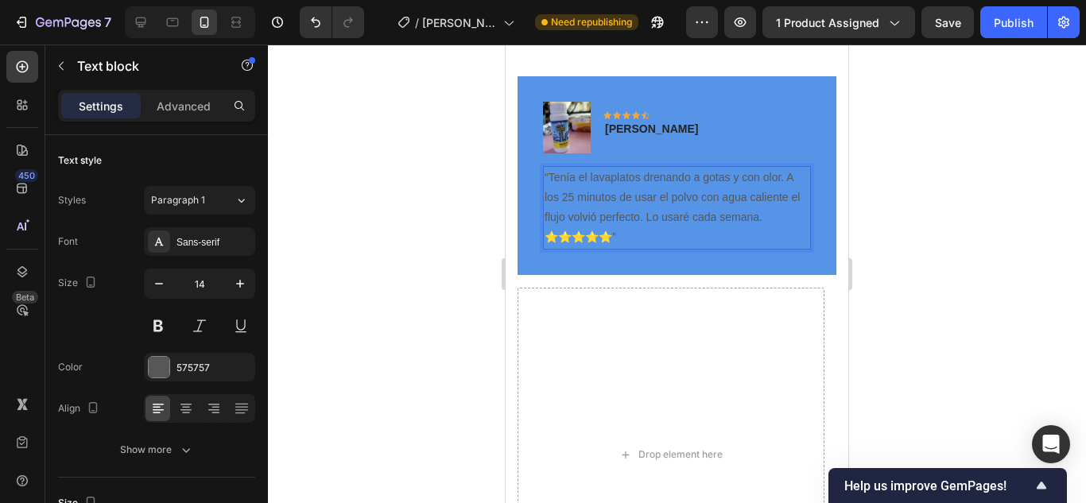
click at [656, 243] on p "“Tenía el lavaplatos drenando a gotas y con olor. A los 25 minutos de usar el p…" at bounding box center [676, 208] width 265 height 80
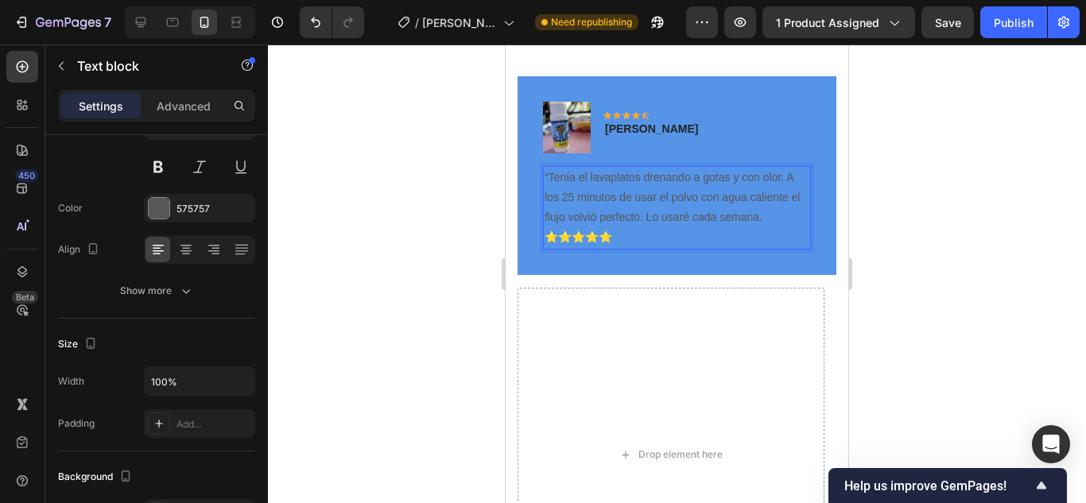
click at [779, 217] on p "“Tenía el lavaplatos drenando a gotas y con olor. A los 25 minutos de usar el p…" at bounding box center [676, 208] width 265 height 80
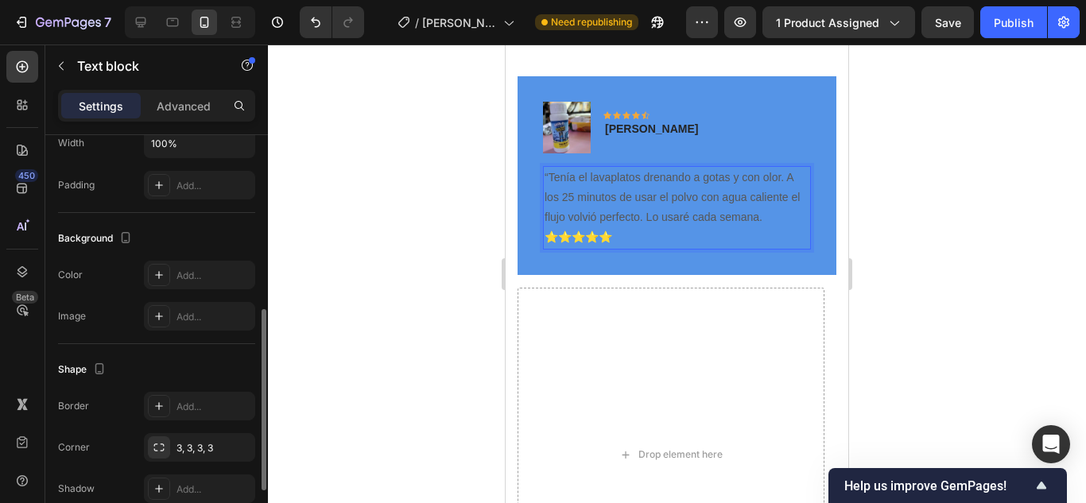
click at [590, 188] on p "“Tenía el lavaplatos drenando a gotas y con olor. A los 25 minutos de usar el p…" at bounding box center [676, 208] width 265 height 80
drag, startPoint x: 786, startPoint y: 221, endPoint x: 777, endPoint y: 221, distance: 8.7
click at [785, 221] on p "“Tenía el lavaplatos drenando a gotas y con olor. A los 25 minutos de usar el p…" at bounding box center [676, 208] width 265 height 80
click at [621, 234] on p "“Tenía el lavaplatos drenando a gotas y con olor. A los 25 minutos de usar el p…" at bounding box center [676, 208] width 265 height 80
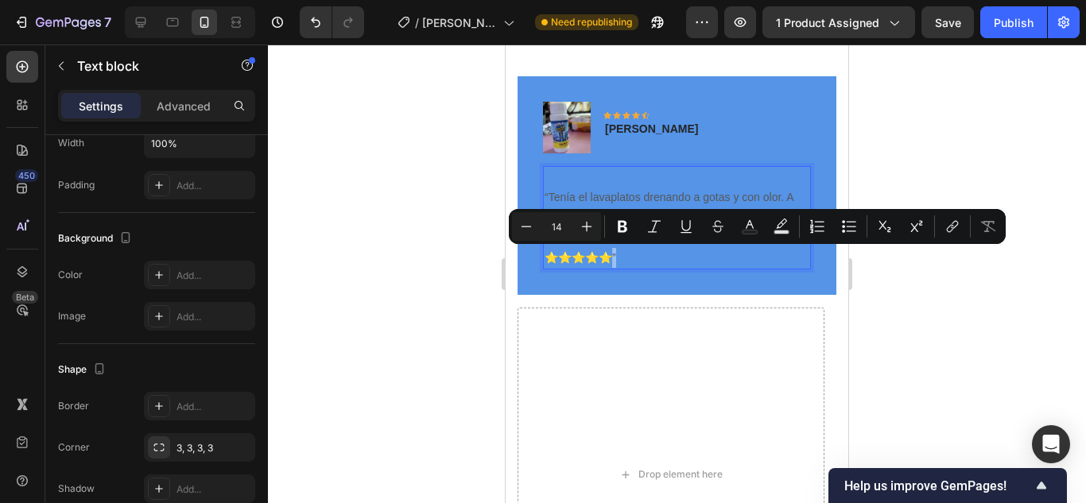
click at [620, 256] on p "“Tenía el lavaplatos drenando a gotas y con olor. A los 25 minutos de usar el p…" at bounding box center [676, 218] width 265 height 100
copy p "”"
click at [753, 250] on p "“Tenía el lavaplatos drenando a gotas y con olor. A los 25 minutos de usar el p…" at bounding box center [676, 218] width 265 height 100
click at [772, 260] on p "“Tenía el lavaplatos drenando a gotas y con olor. A los 25 minutos de usar el p…" at bounding box center [676, 218] width 265 height 100
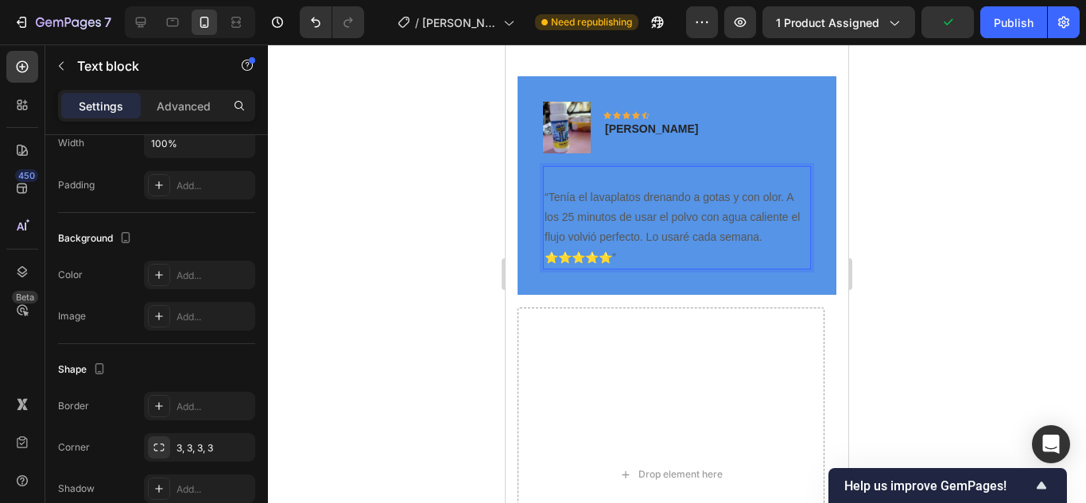
click at [780, 242] on p "“Tenía el lavaplatos drenando a gotas y con olor. A los 25 minutos de usar el p…" at bounding box center [676, 218] width 265 height 100
click at [636, 257] on p "“Tenía el lavaplatos drenando a gotas y con olor. A los 25 minutos de usar el p…" at bounding box center [676, 218] width 265 height 100
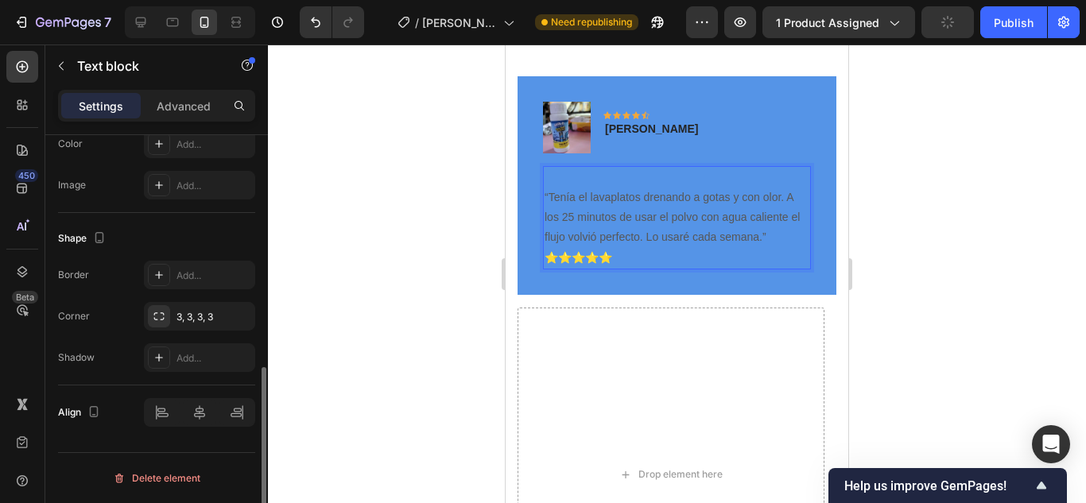
click at [578, 230] on p "“Tenía el lavaplatos drenando a gotas y con olor. A los 25 minutos de usar el p…" at bounding box center [676, 218] width 265 height 100
click at [633, 245] on p "“Tenía el lavaplatos drenando a gotas y con olor. A los 25 minutos de usar el p…" at bounding box center [676, 218] width 265 height 100
click at [649, 281] on div "Image Icon Icon Icon Icon Icon Row Marta zapata - Medellin Text block Row “Tení…" at bounding box center [676, 185] width 319 height 219
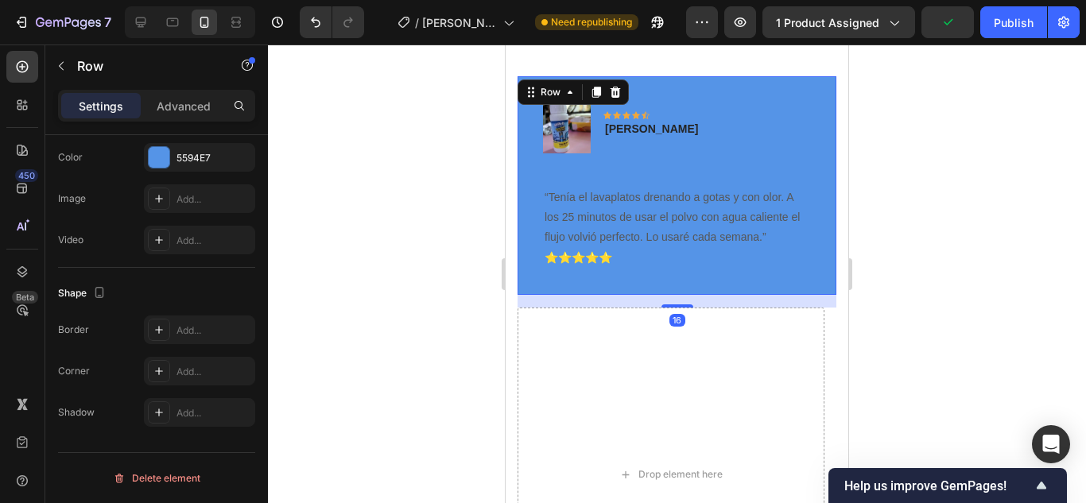
scroll to position [0, 0]
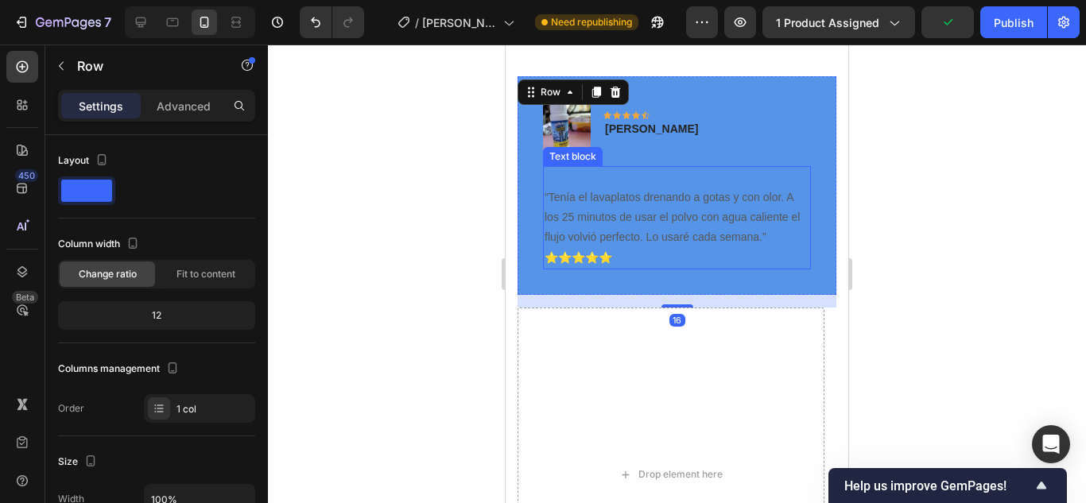
click at [633, 234] on p "“Tenía el lavaplatos drenando a gotas y con olor. A los 25 minutos de usar el p…" at bounding box center [676, 218] width 265 height 100
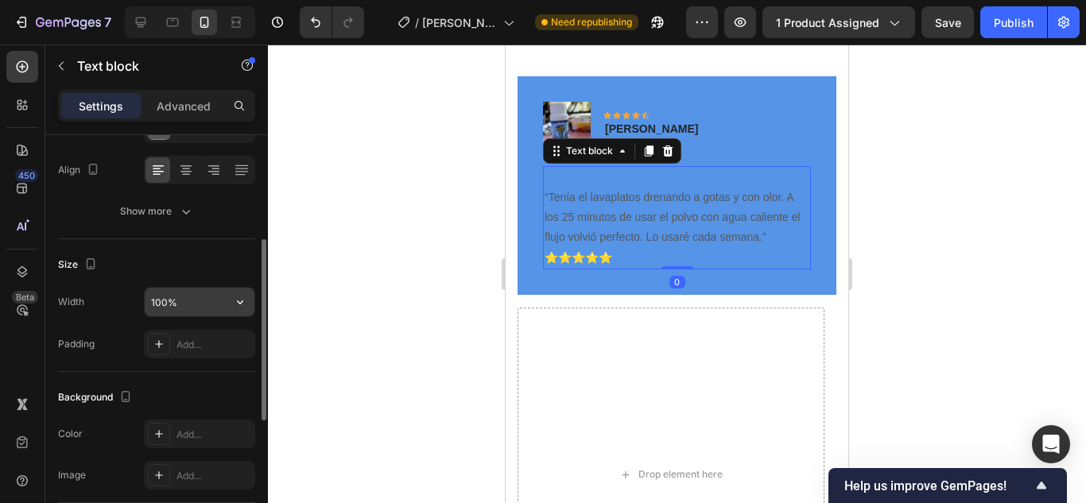
scroll to position [159, 0]
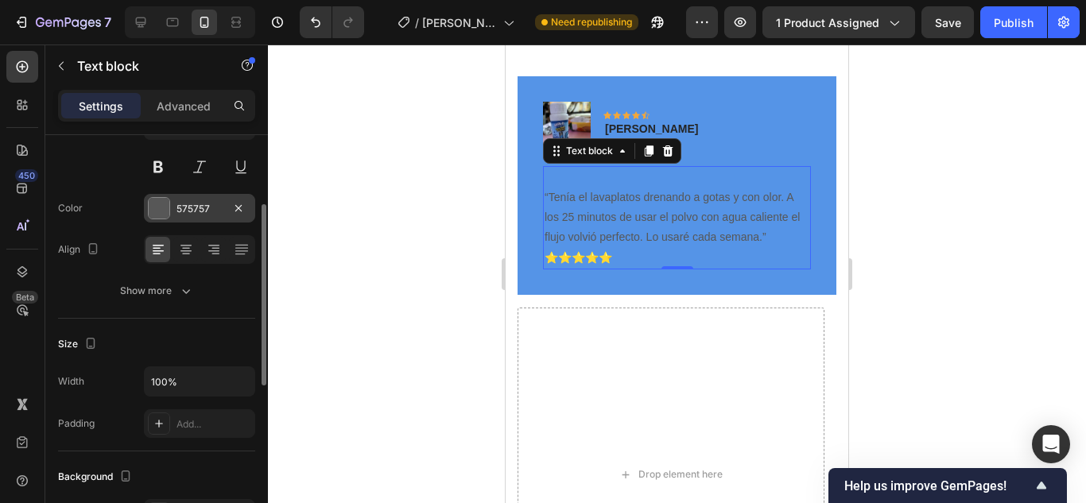
click at [163, 208] on div at bounding box center [159, 208] width 21 height 21
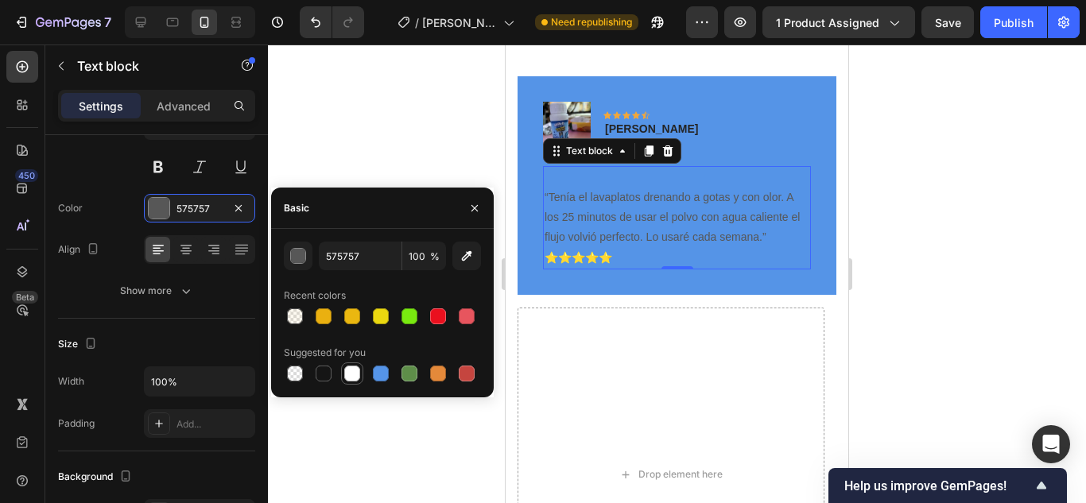
click at [348, 374] on div at bounding box center [352, 374] width 16 height 16
type input "FFFFFF"
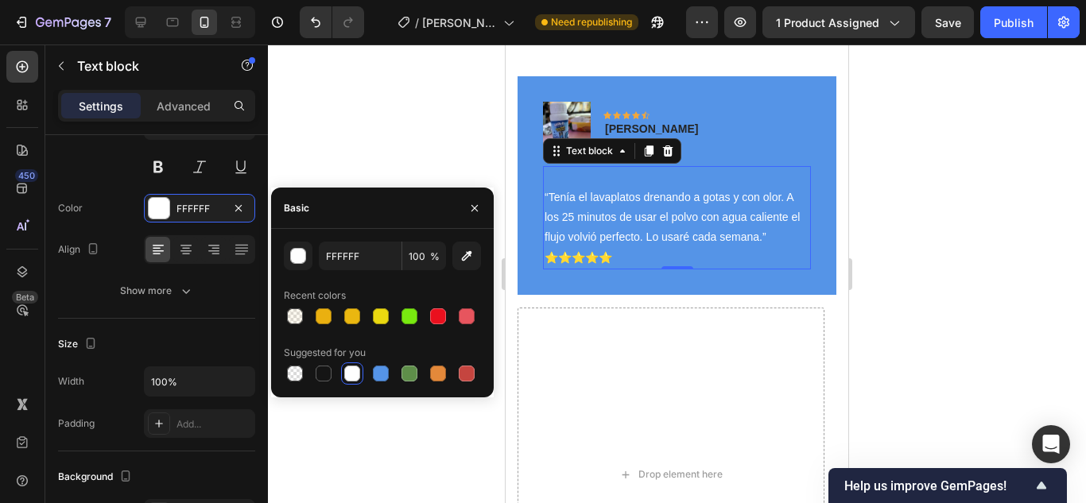
click at [375, 107] on div at bounding box center [677, 274] width 818 height 459
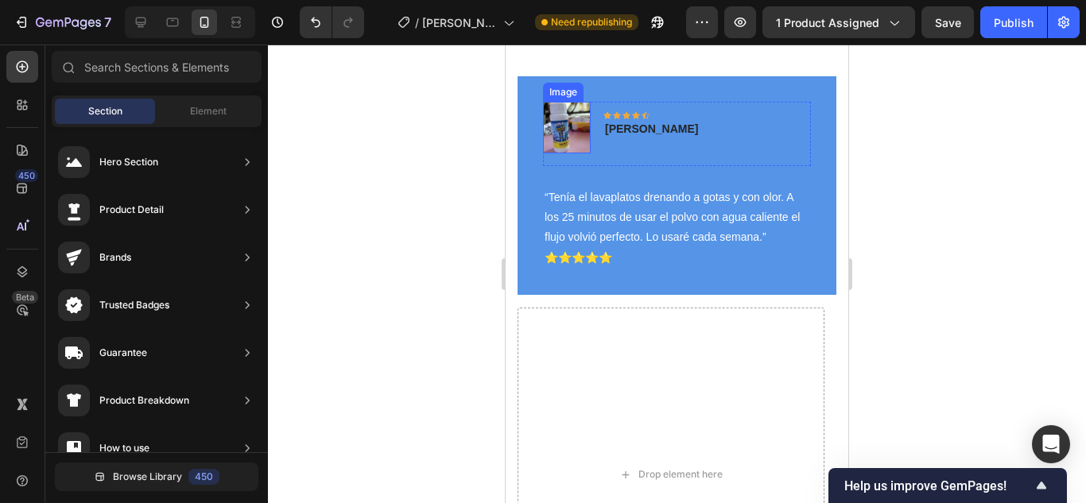
click at [571, 123] on img at bounding box center [567, 128] width 48 height 52
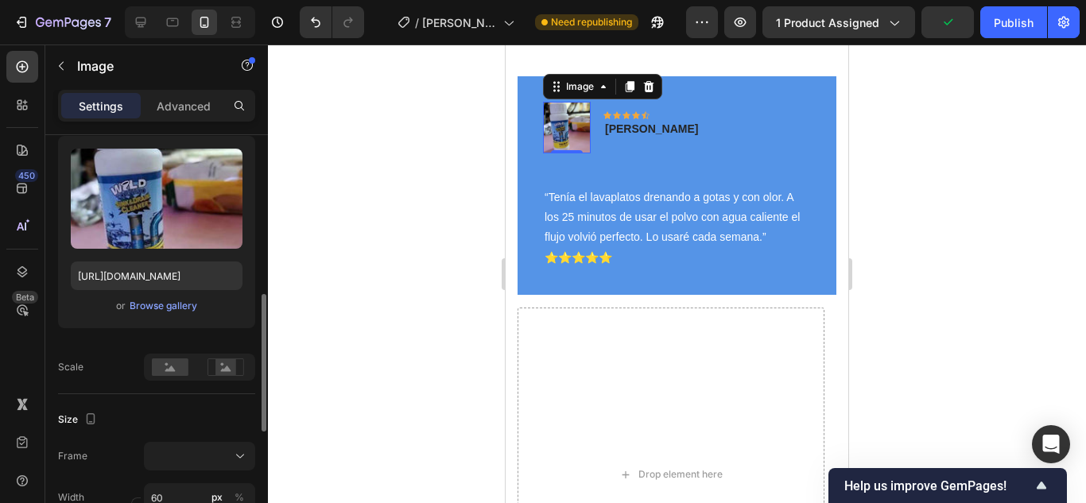
scroll to position [318, 0]
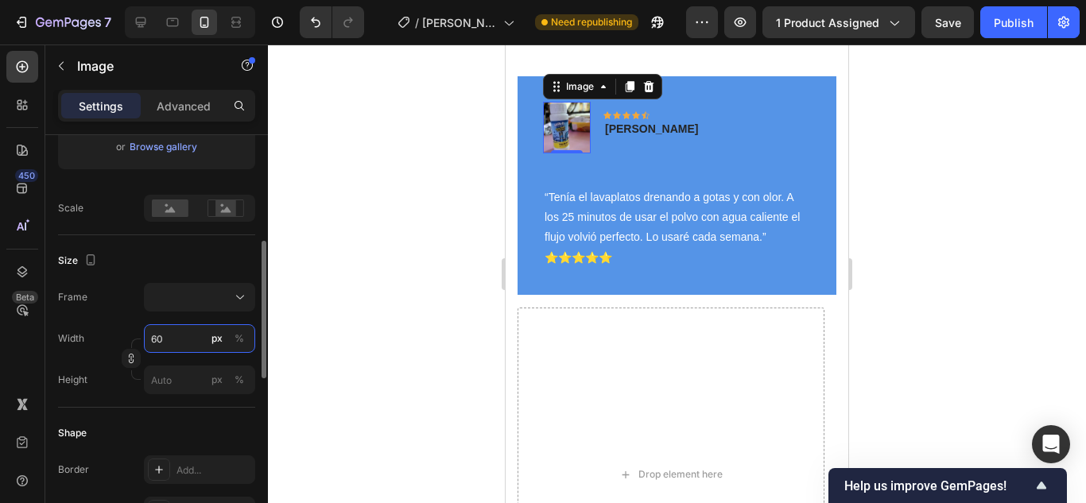
click at [188, 343] on input "60" at bounding box center [199, 338] width 111 height 29
type input "1"
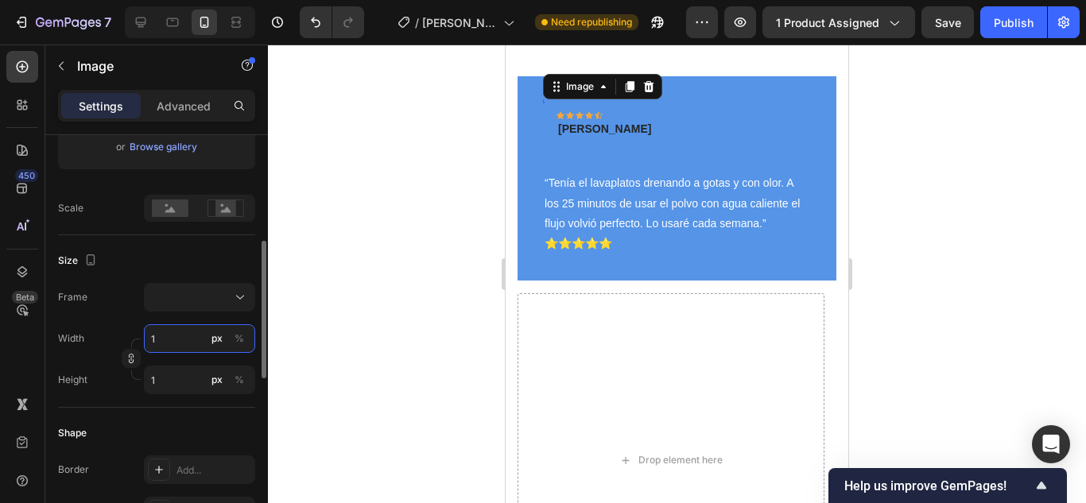
type input "10"
type input "100"
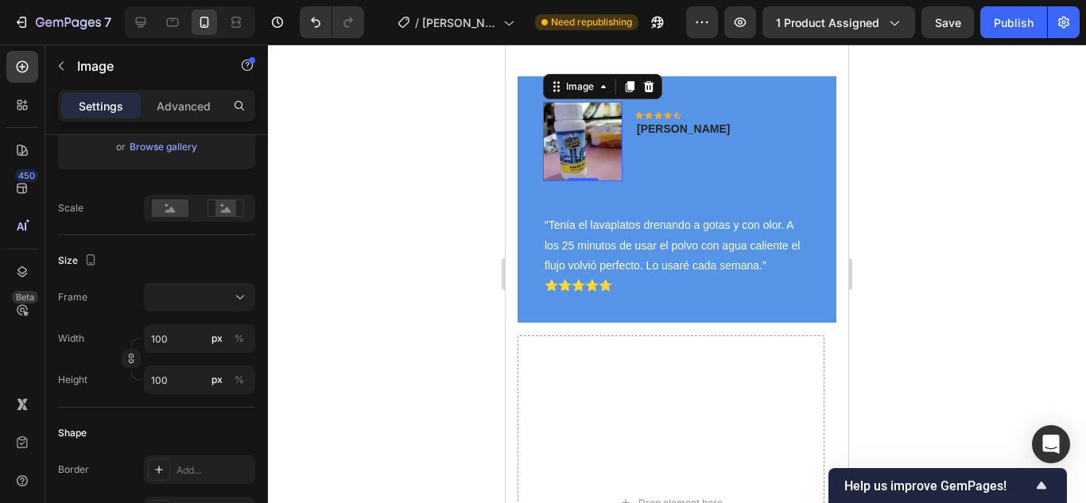
click at [389, 316] on div at bounding box center [677, 274] width 818 height 459
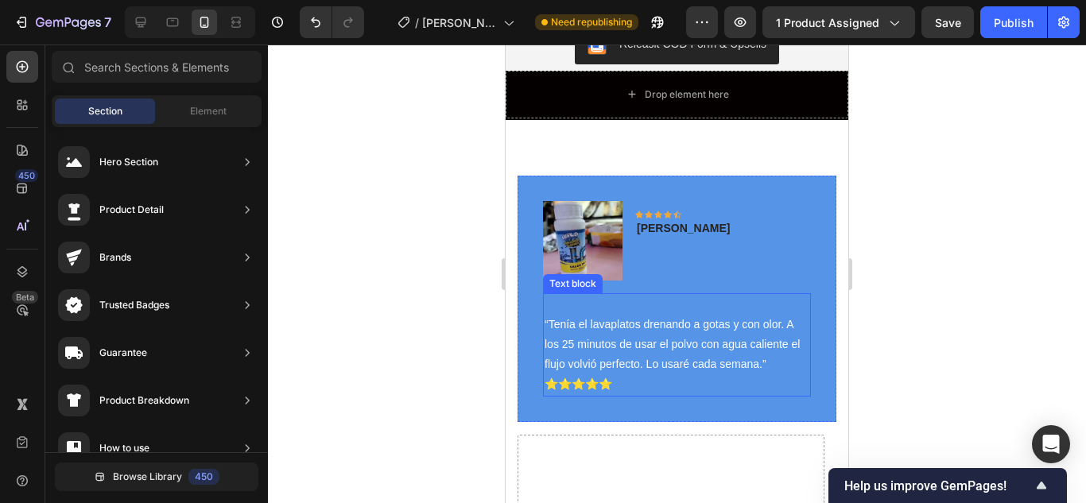
scroll to position [5062, 0]
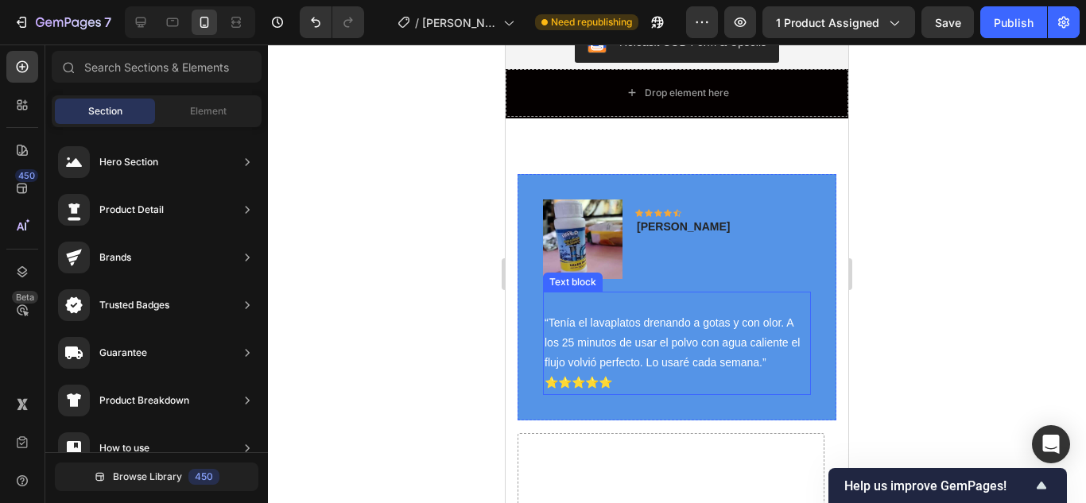
click at [735, 316] on p "“Tenía el lavaplatos drenando a gotas y con olor. A los 25 minutos de usar el p…" at bounding box center [676, 343] width 265 height 100
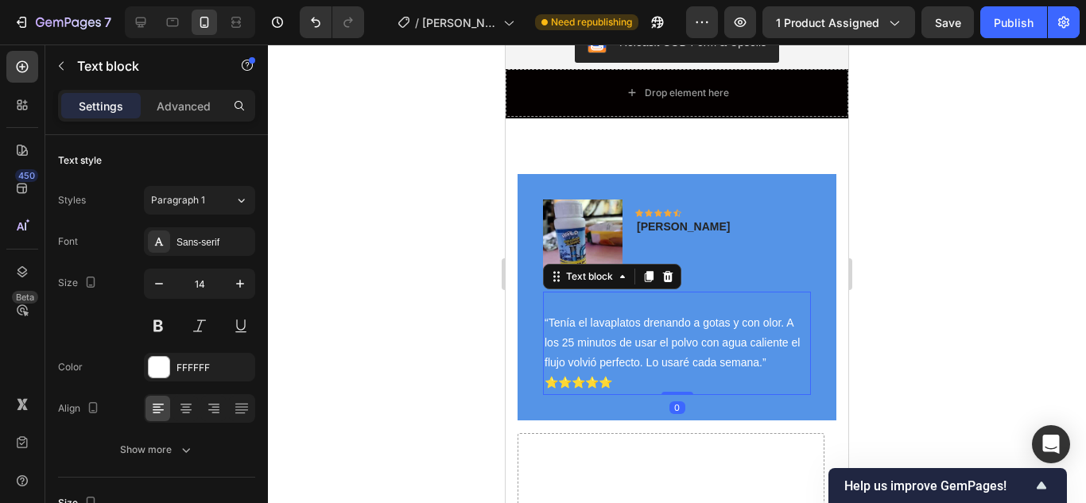
click at [733, 271] on div "Image Icon Icon Icon Icon Icon Row Marta zapata - Medellin Text block Row" at bounding box center [677, 245] width 268 height 92
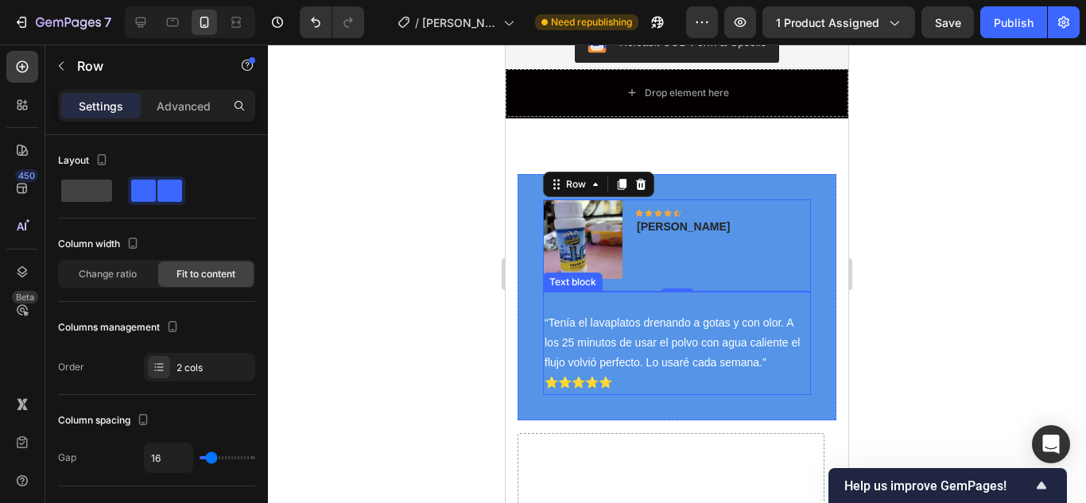
click at [778, 374] on p "“Tenía el lavaplatos drenando a gotas y con olor. A los 25 minutos de usar el p…" at bounding box center [676, 343] width 265 height 100
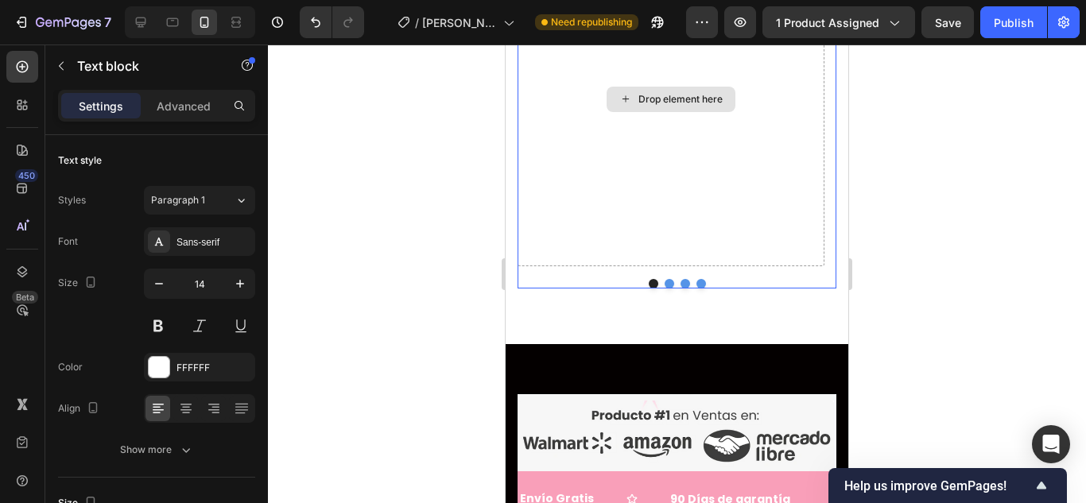
scroll to position [5459, 0]
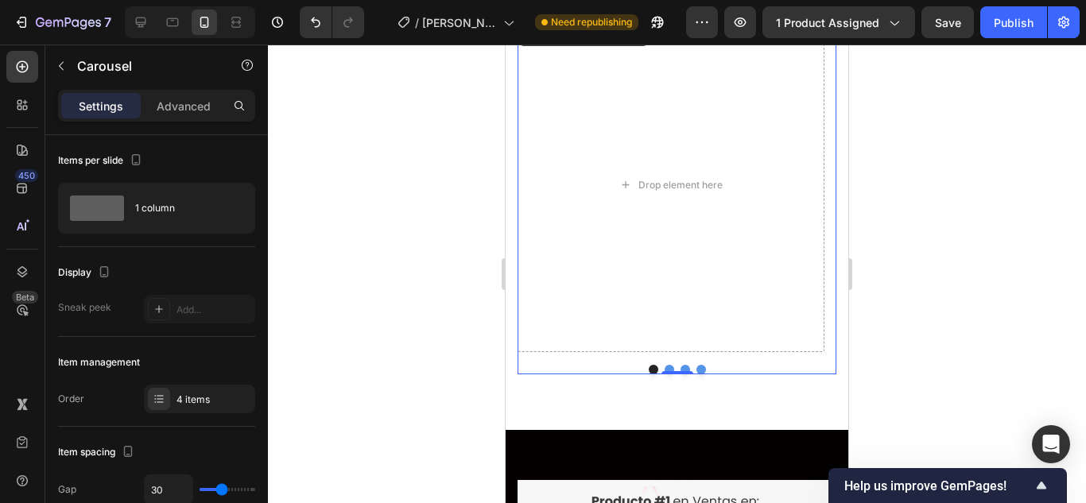
click at [664, 368] on button "Dot" at bounding box center [669, 370] width 10 height 10
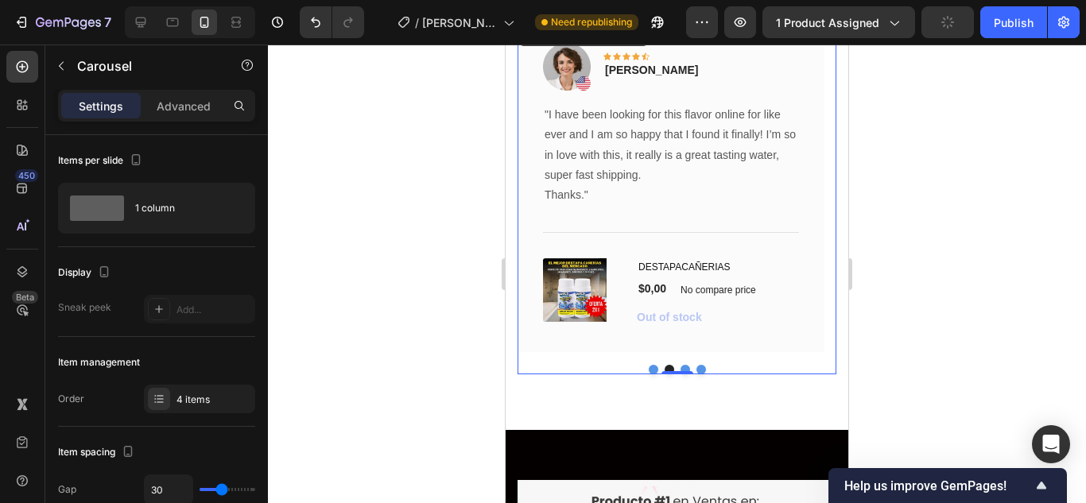
click at [680, 367] on button "Dot" at bounding box center [685, 370] width 10 height 10
click at [649, 366] on button "Dot" at bounding box center [654, 370] width 10 height 10
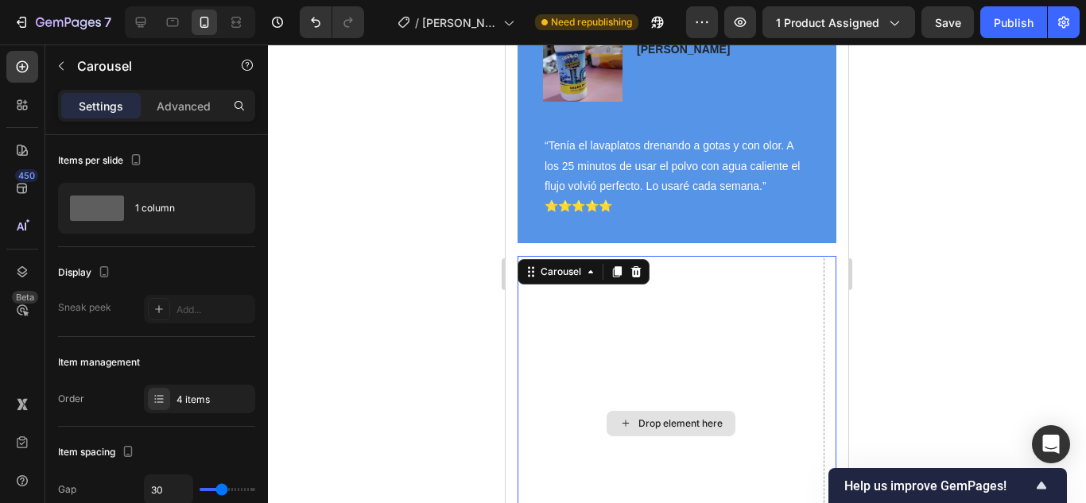
scroll to position [5062, 0]
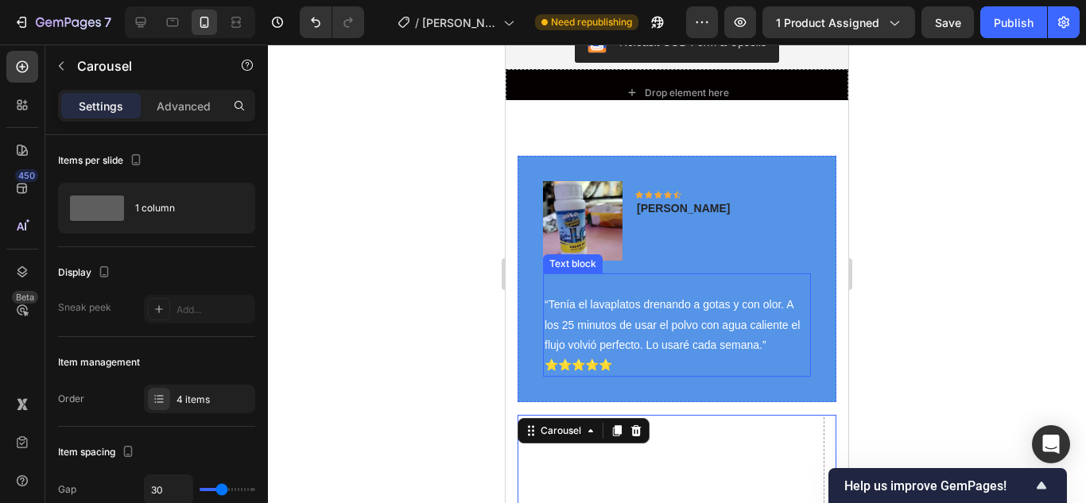
click at [703, 288] on p "“Tenía el lavaplatos drenando a gotas y con olor. A los 25 minutos de usar el p…" at bounding box center [676, 325] width 265 height 100
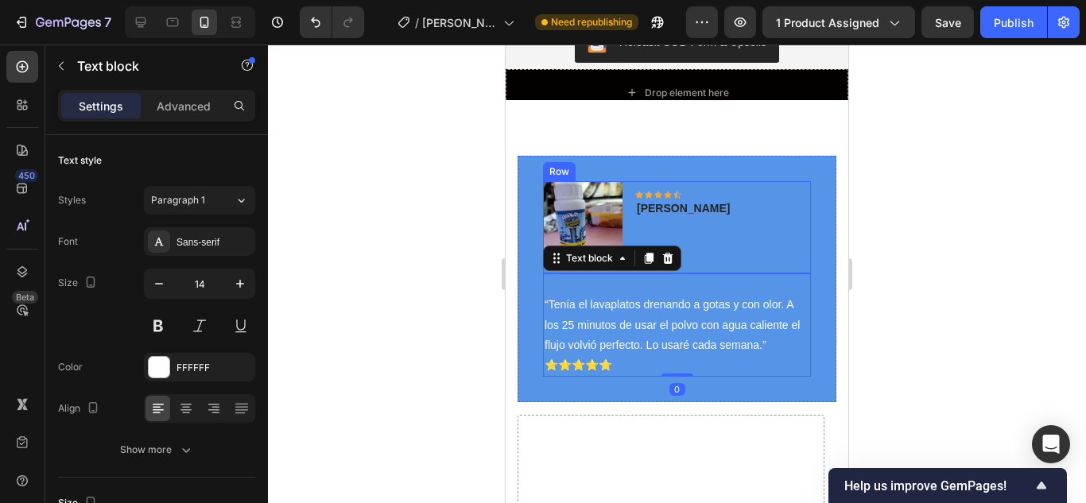
click at [705, 250] on div "Icon Icon Icon Icon Icon Row Marta zapata - Medellin Text block" at bounding box center [683, 220] width 96 height 79
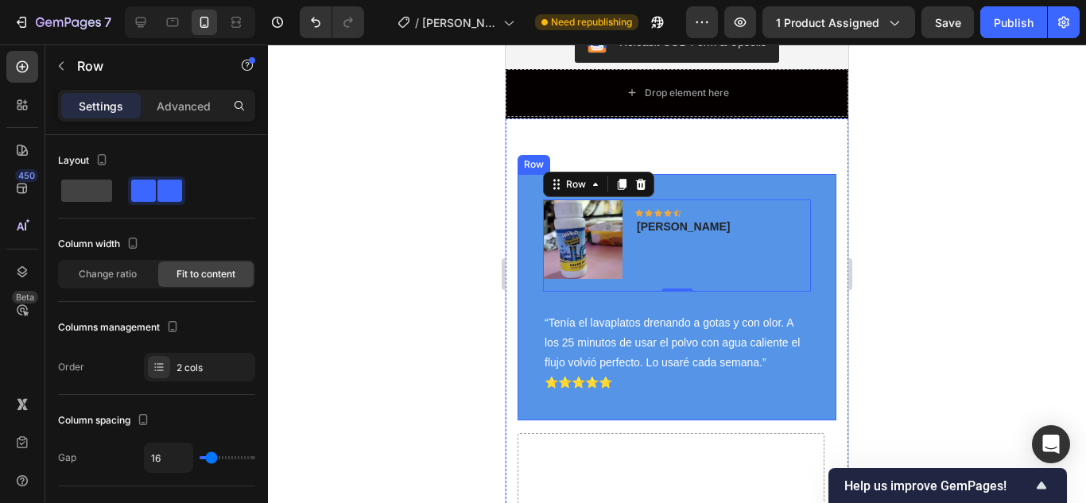
click at [730, 397] on div "Image Icon Icon Icon Icon Icon Row Marta zapata - Medellin Text block Row 0 “Te…" at bounding box center [676, 297] width 319 height 246
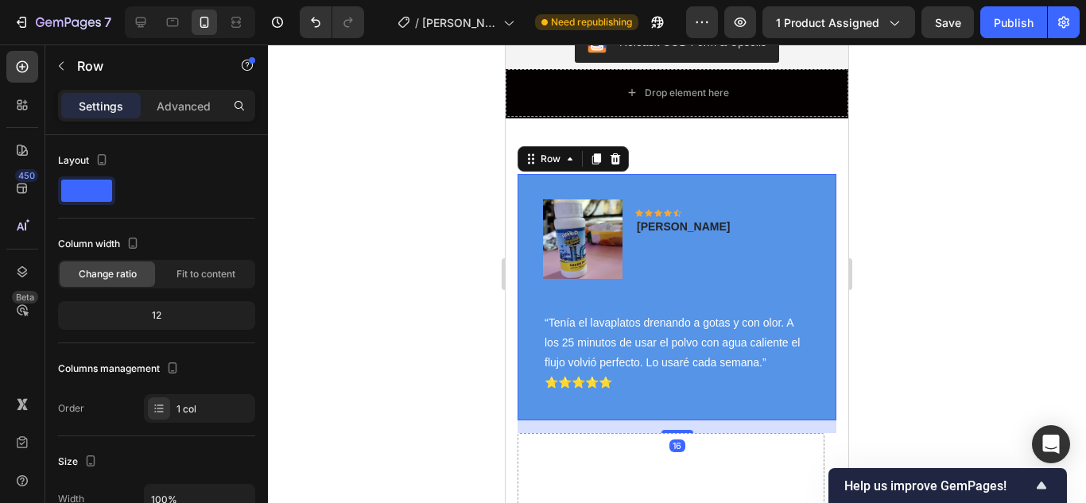
scroll to position [318, 0]
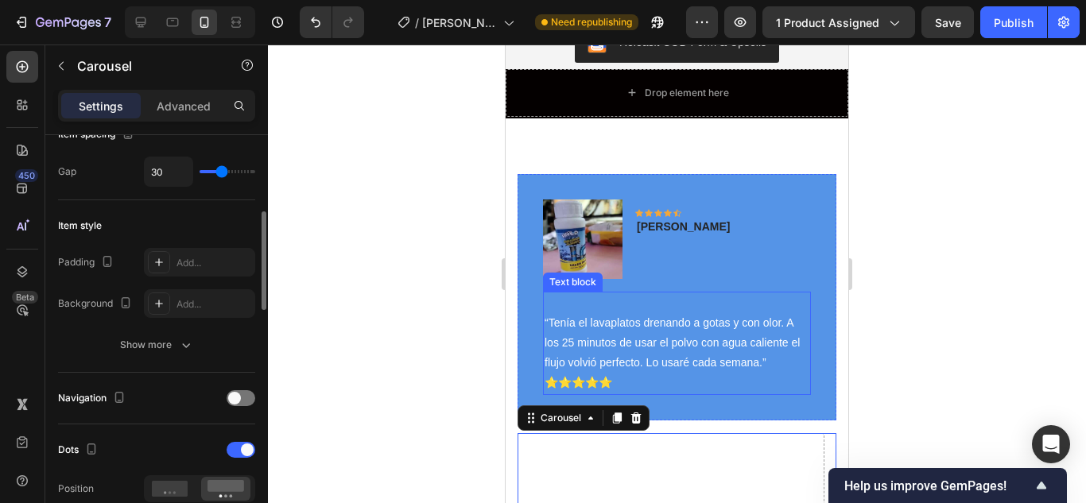
drag, startPoint x: 697, startPoint y: 373, endPoint x: 692, endPoint y: 339, distance: 34.5
click at [692, 335] on div "Image Icon Icon Icon Icon Icon Row Marta zapata - Medellin Text block Row “Tení…" at bounding box center [676, 482] width 319 height 616
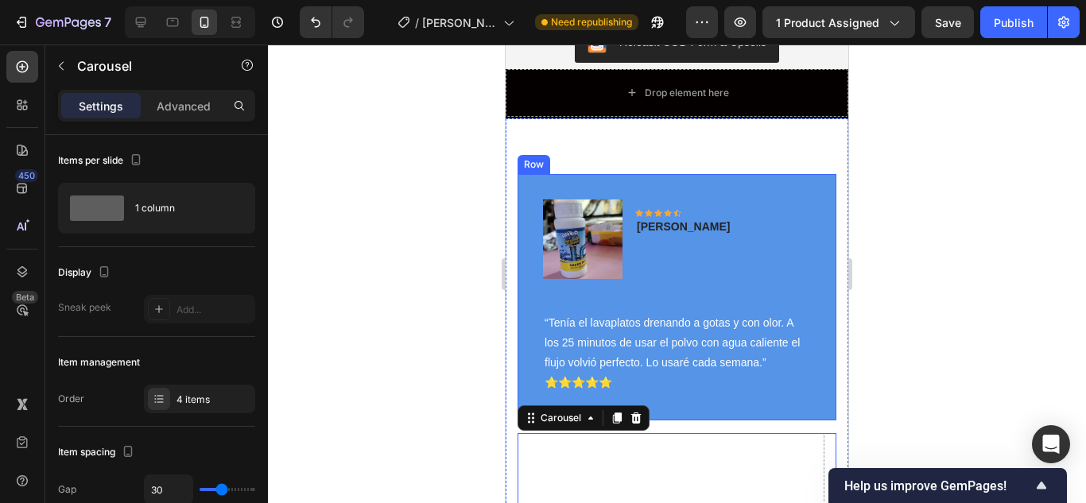
click at [706, 385] on div "Image Icon Icon Icon Icon Icon Row Marta zapata - Medellin Text block Row “Tení…" at bounding box center [676, 297] width 319 height 246
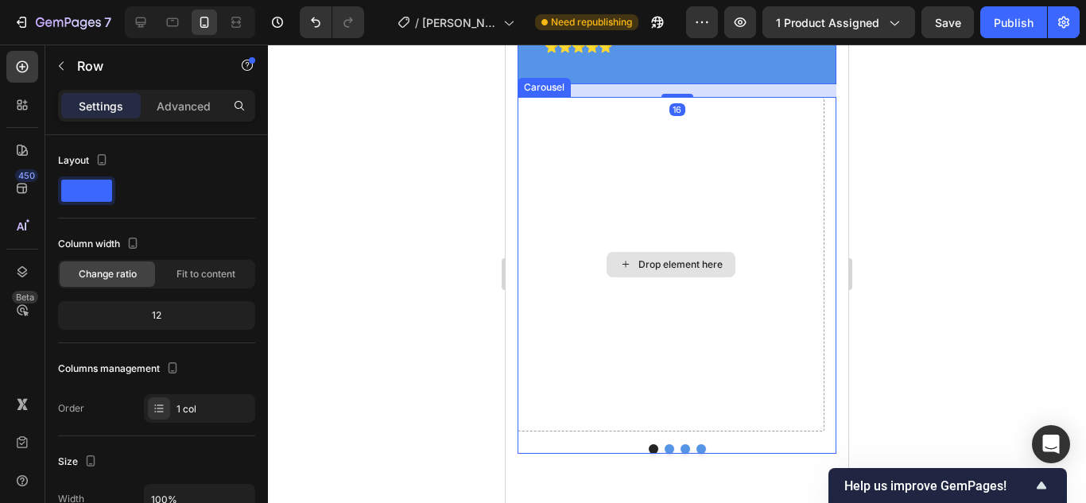
scroll to position [5539, 0]
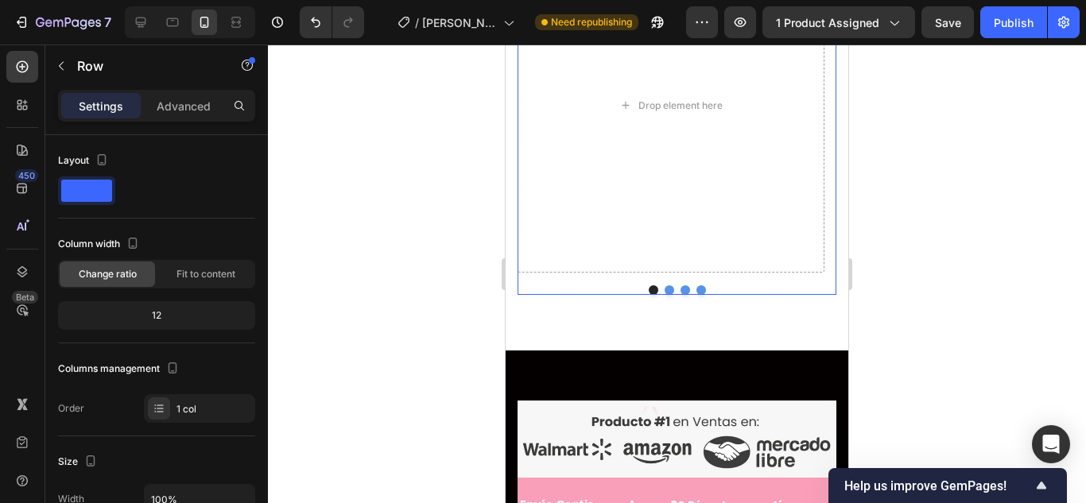
click at [664, 288] on button "Dot" at bounding box center [669, 290] width 10 height 10
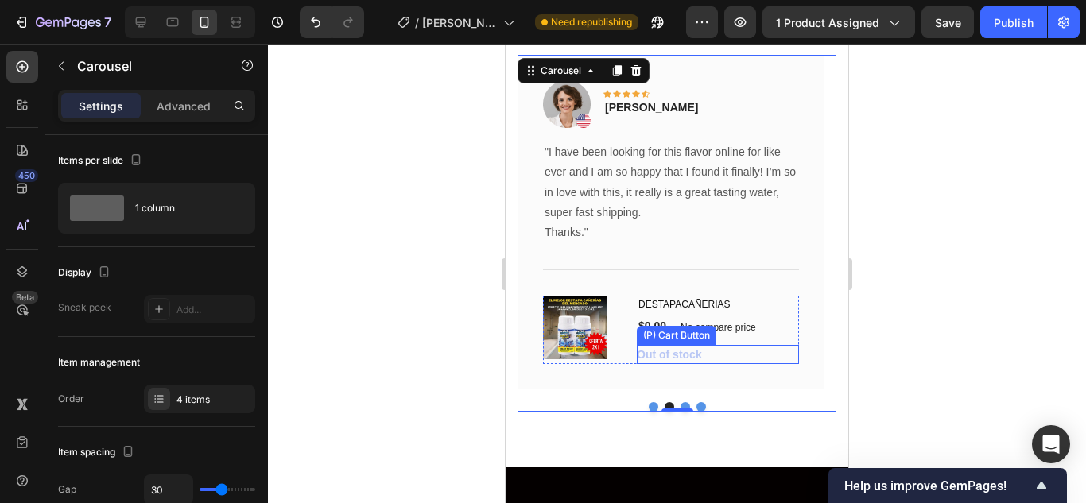
scroll to position [5380, 0]
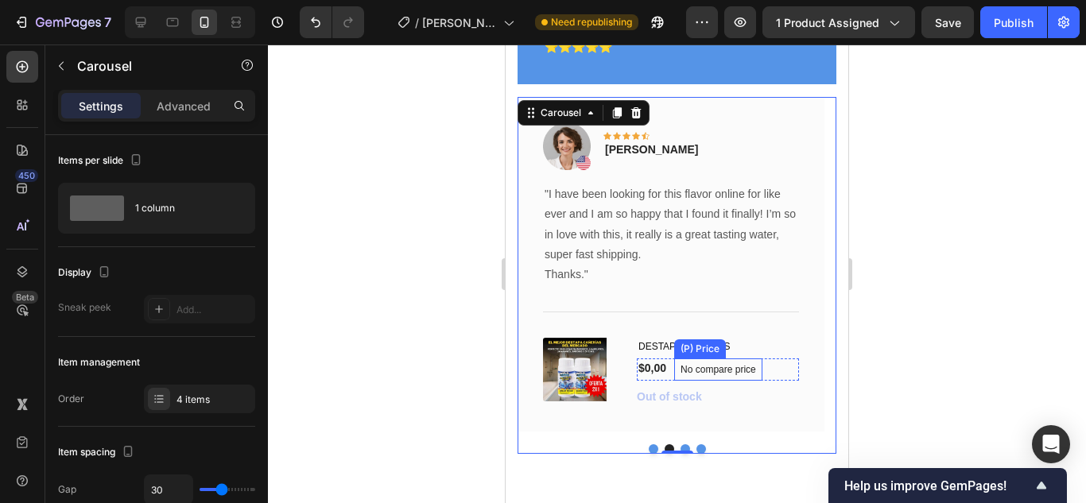
click at [707, 370] on p "No compare price" at bounding box center [717, 370] width 75 height 10
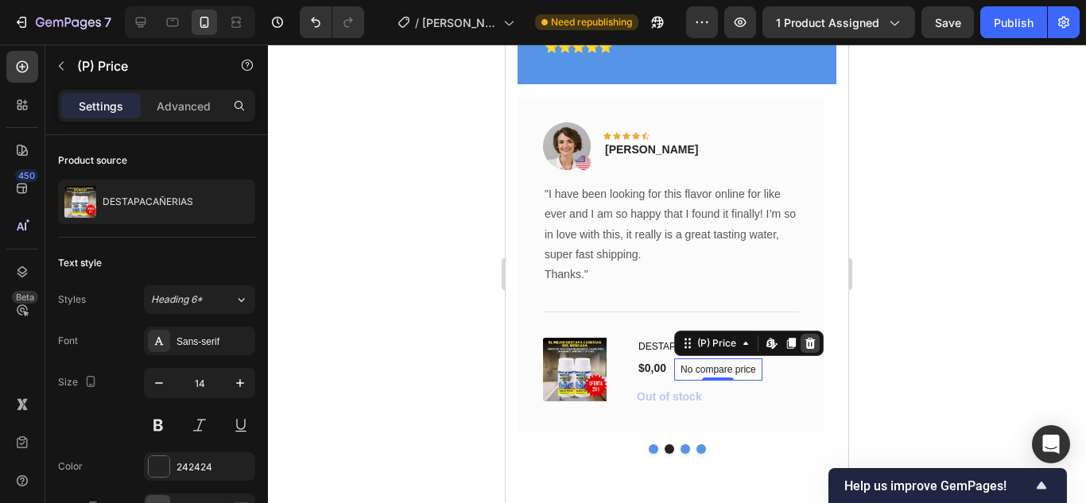
click at [807, 347] on icon at bounding box center [810, 343] width 10 height 11
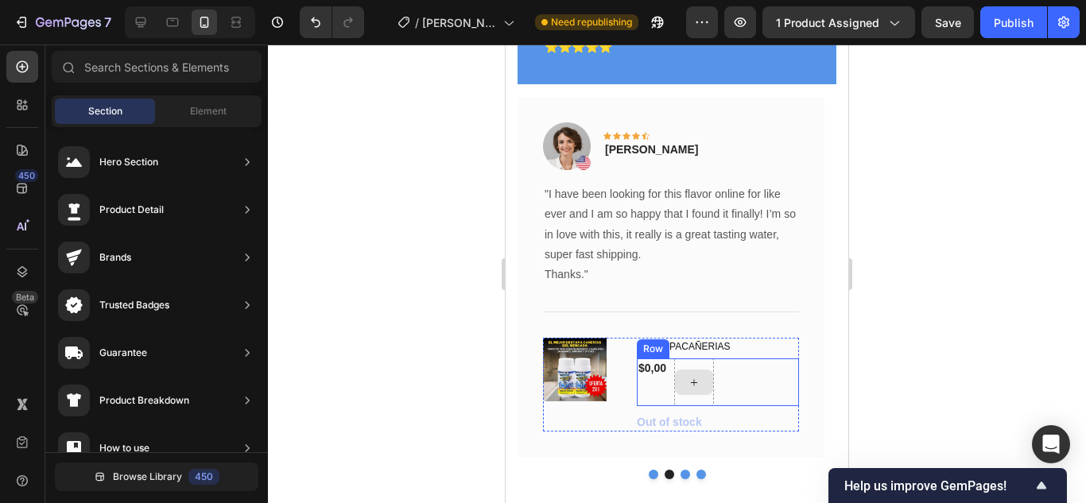
click at [676, 387] on div at bounding box center [694, 382] width 38 height 25
click at [769, 343] on h1 "DESTAPACAÑERIAS" at bounding box center [718, 346] width 162 height 17
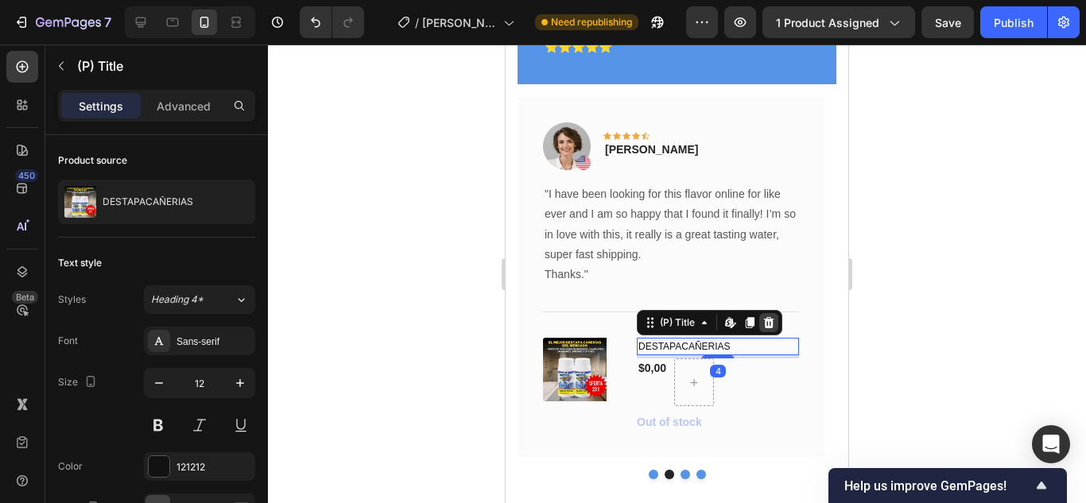
click at [769, 329] on icon at bounding box center [768, 322] width 13 height 13
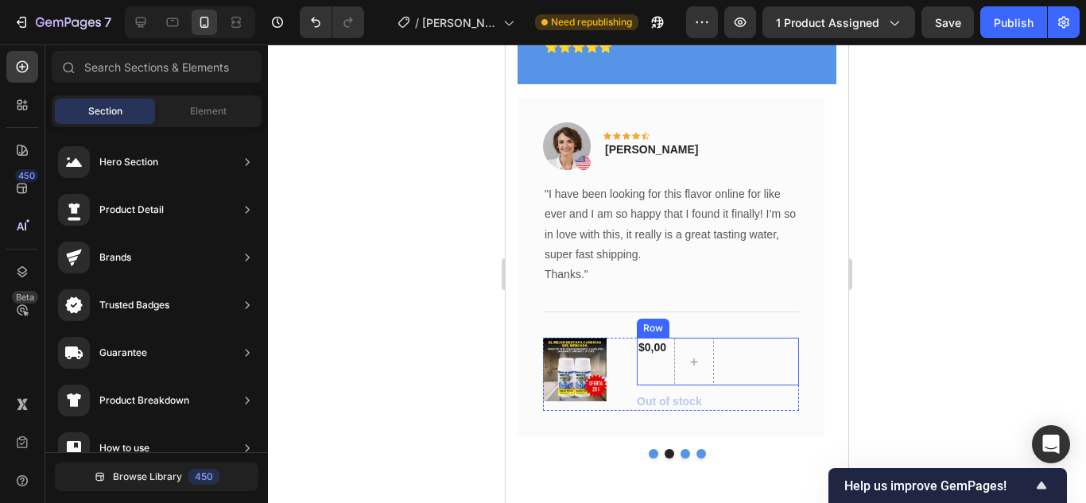
click at [671, 372] on div "$0,00 (P) Price (P) Price Row" at bounding box center [718, 362] width 162 height 48
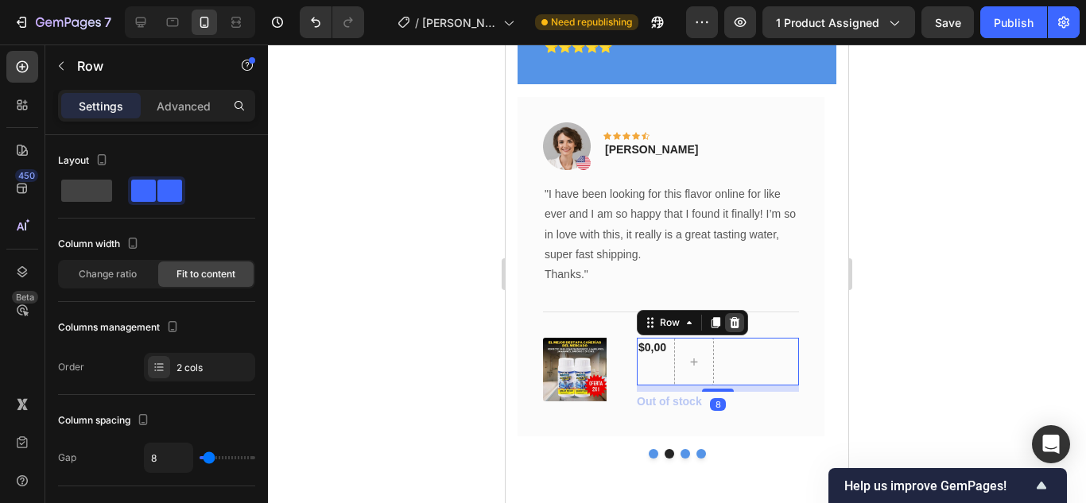
click at [730, 326] on icon at bounding box center [735, 322] width 10 height 11
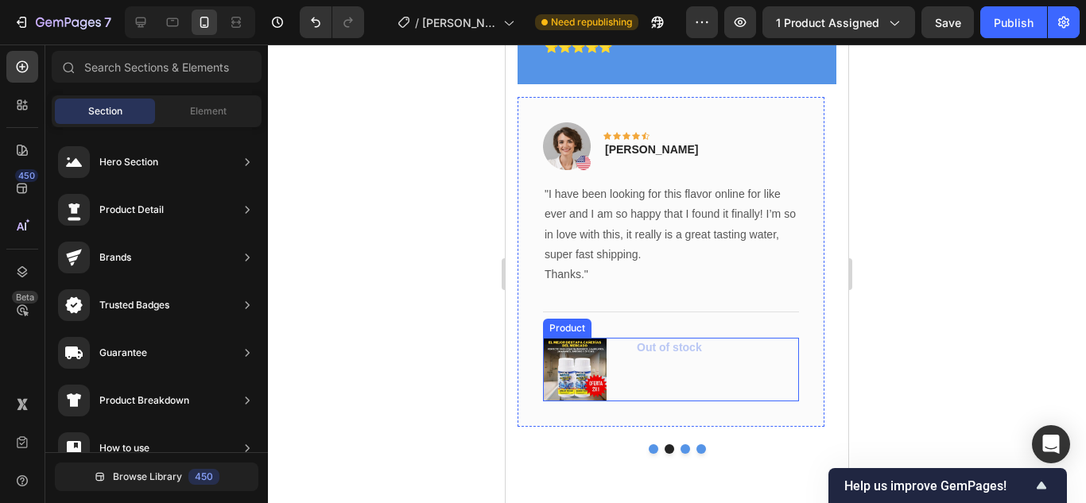
click at [699, 360] on div "Out of stock (P) Cart Button" at bounding box center [718, 370] width 162 height 64
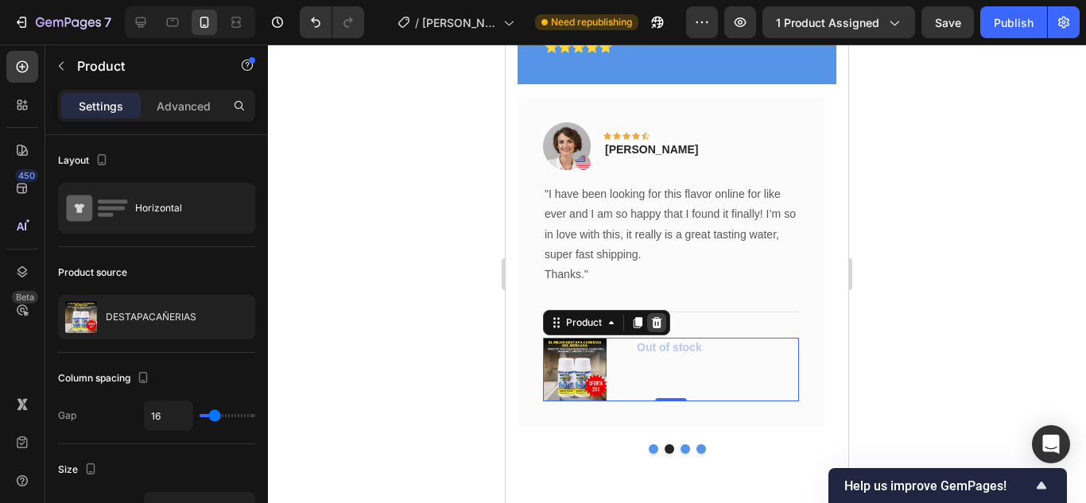
click at [652, 328] on icon at bounding box center [656, 322] width 13 height 13
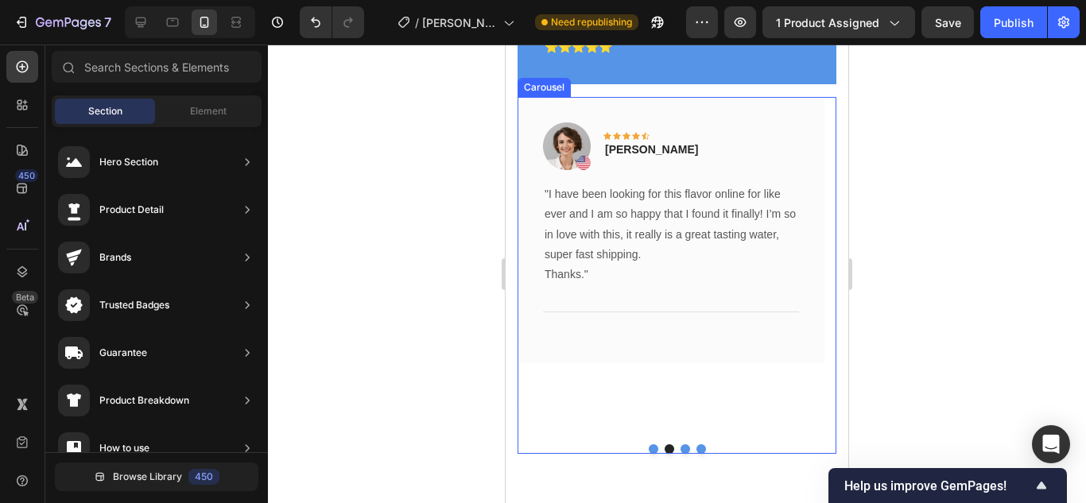
click at [680, 449] on button "Dot" at bounding box center [685, 449] width 10 height 10
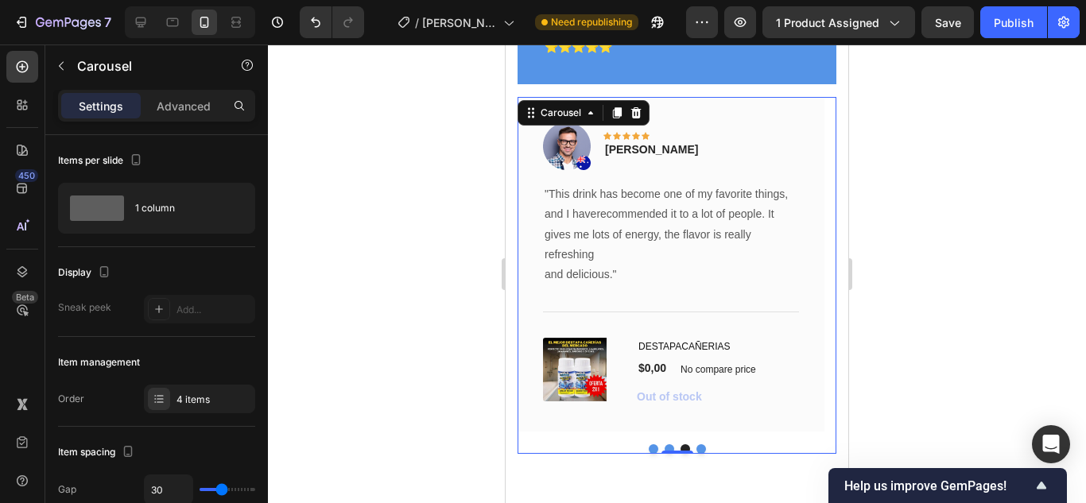
click at [649, 448] on button "Dot" at bounding box center [654, 449] width 10 height 10
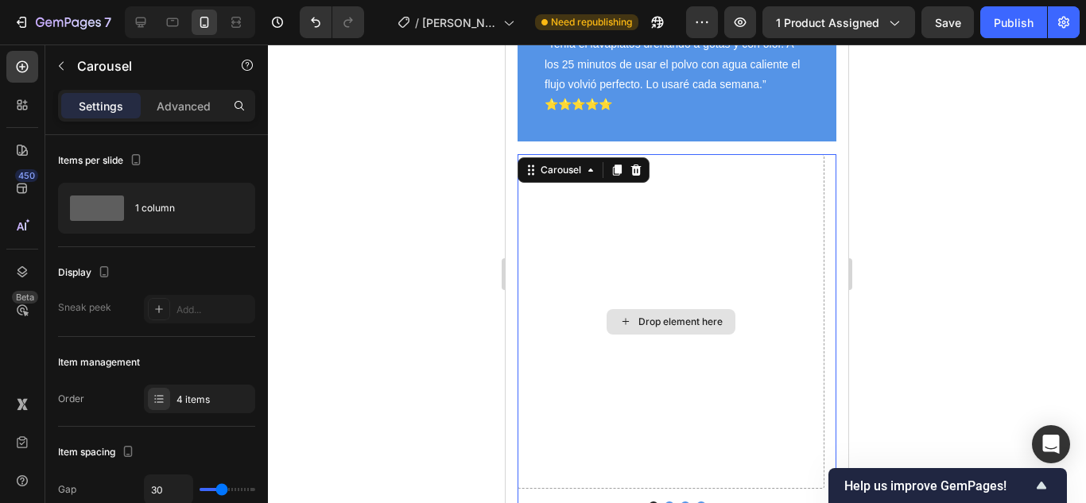
scroll to position [5300, 0]
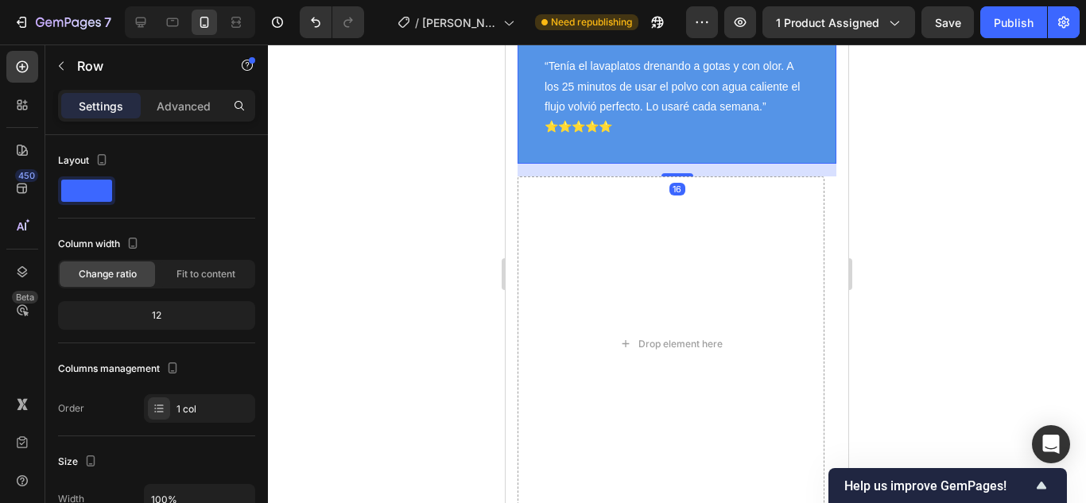
click at [679, 150] on div "Image Icon Icon Icon Icon Icon Row Marta zapata - Medellin Text block Row “Tení…" at bounding box center [676, 40] width 319 height 246
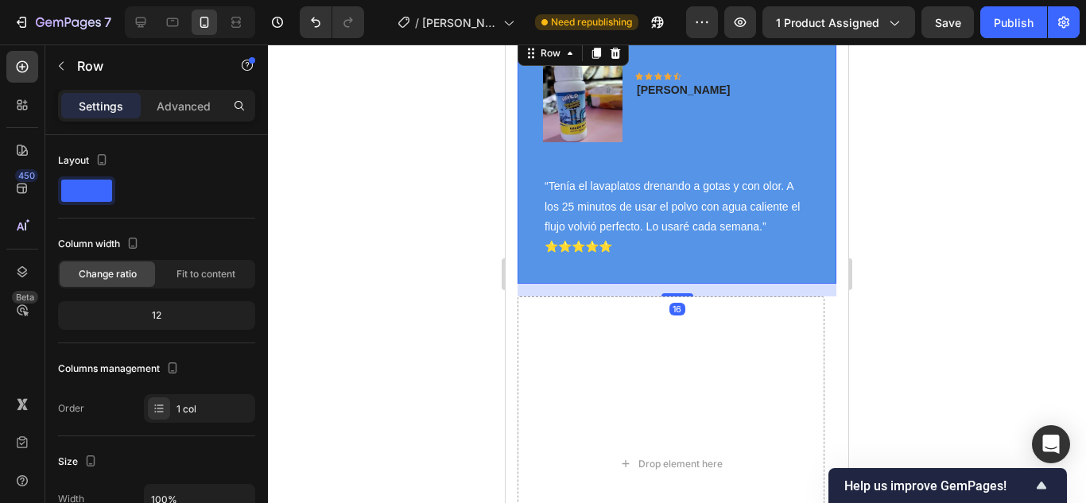
scroll to position [5141, 0]
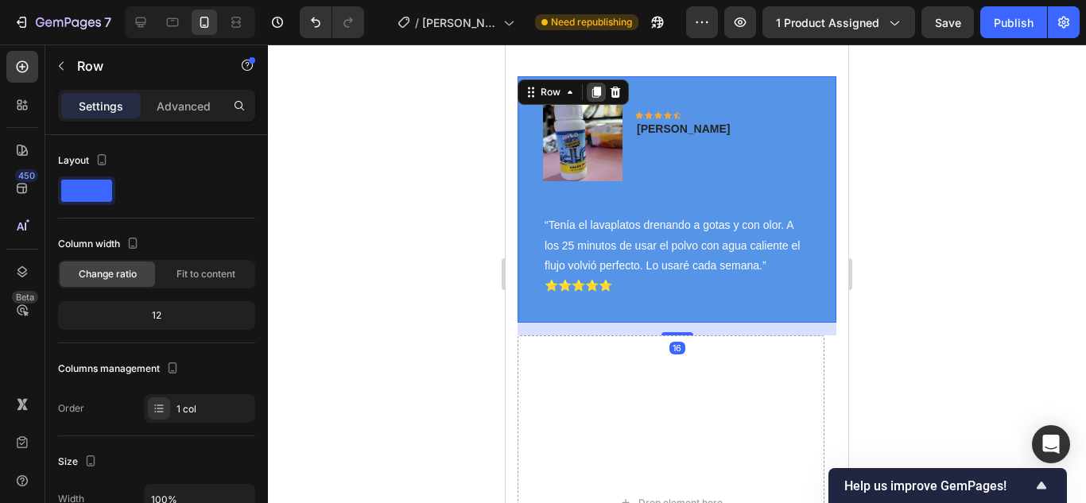
click at [600, 94] on icon at bounding box center [596, 92] width 9 height 11
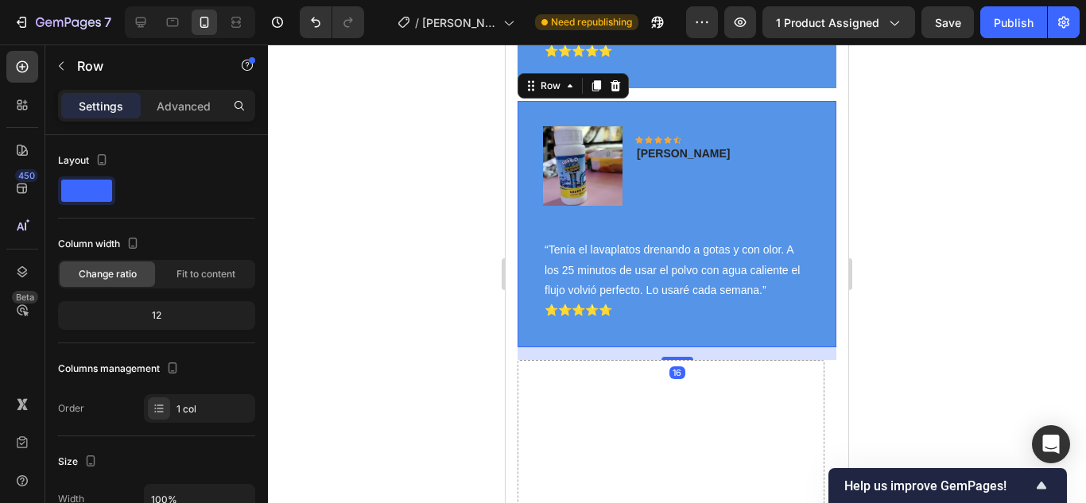
scroll to position [5376, 0]
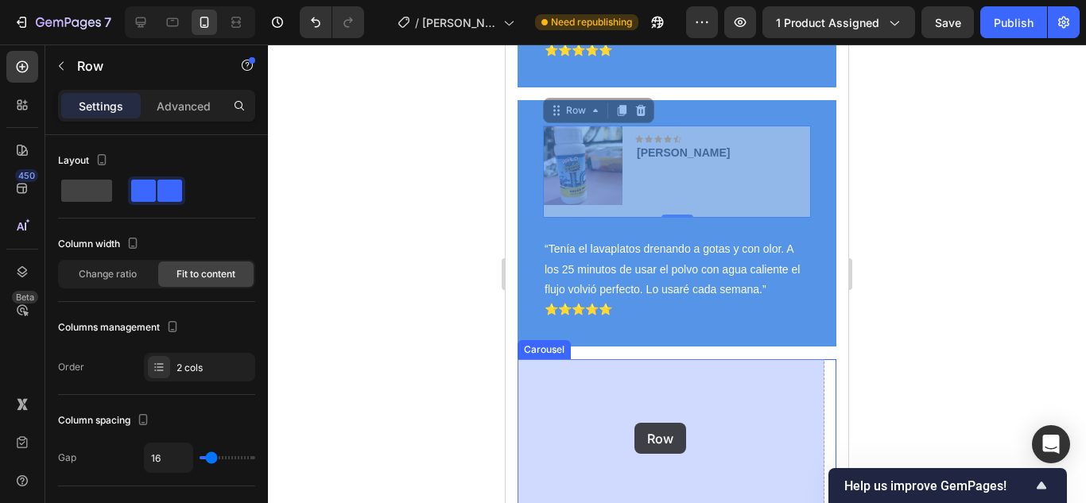
drag, startPoint x: 652, startPoint y: 171, endPoint x: 635, endPoint y: 424, distance: 254.1
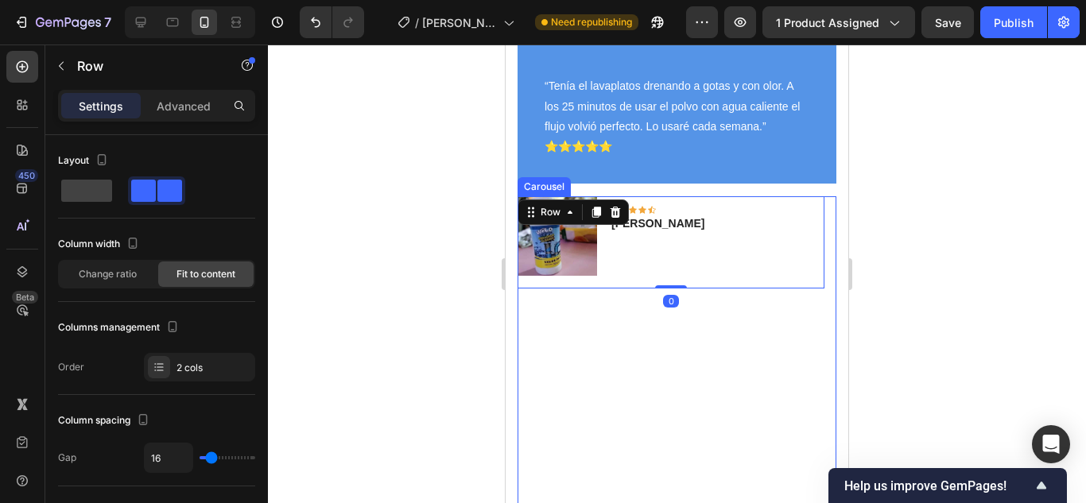
scroll to position [5456, 0]
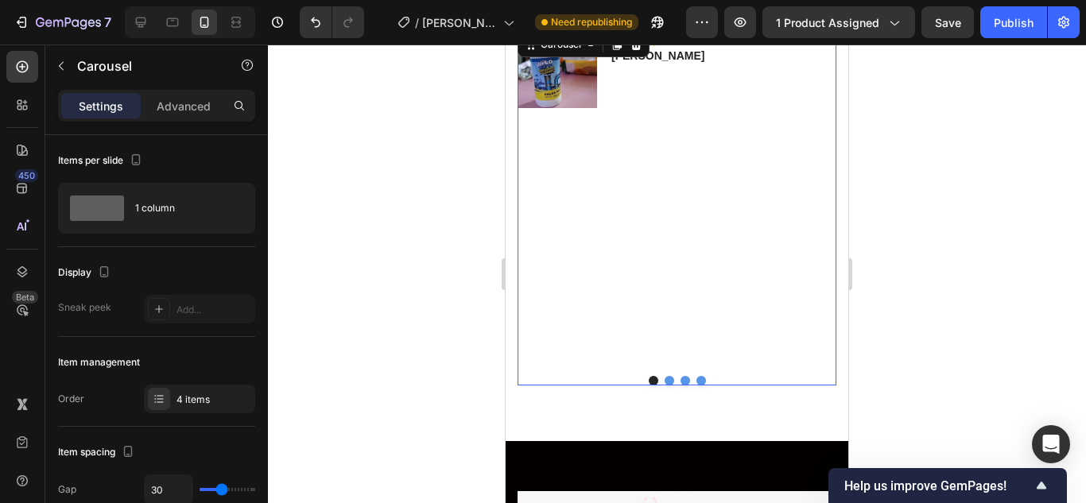
click at [679, 287] on div "Image Icon Icon Icon Icon Icon Row Marta zapata - Medellin Text block Row" at bounding box center [670, 196] width 307 height 335
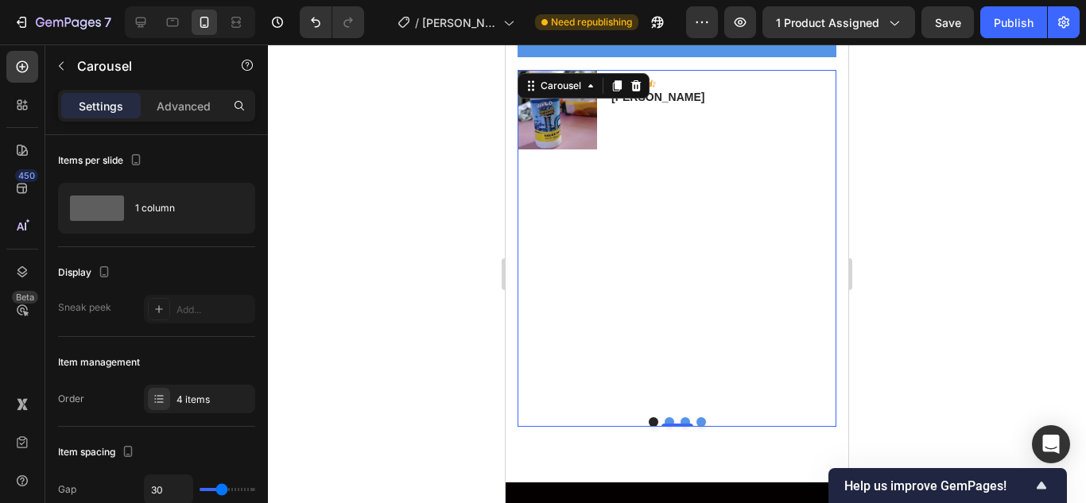
scroll to position [5535, 0]
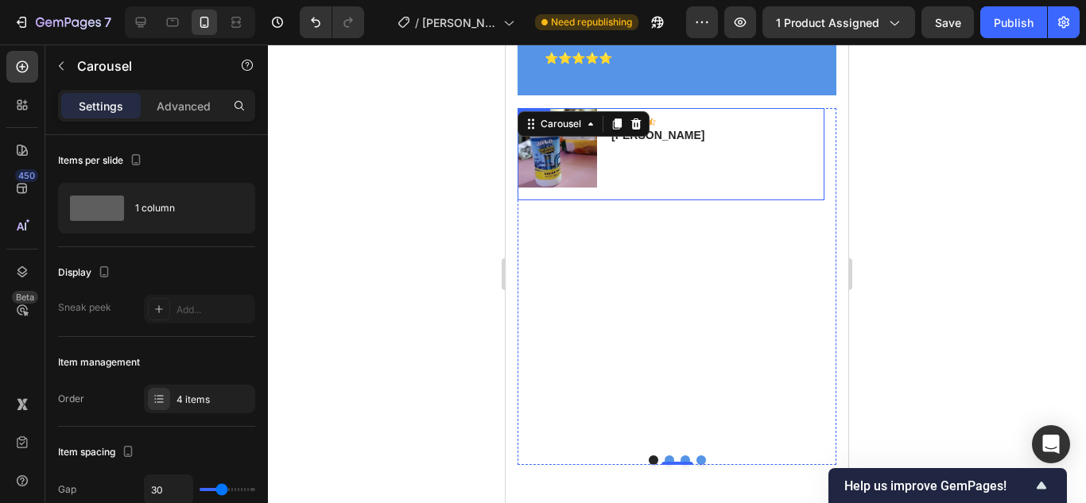
click at [614, 173] on div "Icon Icon Icon Icon Icon Row Marta zapata - Medellin Text block" at bounding box center [658, 147] width 96 height 79
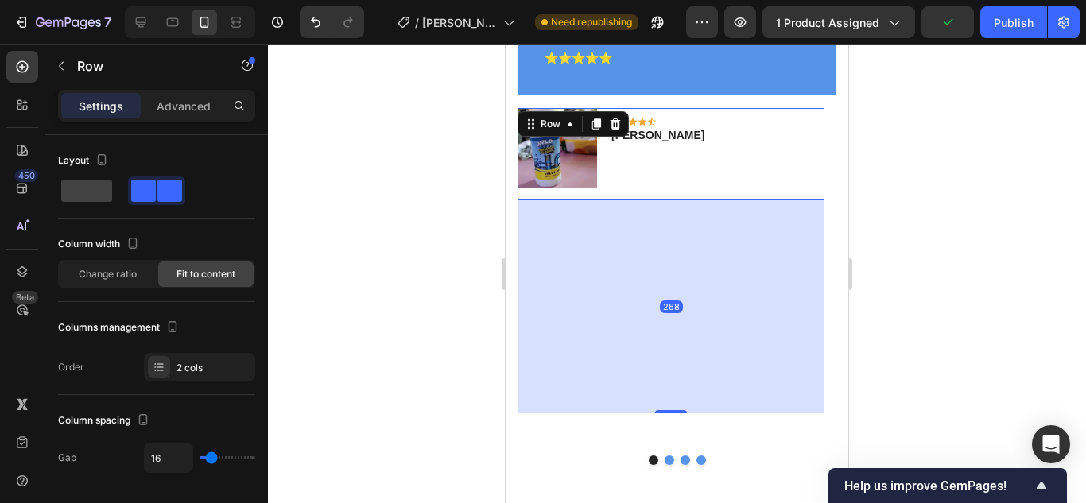
drag, startPoint x: 664, startPoint y: 199, endPoint x: 660, endPoint y: 402, distance: 202.7
click at [664, 412] on div at bounding box center [671, 411] width 32 height 3
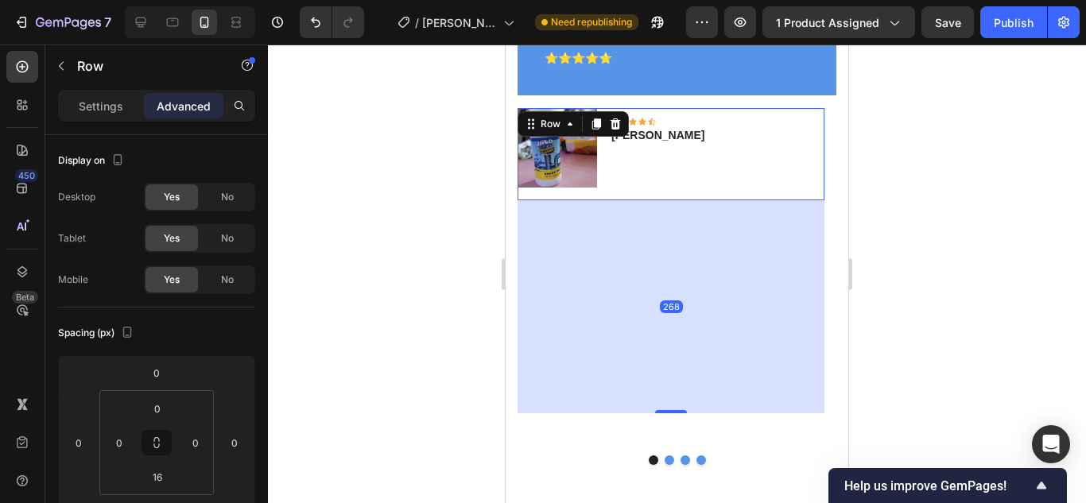
click at [733, 316] on div "268" at bounding box center [670, 306] width 307 height 213
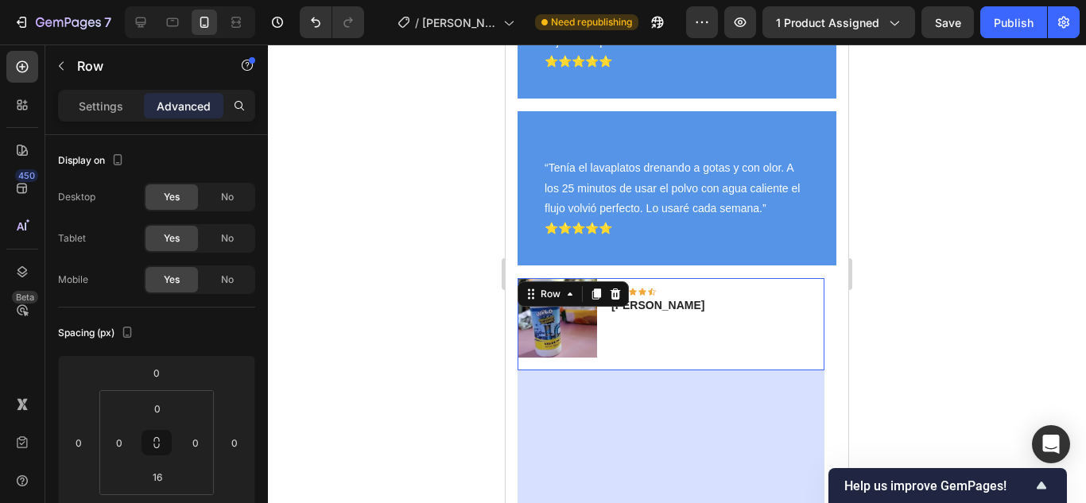
scroll to position [5297, 0]
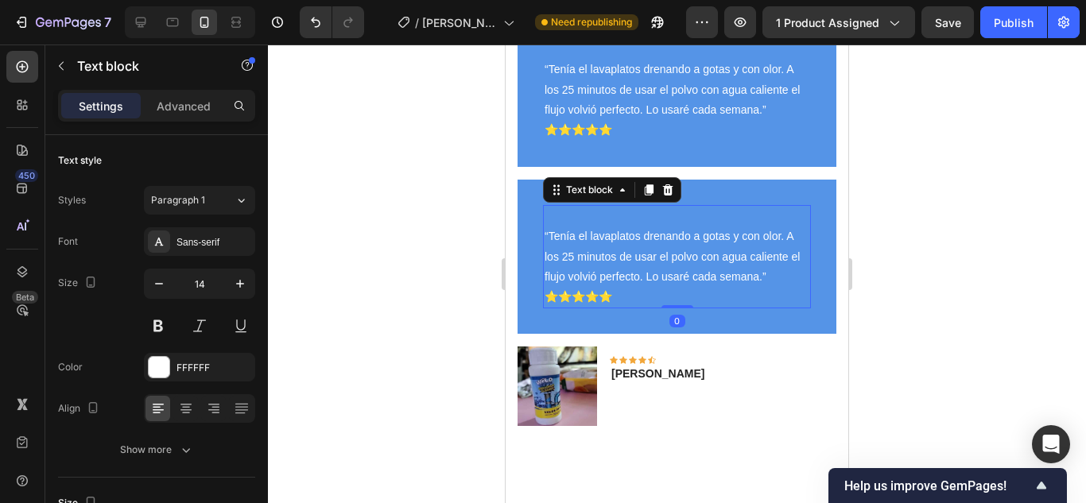
click at [694, 295] on p "“Tenía el lavaplatos drenando a gotas y con olor. A los 25 minutos de usar el p…" at bounding box center [676, 257] width 265 height 100
click at [670, 188] on icon at bounding box center [668, 189] width 10 height 11
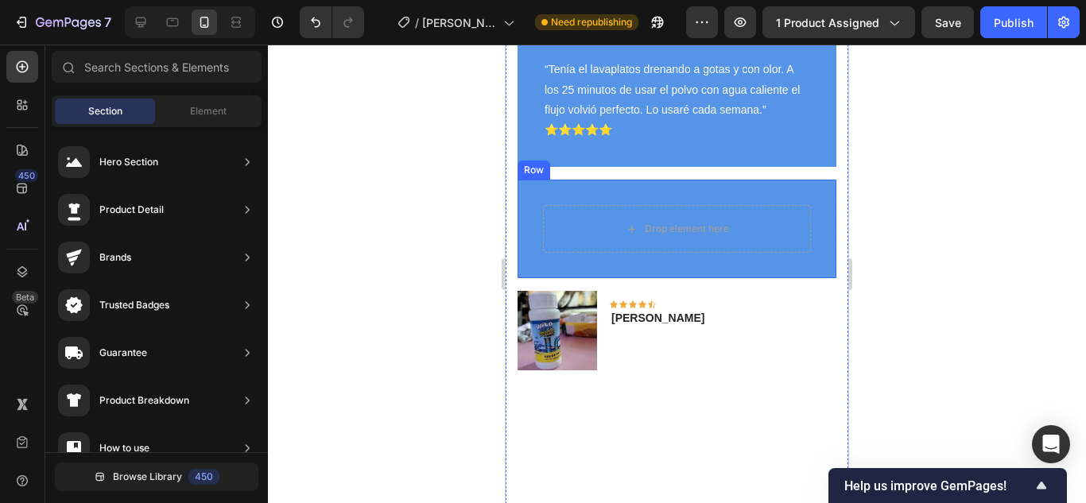
click at [669, 251] on div "Drop element here" at bounding box center [677, 229] width 268 height 48
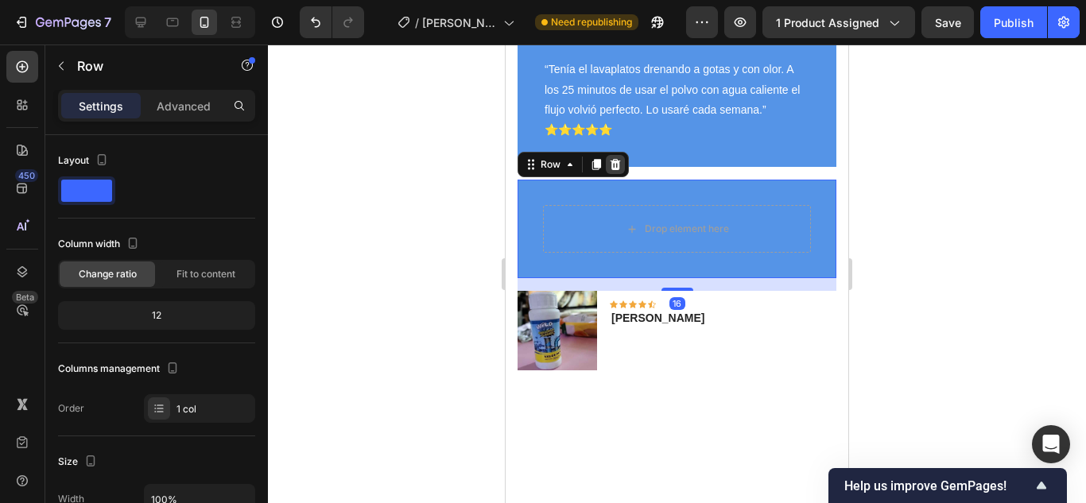
click at [612, 161] on icon at bounding box center [615, 164] width 13 height 13
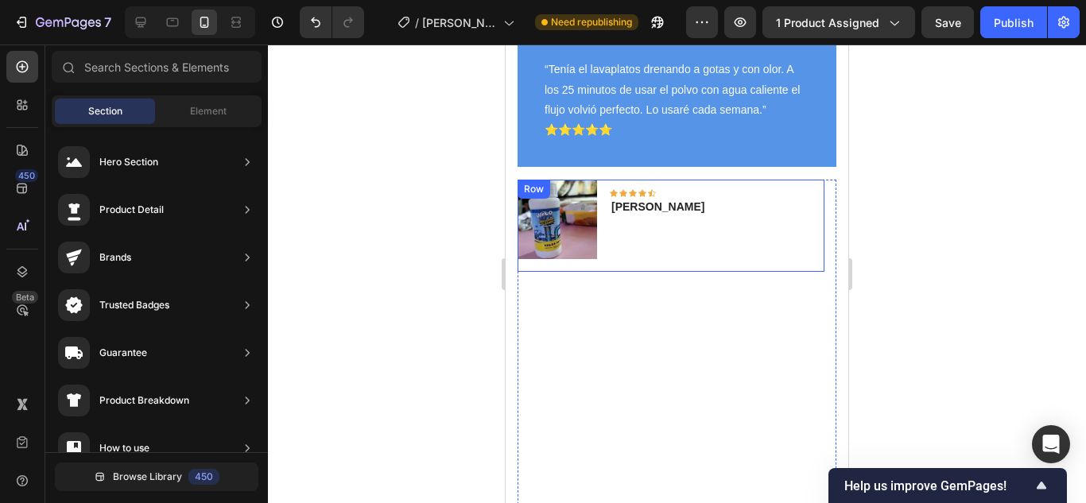
click at [641, 234] on div "Icon Icon Icon Icon Icon Row Marta zapata - Medellin Text block" at bounding box center [658, 219] width 96 height 79
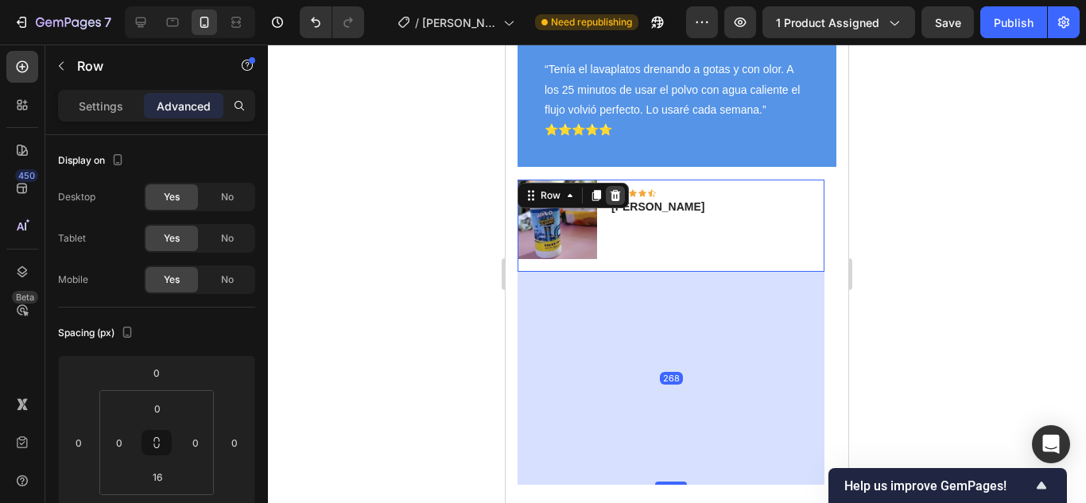
click at [609, 195] on icon at bounding box center [615, 195] width 13 height 13
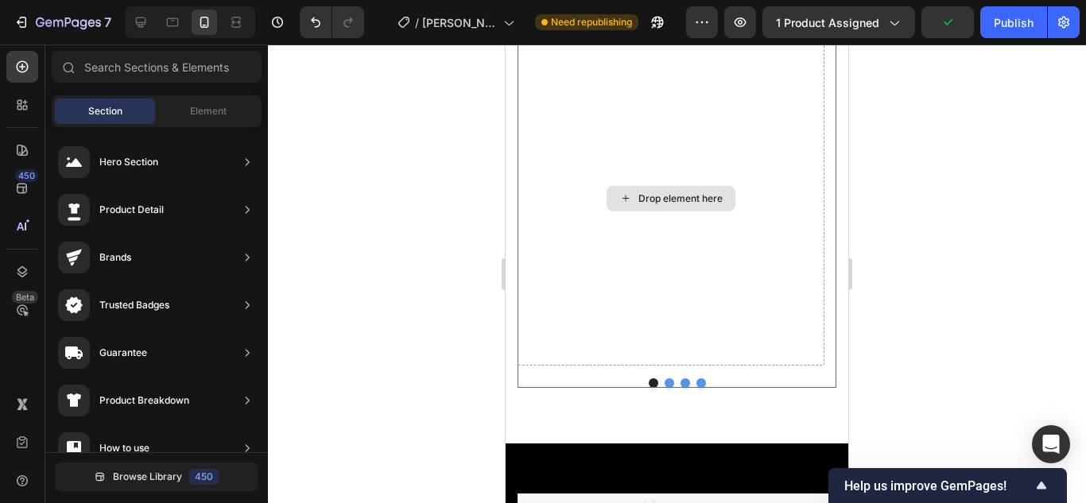
scroll to position [5456, 0]
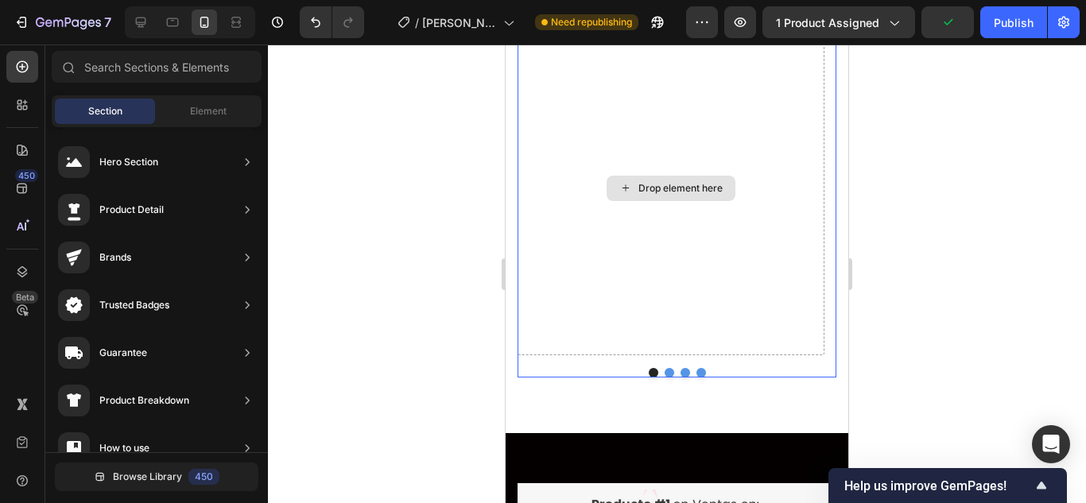
click at [695, 307] on div "Drop element here" at bounding box center [670, 188] width 307 height 335
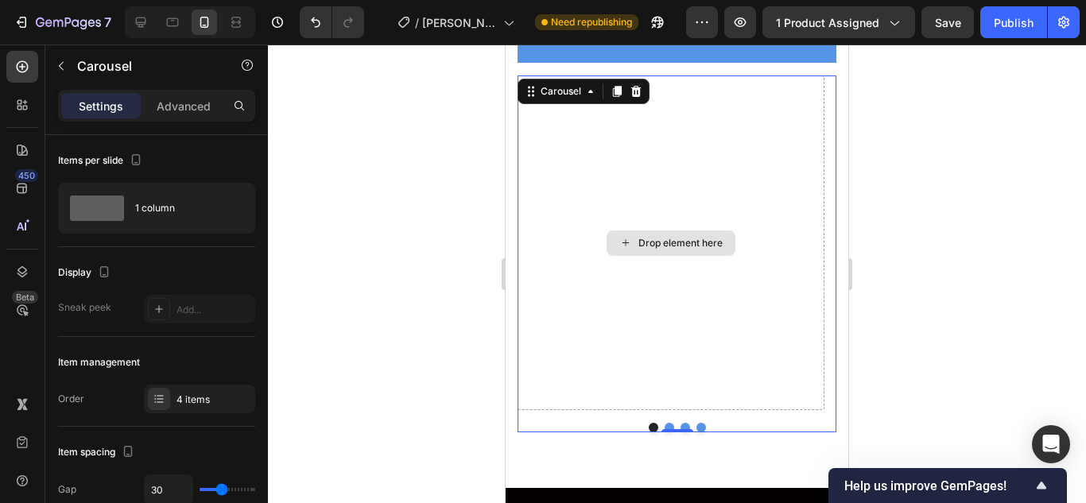
scroll to position [5297, 0]
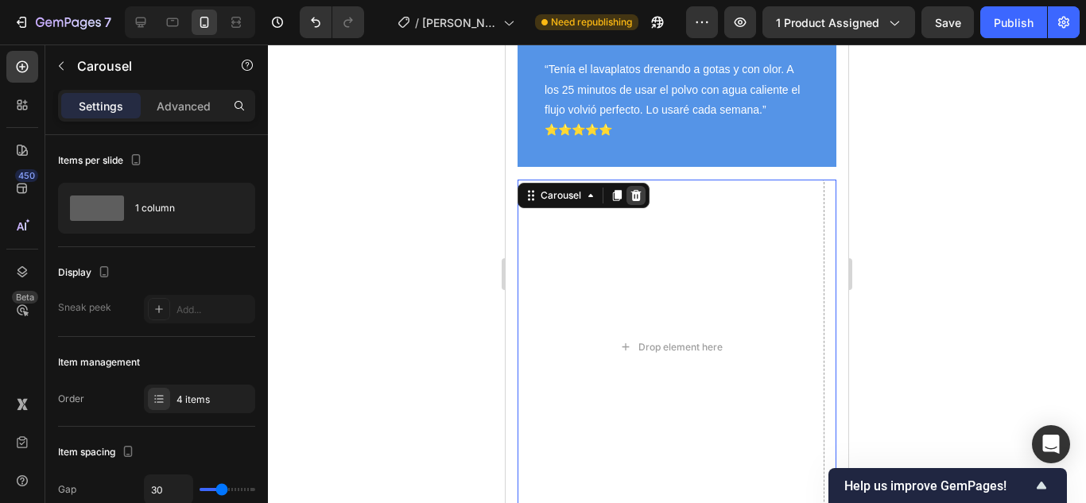
click at [641, 196] on icon at bounding box center [635, 195] width 13 height 13
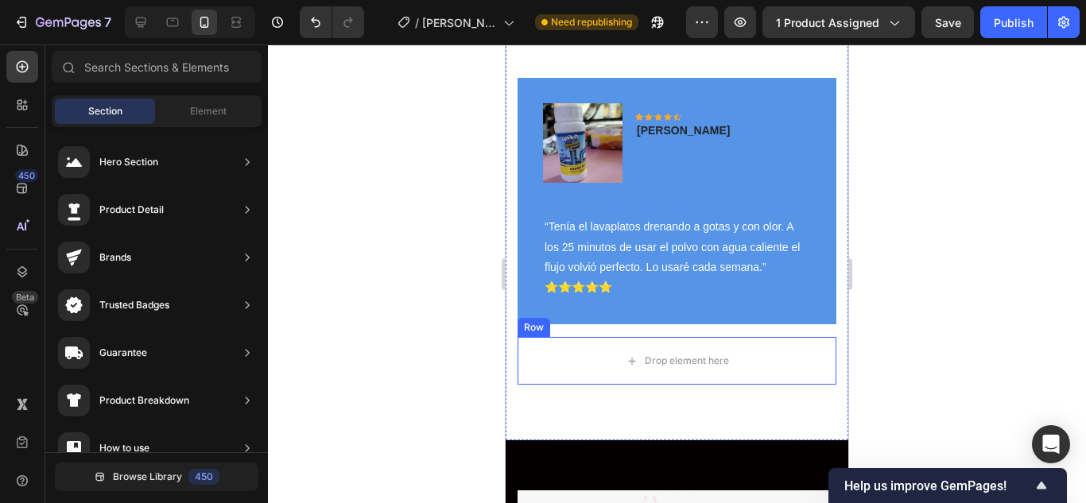
scroll to position [5138, 0]
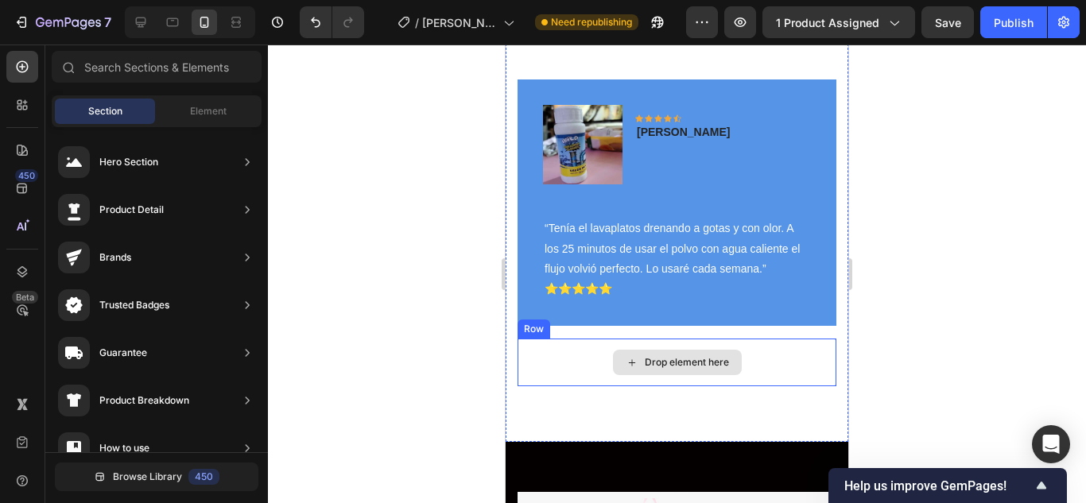
click at [667, 362] on div "Drop element here" at bounding box center [687, 362] width 84 height 13
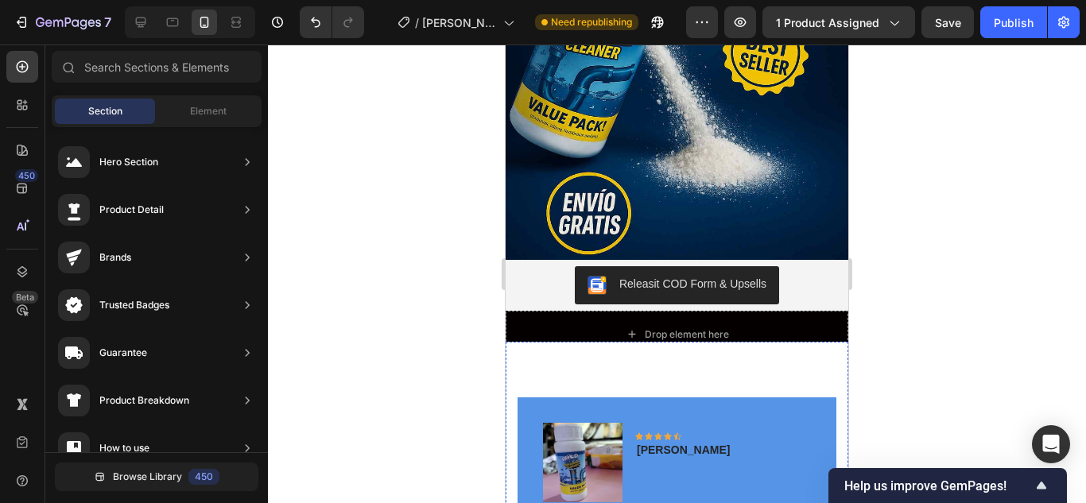
scroll to position [4900, 0]
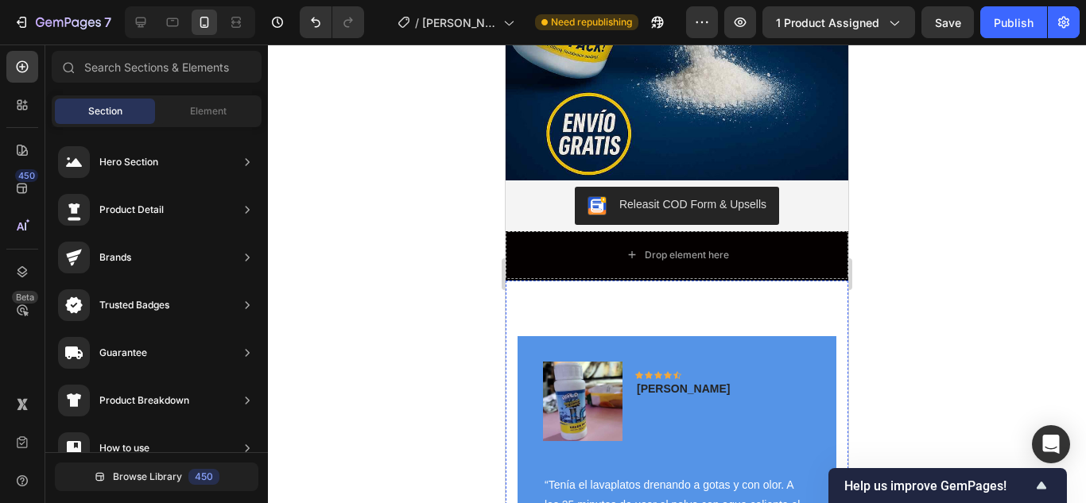
click at [667, 381] on p "Marta zapata - Medellin" at bounding box center [683, 389] width 93 height 17
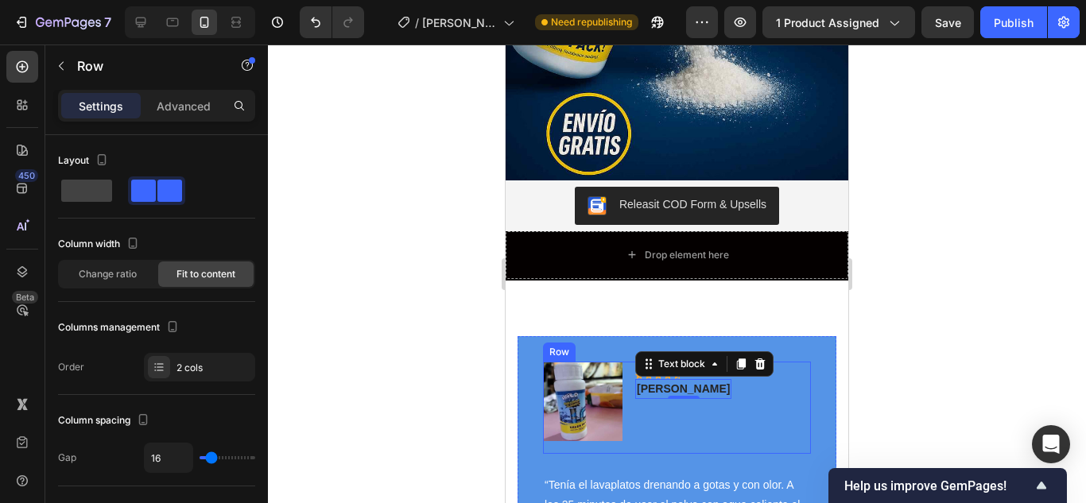
click at [765, 389] on div "Image Icon Icon Icon Icon Icon Row Marta zapata - Medellin Text block 0 Row" at bounding box center [677, 408] width 268 height 92
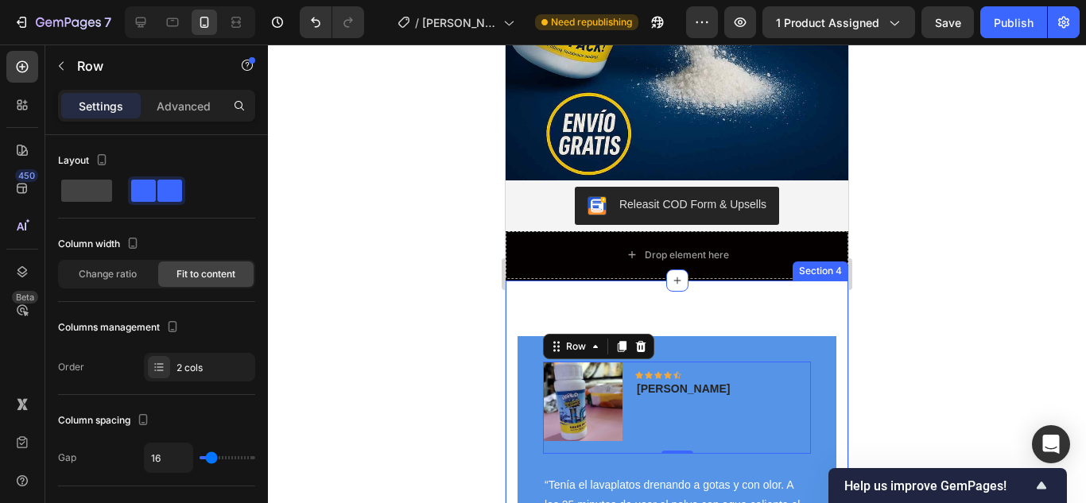
click at [752, 300] on div "Image Icon Icon Icon Icon Icon Row Marta zapata - Medellin Text block Row 0 “Te…" at bounding box center [676, 490] width 343 height 418
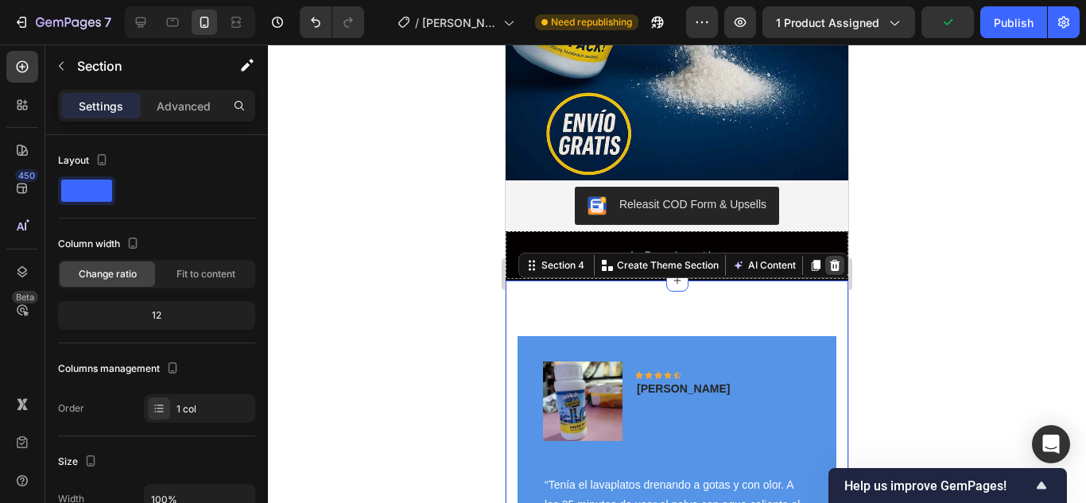
click at [828, 259] on icon at bounding box center [834, 265] width 13 height 13
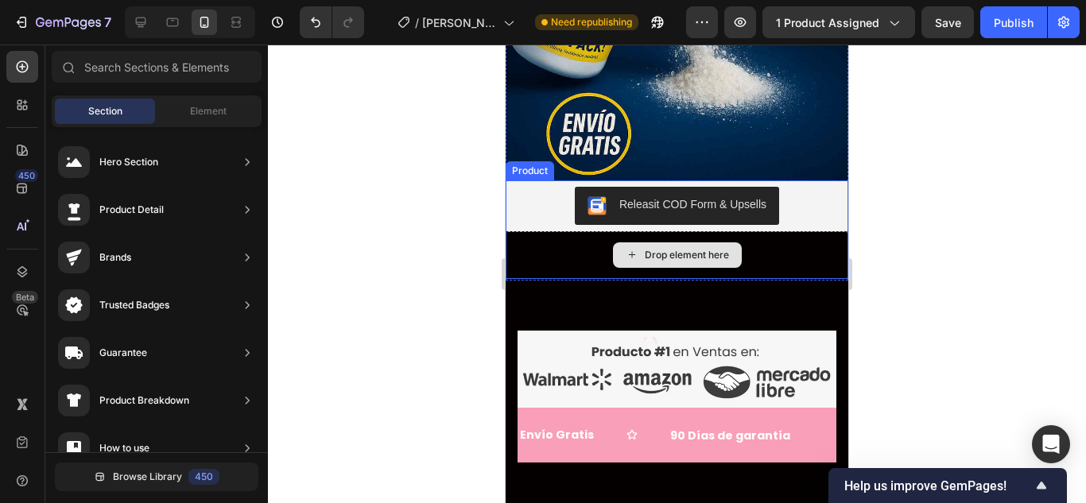
click at [713, 249] on div "Drop element here" at bounding box center [687, 255] width 84 height 13
click at [653, 249] on div "Drop element here" at bounding box center [687, 255] width 84 height 13
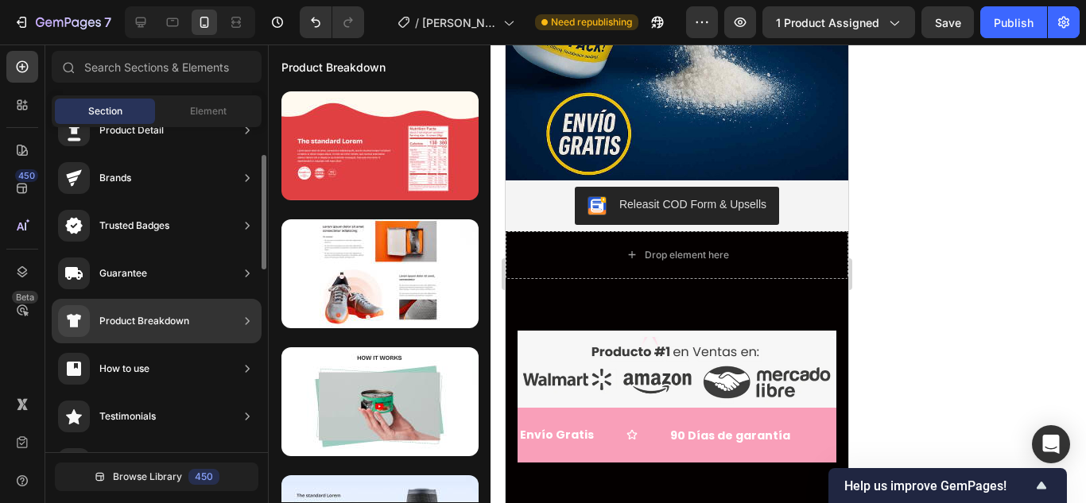
scroll to position [159, 0]
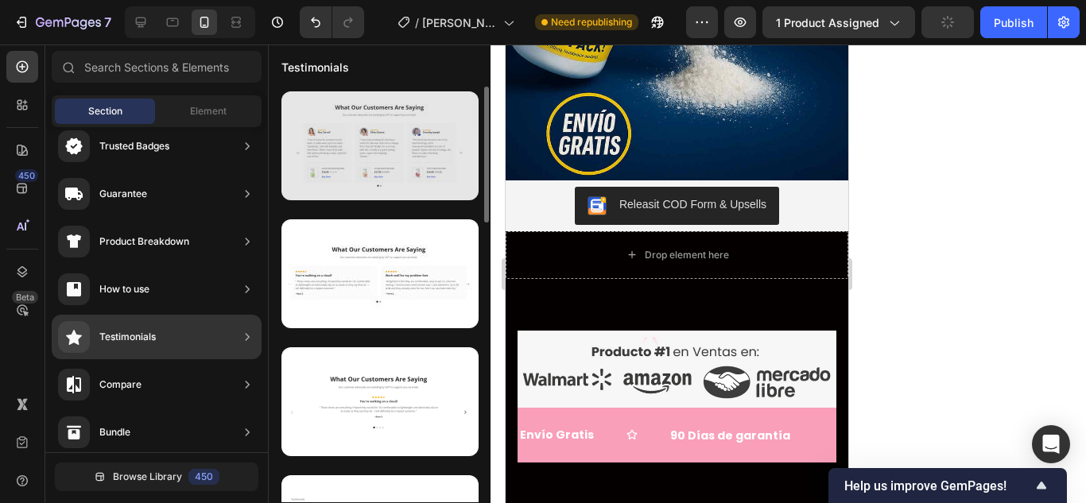
click at [393, 180] on div at bounding box center [379, 145] width 197 height 109
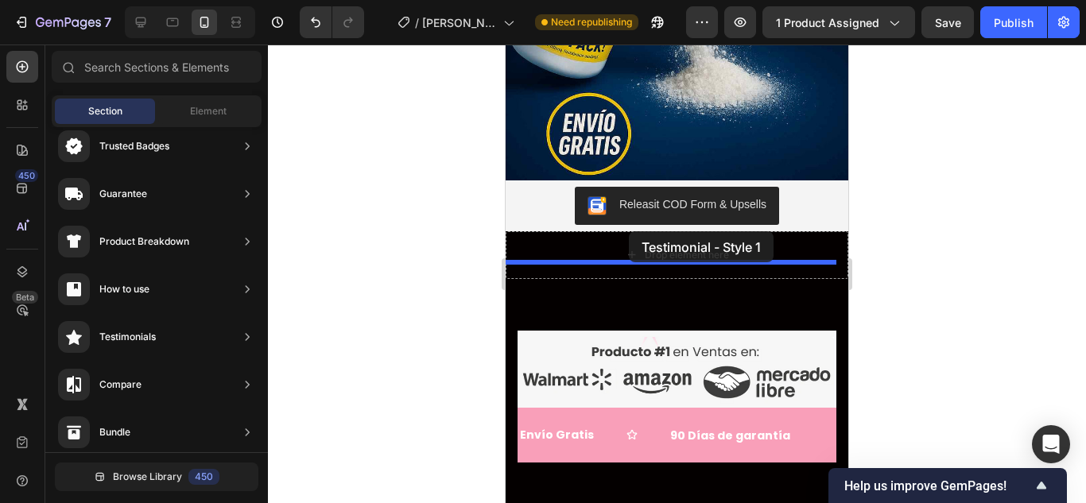
drag, startPoint x: 899, startPoint y: 224, endPoint x: 623, endPoint y: 235, distance: 276.0
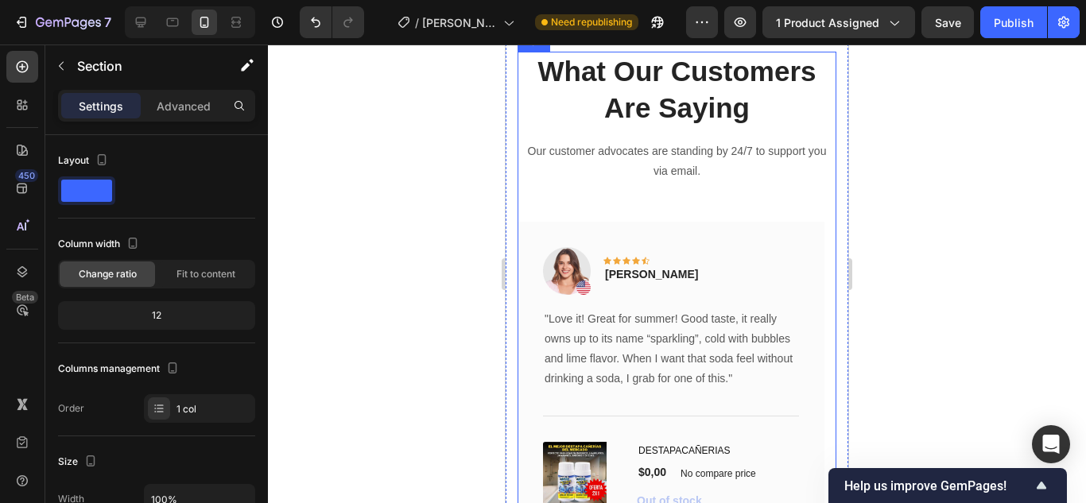
scroll to position [5141, 0]
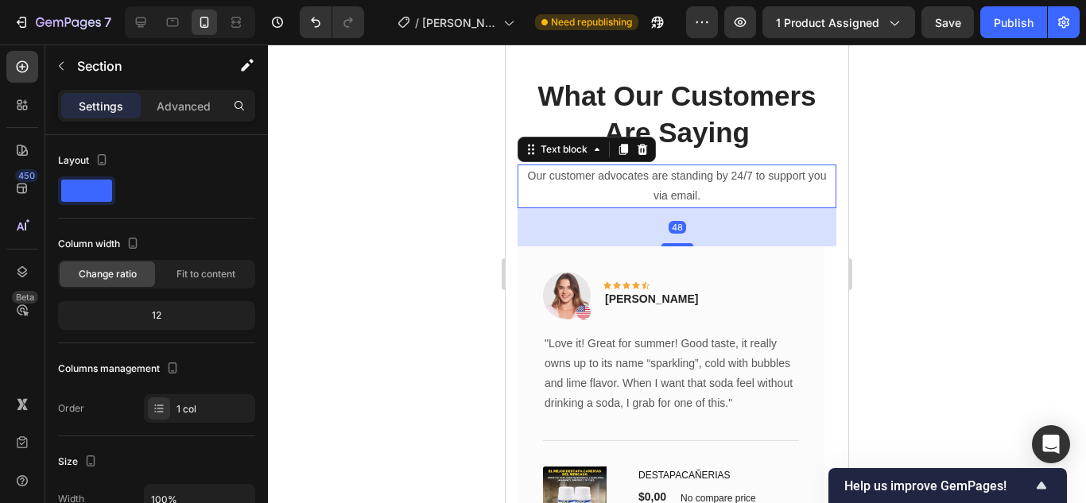
click at [668, 190] on p "Our customer advocates are standing by 24/7 to support you via email." at bounding box center [677, 186] width 316 height 40
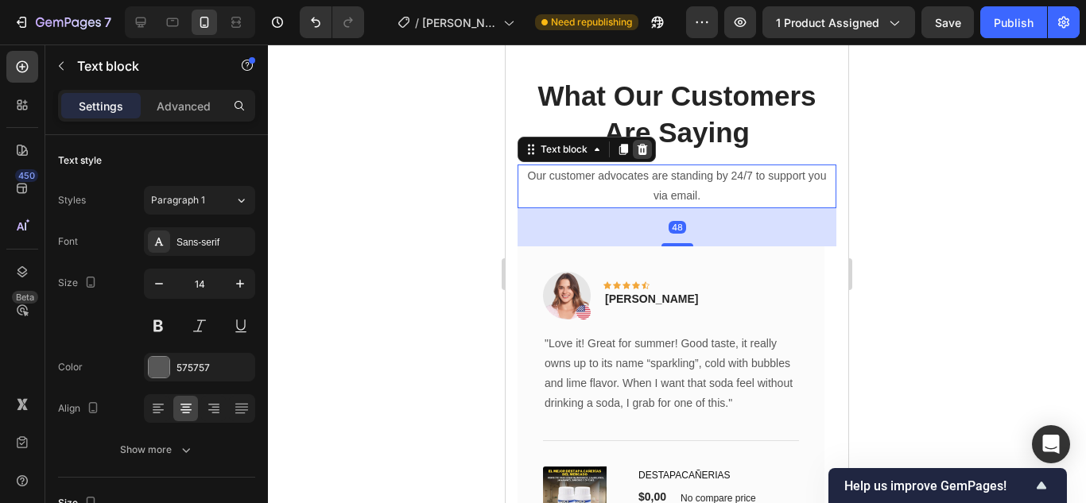
click at [637, 145] on icon at bounding box center [642, 149] width 13 height 13
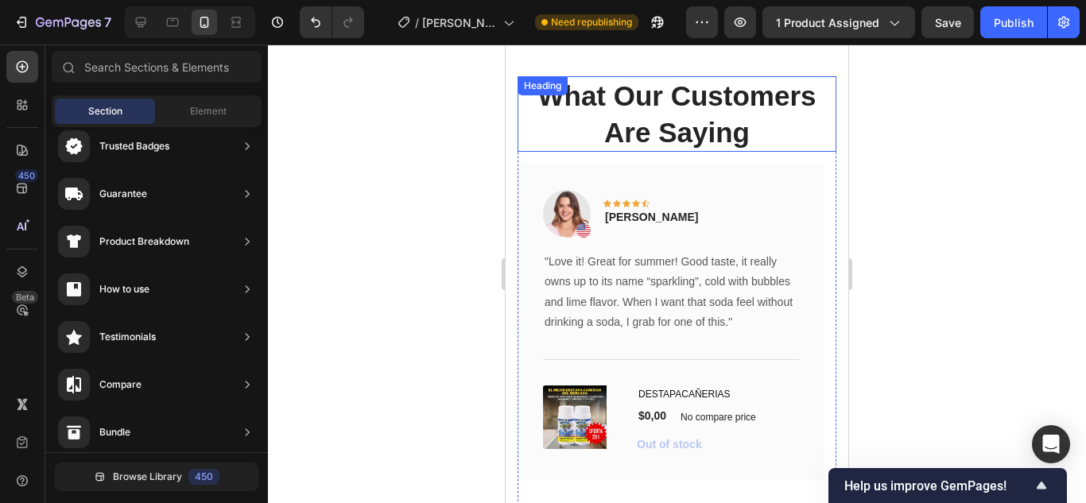
click at [652, 136] on p "What Our Customers Are Saying" at bounding box center [677, 114] width 316 height 72
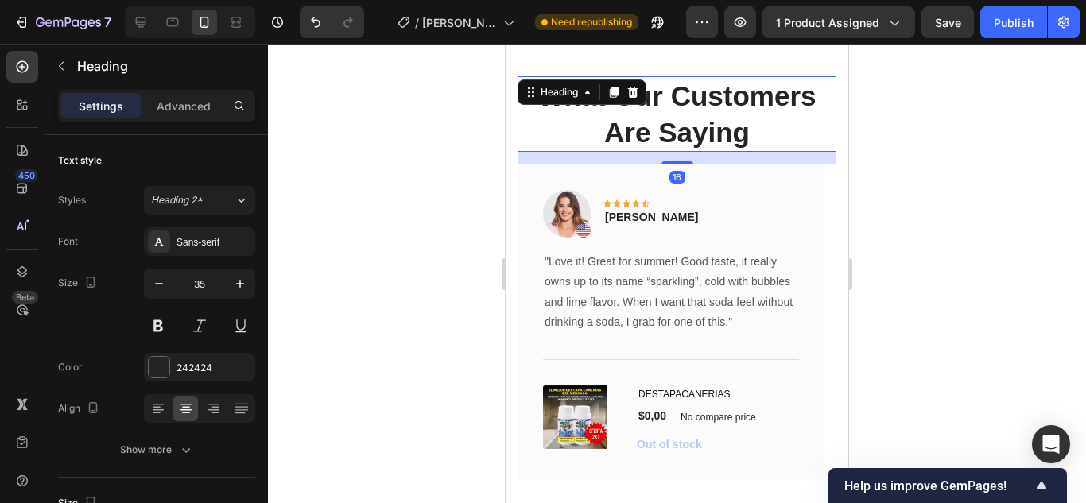
click at [629, 82] on div "Heading" at bounding box center [581, 91] width 129 height 25
click at [629, 92] on icon at bounding box center [632, 92] width 13 height 13
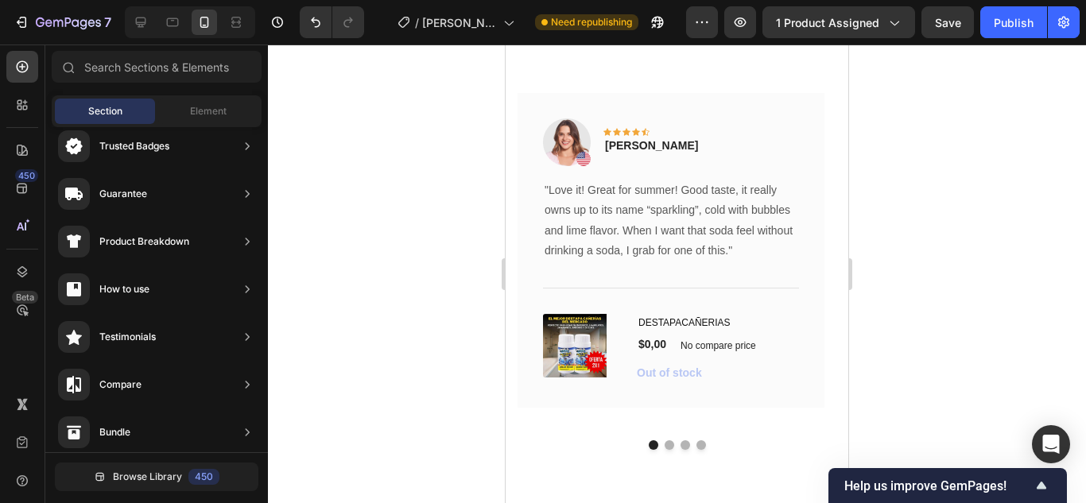
scroll to position [3305, 0]
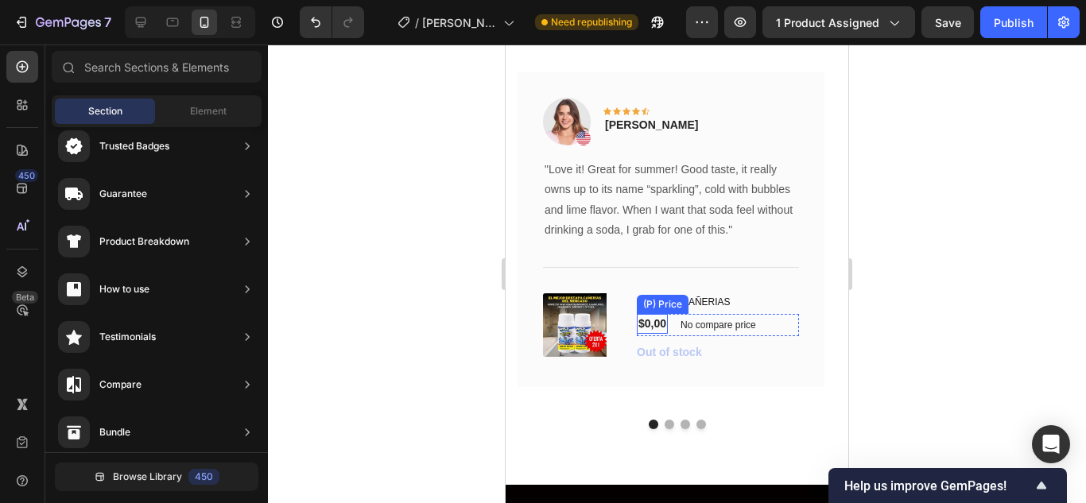
click at [650, 325] on div "$0,00" at bounding box center [652, 324] width 31 height 20
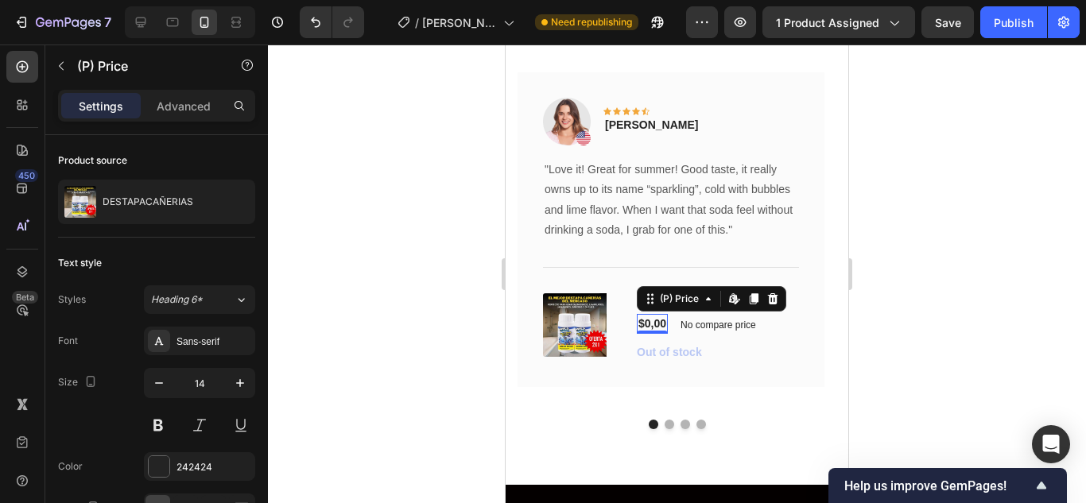
click at [657, 319] on div "$0,00" at bounding box center [652, 324] width 31 height 20
click at [655, 324] on div "$0,00" at bounding box center [652, 324] width 31 height 20
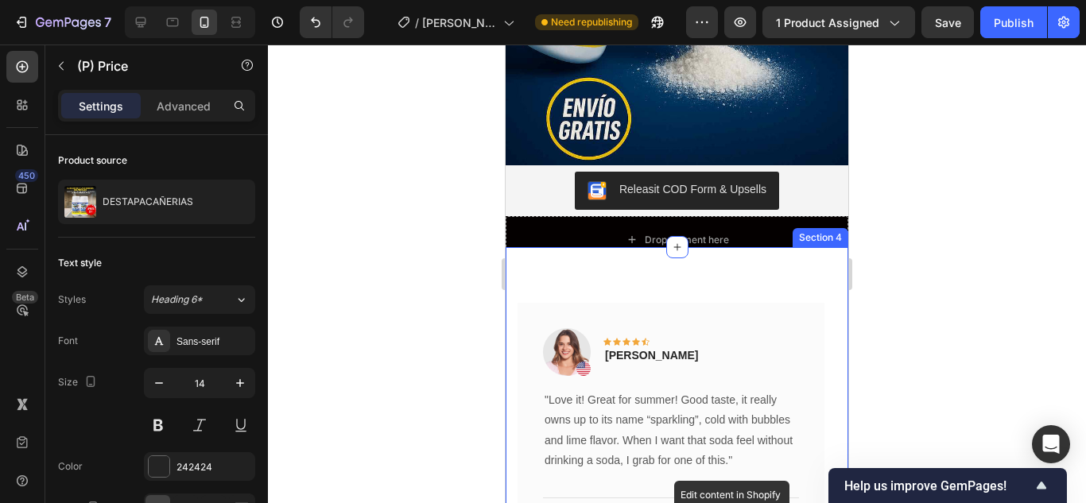
scroll to position [3222, 0]
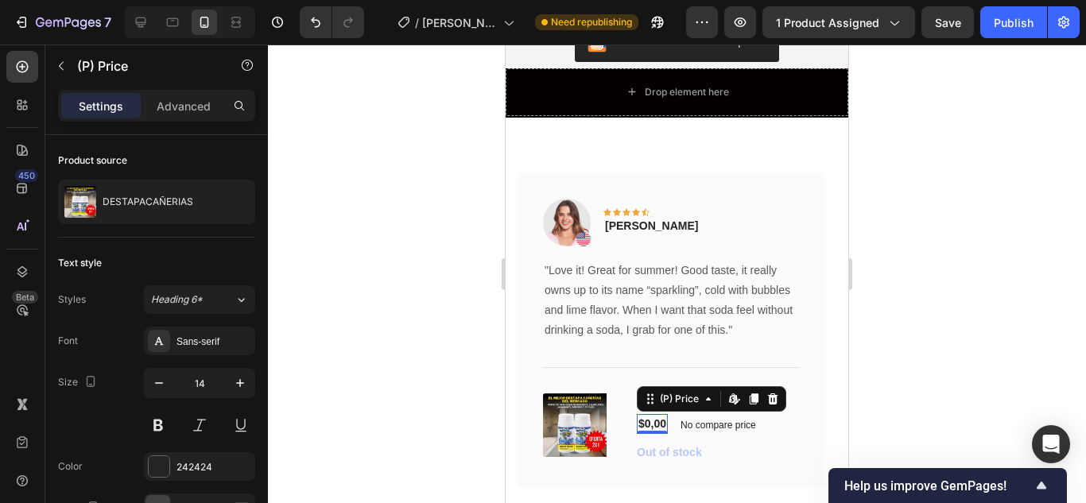
click at [655, 414] on div "$0,00" at bounding box center [652, 424] width 31 height 20
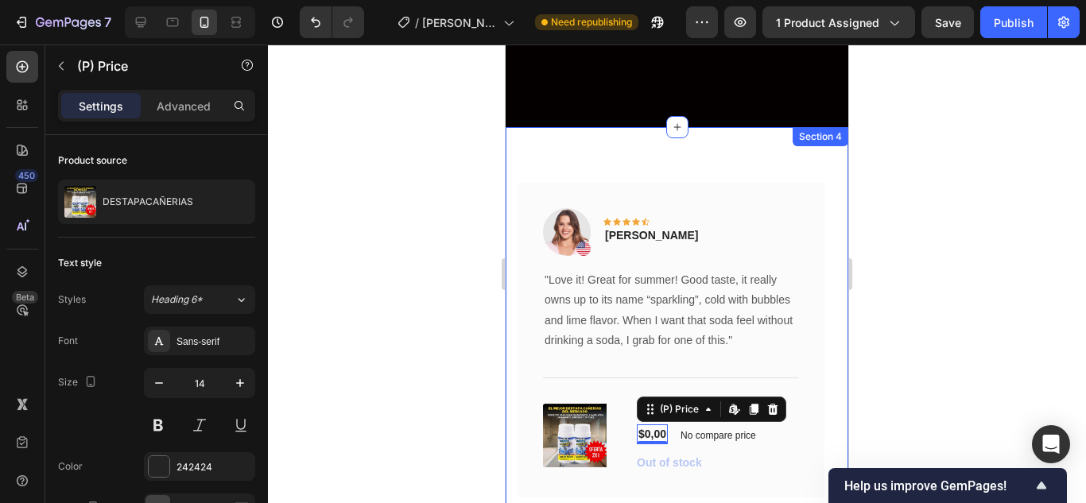
scroll to position [3457, 0]
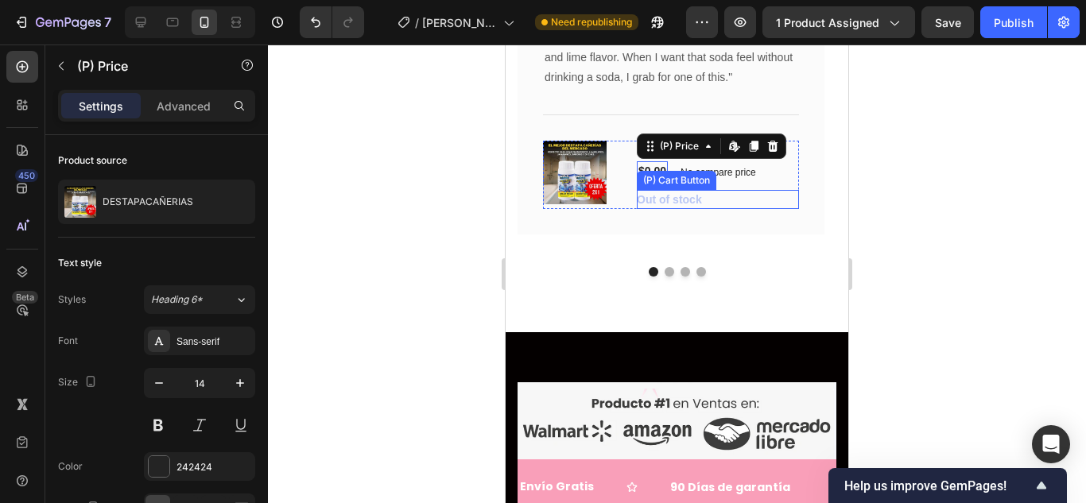
click at [656, 174] on div "(P) Cart Button" at bounding box center [676, 180] width 73 height 14
click at [656, 170] on div "$0,00" at bounding box center [652, 171] width 31 height 20
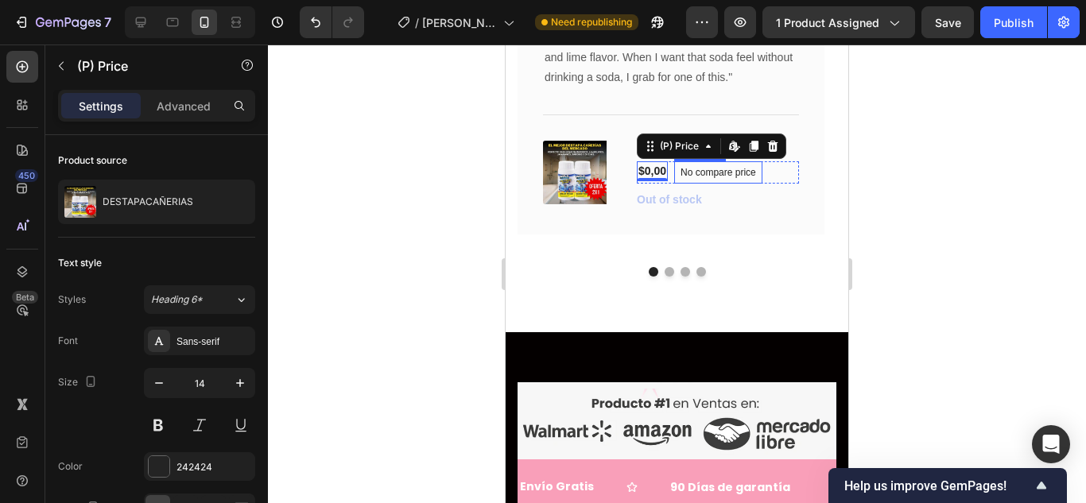
click at [734, 168] on p "No compare price" at bounding box center [717, 173] width 75 height 10
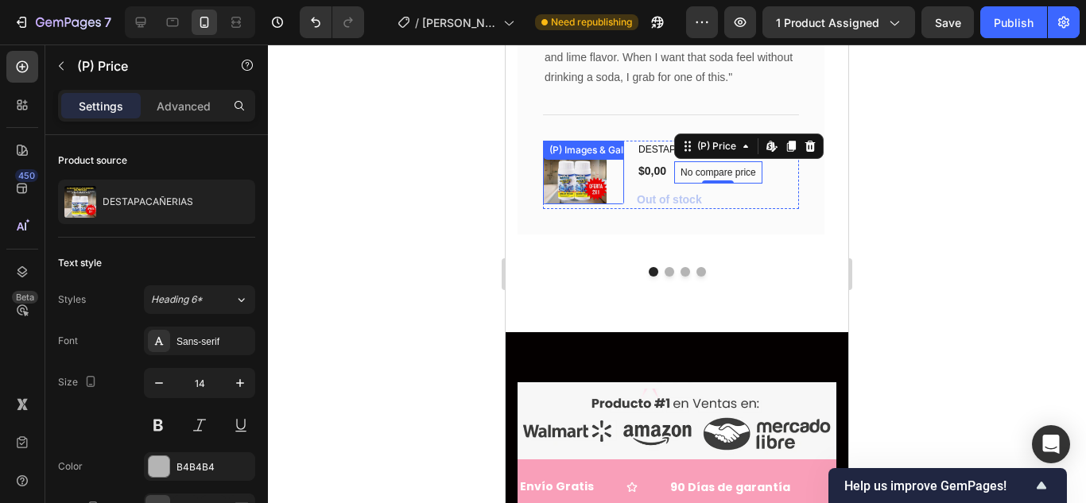
click at [614, 183] on div at bounding box center [583, 173] width 81 height 64
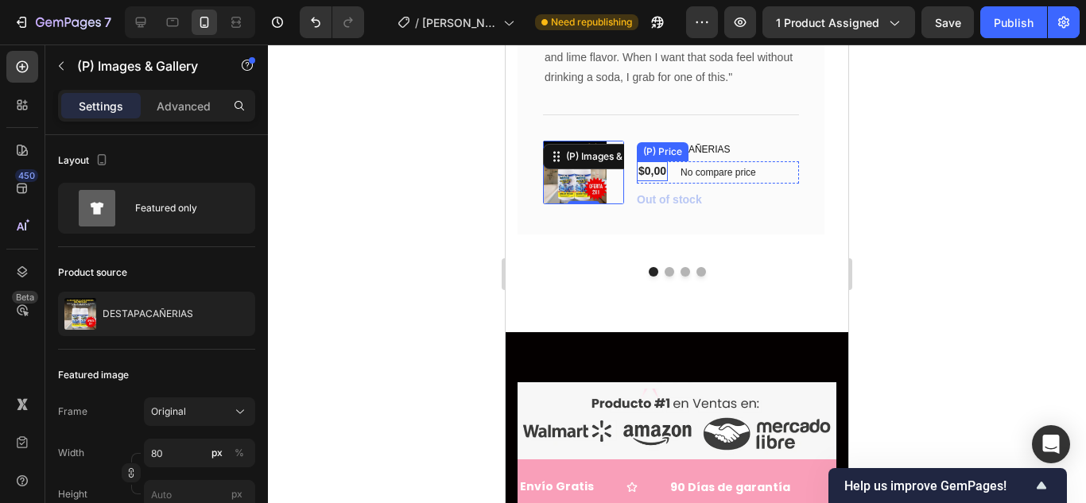
click at [643, 176] on div "$0,00" at bounding box center [652, 171] width 31 height 20
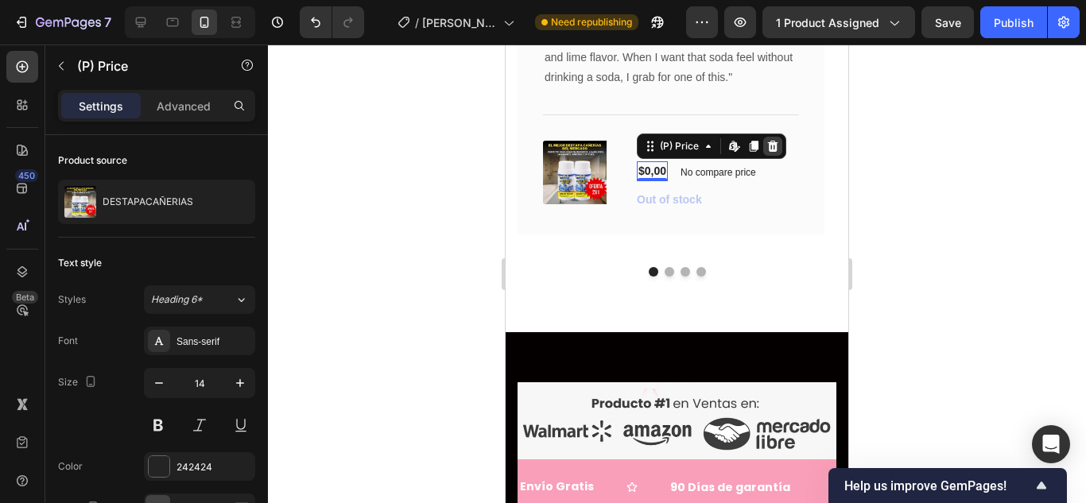
click at [772, 144] on icon at bounding box center [773, 146] width 10 height 11
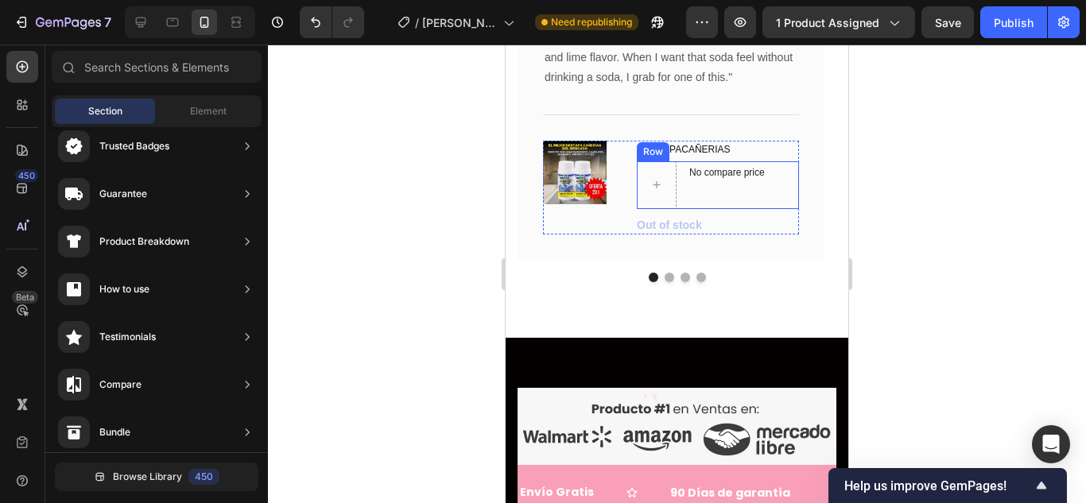
click at [741, 192] on div "No compare price (P) Price" at bounding box center [727, 185] width 88 height 48
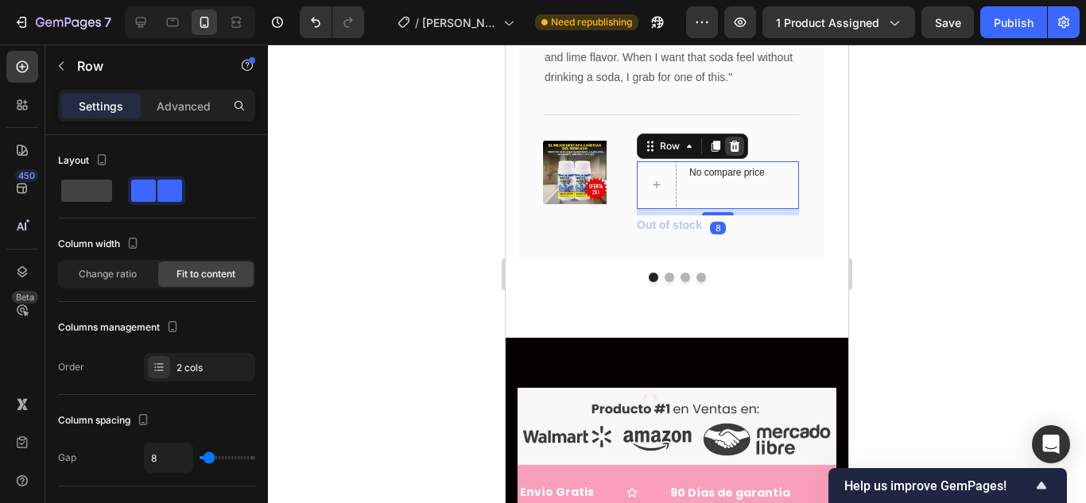
click at [738, 151] on icon at bounding box center [734, 146] width 13 height 13
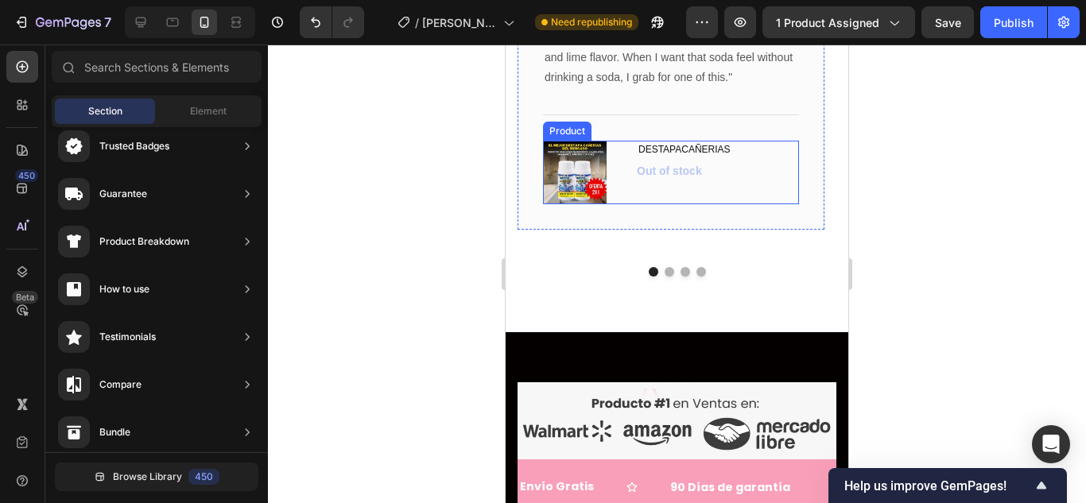
click at [663, 189] on div "DESTAPACAÑERIAS (P) Title Out of stock (P) Cart Button" at bounding box center [718, 173] width 162 height 64
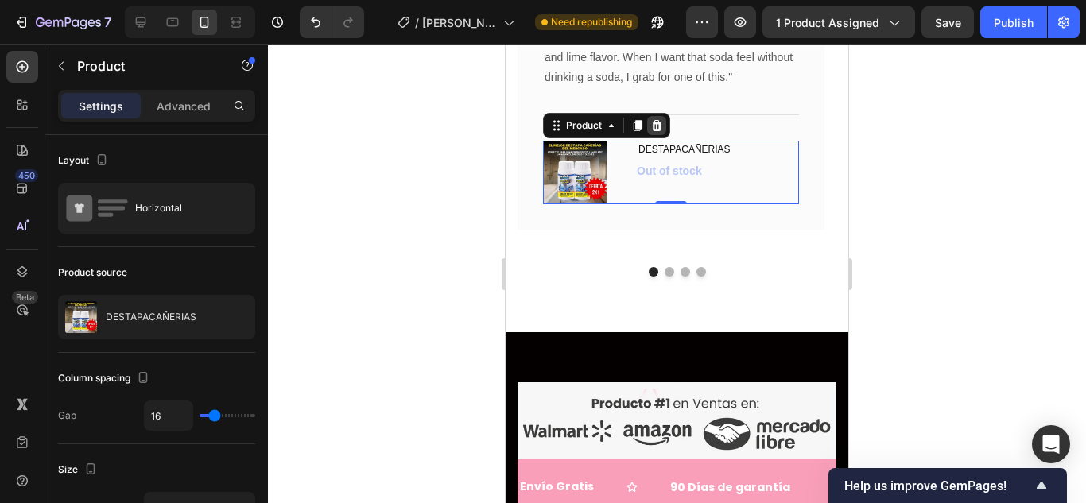
click at [662, 125] on icon at bounding box center [656, 125] width 13 height 13
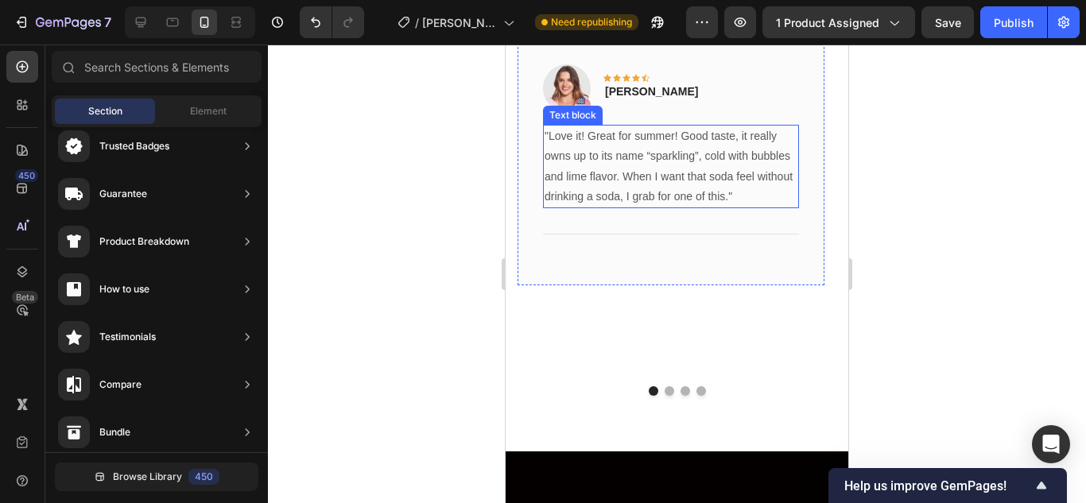
scroll to position [3219, 0]
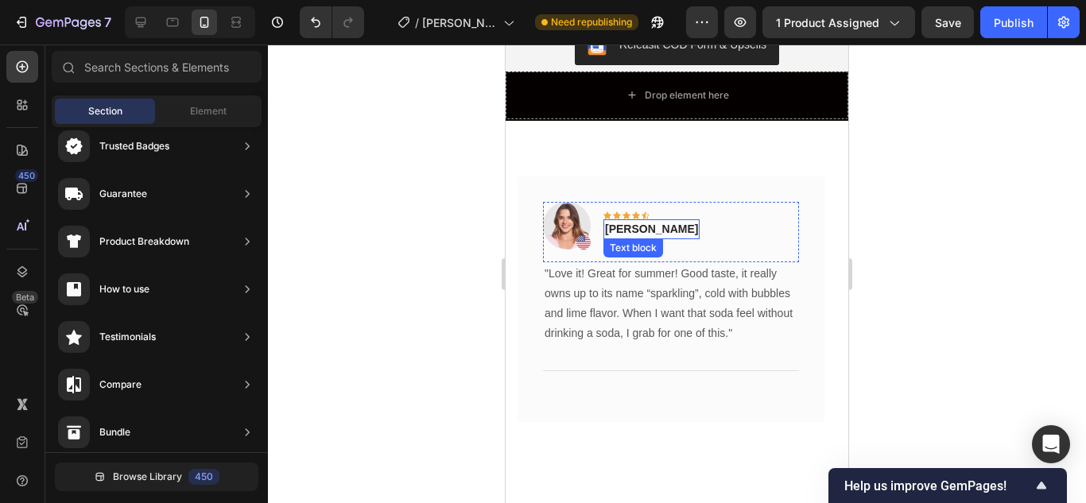
click at [658, 221] on p "Rita Carroll" at bounding box center [651, 229] width 93 height 17
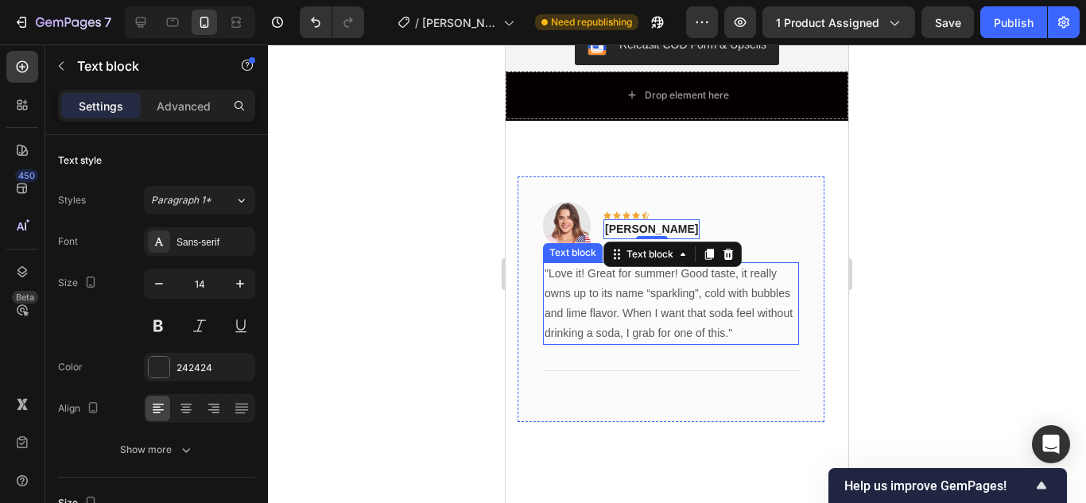
click at [635, 265] on p ""Love it! Great for summer! Good taste, it really owns up to its name “sparklin…" at bounding box center [670, 304] width 253 height 80
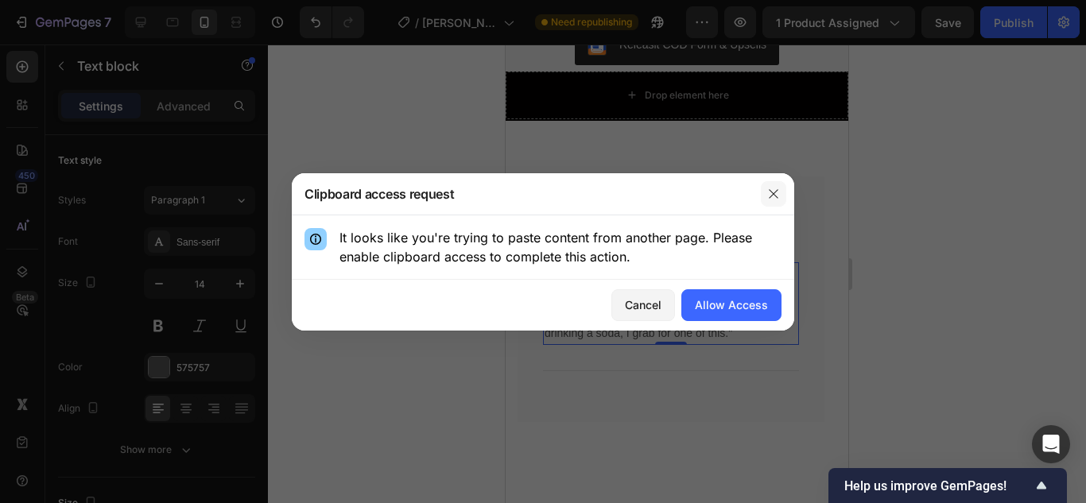
click at [775, 191] on icon "button" at bounding box center [773, 194] width 13 height 13
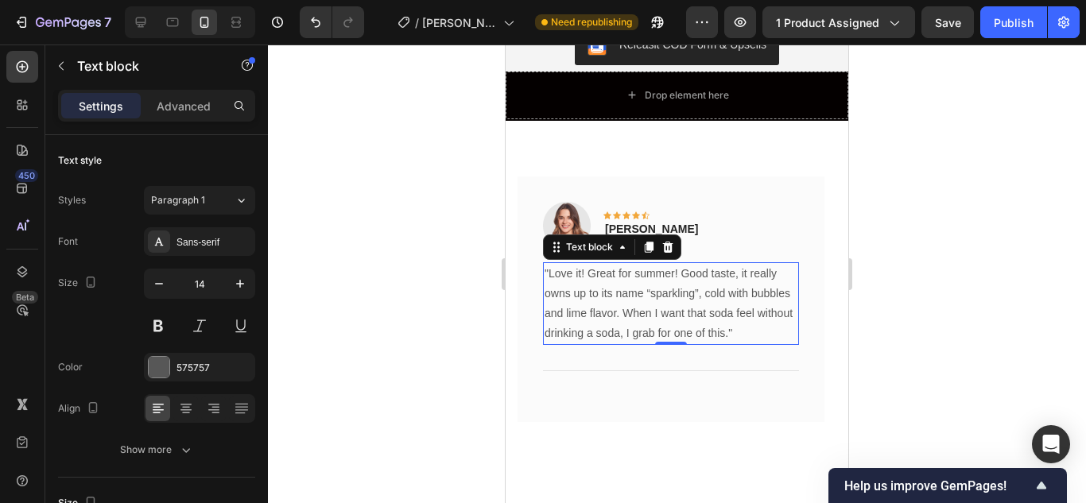
click at [669, 288] on p ""Love it! Great for summer! Good taste, it really owns up to its name “sparklin…" at bounding box center [670, 304] width 253 height 80
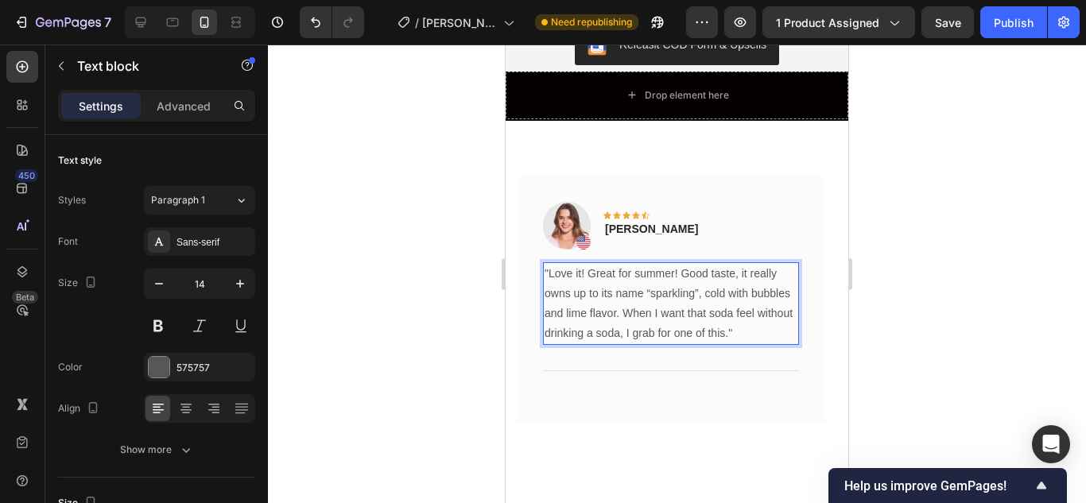
click at [726, 315] on p ""Love it! Great for summer! Good taste, it really owns up to its name “sparklin…" at bounding box center [670, 304] width 253 height 80
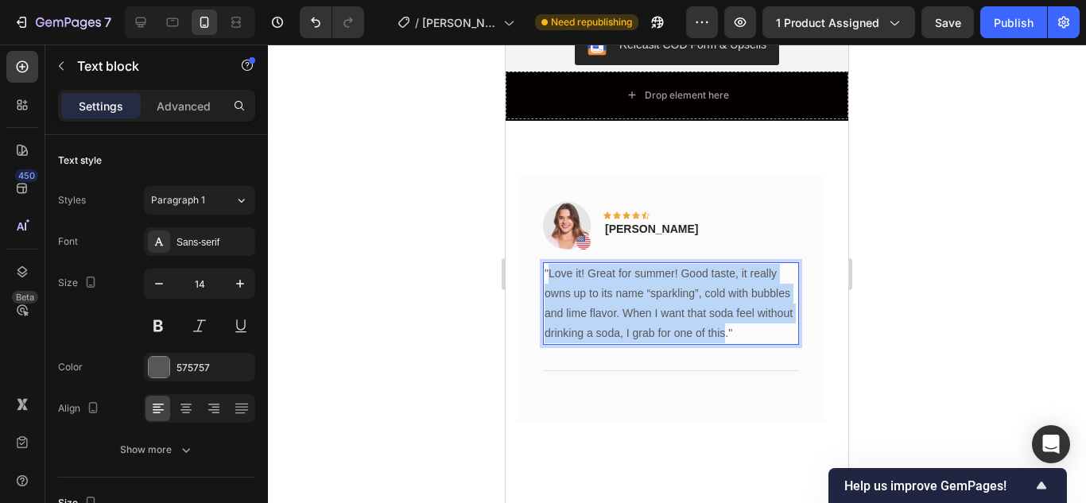
drag, startPoint x: 724, startPoint y: 318, endPoint x: 551, endPoint y: 256, distance: 184.0
click at [551, 264] on p ""Love it! Great for summer! Good taste, it really owns up to its name “sparklin…" at bounding box center [670, 304] width 253 height 80
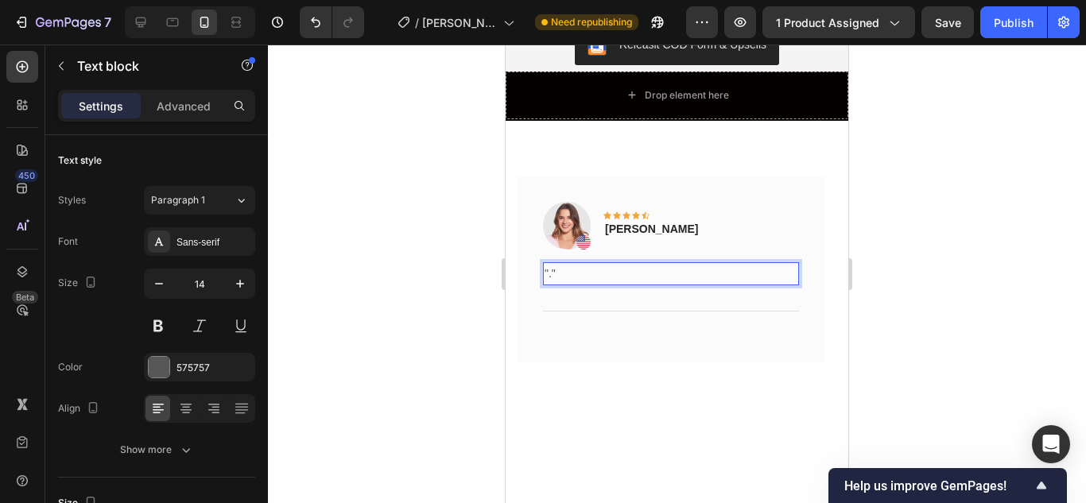
click at [598, 264] on p ""."" at bounding box center [670, 274] width 253 height 20
click at [662, 262] on div "Rich Text Editor. Editing area: main" at bounding box center [671, 273] width 256 height 23
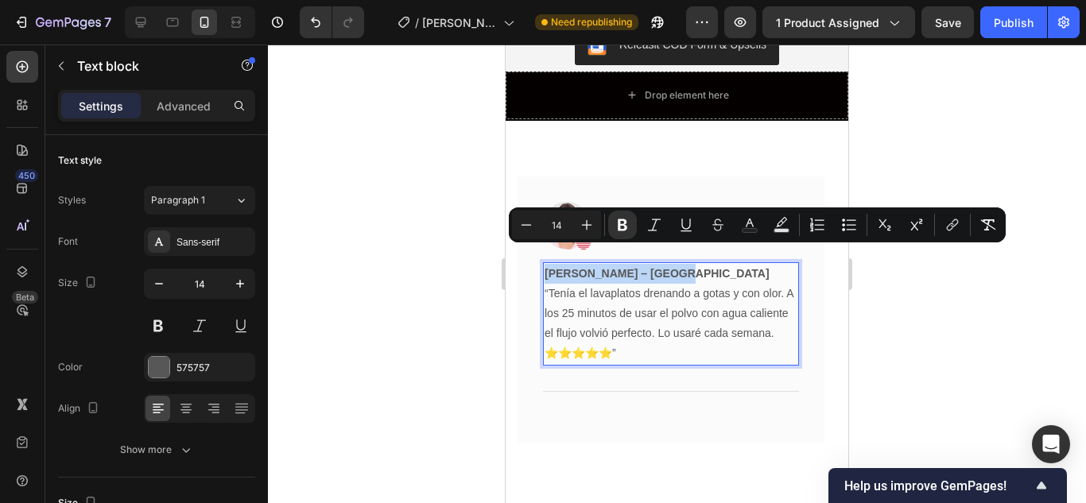
drag, startPoint x: 668, startPoint y: 255, endPoint x: 545, endPoint y: 251, distance: 122.5
click at [545, 264] on p "Carolina M. – Medellín “Tenía el lavaplatos drenando a gotas y con olor. A los …" at bounding box center [670, 314] width 253 height 100
copy strong "Carolina M. – Medellín"
click at [709, 202] on div "Image Icon Icon Icon Icon Icon Row Rita Carroll Text block Row" at bounding box center [671, 232] width 256 height 60
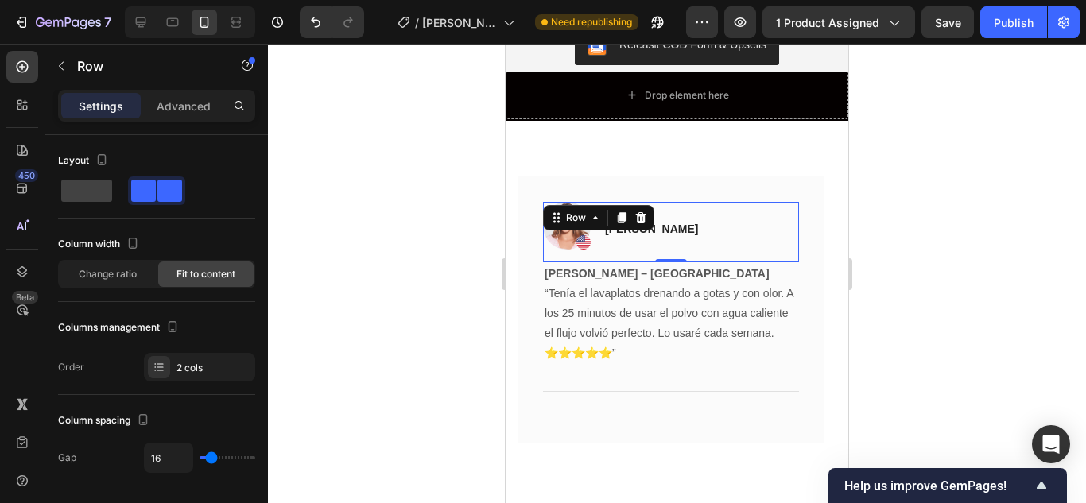
click at [668, 209] on div "Image Icon Icon Icon Icon Icon Row Rita Carroll Text block Row 0" at bounding box center [671, 232] width 256 height 60
click at [653, 221] on p "Rita Carroll" at bounding box center [651, 229] width 93 height 17
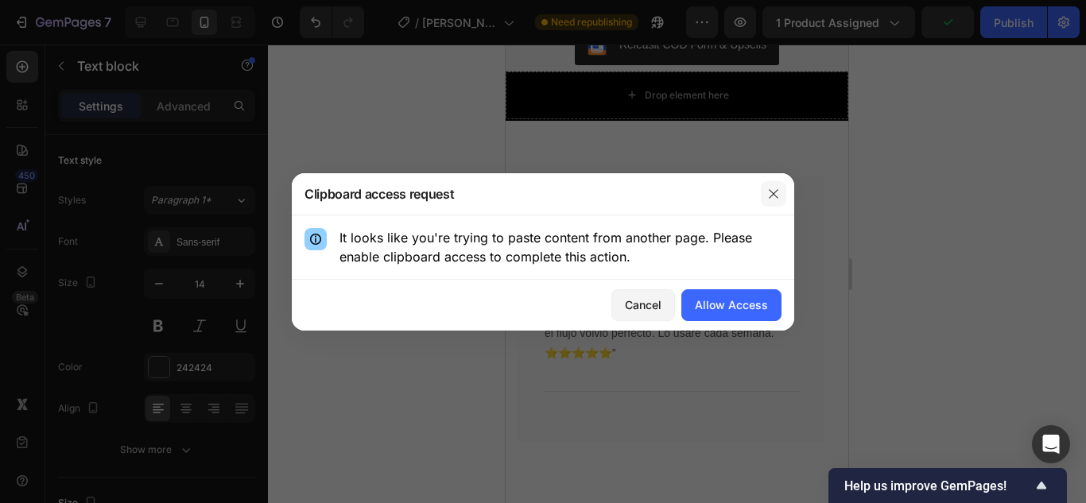
drag, startPoint x: 781, startPoint y: 196, endPoint x: 772, endPoint y: 200, distance: 9.6
click at [781, 196] on button "button" at bounding box center [773, 193] width 25 height 25
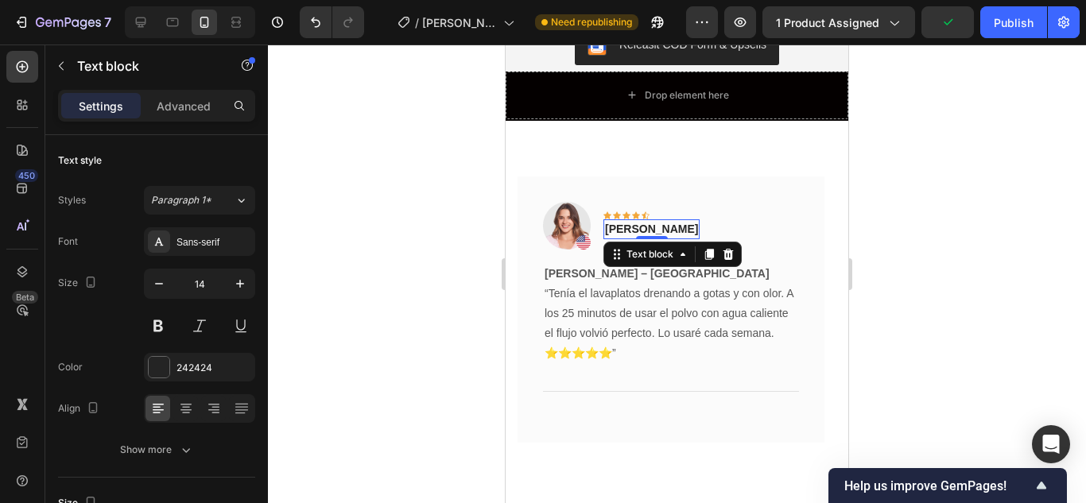
click at [652, 219] on div "Rita Carroll" at bounding box center [651, 229] width 96 height 20
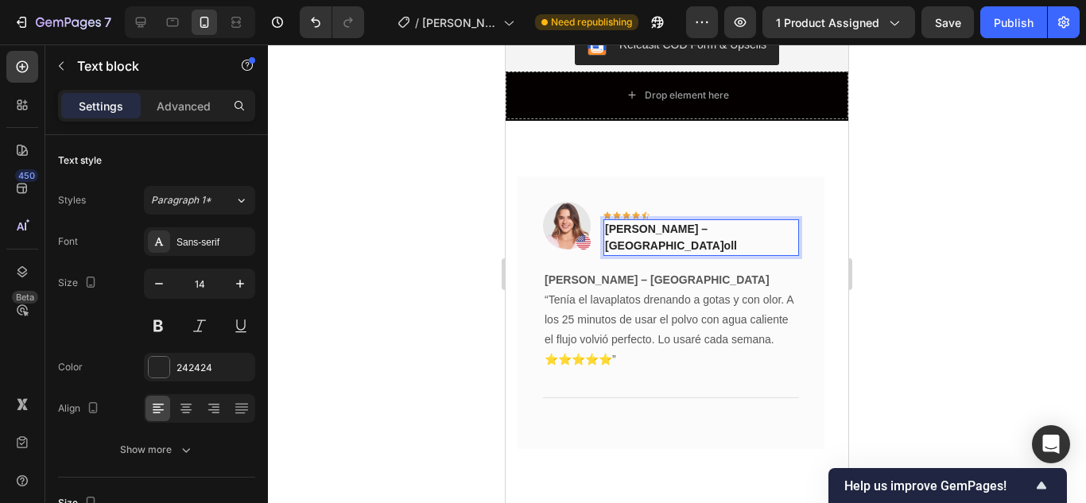
click at [730, 221] on p "Carolina M. – Medellín oll" at bounding box center [701, 237] width 192 height 33
click at [693, 232] on div "Image Icon Icon Icon Icon Icon Row Carolina M. – Medellín Text block 0 Row" at bounding box center [671, 235] width 256 height 67
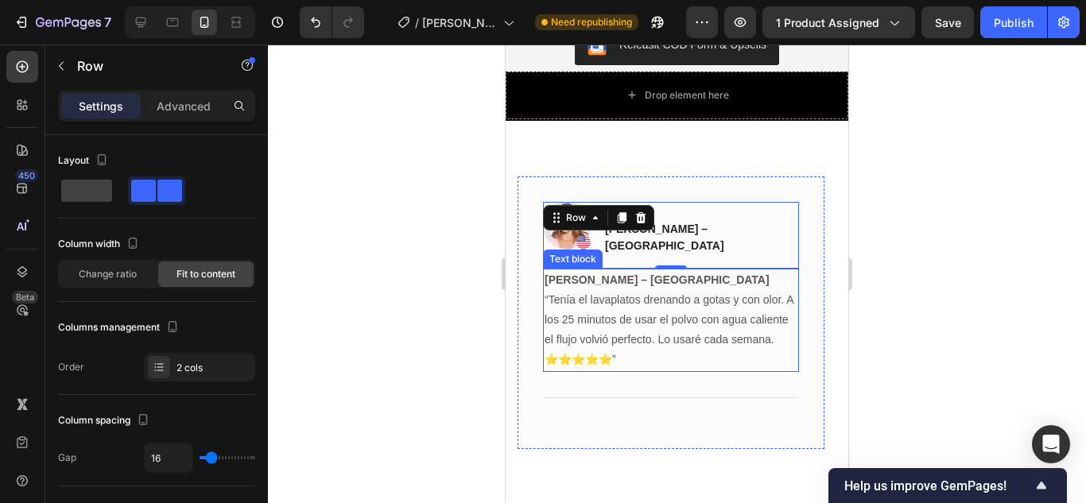
click at [687, 343] on p "Carolina M. – Medellín “Tenía el lavaplatos drenando a gotas y con olor. A los …" at bounding box center [670, 320] width 253 height 100
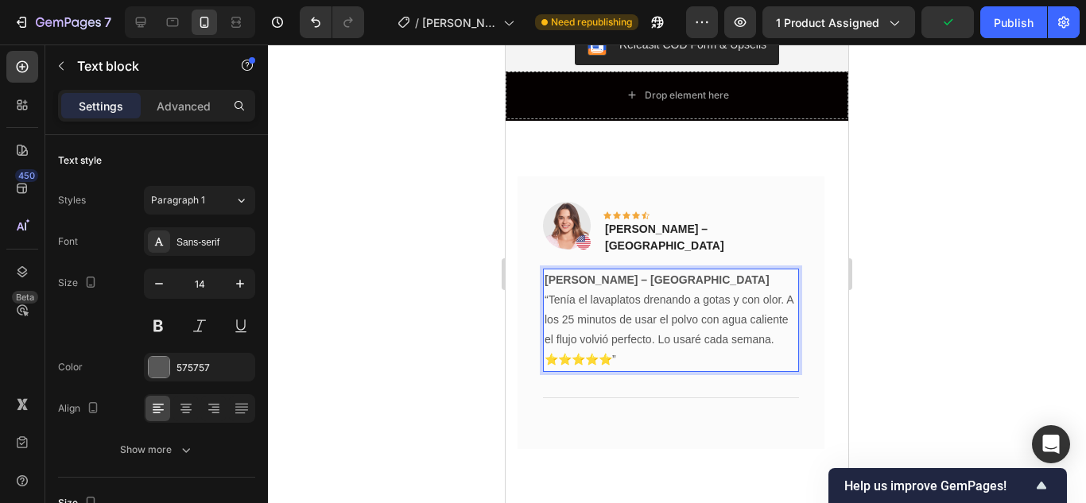
click at [618, 332] on p "Carolina M. – Medellín “Tenía el lavaplatos drenando a gotas y con olor. A los …" at bounding box center [670, 320] width 253 height 100
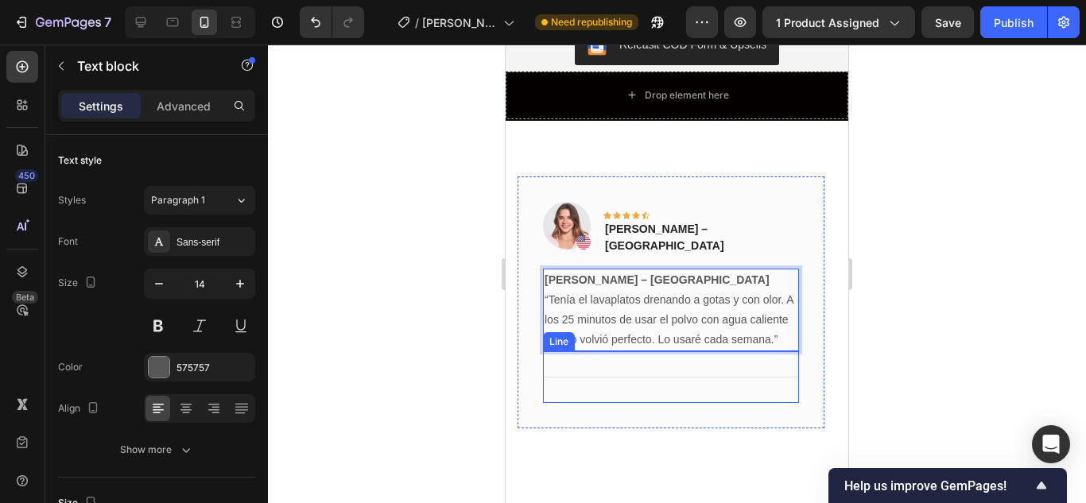
click at [649, 359] on div "Title Line" at bounding box center [671, 377] width 256 height 52
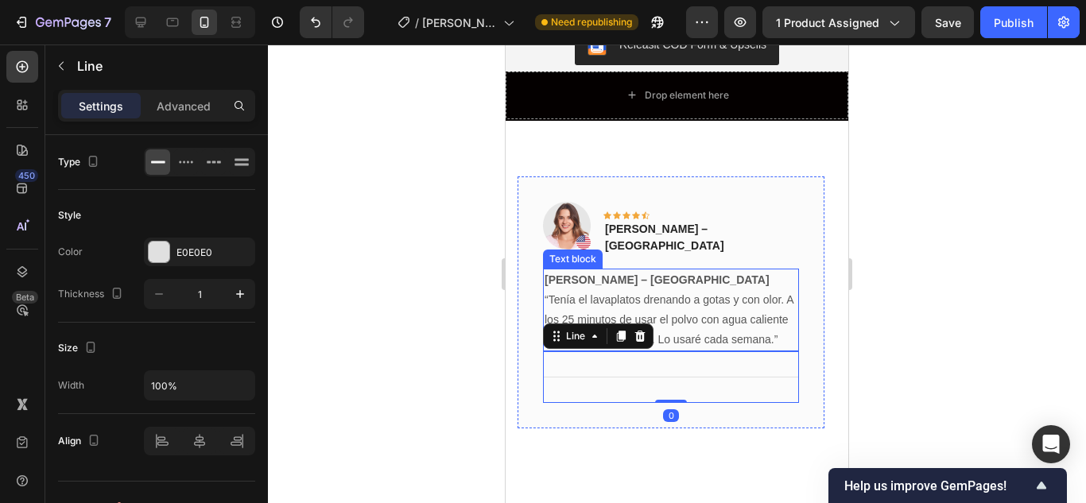
click at [695, 277] on p "Carolina M. – Medellín “Tenía el lavaplatos drenando a gotas y con olor. A los …" at bounding box center [670, 310] width 253 height 80
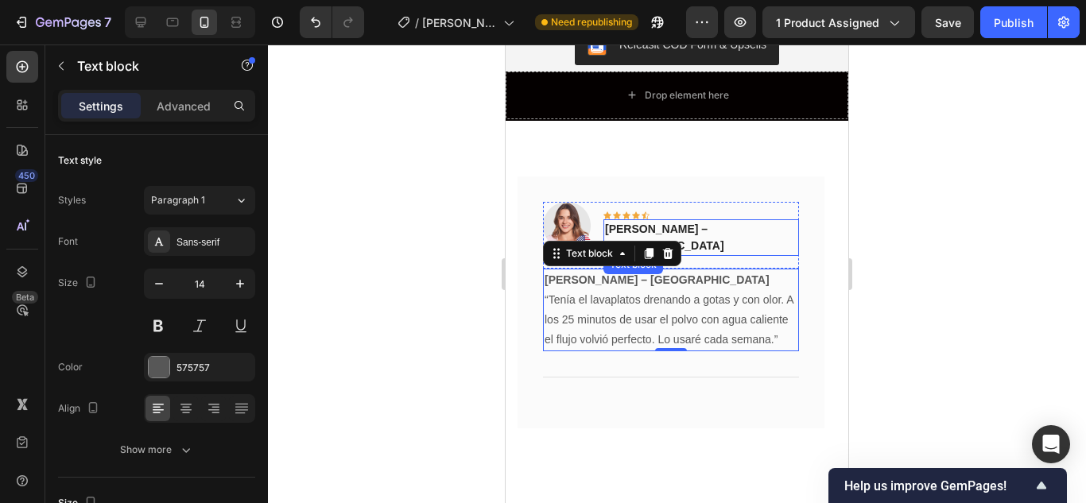
click at [729, 202] on div "Image Icon Icon Icon Icon Icon Row Carolina M. – Medellín Text block Row" at bounding box center [671, 235] width 256 height 67
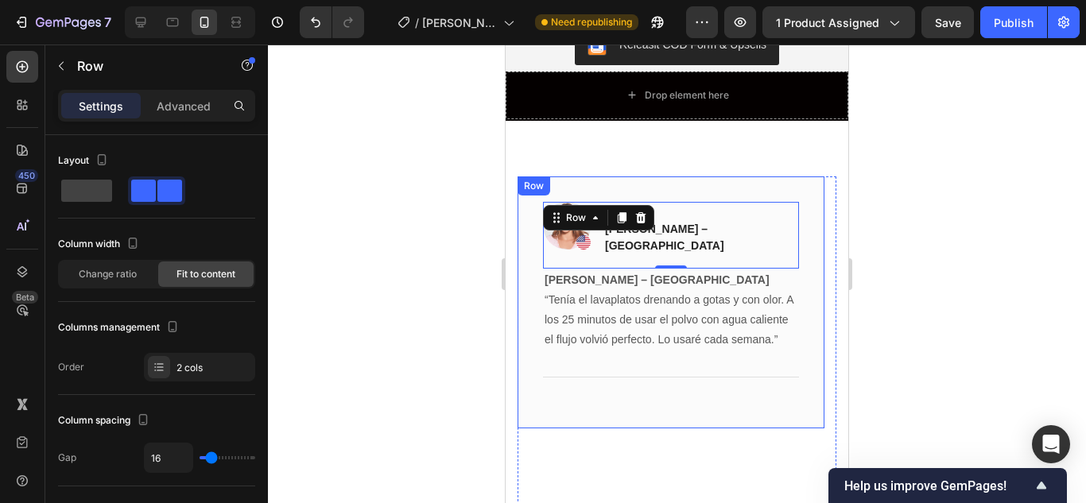
click at [742, 176] on div "Image Icon Icon Icon Icon Icon Row Carolina M. – Medellín Text block Row 0 Caro…" at bounding box center [670, 302] width 307 height 253
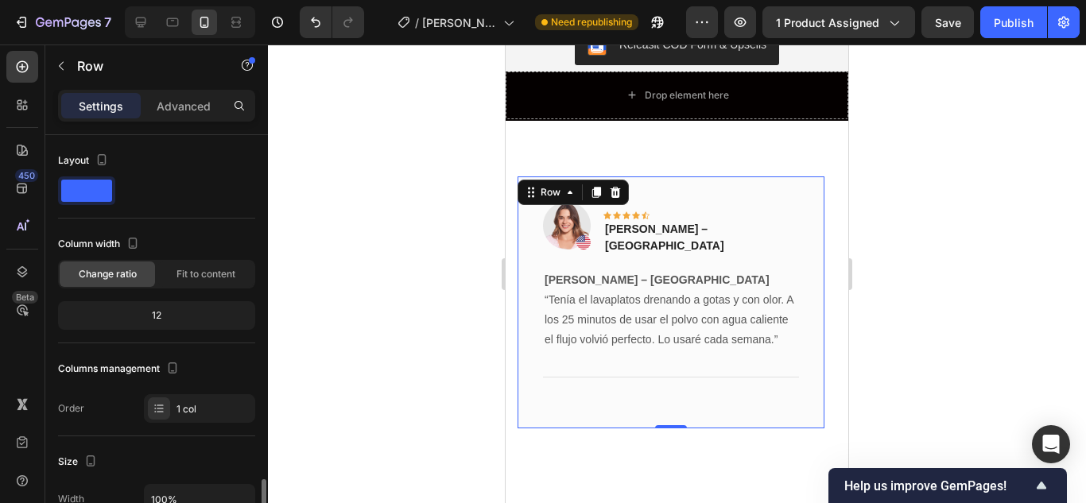
scroll to position [238, 0]
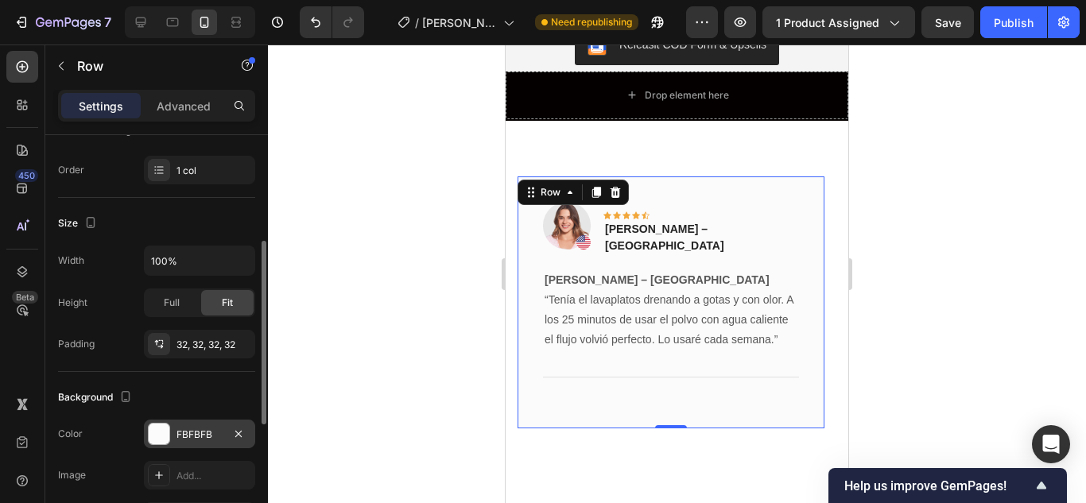
click at [169, 431] on div at bounding box center [159, 434] width 22 height 22
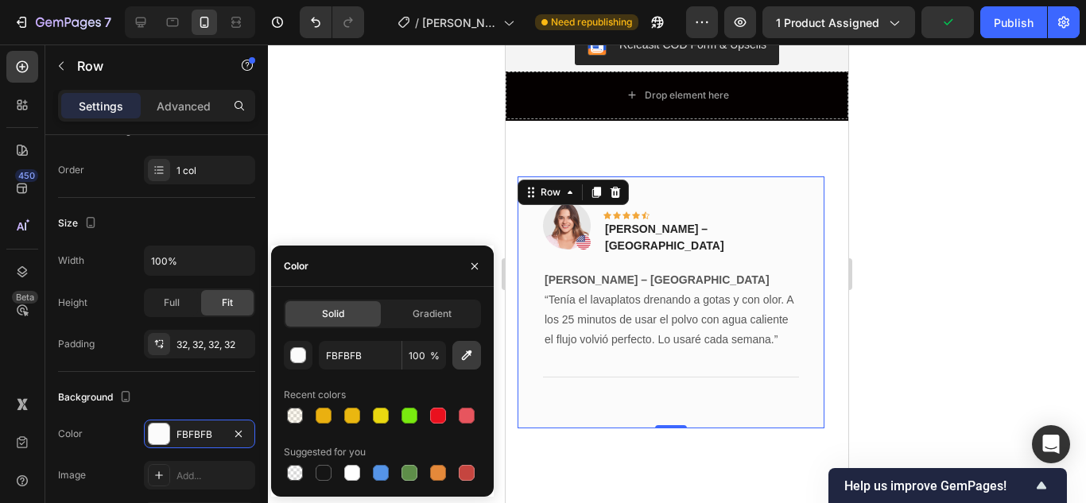
click at [464, 365] on button "button" at bounding box center [466, 355] width 29 height 29
type input "212121"
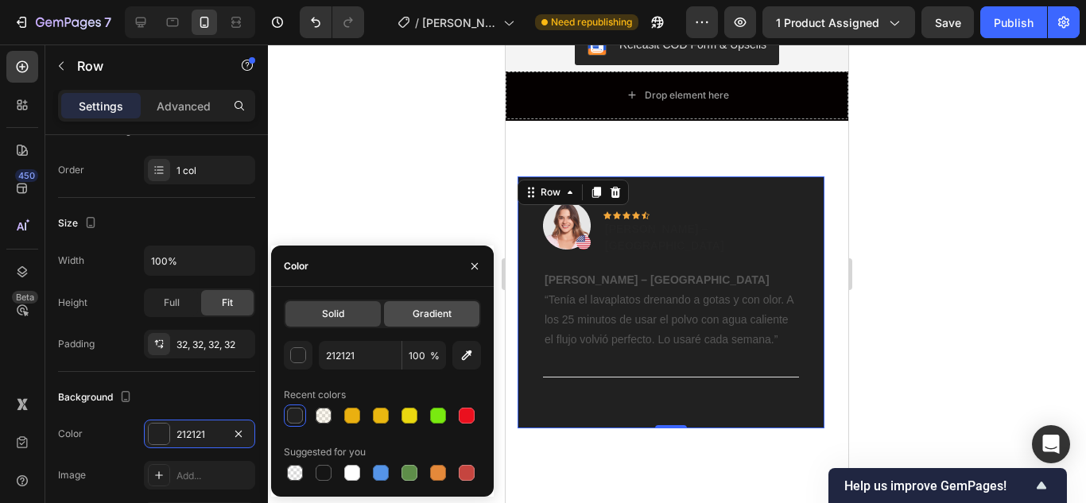
click at [411, 319] on div "Gradient" at bounding box center [431, 313] width 95 height 25
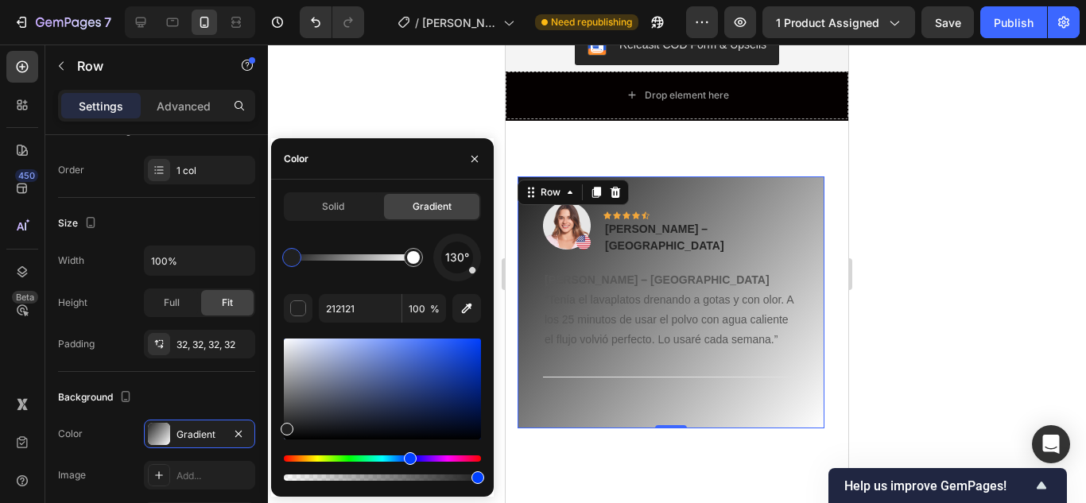
drag, startPoint x: 353, startPoint y: 456, endPoint x: 408, endPoint y: 455, distance: 54.9
click at [408, 455] on div "Hue" at bounding box center [410, 458] width 13 height 13
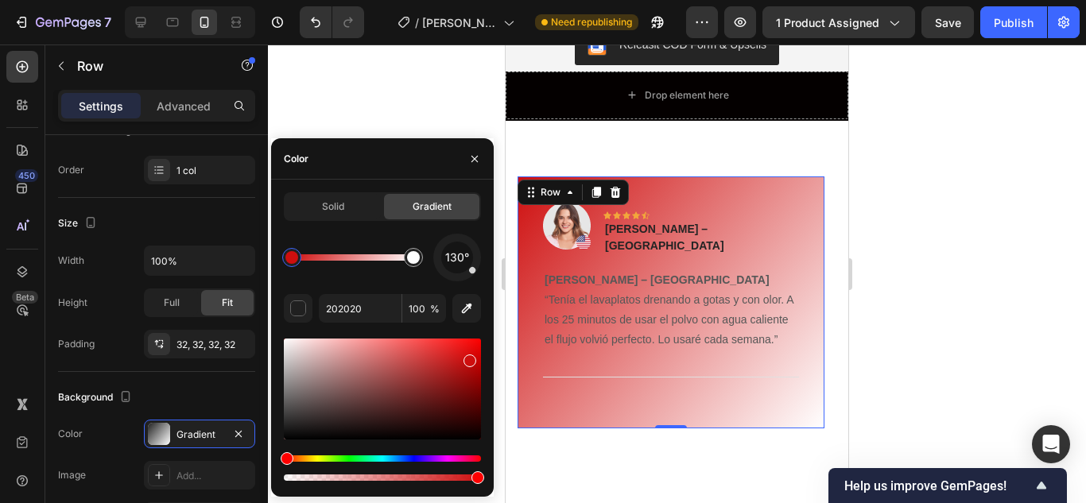
click at [468, 358] on div at bounding box center [382, 389] width 197 height 101
click at [412, 455] on div at bounding box center [382, 409] width 197 height 149
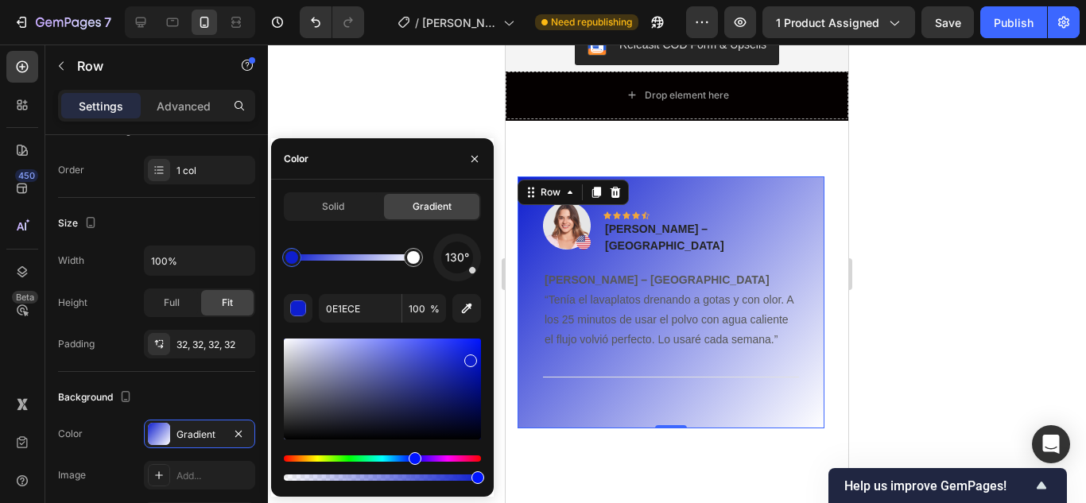
drag, startPoint x: 288, startPoint y: 456, endPoint x: 409, endPoint y: 463, distance: 121.8
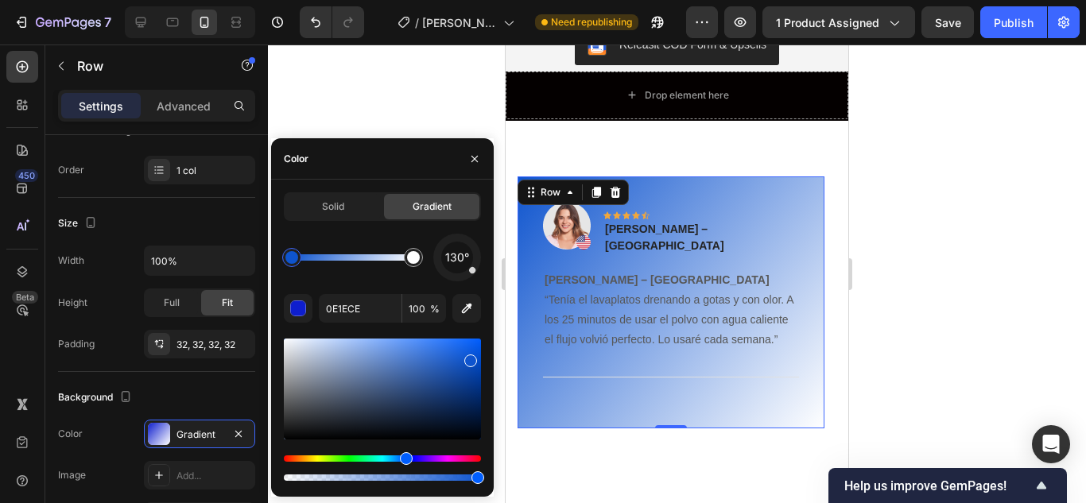
drag, startPoint x: 412, startPoint y: 460, endPoint x: 404, endPoint y: 454, distance: 10.8
click at [404, 454] on div "Hue" at bounding box center [406, 458] width 13 height 13
type input "0E54CE"
click at [579, 466] on div "Image Icon Icon Icon Icon Icon Row Carolina M. – Medellín Text block Row Caroli…" at bounding box center [670, 343] width 307 height 335
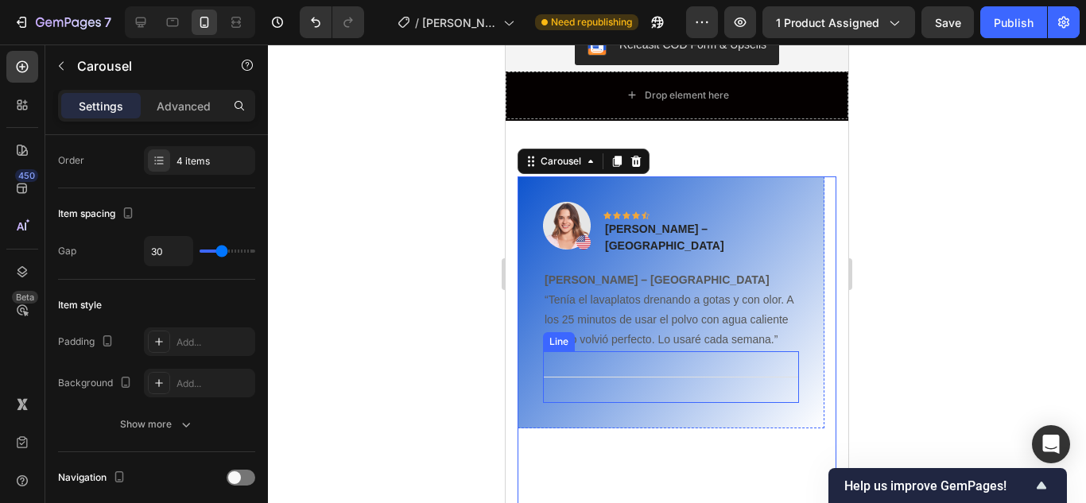
scroll to position [0, 0]
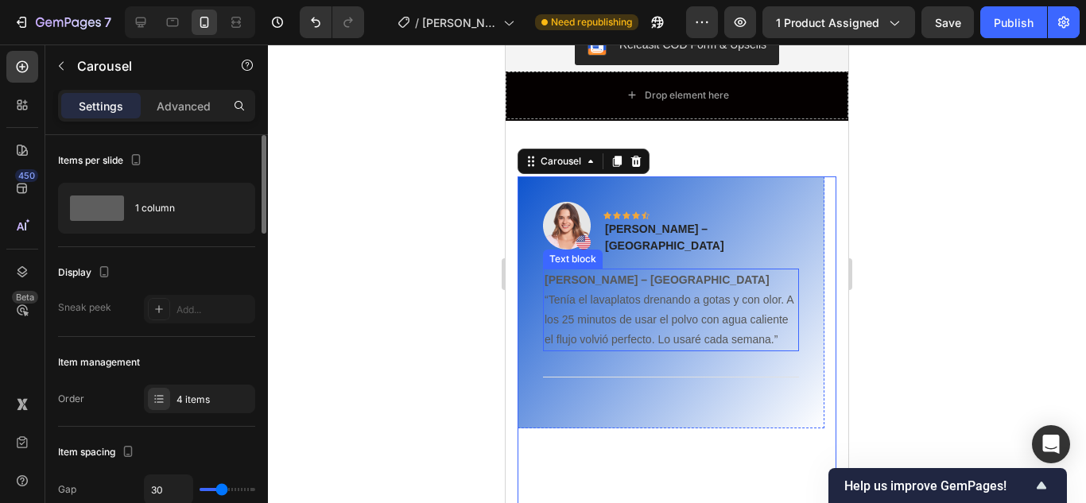
click at [614, 294] on p "Carolina M. – Medellín “Tenía el lavaplatos drenando a gotas y con olor. A los …" at bounding box center [670, 310] width 253 height 80
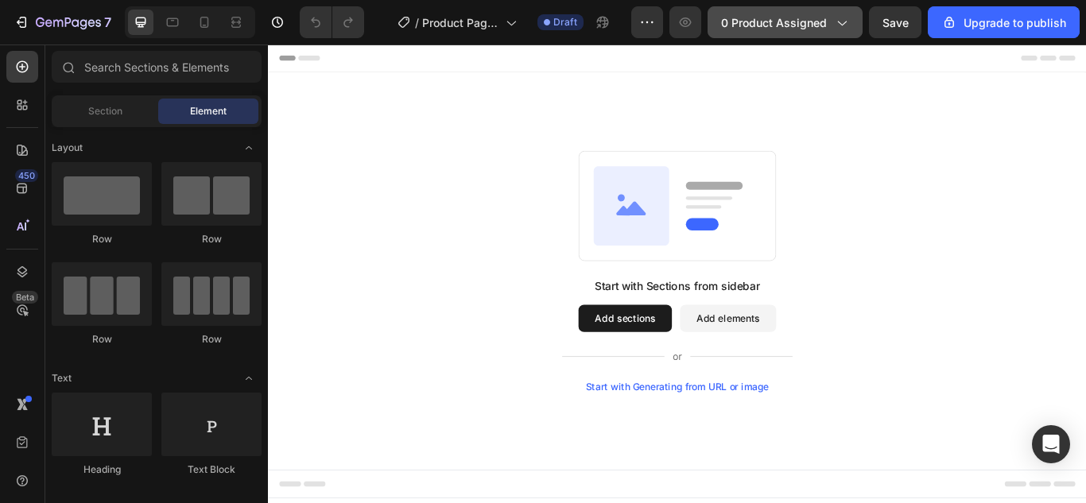
click at [819, 22] on span "0 product assigned" at bounding box center [774, 22] width 106 height 17
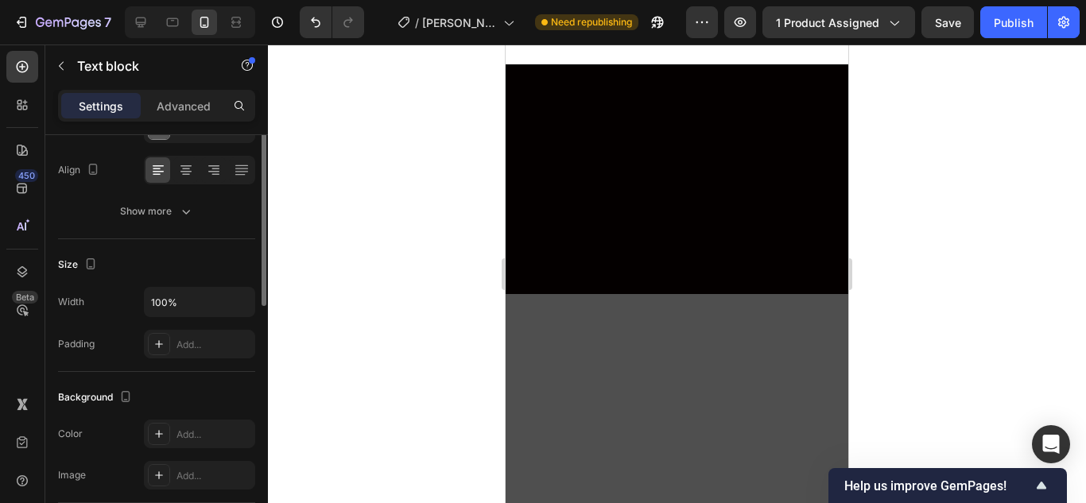
scroll to position [79, 0]
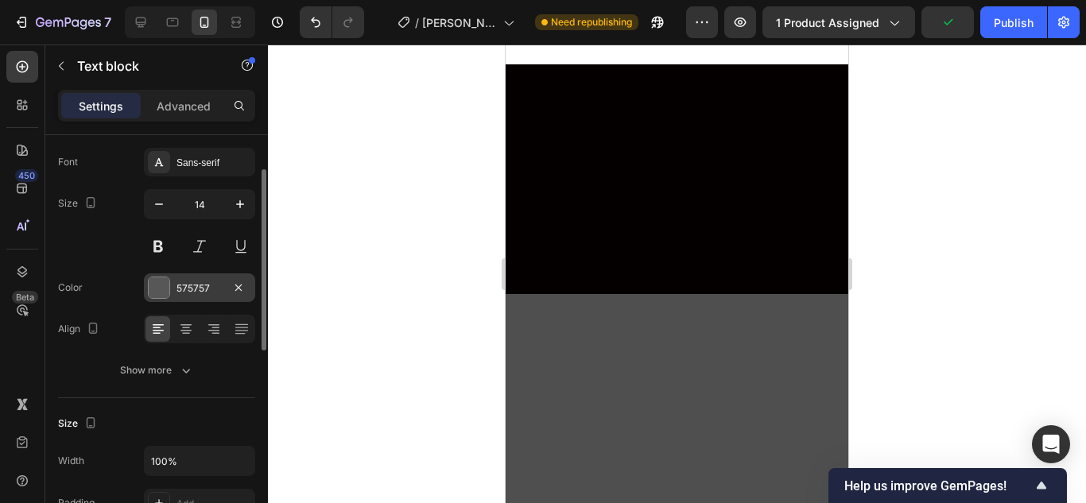
click at [160, 290] on div at bounding box center [159, 287] width 21 height 21
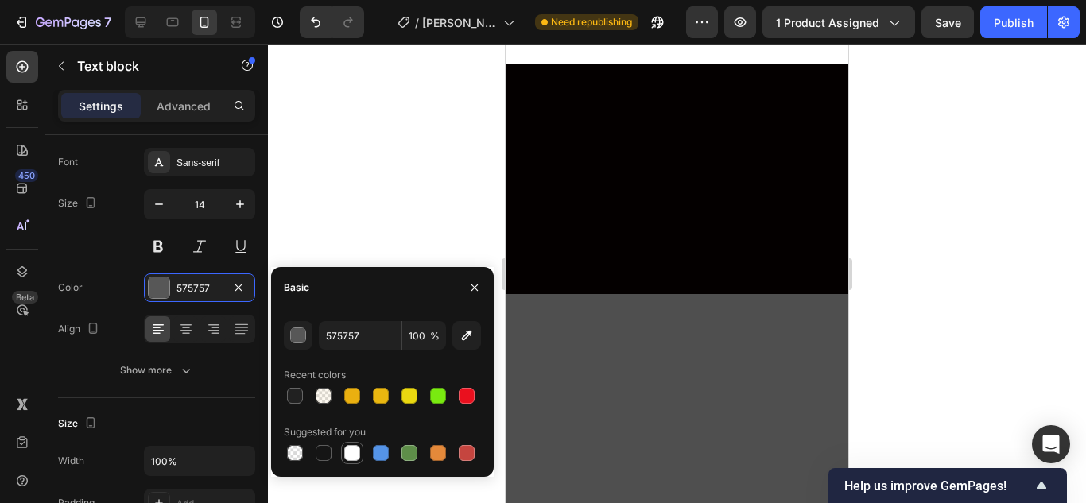
click at [346, 451] on div at bounding box center [352, 453] width 16 height 16
type input "FFFFFF"
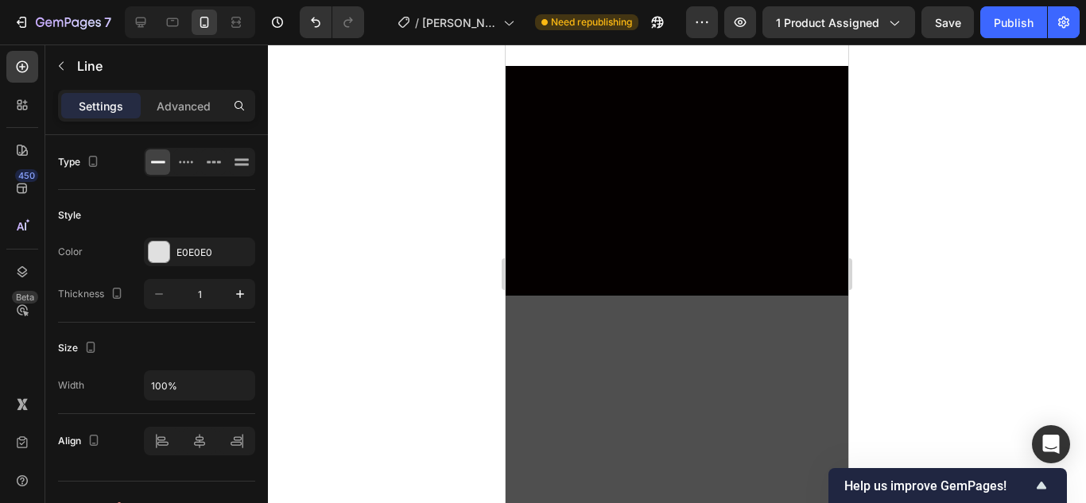
scroll to position [3219, 0]
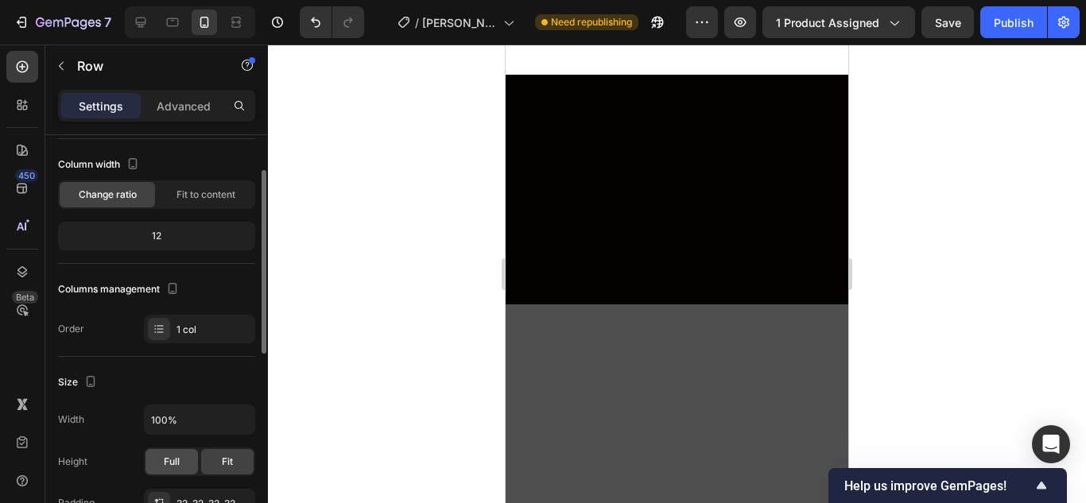
scroll to position [318, 0]
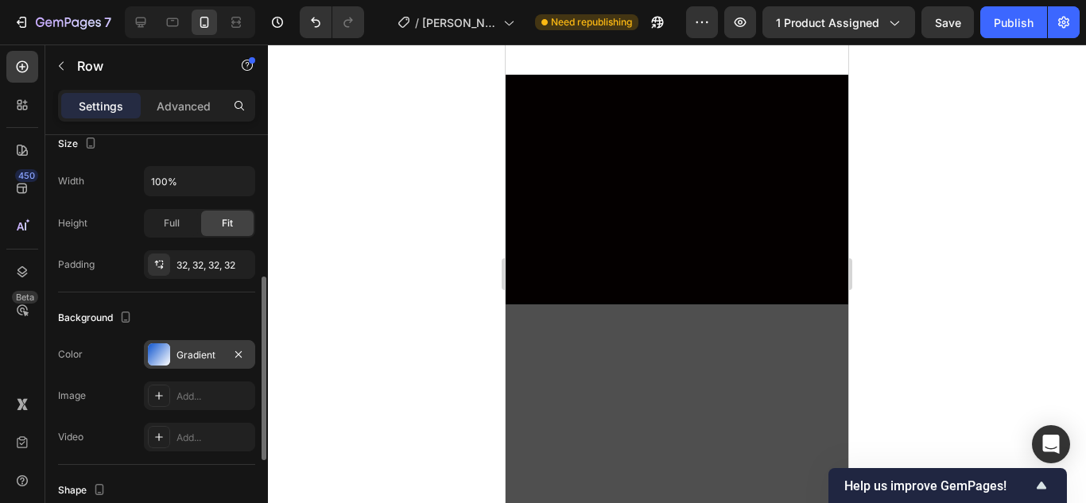
click at [191, 361] on div "Gradient" at bounding box center [199, 355] width 46 height 14
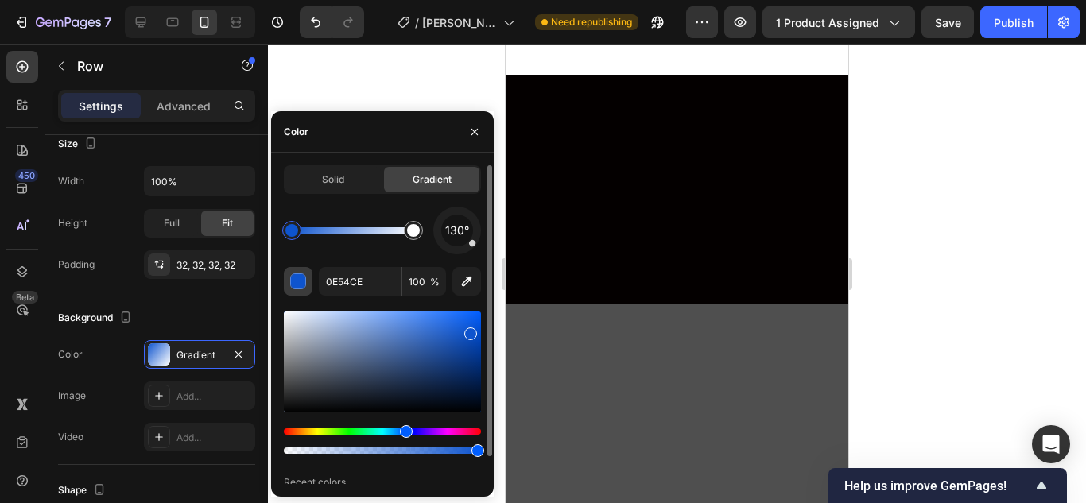
click at [297, 281] on div "button" at bounding box center [299, 282] width 16 height 16
click at [344, 177] on span "Solid" at bounding box center [333, 179] width 22 height 14
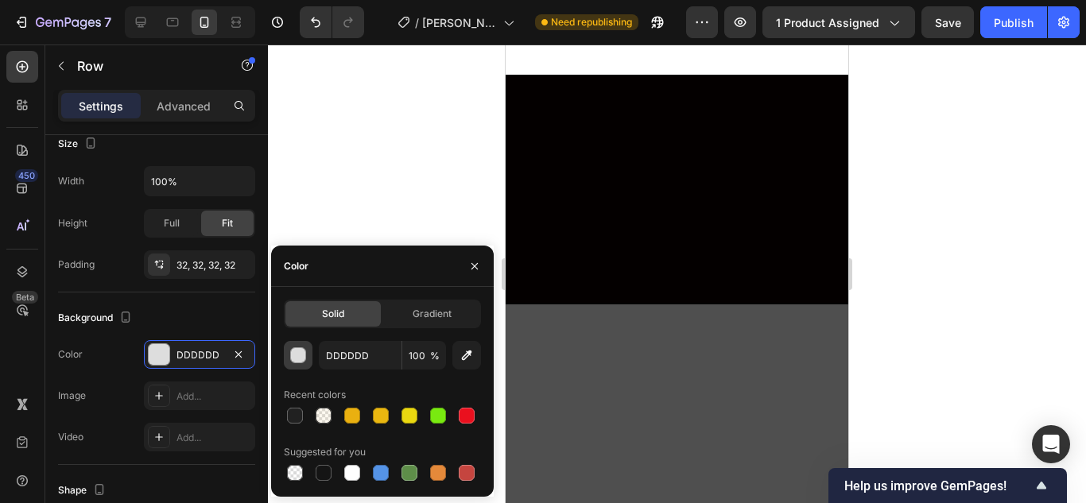
click at [300, 357] on div "button" at bounding box center [299, 356] width 16 height 16
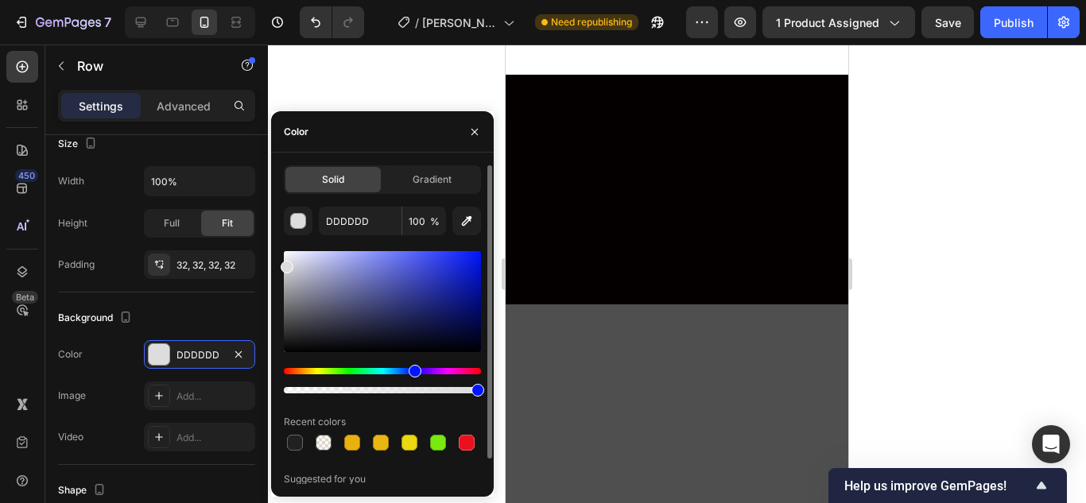
drag, startPoint x: 283, startPoint y: 371, endPoint x: 413, endPoint y: 372, distance: 130.3
click at [413, 372] on div "Hue" at bounding box center [414, 371] width 13 height 13
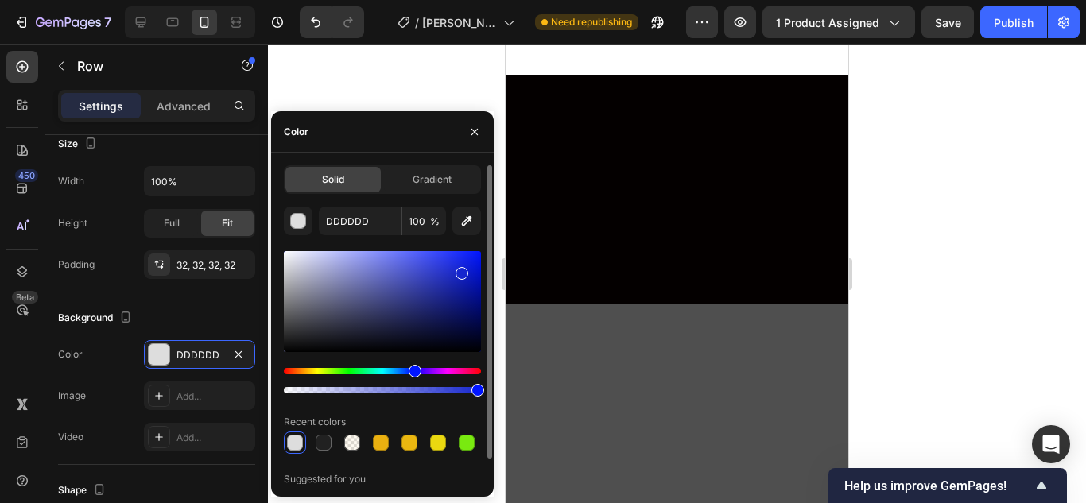
click at [459, 270] on div at bounding box center [382, 301] width 197 height 101
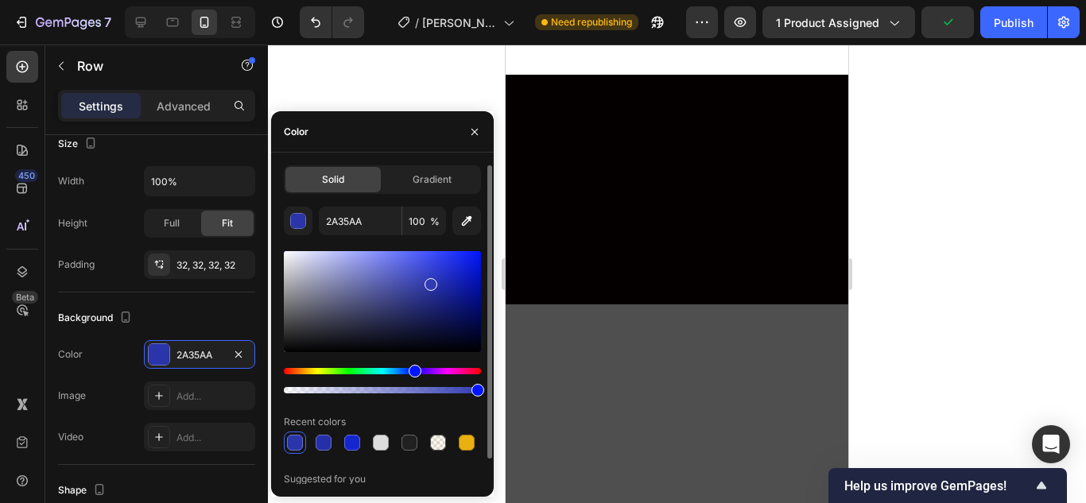
drag, startPoint x: 465, startPoint y: 273, endPoint x: 429, endPoint y: 281, distance: 36.6
click at [429, 281] on div at bounding box center [430, 284] width 13 height 13
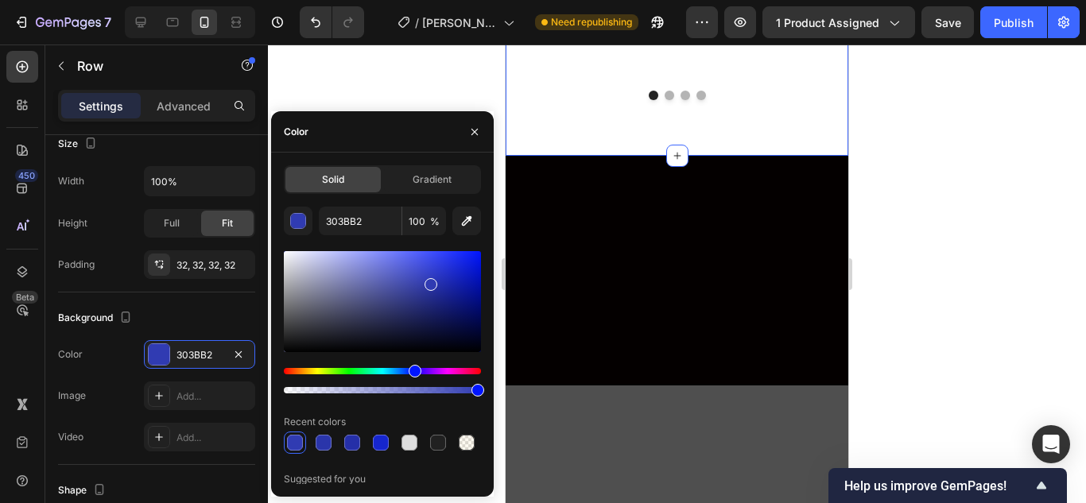
scroll to position [3139, 0]
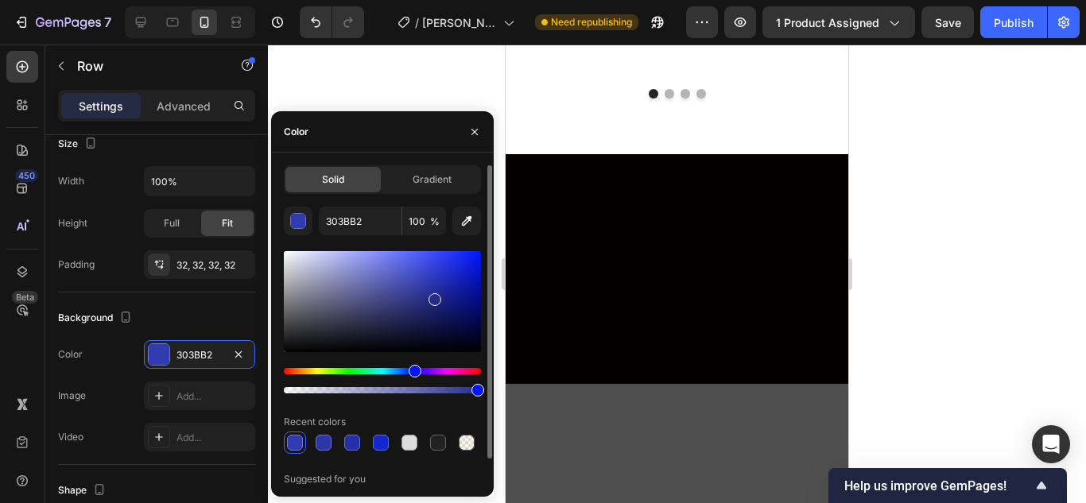
drag, startPoint x: 430, startPoint y: 285, endPoint x: 433, endPoint y: 296, distance: 11.6
click at [433, 296] on div at bounding box center [434, 299] width 13 height 13
type input "232B8C"
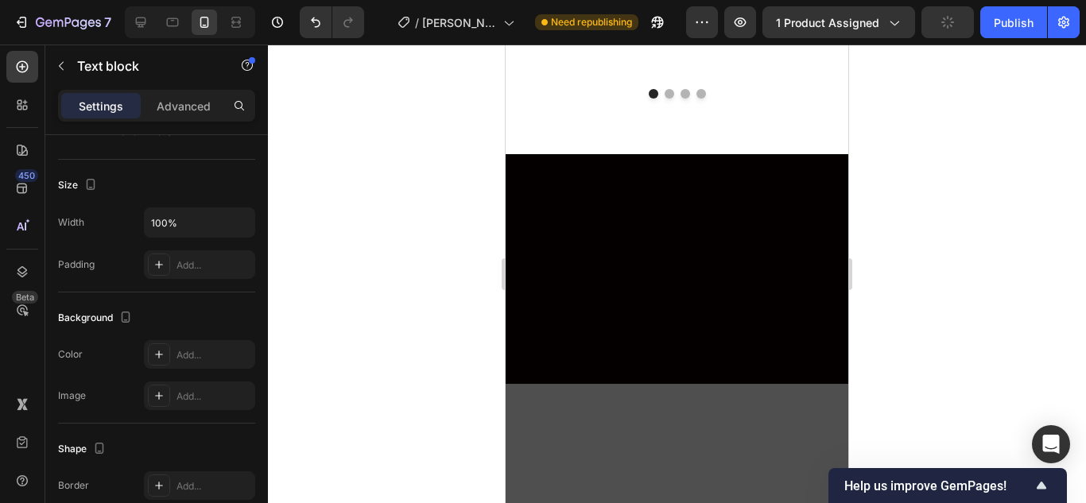
scroll to position [0, 0]
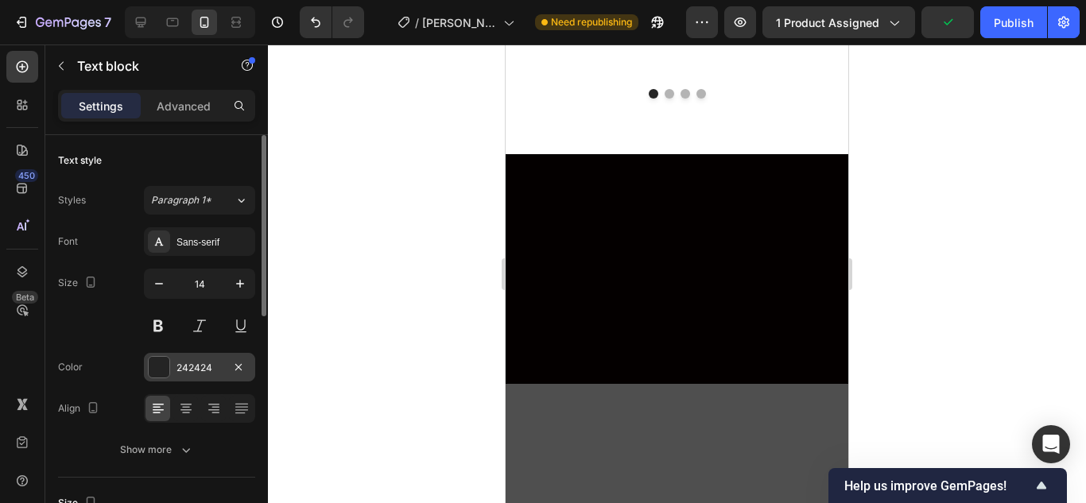
click at [161, 353] on div "242424" at bounding box center [199, 367] width 111 height 29
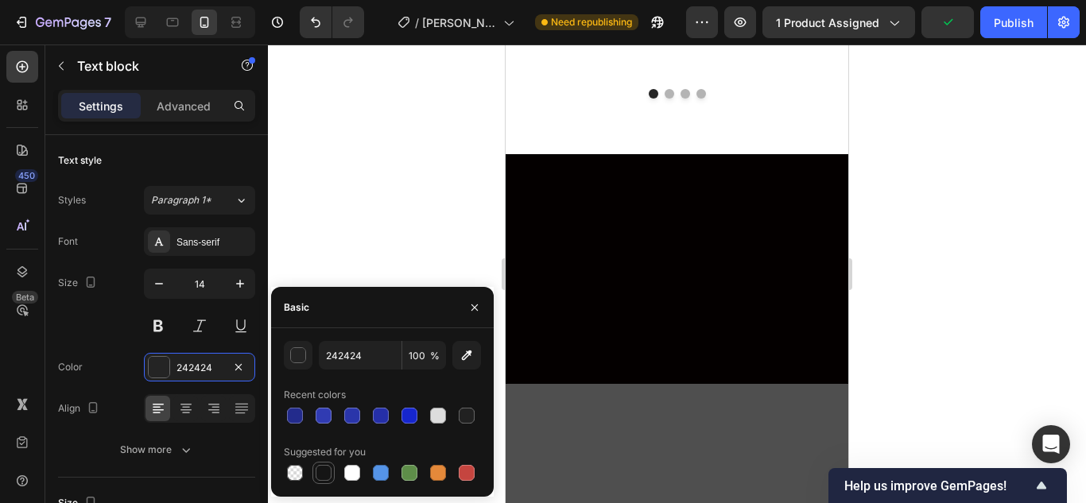
click at [322, 473] on div at bounding box center [324, 473] width 16 height 16
type input "151515"
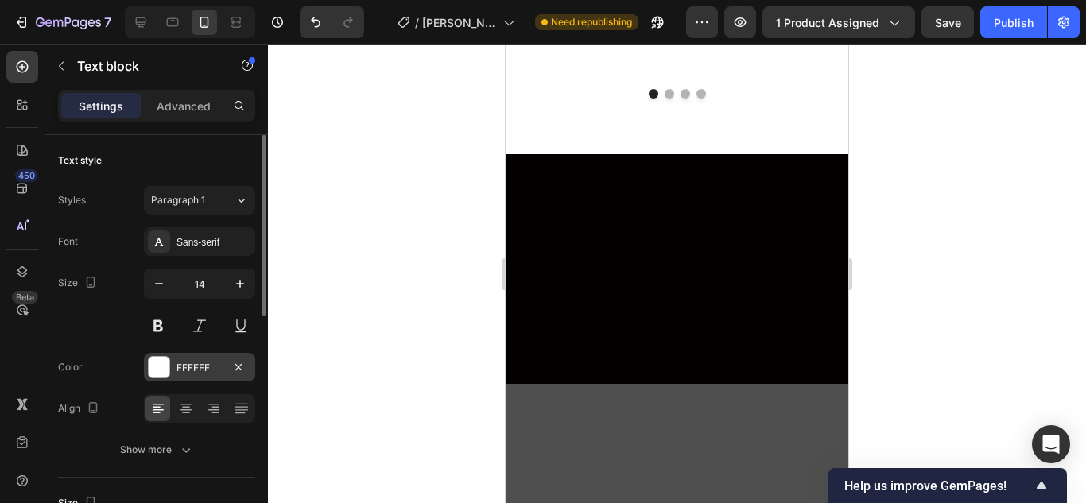
click at [177, 369] on div "FFFFFF" at bounding box center [199, 368] width 46 height 14
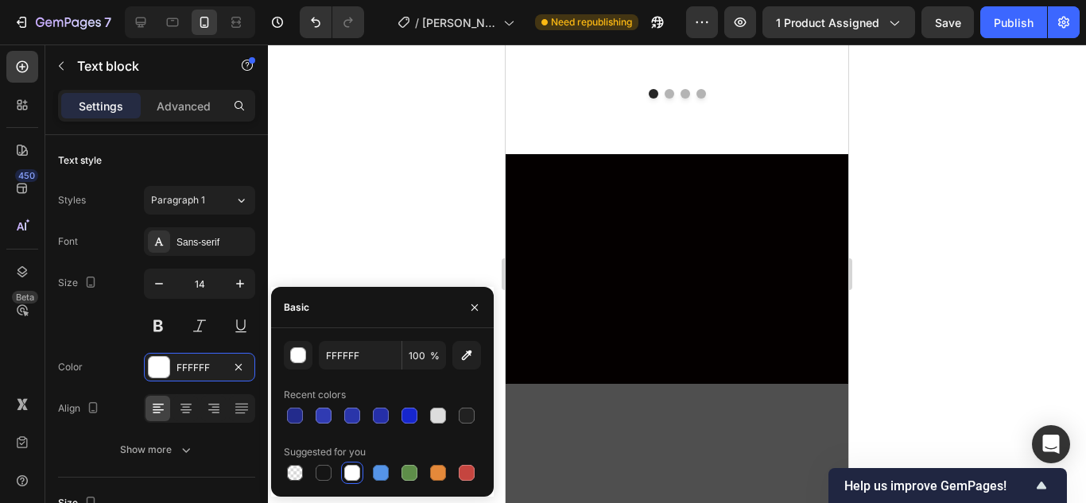
drag, startPoint x: 435, startPoint y: 194, endPoint x: 428, endPoint y: 208, distance: 16.0
click at [432, 199] on div at bounding box center [677, 274] width 818 height 459
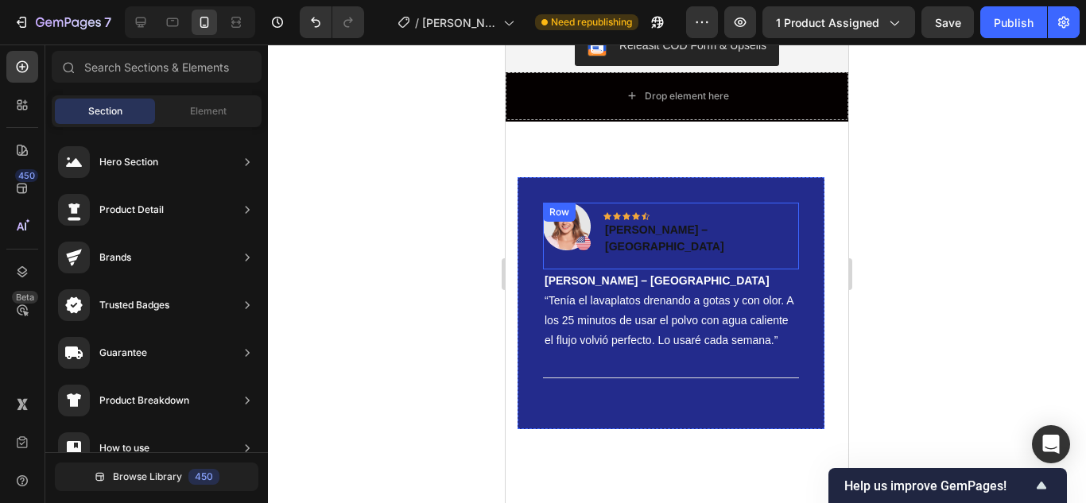
scroll to position [3219, 0]
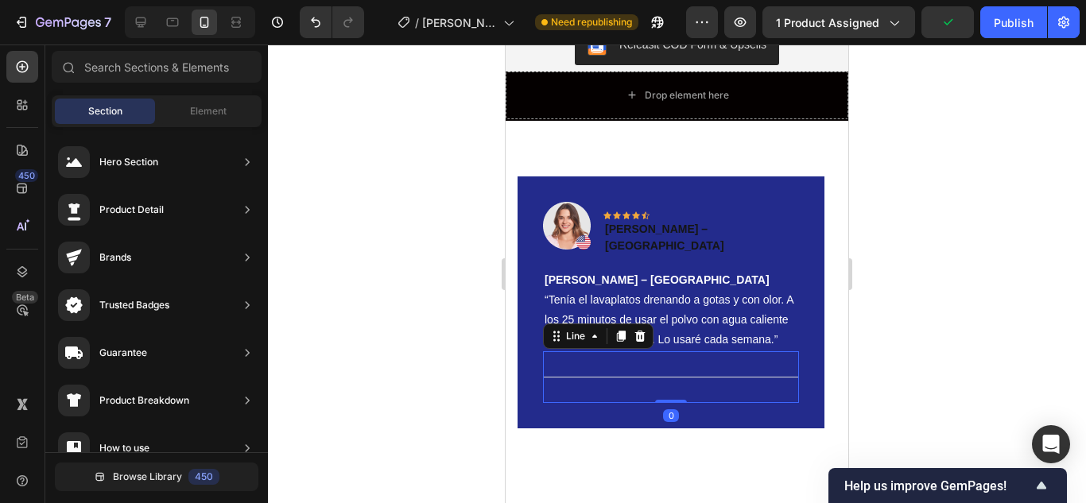
click at [726, 354] on div "Title Line 0" at bounding box center [671, 377] width 256 height 52
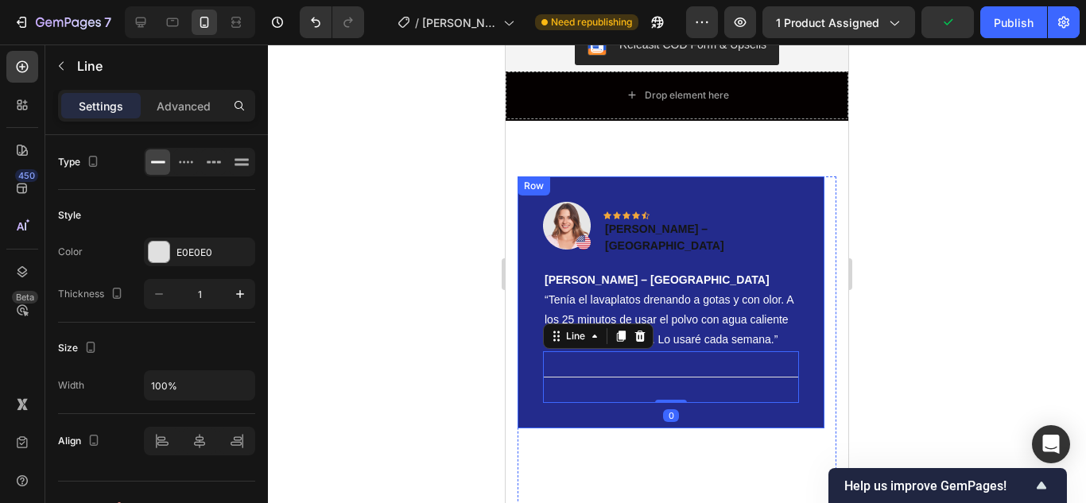
click at [776, 405] on div "Image Icon Icon Icon Icon Icon Row Carolina M. – Medellín Text block Row Caroli…" at bounding box center [670, 343] width 307 height 335
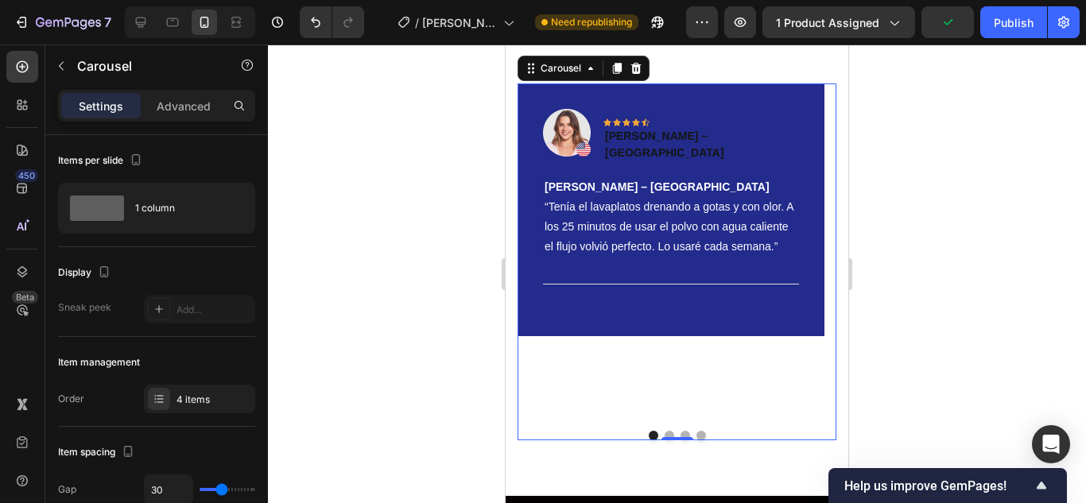
scroll to position [3378, 0]
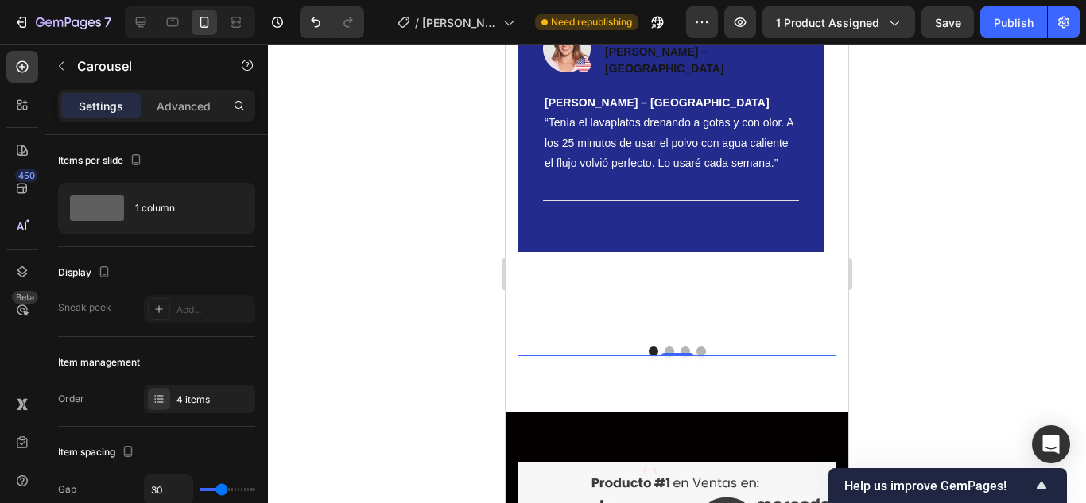
click at [664, 347] on button "Dot" at bounding box center [669, 352] width 10 height 10
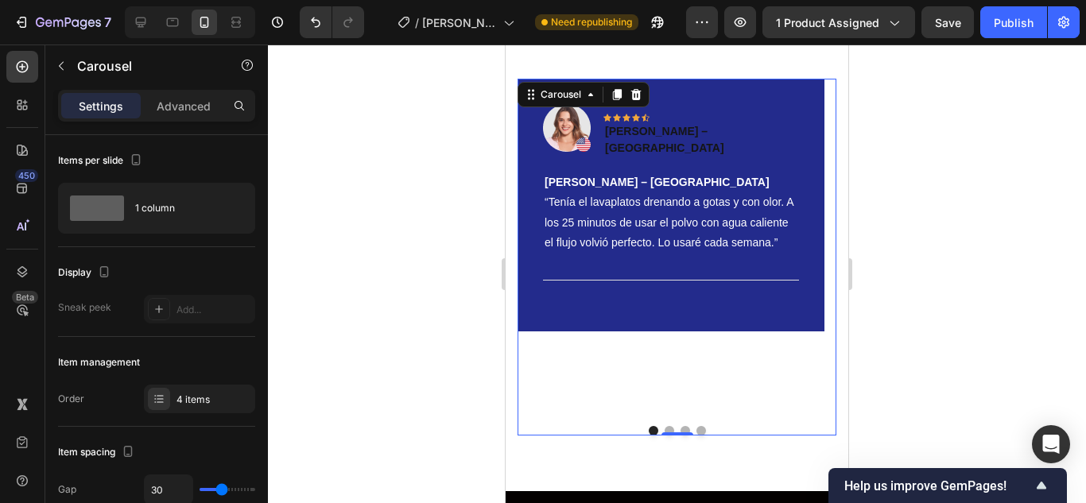
drag, startPoint x: 673, startPoint y: 432, endPoint x: 741, endPoint y: 333, distance: 119.9
click at [679, 397] on div "Image Icon Icon Icon Icon Icon Row Carolina M. – Medellín Text block Row Caroli…" at bounding box center [676, 257] width 319 height 357
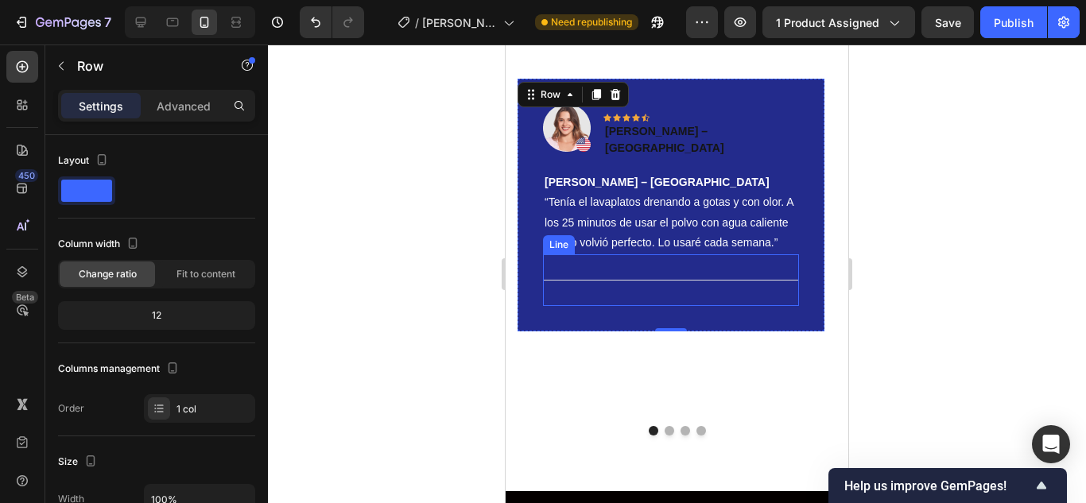
click at [695, 199] on p "[PERSON_NAME] – [GEOGRAPHIC_DATA] “Tenía el lavaplatos drenando a gotas y con o…" at bounding box center [670, 212] width 253 height 80
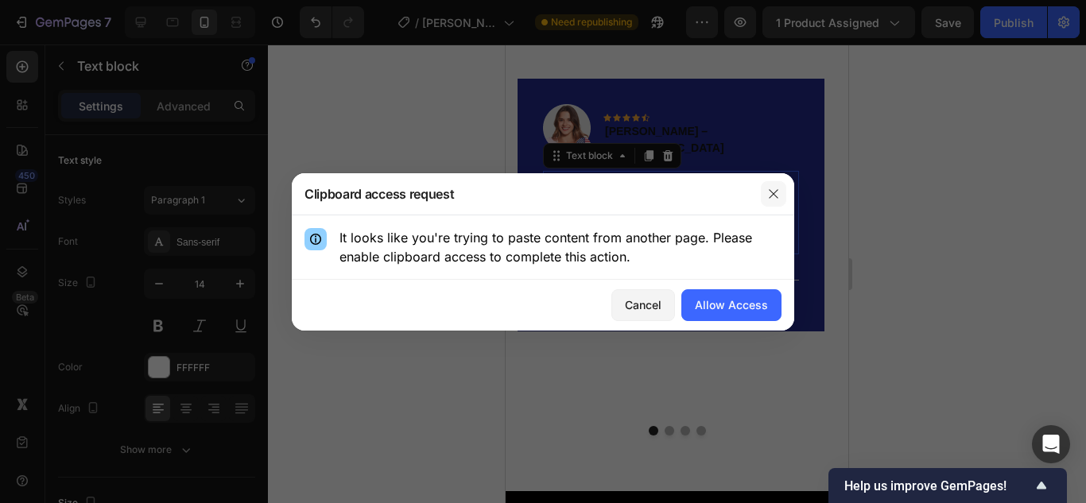
click at [785, 194] on button "button" at bounding box center [773, 193] width 25 height 25
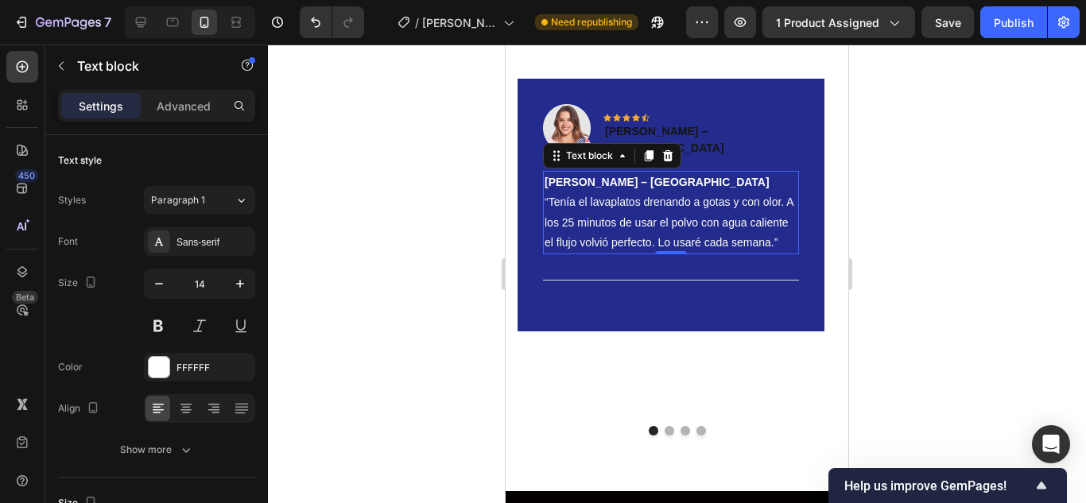
click at [746, 234] on p "[PERSON_NAME] – [GEOGRAPHIC_DATA] “Tenía el lavaplatos drenando a gotas y con o…" at bounding box center [670, 212] width 253 height 80
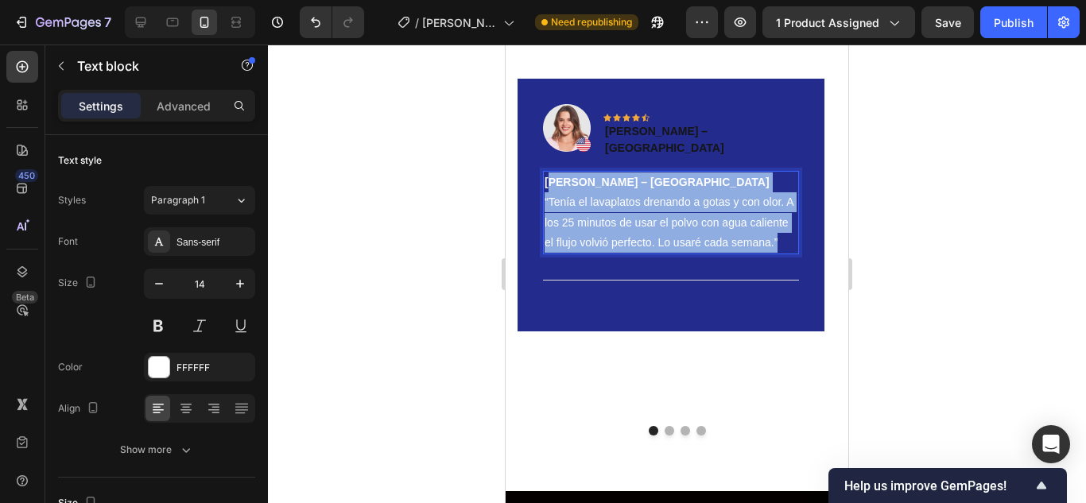
drag, startPoint x: 786, startPoint y: 235, endPoint x: 605, endPoint y: 125, distance: 212.2
click at [549, 178] on p "[PERSON_NAME] – [GEOGRAPHIC_DATA] “Tenía el lavaplatos drenando a gotas y con o…" at bounding box center [670, 212] width 253 height 80
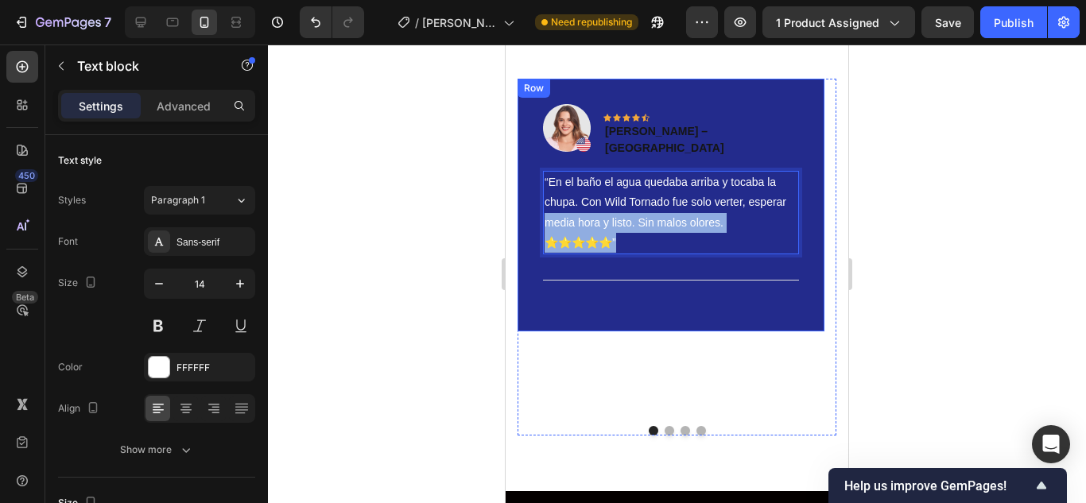
drag, startPoint x: 633, startPoint y: 235, endPoint x: 529, endPoint y: 224, distance: 104.7
click at [526, 223] on div "Image Icon Icon Icon Icon Icon Row Carolina M. – Medellín Text block Row “En el…" at bounding box center [670, 205] width 307 height 253
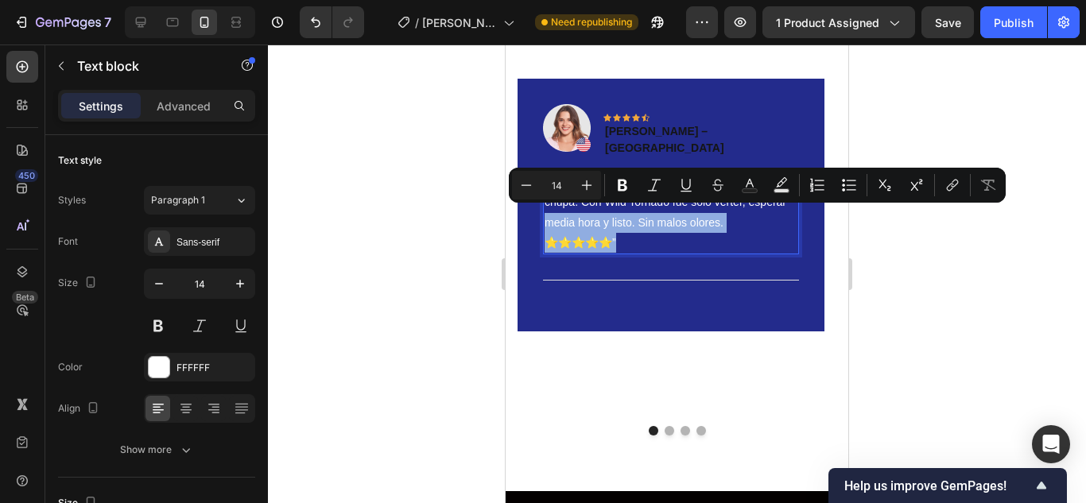
click at [637, 237] on p "“En el baño el agua quedaba arriba y tocaba la chupa. Con Wild Tornado fue solo…" at bounding box center [670, 212] width 253 height 80
click at [615, 237] on p "“En el baño el agua quedaba arriba y tocaba la chupa. Con Wild Tornado fue solo…" at bounding box center [670, 212] width 253 height 80
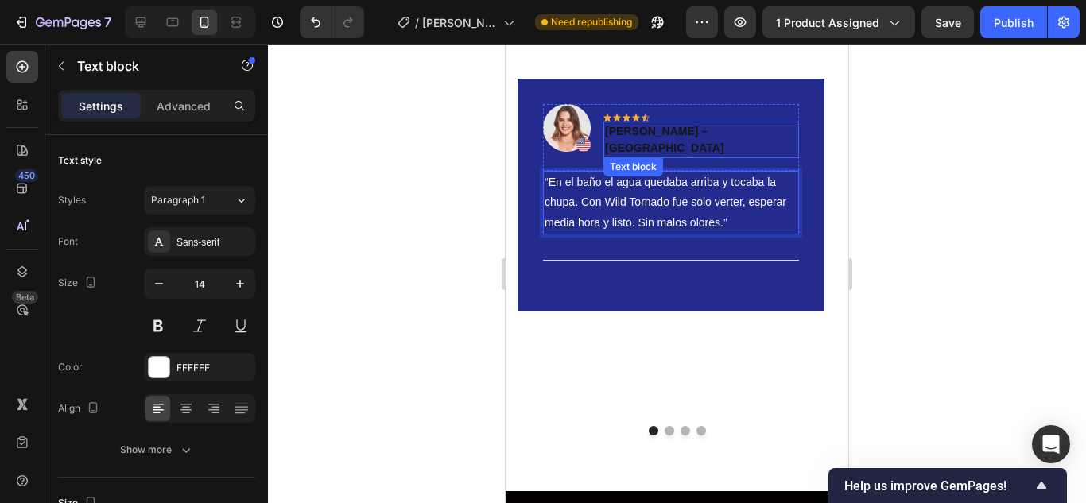
click at [695, 128] on strong "[PERSON_NAME] – [GEOGRAPHIC_DATA]" at bounding box center [664, 139] width 119 height 29
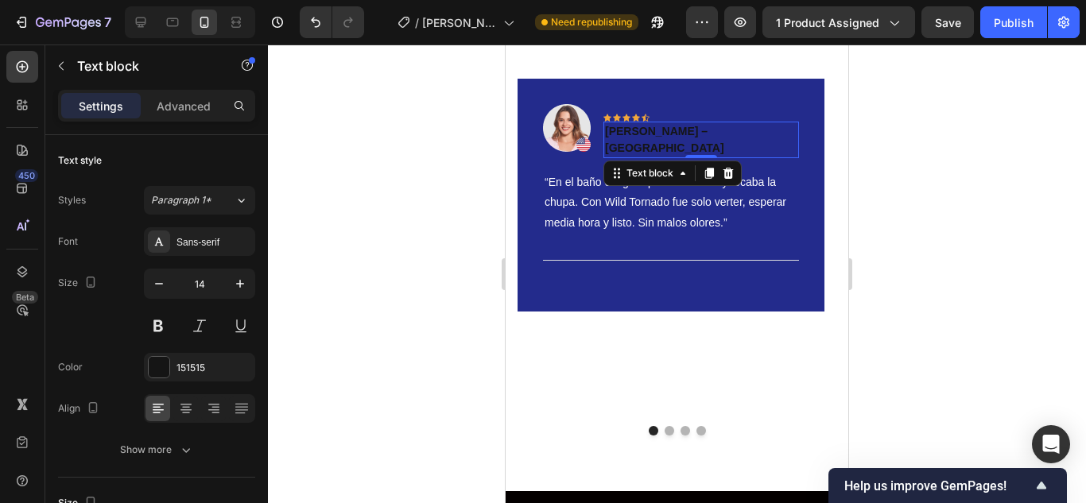
click at [707, 133] on strong "[PERSON_NAME] – [GEOGRAPHIC_DATA]" at bounding box center [664, 139] width 119 height 29
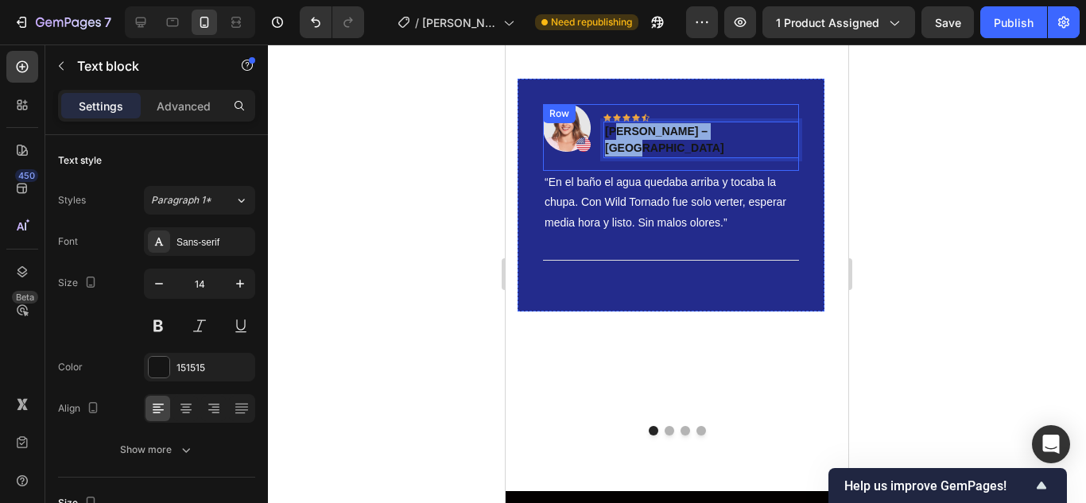
drag, startPoint x: 718, startPoint y: 129, endPoint x: 618, endPoint y: 144, distance: 101.3
click at [618, 144] on div "Icon Icon Icon Icon Icon Row Carolina M. – Medellín Text block 0" at bounding box center [701, 131] width 196 height 54
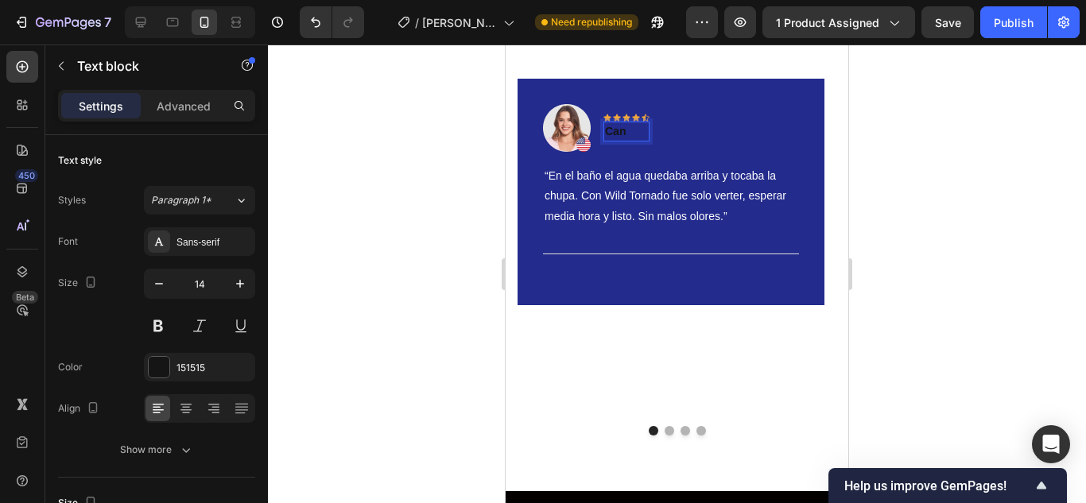
click at [633, 131] on p "Can" at bounding box center [626, 131] width 43 height 17
click at [710, 233] on div "Title Line 0" at bounding box center [671, 254] width 256 height 52
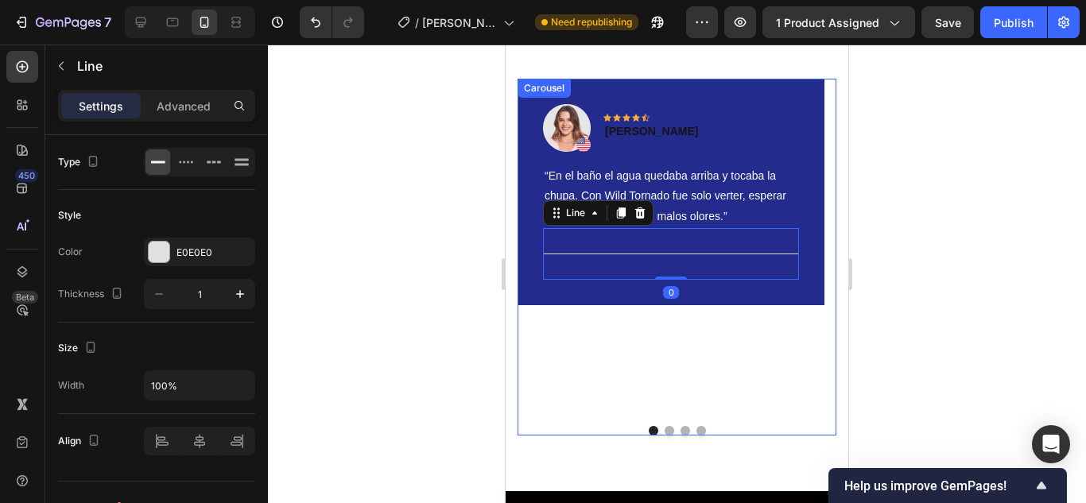
click at [664, 429] on button "Dot" at bounding box center [669, 431] width 10 height 10
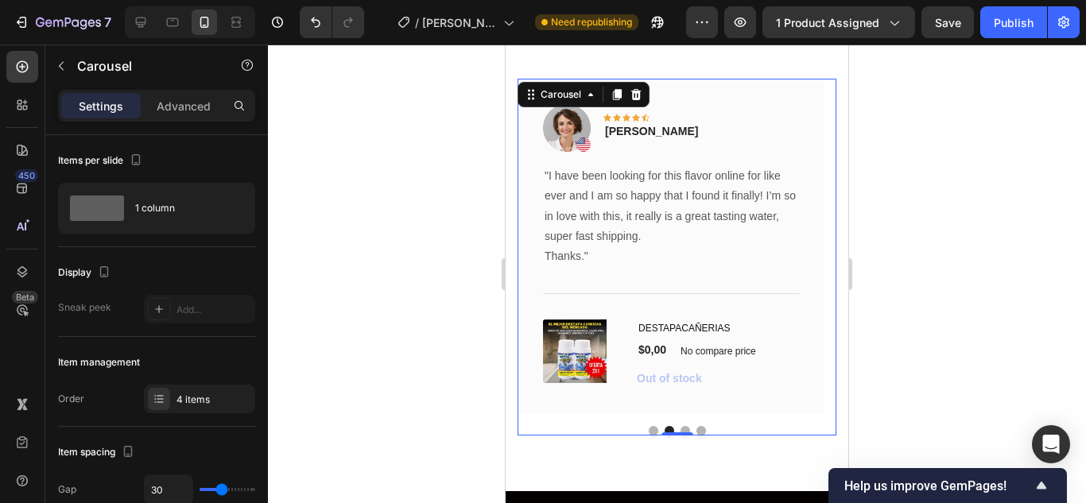
click at [649, 430] on button "Dot" at bounding box center [654, 431] width 10 height 10
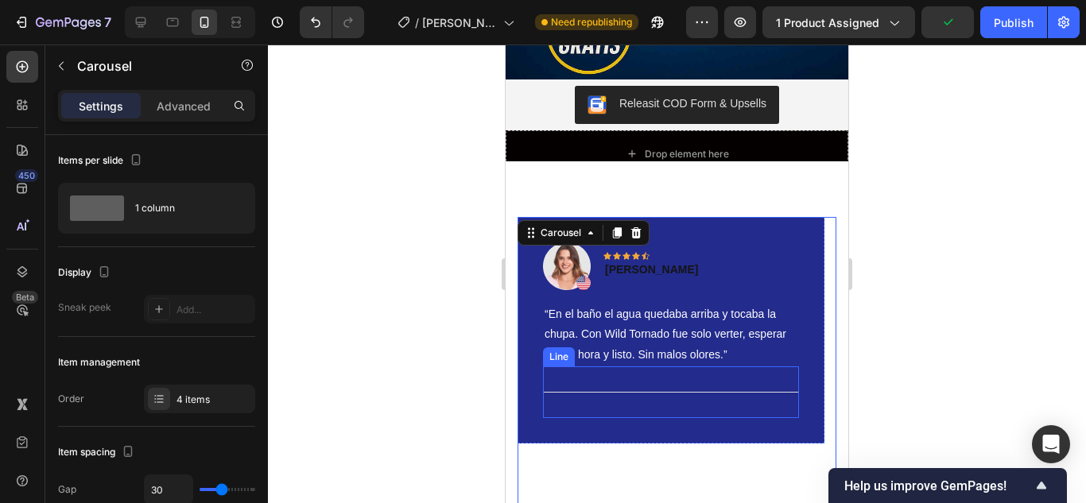
scroll to position [3139, 0]
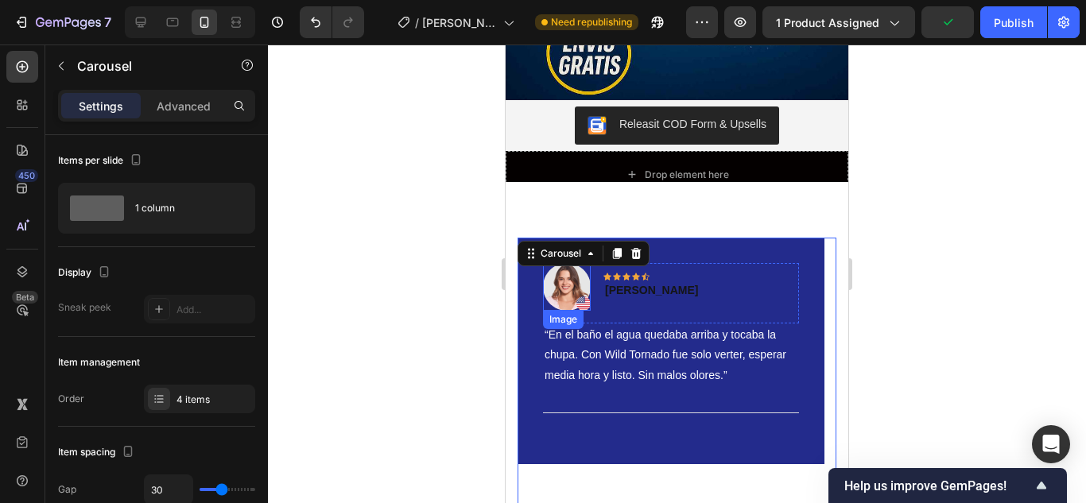
click at [575, 282] on img at bounding box center [567, 287] width 48 height 48
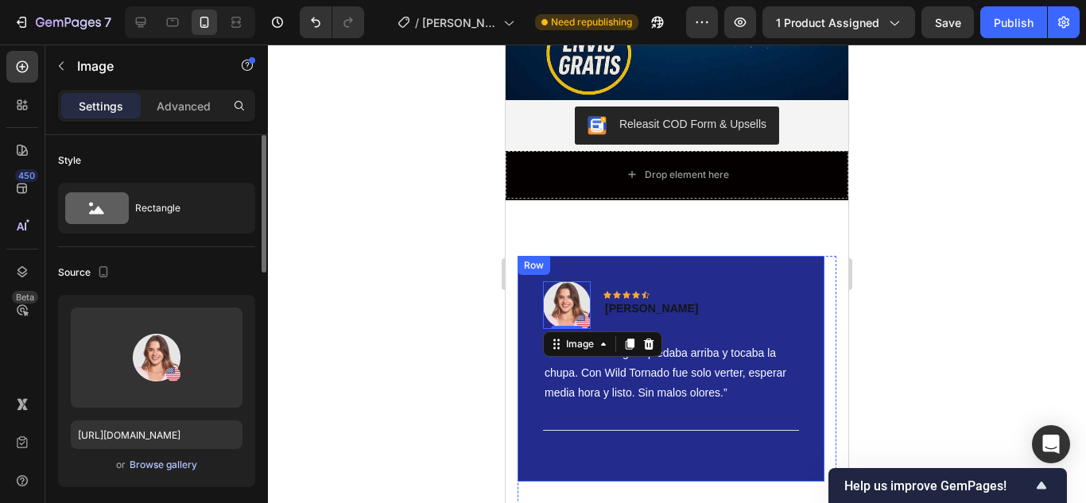
click at [179, 460] on div "Browse gallery" at bounding box center [164, 465] width 68 height 14
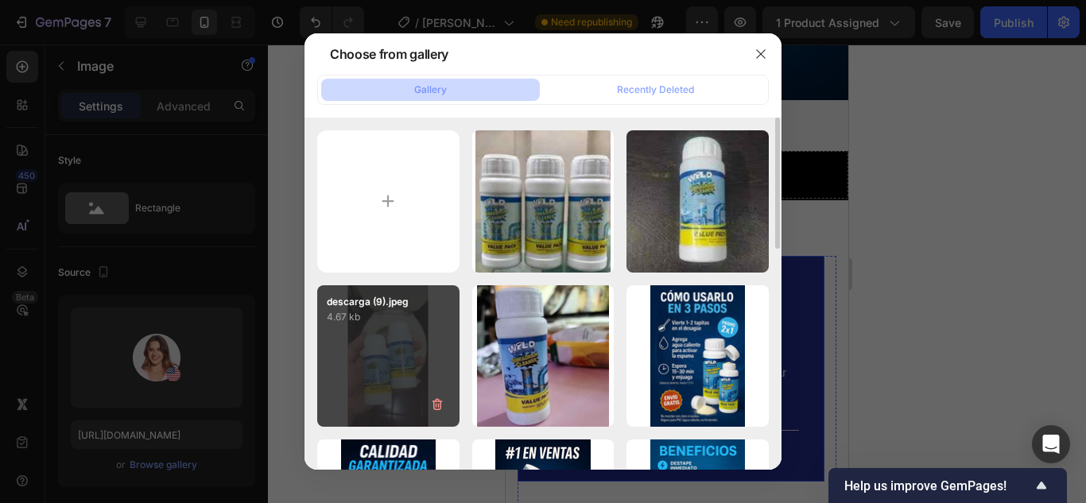
click at [408, 359] on div "descarga (9).jpeg 4.67 kb" at bounding box center [388, 356] width 142 height 142
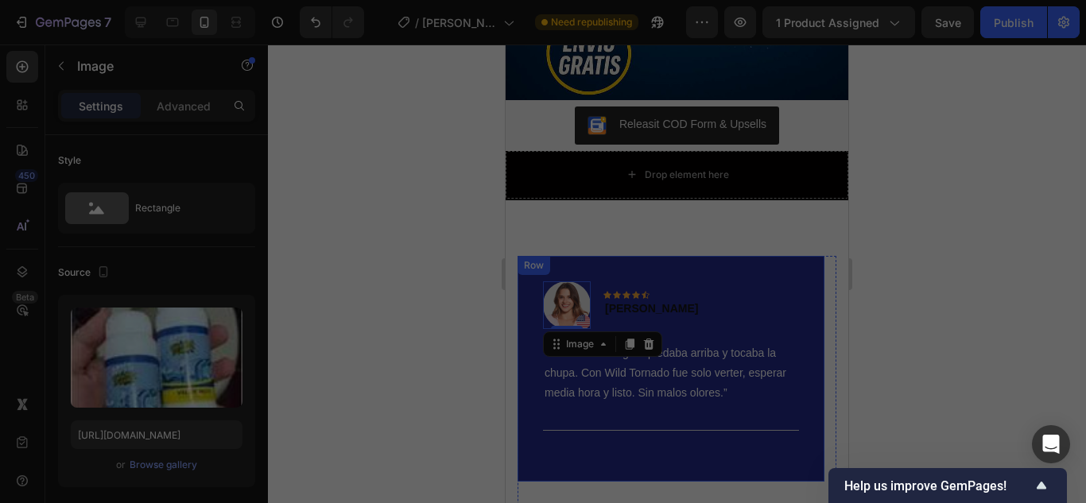
type input "[URL][DOMAIN_NAME]"
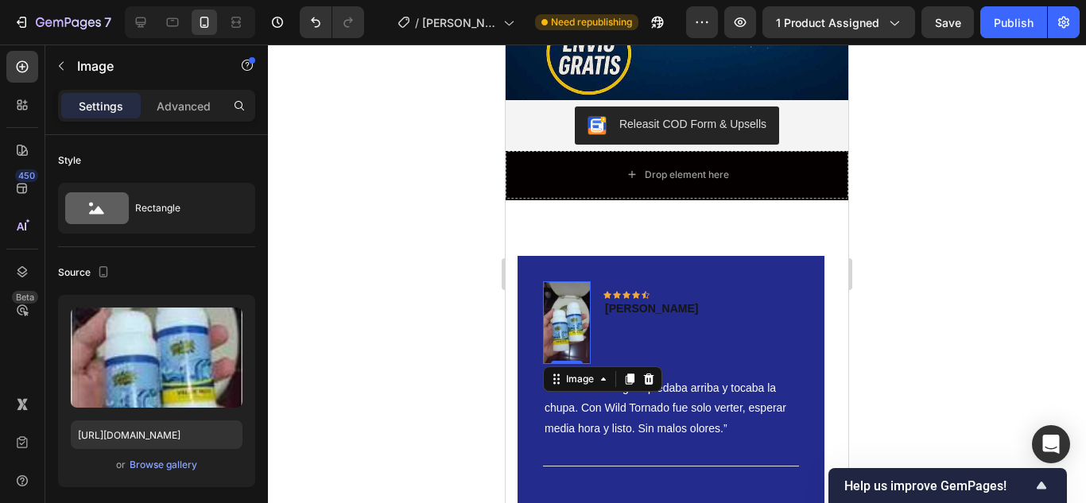
drag, startPoint x: 566, startPoint y: 343, endPoint x: 570, endPoint y: 329, distance: 14.1
click at [570, 329] on div "Image 0" at bounding box center [567, 322] width 48 height 83
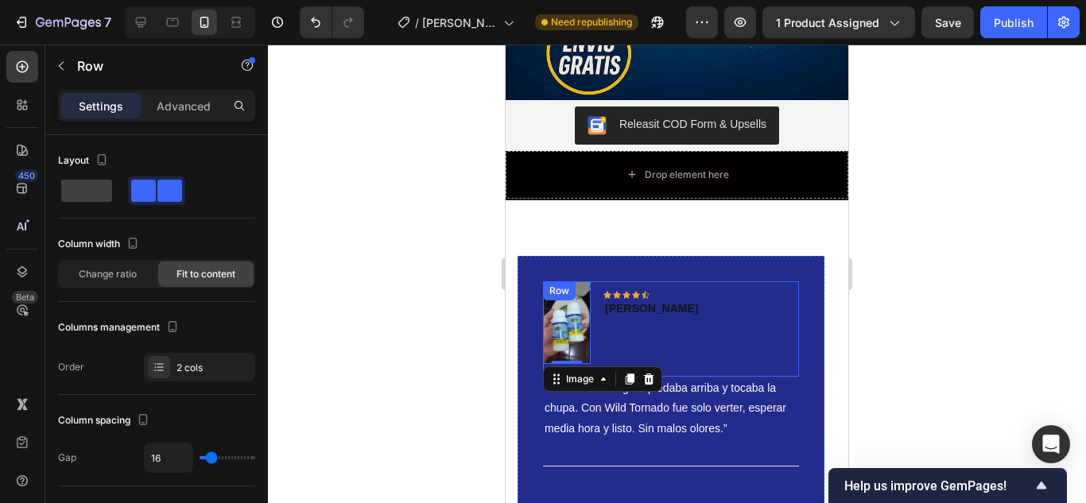
click at [617, 318] on div "Icon Icon Icon Icon Icon Row [PERSON_NAME] Text block" at bounding box center [651, 322] width 96 height 83
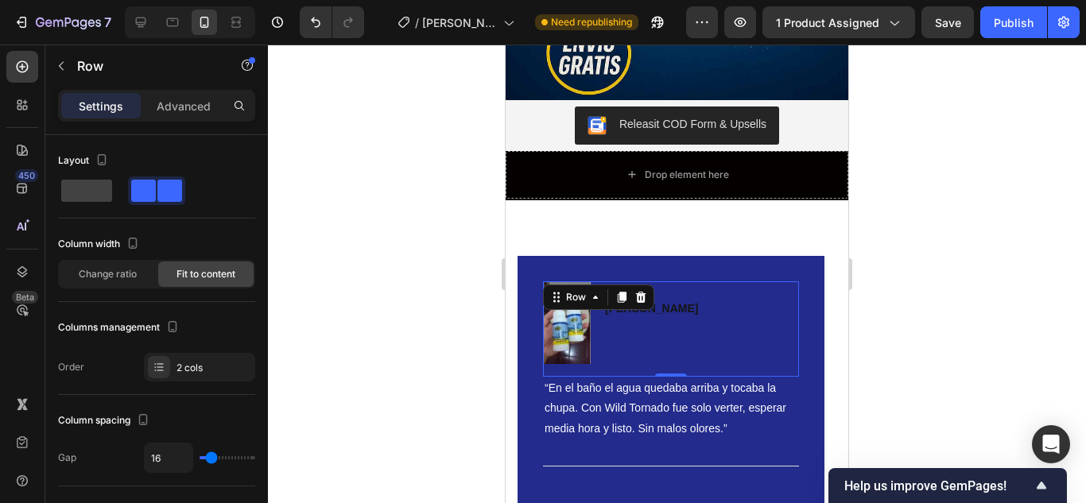
click at [760, 323] on div "Image Icon Icon Icon Icon Icon Row [PERSON_NAME] Text block Row 0" at bounding box center [671, 329] width 256 height 96
click at [672, 311] on div "Icon Icon Icon Icon Icon Row [PERSON_NAME] Text block" at bounding box center [651, 322] width 96 height 83
click at [687, 283] on div "Image Icon Icon Icon Icon Icon Row [PERSON_NAME] Text block Row 0" at bounding box center [671, 329] width 256 height 96
click at [666, 300] on p "[PERSON_NAME]" at bounding box center [651, 308] width 93 height 17
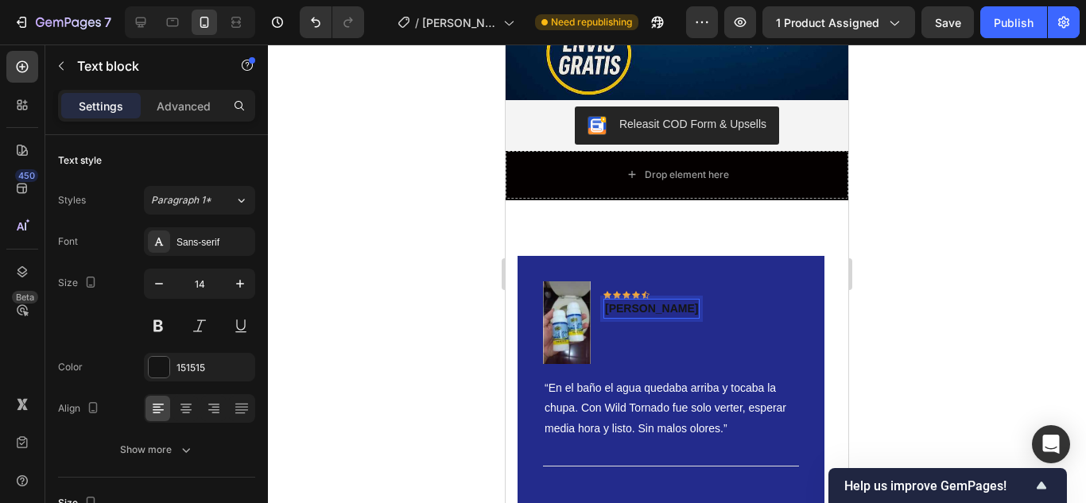
click at [676, 300] on p "[PERSON_NAME]" at bounding box center [651, 308] width 93 height 17
click at [615, 317] on p "bogota" at bounding box center [651, 325] width 93 height 17
click at [658, 317] on p "bogota" at bounding box center [651, 325] width 93 height 17
click at [753, 339] on div "Image Icon Icon Icon Icon Icon Row [PERSON_NAME]-Bogota Text block 0 Row" at bounding box center [671, 329] width 256 height 96
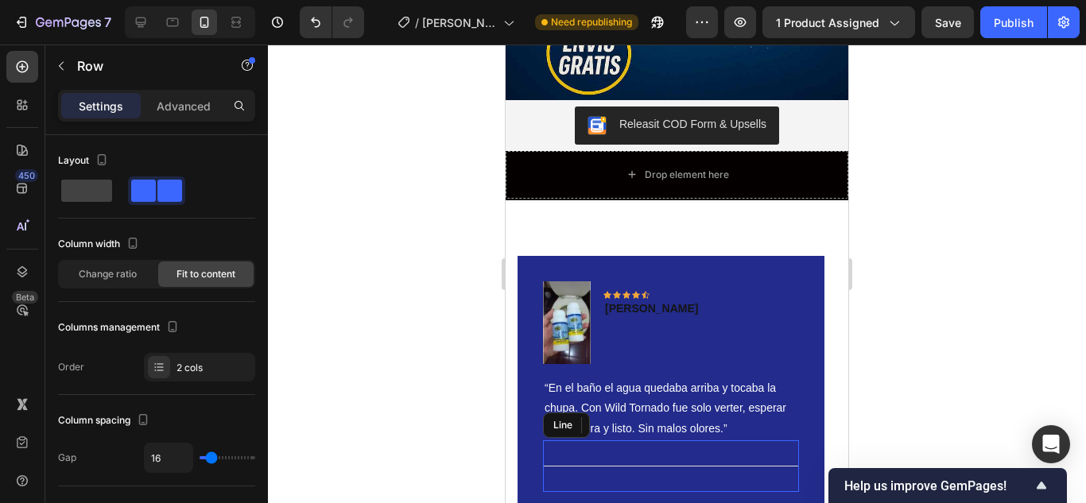
click at [718, 440] on div "Title Line" at bounding box center [671, 466] width 256 height 52
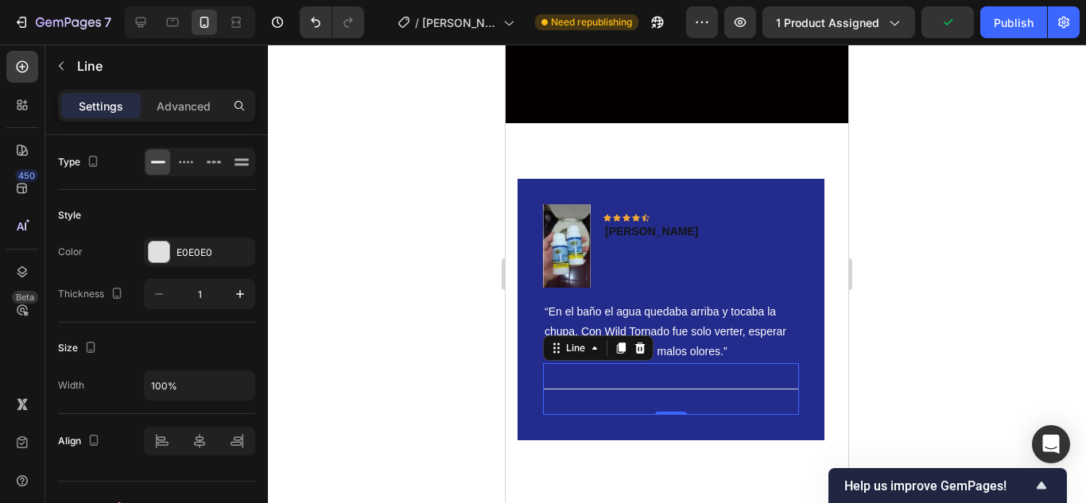
scroll to position [3298, 0]
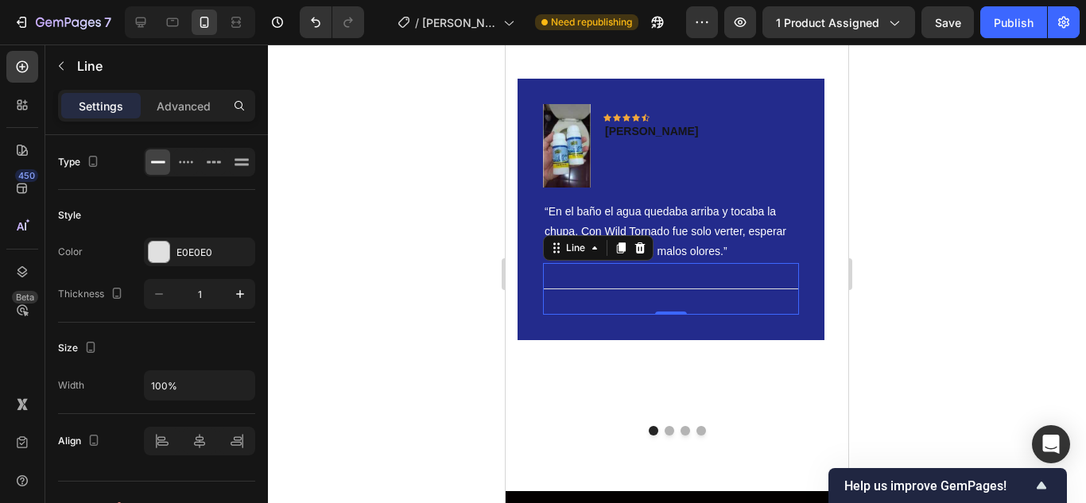
click at [691, 284] on div "Title Line 0" at bounding box center [671, 289] width 256 height 52
click at [722, 385] on div "Image Icon Icon Icon Icon Icon Row [PERSON_NAME]-Bogota Text block Row “En el b…" at bounding box center [670, 246] width 307 height 335
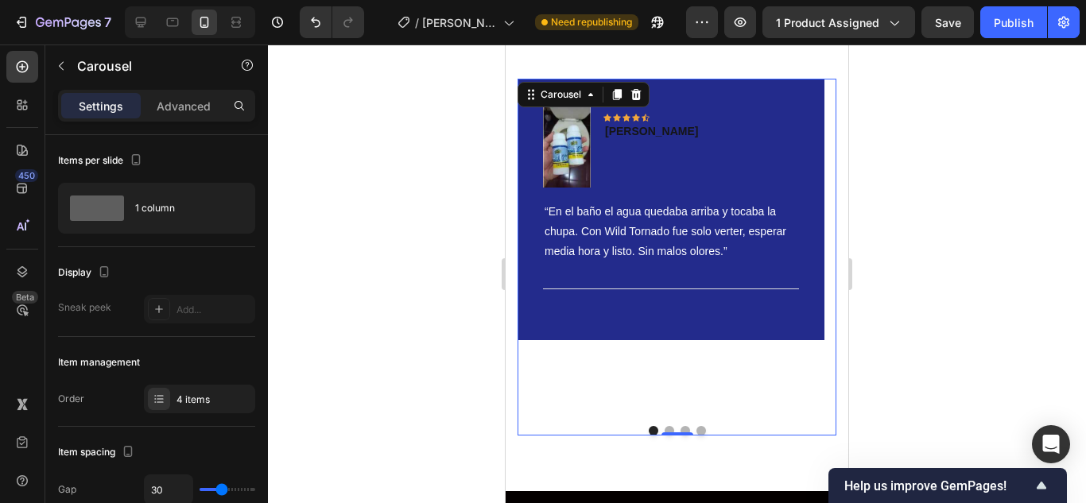
click at [664, 428] on button "Dot" at bounding box center [669, 431] width 10 height 10
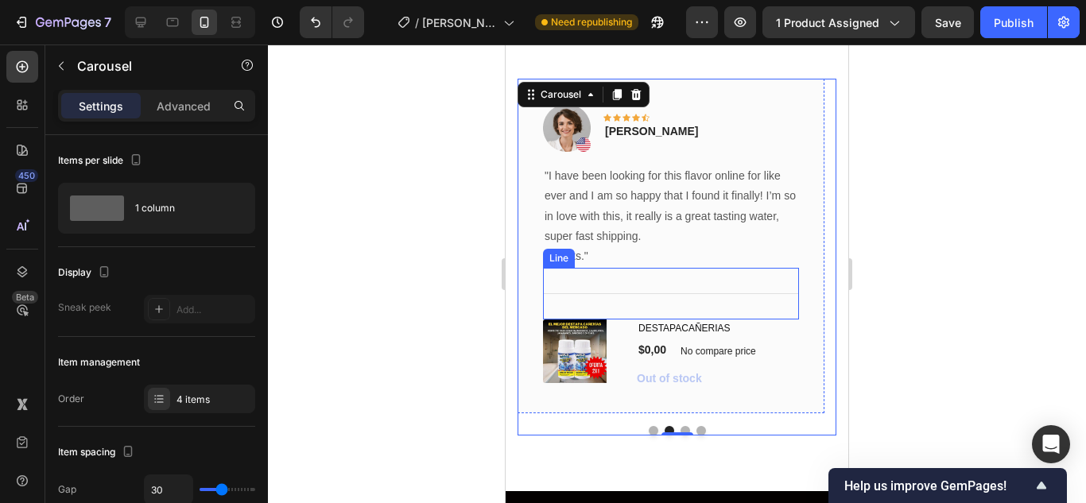
click at [661, 218] on p ""I have been looking for this flavor online for like ever and I am so happy tha…" at bounding box center [670, 206] width 253 height 80
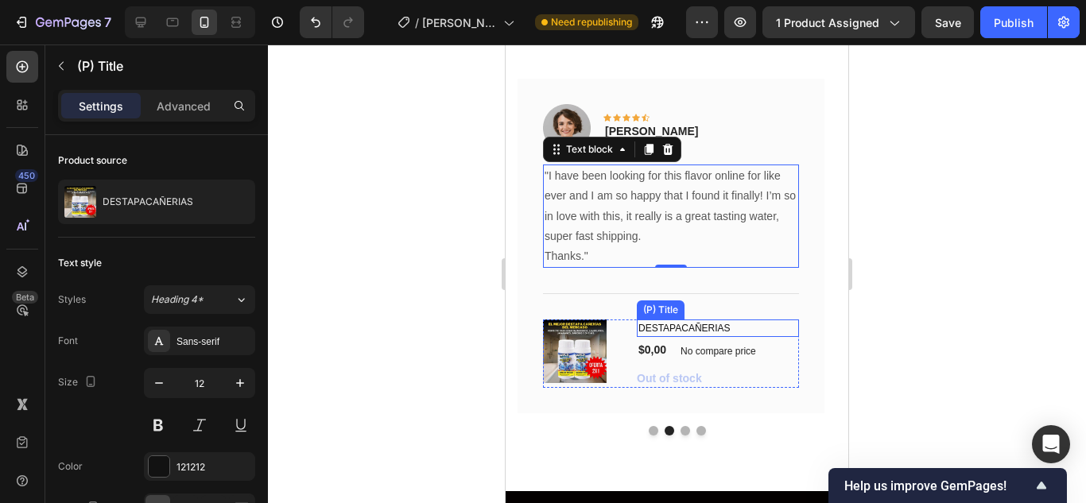
click at [669, 327] on h1 "DESTAPACAÑERIAS" at bounding box center [718, 327] width 162 height 17
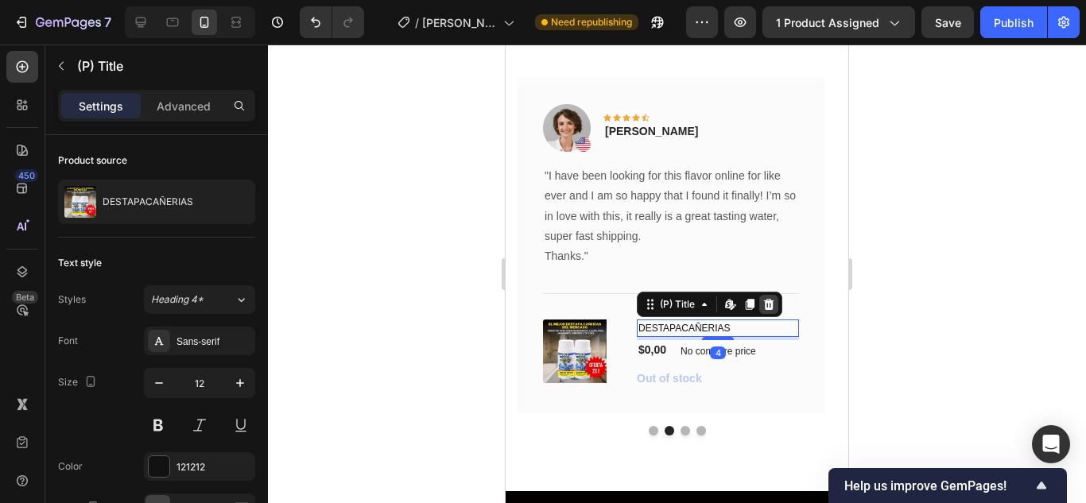
click at [767, 308] on icon at bounding box center [769, 304] width 10 height 11
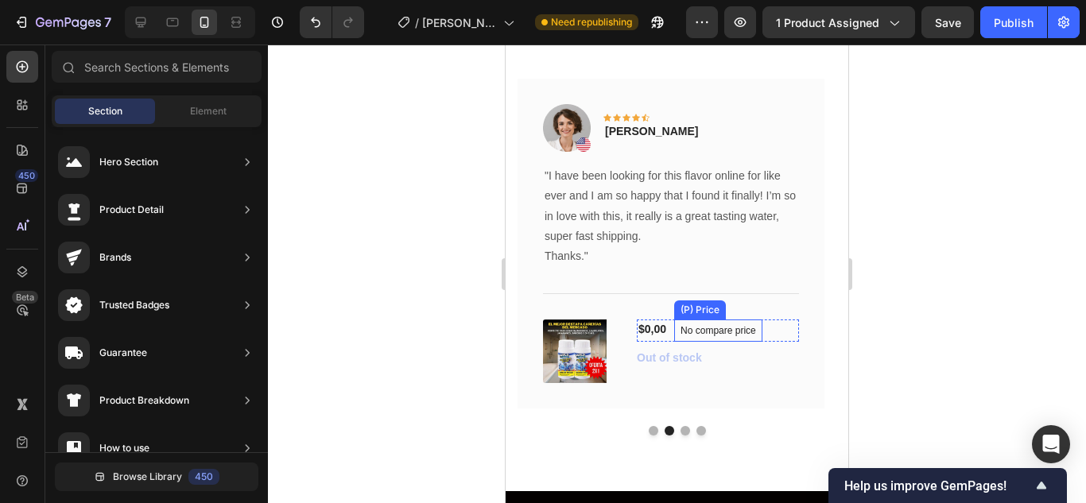
click at [705, 330] on p "No compare price" at bounding box center [717, 331] width 75 height 10
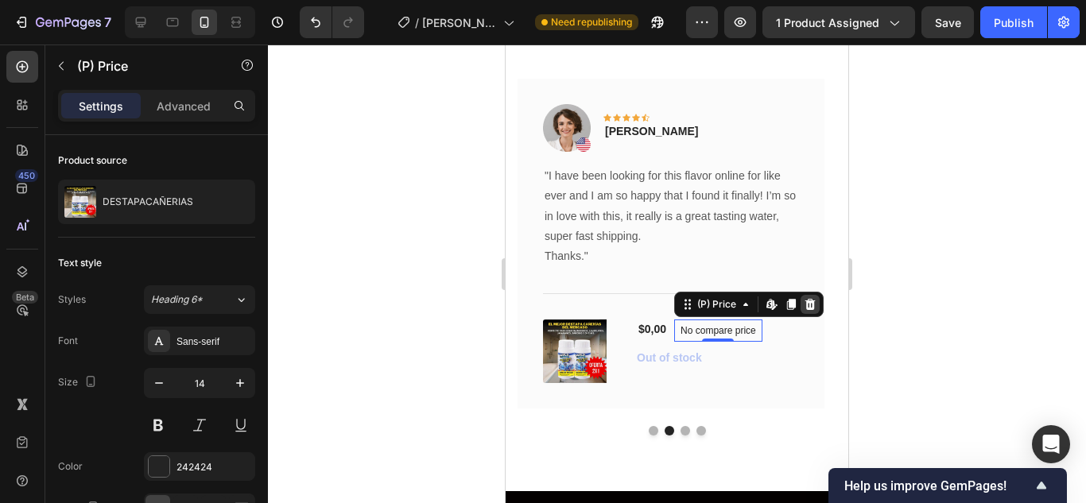
click at [809, 306] on icon at bounding box center [809, 304] width 13 height 13
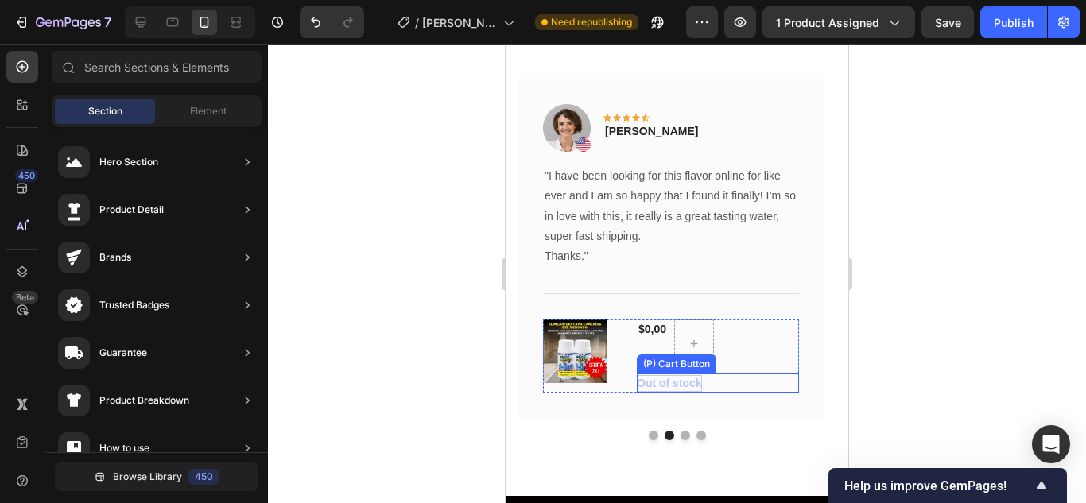
click at [699, 378] on div "Out of stock" at bounding box center [669, 383] width 65 height 17
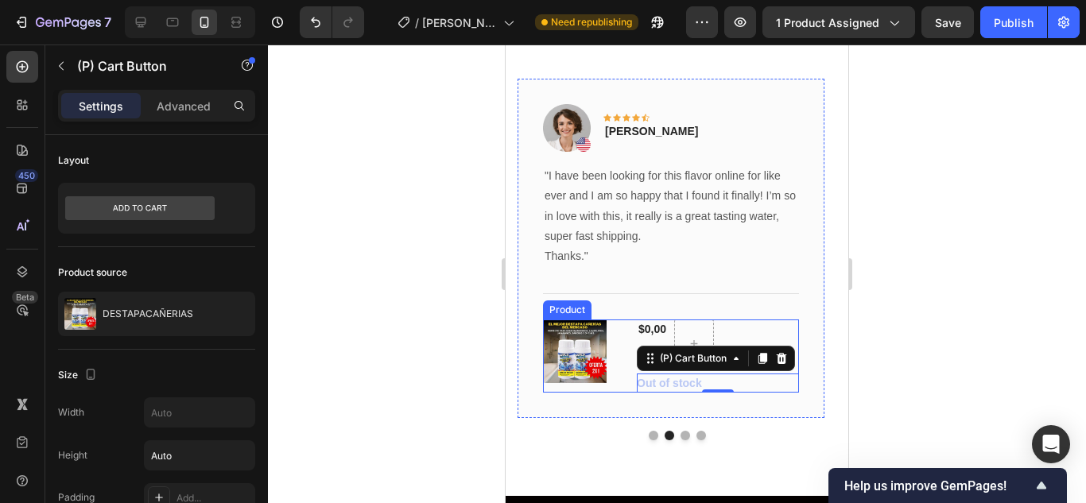
click at [633, 322] on div "(P) Images & Gallery $0,00 (P) Price (P) Price Row Out of stock (P) Cart Button…" at bounding box center [671, 355] width 256 height 73
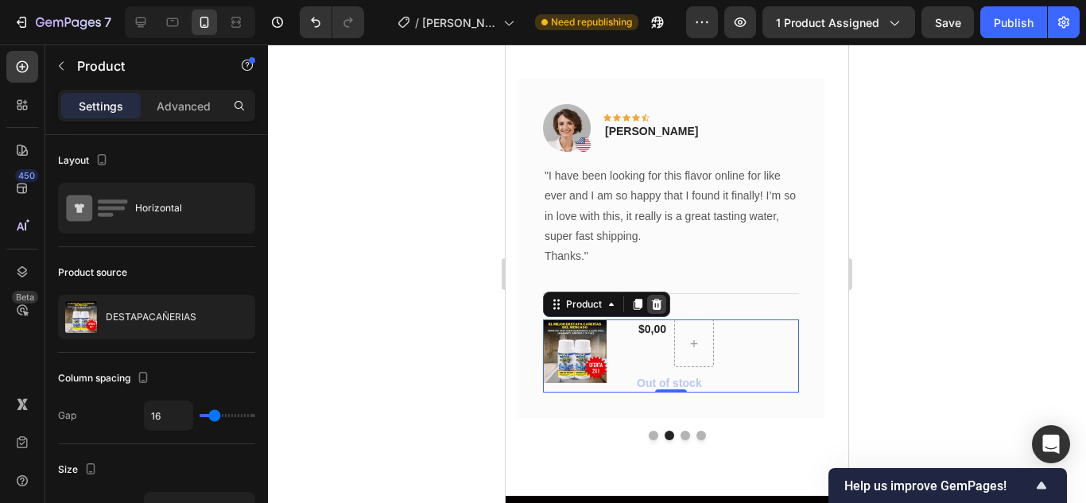
click at [659, 304] on icon at bounding box center [657, 304] width 10 height 11
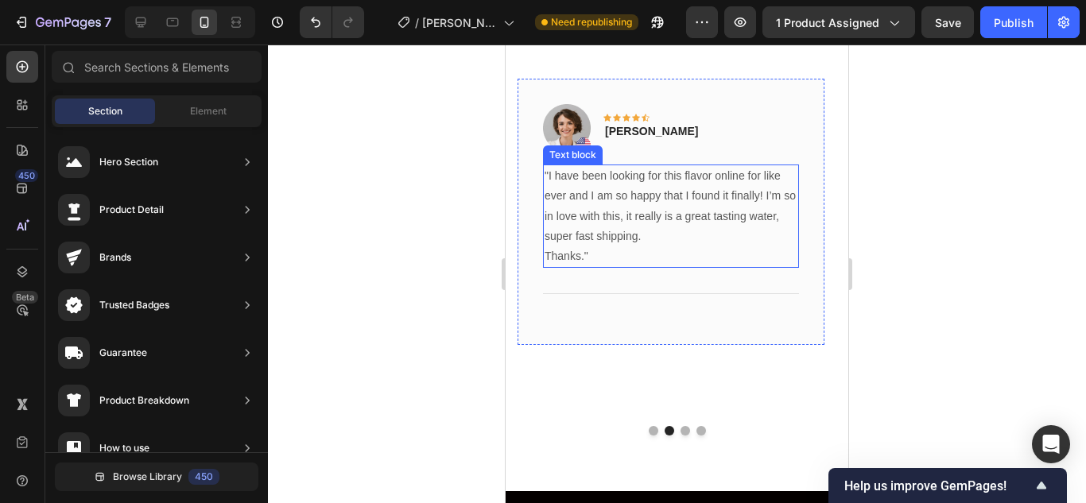
click at [650, 188] on p ""I have been looking for this flavor online for like ever and I am so happy tha…" at bounding box center [670, 206] width 253 height 80
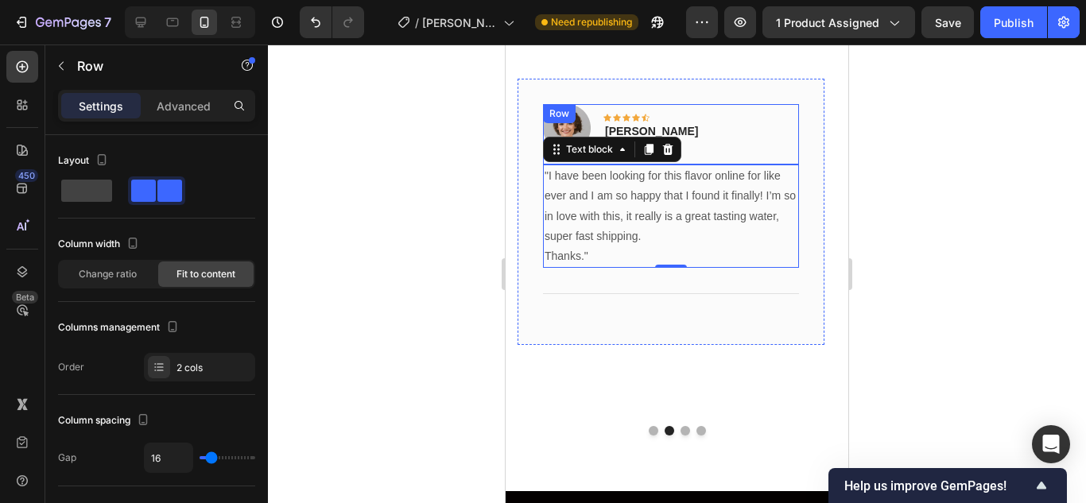
click at [710, 122] on div "Image Icon Icon Icon Icon Icon Row [PERSON_NAME] Text block Row" at bounding box center [671, 134] width 256 height 60
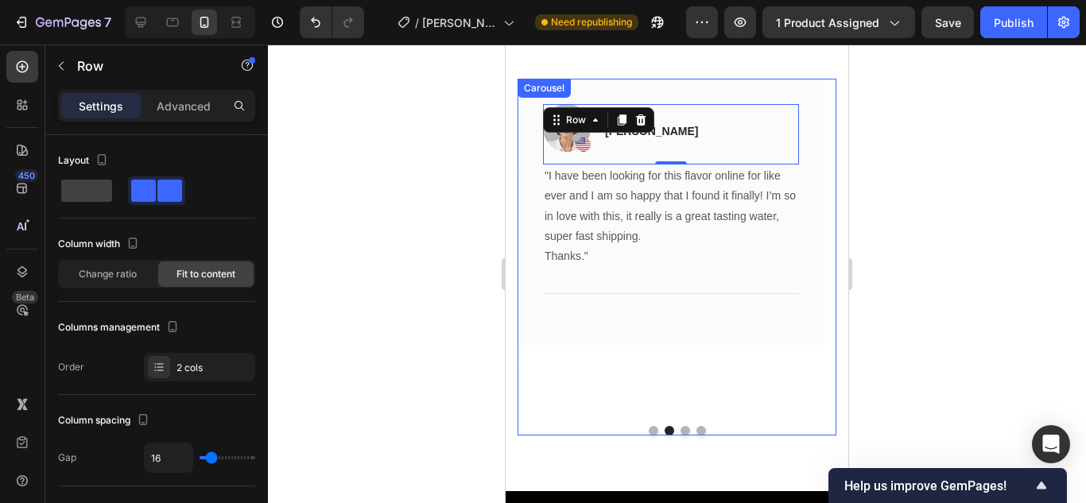
click at [652, 426] on div at bounding box center [676, 431] width 319 height 10
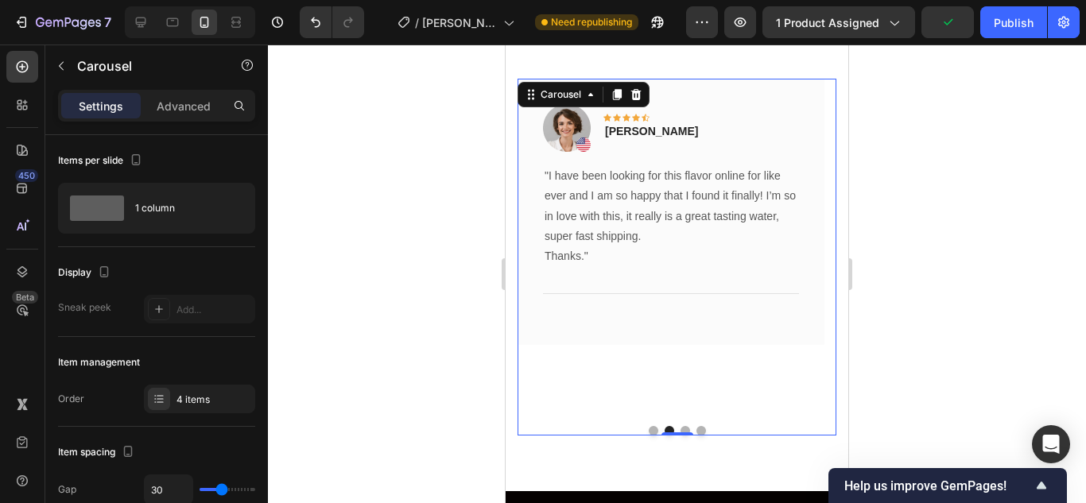
click at [649, 426] on button "Dot" at bounding box center [654, 431] width 10 height 10
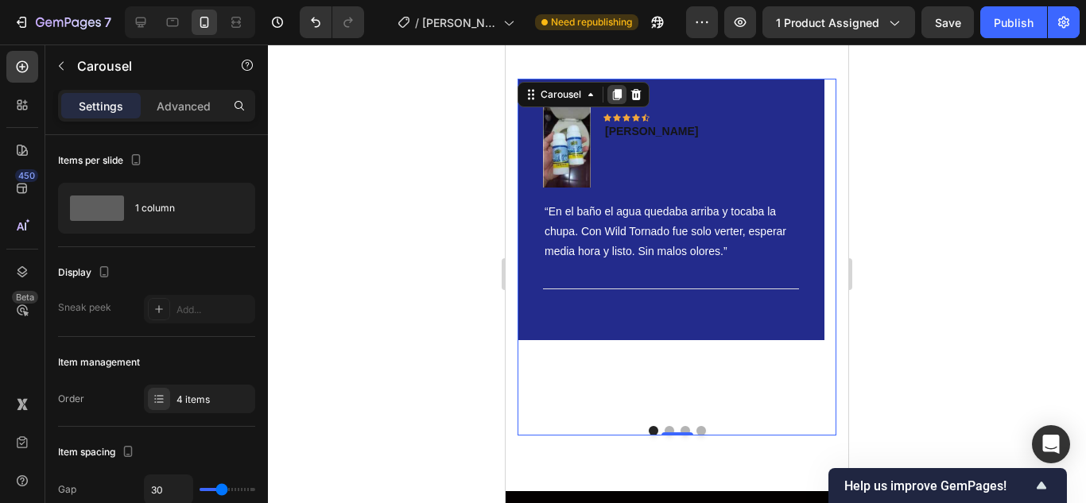
click at [615, 97] on icon at bounding box center [617, 94] width 9 height 11
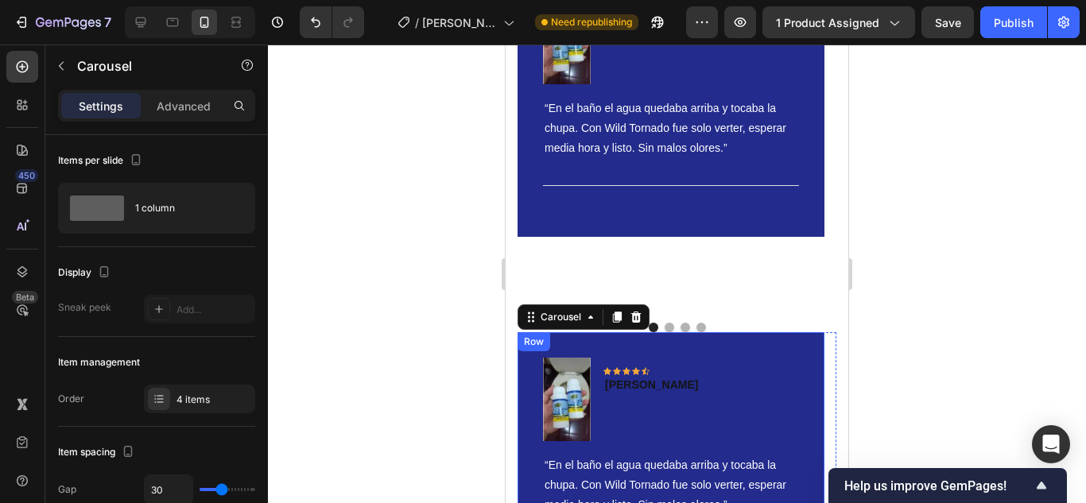
scroll to position [3385, 0]
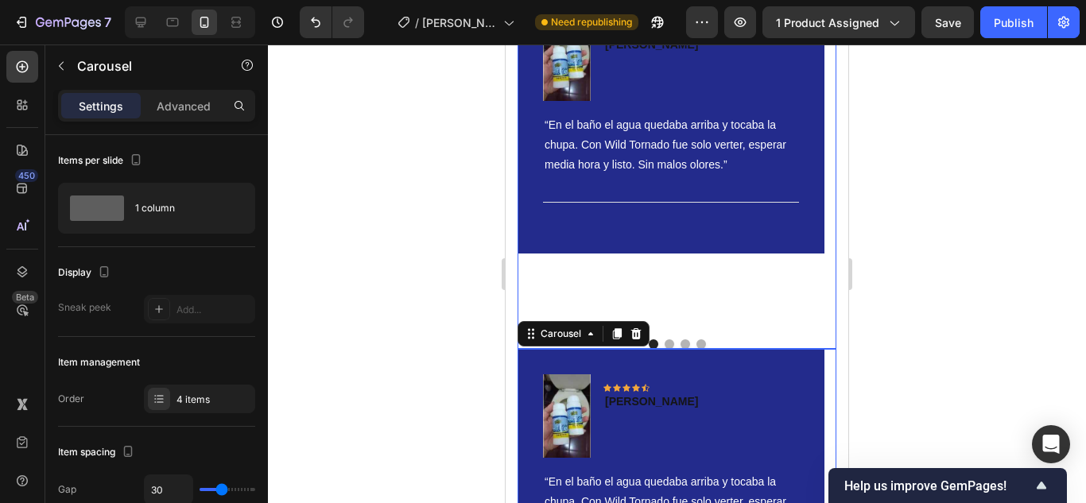
click at [664, 339] on button "Dot" at bounding box center [669, 344] width 10 height 10
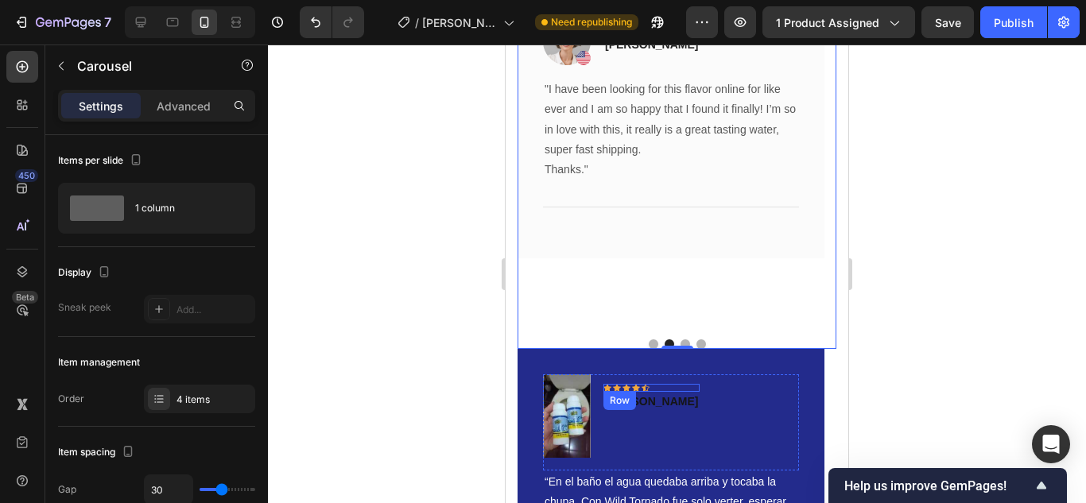
click at [658, 384] on div "Icon Icon Icon Icon Icon Row" at bounding box center [651, 388] width 96 height 8
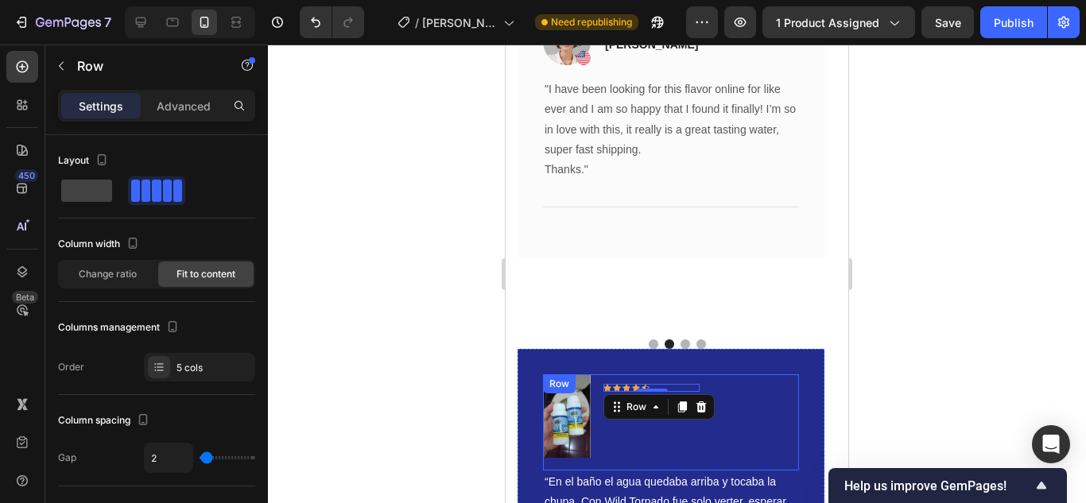
click at [687, 356] on div "Image Icon Icon Icon Icon Icon Row 0 [PERSON_NAME]-Bogota Text block Row “En el…" at bounding box center [670, 479] width 307 height 261
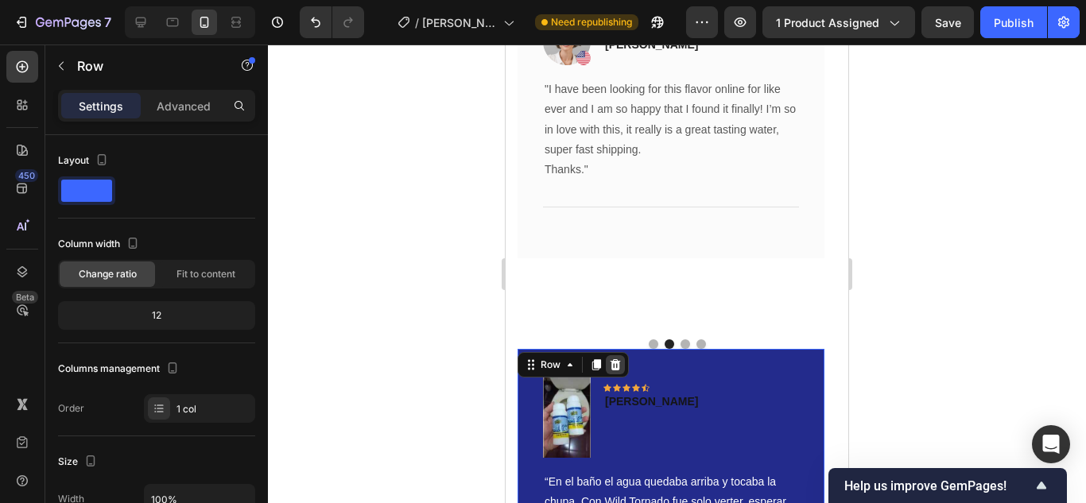
click at [612, 359] on icon at bounding box center [615, 364] width 10 height 11
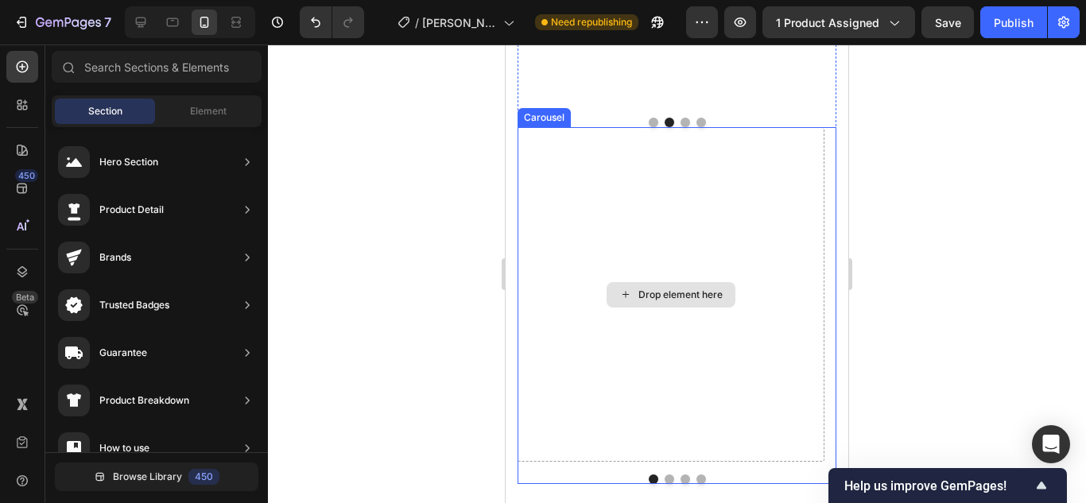
scroll to position [3623, 0]
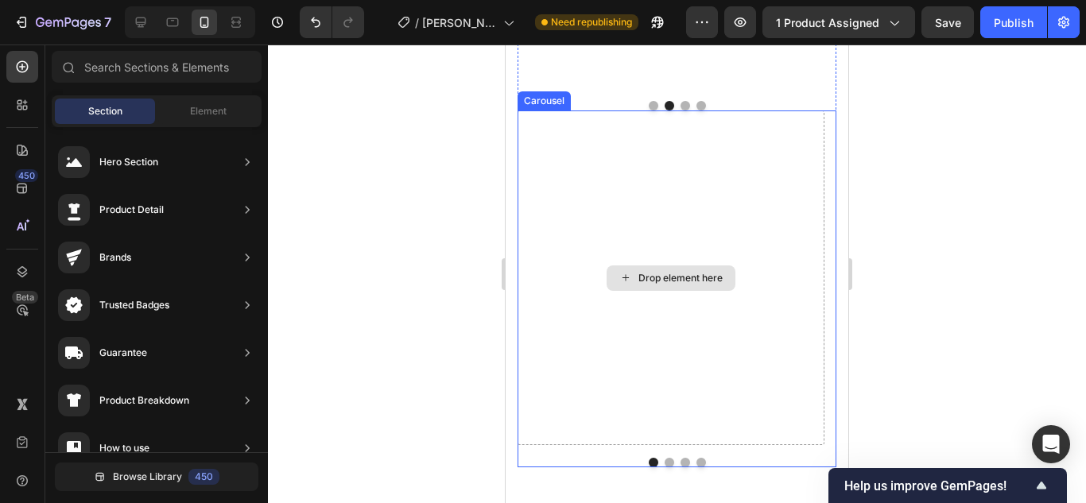
click at [748, 333] on div "Drop element here" at bounding box center [670, 277] width 307 height 335
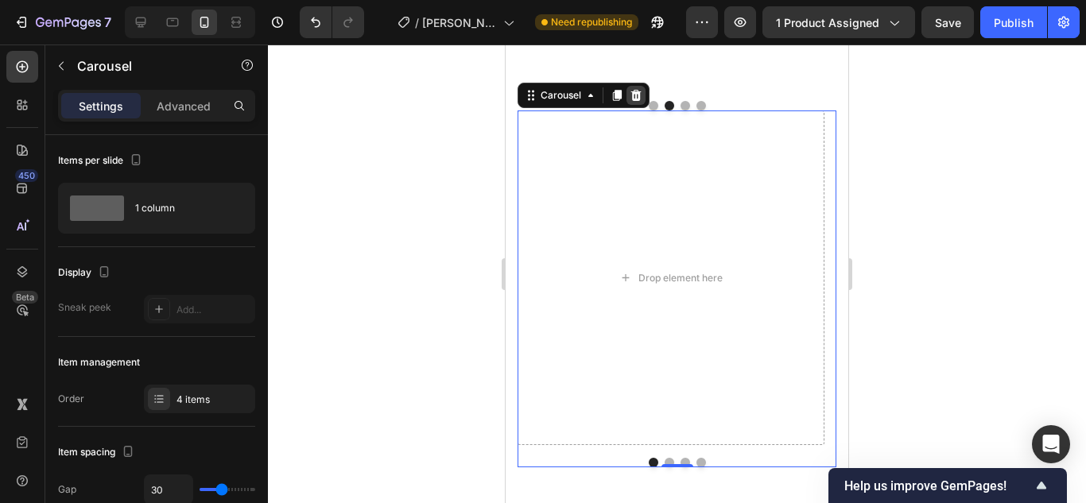
click at [637, 89] on icon at bounding box center [635, 95] width 13 height 13
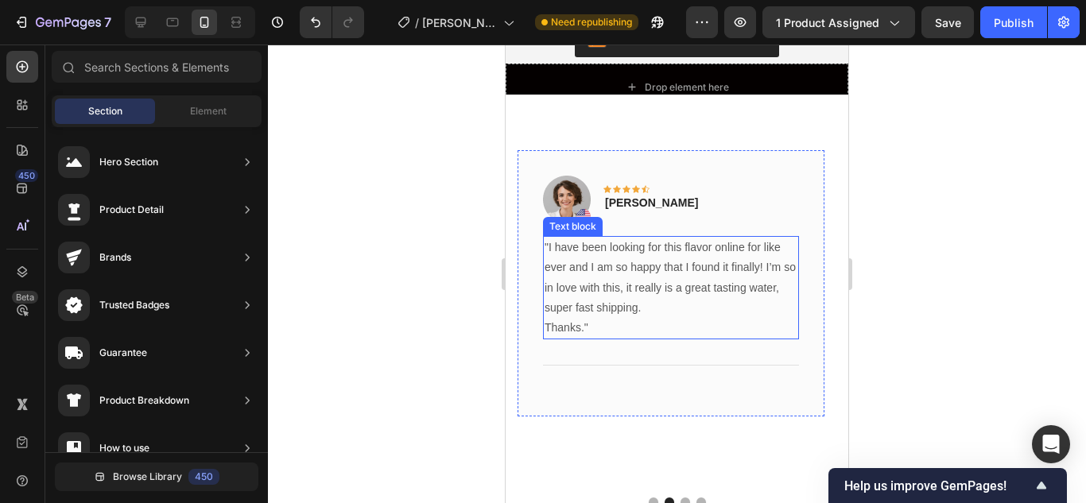
scroll to position [3226, 0]
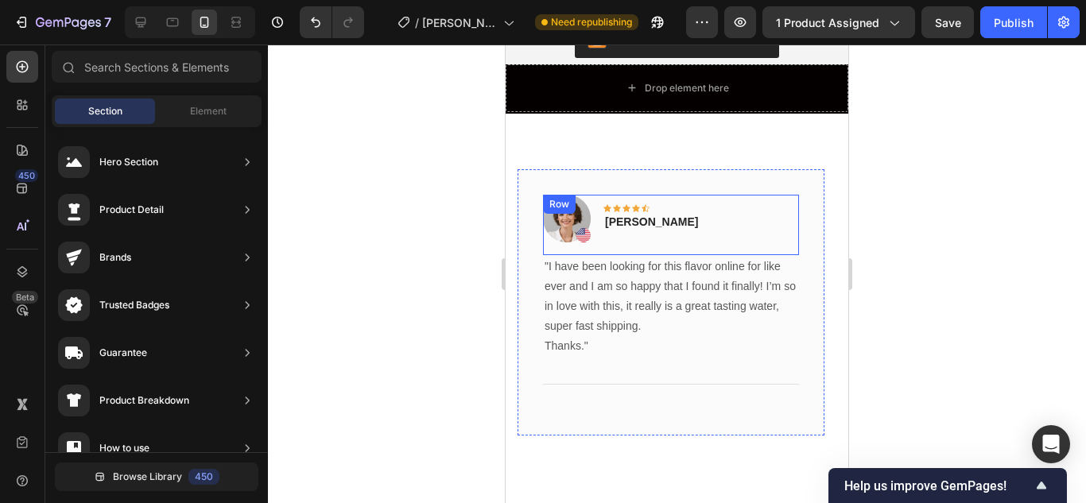
click at [760, 195] on div "Image Icon Icon Icon Icon Icon Row [PERSON_NAME] Text block Row" at bounding box center [671, 225] width 256 height 60
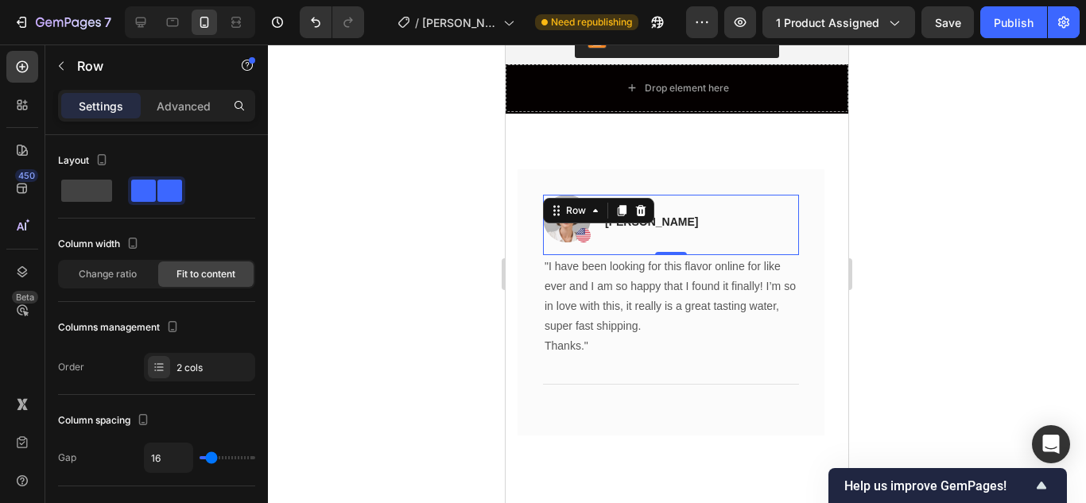
click at [707, 169] on div "Image Icon Icon Icon Icon Icon Row [PERSON_NAME] Text block Row 0 "I have been …" at bounding box center [670, 302] width 307 height 266
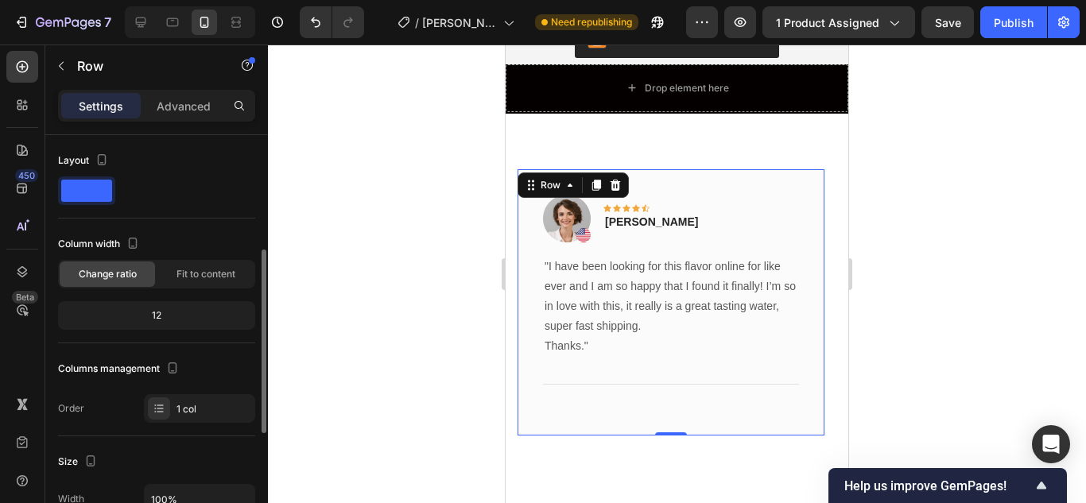
scroll to position [238, 0]
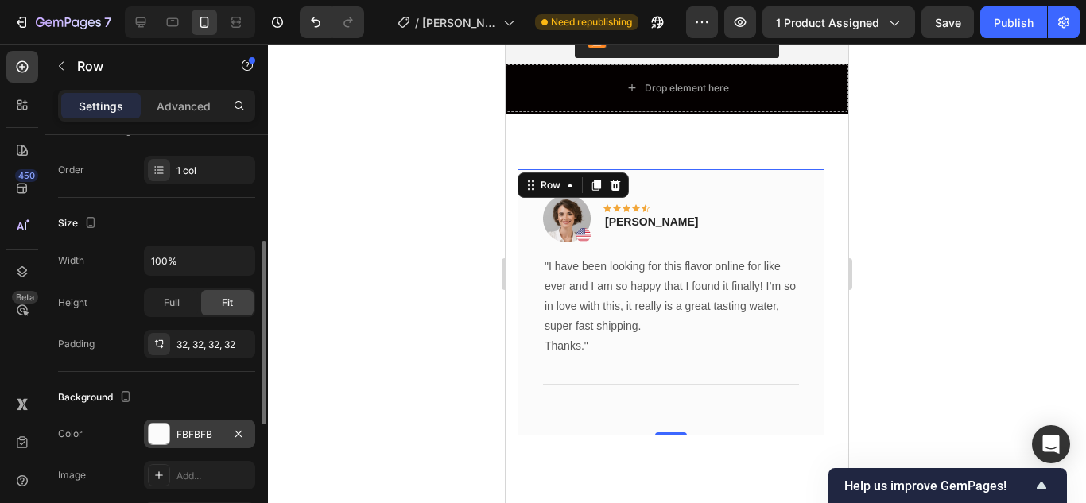
click at [165, 420] on div "FBFBFB" at bounding box center [199, 434] width 111 height 29
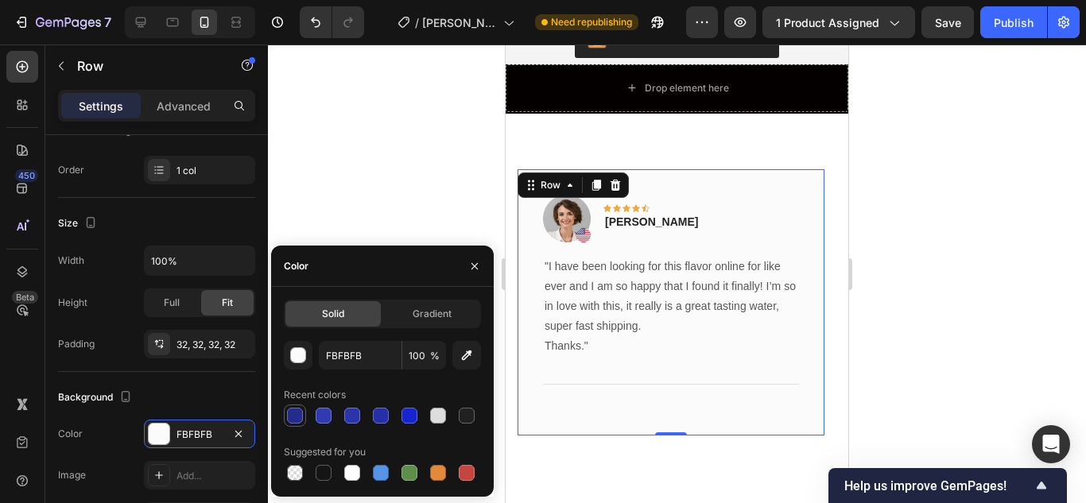
click at [292, 416] on div at bounding box center [295, 416] width 16 height 16
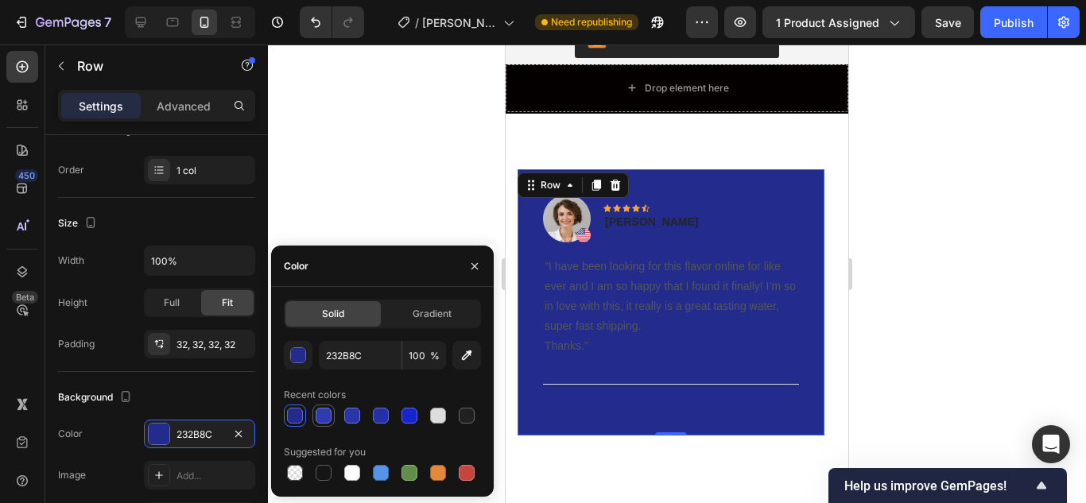
click at [331, 419] on div at bounding box center [324, 416] width 16 height 16
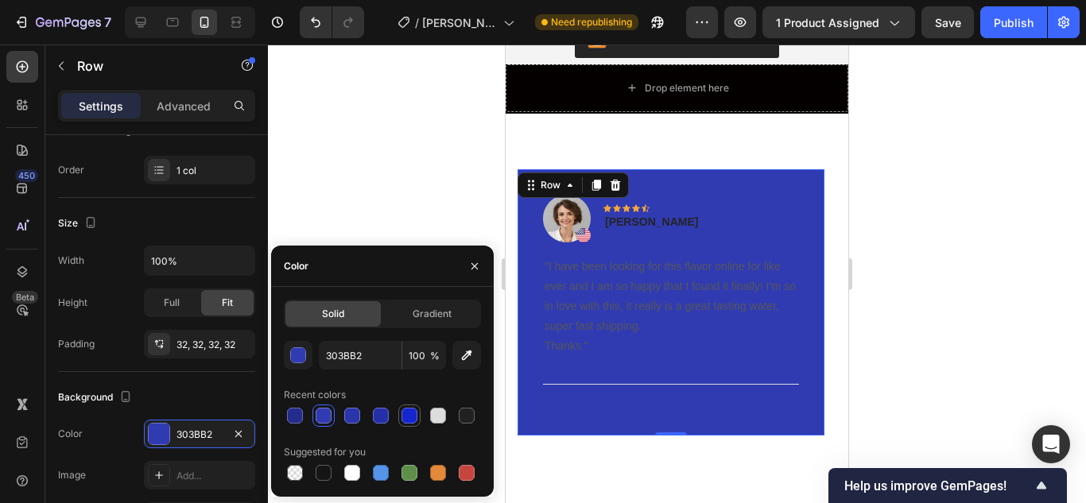
click at [407, 417] on div at bounding box center [409, 416] width 16 height 16
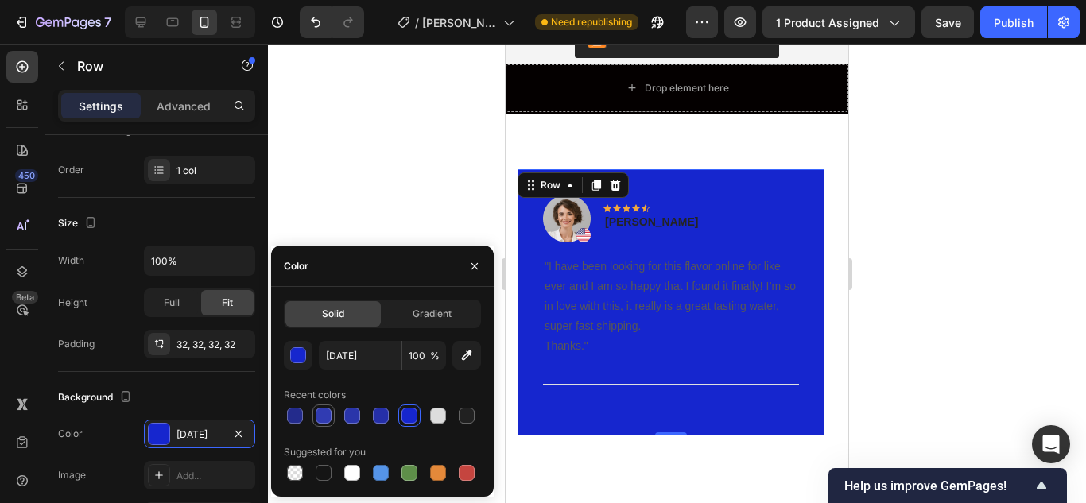
click at [325, 415] on div at bounding box center [324, 416] width 16 height 16
type input "303BB2"
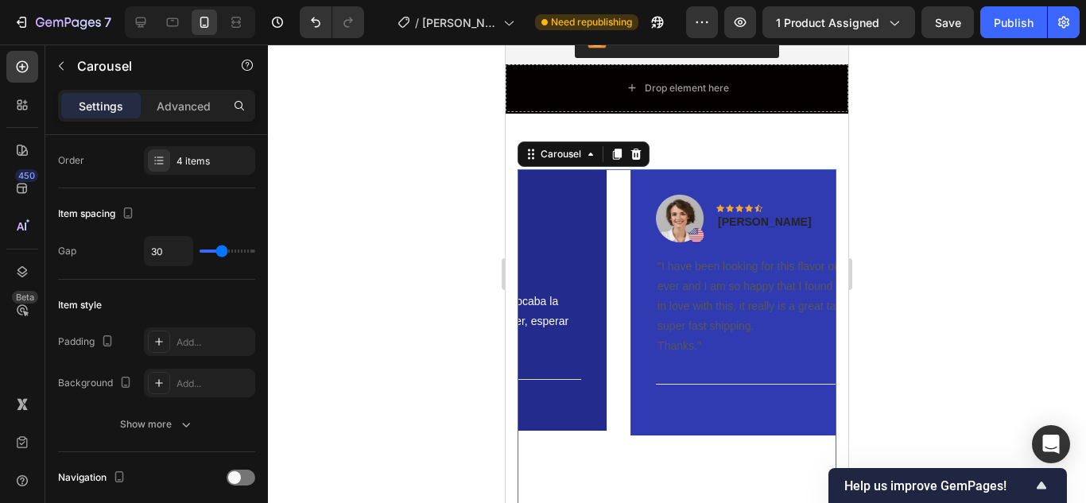
scroll to position [0, 0]
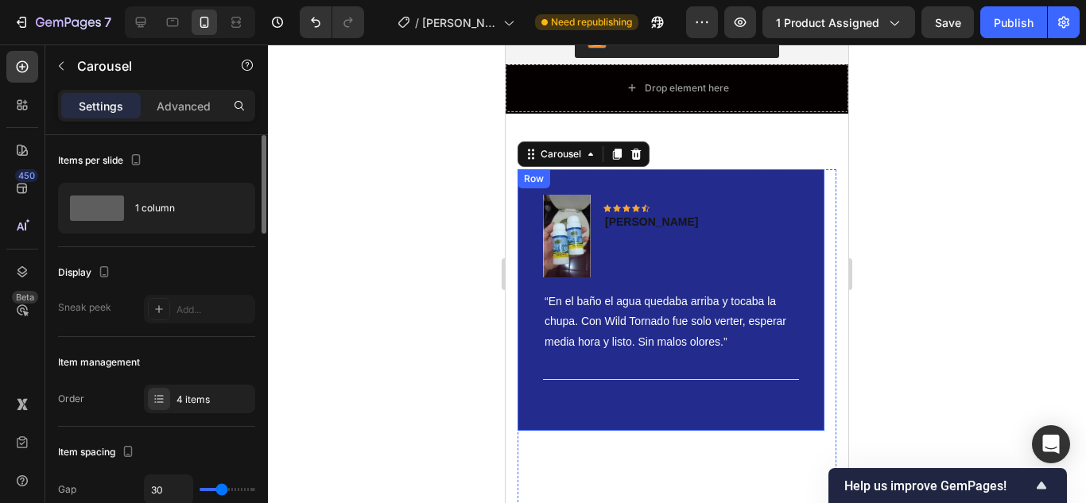
click at [614, 388] on div "Image Icon Icon Icon Icon Icon Row [PERSON_NAME]-Bogota Text block Row “En el b…" at bounding box center [670, 299] width 307 height 261
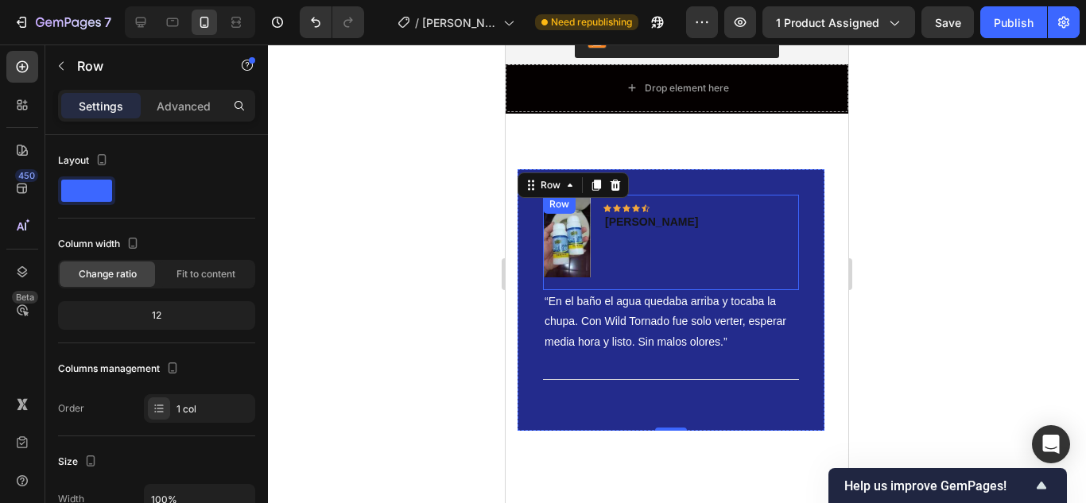
click at [618, 227] on div "Icon Icon Icon Icon Icon Row [PERSON_NAME]-Bogota Text block" at bounding box center [651, 236] width 96 height 83
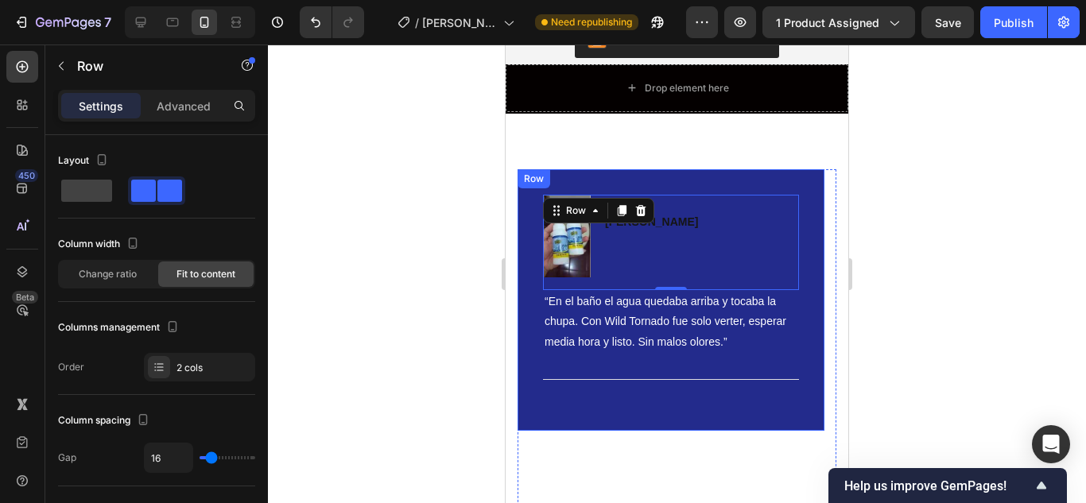
click at [524, 321] on div "Image Icon Icon Icon Icon Icon Row [PERSON_NAME]-Bogota Text block Row 0 “En el…" at bounding box center [670, 299] width 307 height 261
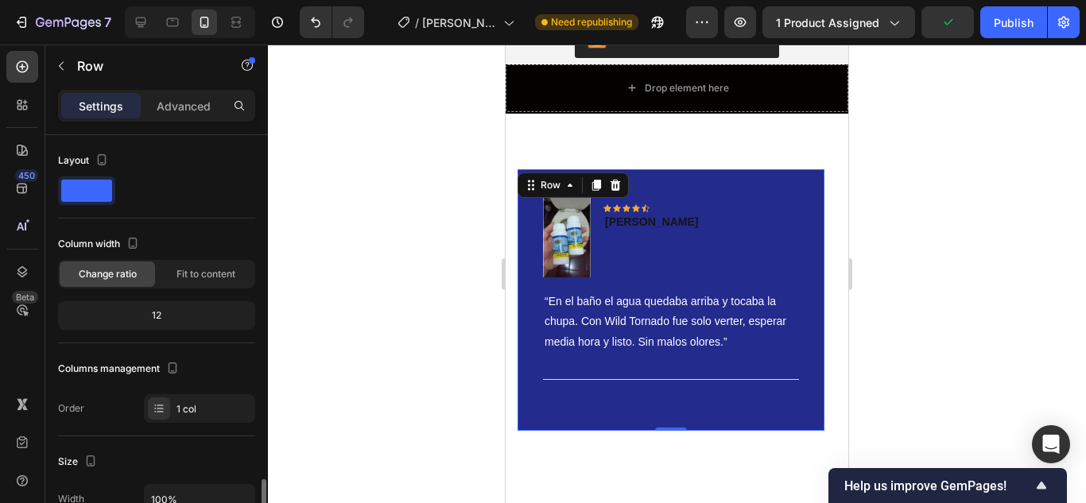
scroll to position [238, 0]
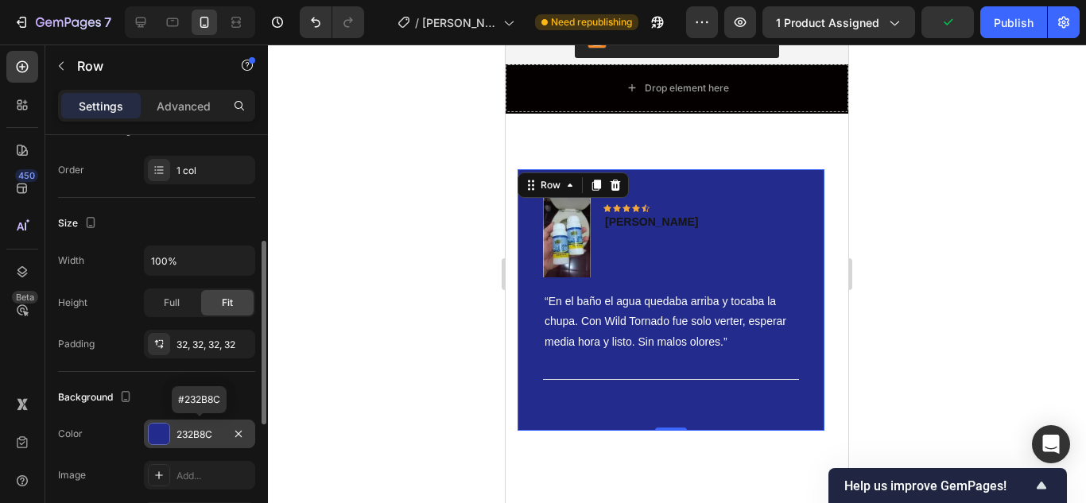
click at [159, 431] on div at bounding box center [159, 434] width 21 height 21
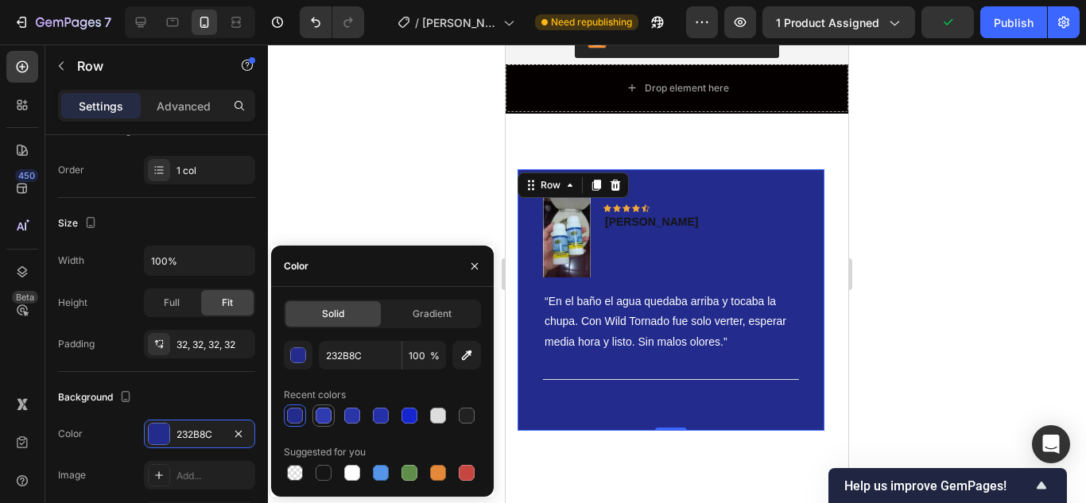
click at [323, 416] on div at bounding box center [324, 416] width 16 height 16
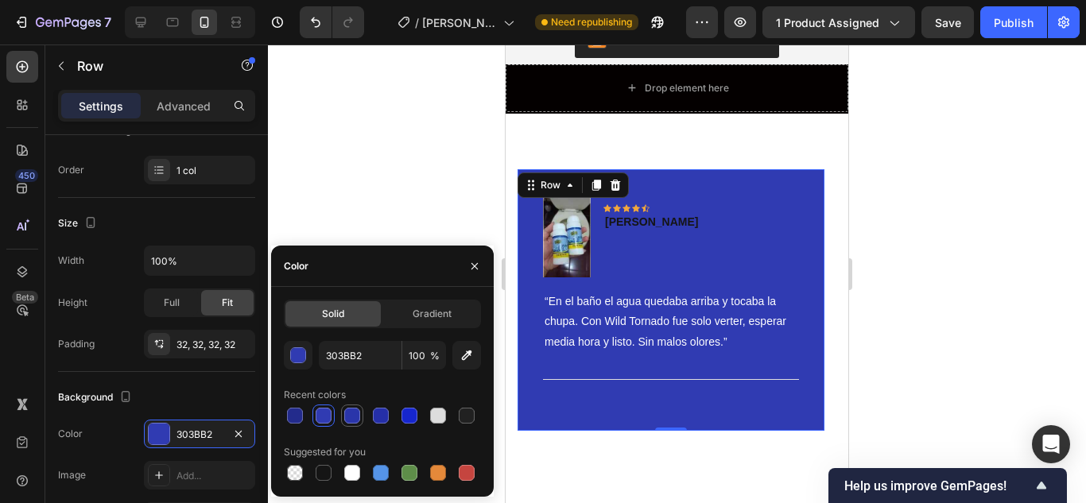
click at [356, 419] on div at bounding box center [352, 416] width 16 height 16
click at [378, 414] on div at bounding box center [381, 416] width 16 height 16
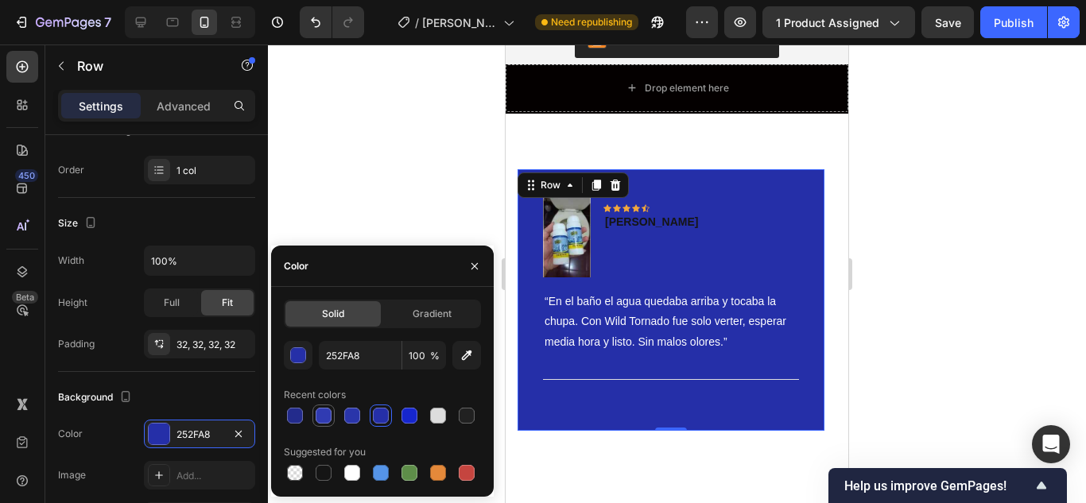
click at [328, 416] on div at bounding box center [324, 416] width 16 height 16
type input "303BB2"
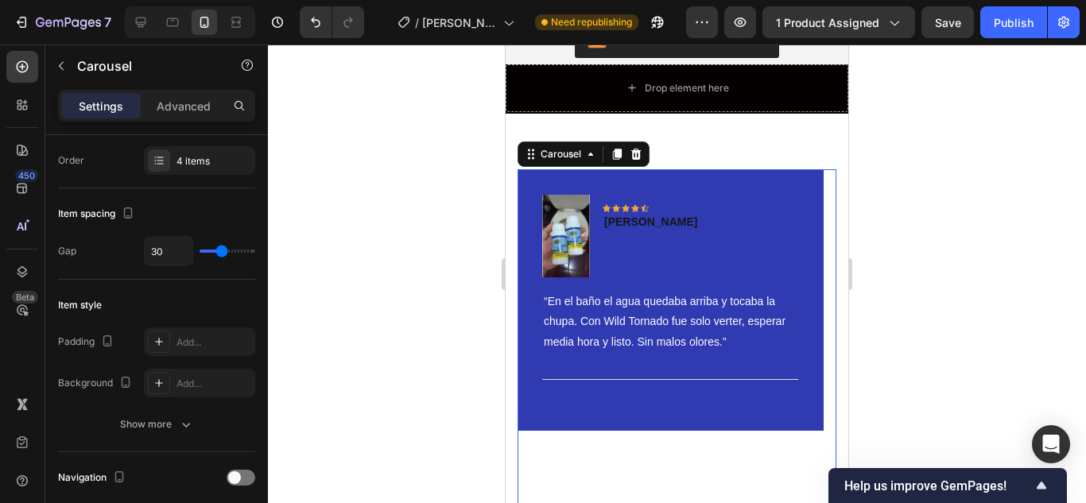
scroll to position [0, 0]
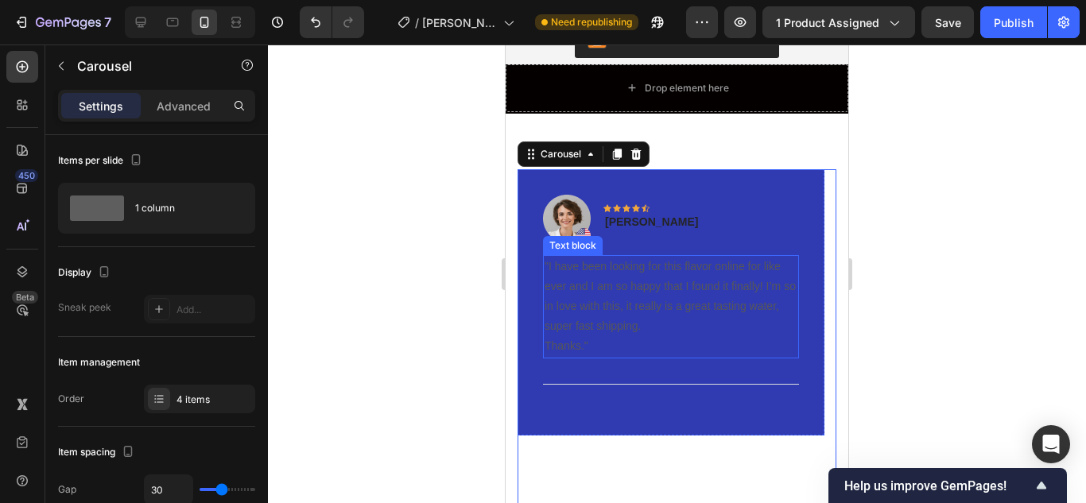
click at [650, 296] on p ""I have been looking for this flavor online for like ever and I am so happy tha…" at bounding box center [670, 297] width 253 height 80
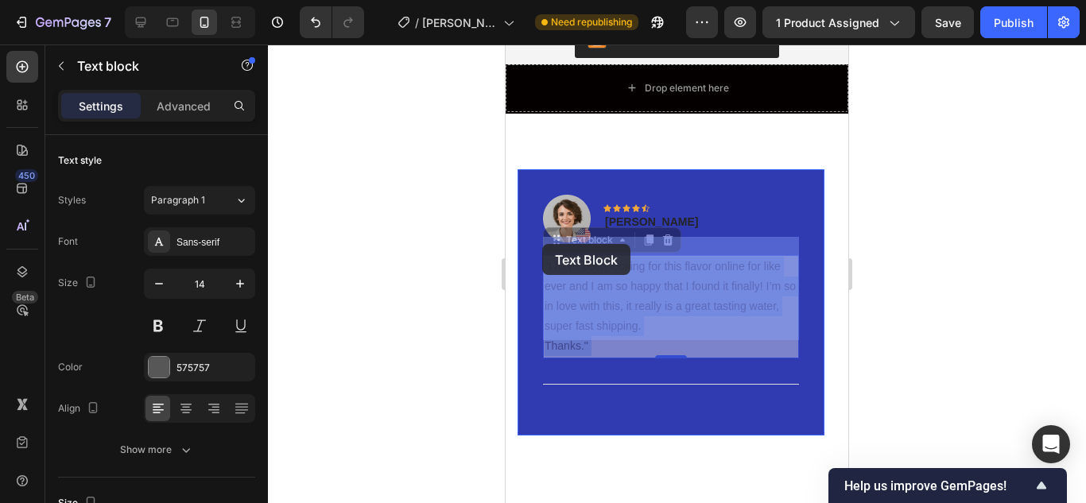
drag, startPoint x: 591, startPoint y: 327, endPoint x: 542, endPoint y: 244, distance: 96.2
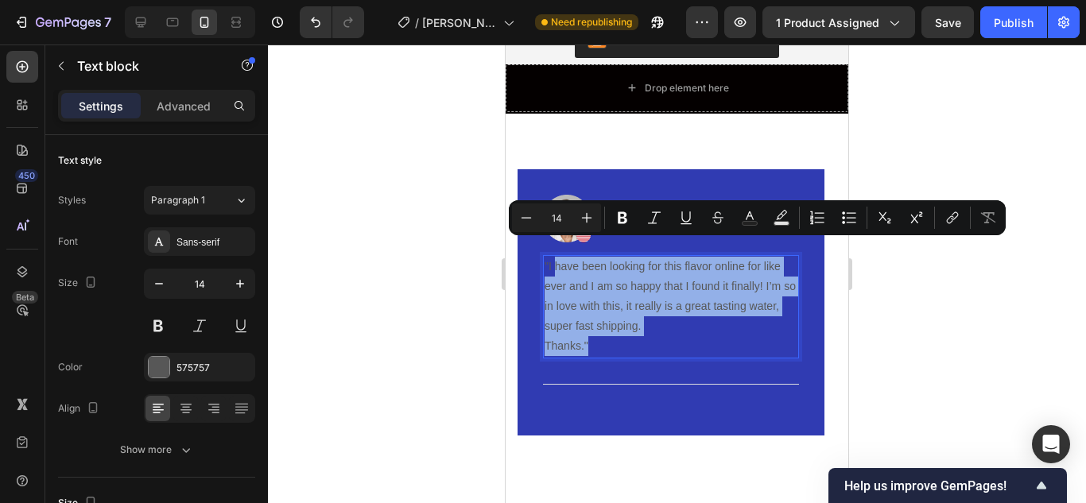
drag, startPoint x: 610, startPoint y: 325, endPoint x: 550, endPoint y: 249, distance: 97.3
click at [552, 255] on div ""I have been looking for this flavor online for like ever and I am so happy tha…" at bounding box center [671, 306] width 256 height 103
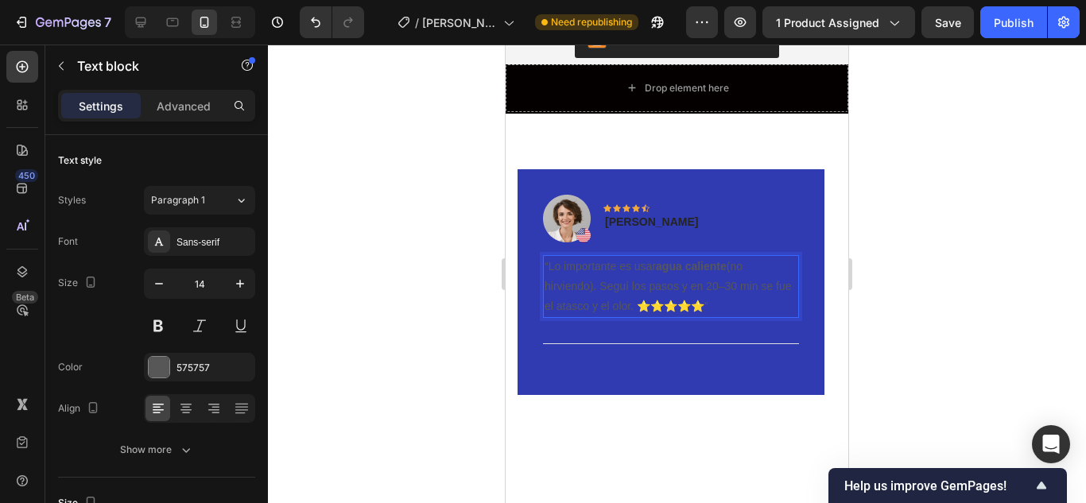
click at [710, 285] on p "“Lo importante es usar agua caliente (no hirviendo). Seguí los pasos y en 20–30…" at bounding box center [670, 287] width 253 height 60
click at [655, 214] on p "Olivia Rowse" at bounding box center [651, 222] width 93 height 17
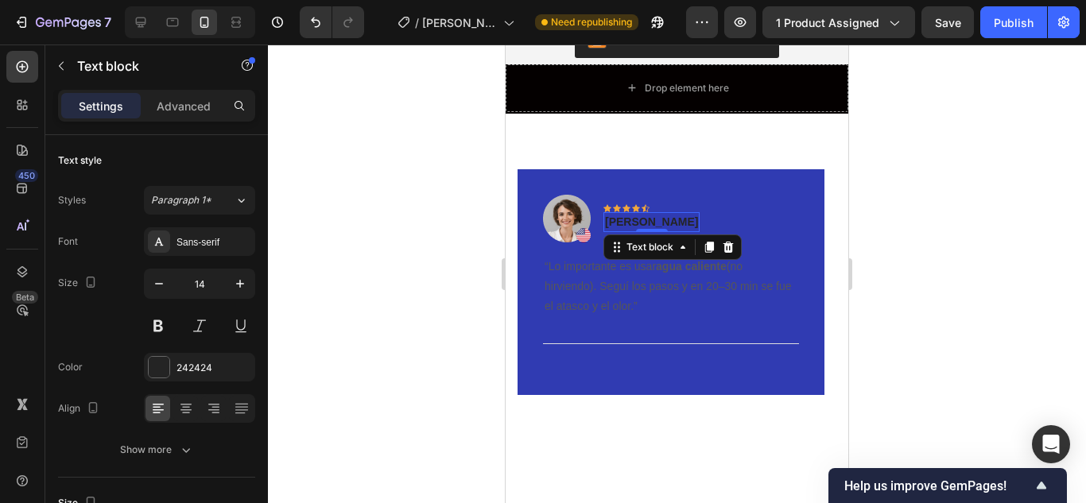
click at [671, 214] on p "Olivia Rowse" at bounding box center [651, 222] width 93 height 17
click at [673, 214] on p "Olivia Rowse" at bounding box center [651, 222] width 93 height 17
click at [642, 214] on p "Olivia diaz" at bounding box center [651, 222] width 93 height 17
click at [659, 214] on p "Olivia Diaz" at bounding box center [651, 222] width 93 height 17
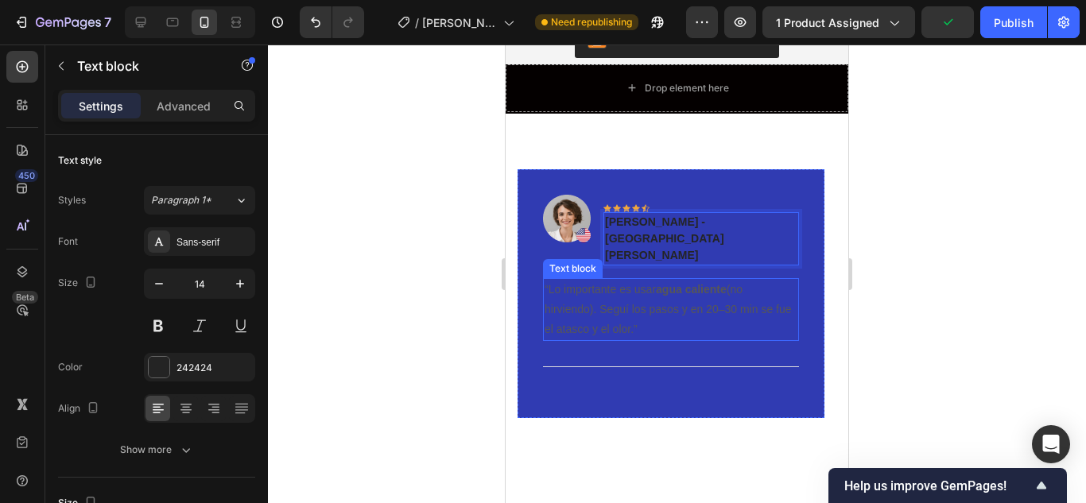
click at [637, 282] on p "“Lo importante es usar agua caliente (no hirviendo). Seguí los pasos y en 20–30…" at bounding box center [670, 310] width 253 height 60
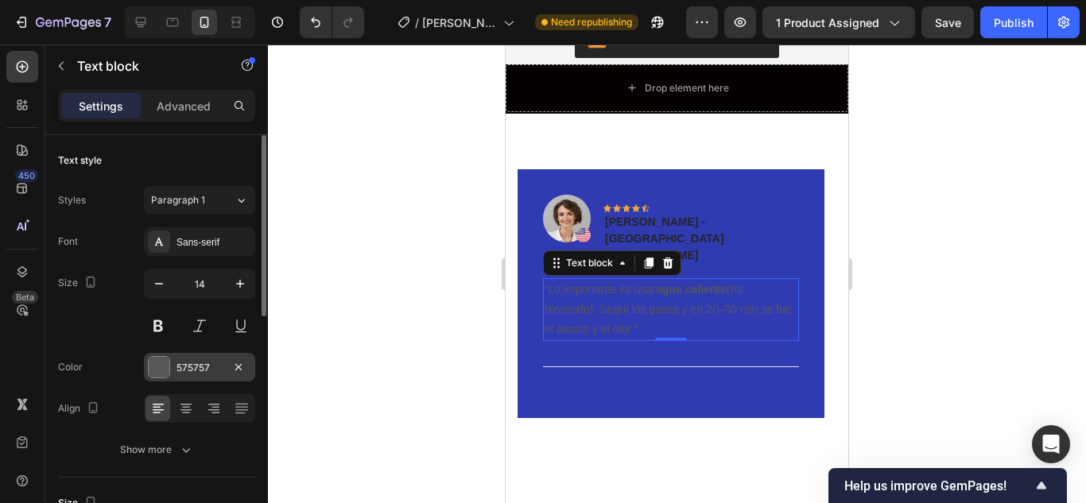
click at [159, 367] on div at bounding box center [159, 367] width 21 height 21
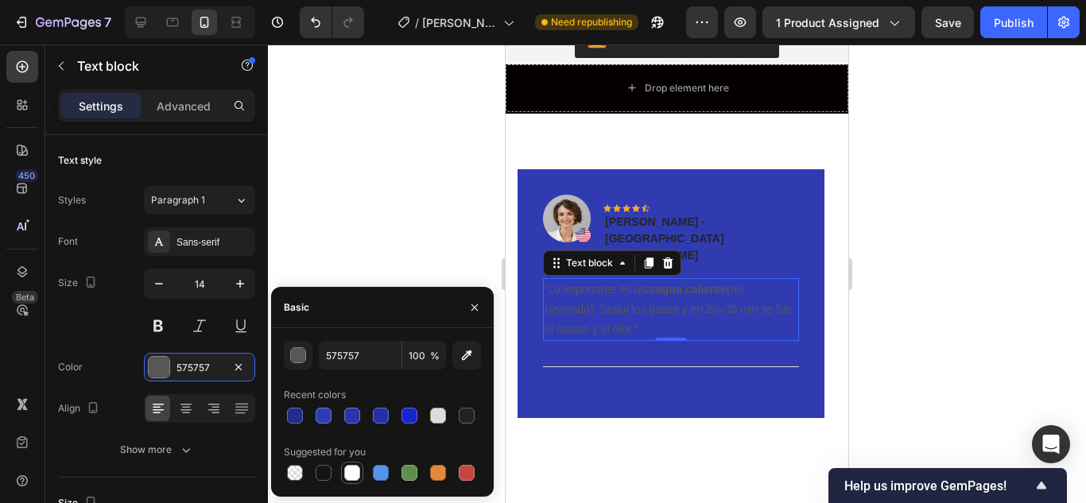
click at [347, 474] on div at bounding box center [352, 473] width 16 height 16
type input "FFFFFF"
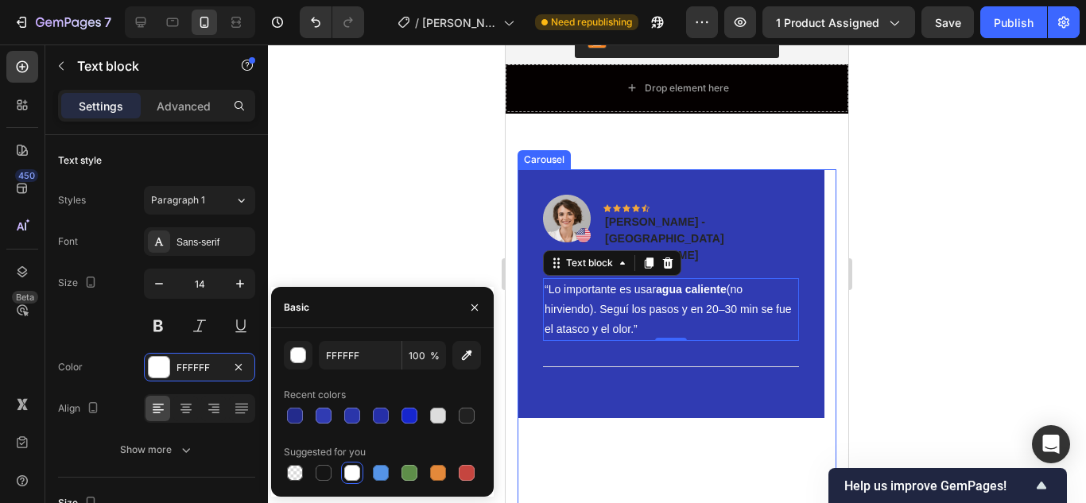
click at [626, 383] on div "Image Icon Icon Icon Icon Icon Row Olivia Diaz - San Gil Text block Row “Lo imp…" at bounding box center [670, 336] width 307 height 335
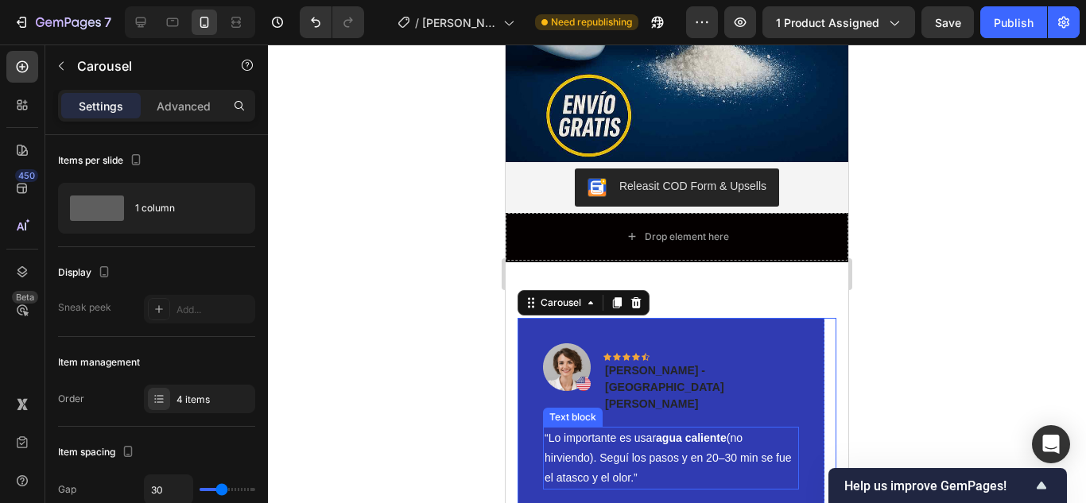
scroll to position [3067, 0]
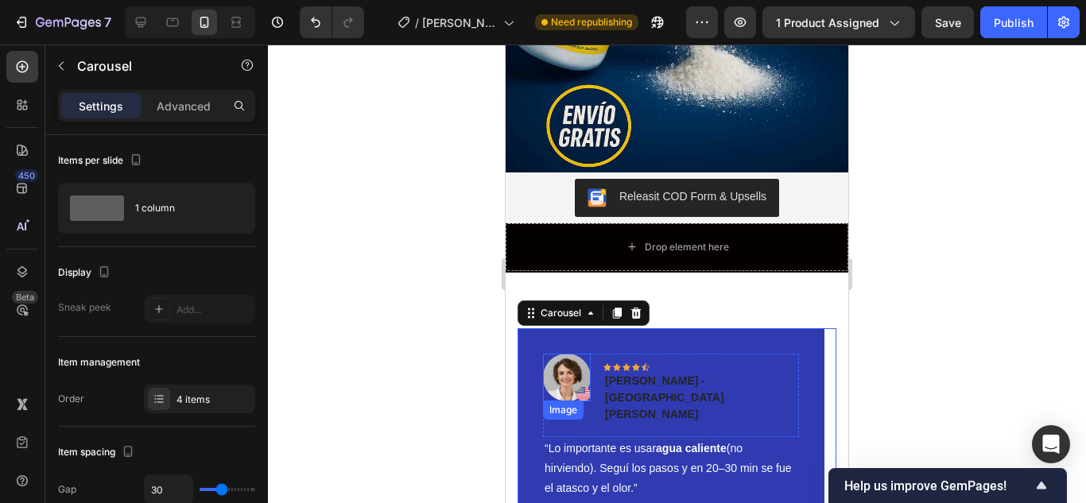
click at [570, 354] on img at bounding box center [567, 378] width 48 height 48
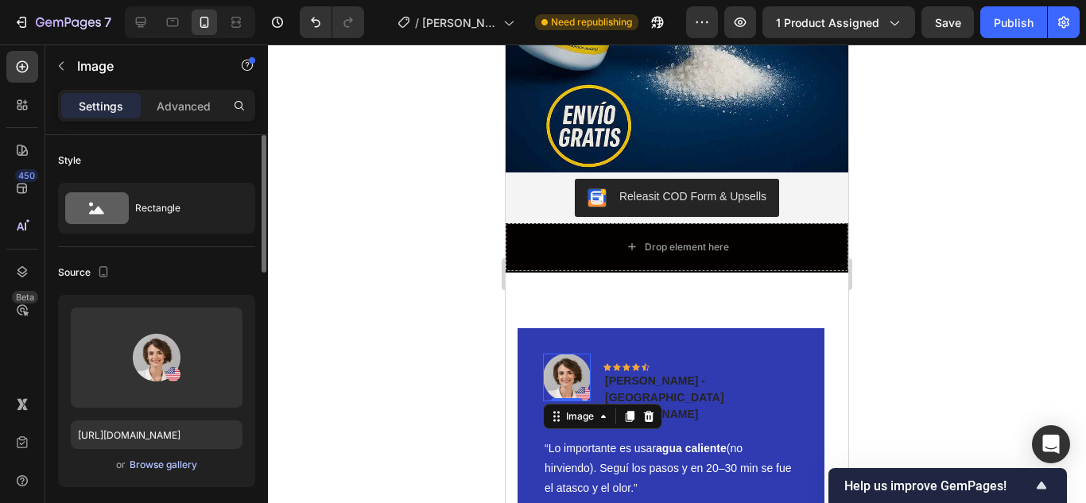
click at [165, 468] on div "Browse gallery" at bounding box center [164, 465] width 68 height 14
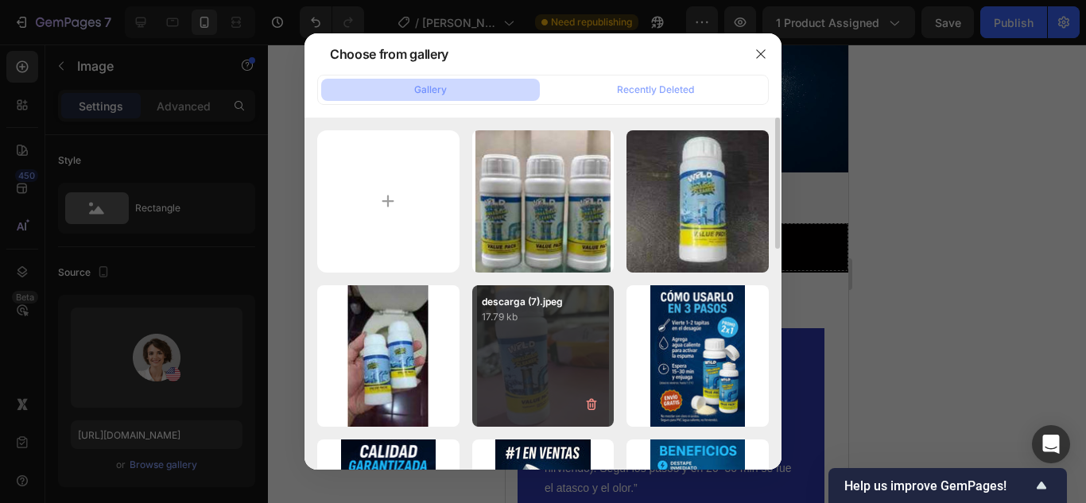
click at [564, 364] on div "descarga (7).jpeg 17.79 kb" at bounding box center [543, 356] width 142 height 142
type input "https://cdn.shopify.com/s/files/1/0773/4981/4516/files/gempages_581857734454936…"
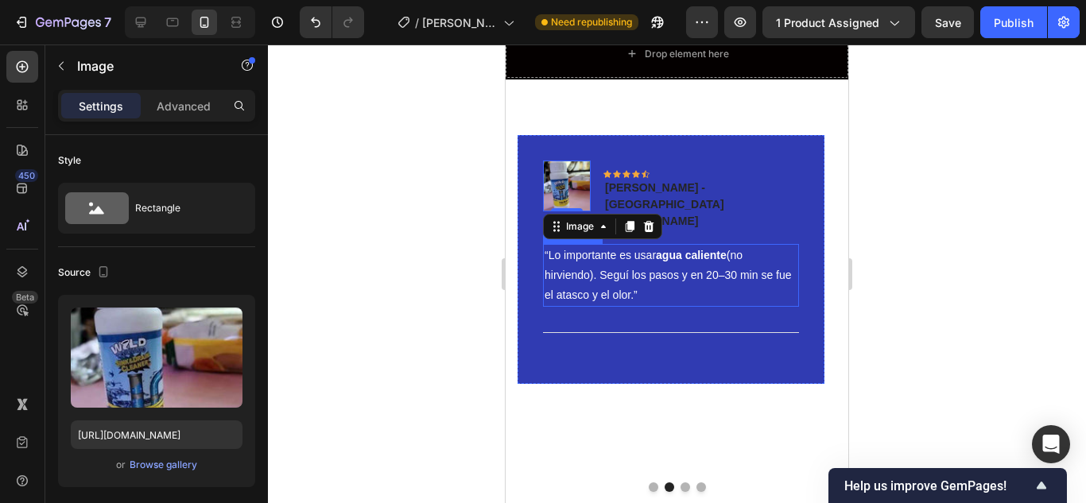
scroll to position [3305, 0]
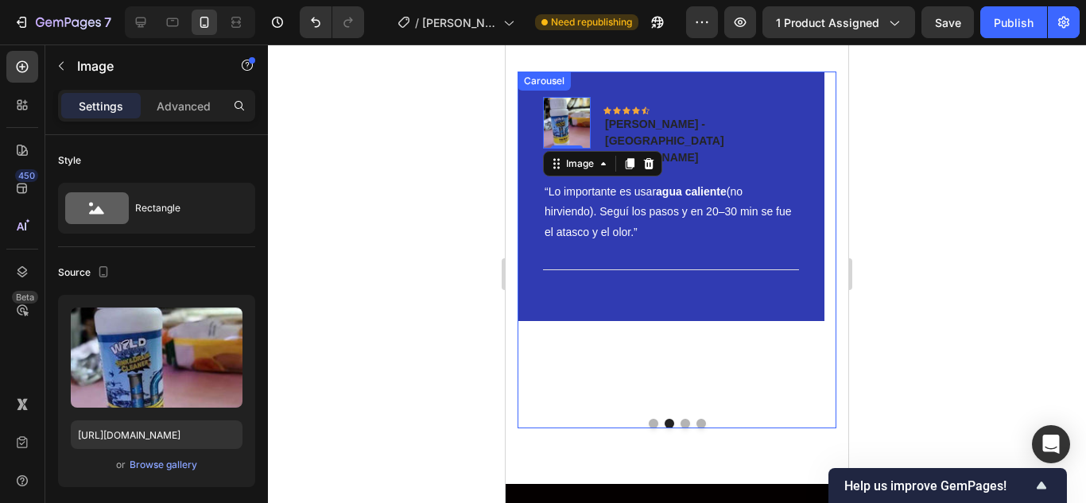
click at [649, 419] on button "Dot" at bounding box center [654, 424] width 10 height 10
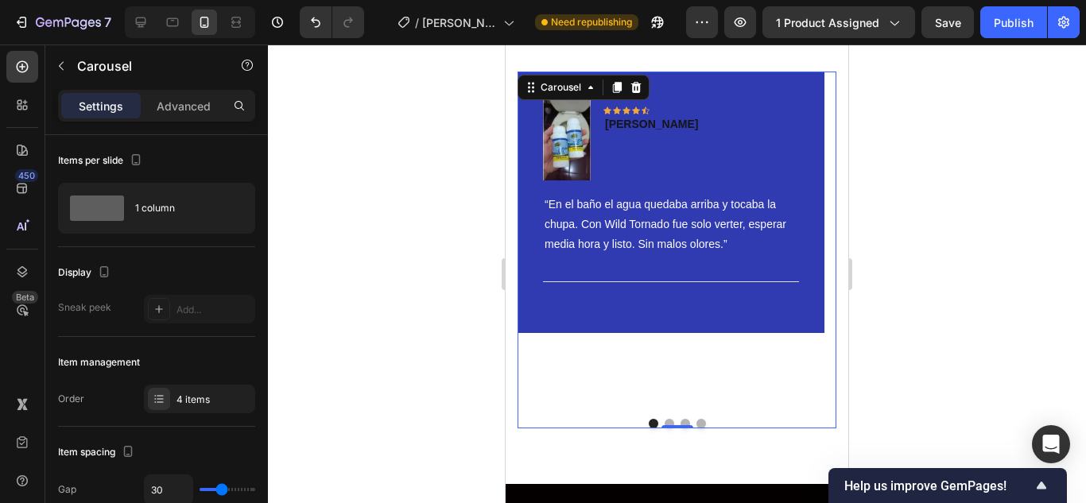
click at [666, 419] on button "Dot" at bounding box center [669, 424] width 10 height 10
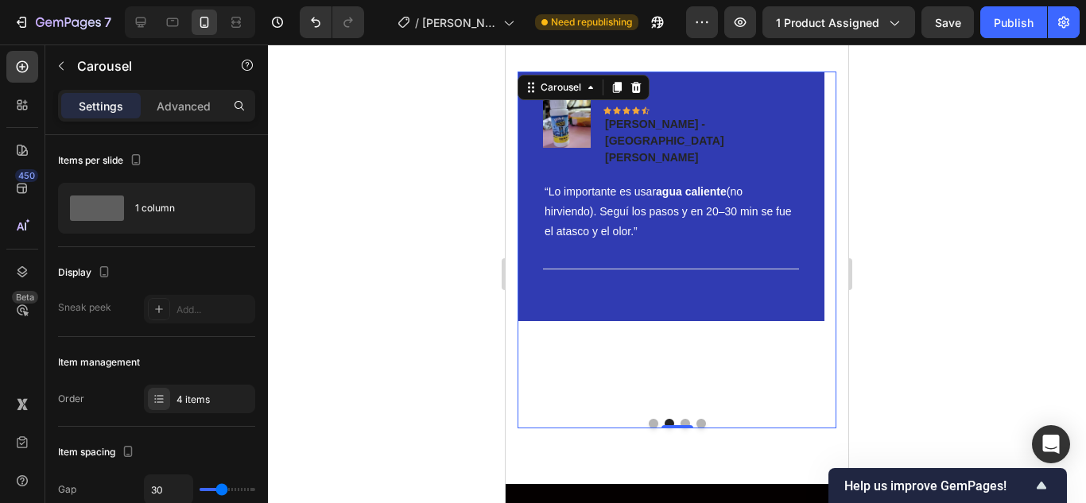
click at [681, 419] on button "Dot" at bounding box center [685, 424] width 10 height 10
click at [680, 424] on button "Dot" at bounding box center [685, 424] width 10 height 10
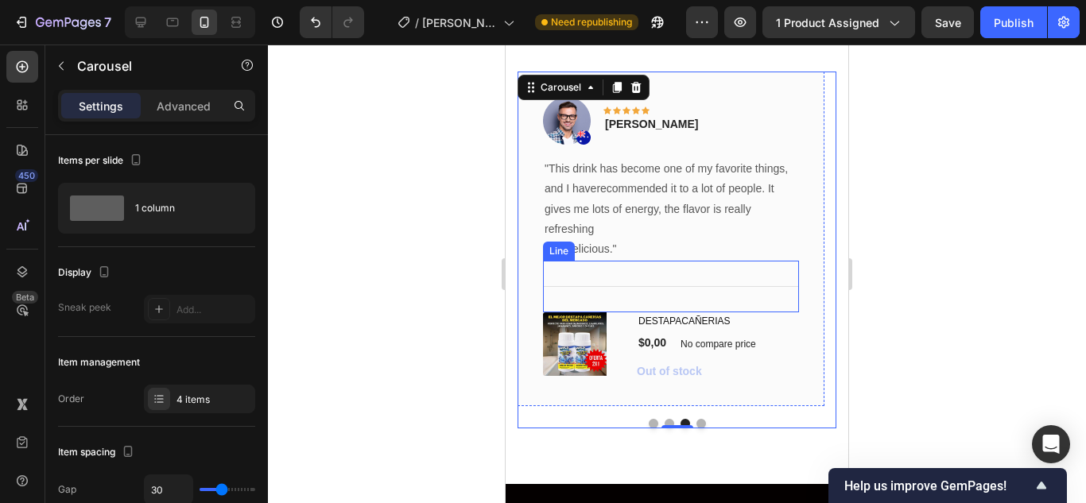
click at [718, 304] on div "Title Line" at bounding box center [671, 287] width 256 height 52
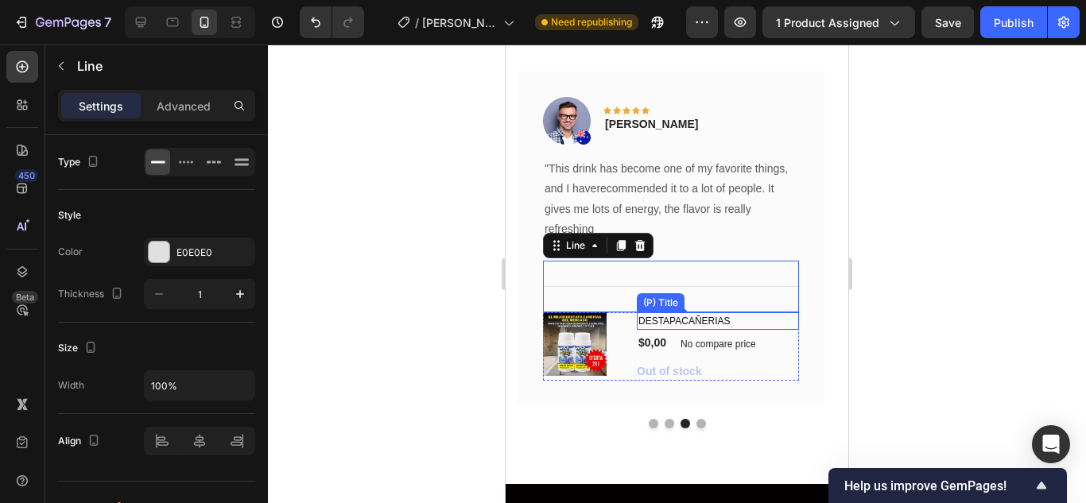
click at [731, 360] on div "DESTAPACAÑERIAS (P) Title $0,00 (P) Price (P) Price No compare price (P) Price …" at bounding box center [718, 346] width 162 height 68
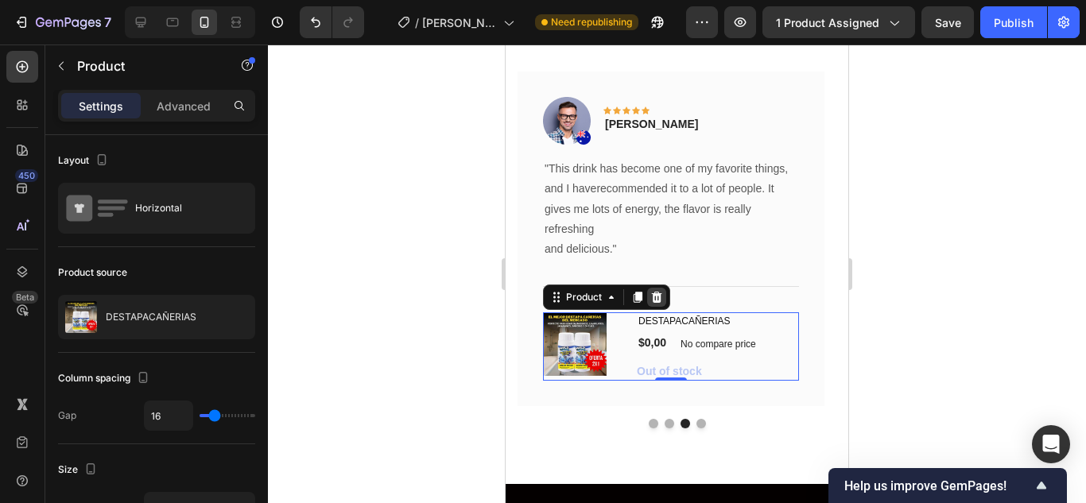
click at [659, 294] on icon at bounding box center [657, 297] width 10 height 11
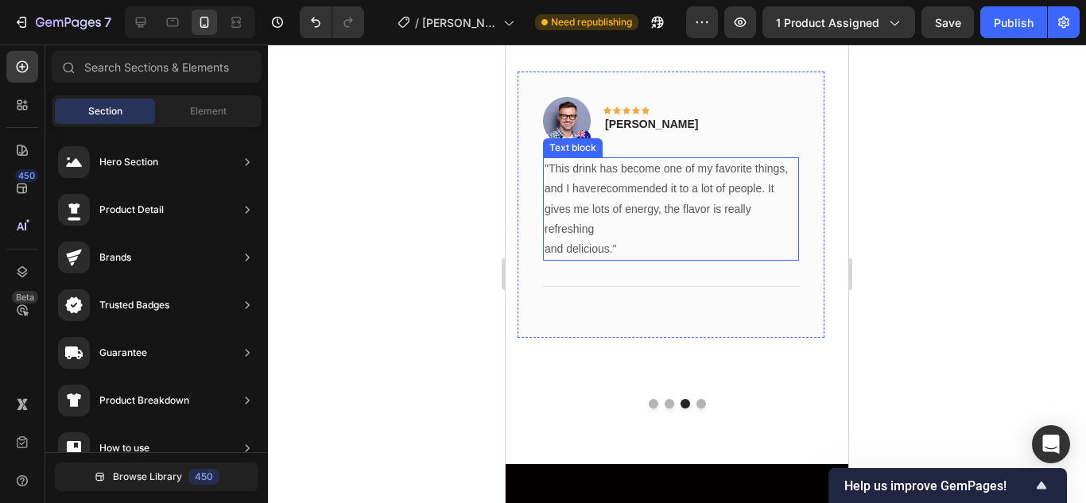
click at [660, 226] on p ""This drink has become one of my favorite things, and I haverecommended it to a…" at bounding box center [670, 209] width 253 height 100
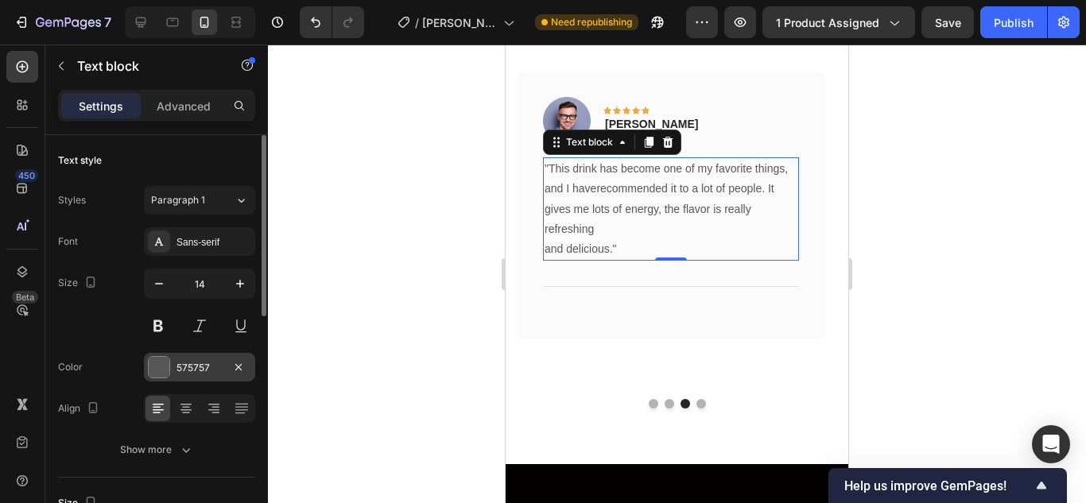
click at [161, 364] on div at bounding box center [159, 367] width 21 height 21
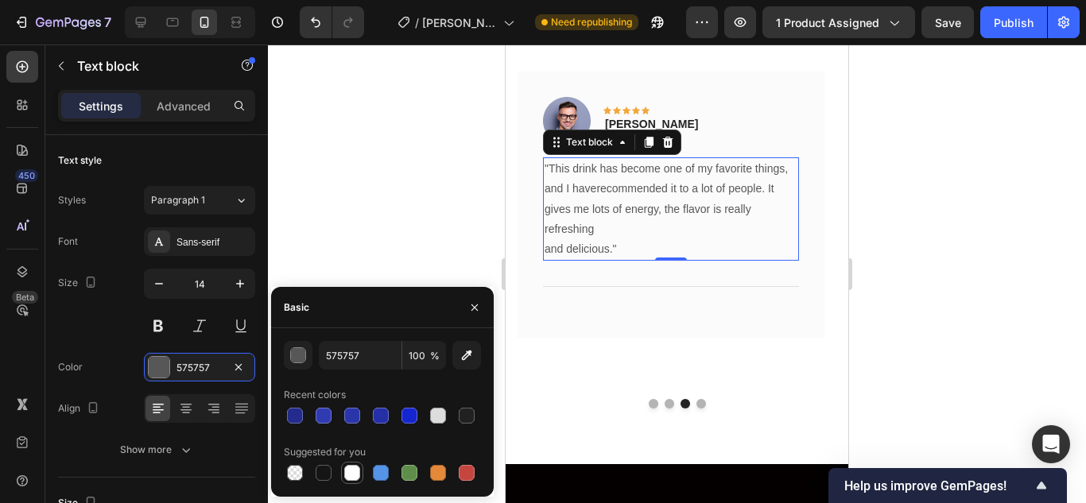
click at [345, 468] on div at bounding box center [352, 473] width 16 height 16
type input "FFFFFF"
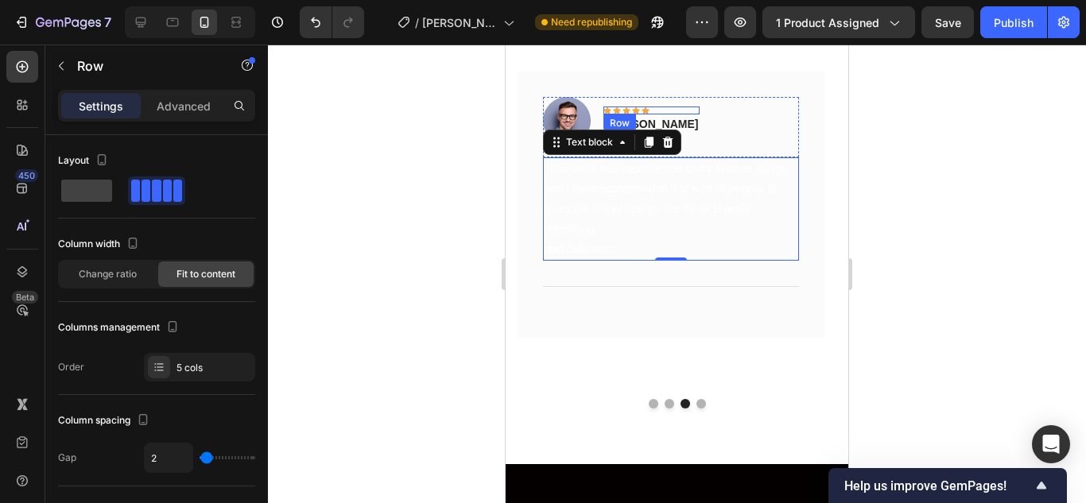
click at [655, 113] on div "Icon Icon Icon Icon Icon Row" at bounding box center [651, 110] width 96 height 8
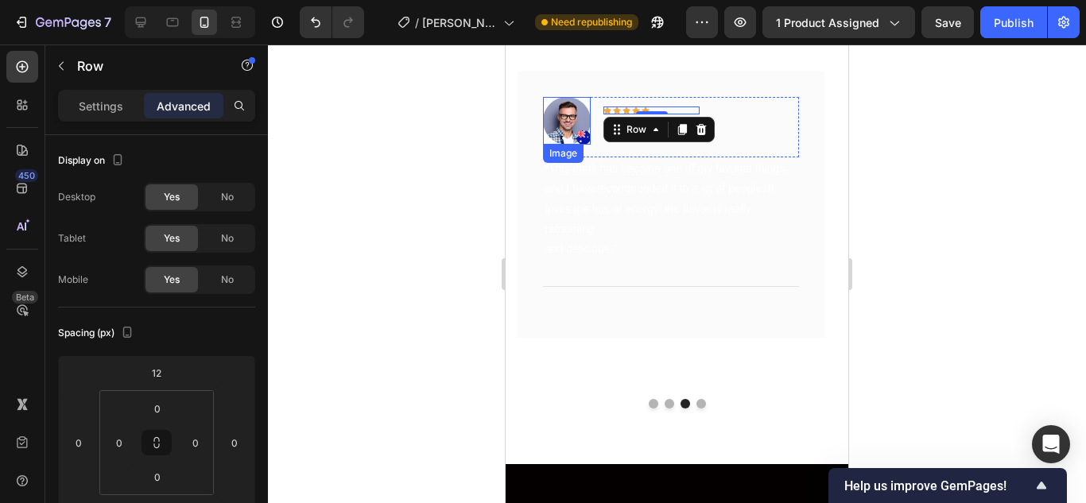
click at [570, 122] on img at bounding box center [567, 121] width 48 height 48
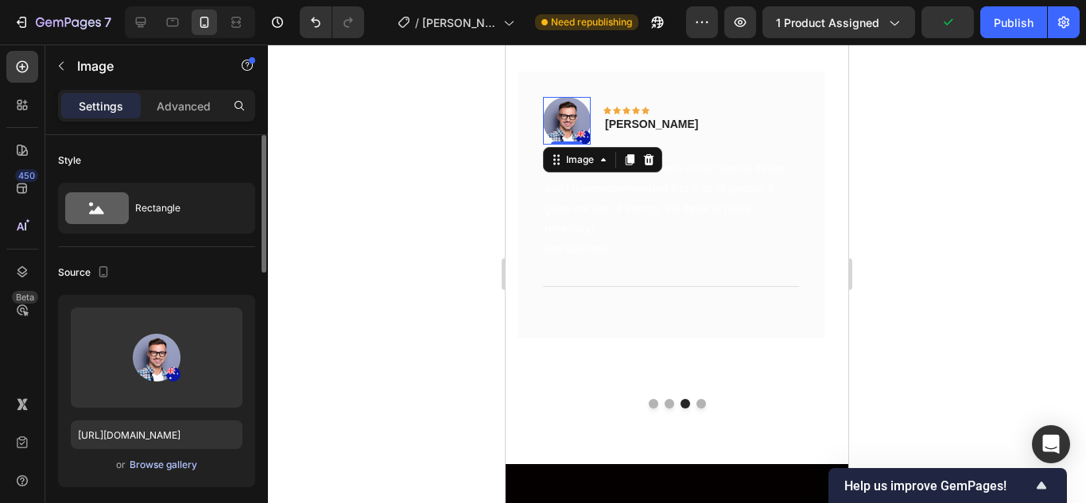
click at [153, 459] on div "Browse gallery" at bounding box center [164, 465] width 68 height 14
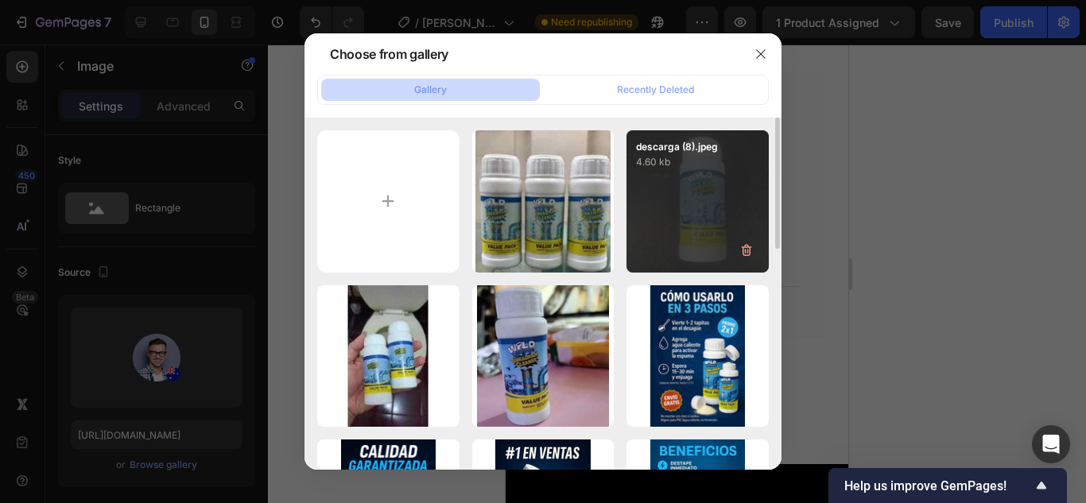
click at [685, 242] on div "descarga (8).jpeg 4.60 kb" at bounding box center [697, 201] width 142 height 142
type input "https://cdn.shopify.com/s/files/1/0773/4981/4516/files/gempages_581857734454936…"
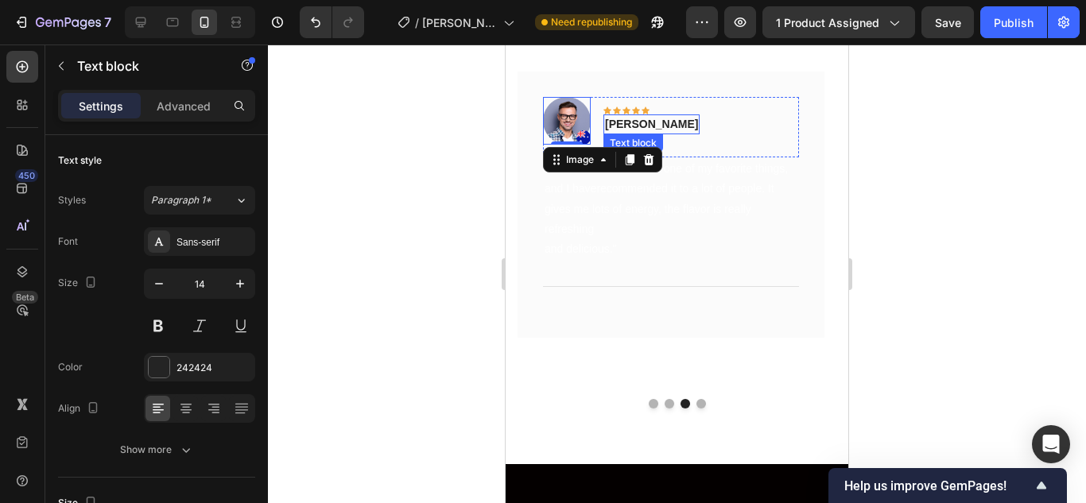
click at [652, 125] on p "Timothy Joseph" at bounding box center [651, 124] width 93 height 17
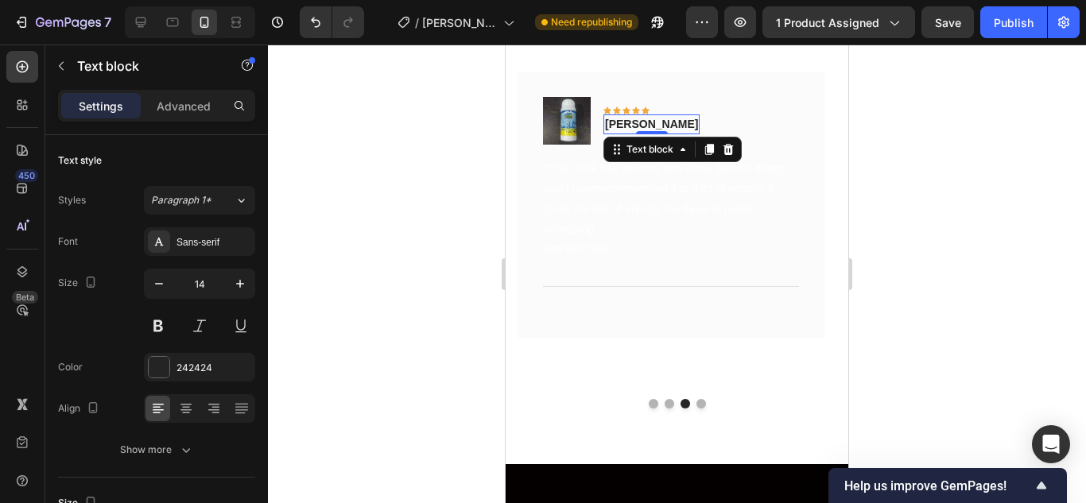
click at [652, 125] on p "Timothy Joseph" at bounding box center [651, 124] width 93 height 17
click at [629, 129] on p "Joseph" at bounding box center [651, 124] width 93 height 17
click at [646, 122] on p "Joseph" at bounding box center [651, 124] width 93 height 17
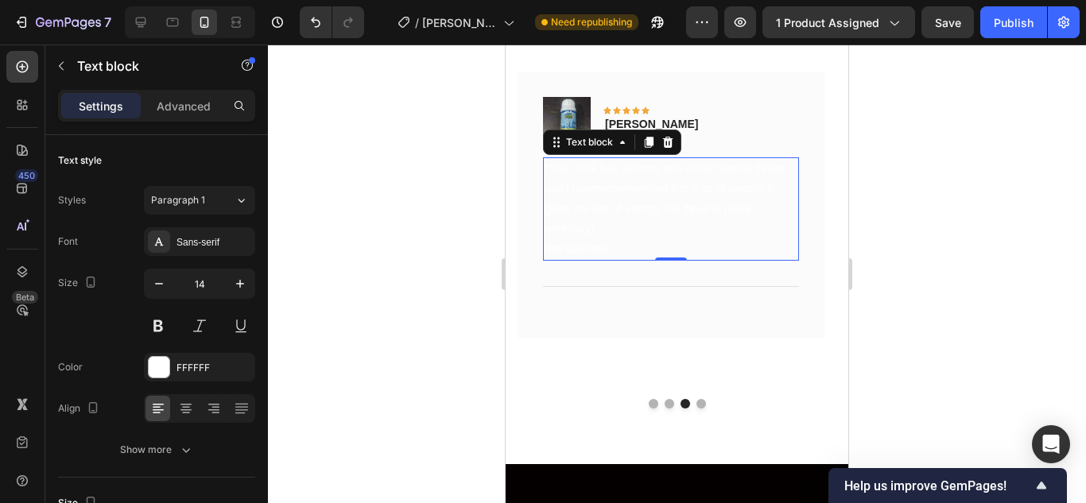
click at [621, 207] on p ""This drink has become one of my favorite things, and I haverecommended it to a…" at bounding box center [670, 209] width 253 height 100
click at [619, 183] on p ""This drink has become one of my favorite things, and I haverecommended it to a…" at bounding box center [670, 209] width 253 height 100
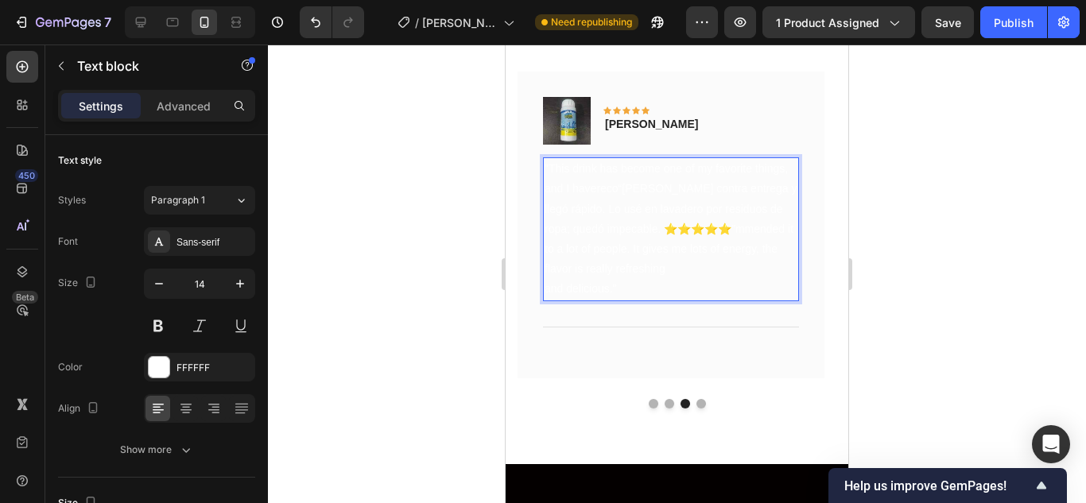
click at [673, 270] on p ""This drink has become one of my favorite things, and I havereco“Pedí contra en…" at bounding box center [670, 229] width 253 height 140
drag, startPoint x: 658, startPoint y: 277, endPoint x: 631, endPoint y: 279, distance: 27.1
click at [613, 262] on p ""This drink has become one of my favorite things, and I havereco“Pedí contra en…" at bounding box center [670, 229] width 253 height 140
drag, startPoint x: 649, startPoint y: 285, endPoint x: 641, endPoint y: 289, distance: 8.9
click at [645, 288] on p ""This drink has become one of my favorite things, and I havereco“Pedí contra en…" at bounding box center [670, 229] width 253 height 140
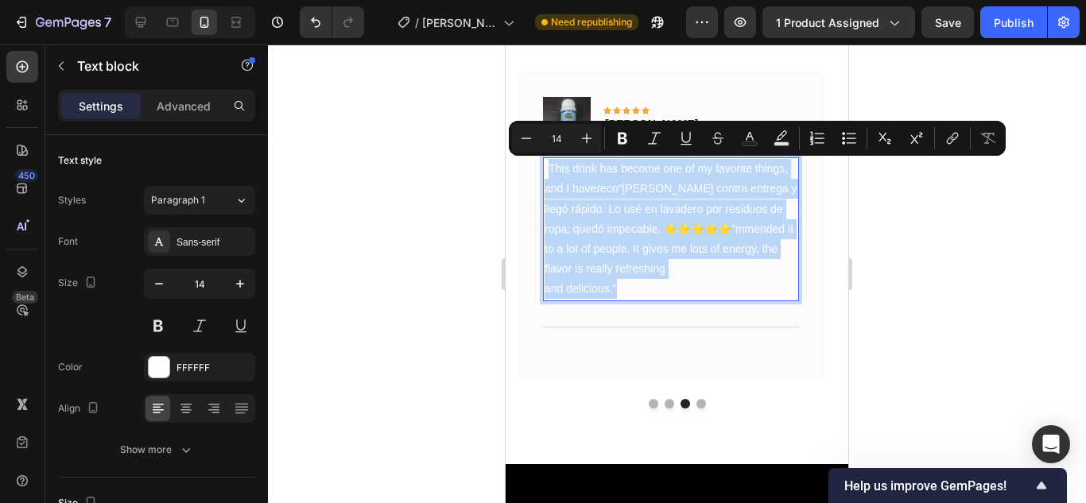
drag, startPoint x: 637, startPoint y: 289, endPoint x: 548, endPoint y: 162, distance: 155.7
click at [548, 162] on p ""This drink has become one of my favorite things, and I havereco“Pedí contra en…" at bounding box center [670, 229] width 253 height 140
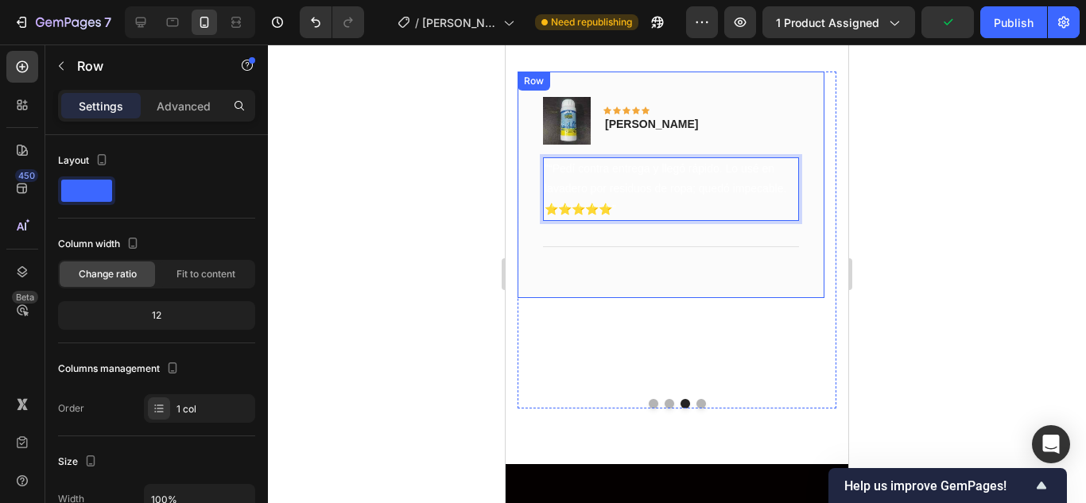
click at [528, 264] on div "Image Icon Icon Icon Icon Icon Row Joseph Suarez Text block Row "“Pedí contra e…" at bounding box center [670, 185] width 307 height 226
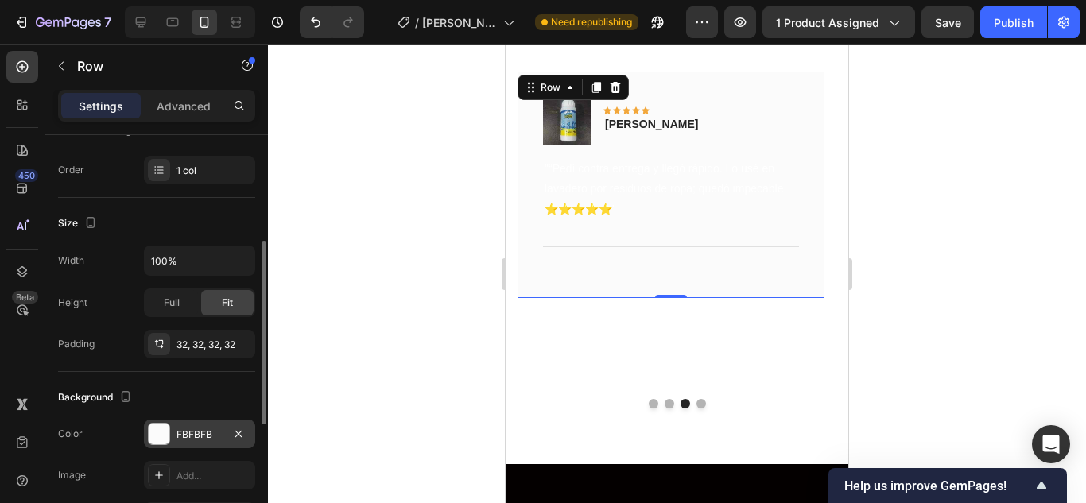
scroll to position [397, 0]
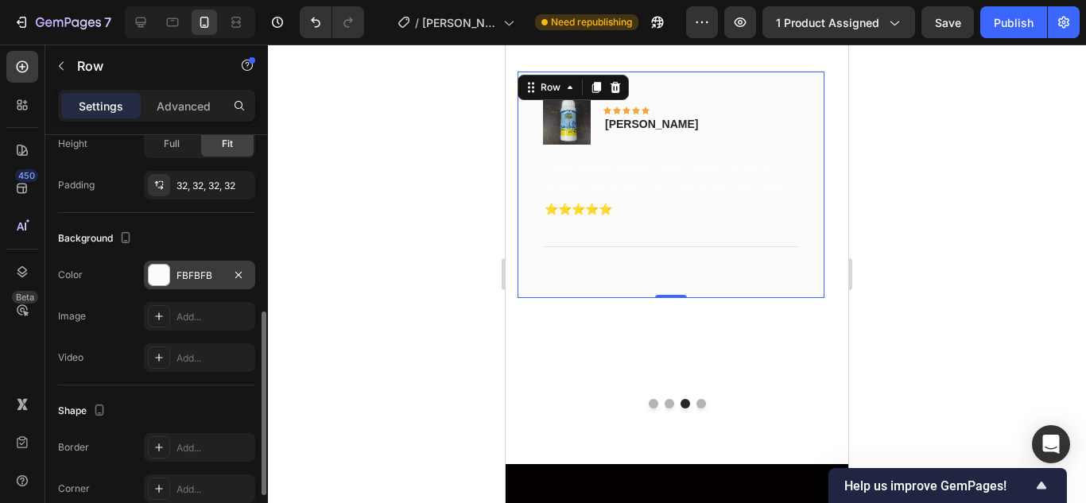
click at [164, 273] on div at bounding box center [159, 275] width 21 height 21
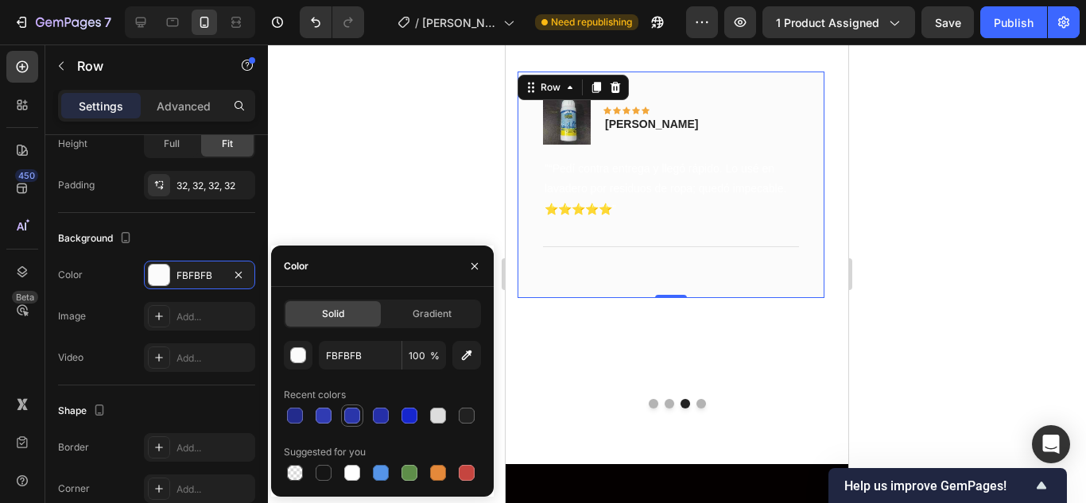
click at [345, 420] on div at bounding box center [352, 416] width 16 height 16
type input "2A35AA"
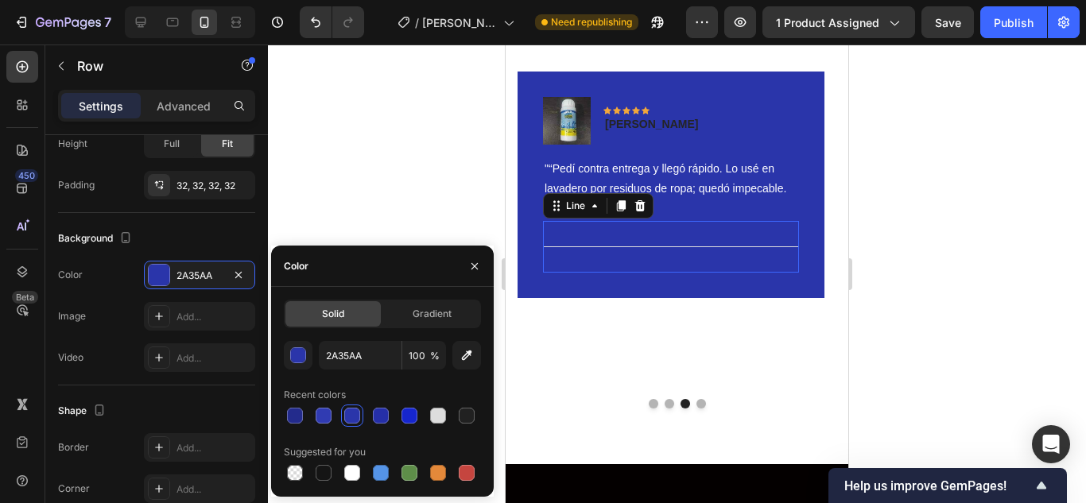
click at [708, 254] on div "Title Line 0" at bounding box center [671, 247] width 256 height 52
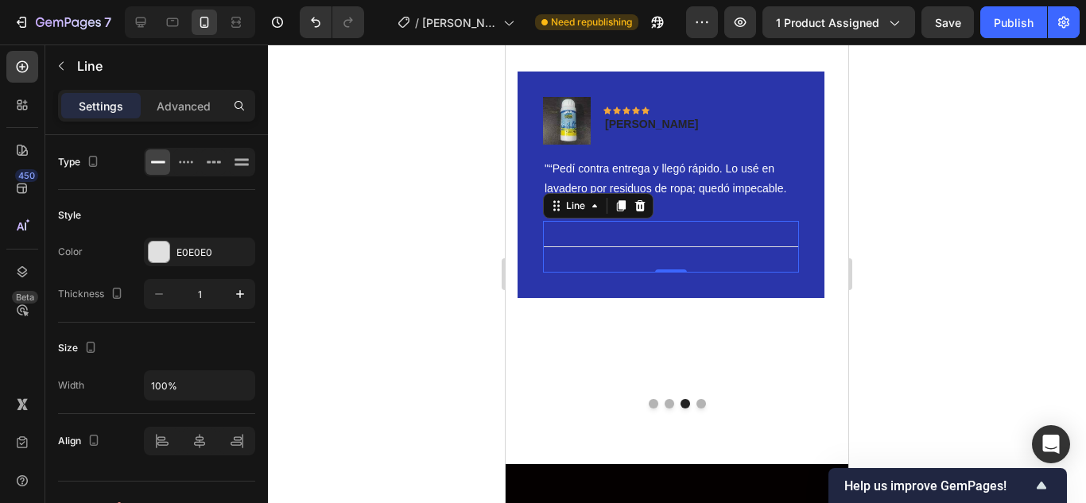
click at [459, 284] on div at bounding box center [677, 274] width 818 height 459
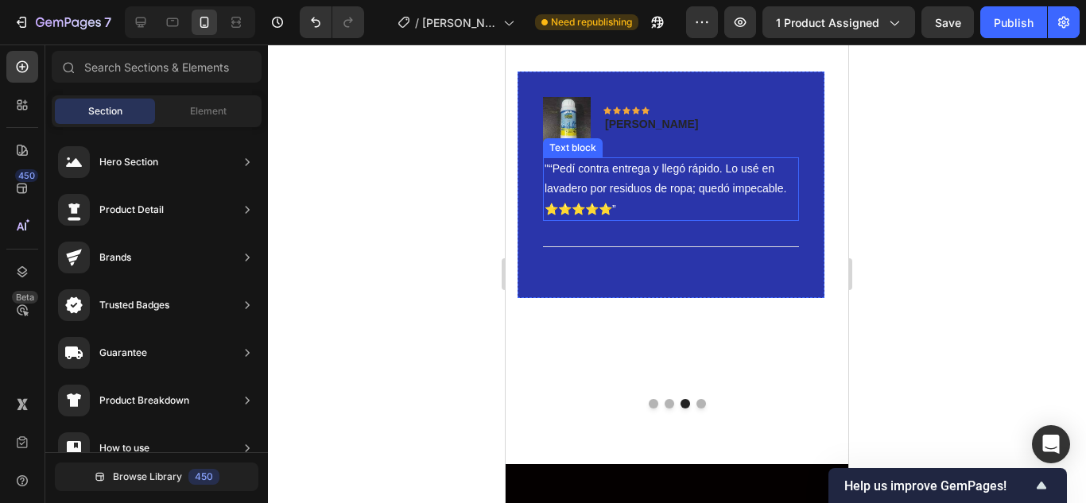
click at [617, 208] on p ""“Pedí contra entrega y llegó rápido. Lo usé en lavadero por residuos de ropa; …" at bounding box center [670, 189] width 253 height 60
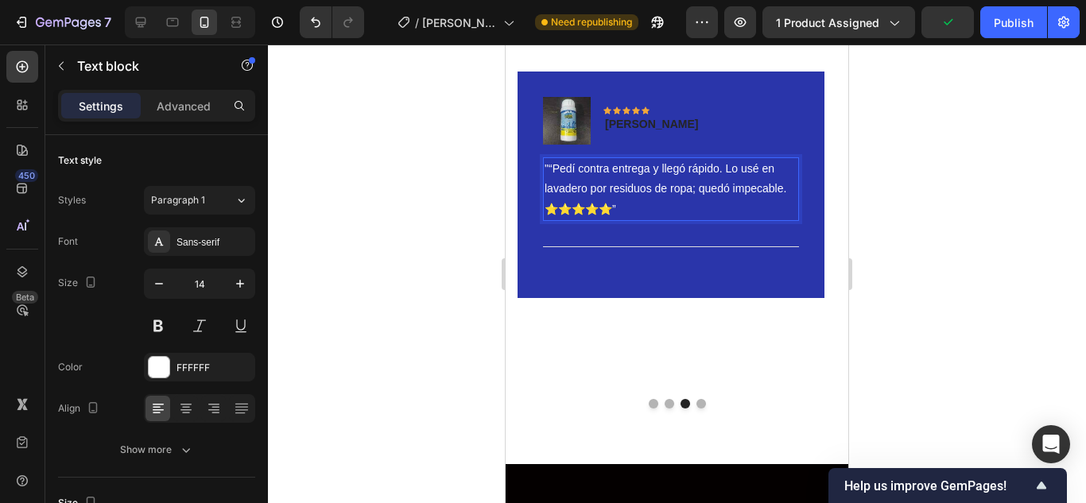
click at [618, 207] on p ""“Pedí contra entrega y llegó rápido. Lo usé en lavadero por residuos de ropa; …" at bounding box center [670, 189] width 253 height 60
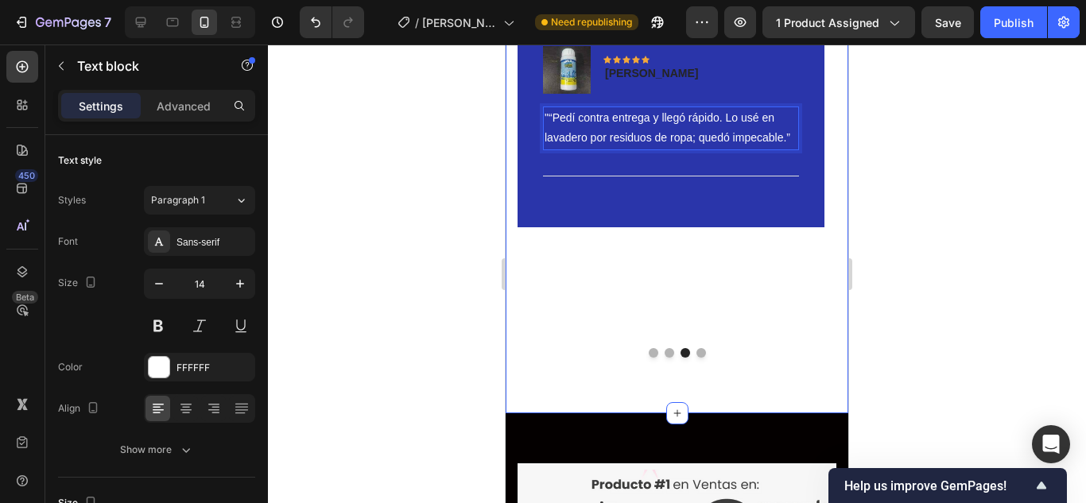
scroll to position [3385, 0]
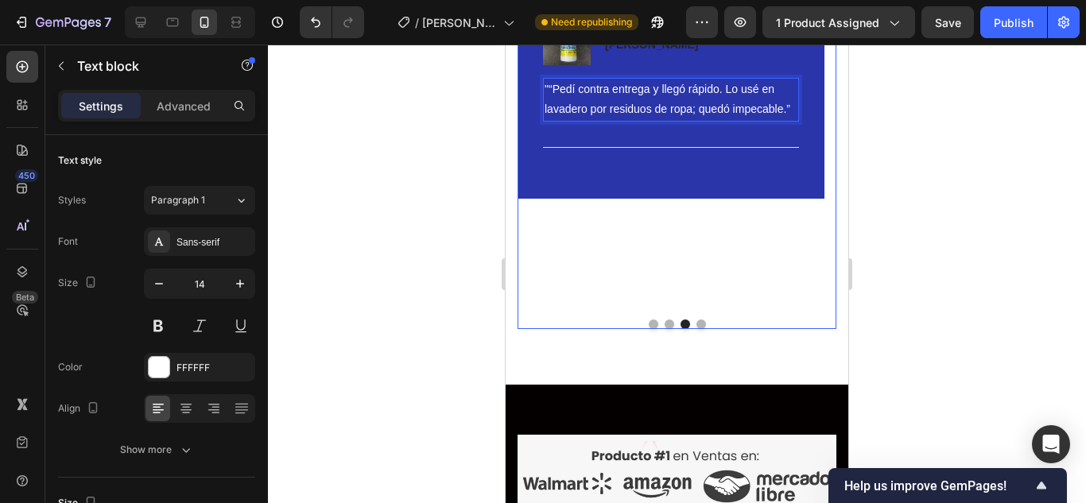
click at [696, 325] on button "Dot" at bounding box center [701, 324] width 10 height 10
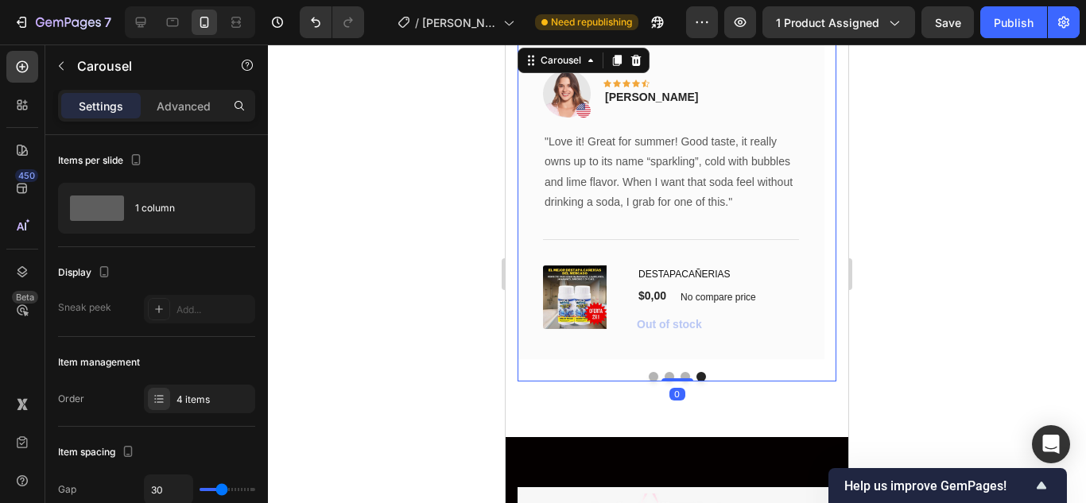
scroll to position [3305, 0]
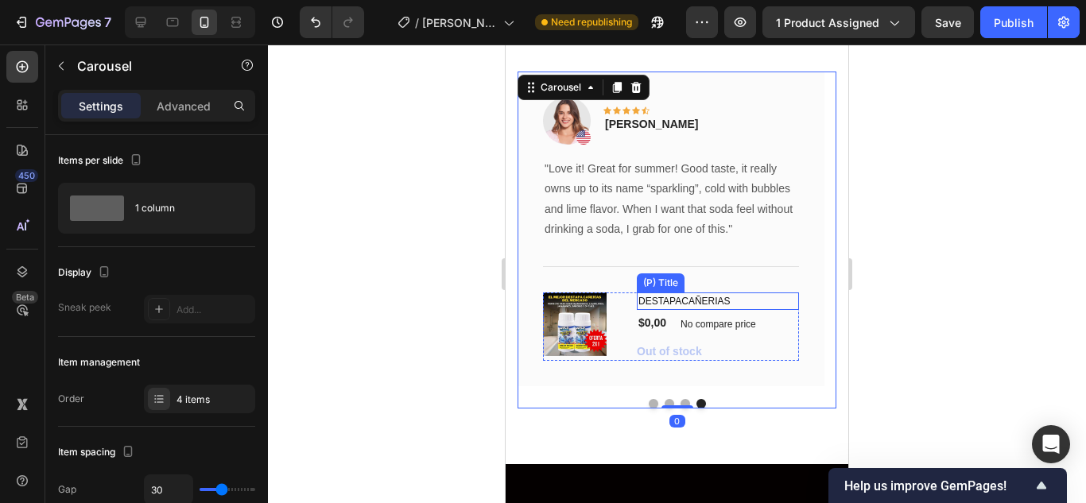
click at [699, 324] on p "No compare price" at bounding box center [717, 324] width 75 height 10
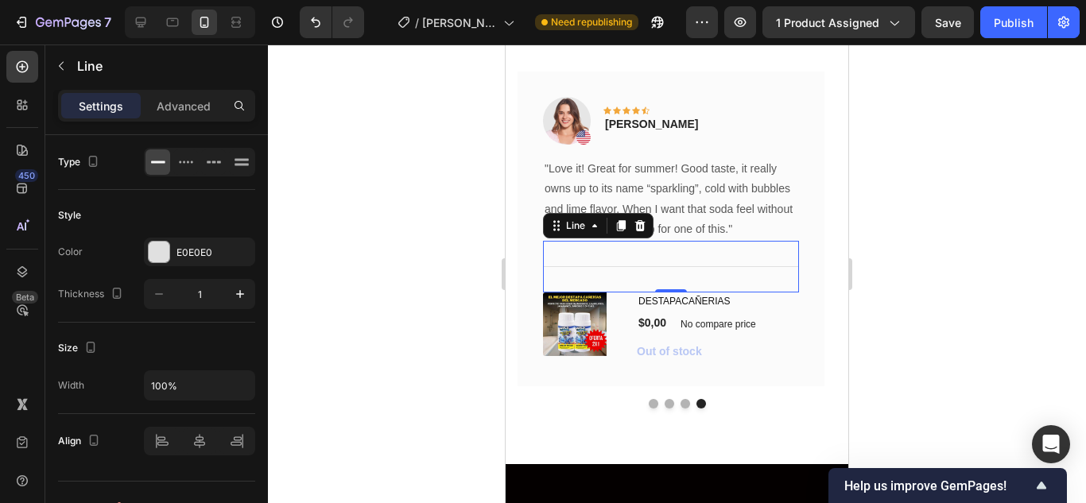
click at [645, 282] on div "Title Line 0" at bounding box center [671, 267] width 256 height 52
click at [675, 343] on div "DESTAPACAÑERIAS (P) Title $0,00 (P) Price (P) Price No compare price (P) Price …" at bounding box center [718, 326] width 162 height 68
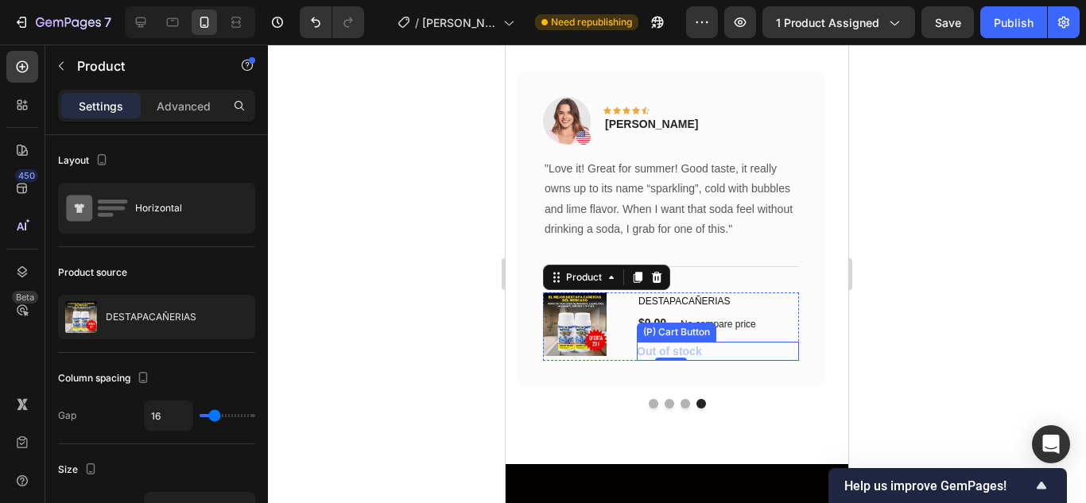
click at [743, 360] on div "Out of stock (P) Cart Button" at bounding box center [718, 351] width 162 height 19
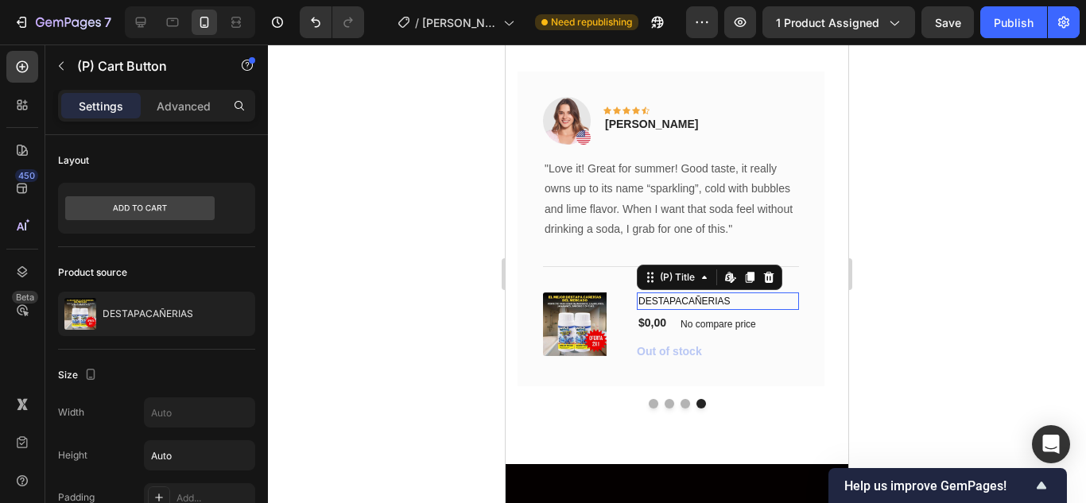
click at [746, 302] on h1 "DESTAPACAÑERIAS" at bounding box center [718, 300] width 162 height 17
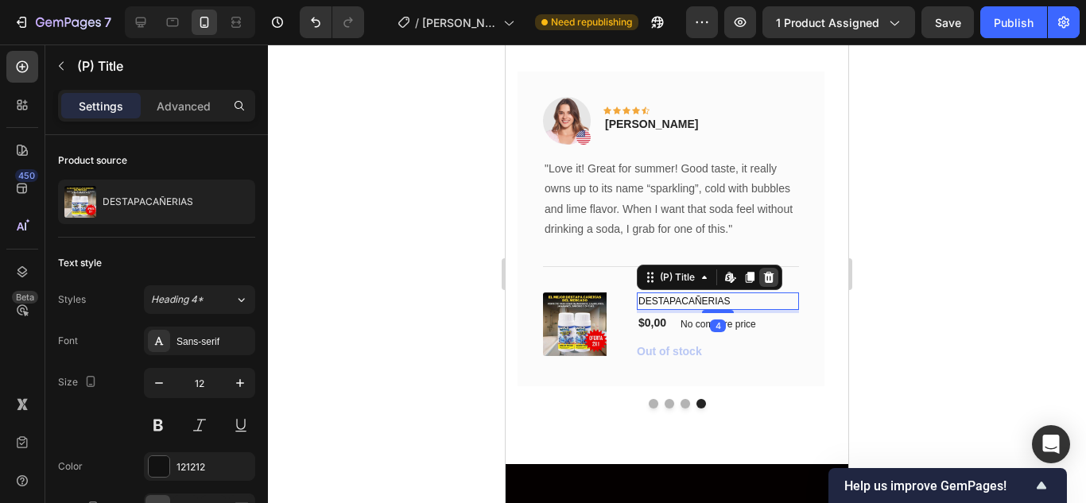
click at [765, 280] on icon at bounding box center [768, 277] width 13 height 13
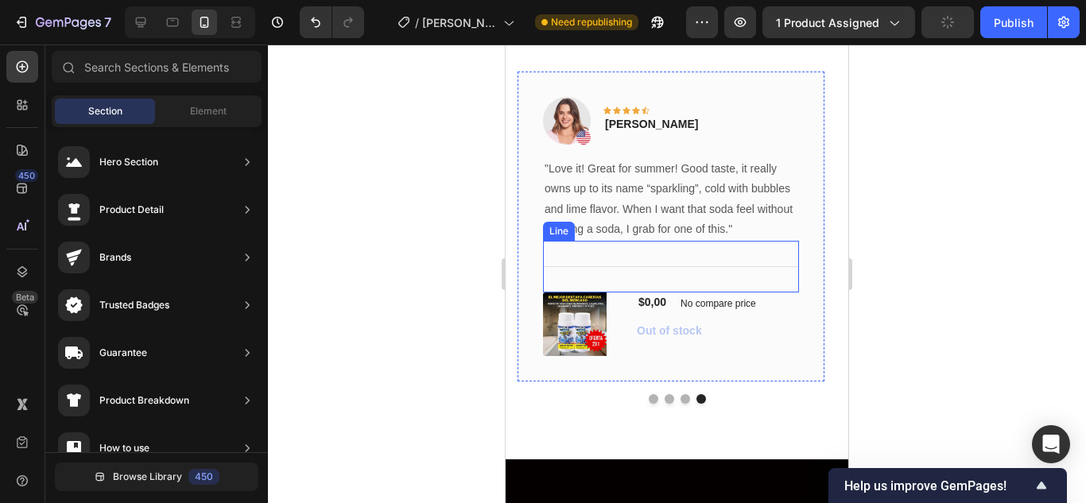
click at [622, 285] on div "Title Line" at bounding box center [671, 267] width 256 height 52
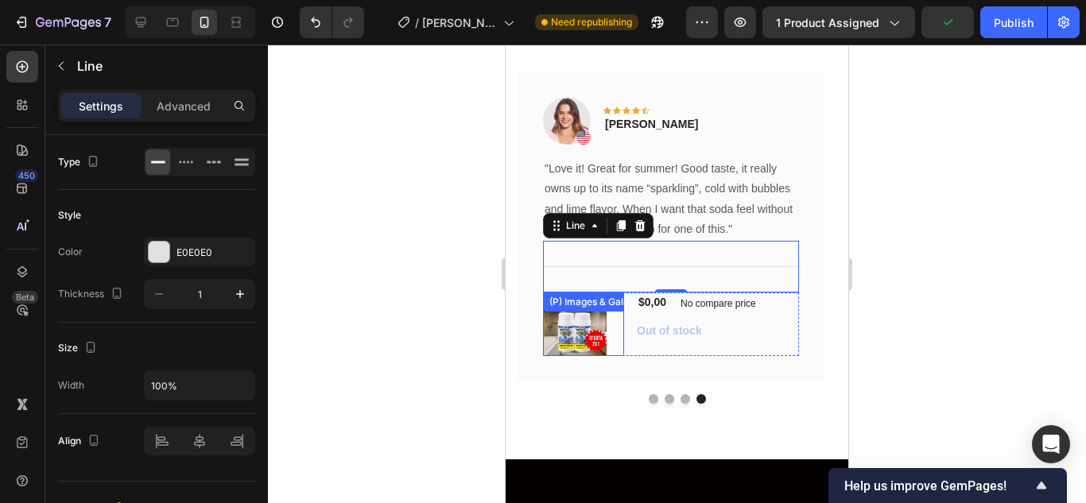
click at [621, 321] on div at bounding box center [583, 324] width 81 height 64
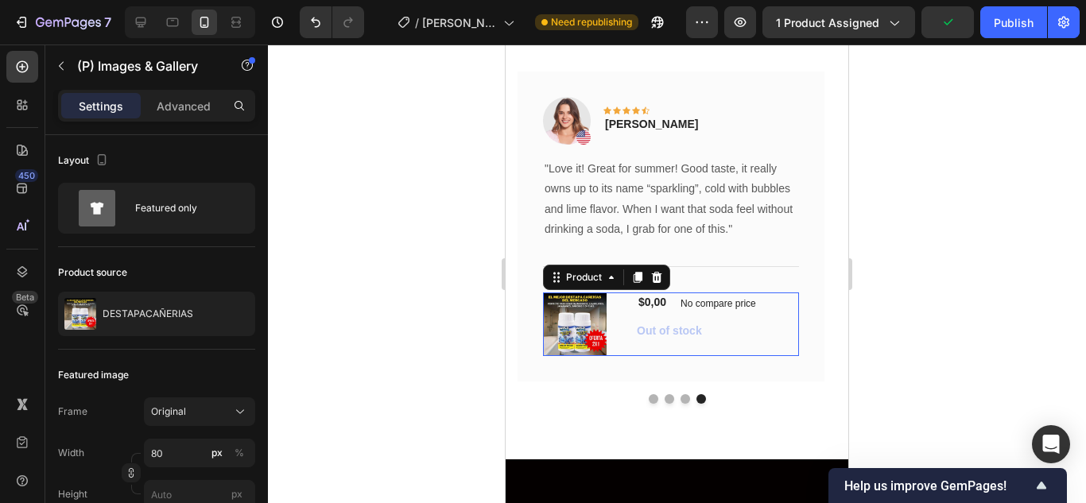
click at [762, 351] on div "$0,00 (P) Price (P) Price No compare price (P) Price Row Out of stock (P) Cart …" at bounding box center [718, 324] width 162 height 64
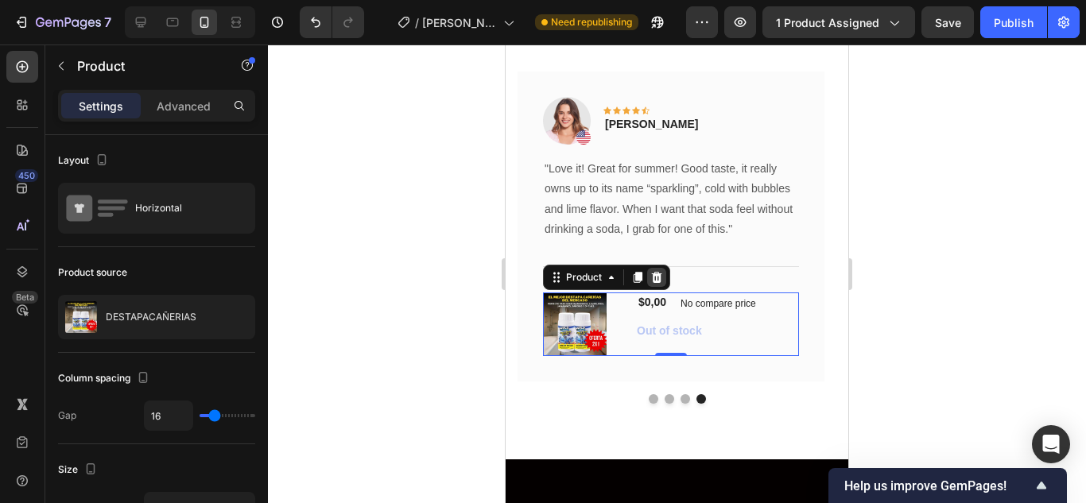
click at [663, 286] on div at bounding box center [656, 277] width 19 height 19
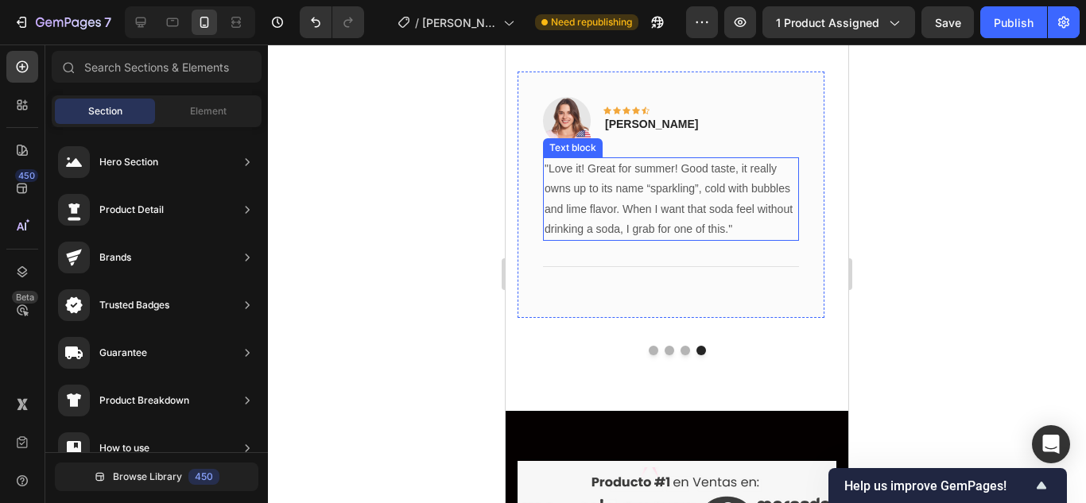
click at [665, 201] on p ""Love it! Great for summer! Good taste, it really owns up to its name “sparklin…" at bounding box center [670, 199] width 253 height 80
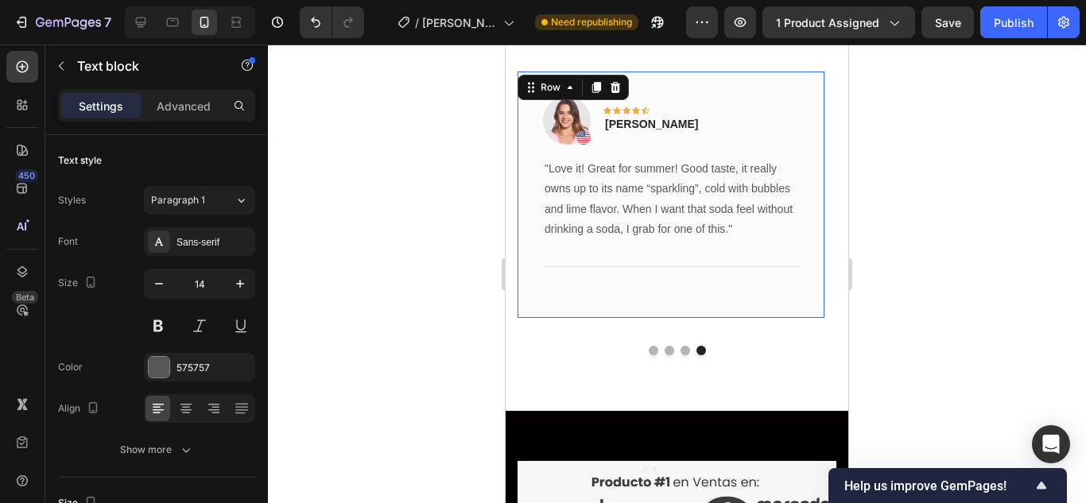
click at [532, 217] on div "Image Icon Icon Icon Icon Icon Row Rita Carroll Text block Row "Love it! Great …" at bounding box center [670, 195] width 307 height 246
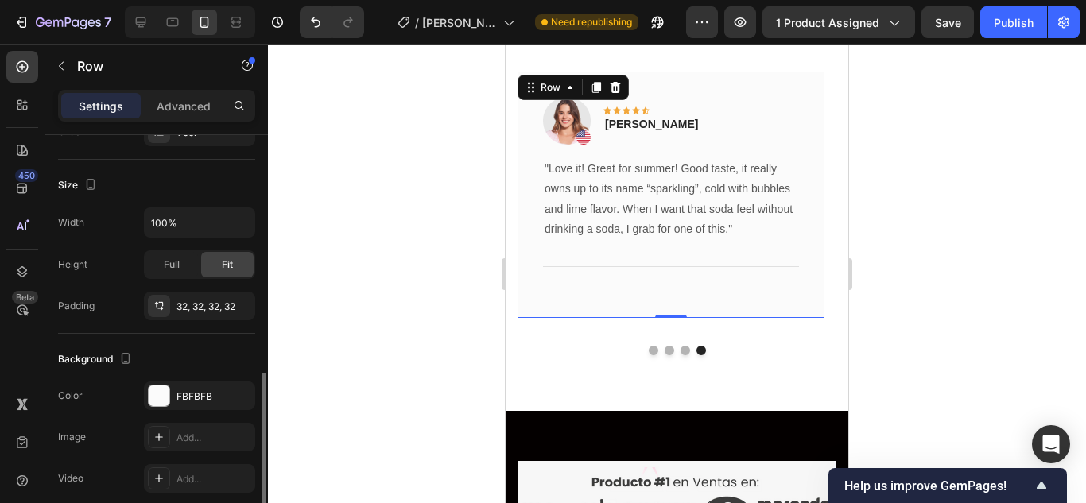
scroll to position [436, 0]
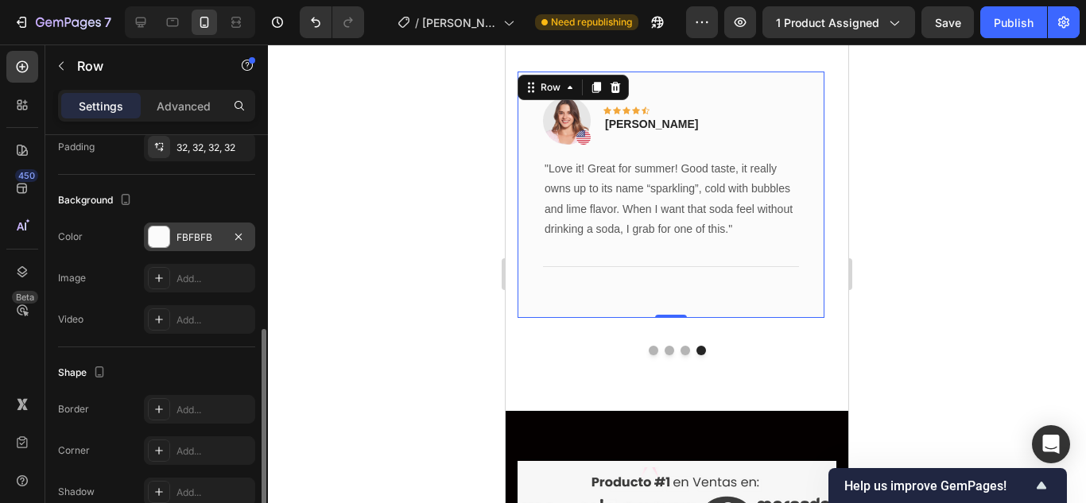
click at [162, 237] on div at bounding box center [159, 236] width 21 height 21
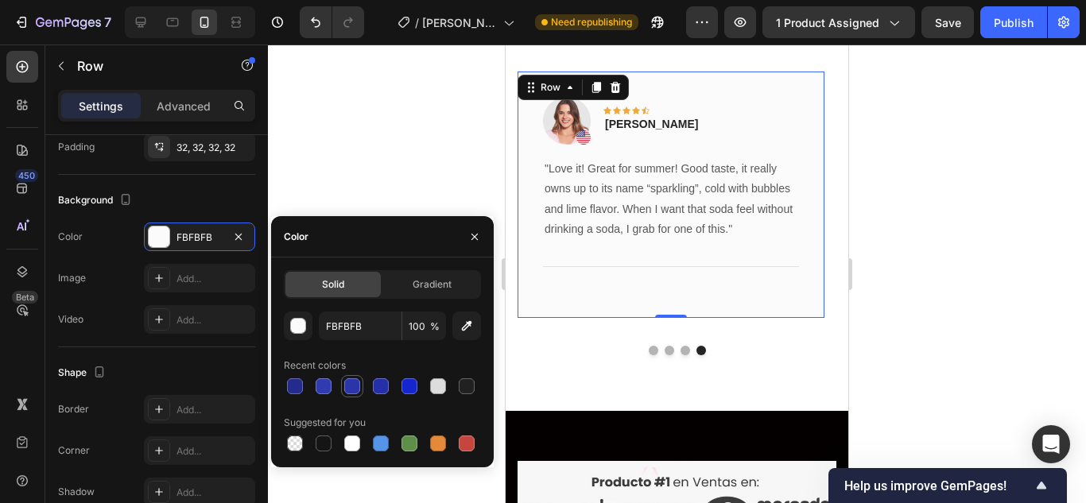
click at [345, 385] on div at bounding box center [352, 386] width 16 height 16
type input "2A35AA"
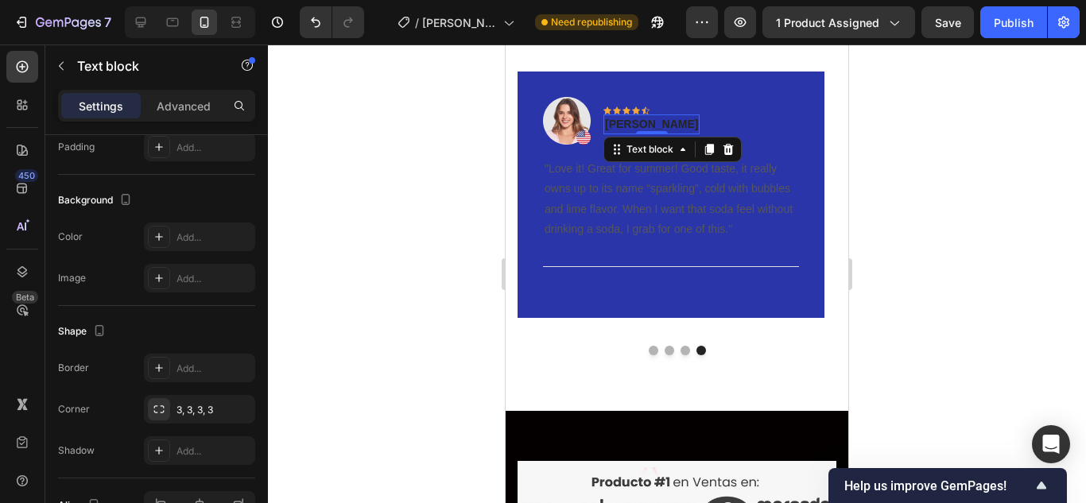
click at [655, 123] on p "Rita Carroll" at bounding box center [651, 124] width 93 height 17
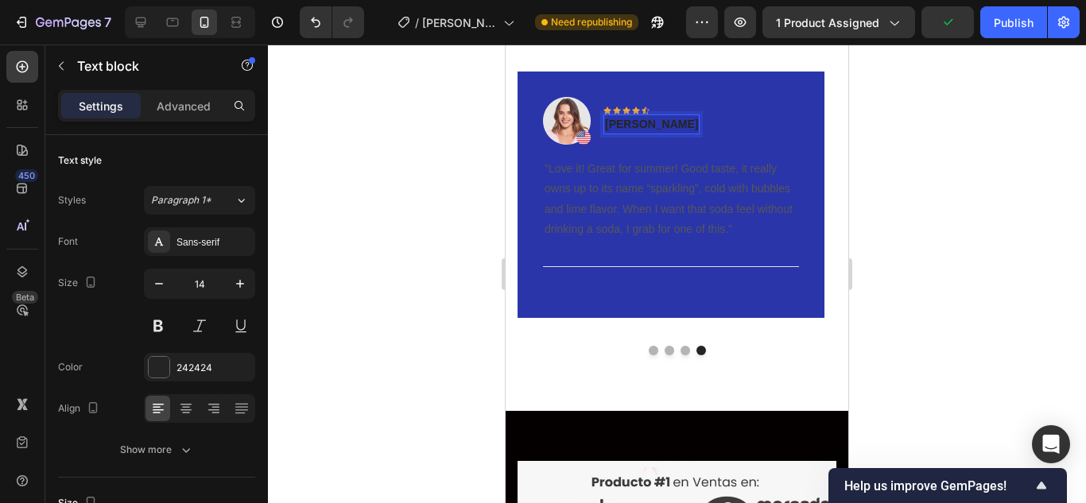
click at [660, 126] on p "Rita Carroll" at bounding box center [651, 124] width 93 height 17
click at [664, 126] on p "Rita Carroll" at bounding box center [651, 124] width 93 height 17
click at [680, 209] on p ""Love it! Great for summer! Good taste, it really owns up to its name “sparklin…" at bounding box center [670, 199] width 253 height 80
click at [729, 229] on p ""Love it! Great for summer! Good taste, it really owns up to its name “sparklin…" at bounding box center [670, 199] width 253 height 80
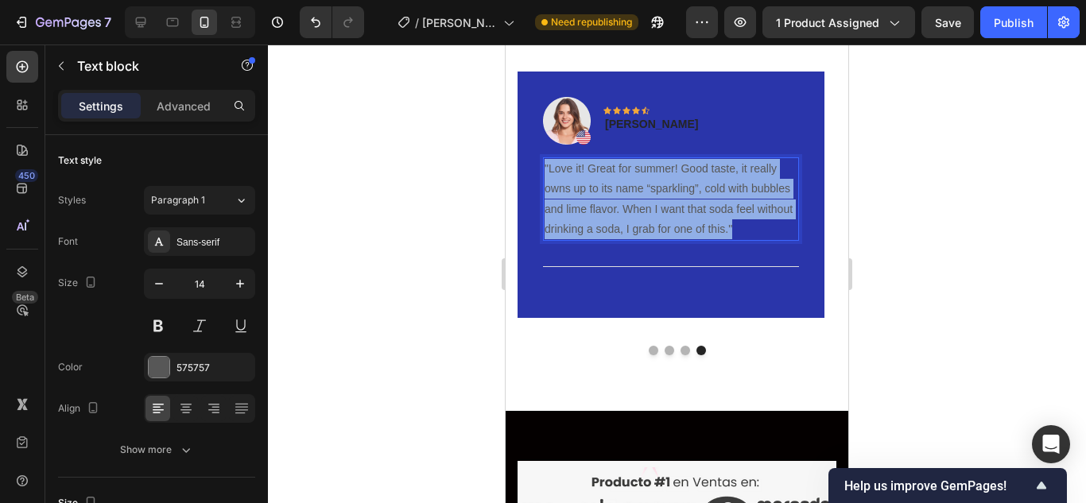
drag, startPoint x: 727, startPoint y: 228, endPoint x: 603, endPoint y: 153, distance: 144.7
click at [545, 161] on p ""Love it! Great for summer! Good taste, it really owns up to its name “sparklin…" at bounding box center [670, 199] width 253 height 80
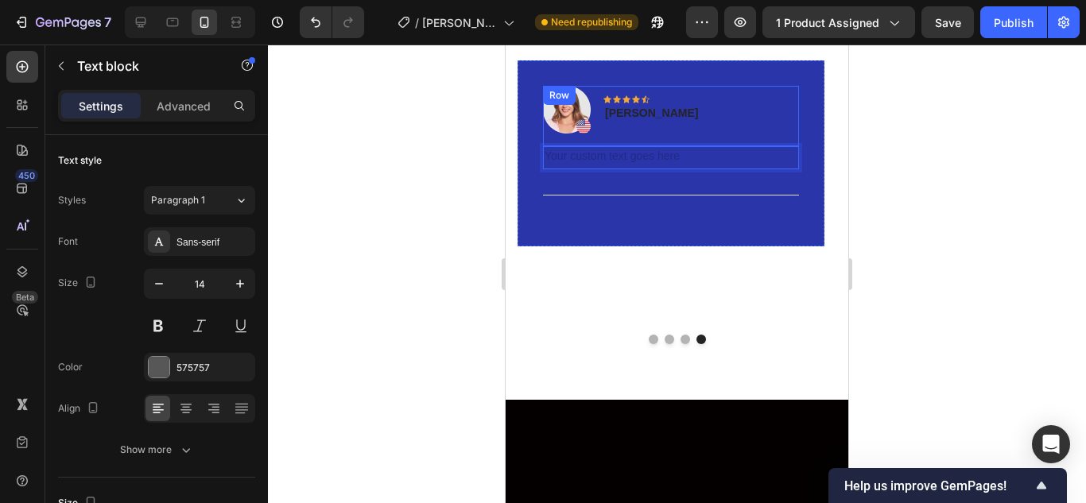
scroll to position [3146, 0]
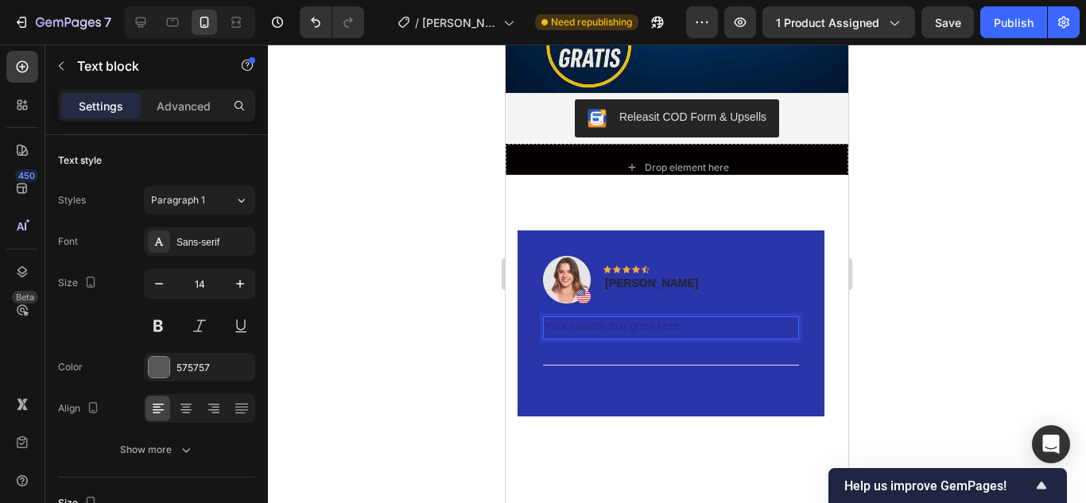
click at [587, 327] on div "Rich Text Editor. Editing area: main" at bounding box center [671, 327] width 256 height 23
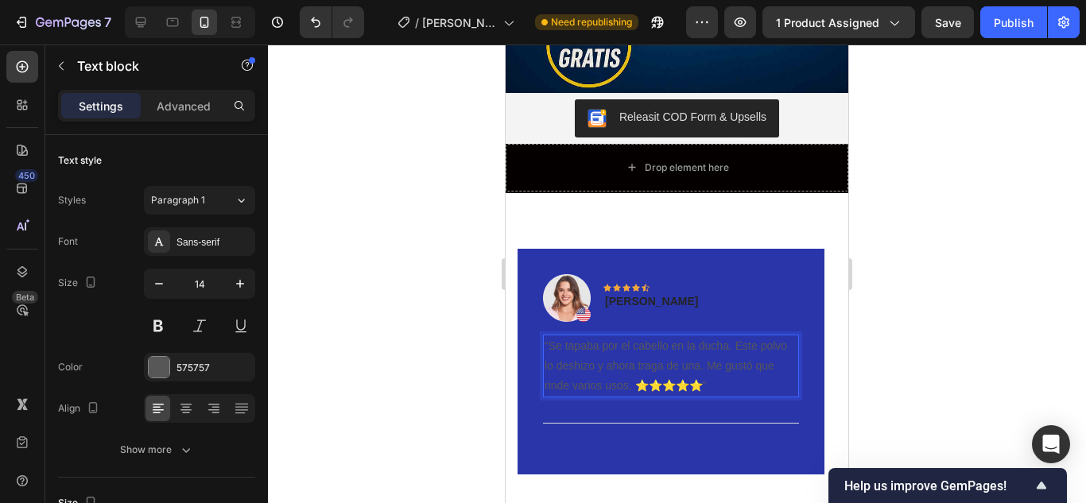
click at [709, 370] on p "“Se tapaba por el cabello en la ducha. Este polvo lo deshizo y ahora traga de u…" at bounding box center [670, 366] width 253 height 60
click at [651, 291] on div "Icon" at bounding box center [657, 300] width 32 height 19
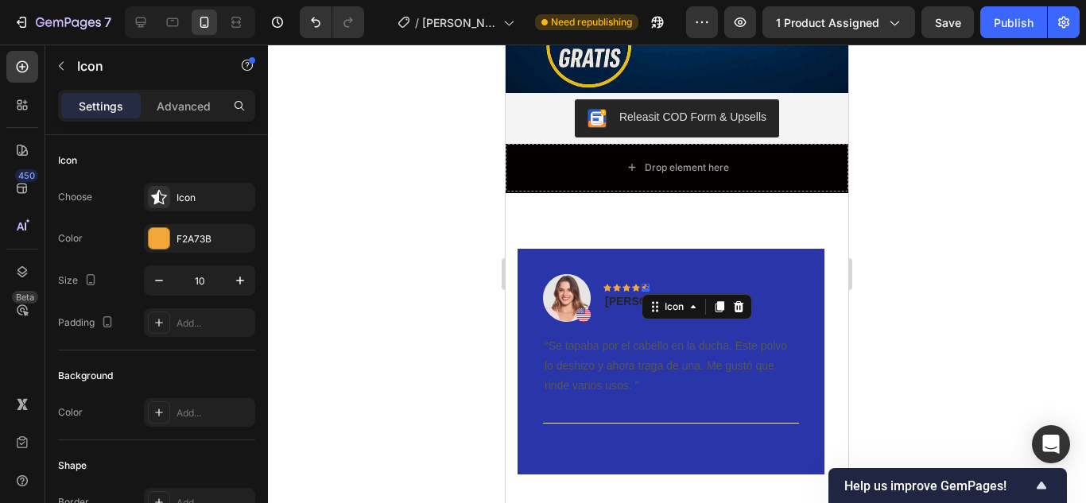
click at [684, 274] on div "Image Icon Icon Icon Icon Icon 0 Row Rita cañon Text block Row" at bounding box center [671, 304] width 256 height 60
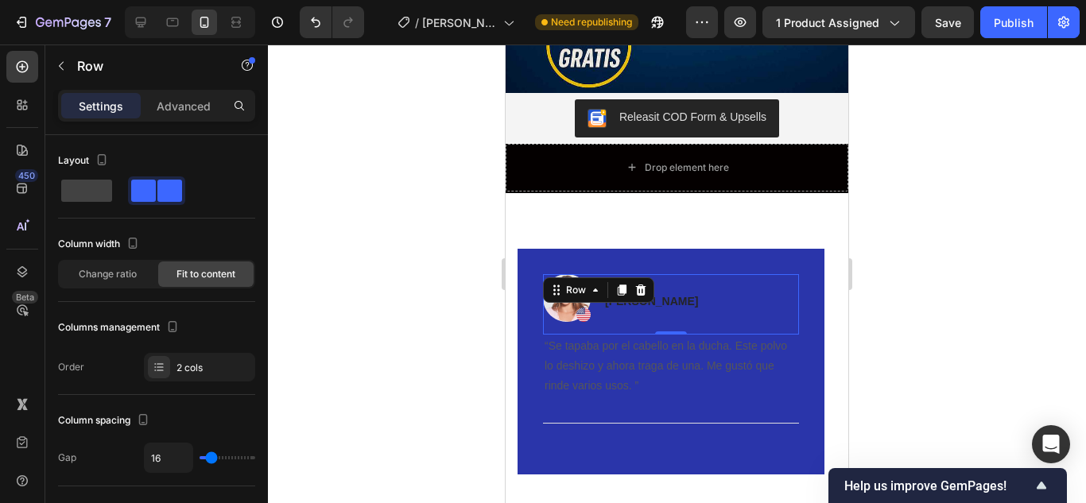
click at [681, 285] on div "Image Icon Icon Icon Icon Icon Row Rita cañon Text block Row 0" at bounding box center [671, 304] width 256 height 60
click at [668, 284] on div "Image Icon Icon Icon Icon Icon Row Rita cañon Text block Row 0" at bounding box center [671, 304] width 256 height 60
click at [659, 293] on p "Rita cañon" at bounding box center [651, 301] width 93 height 17
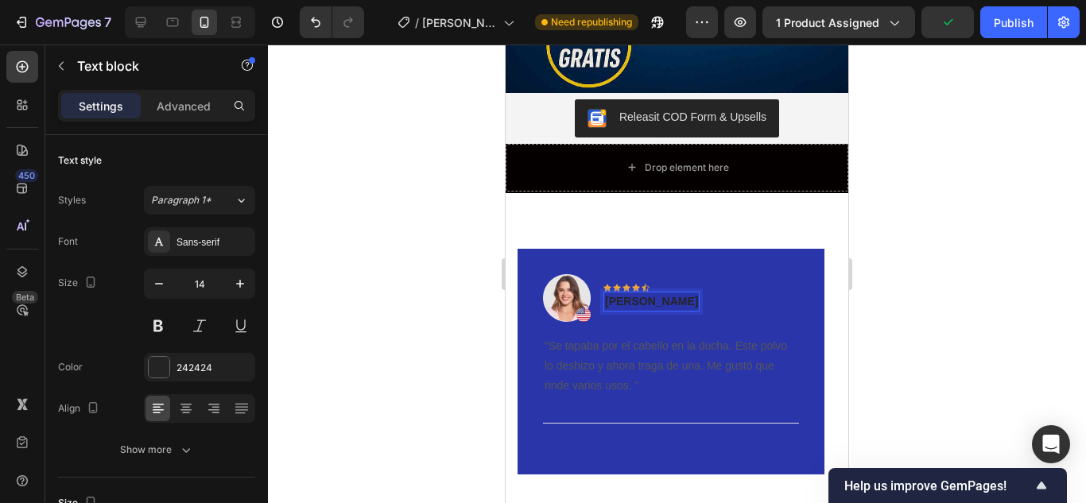
click at [661, 293] on p "Rita cañon" at bounding box center [651, 301] width 93 height 17
click at [567, 295] on img at bounding box center [567, 298] width 48 height 48
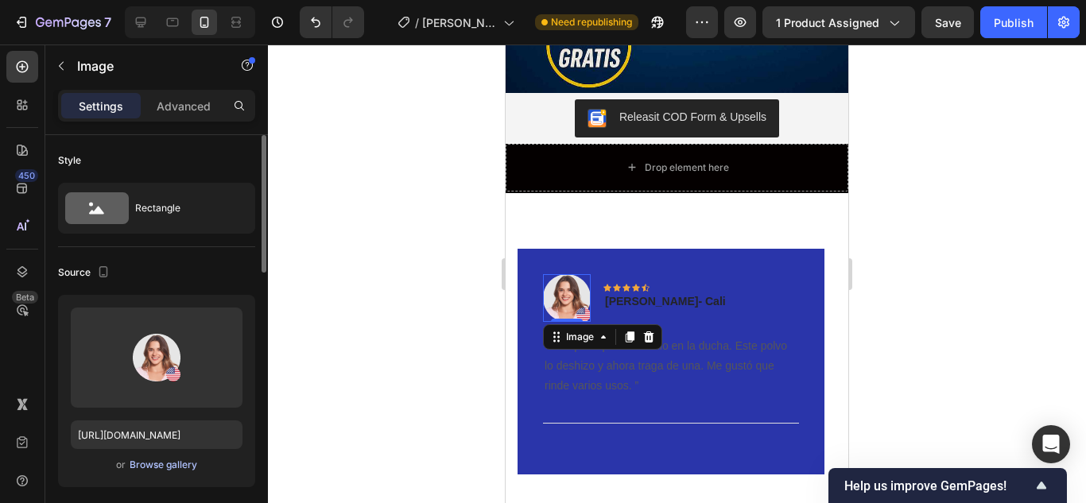
click at [183, 459] on div "Browse gallery" at bounding box center [164, 465] width 68 height 14
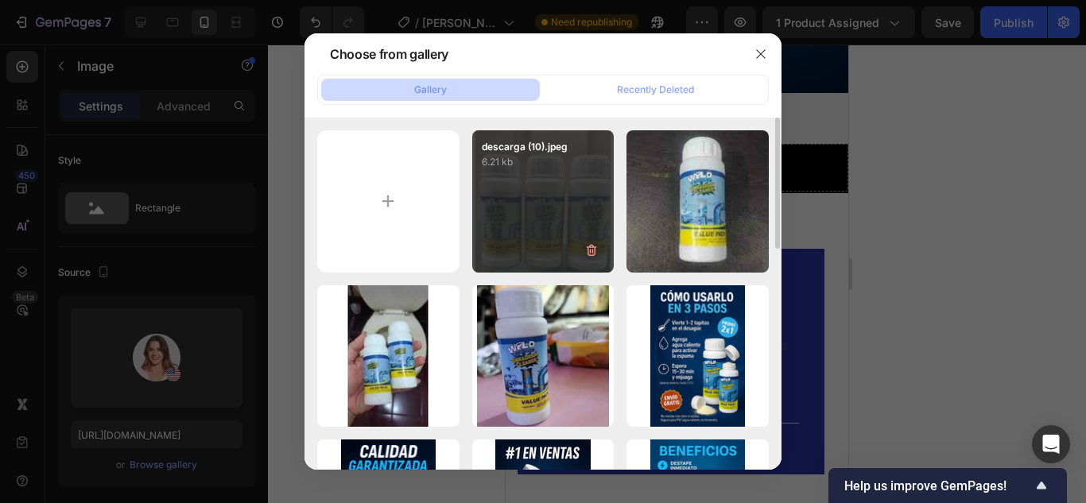
click at [542, 225] on div "descarga (10).jpeg 6.21 kb" at bounding box center [543, 201] width 142 height 142
type input "https://cdn.shopify.com/s/files/1/0773/4981/4516/files/gempages_581857734454936…"
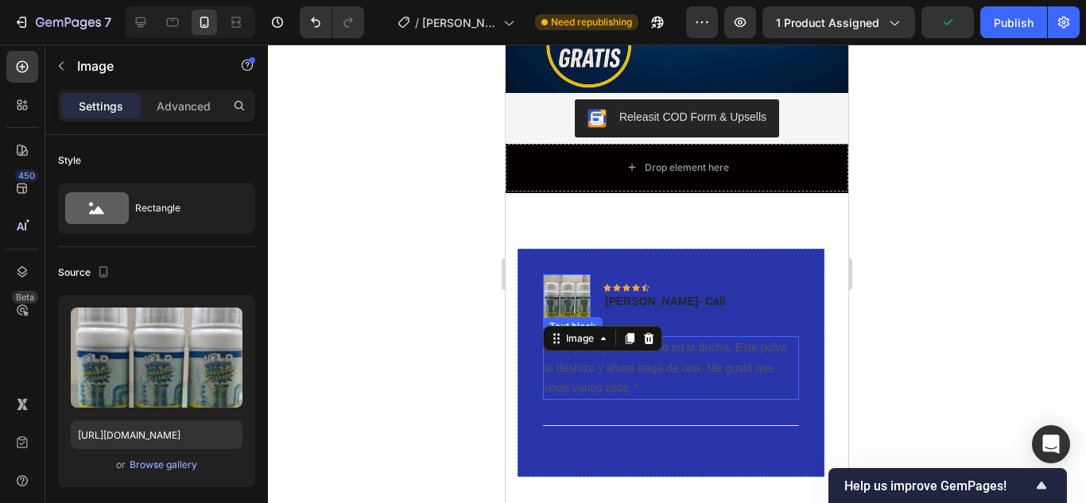
click at [667, 353] on p "“Se tapaba por el cabello en la ducha. Este polvo lo deshizo y ahora traga de u…" at bounding box center [670, 368] width 253 height 60
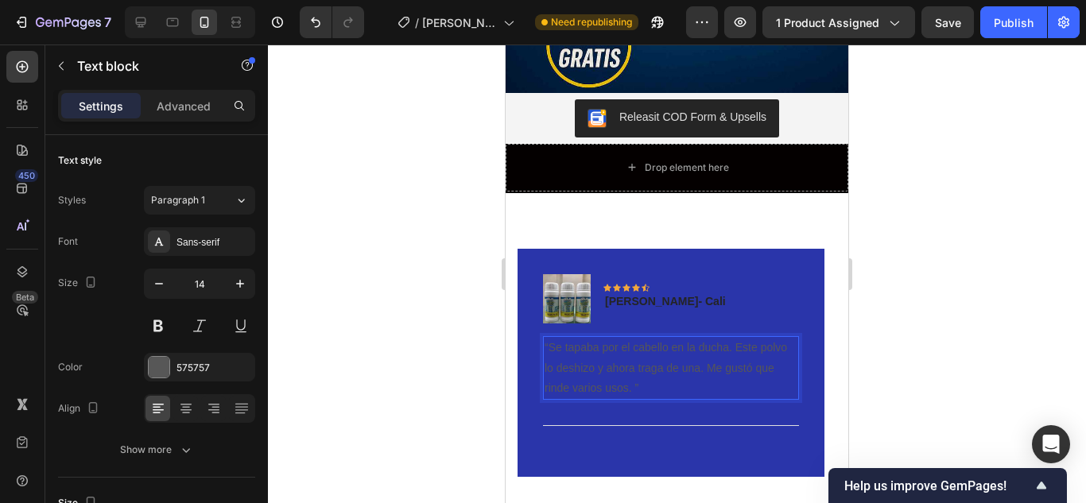
drag, startPoint x: 636, startPoint y: 371, endPoint x: 555, endPoint y: 329, distance: 91.4
click at [174, 366] on div "575757" at bounding box center [199, 367] width 111 height 29
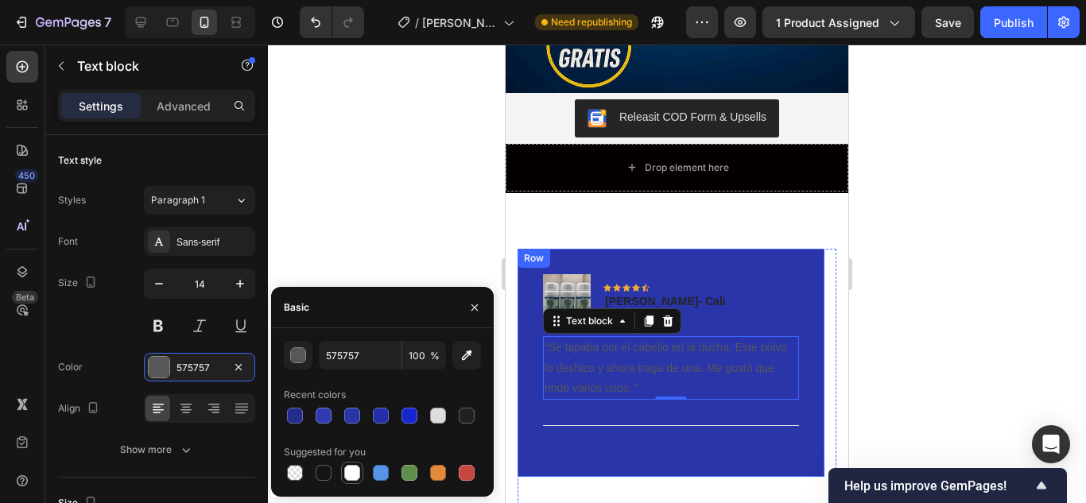
click at [342, 463] on div at bounding box center [352, 473] width 22 height 22
type input "FFFFFF"
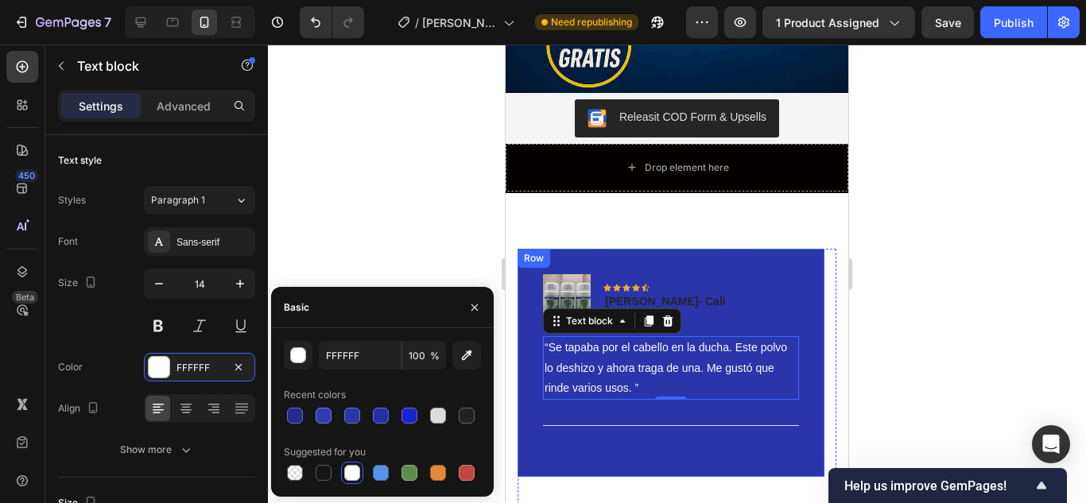
click at [622, 436] on div "Image Icon Icon Icon Icon Icon Row Rita cañon- Cali Text block Row “Se tapaba p…" at bounding box center [670, 363] width 307 height 228
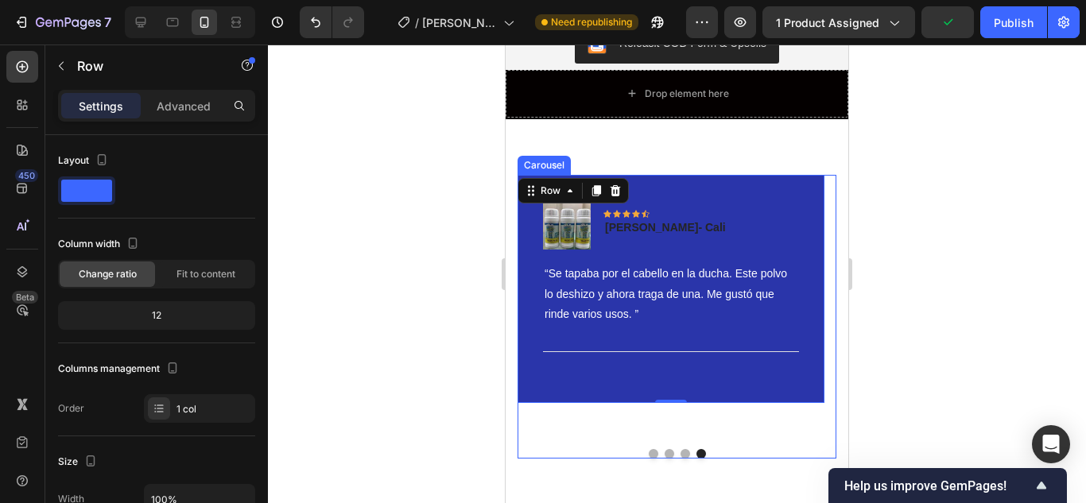
scroll to position [3226, 0]
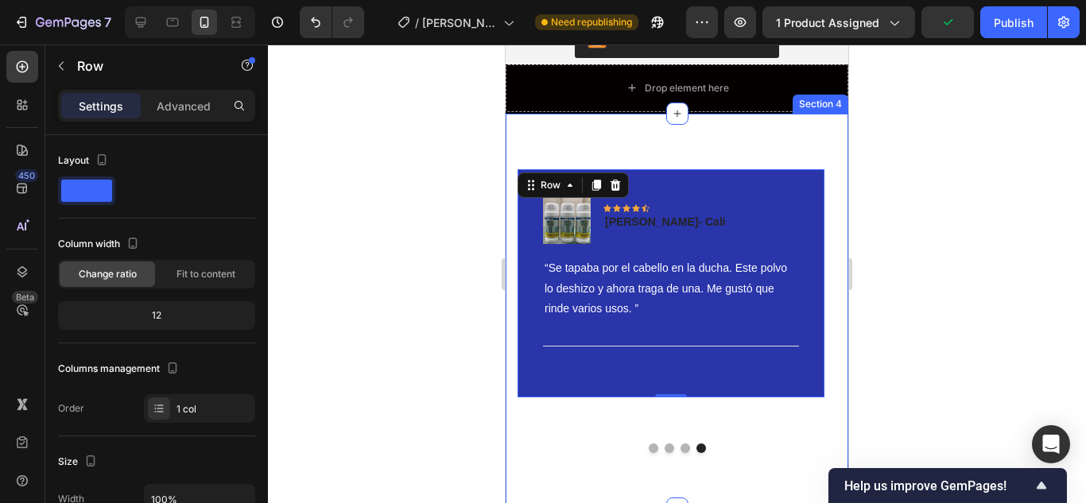
click at [680, 443] on button "Dot" at bounding box center [685, 448] width 10 height 10
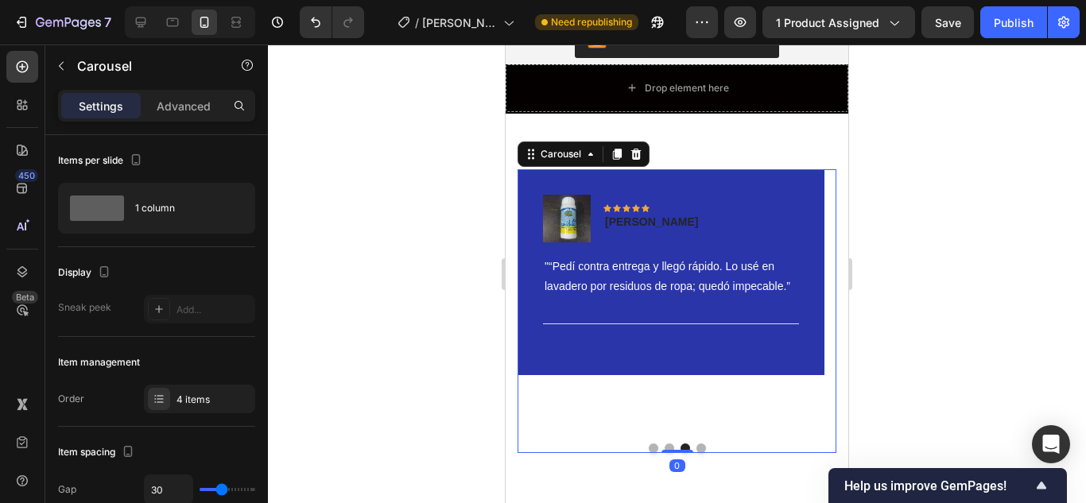
click at [664, 443] on button "Dot" at bounding box center [669, 448] width 10 height 10
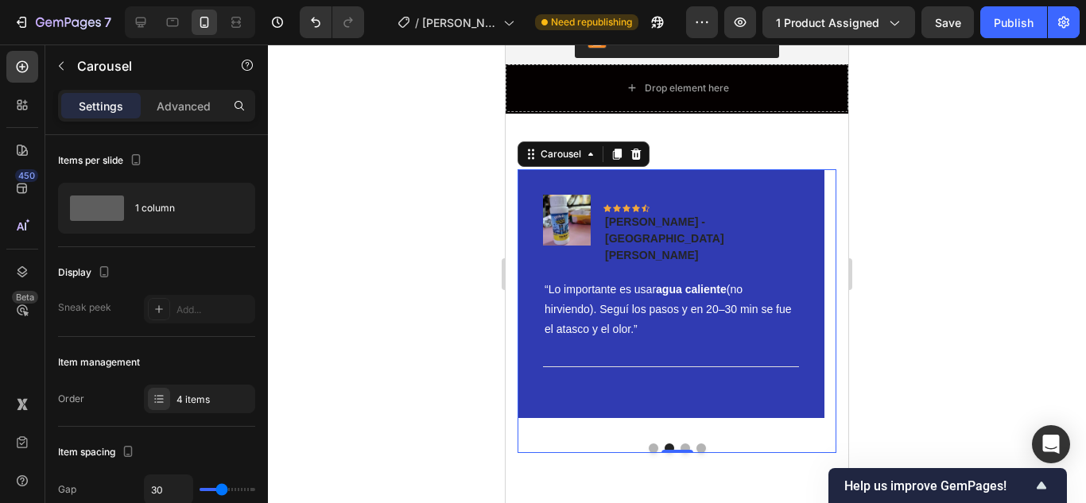
click at [643, 424] on div "Image Icon Icon Icon Icon Icon Row Julian Roman-Bogota Text block Row “En el ba…" at bounding box center [676, 311] width 319 height 284
click at [649, 443] on button "Dot" at bounding box center [654, 448] width 10 height 10
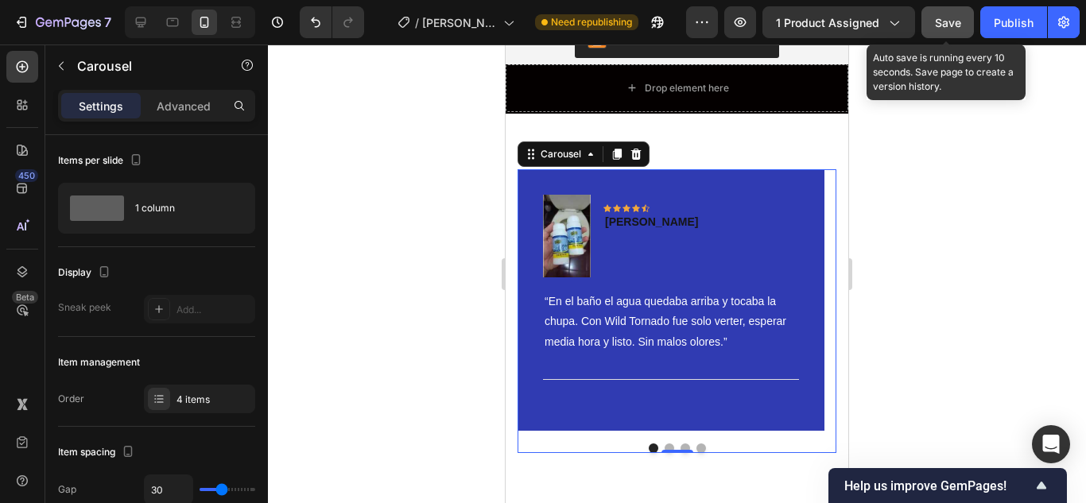
click at [949, 20] on span "Save" at bounding box center [948, 23] width 26 height 14
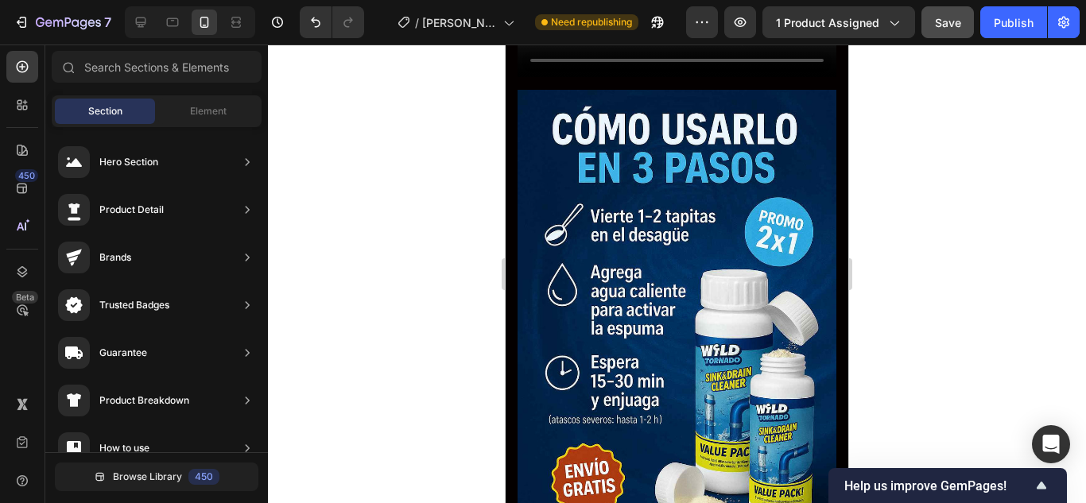
scroll to position [0, 0]
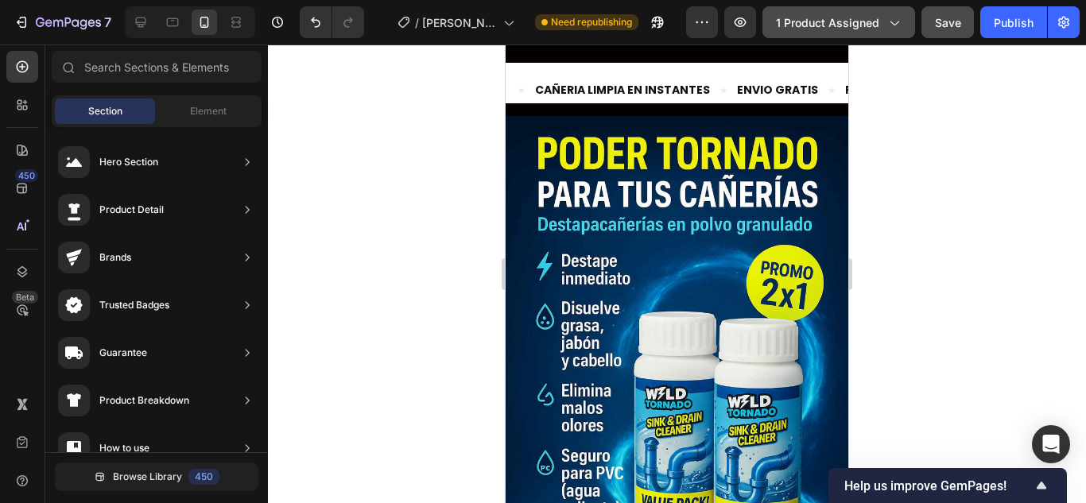
click at [877, 21] on span "1 product assigned" at bounding box center [827, 22] width 103 height 17
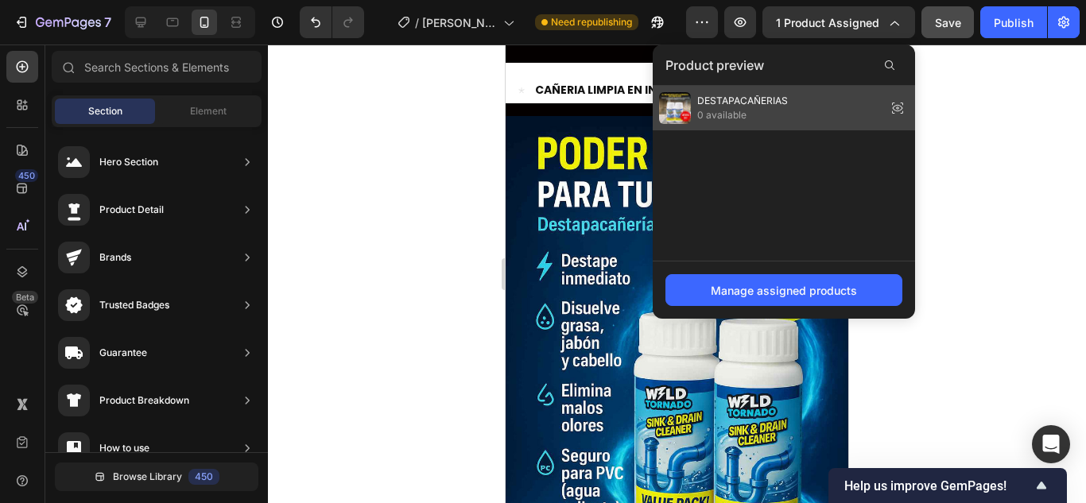
click at [900, 101] on icon at bounding box center [897, 108] width 22 height 22
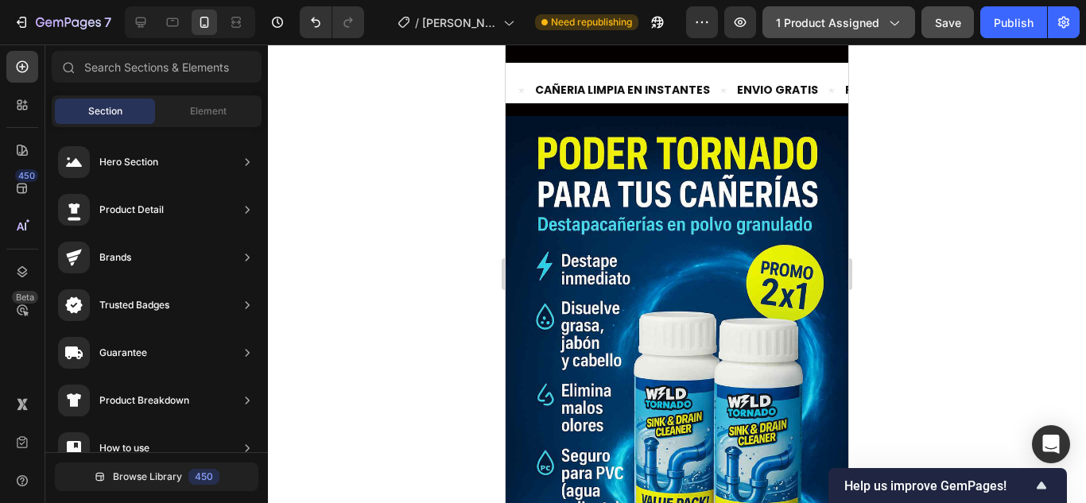
click at [879, 29] on span "1 product assigned" at bounding box center [827, 22] width 103 height 17
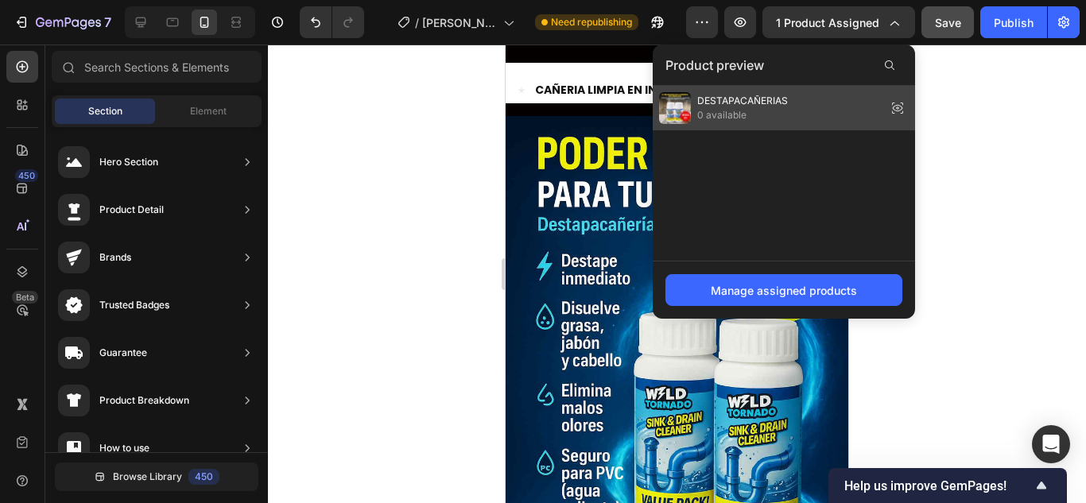
click at [784, 104] on span "DESTAPACAÑERIAS" at bounding box center [742, 101] width 91 height 14
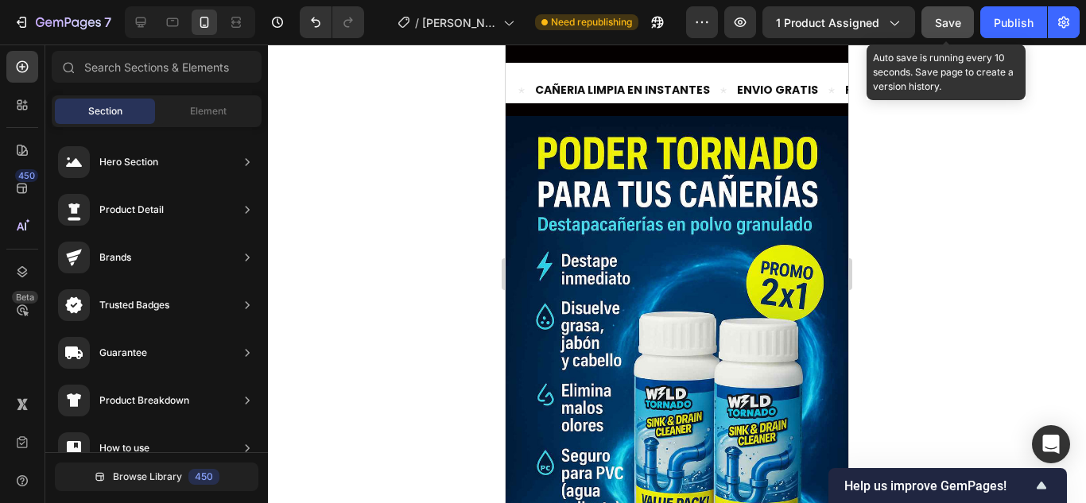
click at [945, 23] on span "Save" at bounding box center [948, 23] width 26 height 14
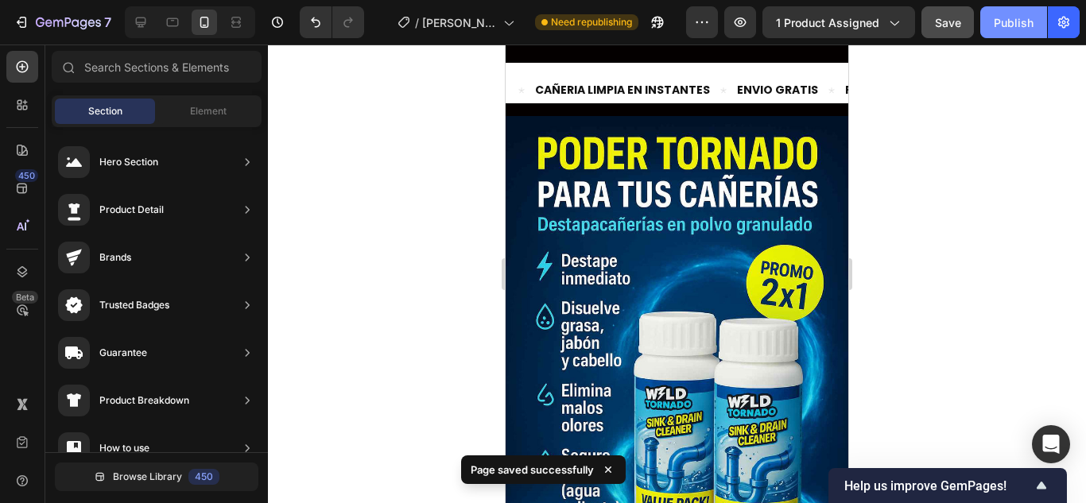
click at [1012, 25] on div "Publish" at bounding box center [1013, 22] width 40 height 17
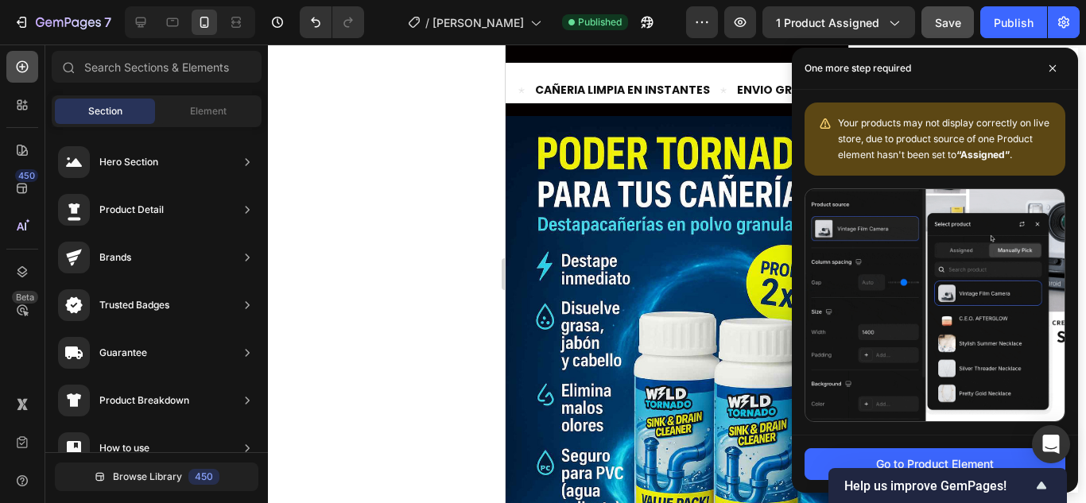
click at [14, 64] on icon at bounding box center [22, 67] width 16 height 16
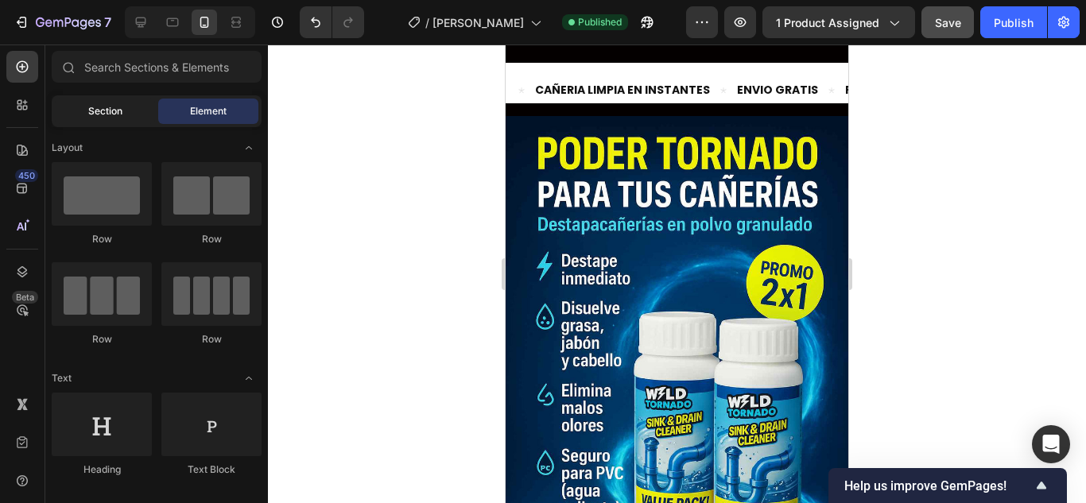
click at [122, 120] on div "Section" at bounding box center [105, 111] width 100 height 25
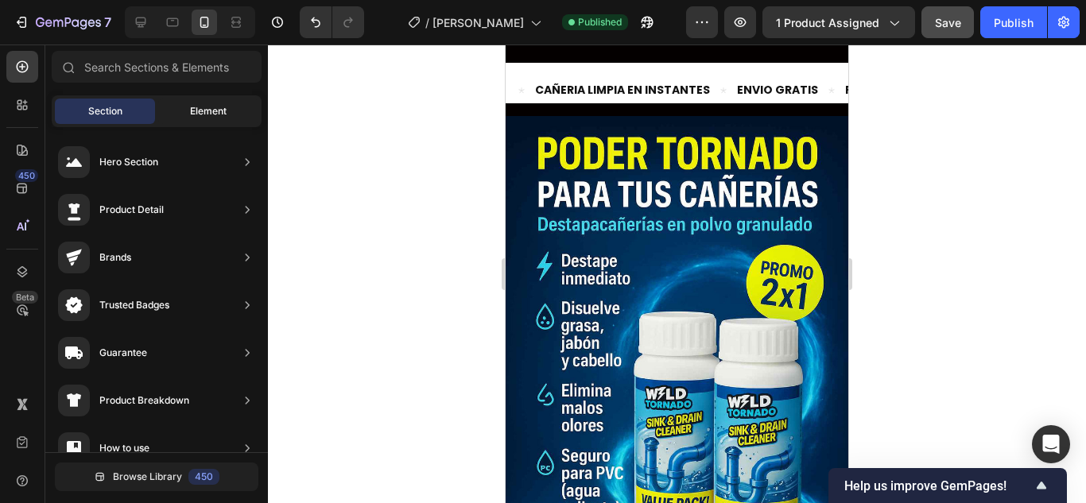
click at [193, 111] on span "Element" at bounding box center [208, 111] width 37 height 14
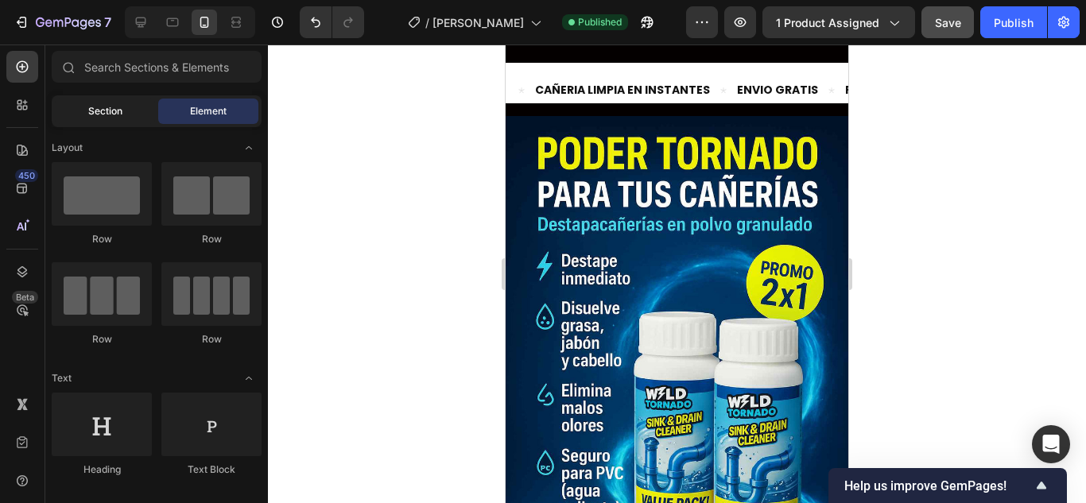
click at [136, 108] on div "Section" at bounding box center [105, 111] width 100 height 25
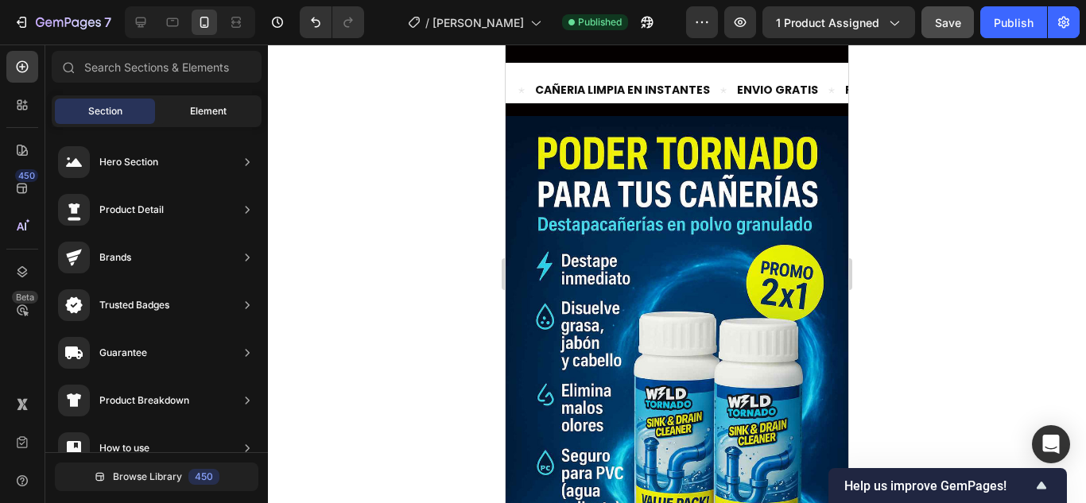
click at [223, 123] on div "Element" at bounding box center [208, 111] width 100 height 25
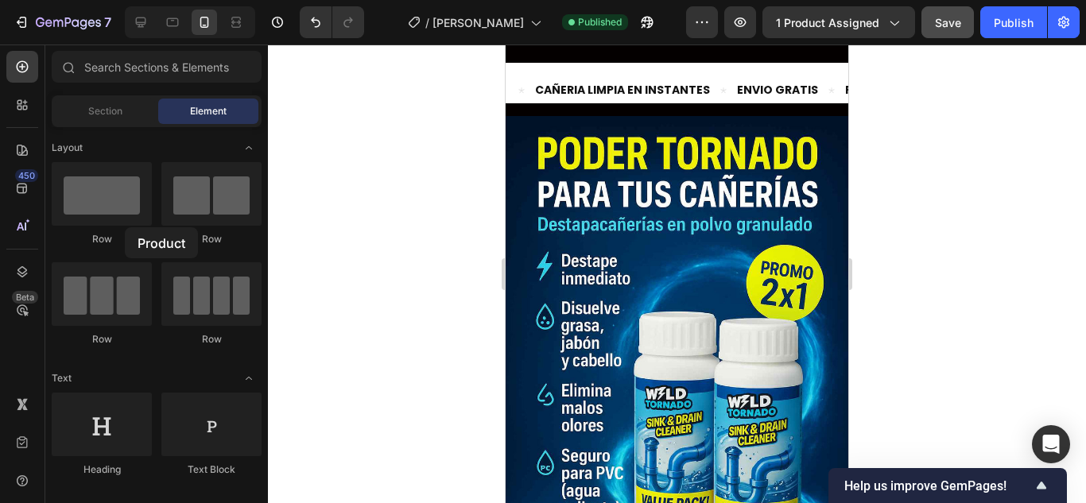
click at [104, 99] on div "Section" at bounding box center [105, 111] width 100 height 25
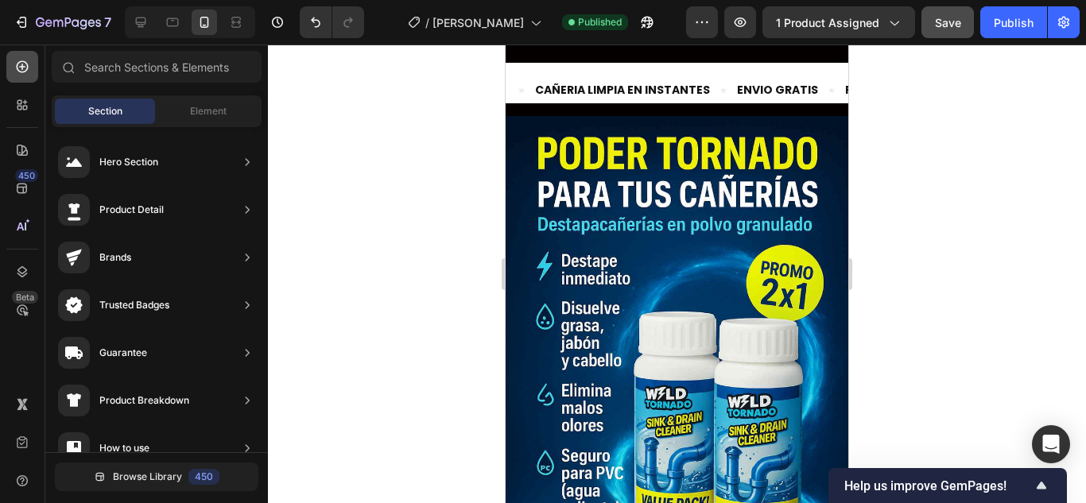
click at [29, 54] on div at bounding box center [22, 67] width 32 height 32
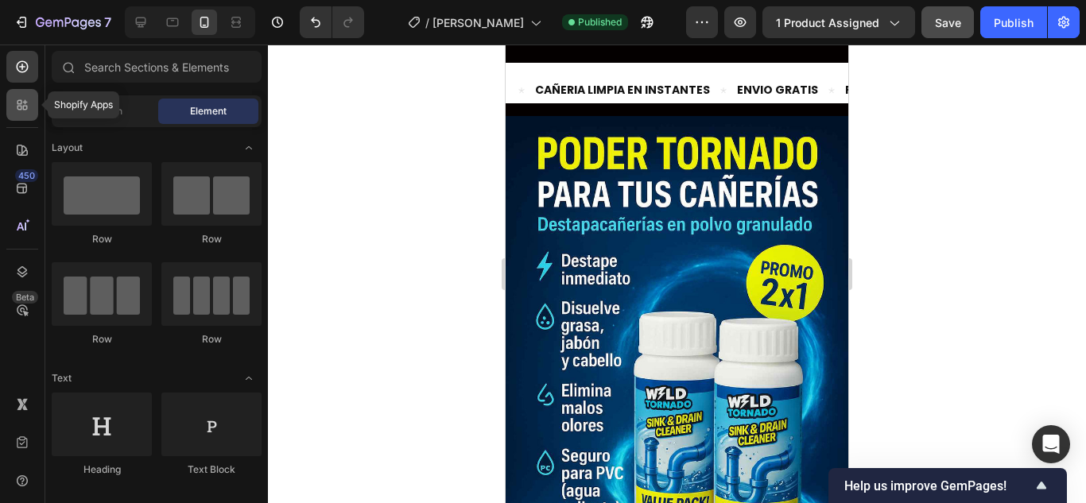
click at [14, 100] on icon at bounding box center [22, 105] width 16 height 16
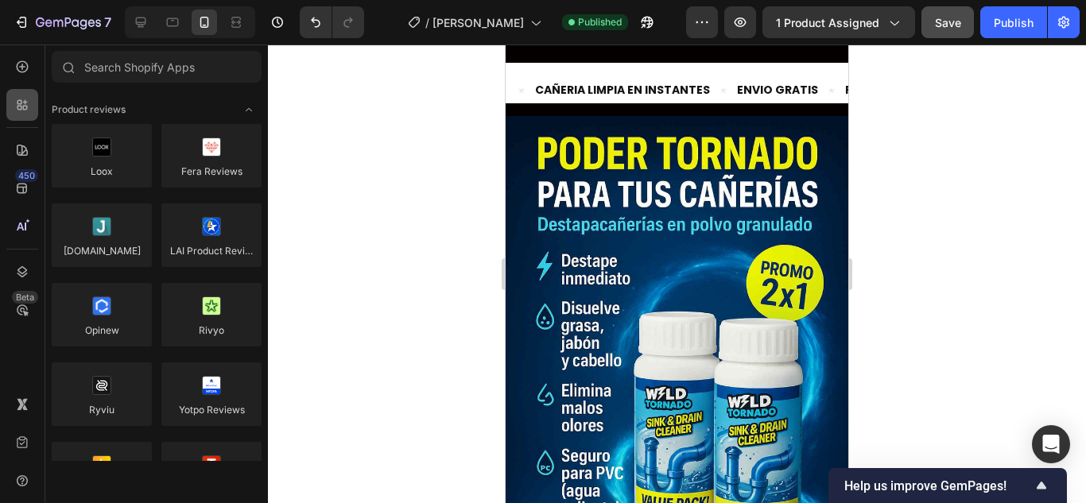
click at [15, 101] on icon at bounding box center [22, 105] width 16 height 16
click at [25, 152] on icon at bounding box center [22, 150] width 11 height 11
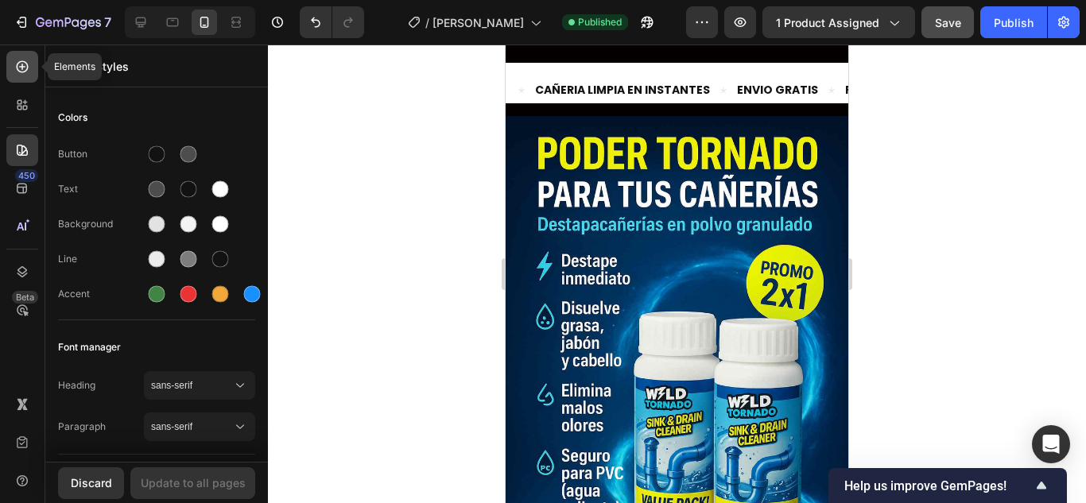
click at [17, 68] on icon at bounding box center [23, 67] width 12 height 12
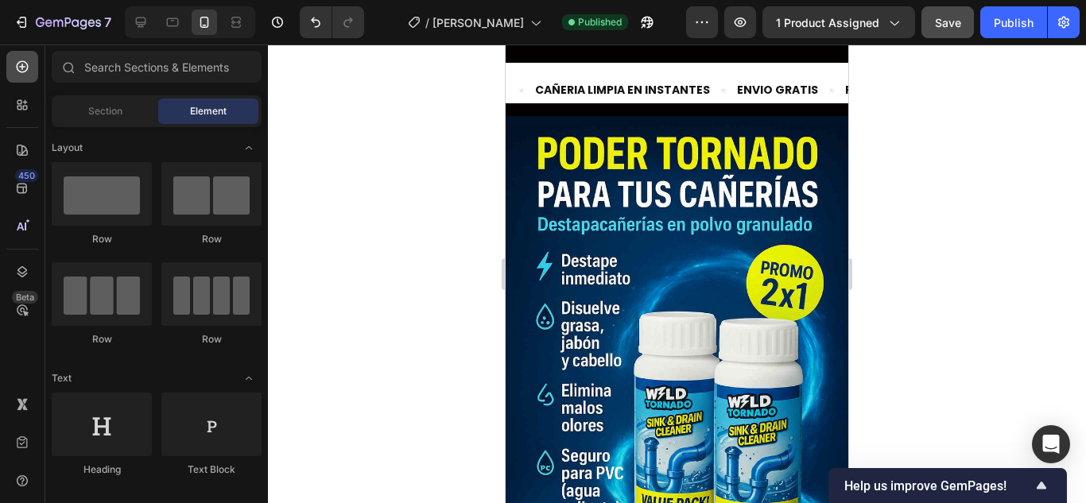
click at [17, 68] on icon at bounding box center [23, 67] width 12 height 12
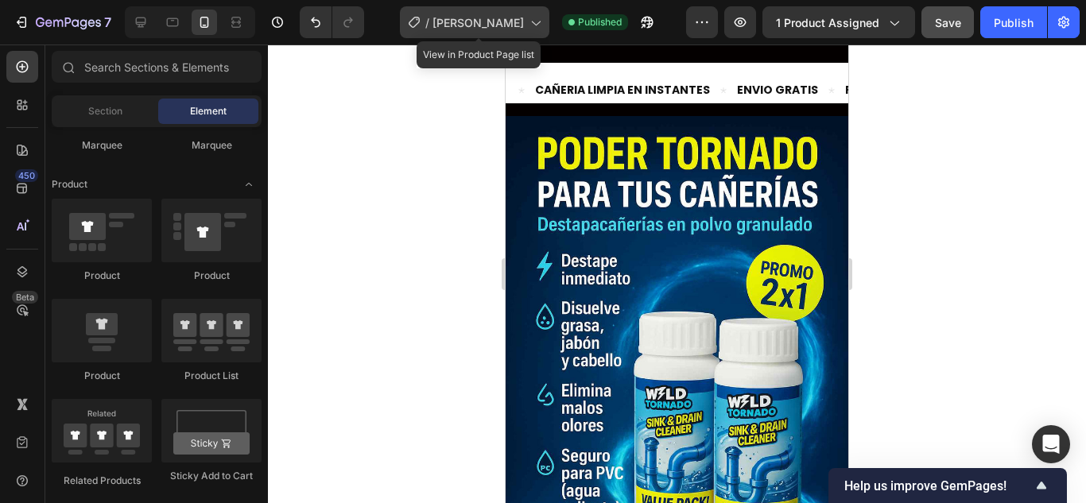
click at [521, 21] on span "[PERSON_NAME]" at bounding box center [477, 22] width 91 height 17
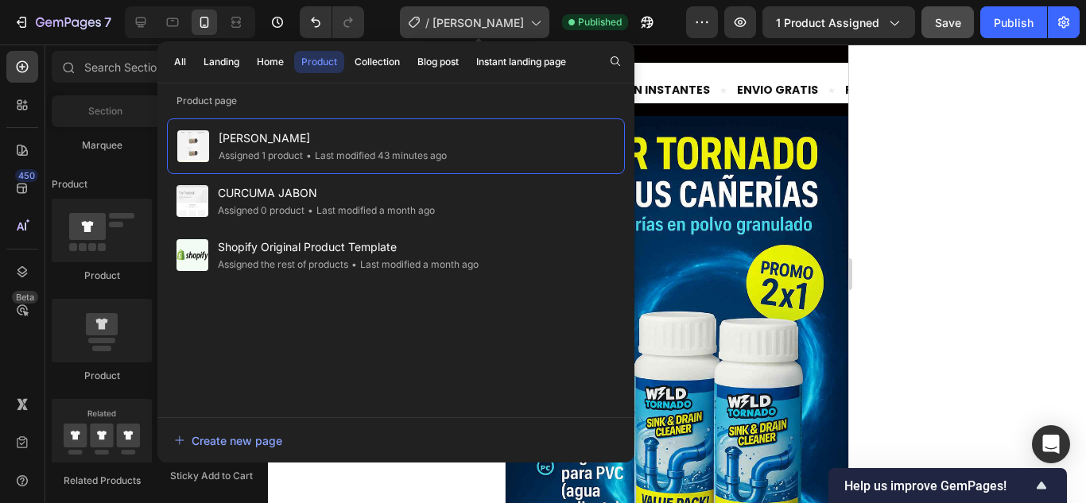
click at [521, 21] on span "[PERSON_NAME]" at bounding box center [477, 22] width 91 height 17
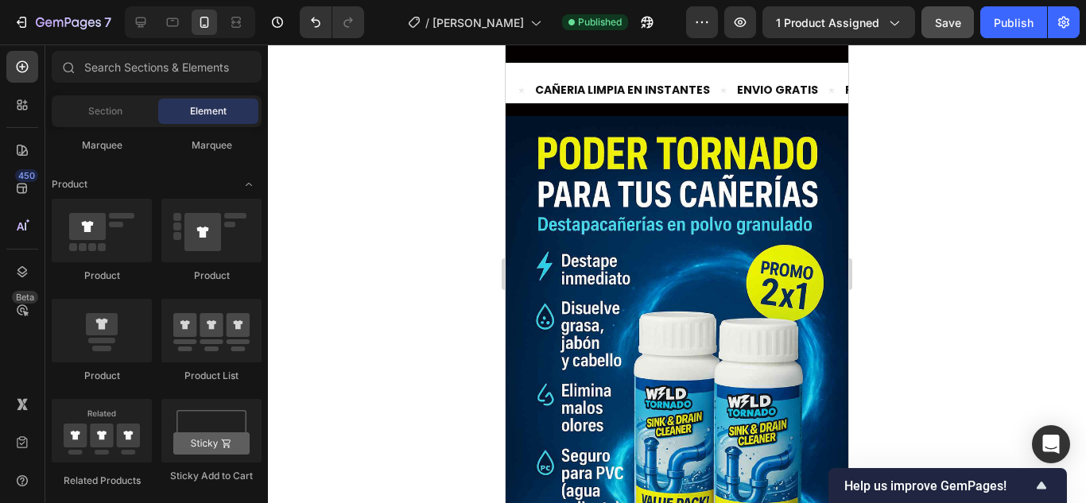
click at [1048, 157] on div at bounding box center [677, 274] width 818 height 459
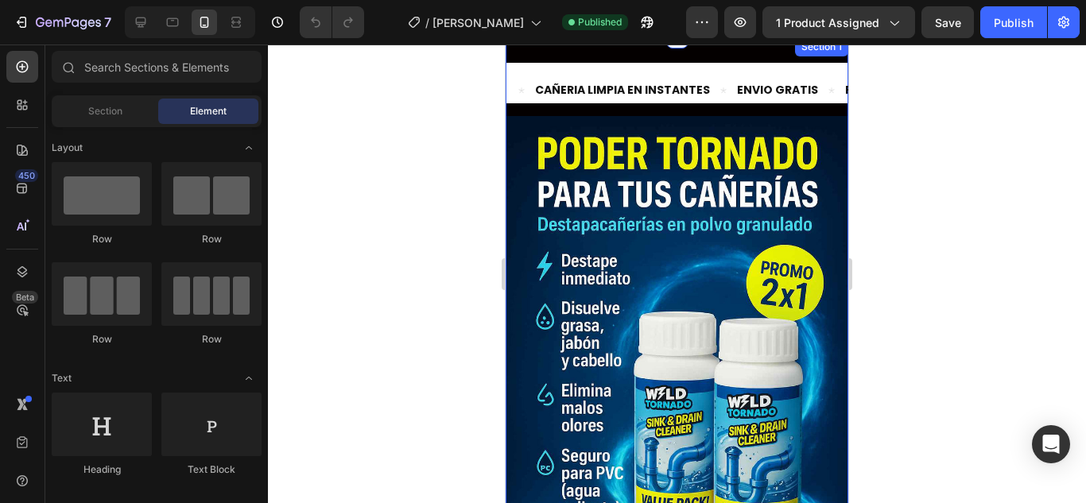
click at [902, 103] on div at bounding box center [677, 274] width 818 height 459
click at [906, 125] on div at bounding box center [677, 274] width 818 height 459
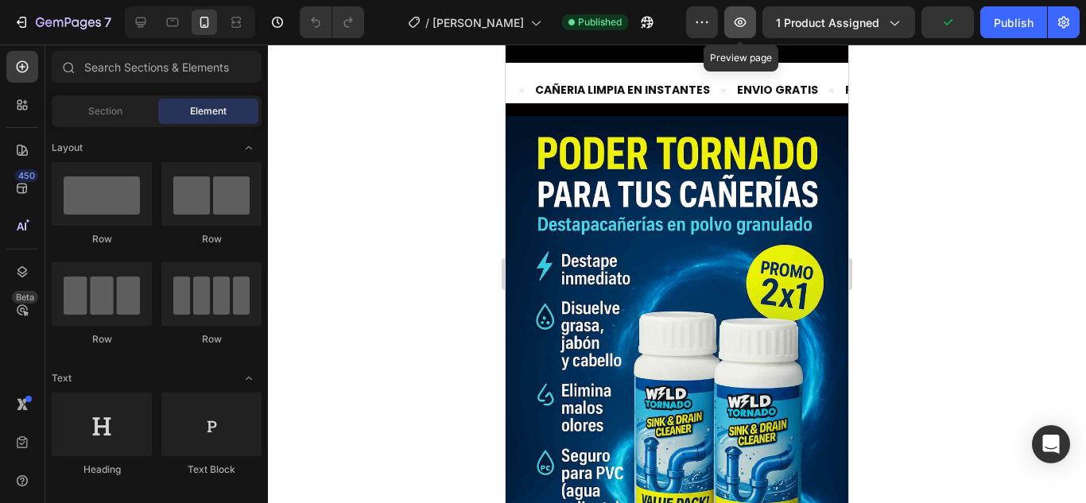
click at [746, 27] on icon "button" at bounding box center [740, 22] width 16 height 16
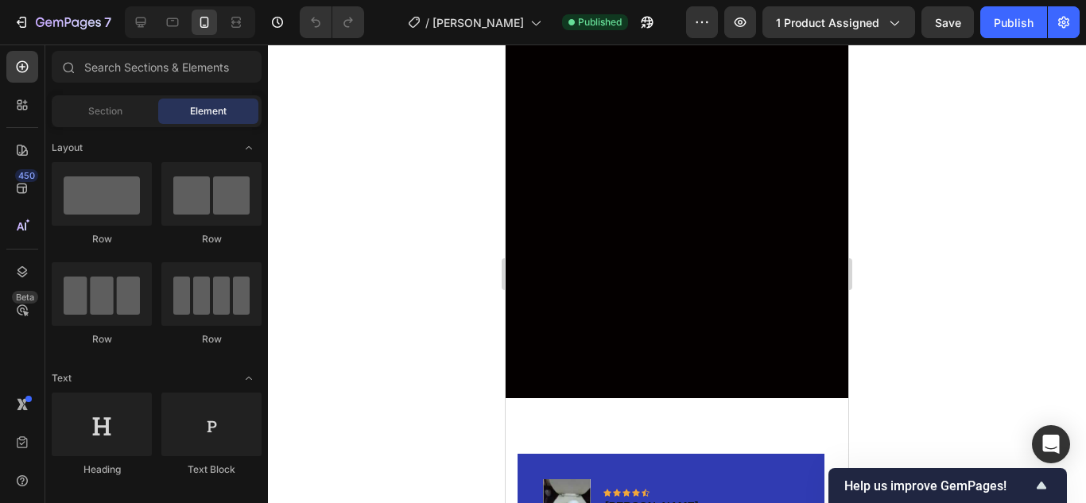
scroll to position [4725, 0]
